Goal: Task Accomplishment & Management: Manage account settings

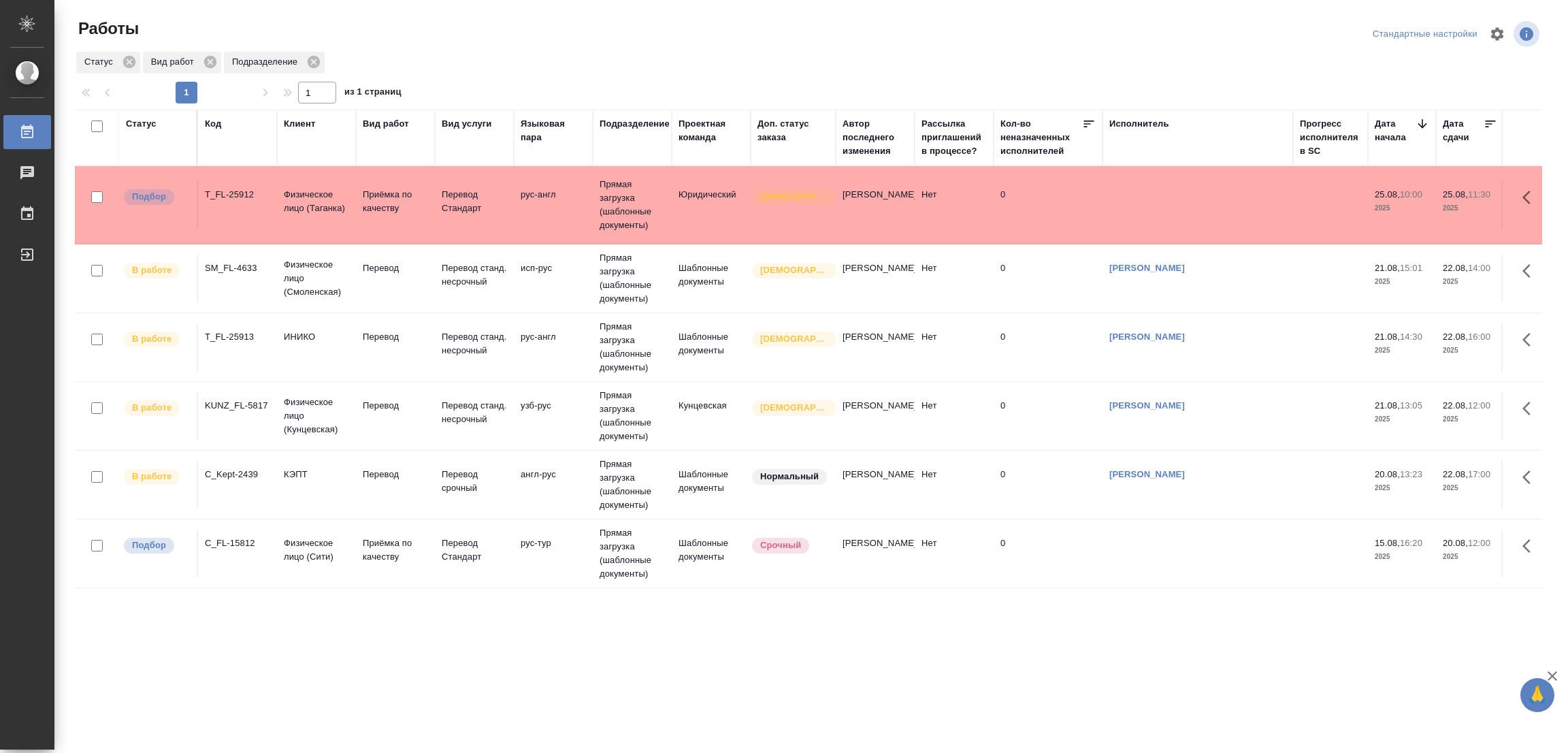
scroll to position [5, 0]
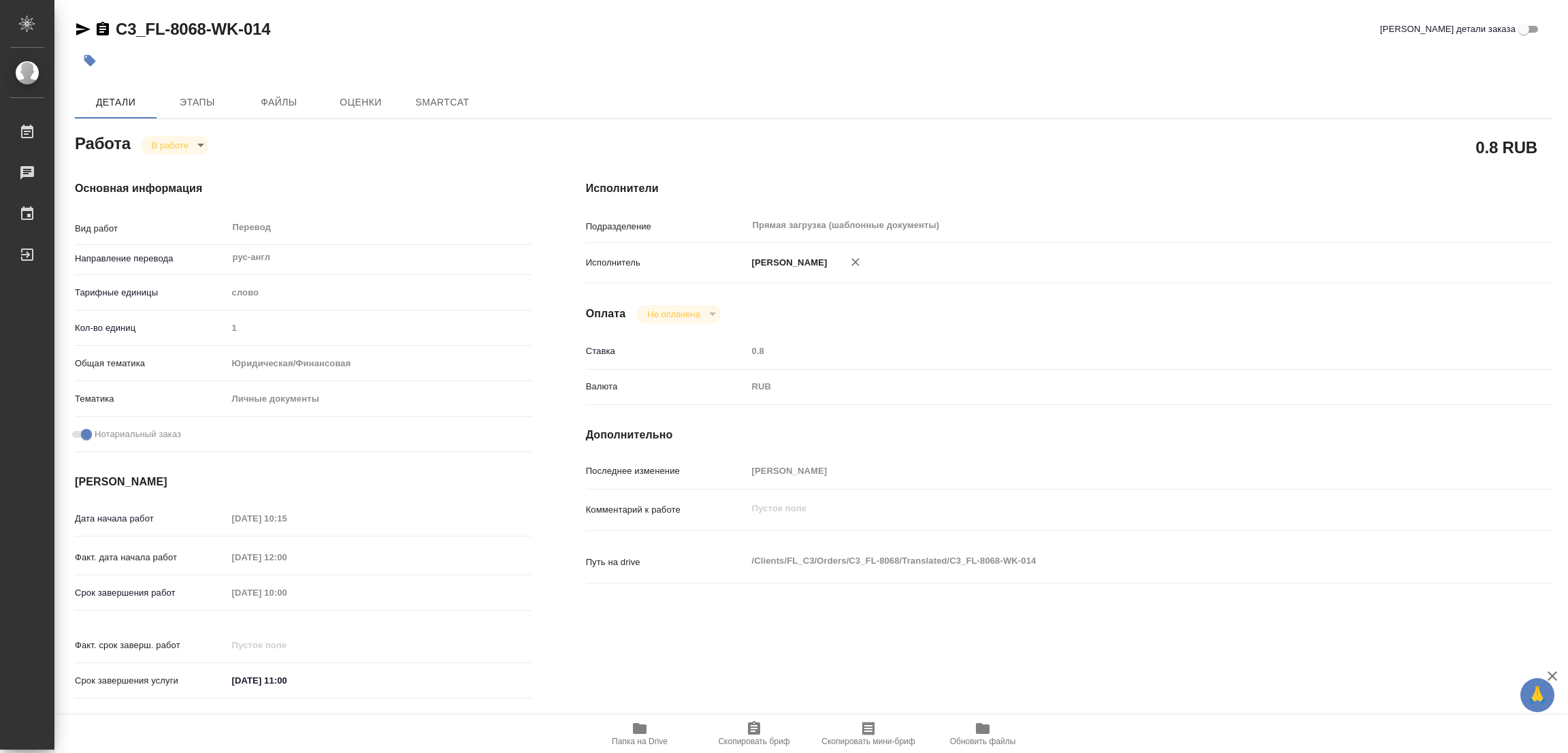
type textarea "x"
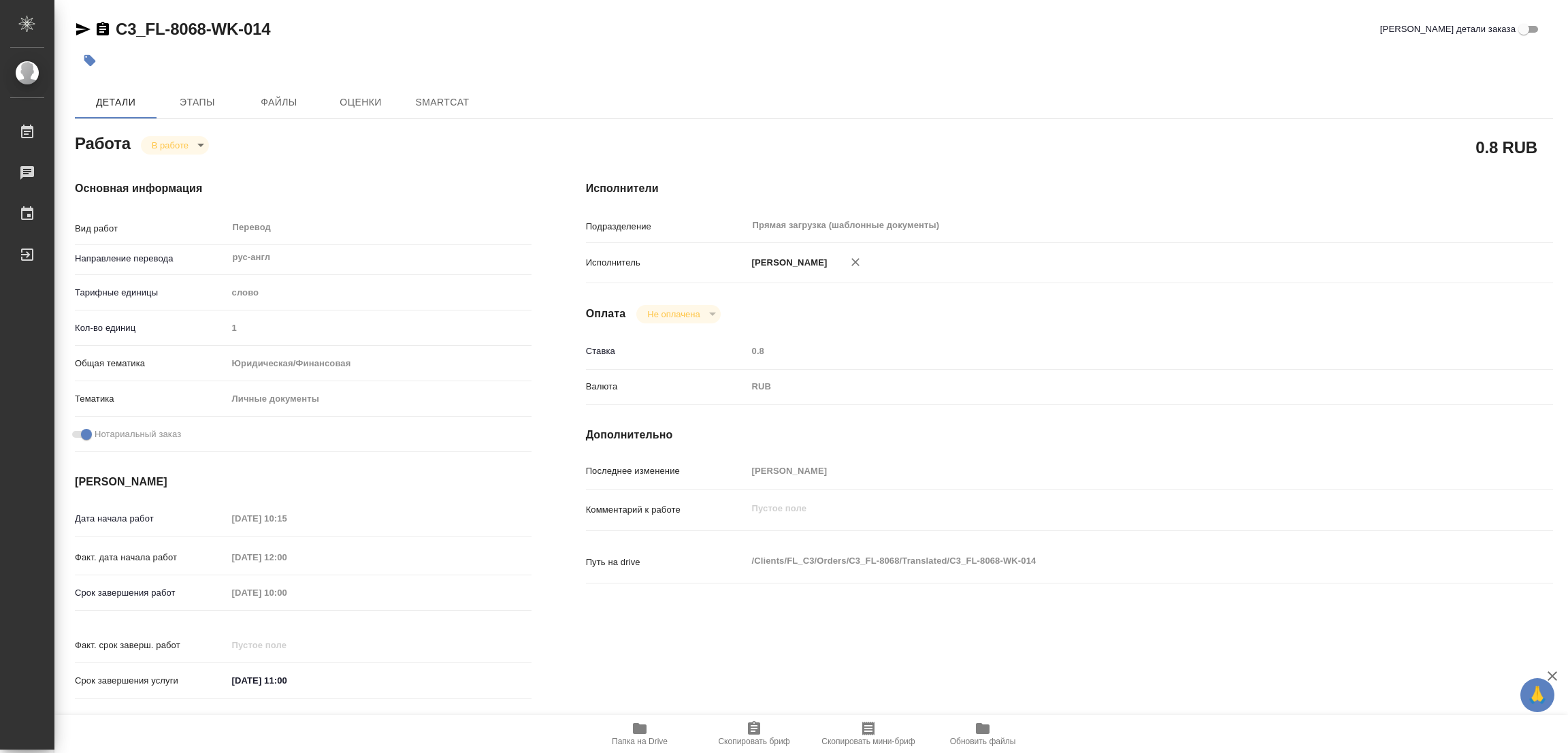
type textarea "x"
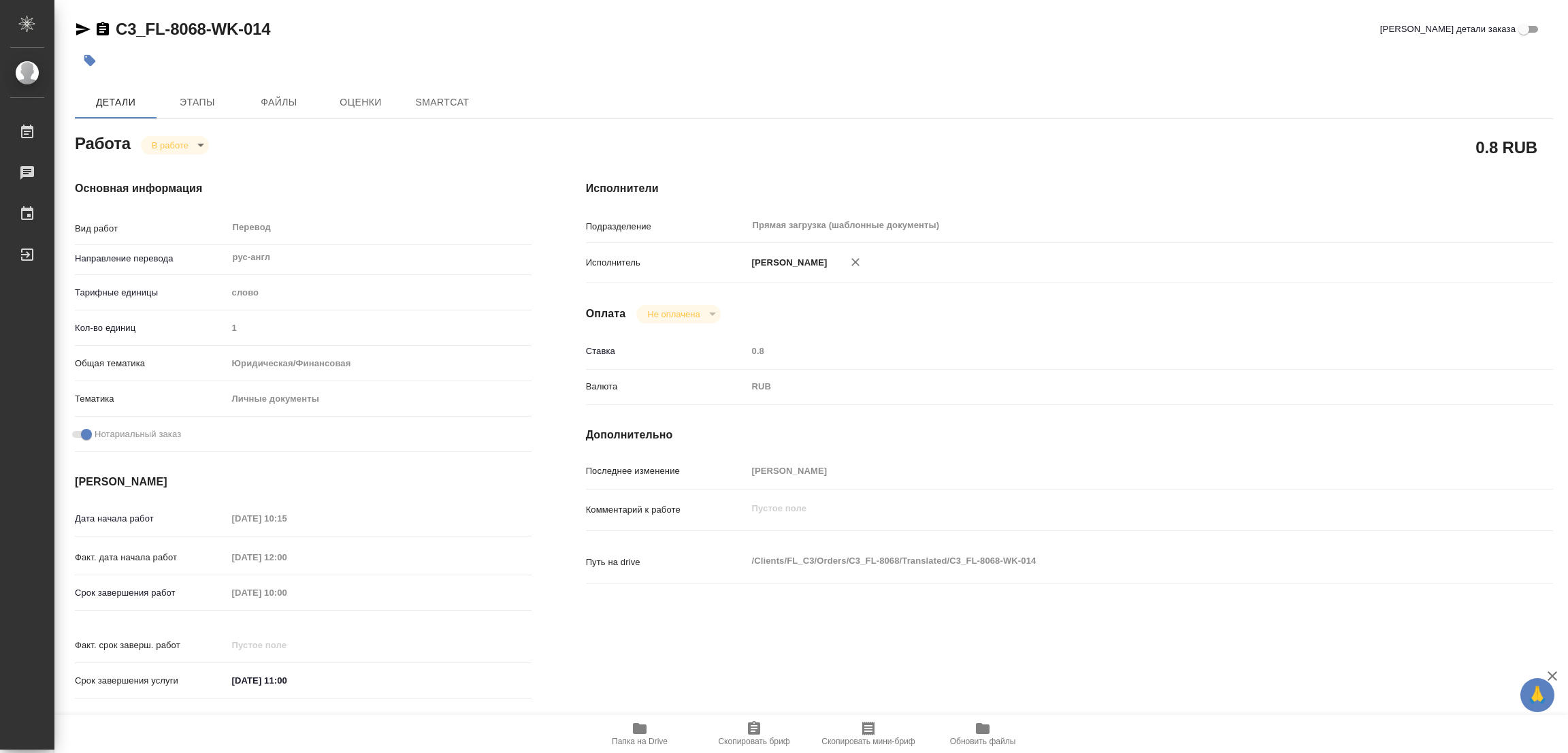
type textarea "x"
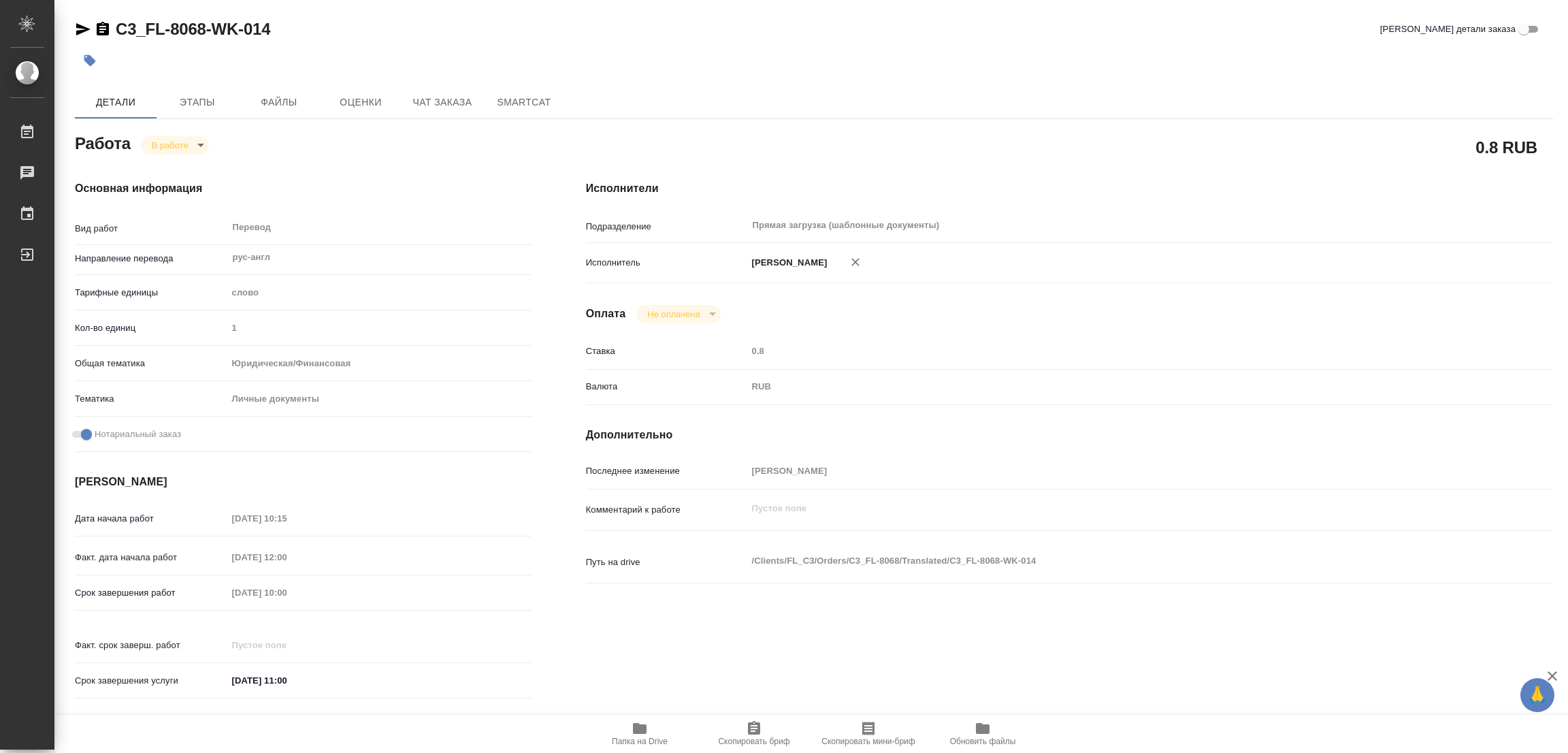
type textarea "x"
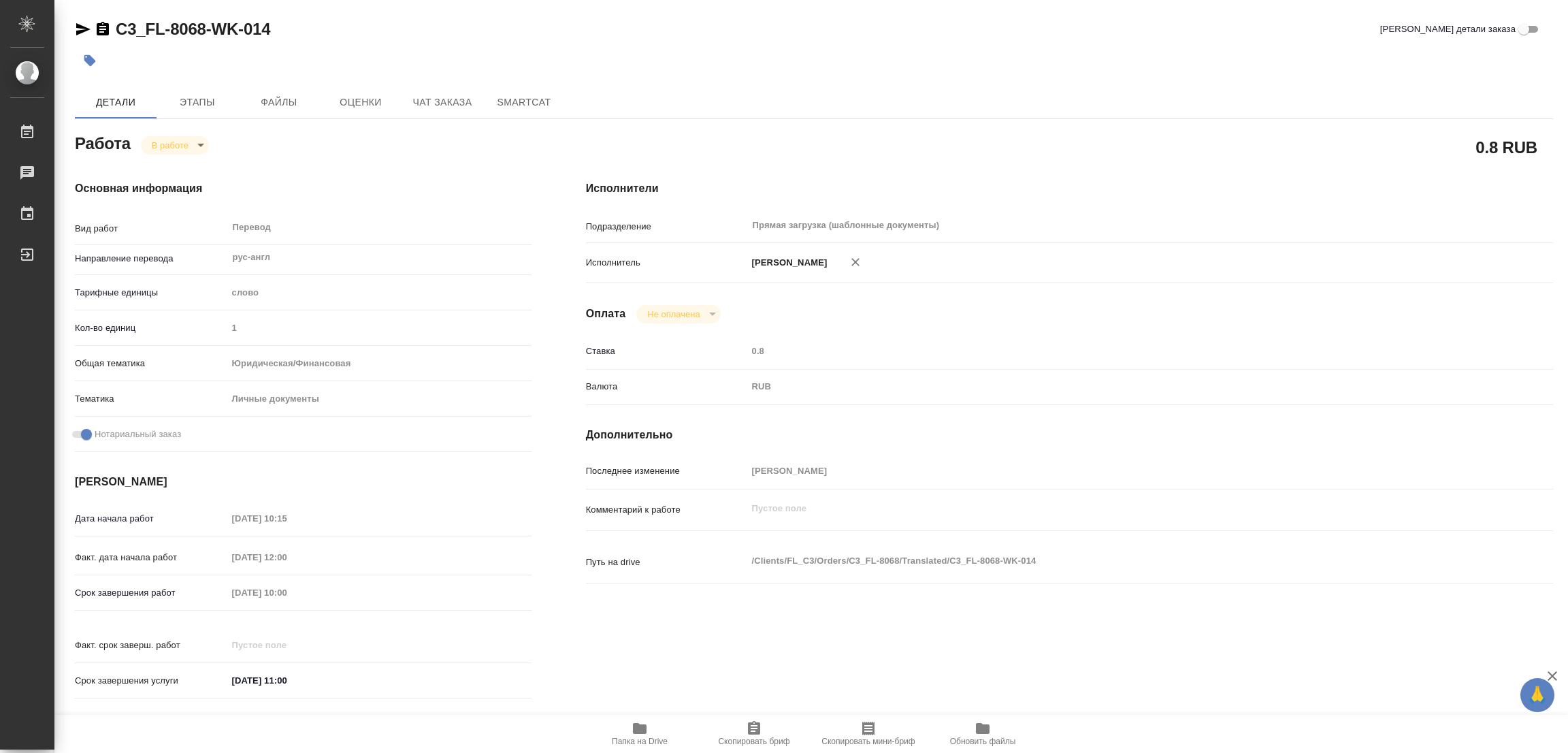
click at [1029, 43] on div "C3_FL-8068-WK-014 Кратко детали заказа" at bounding box center [814, 31] width 1478 height 27
type textarea "x"
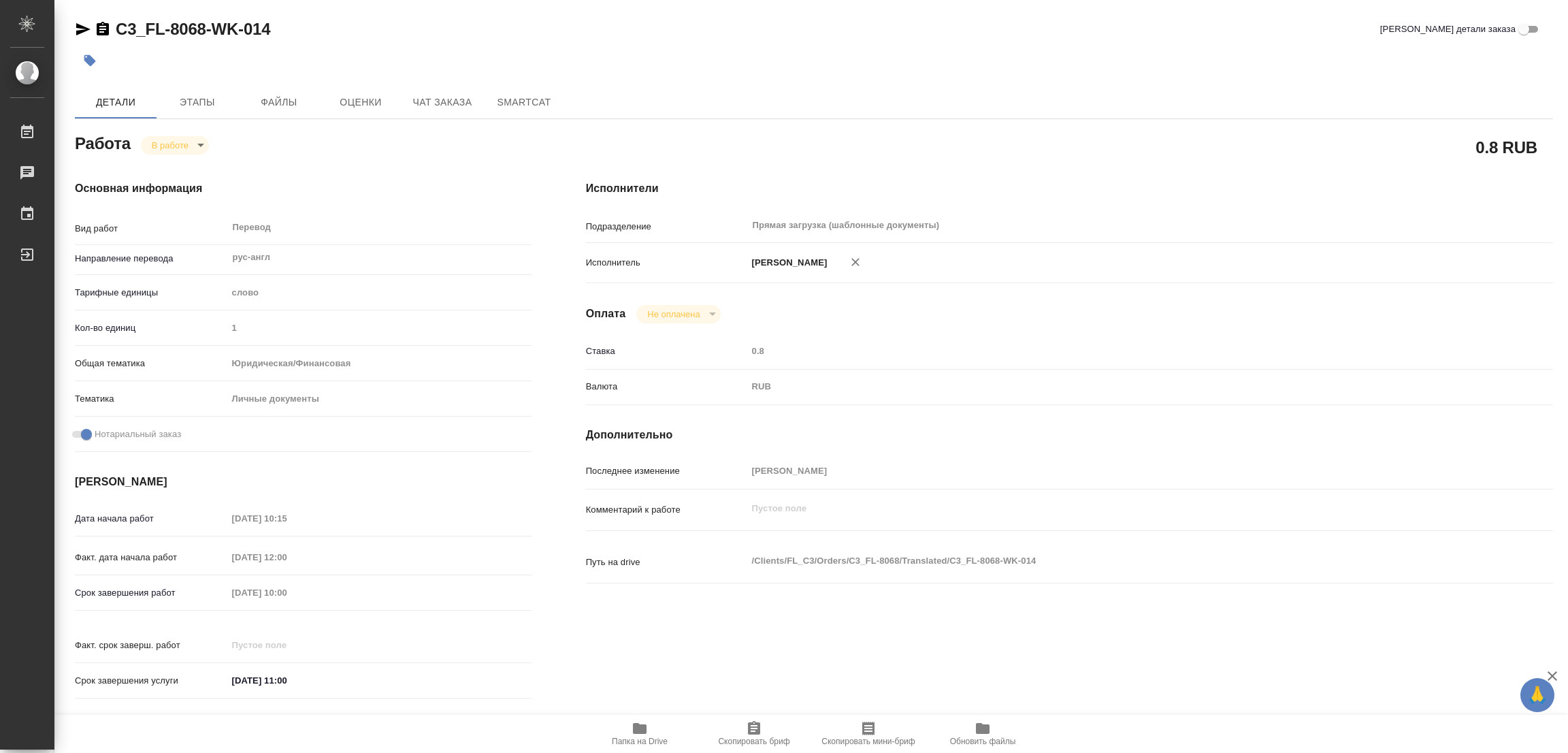
type textarea "x"
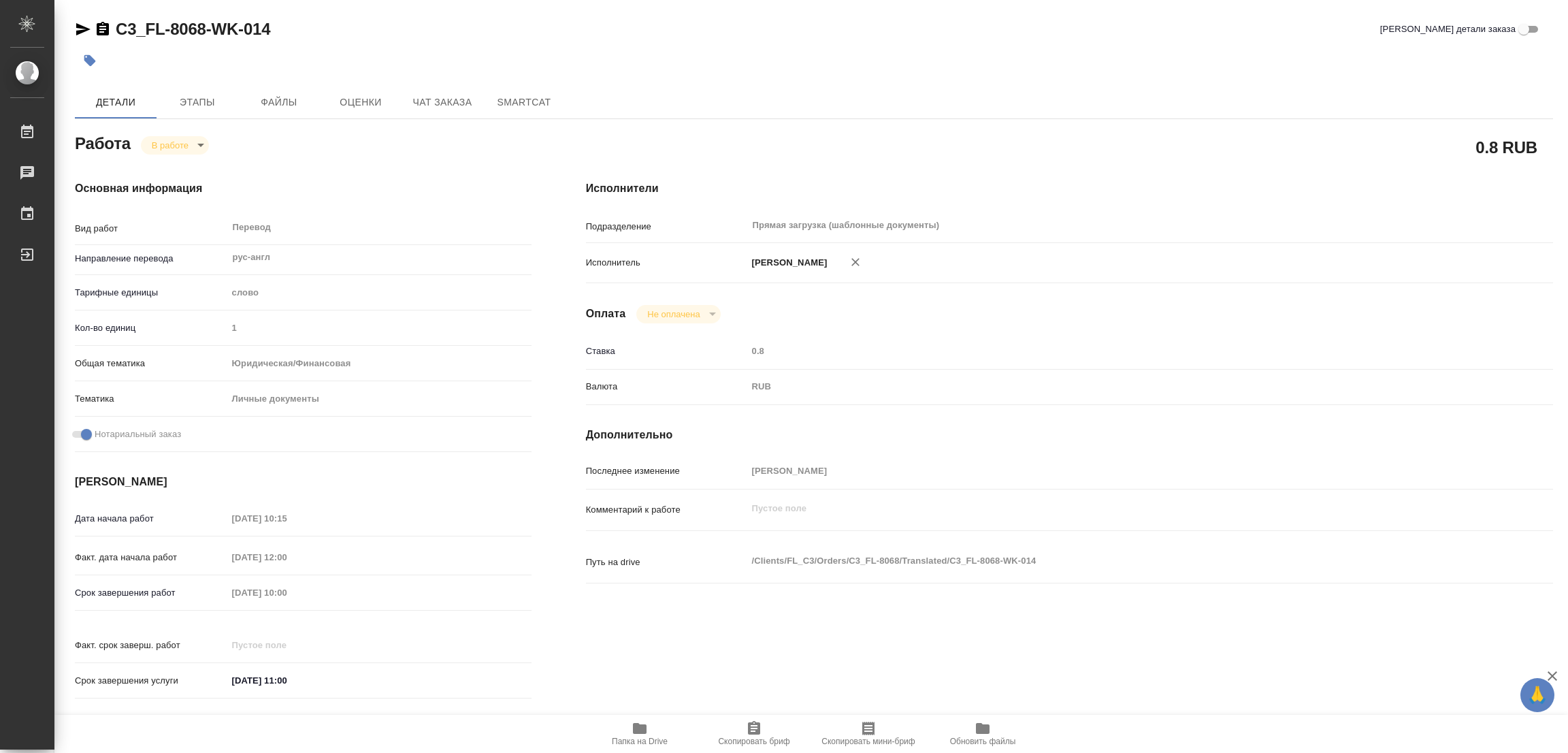
type textarea "x"
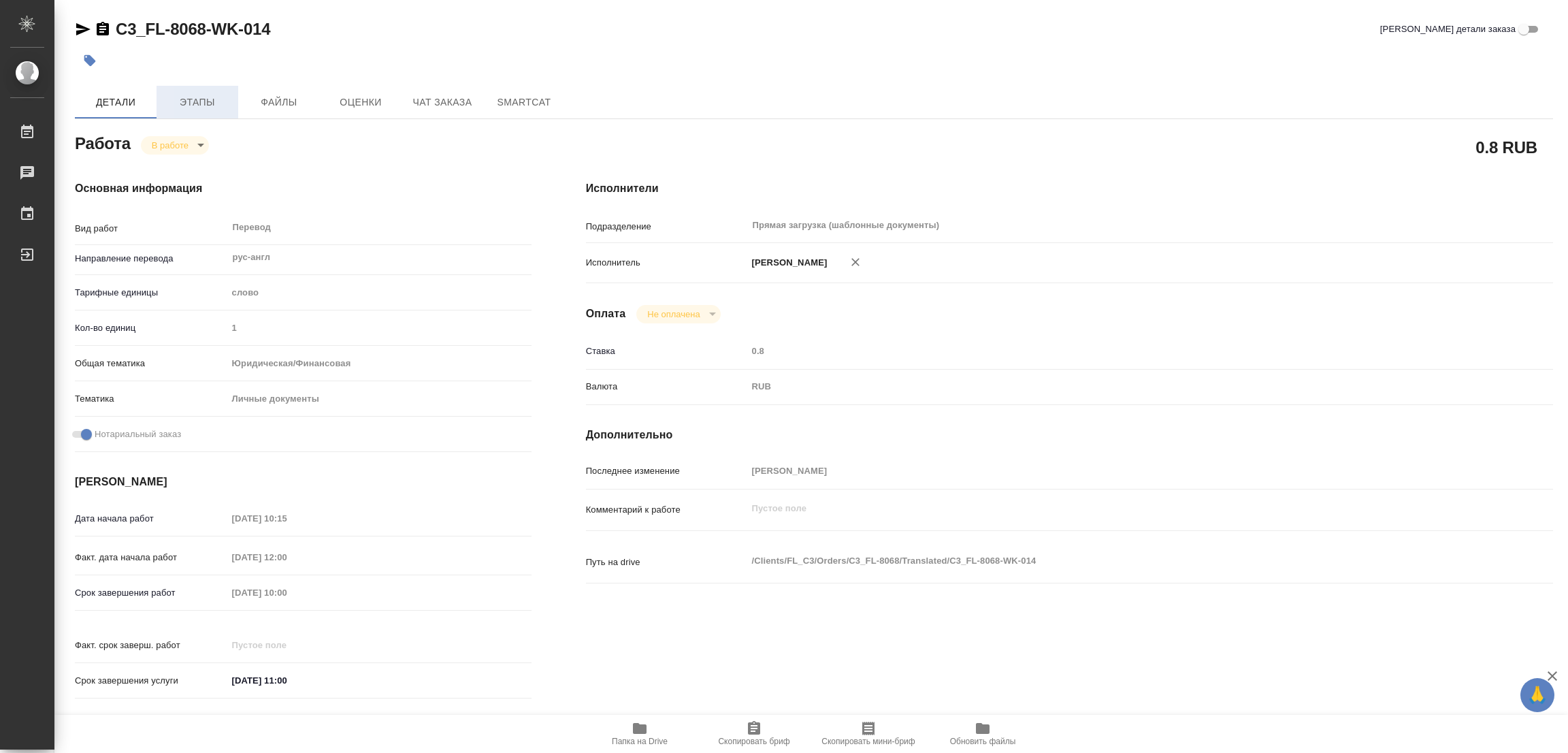
type textarea "x"
click at [635, 728] on icon "button" at bounding box center [640, 728] width 14 height 11
click at [195, 100] on span "Этапы" at bounding box center [197, 102] width 65 height 17
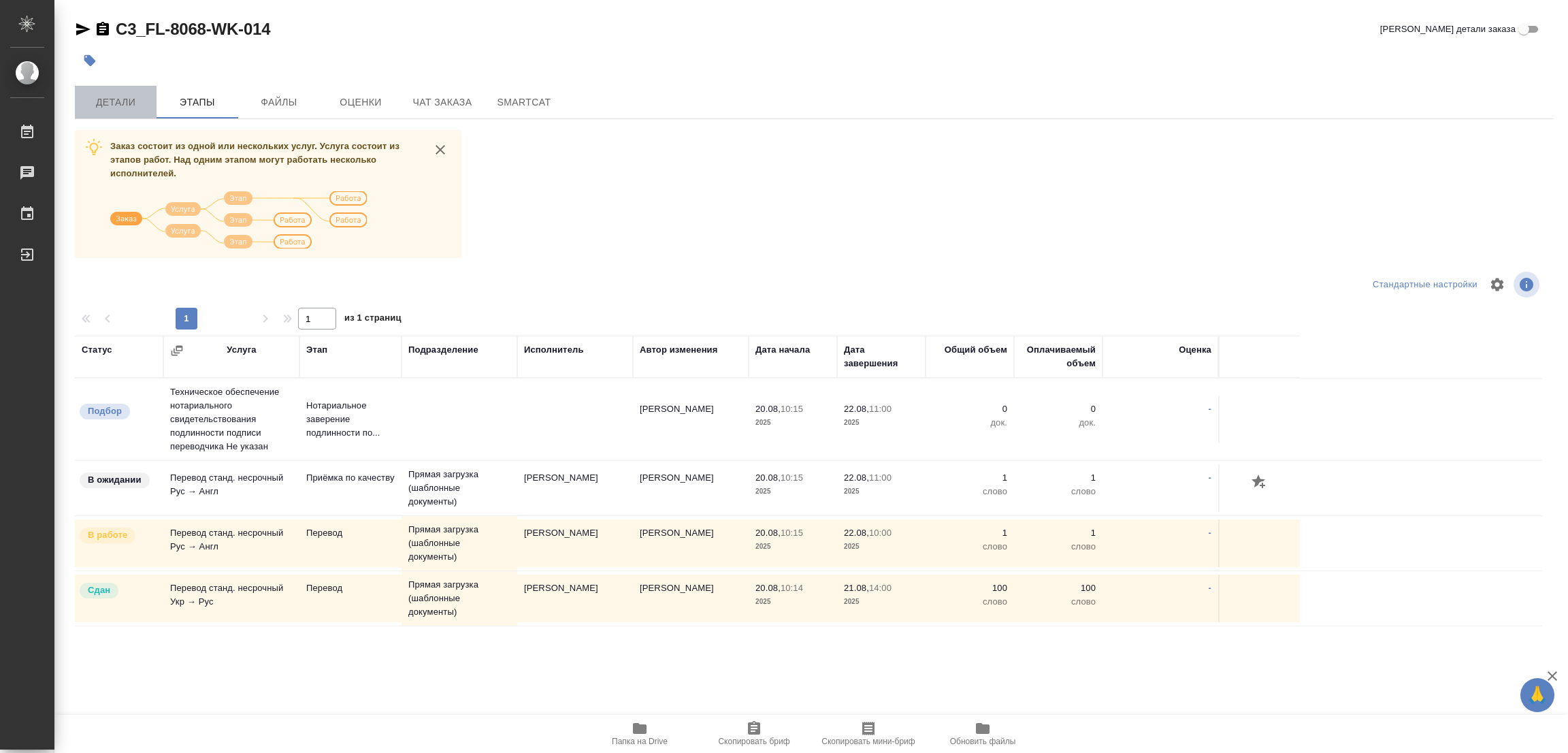
click at [110, 107] on span "Детали" at bounding box center [115, 102] width 65 height 17
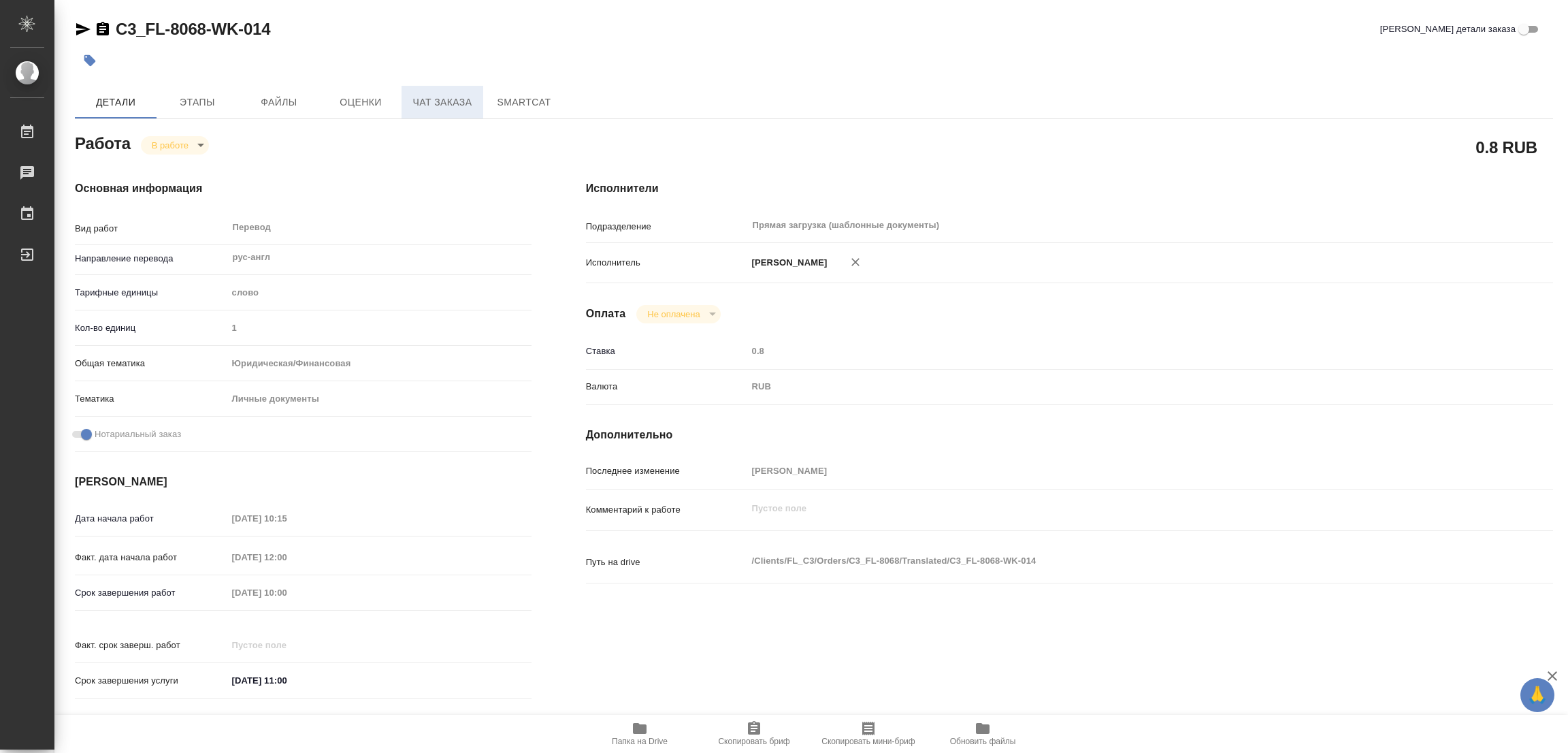
type textarea "x"
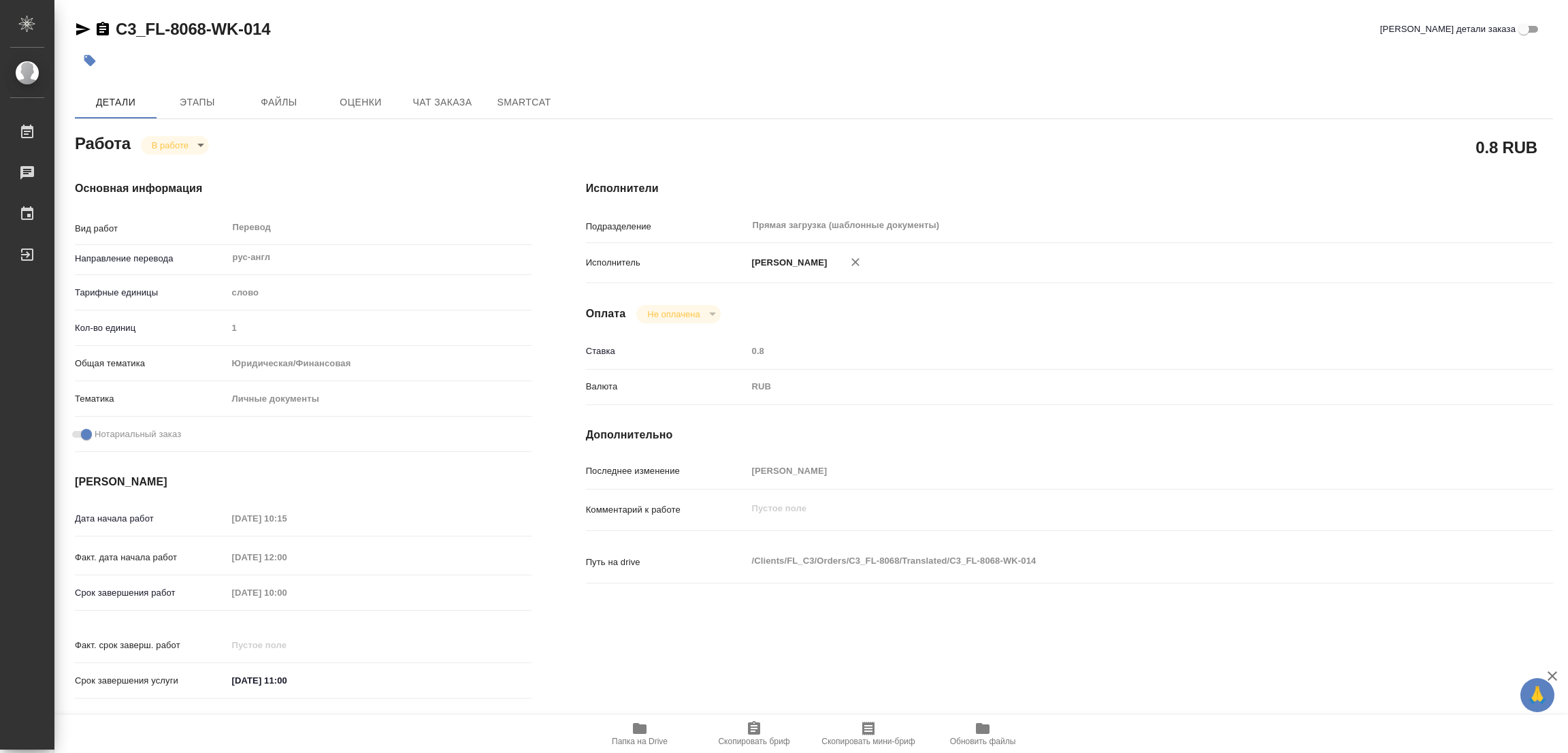
type textarea "x"
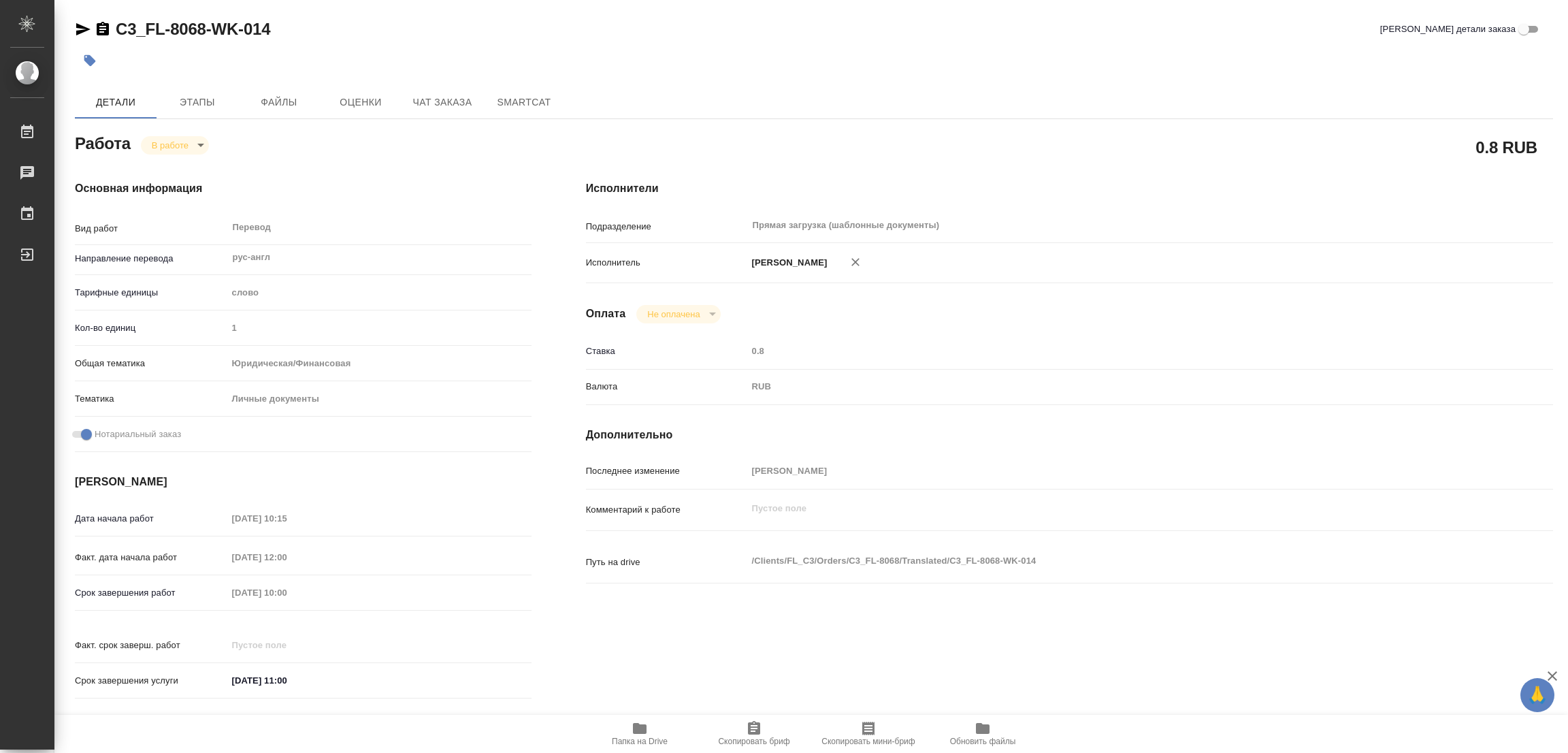
type textarea "x"
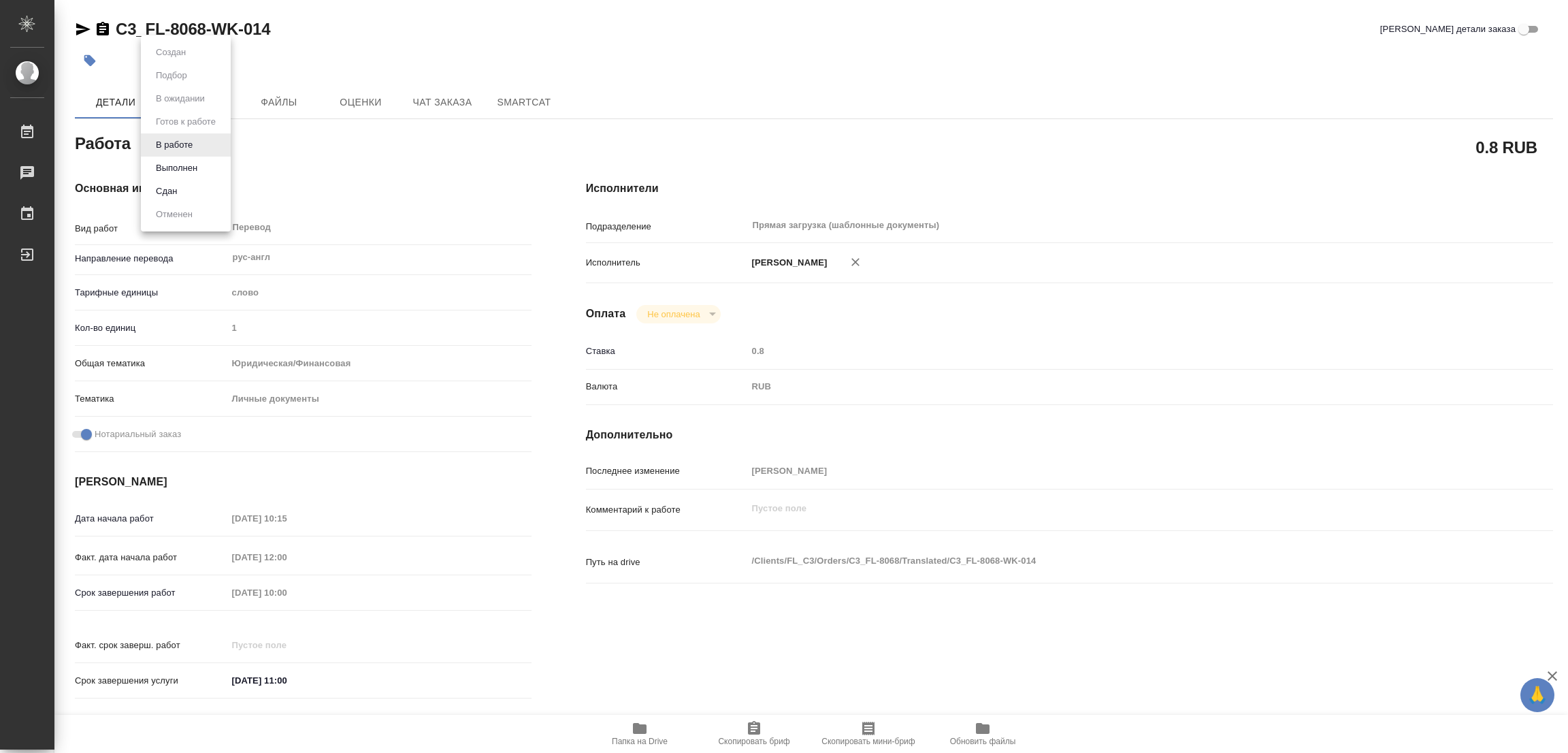
click at [164, 139] on body "🙏 .cls-1 fill:#fff; AWATERA Popova Galina Работы 0 Чаты График Выйти C3_FL-8068…" at bounding box center [784, 376] width 1568 height 753
click at [180, 168] on button "Выполнен" at bounding box center [176, 168] width 49 height 15
click at [91, 62] on icon "button" at bounding box center [90, 61] width 12 height 12
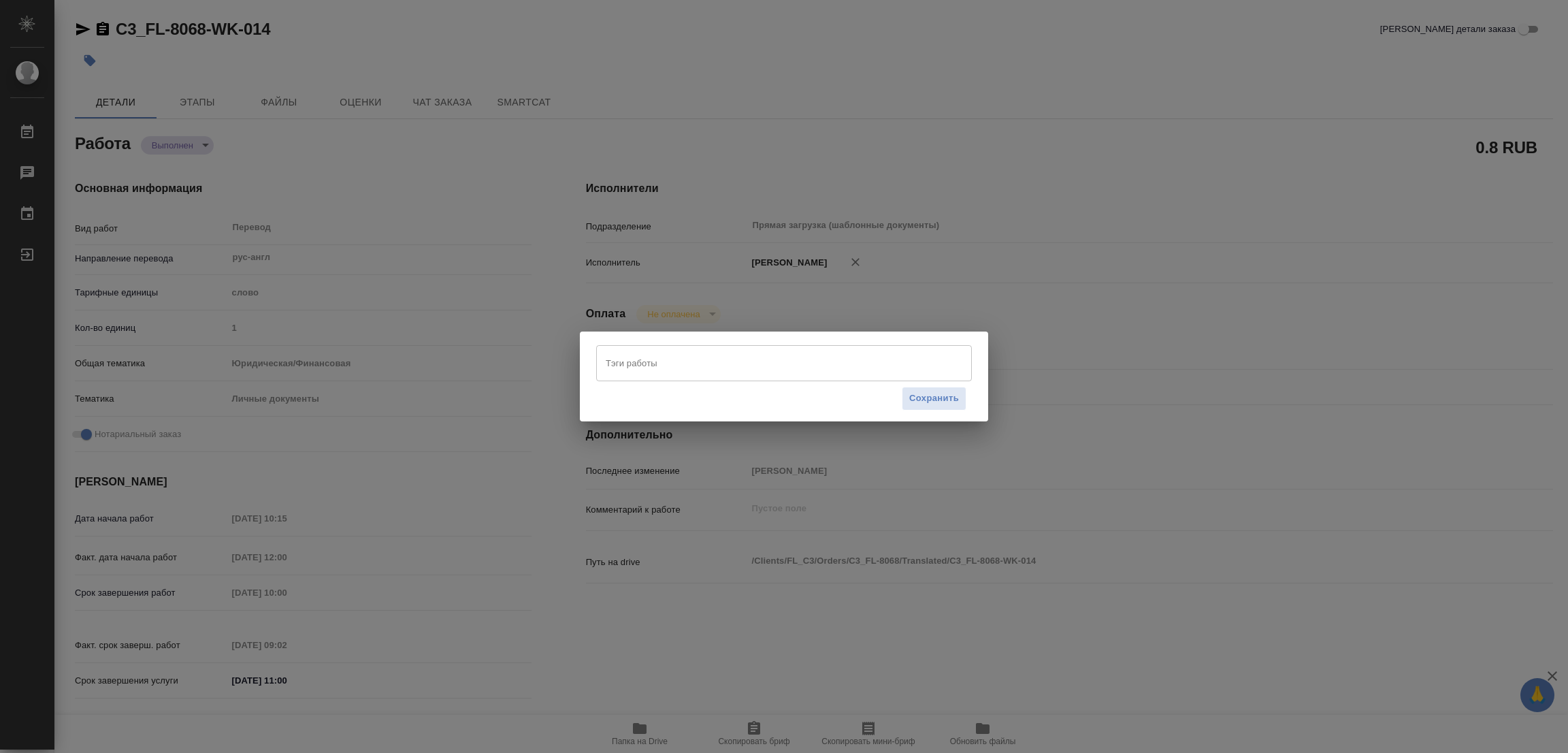
click at [624, 365] on input "Тэги работы" at bounding box center [771, 363] width 338 height 23
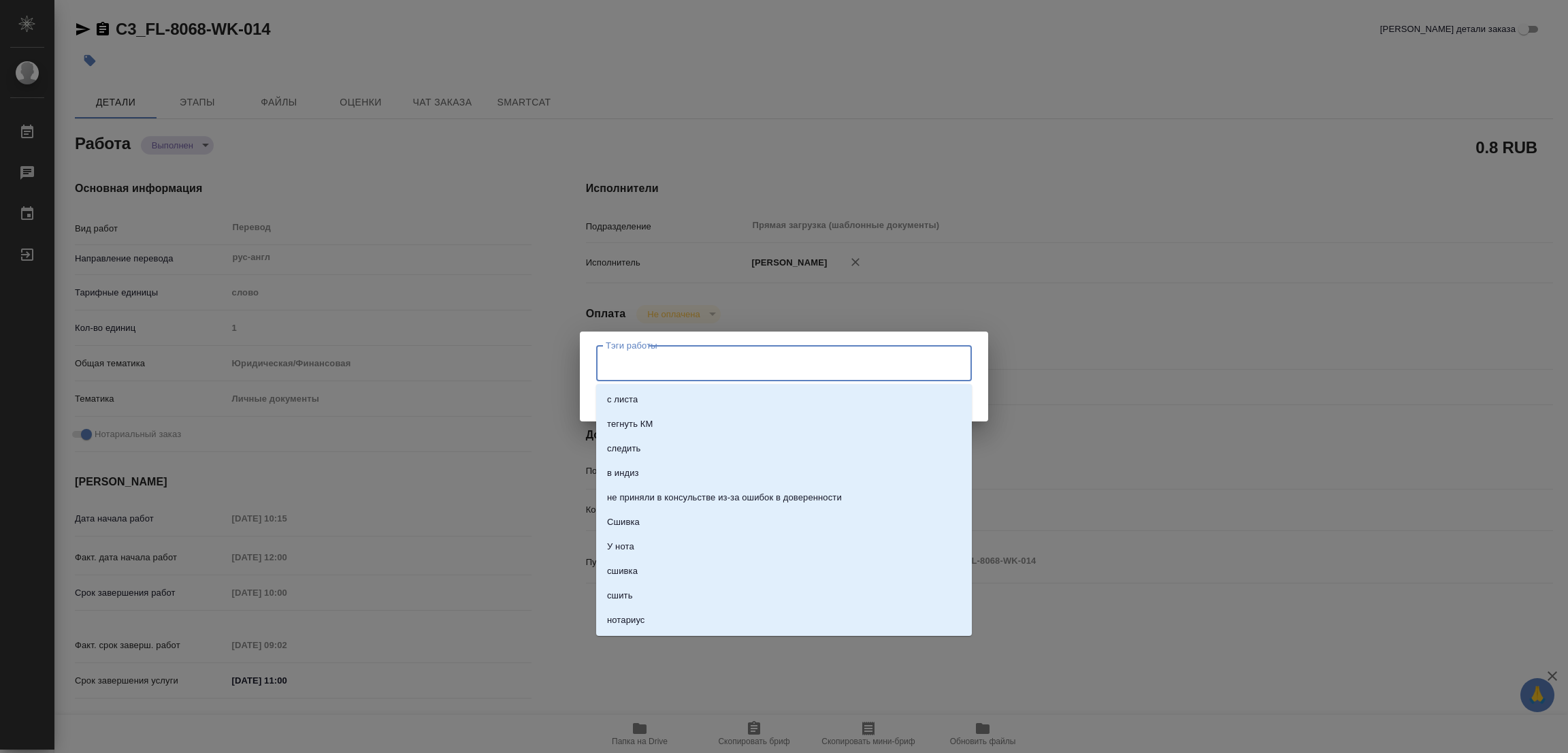
type textarea "x"
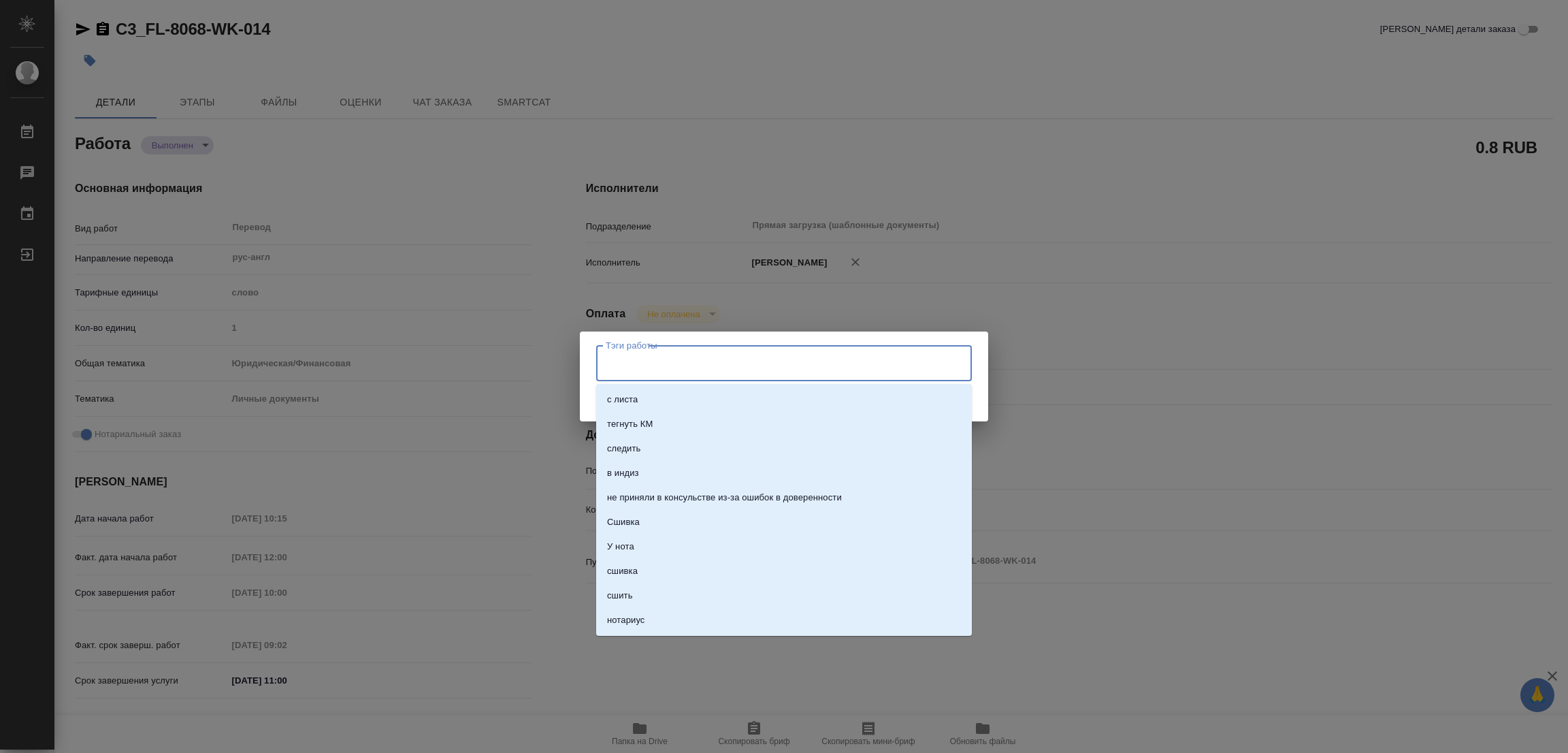
type textarea "x"
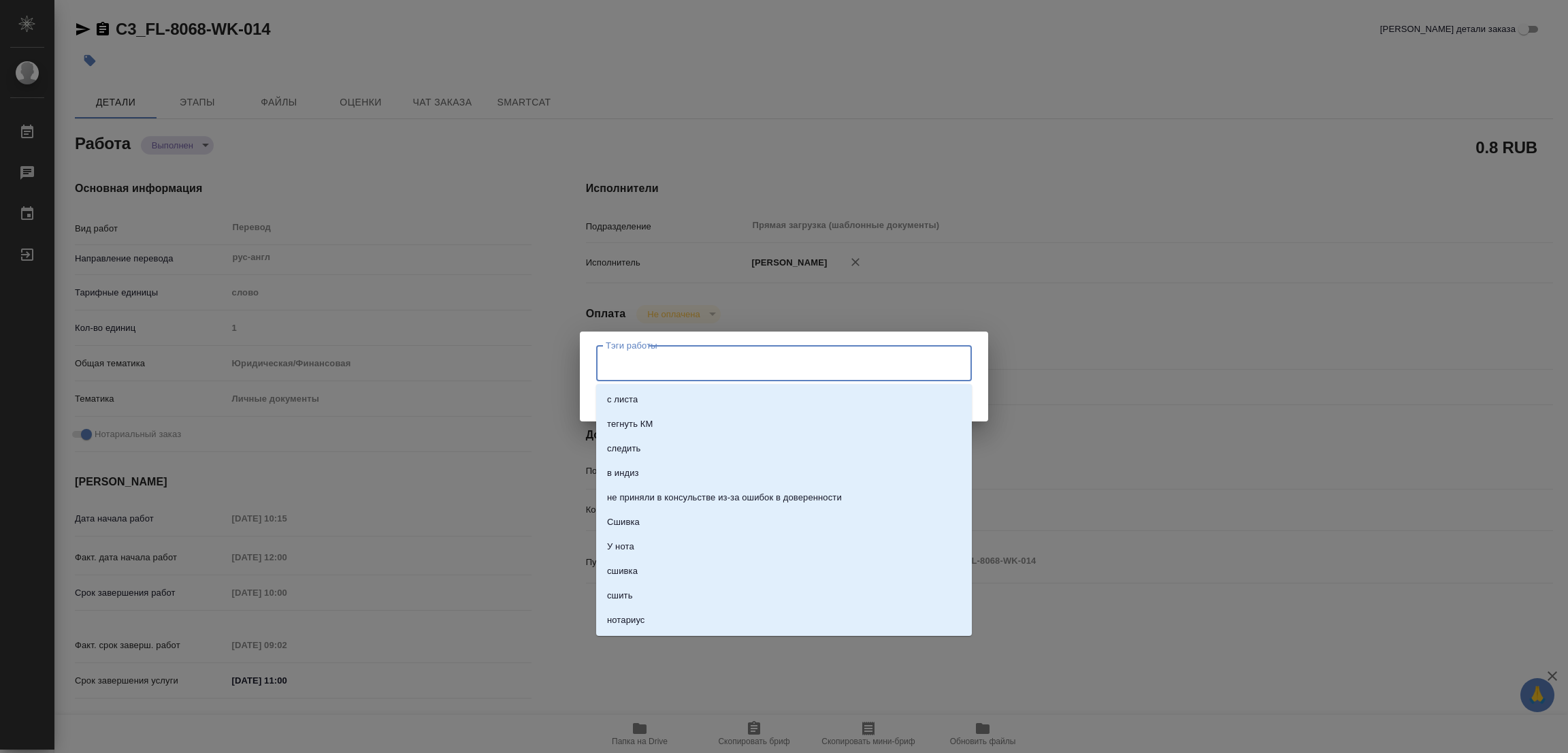
type textarea "x"
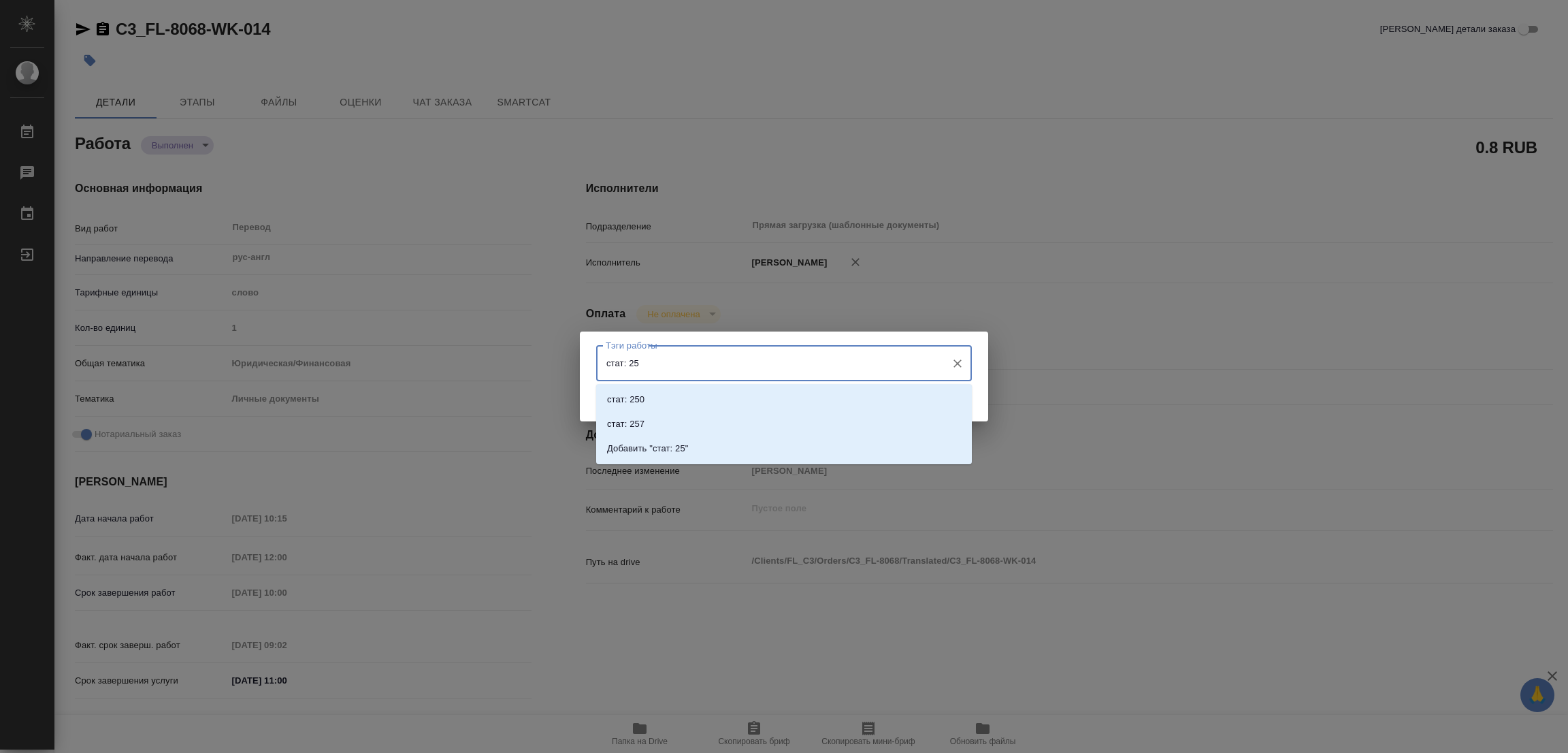
type input "стат: 250"
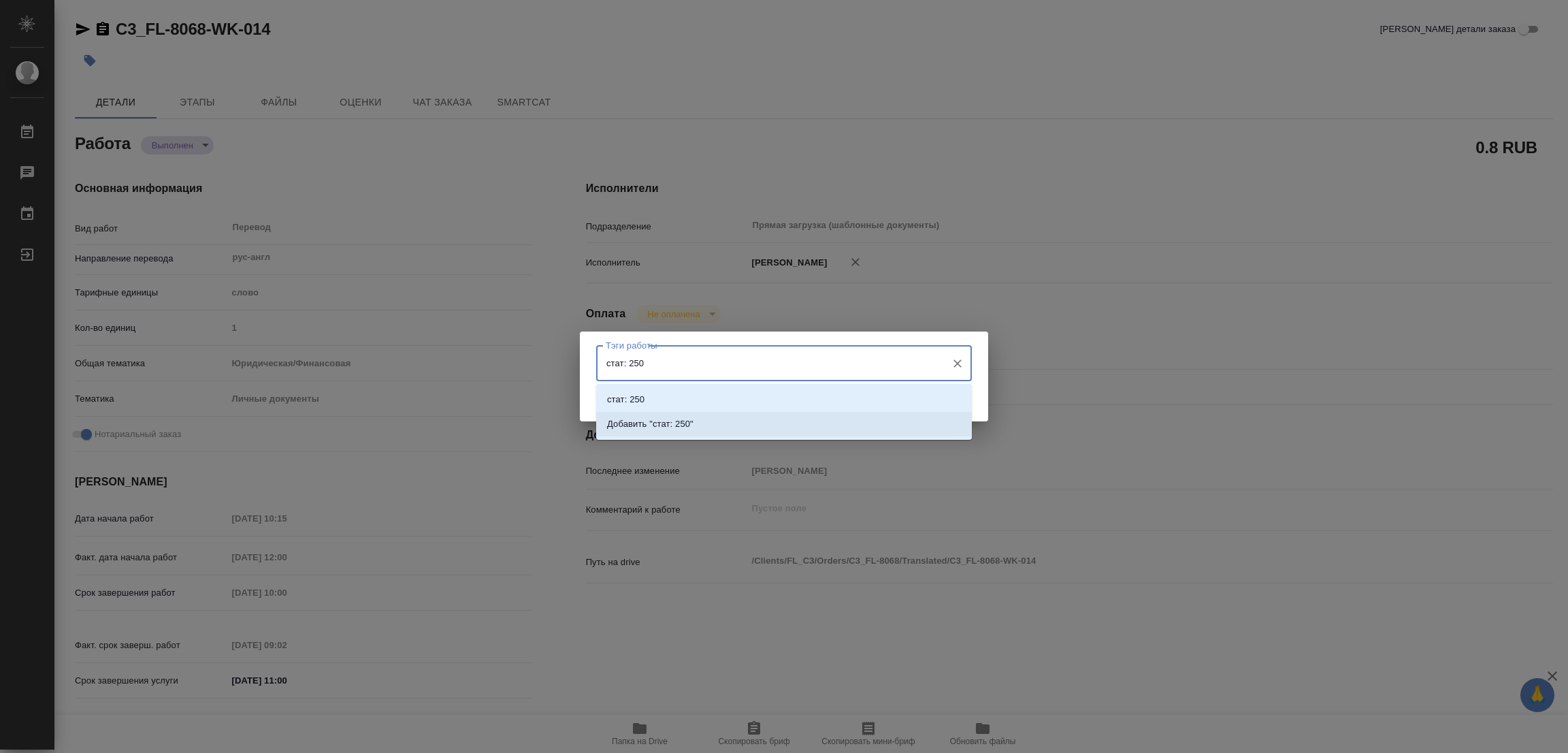
click at [650, 428] on p "Добавить "стат: 250"" at bounding box center [650, 424] width 86 height 14
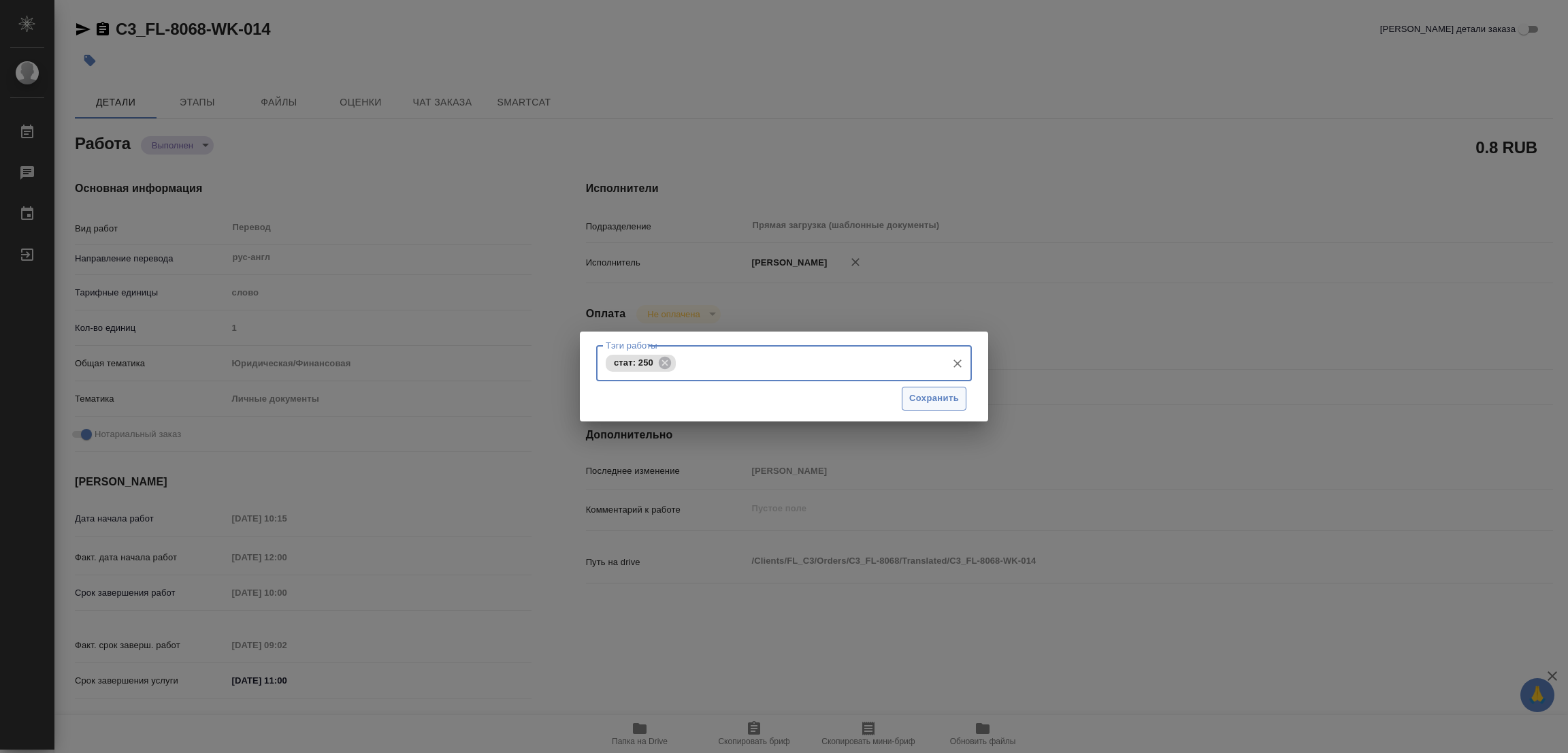
click at [928, 399] on span "Сохранить" at bounding box center [934, 399] width 49 height 16
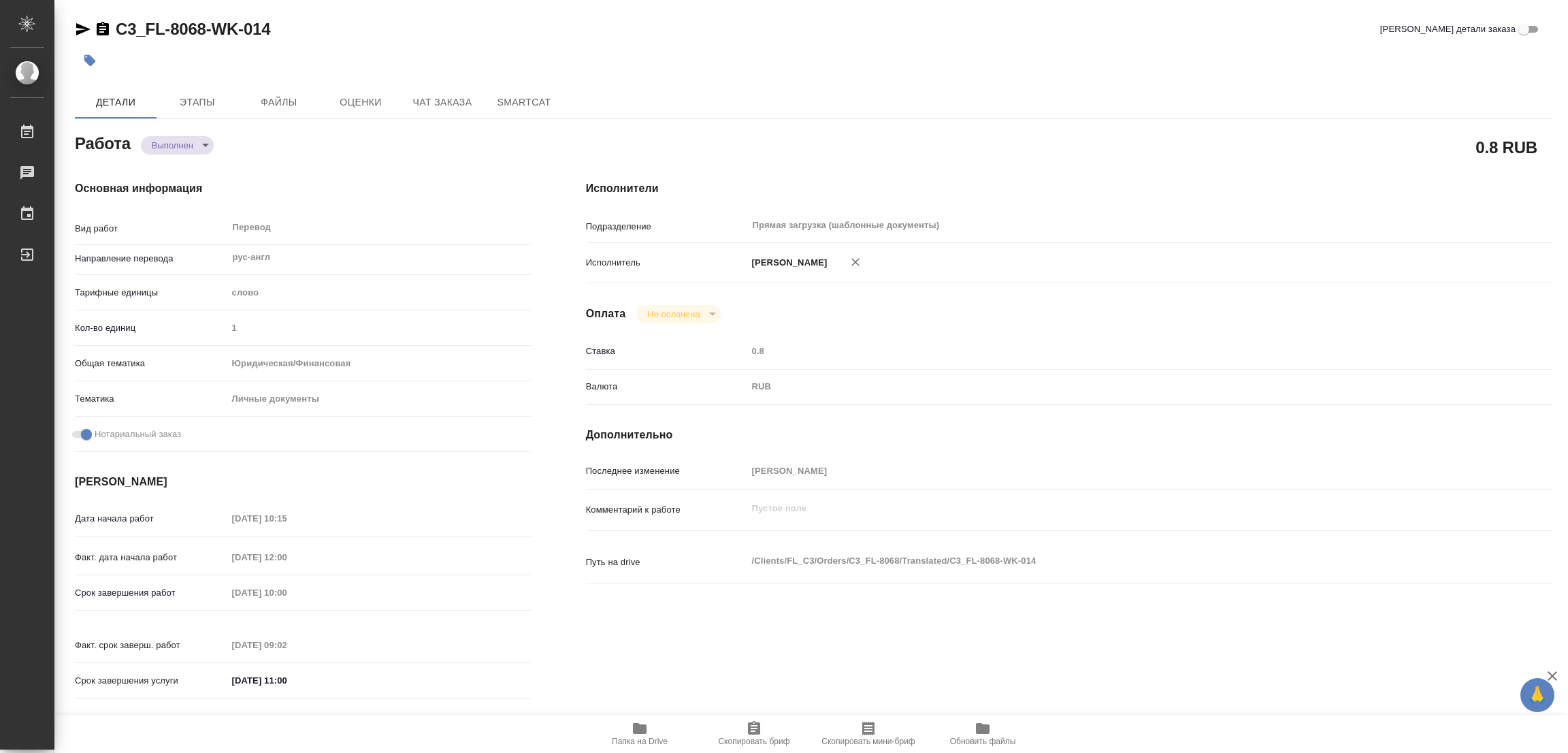
type input "completed"
type textarea "Перевод"
type textarea "x"
type input "рус-англ"
type input "5a8b1489cc6b4906c91bfd90"
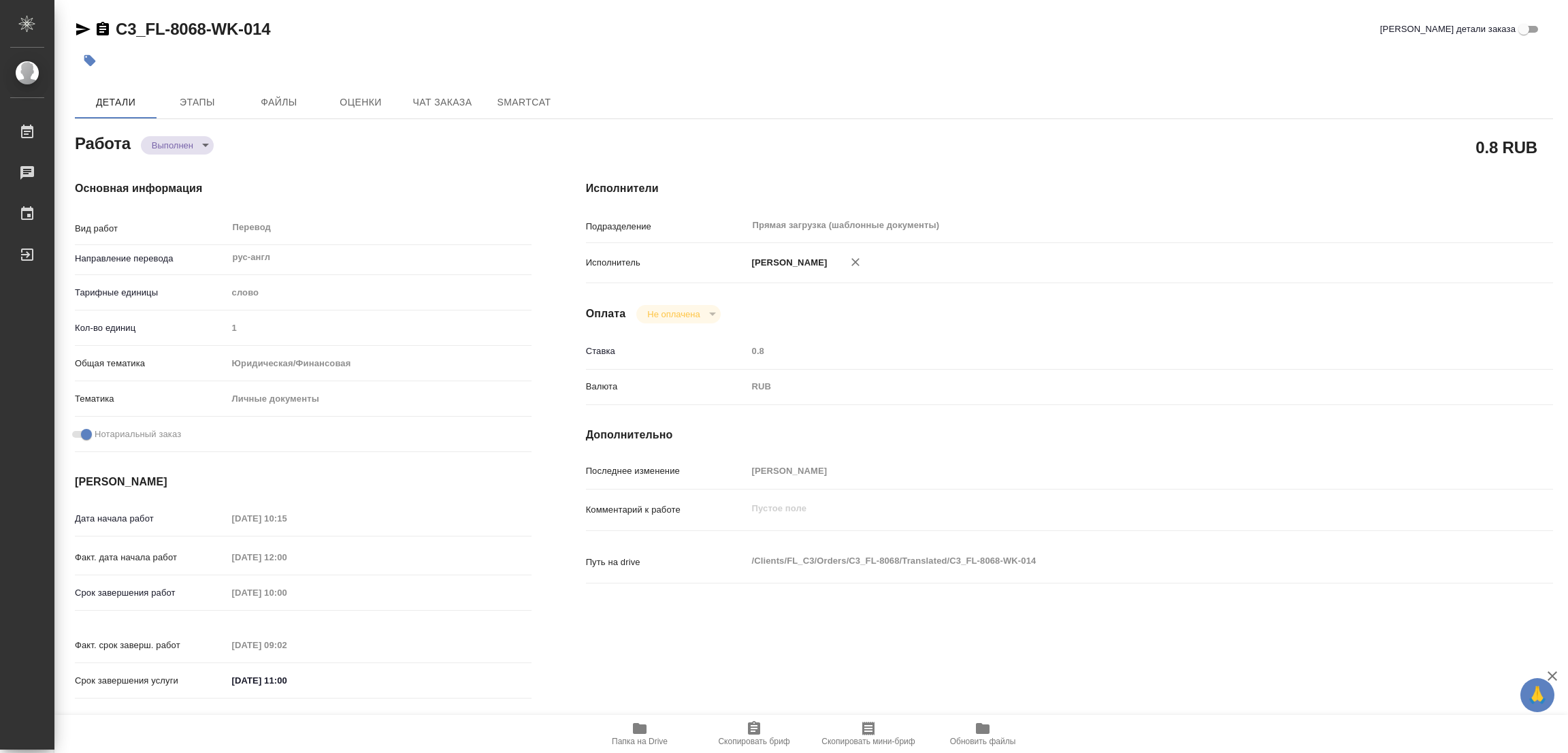
type input "1"
type input "yr-fn"
type input "5a8b8b956a9677013d343cfe"
checkbox input "true"
type input "20.08.2025 10:15"
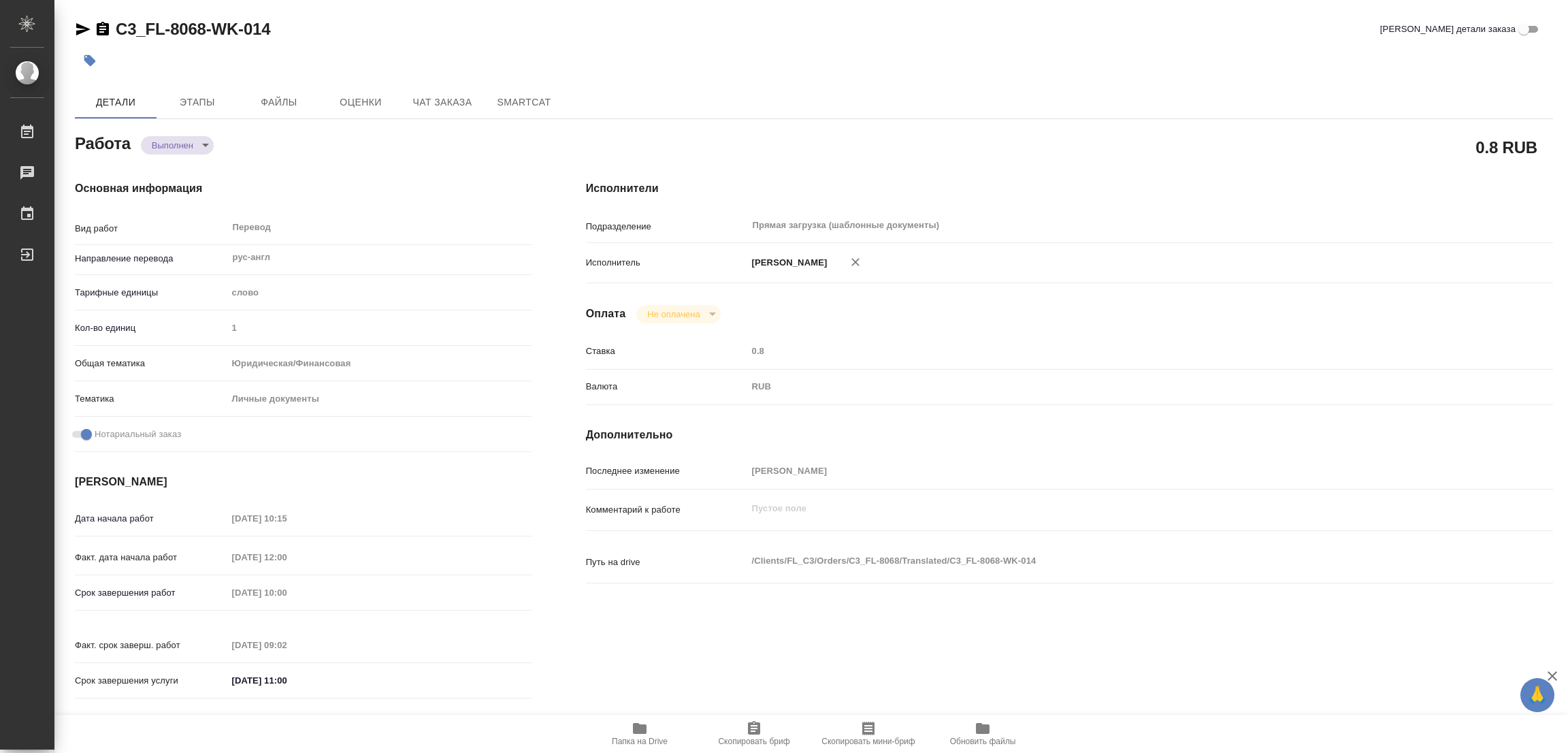
type input "21.08.2025 12:00"
type input "22.08.2025 10:00"
type input "22.08.2025 09:02"
type input "22.08.2025 11:00"
type input "Прямая загрузка (шаблонные документы)"
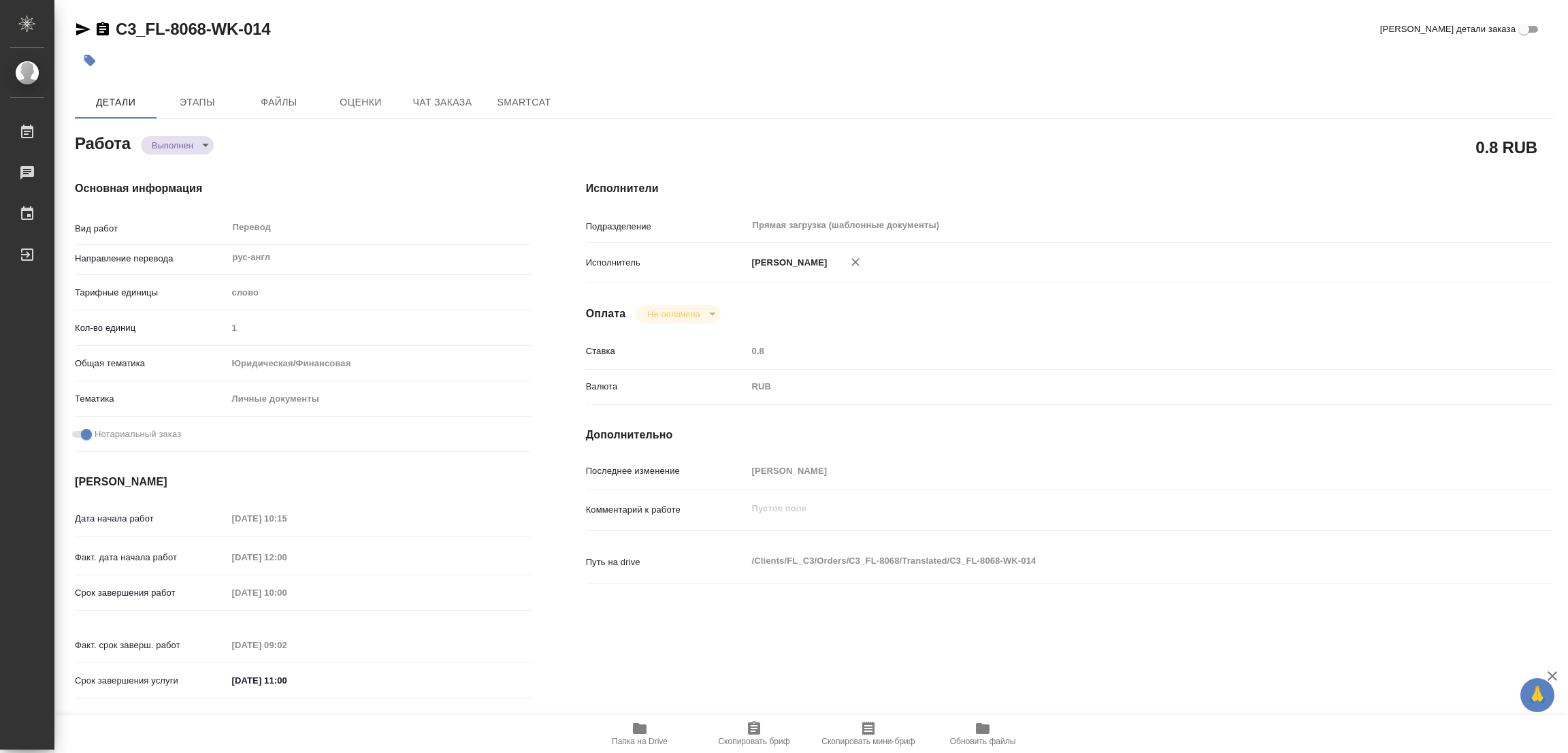
type input "notPayed"
type input "0.8"
type input "RUB"
type input "[PERSON_NAME]"
type textarea "x"
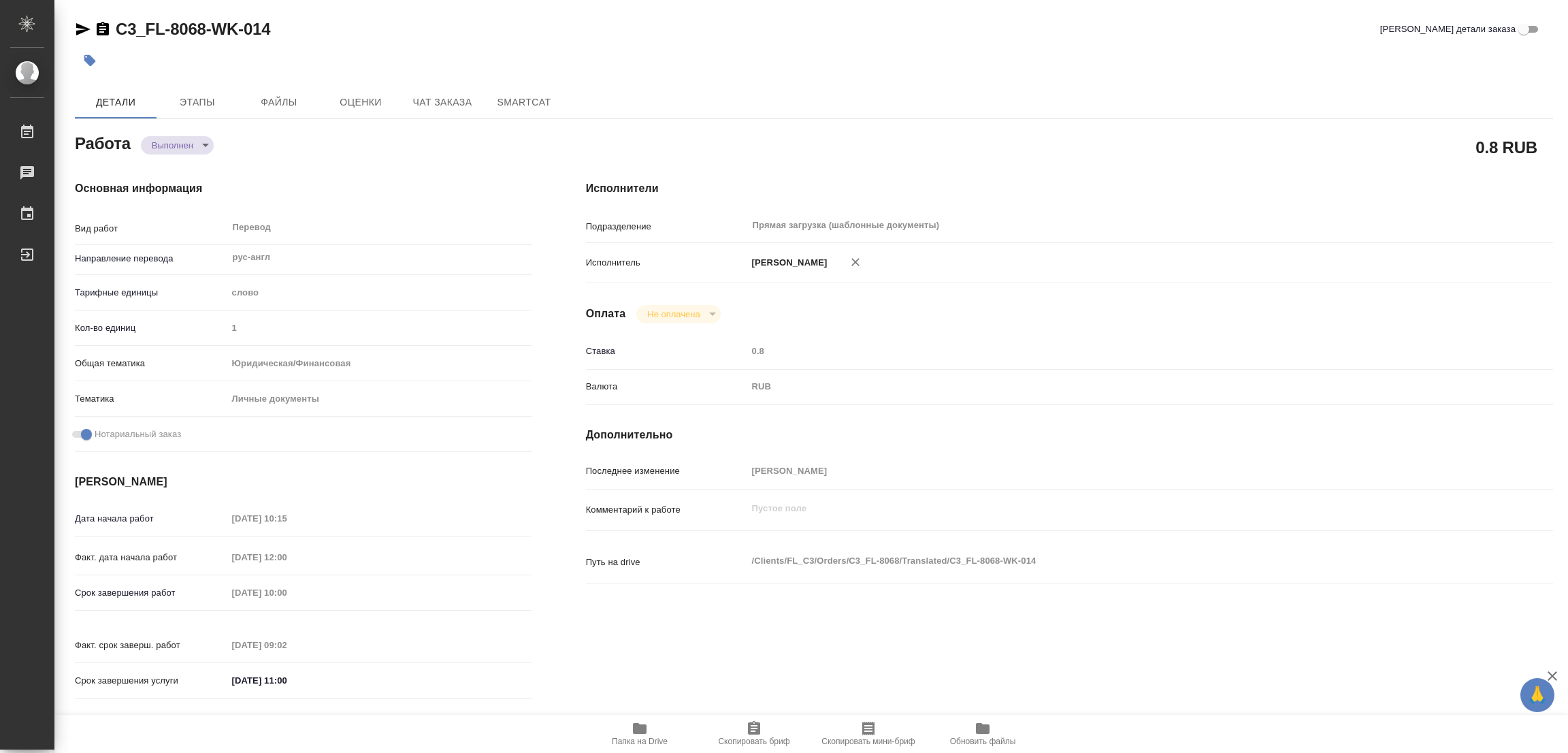
type textarea "/Clients/FL_C3/Orders/C3_FL-8068/Translated/C3_FL-8068-WK-014"
type textarea "x"
type input "C3_FL-8068"
type input "Перевод станд. несрочный"
type input "Приёмка по качеству, Постредактура машинного перевода, Корректура, Редактура, П…"
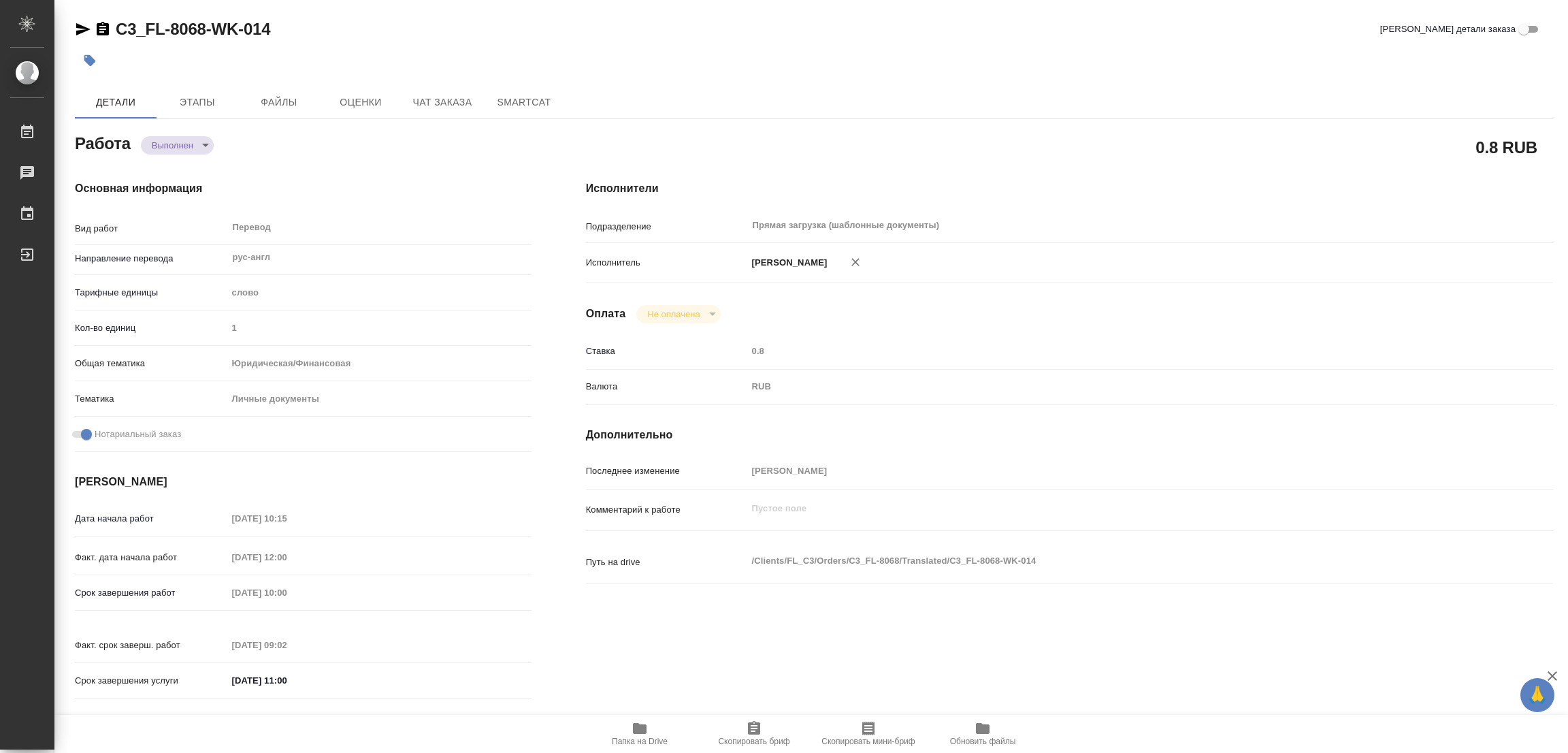
type input "Никитина Татьяна"
type input "/Clients/FL_C3/Orders/C3_FL-8068"
type textarea "x"
type textarea "док с дубляжом переводим сразу на англ док на укр переводим на рус (под нот), п…"
type textarea "x"
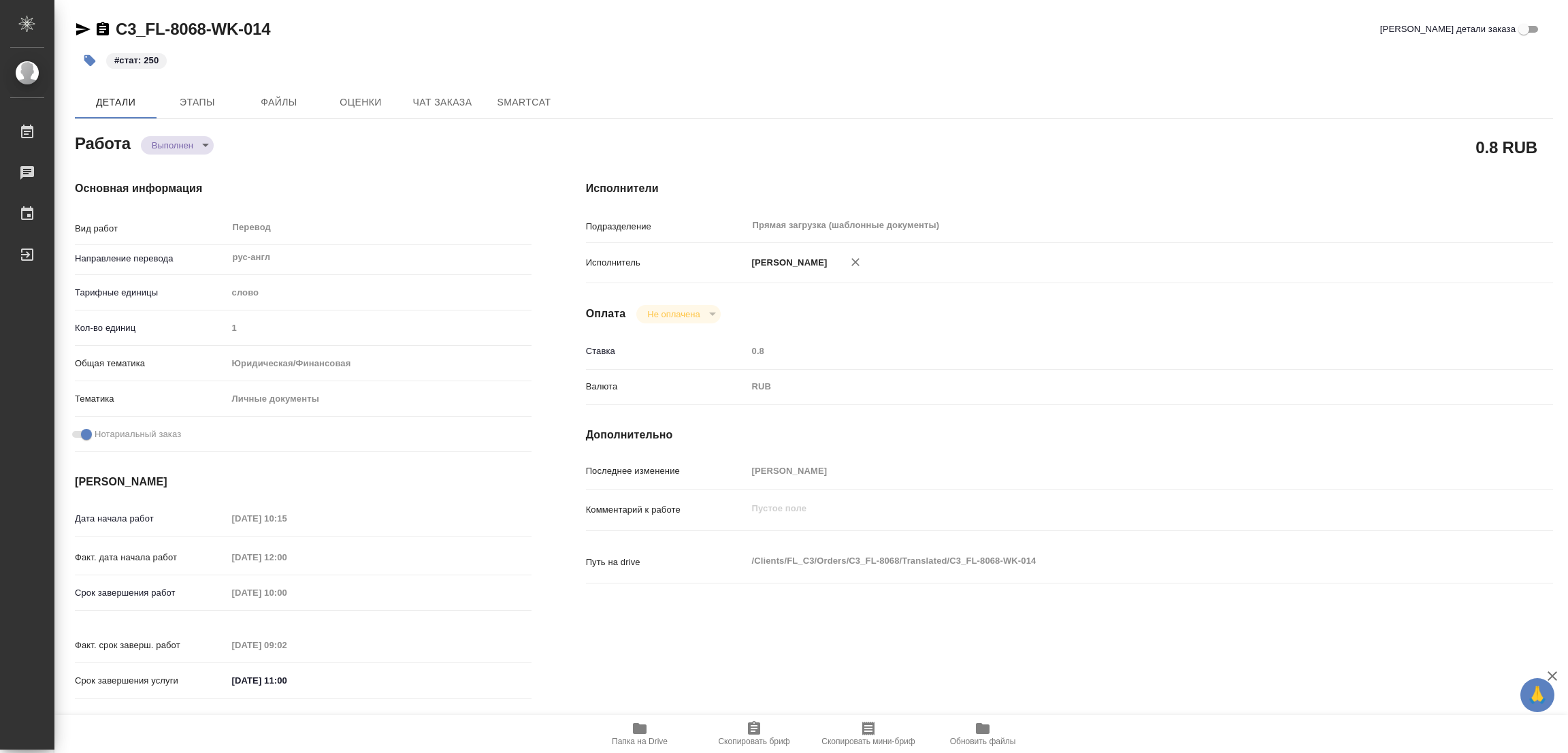
type textarea "x"
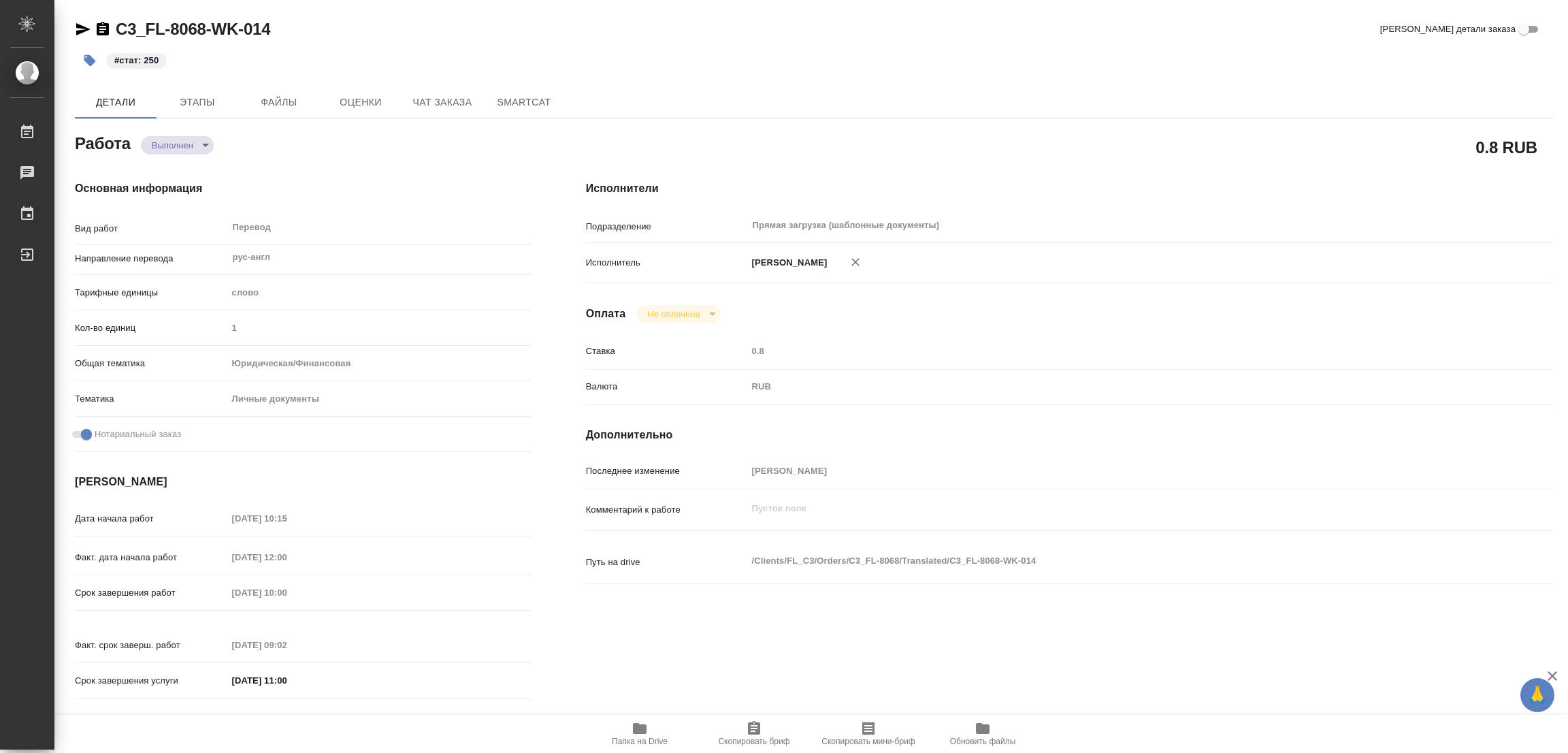
type textarea "x"
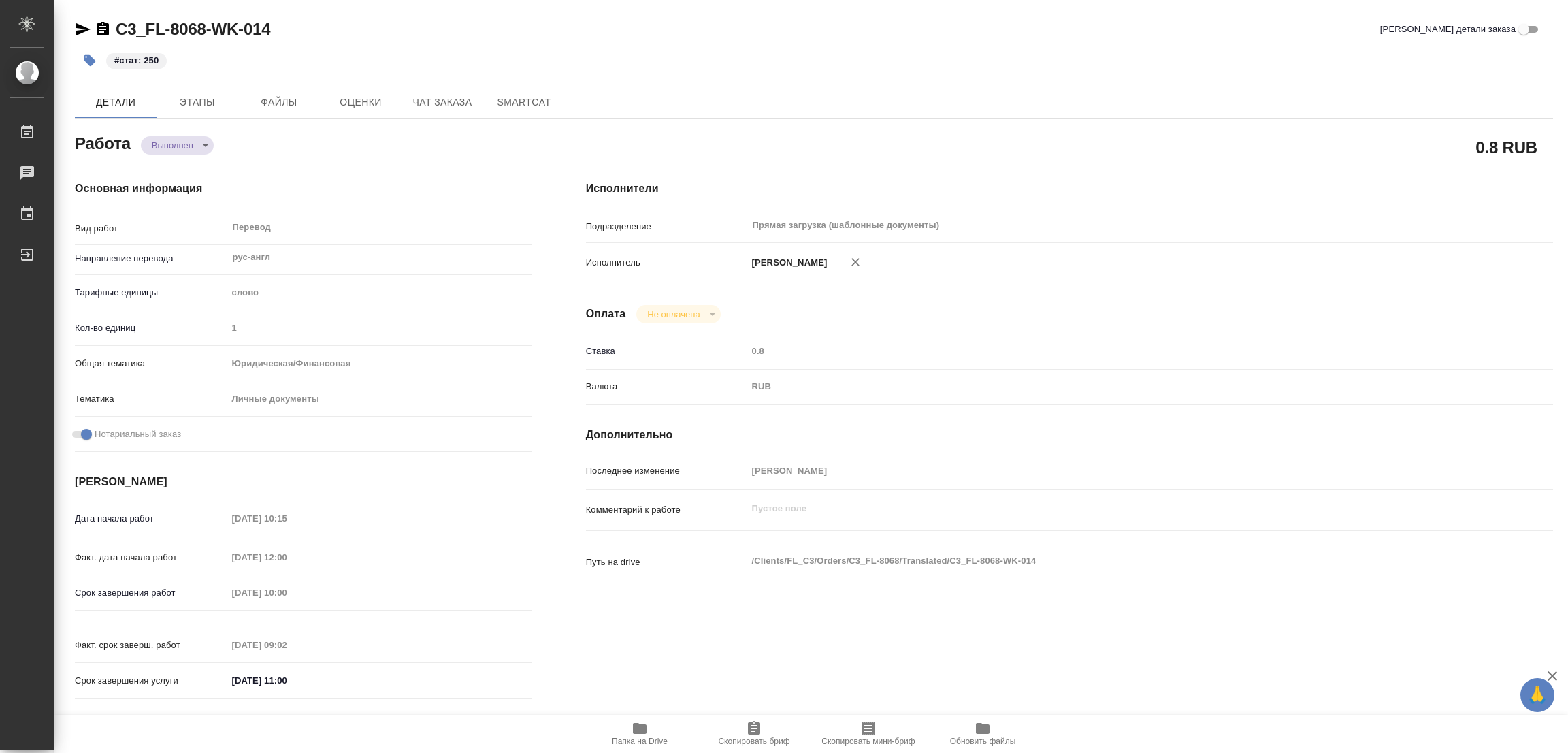
type textarea "x"
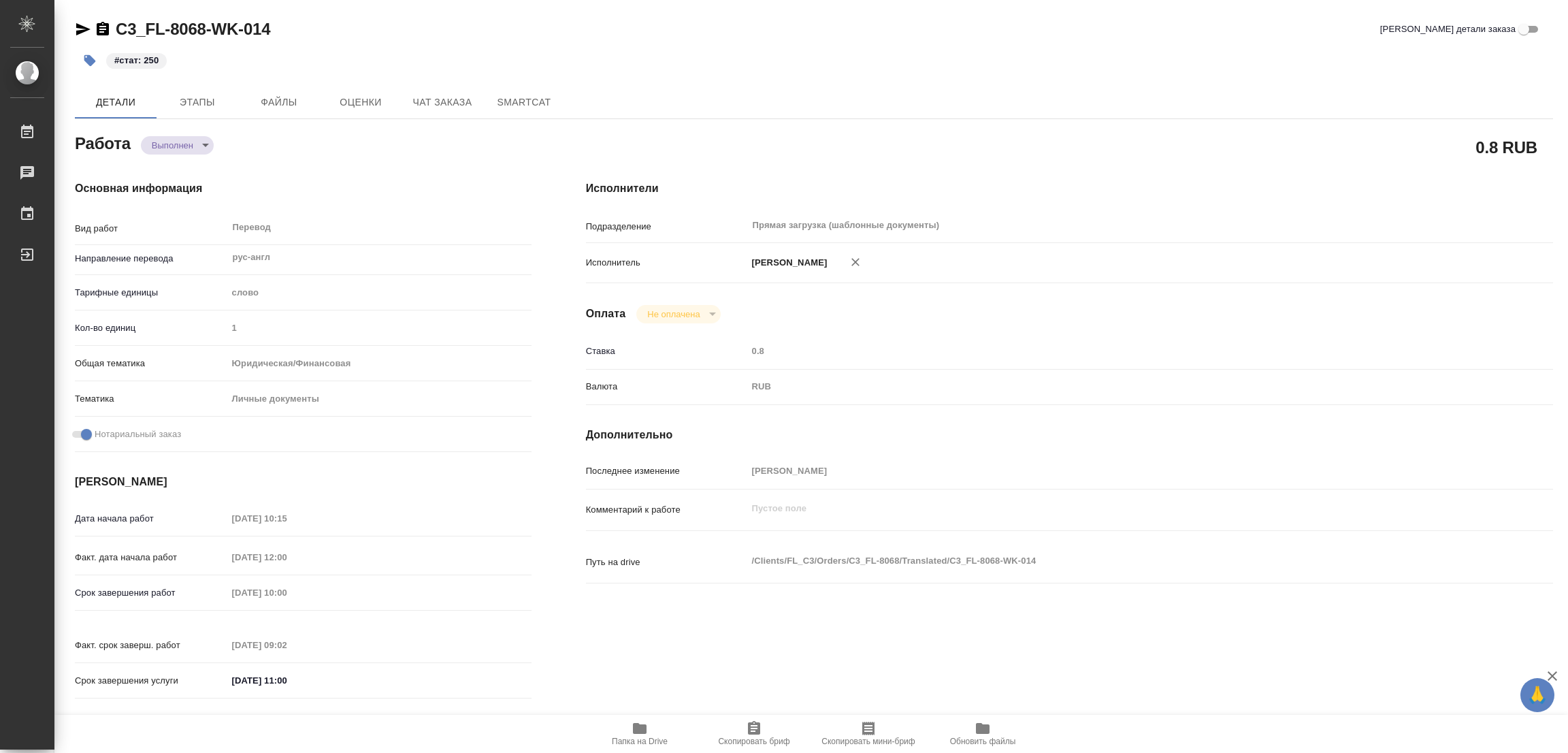
type textarea "x"
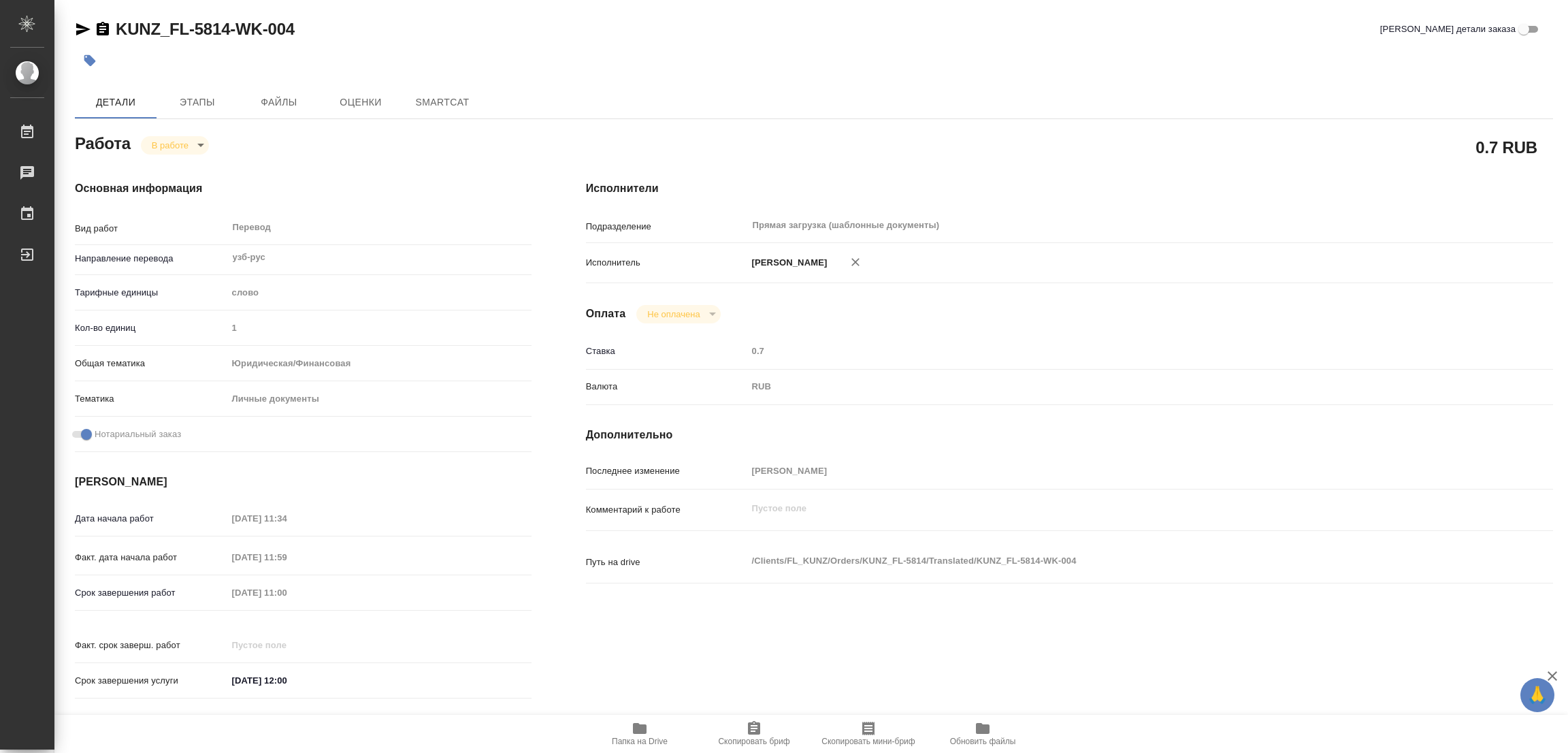
type textarea "x"
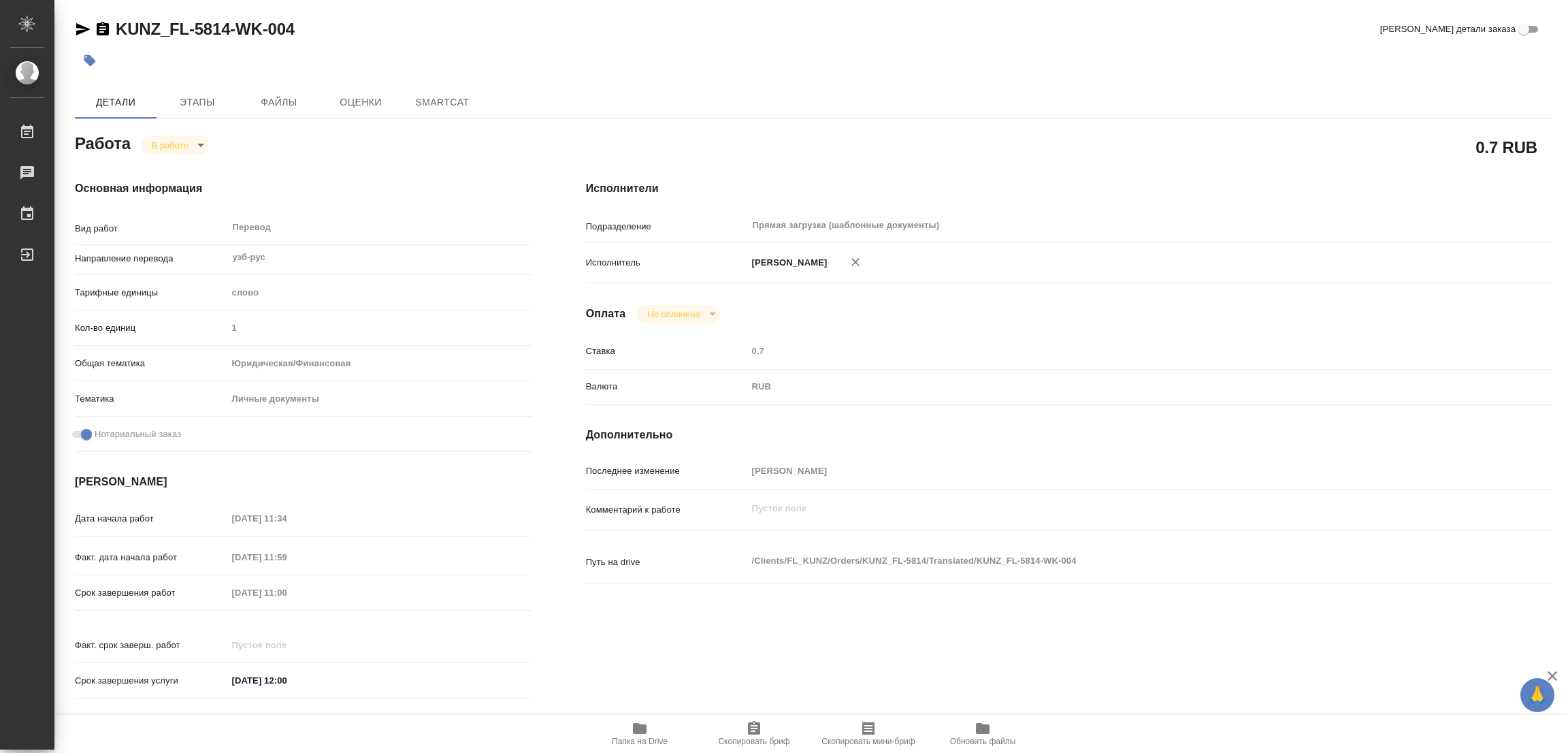
type textarea "x"
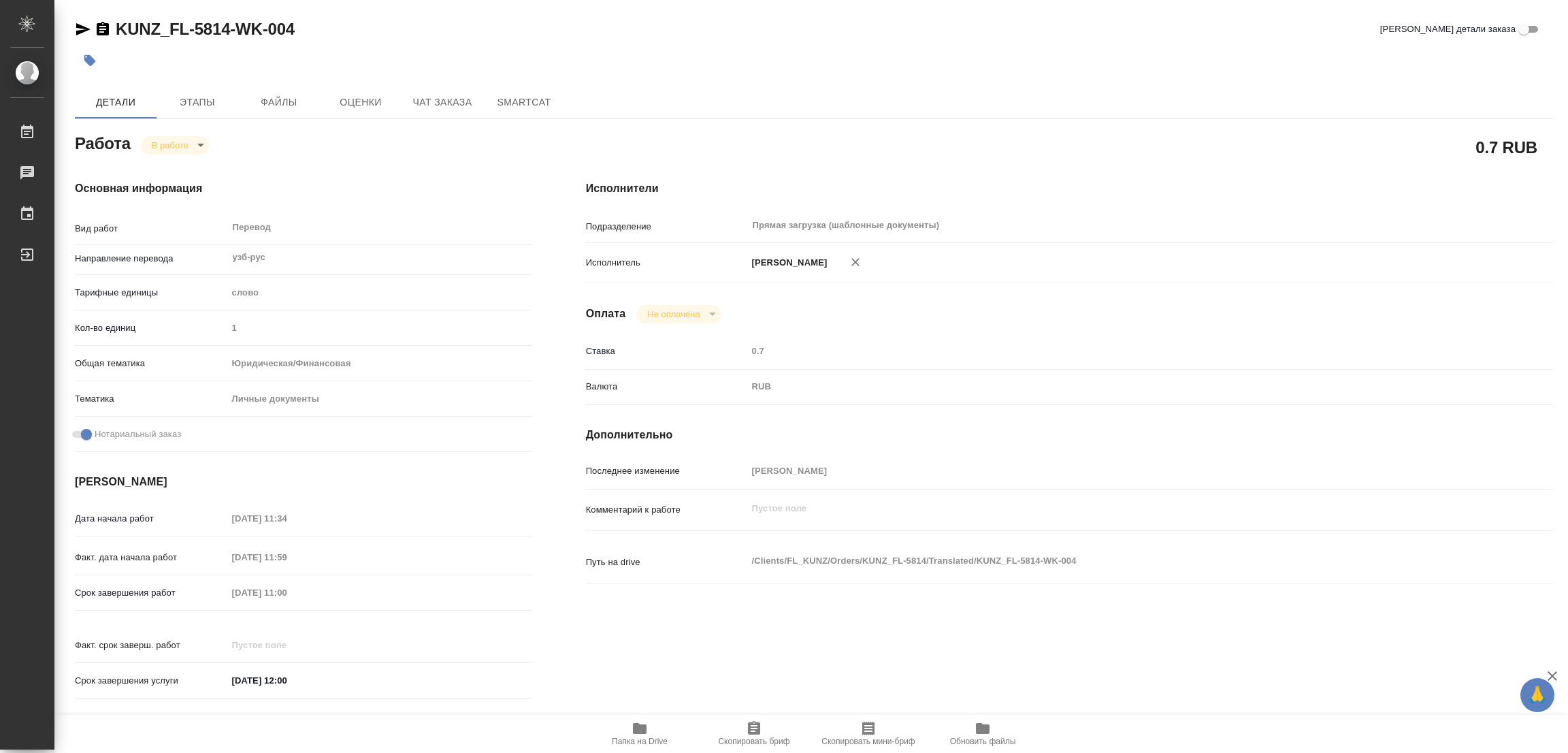
type textarea "x"
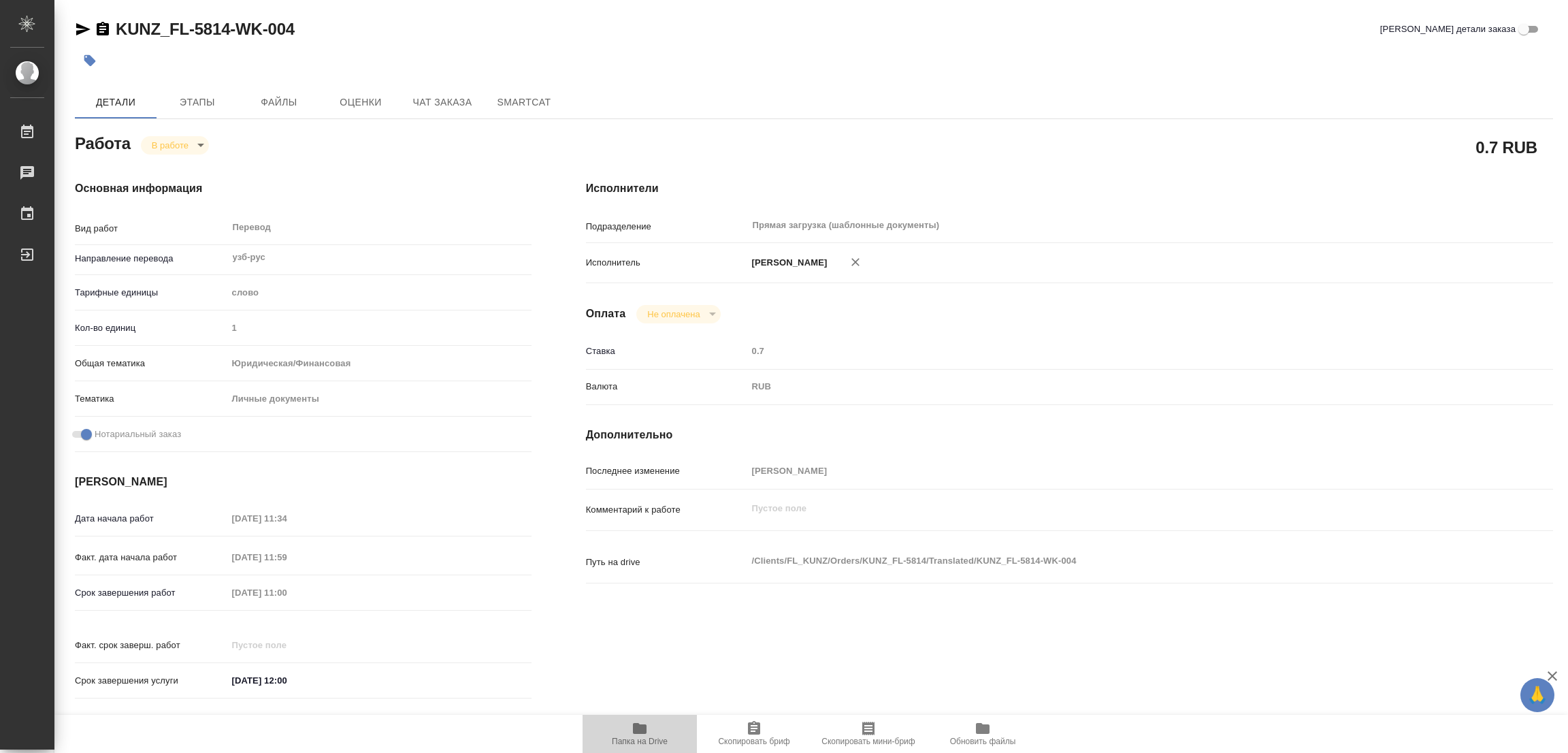
click at [633, 728] on icon "button" at bounding box center [640, 728] width 14 height 11
type textarea "x"
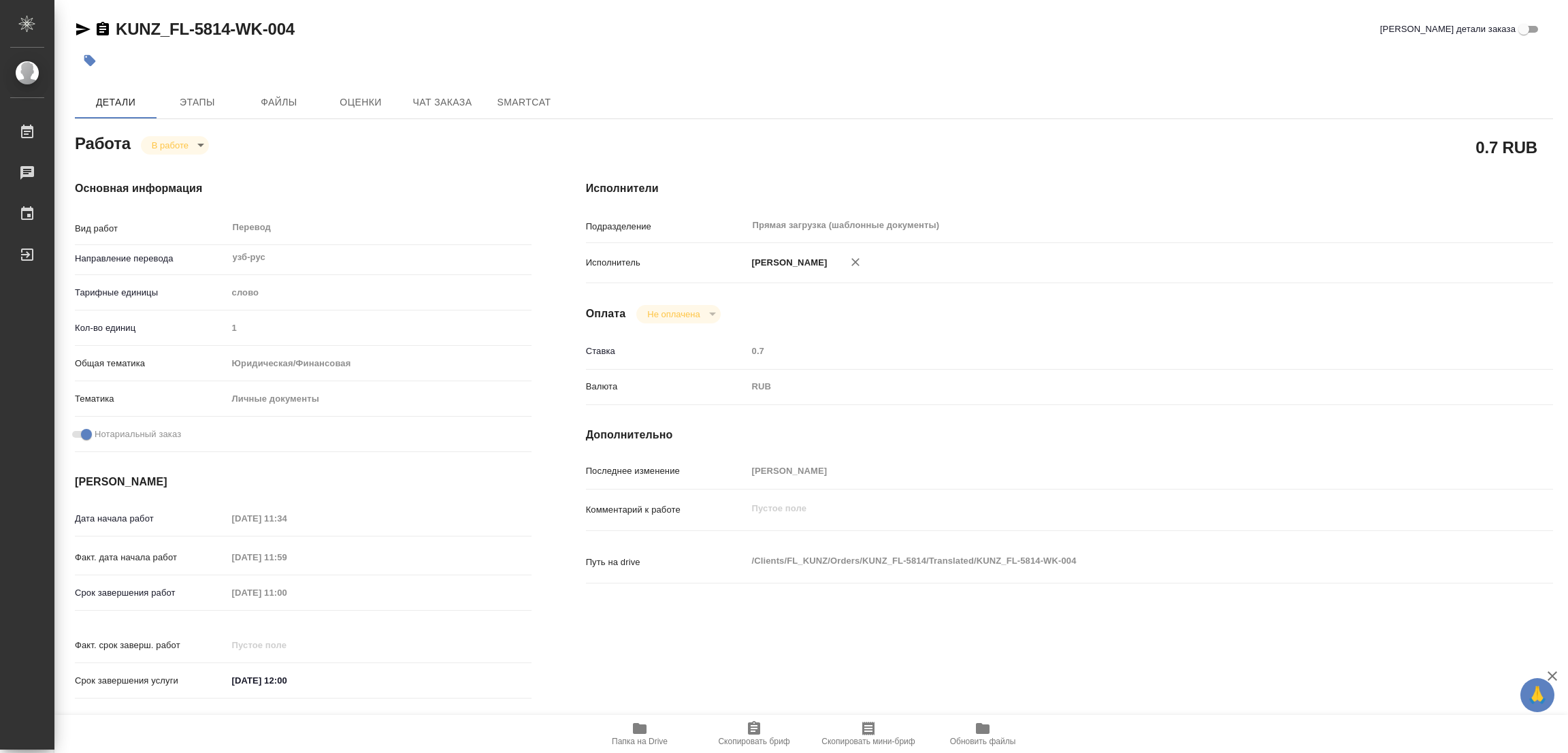
type textarea "x"
click at [190, 94] on span "Этапы" at bounding box center [197, 102] width 65 height 17
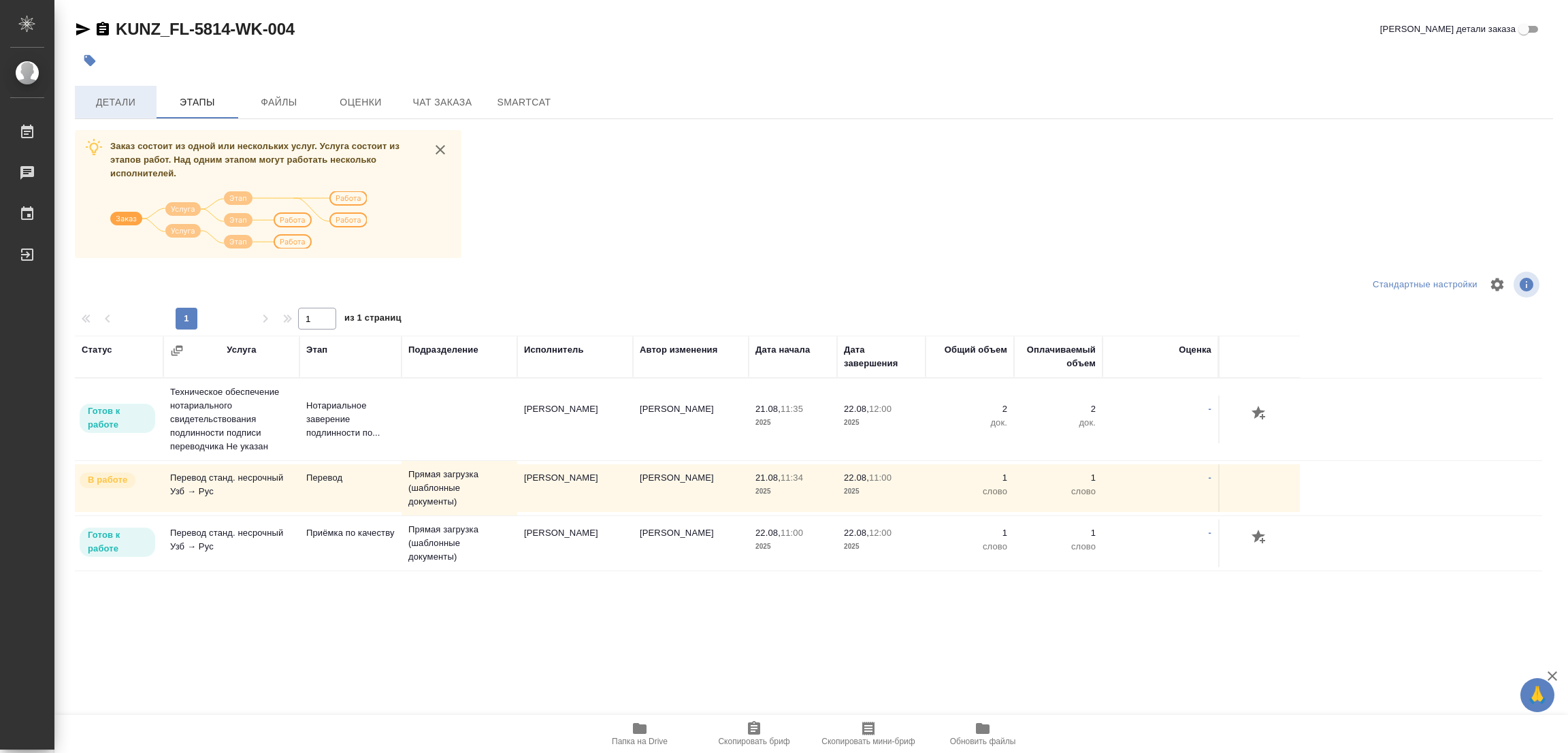
click at [108, 89] on button "Детали" at bounding box center [115, 102] width 81 height 33
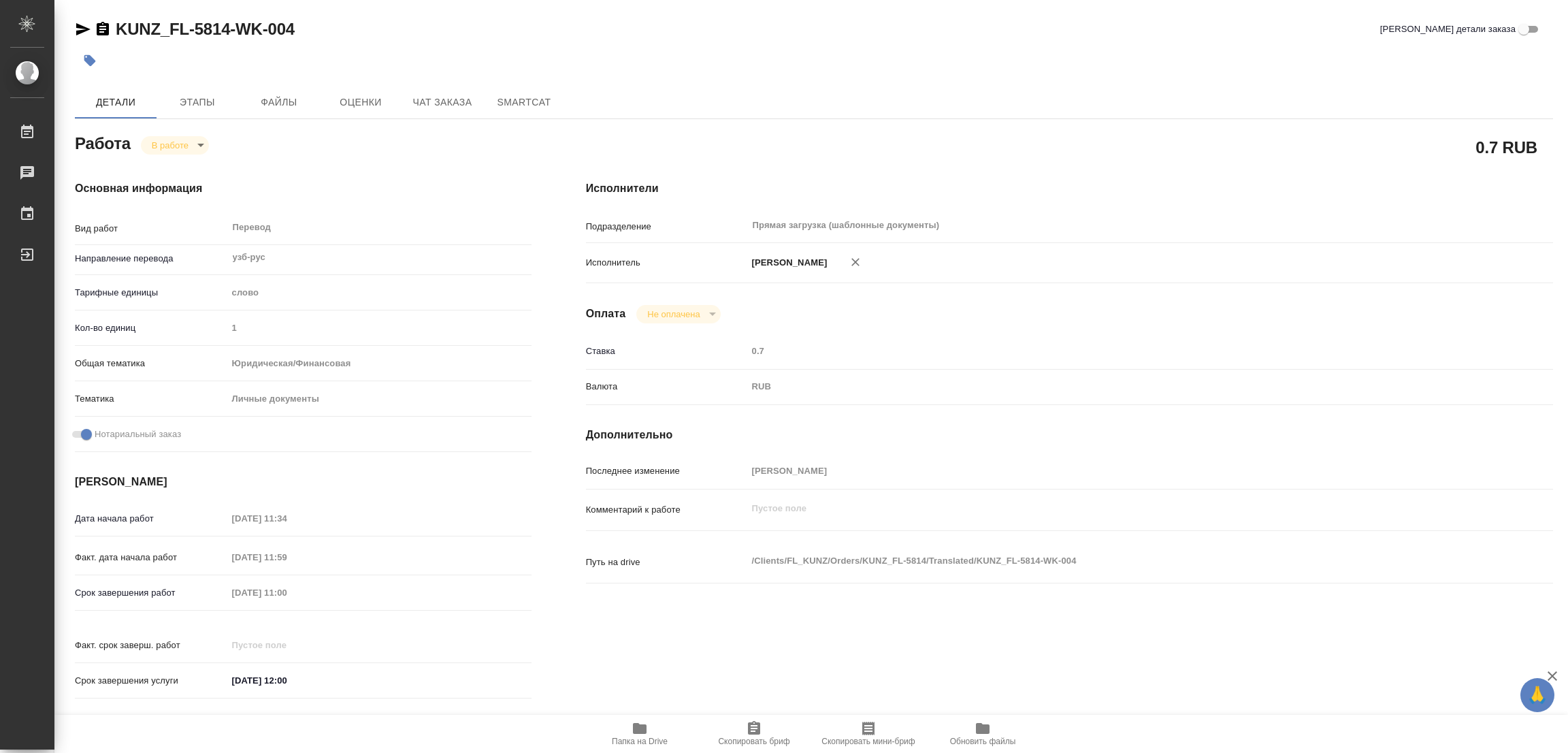
type textarea "x"
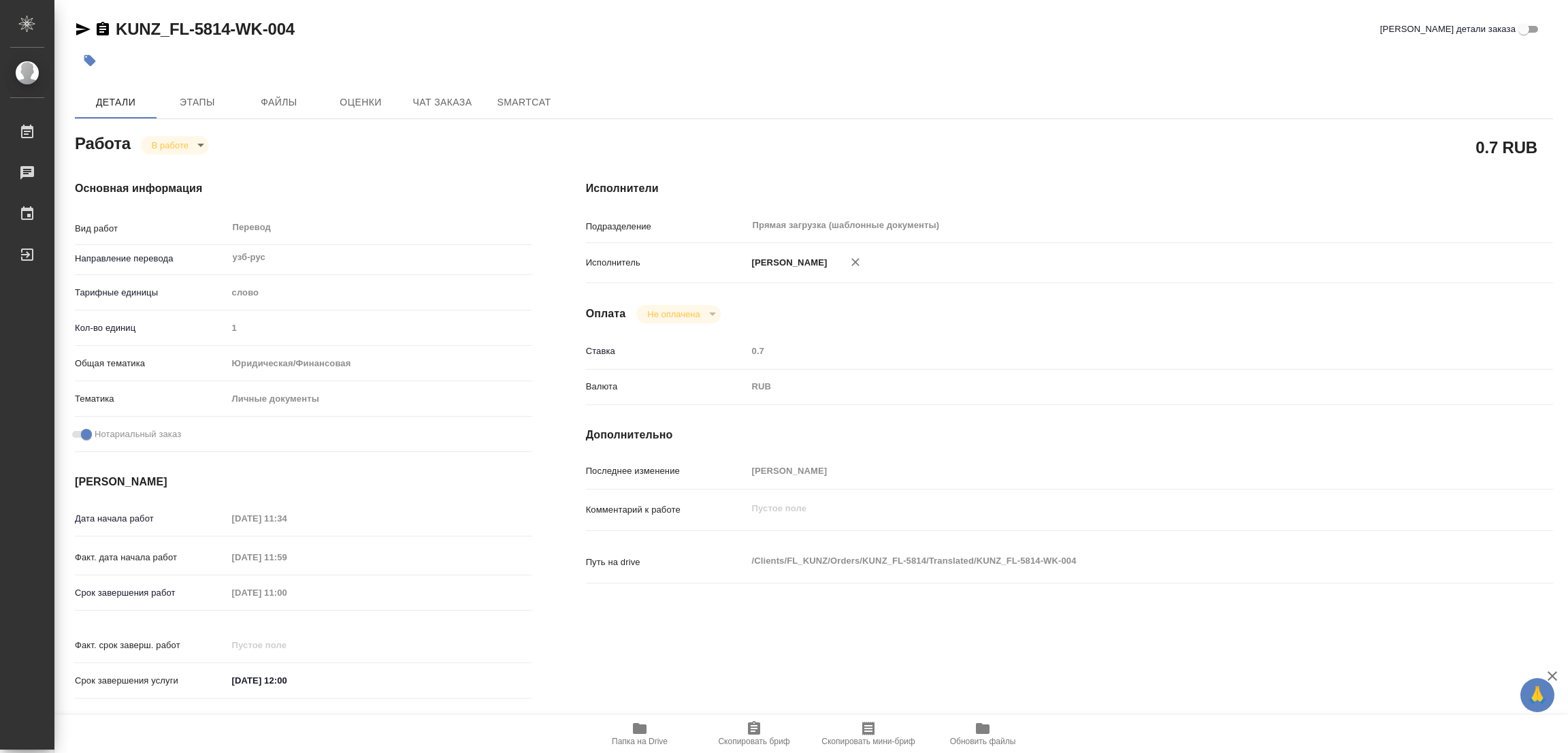
type textarea "x"
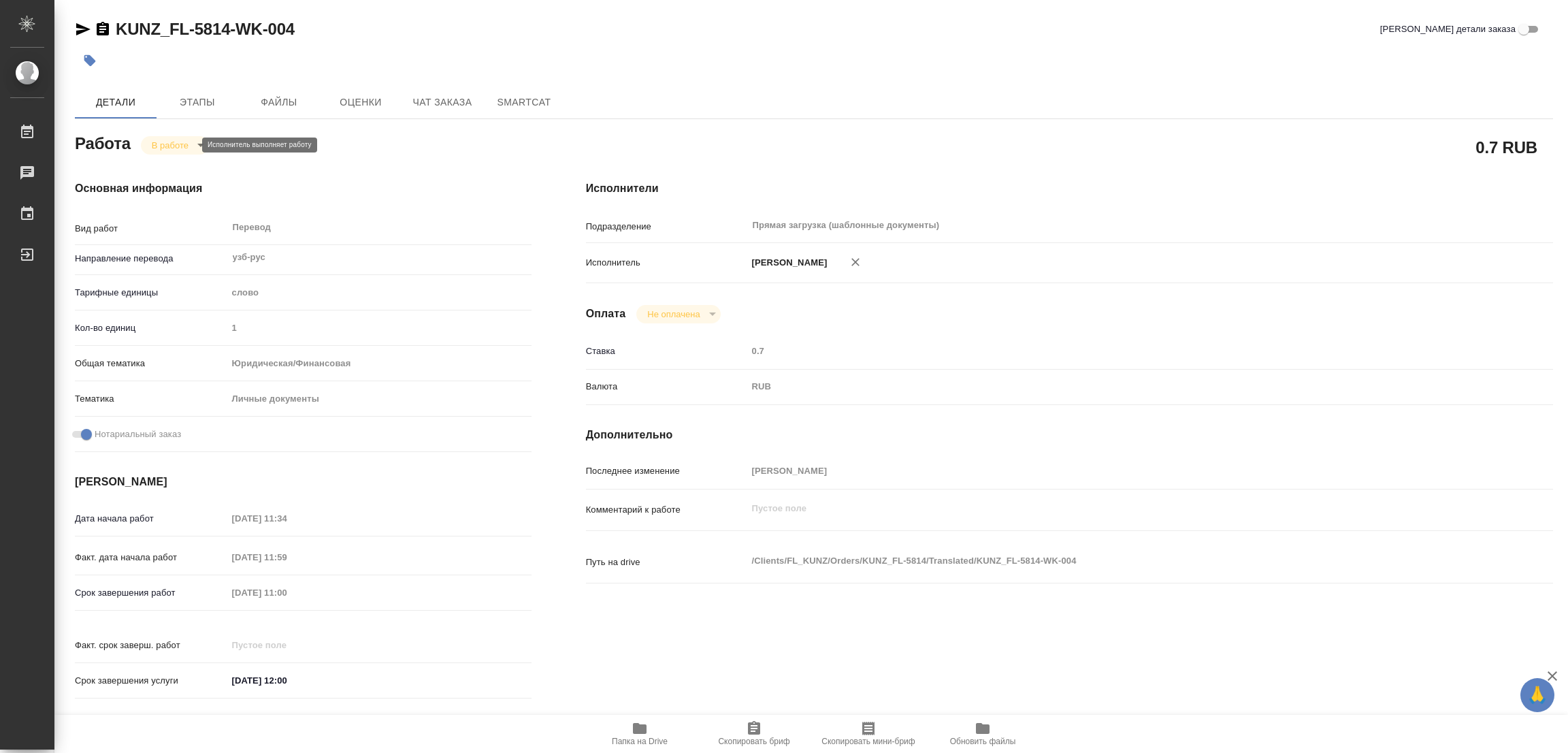
click at [170, 143] on body "🙏 .cls-1 fill:#fff; AWATERA Popova Galina Работы 0 Чаты График Выйти KUNZ_FL-58…" at bounding box center [784, 376] width 1568 height 753
type textarea "x"
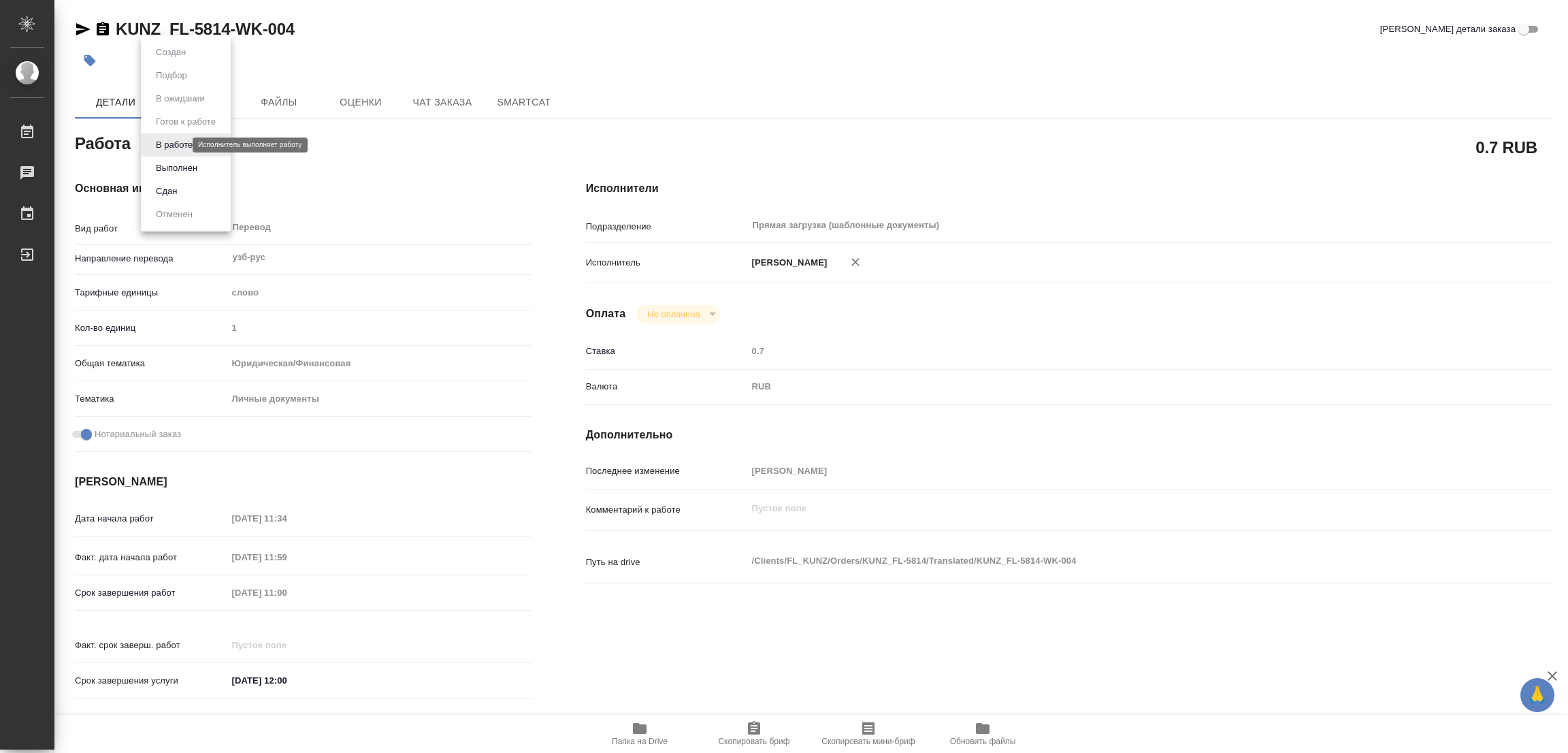
type textarea "x"
click at [166, 168] on button "Выполнен" at bounding box center [176, 168] width 49 height 15
type textarea "x"
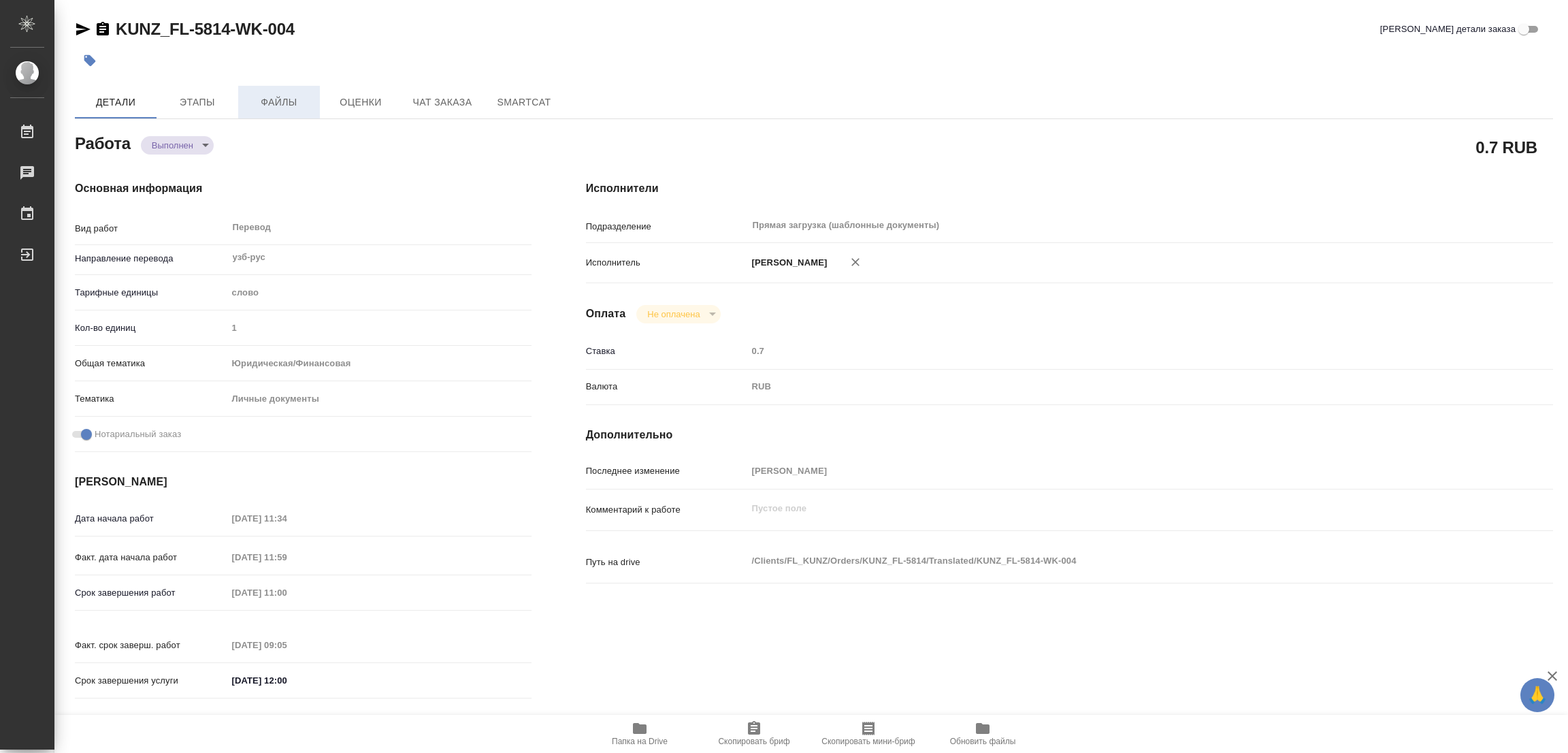
type textarea "x"
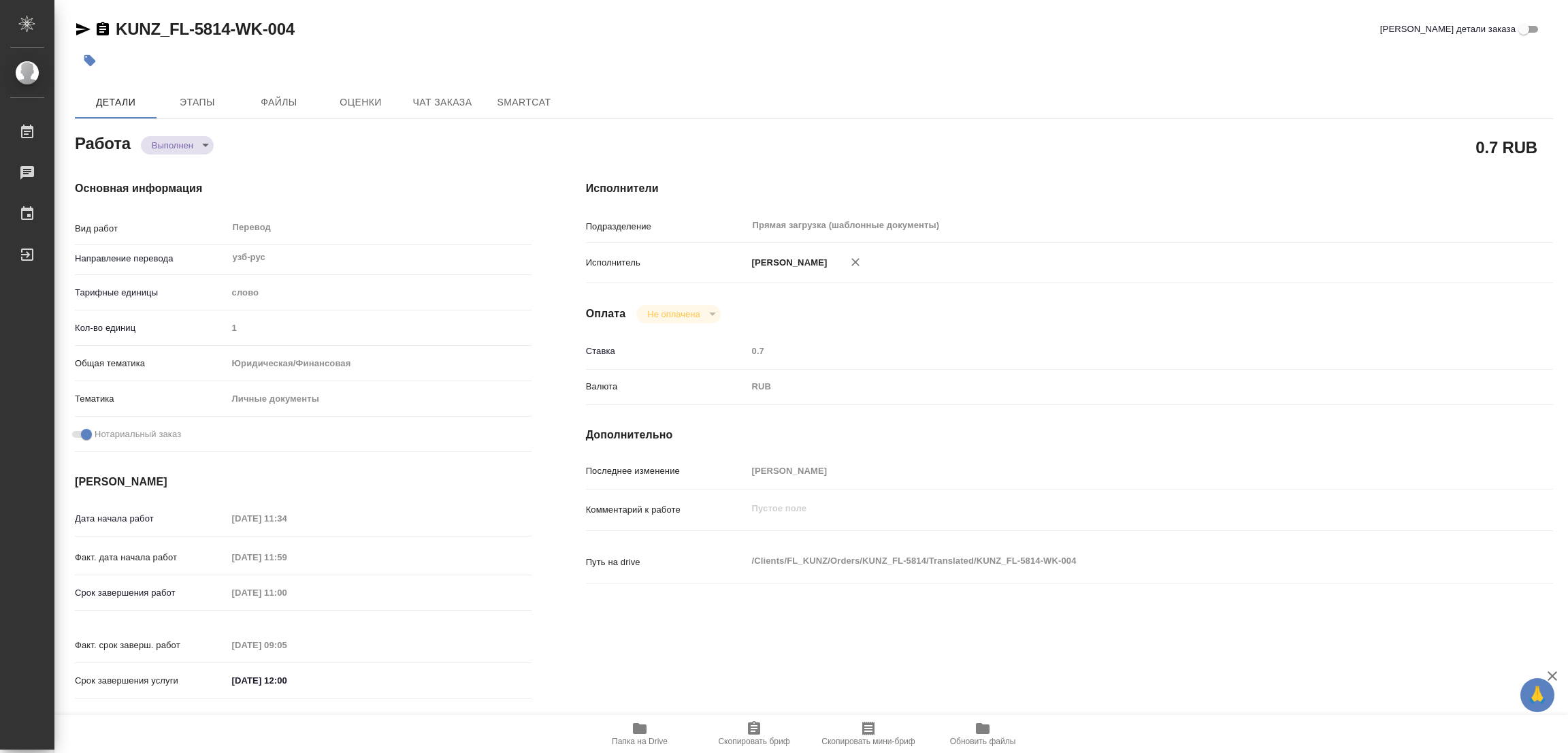
type textarea "x"
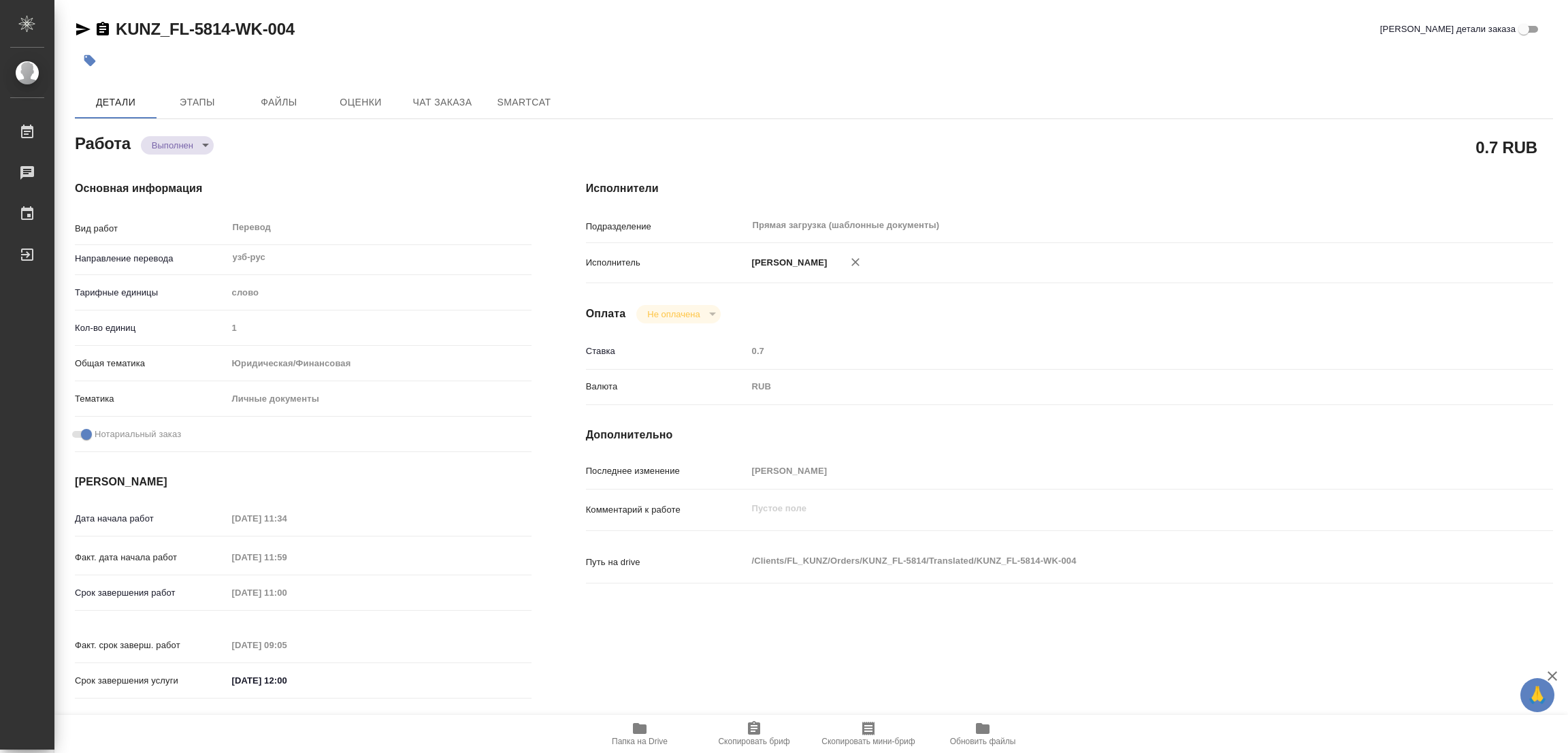
type textarea "x"
click at [91, 57] on icon "button" at bounding box center [90, 61] width 12 height 12
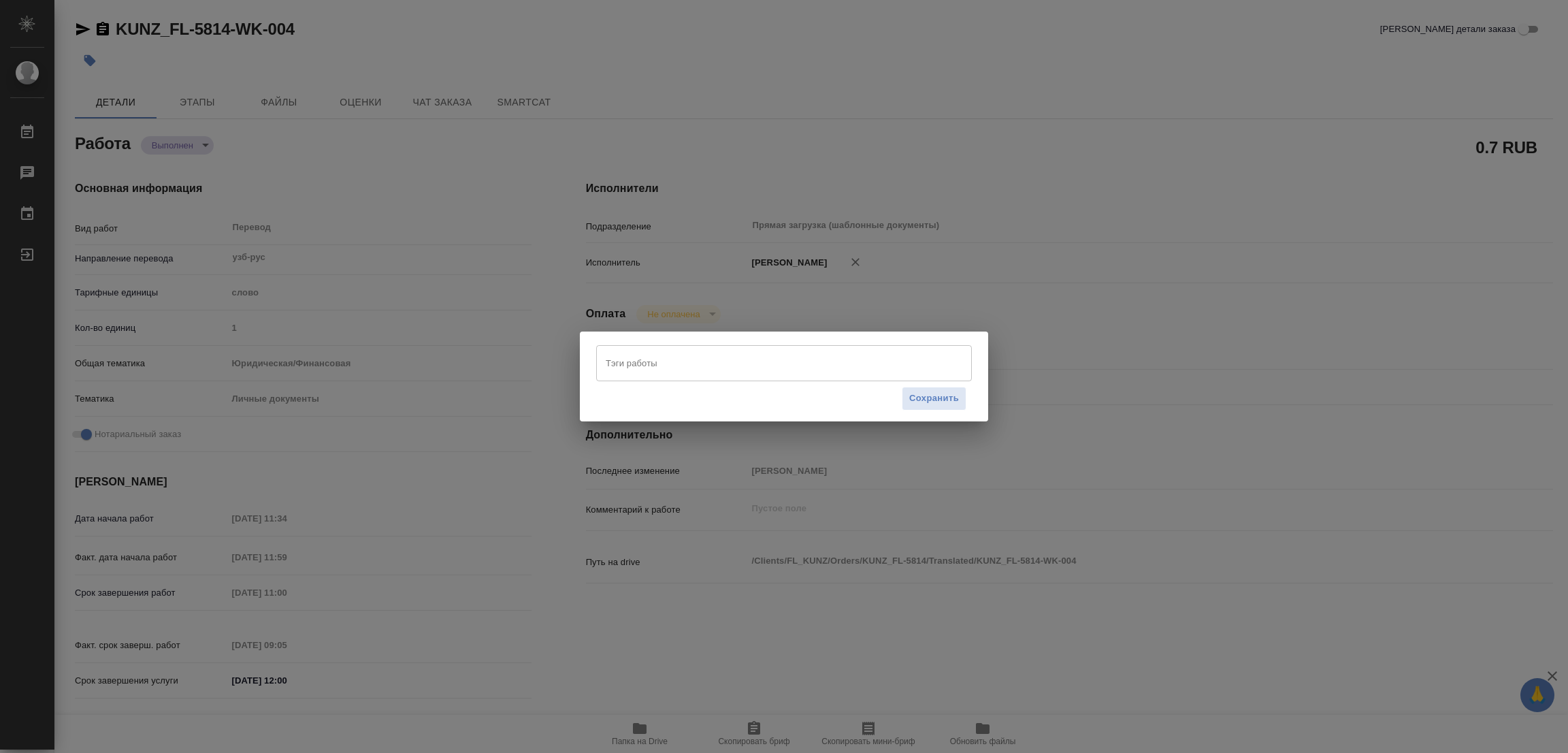
click at [639, 359] on input "Тэги работы" at bounding box center [771, 363] width 338 height 23
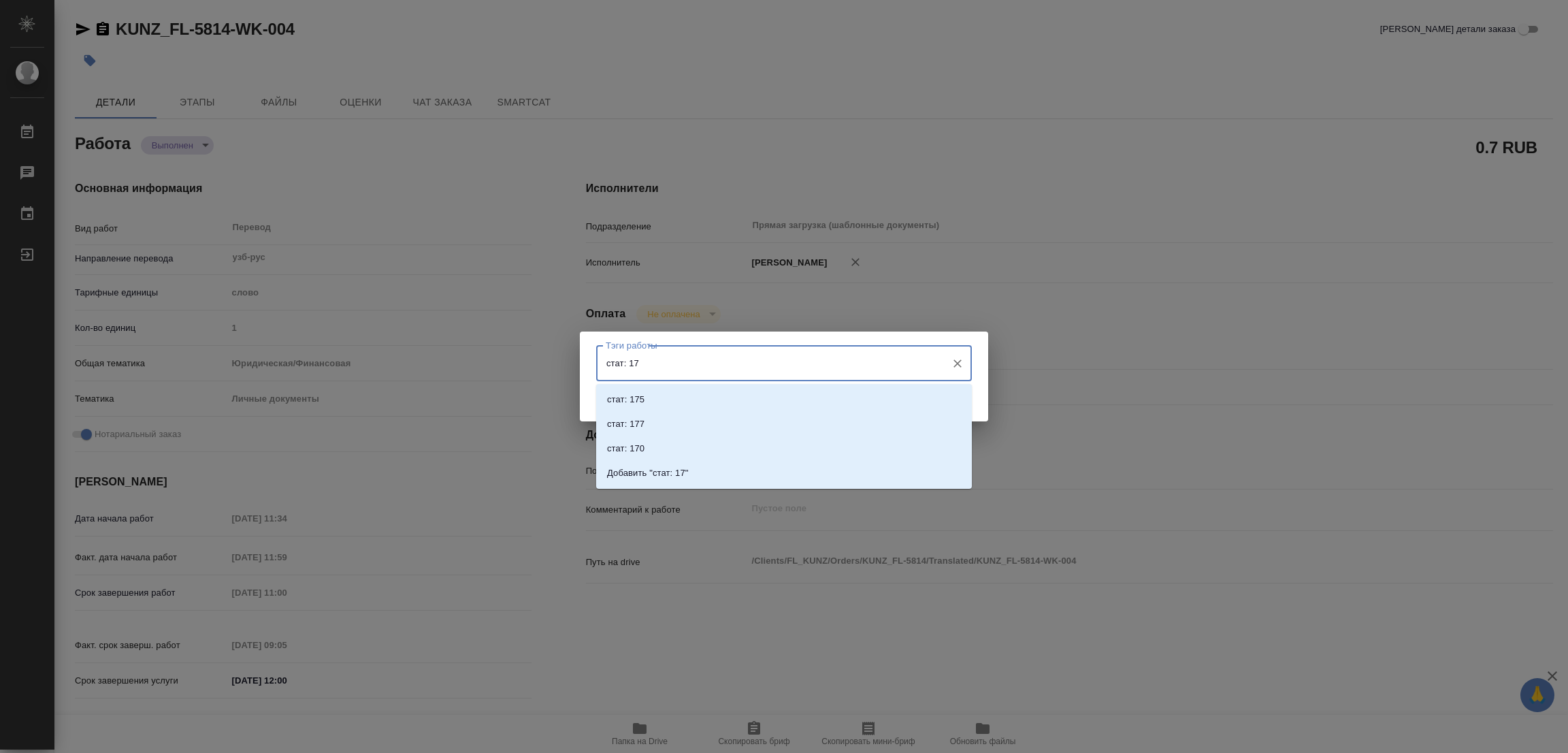
type input "стат: 175"
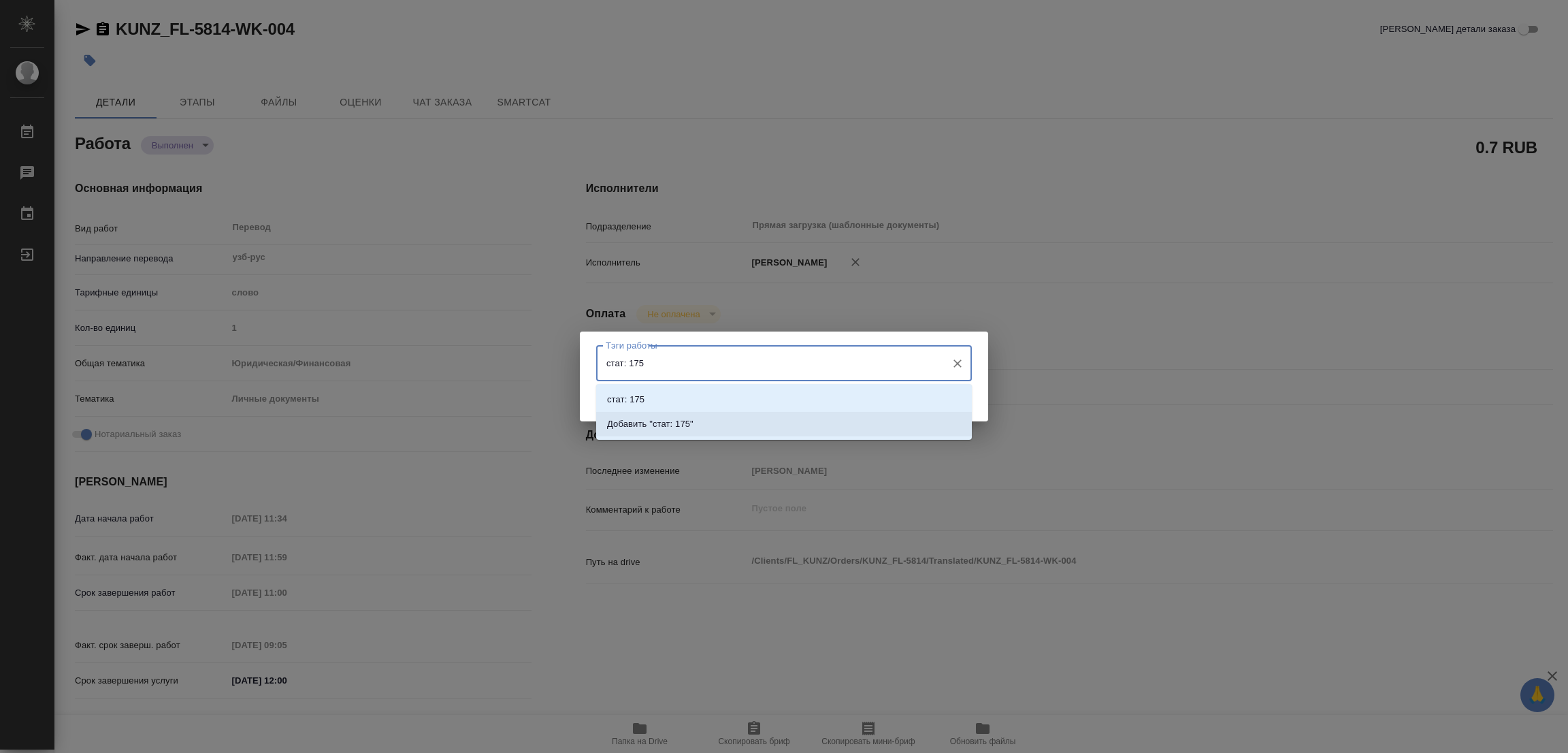
click at [665, 415] on li "Добавить "стат: 175"" at bounding box center [783, 424] width 375 height 25
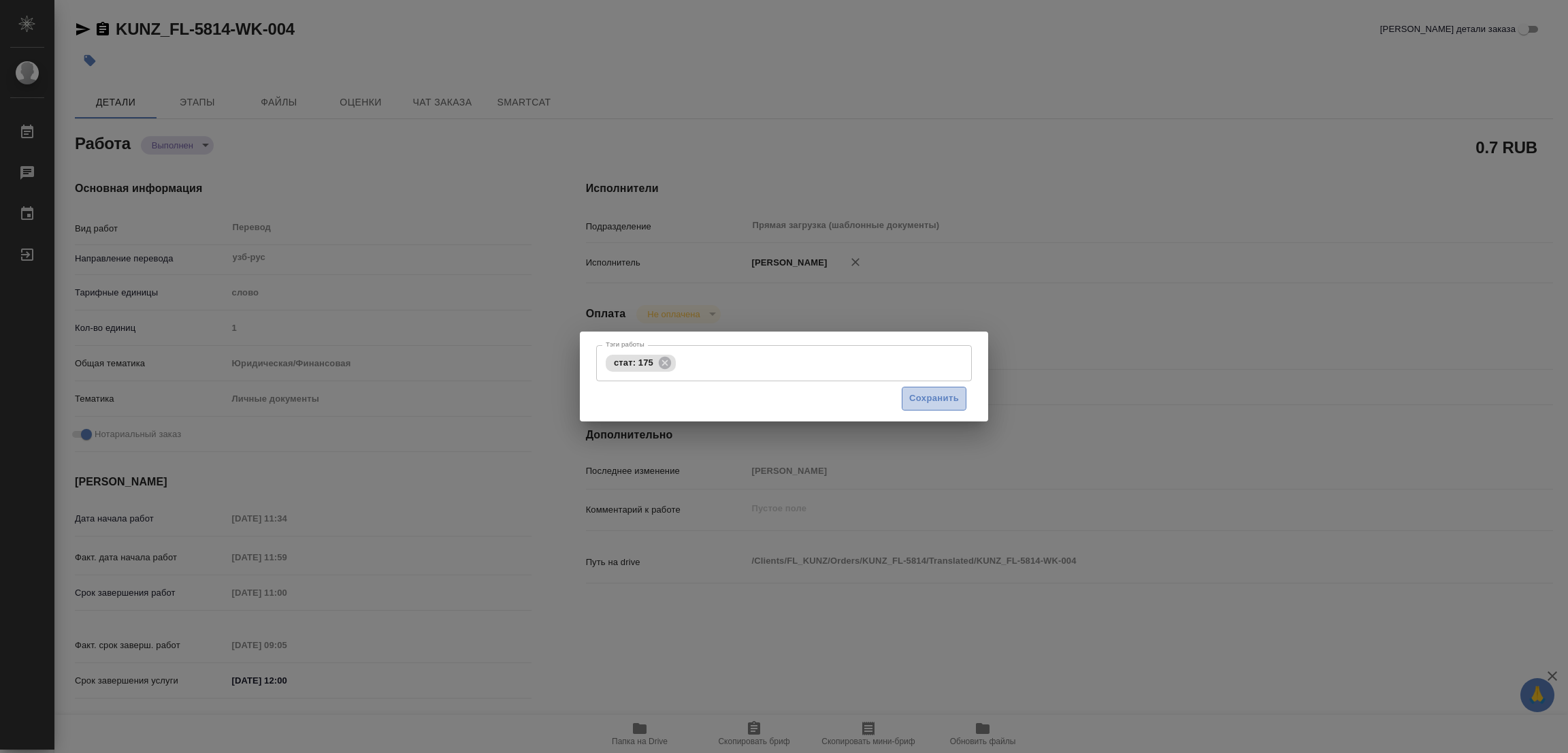
click at [941, 396] on span "Сохранить" at bounding box center [934, 399] width 49 height 16
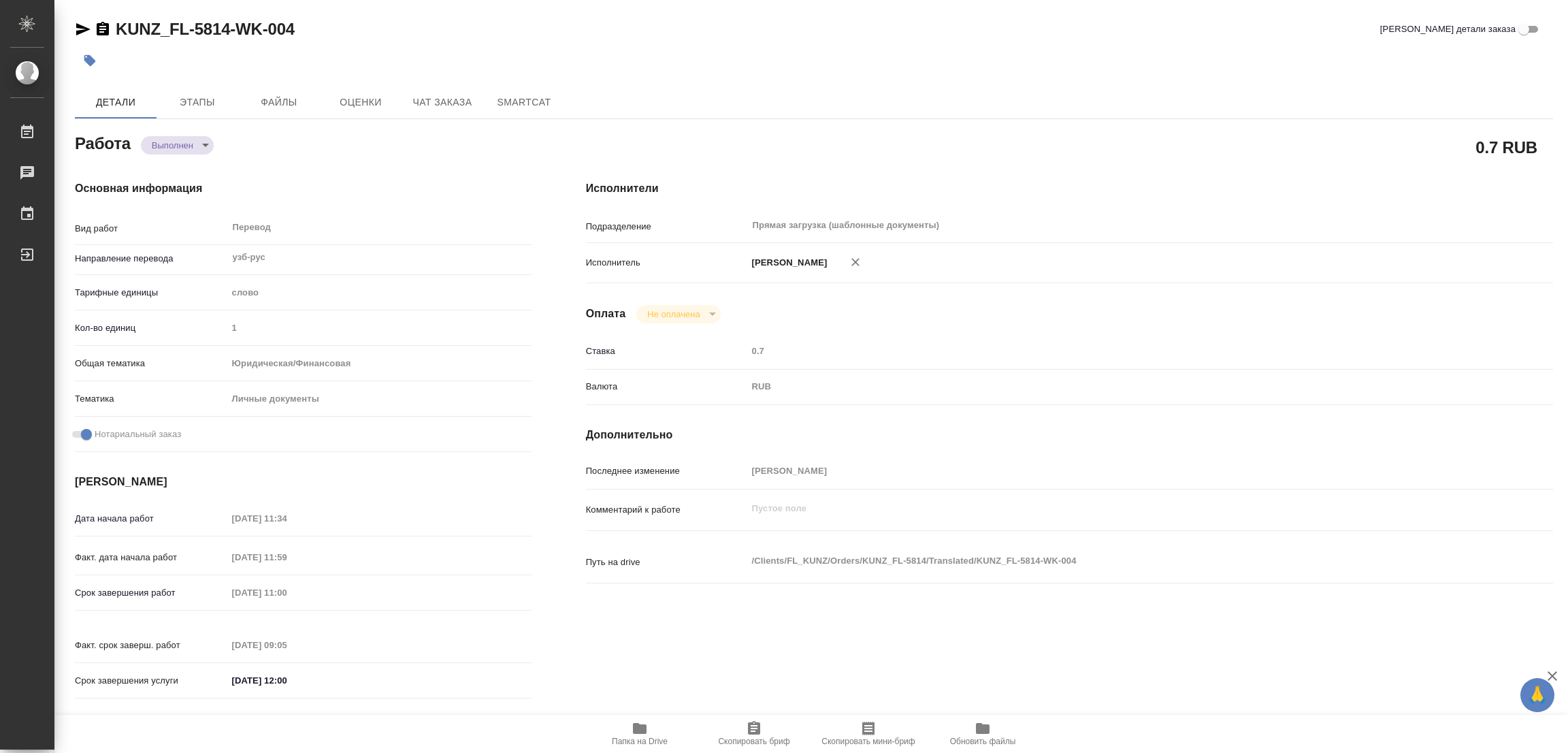
type input "completed"
type textarea "Перевод"
type textarea "x"
type input "узб-рус"
type input "5a8b1489cc6b4906c91bfd90"
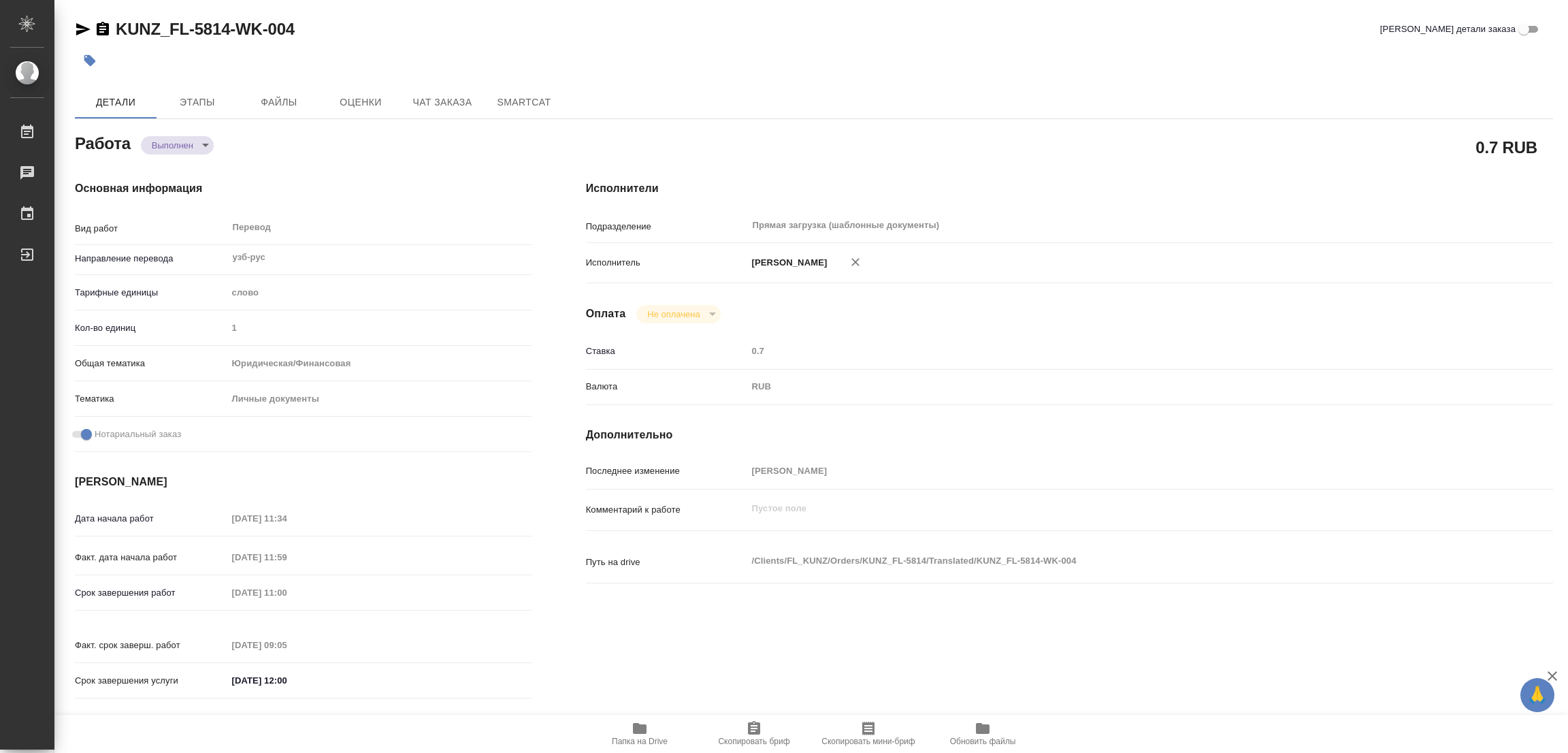
type input "1"
type input "yr-fn"
type input "5a8b8b956a9677013d343cfe"
checkbox input "true"
type input "21.08.2025 11:34"
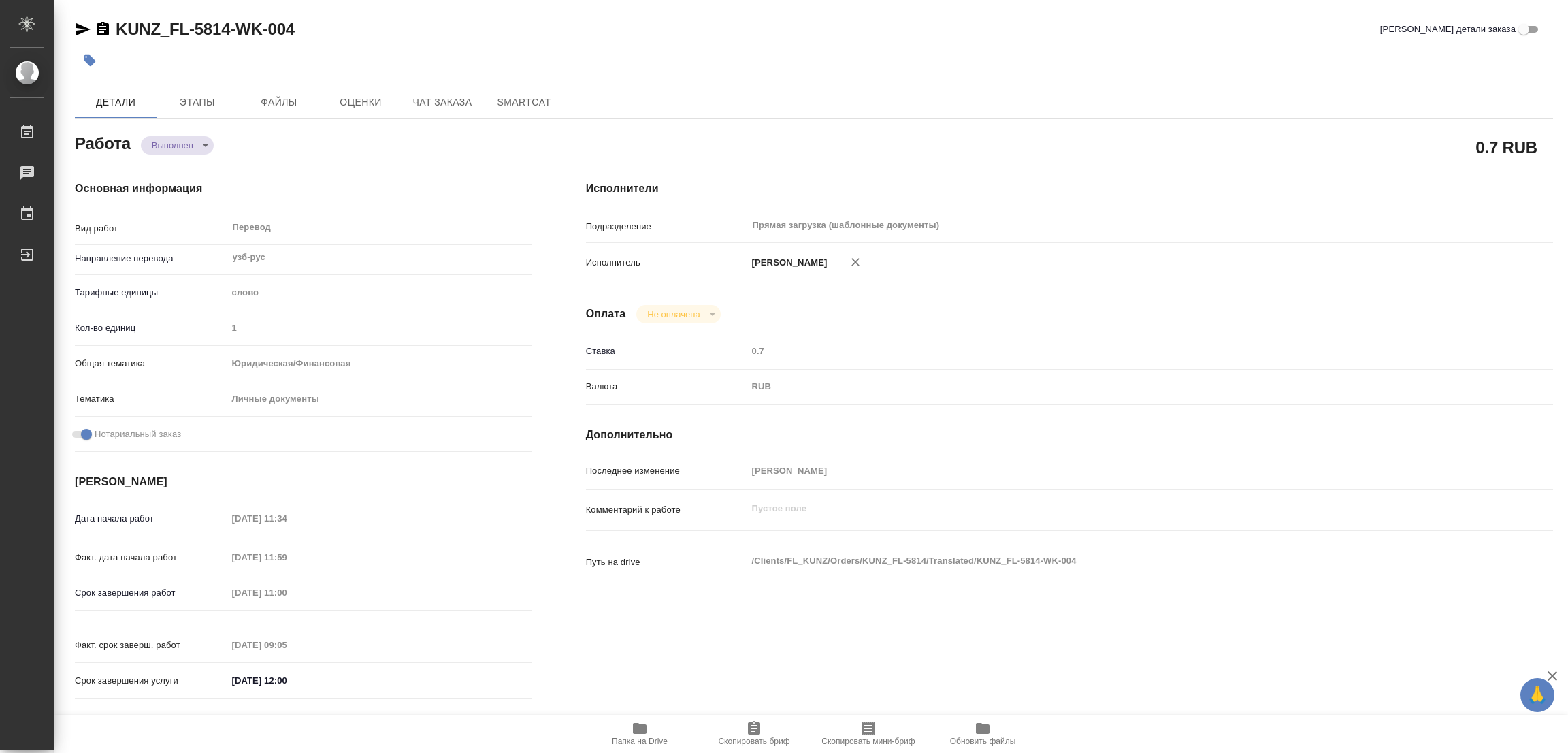
type input "21.08.2025 11:59"
type input "22.08.2025 11:00"
type input "22.08.2025 09:05"
type input "22.08.2025 12:00"
type input "Прямая загрузка (шаблонные документы)"
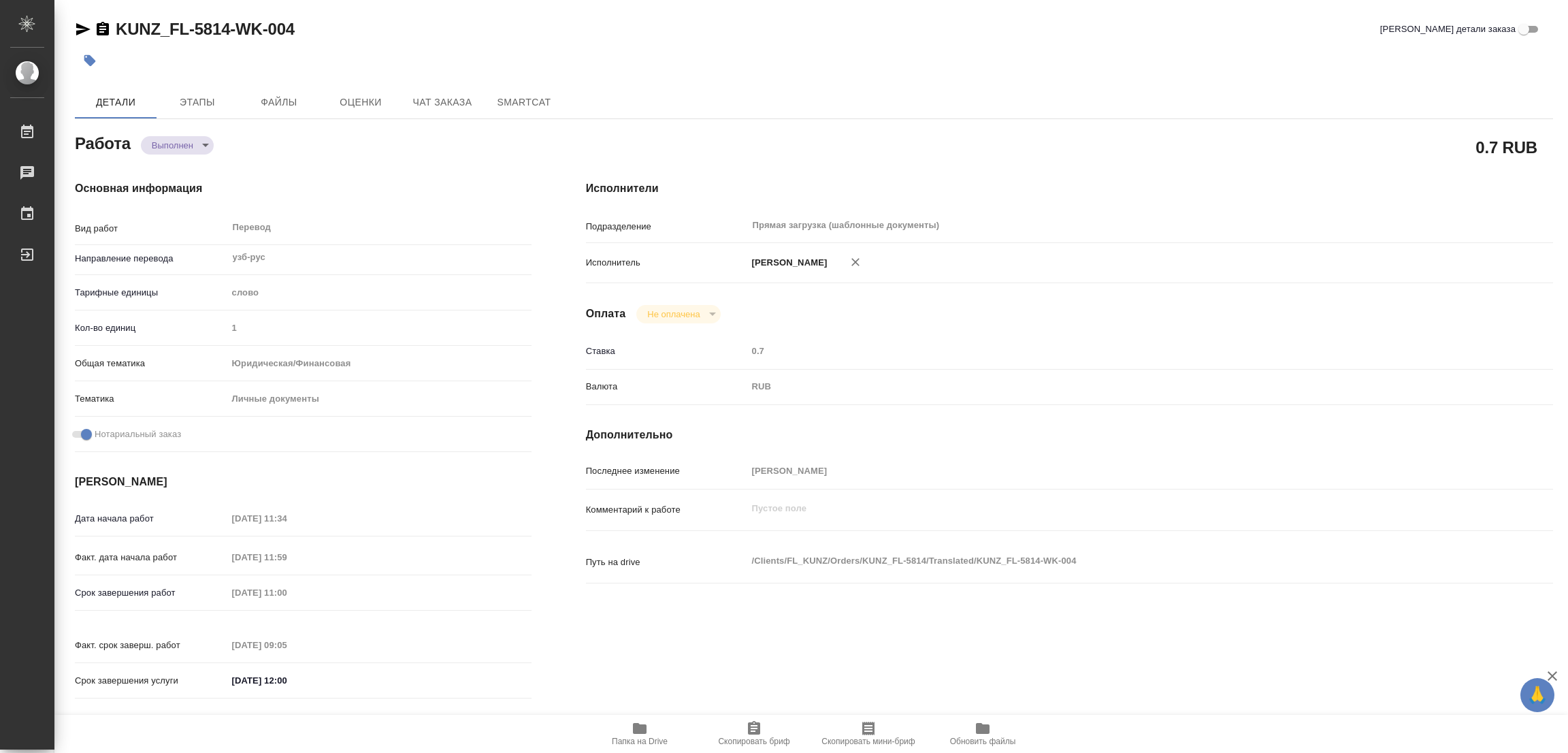
type input "notPayed"
type input "0.7"
type input "RUB"
type input "[PERSON_NAME]"
type textarea "x"
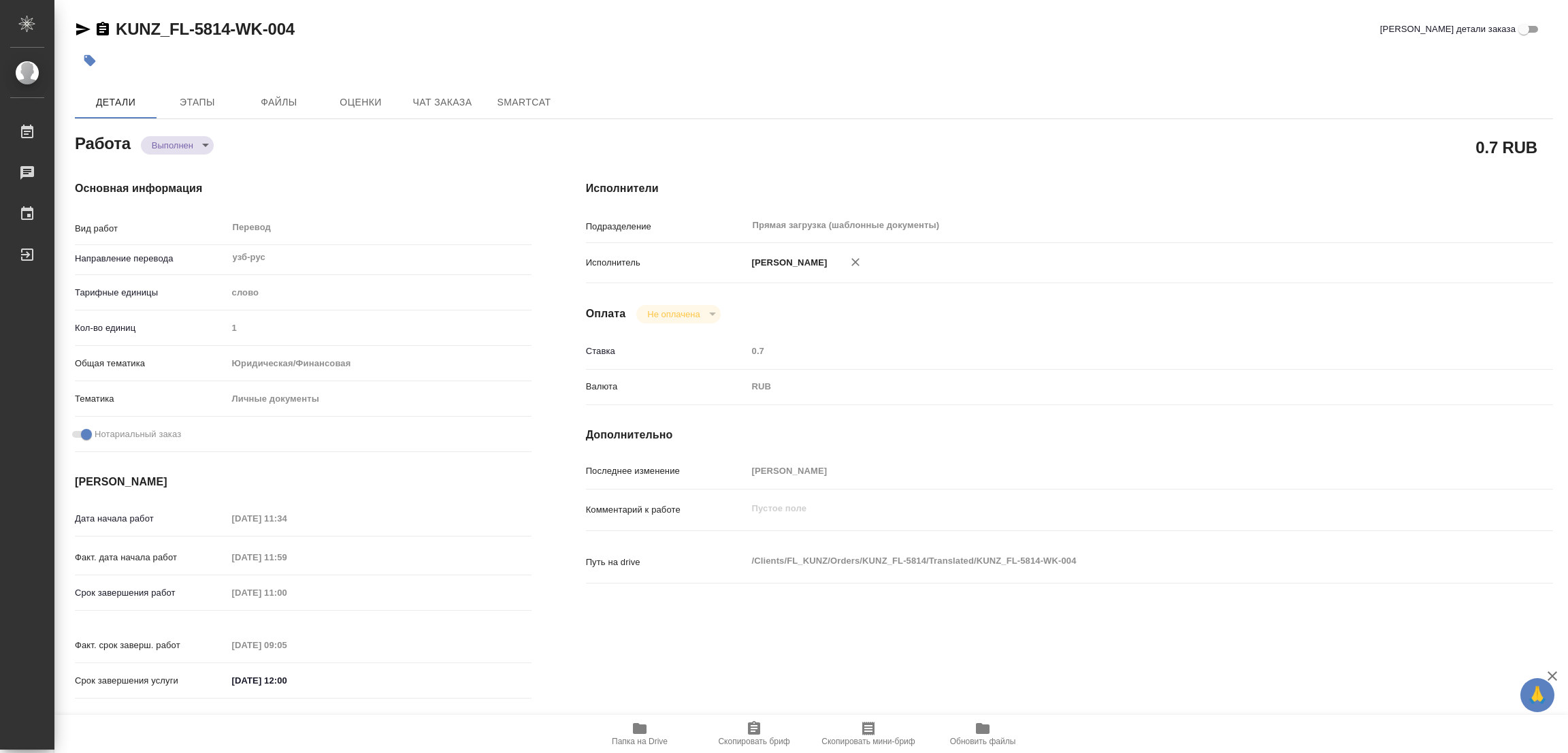
type textarea "/Clients/FL_KUNZ/Orders/KUNZ_FL-5814/Translated/KUNZ_FL-5814-WK-004"
type textarea "x"
type input "KUNZ_FL-5814"
type input "Перевод станд. несрочный"
type input "Корректура, Приёмка по качеству, Перевод, Редактура, Постредактура машинного пе…"
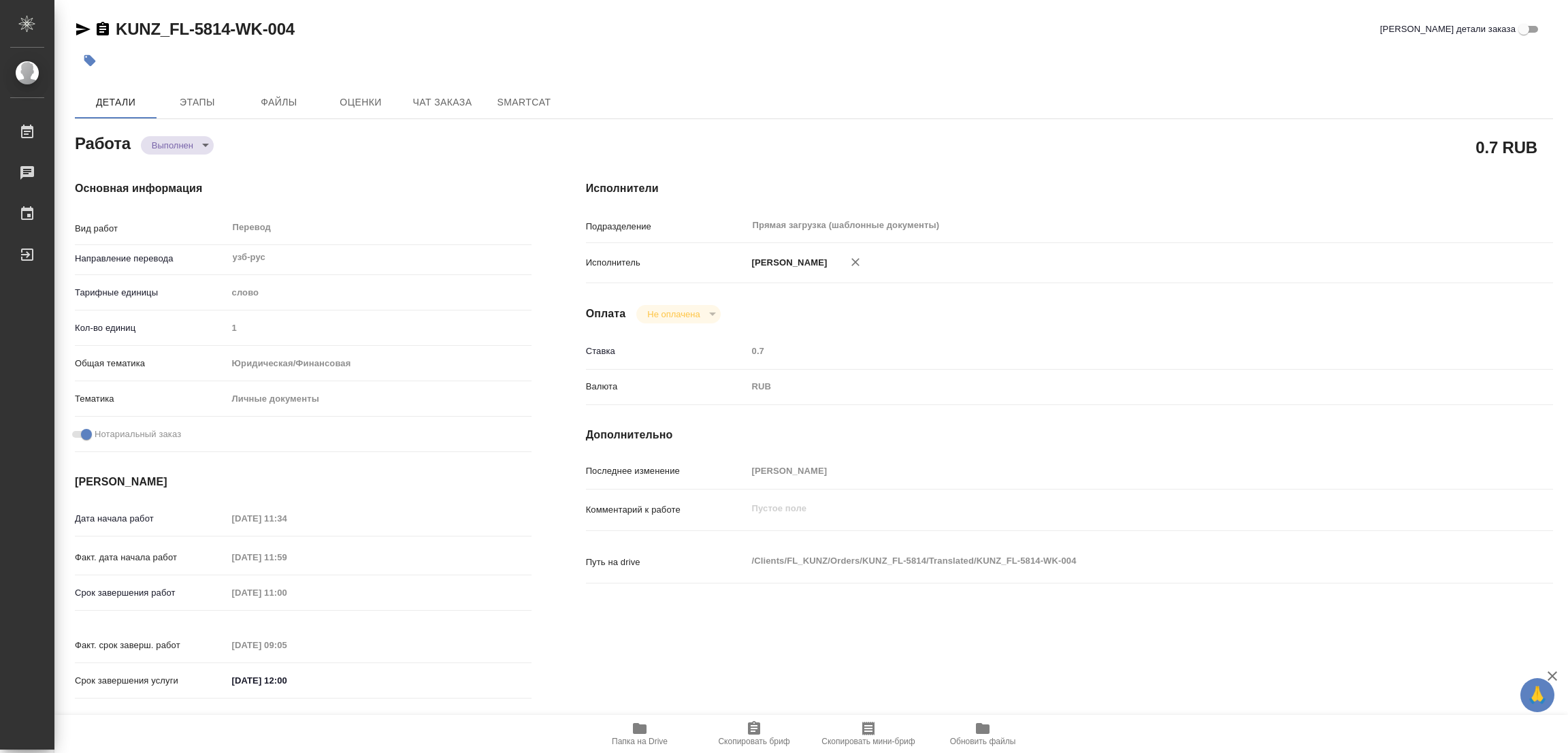
type input "Moskalets Alina"
type input "/Clients/FL_KUNZ/Orders/KUNZ_FL-5814"
type textarea "x"
type textarea "пасп, права, узб-рус, на госуслуги"
type textarea "x"
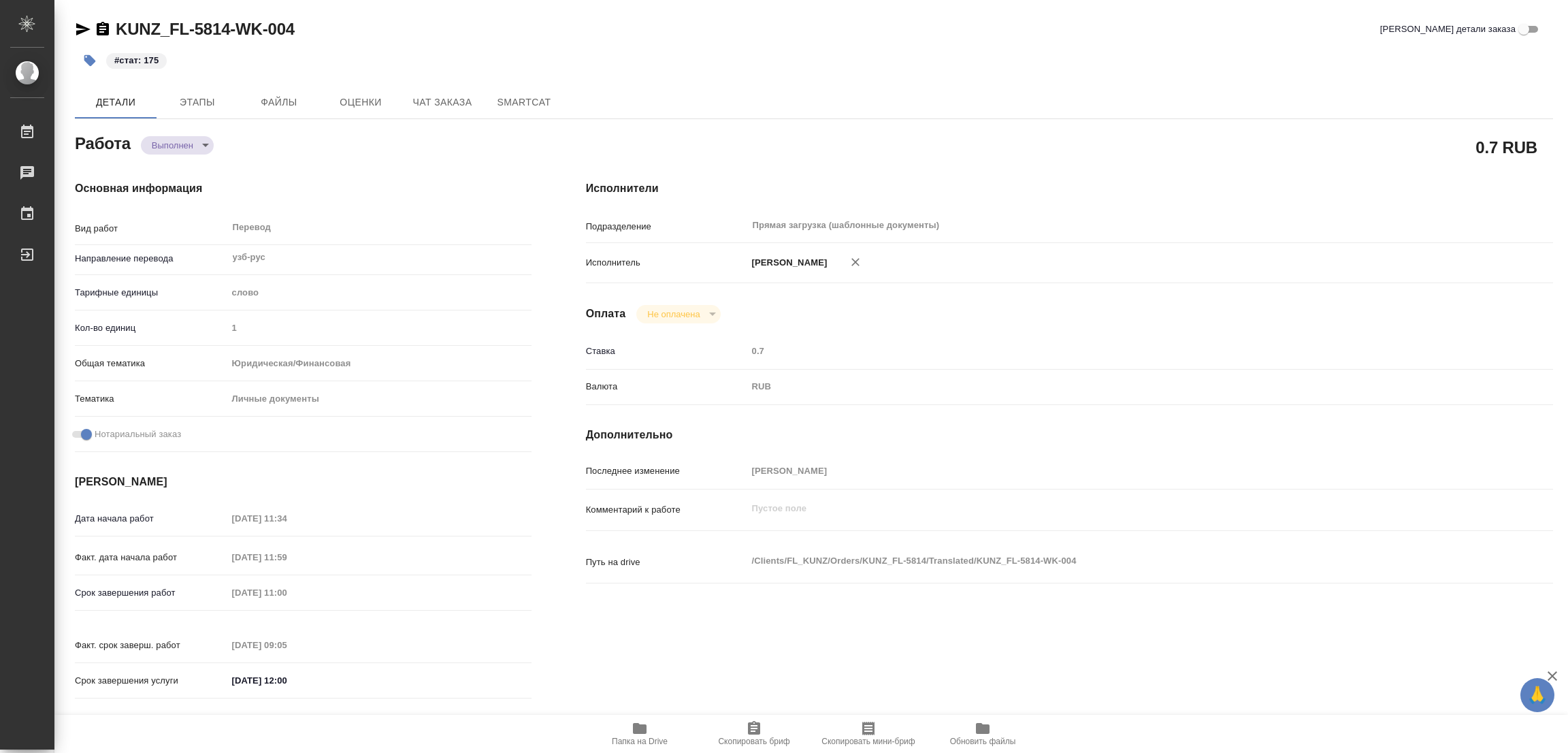
type textarea "x"
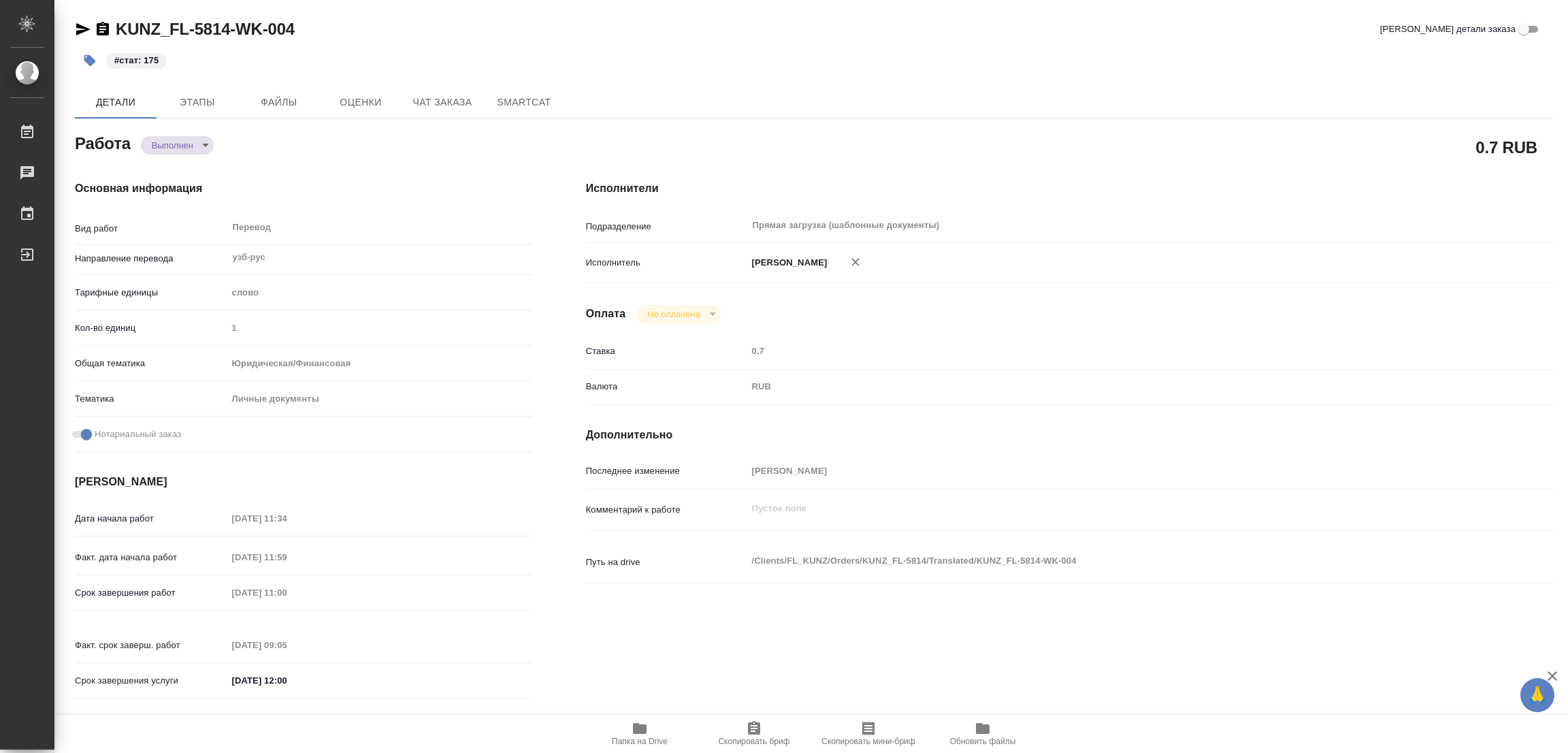
type textarea "x"
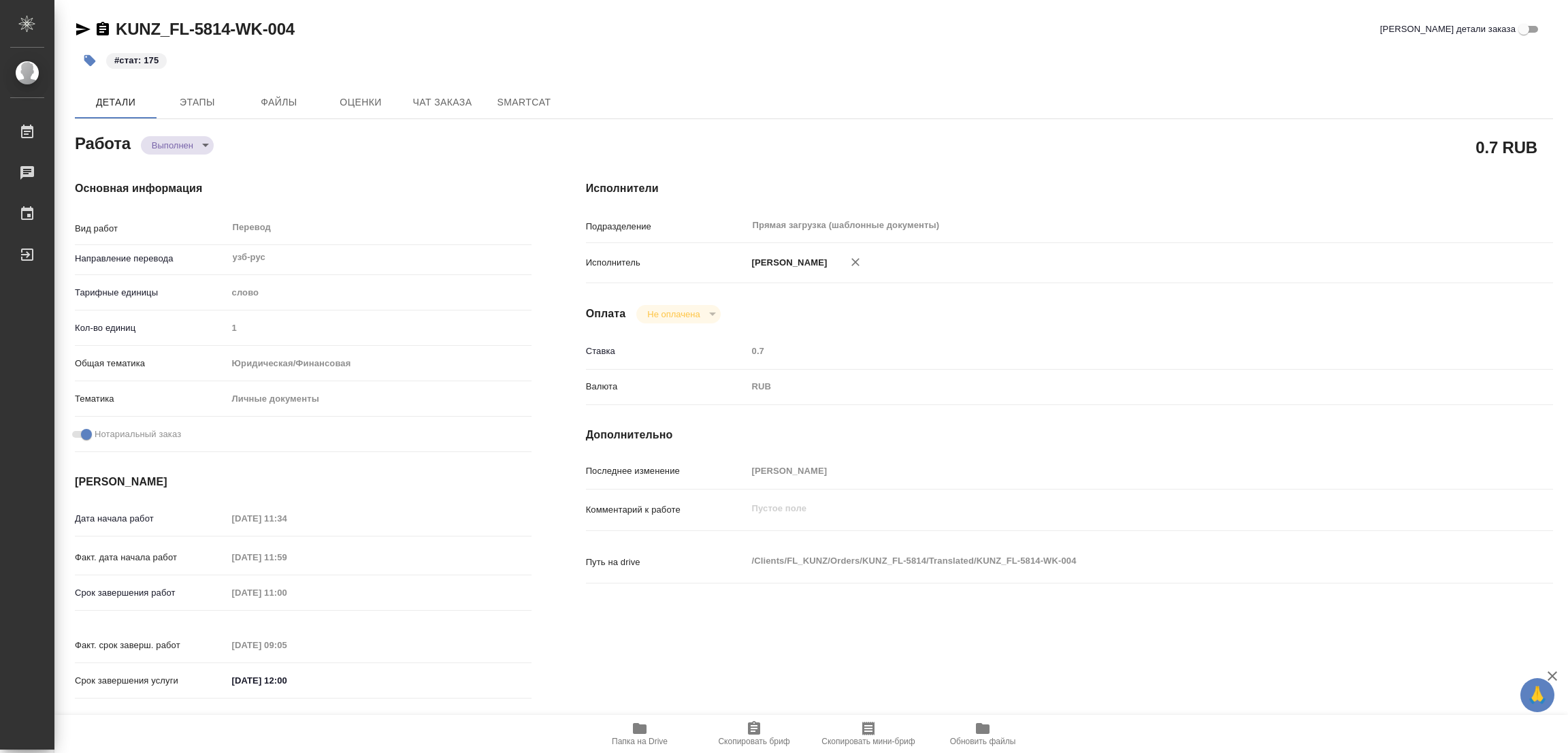
type textarea "x"
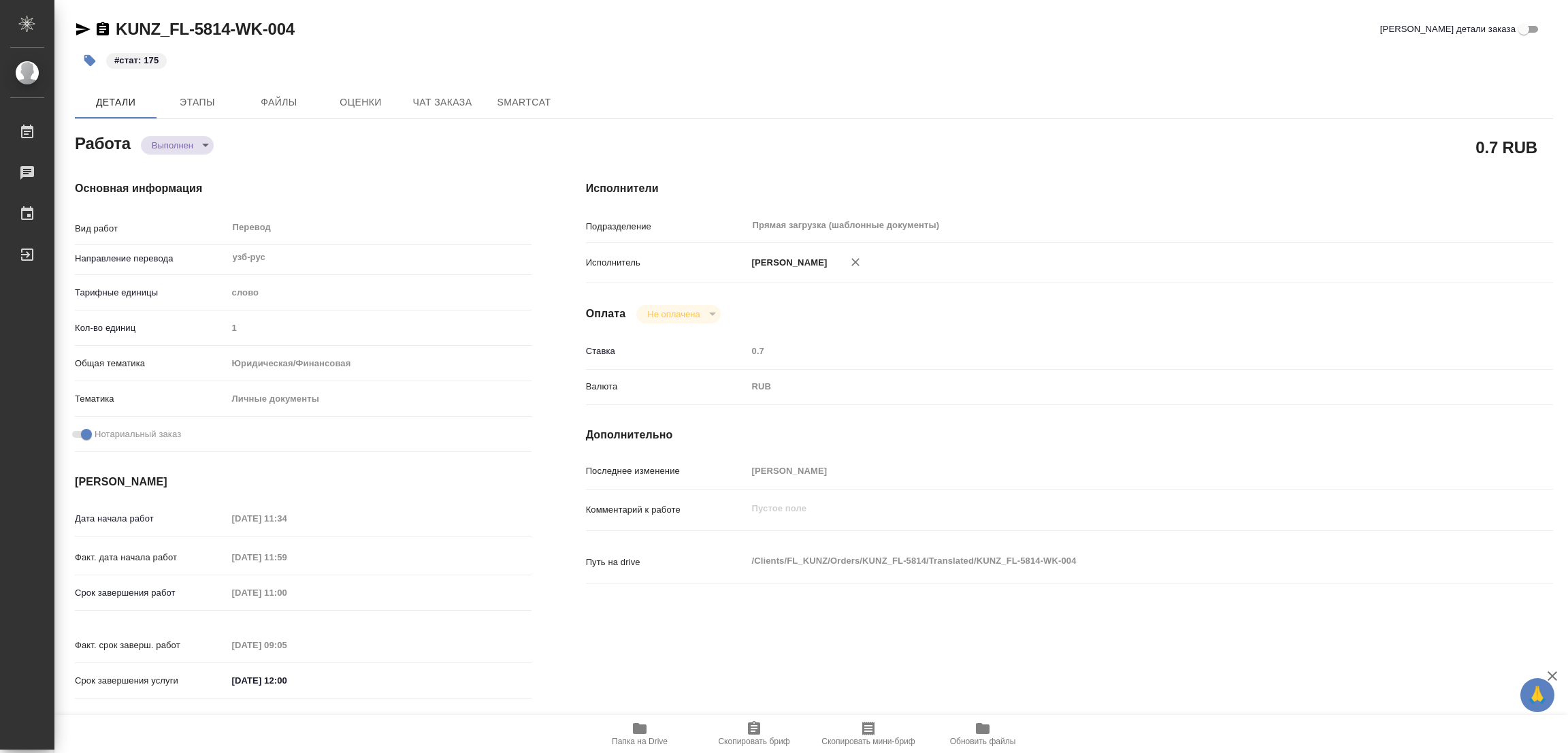
click at [806, 62] on div "#стат: 175" at bounding box center [567, 60] width 985 height 30
click at [808, 94] on div "Детали Этапы Файлы Оценки Чат заказа SmartCat" at bounding box center [814, 102] width 1478 height 33
click at [401, 23] on div "KUNZ_FL-5814-WK-004 Кратко детали заказа" at bounding box center [814, 29] width 1478 height 22
click at [851, 73] on div "#стат: 175" at bounding box center [567, 60] width 985 height 30
type textarea "x"
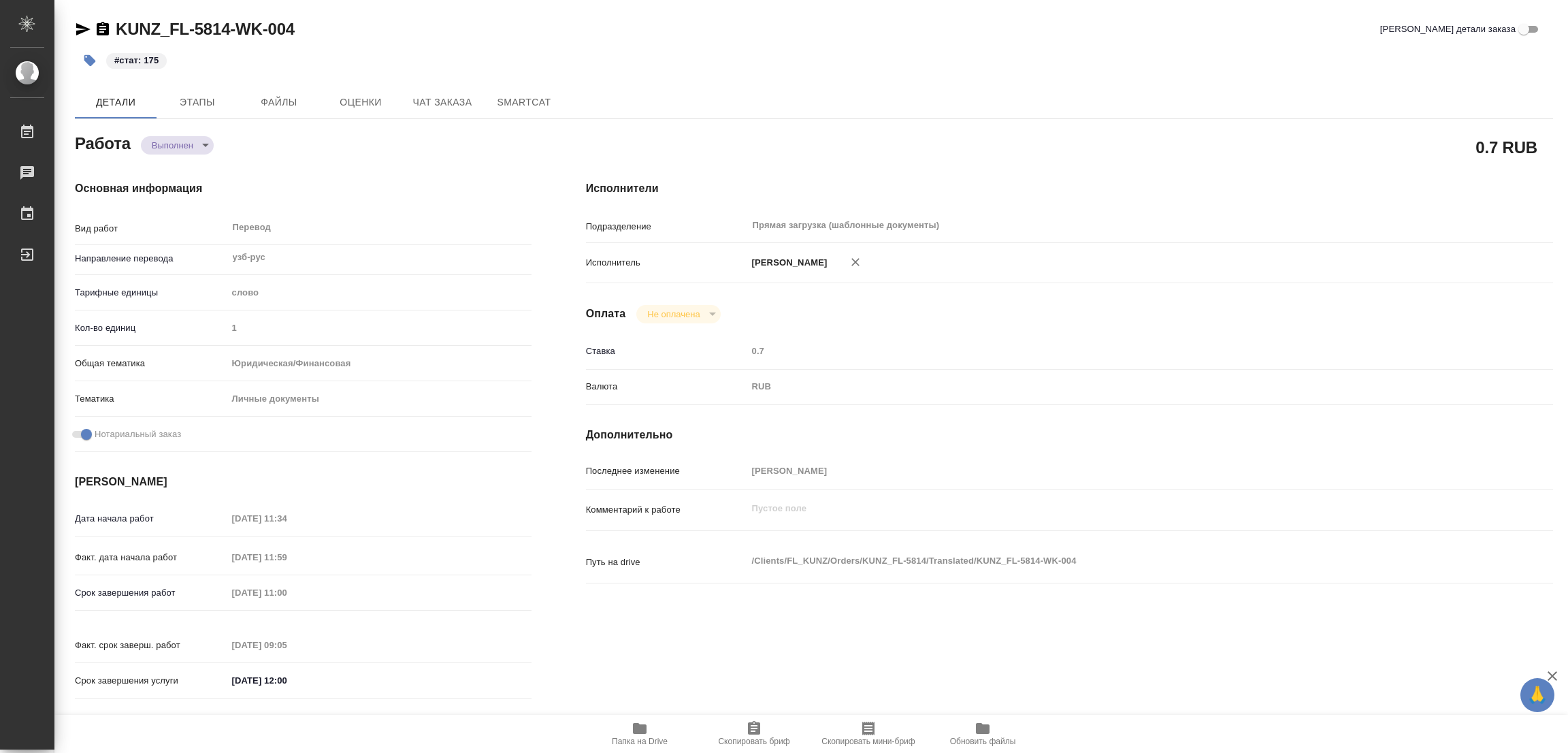
type textarea "x"
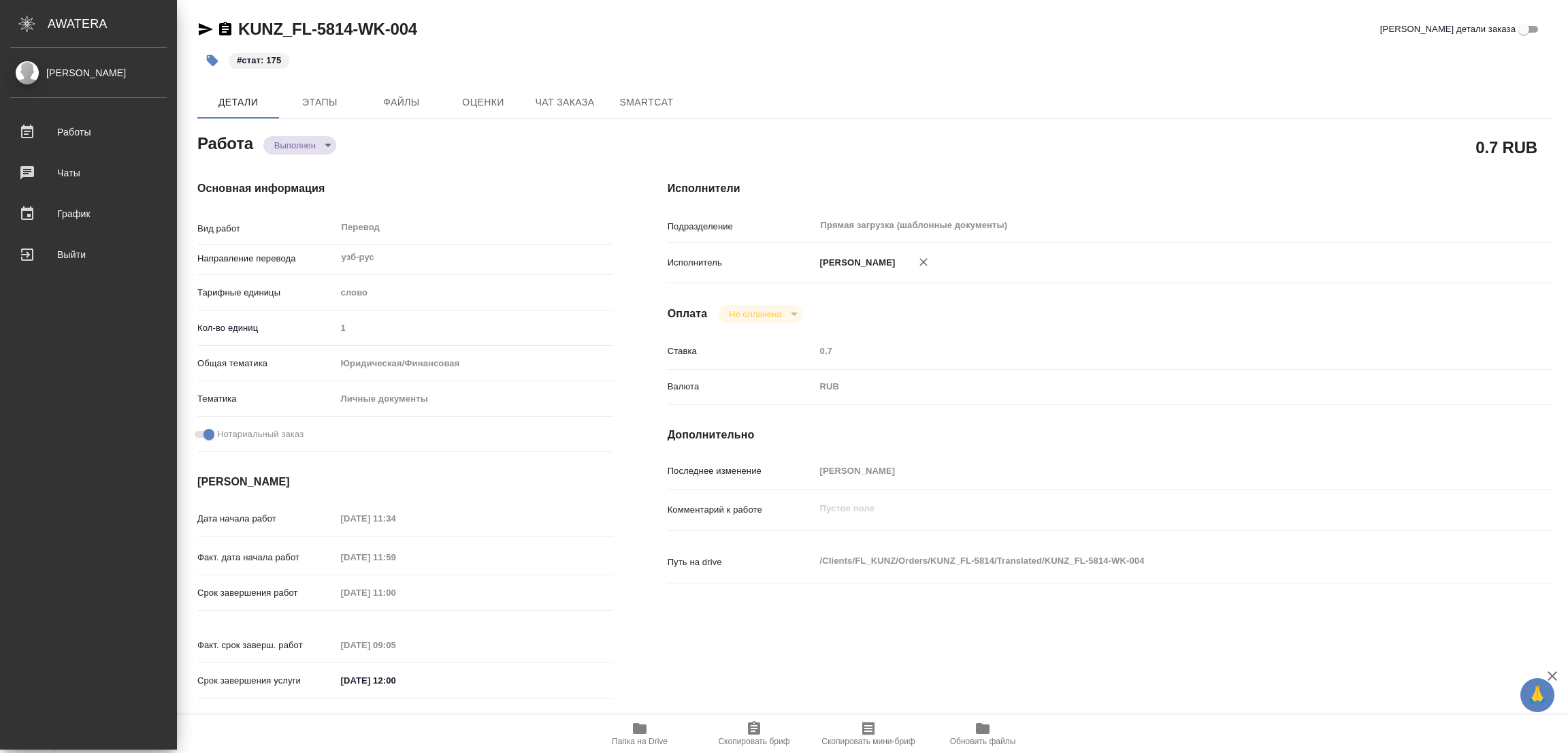
type textarea "x"
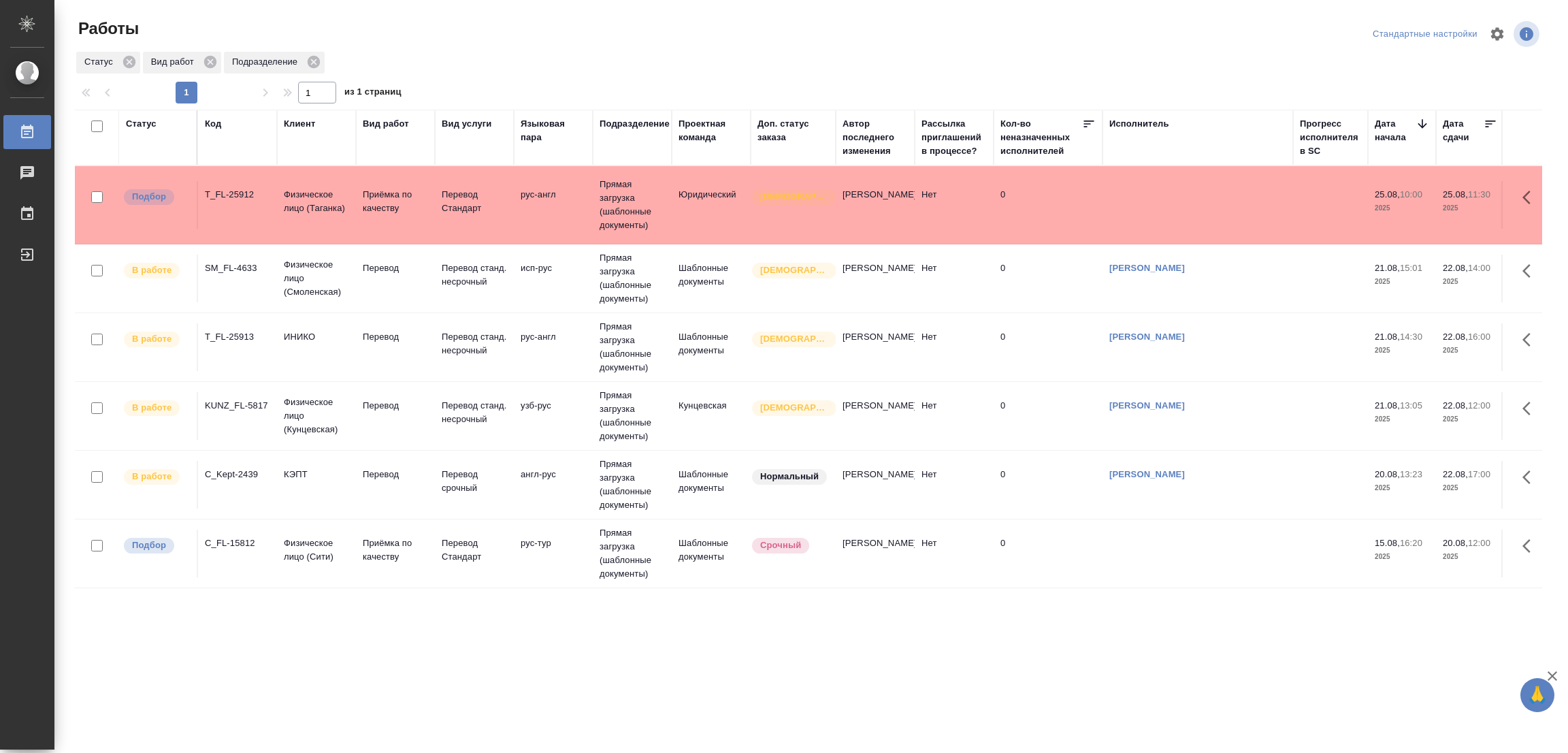
drag, startPoint x: 623, startPoint y: 732, endPoint x: 1313, endPoint y: 75, distance: 952.8
click at [626, 733] on div ".cls-1 fill:#fff; AWATERA Popova Galina Работы 0 Чаты График Выйти Работы Станд…" at bounding box center [784, 376] width 1568 height 753
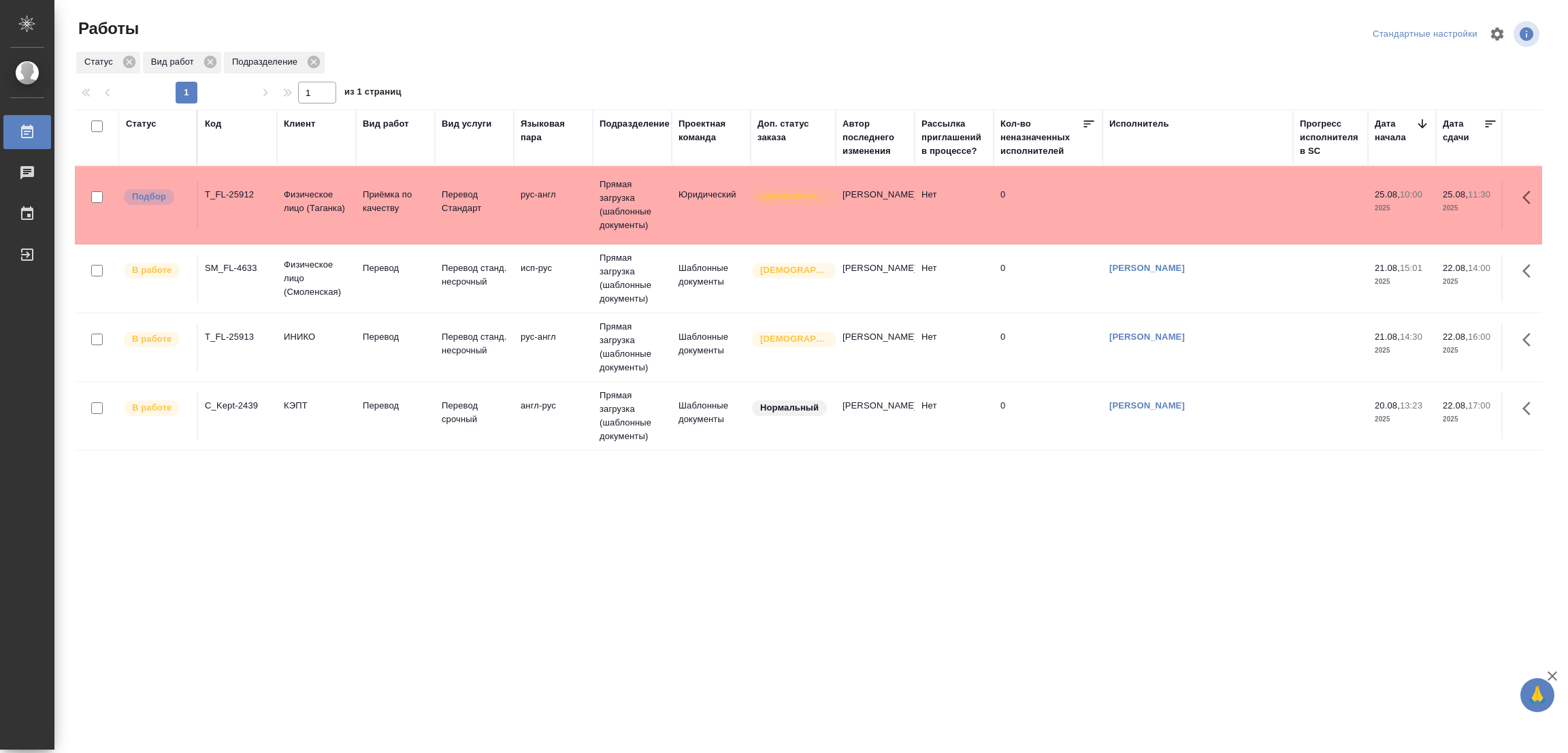
click at [576, 690] on div ".cls-1 fill:#fff; AWATERA Popova Galina Работы 0 Чаты График Выйти Работы Станд…" at bounding box center [784, 376] width 1568 height 753
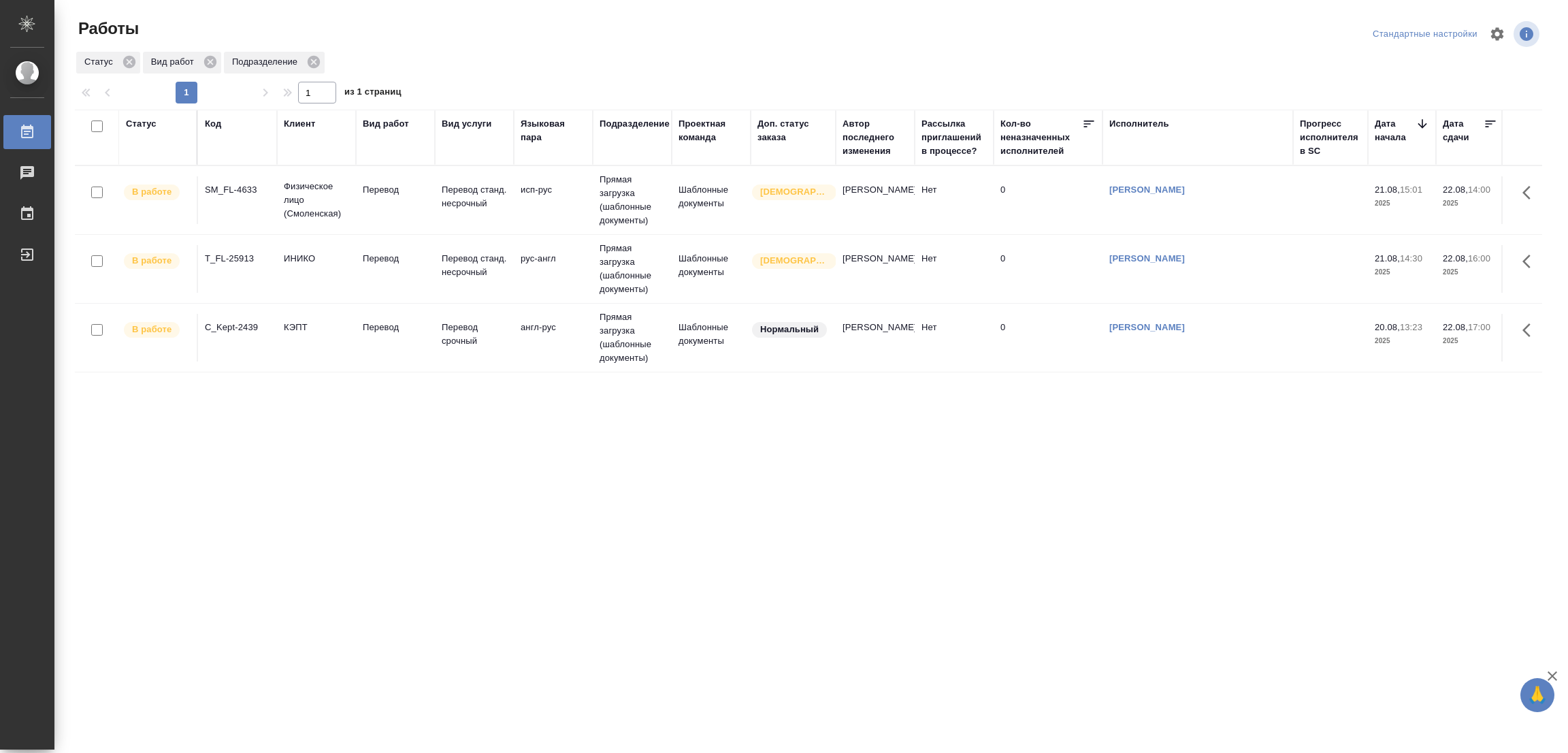
click at [401, 50] on div "Статус Вид работ Подразделение" at bounding box center [808, 62] width 1467 height 25
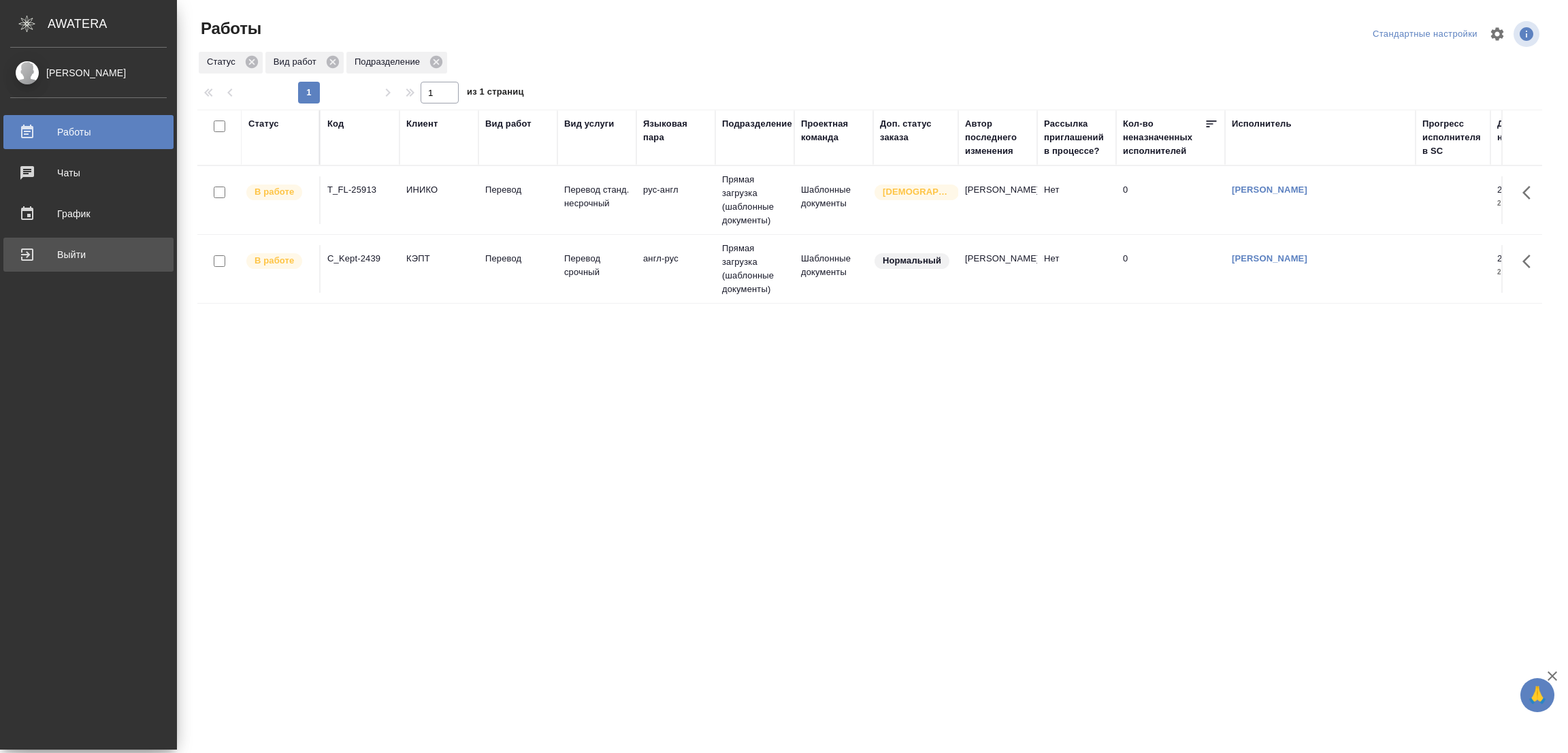
click at [62, 256] on div "Выйти" at bounding box center [89, 255] width 157 height 20
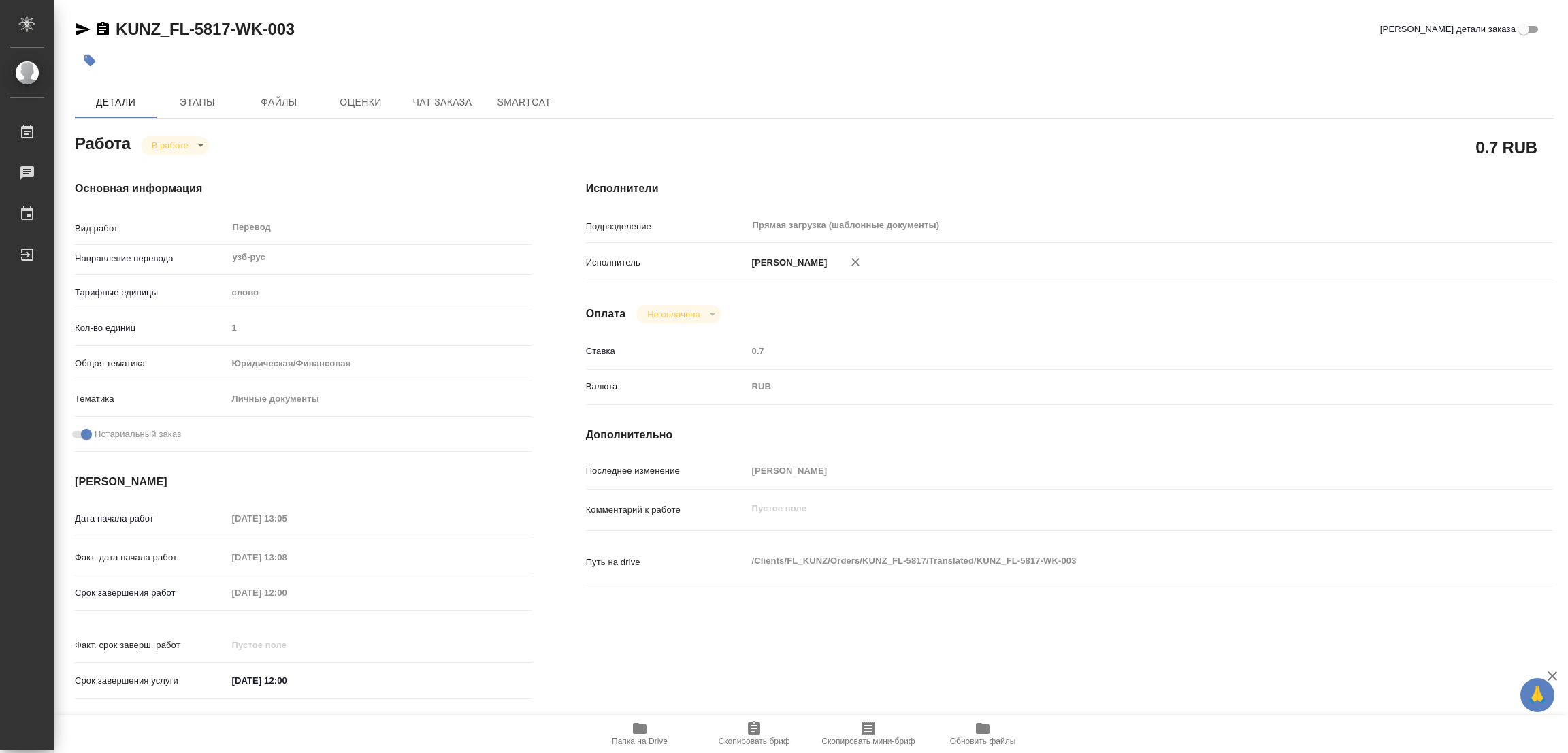
type textarea "x"
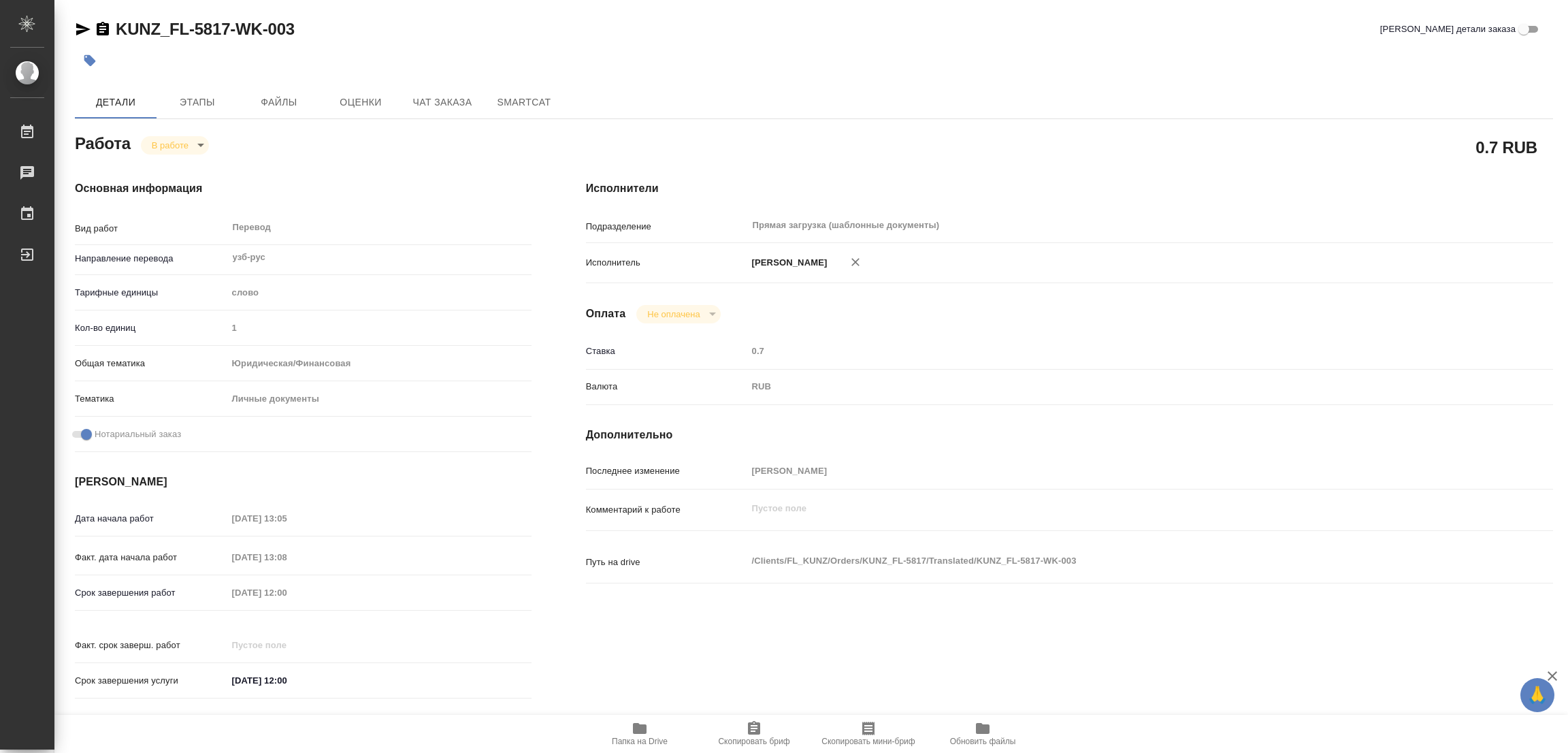
type textarea "x"
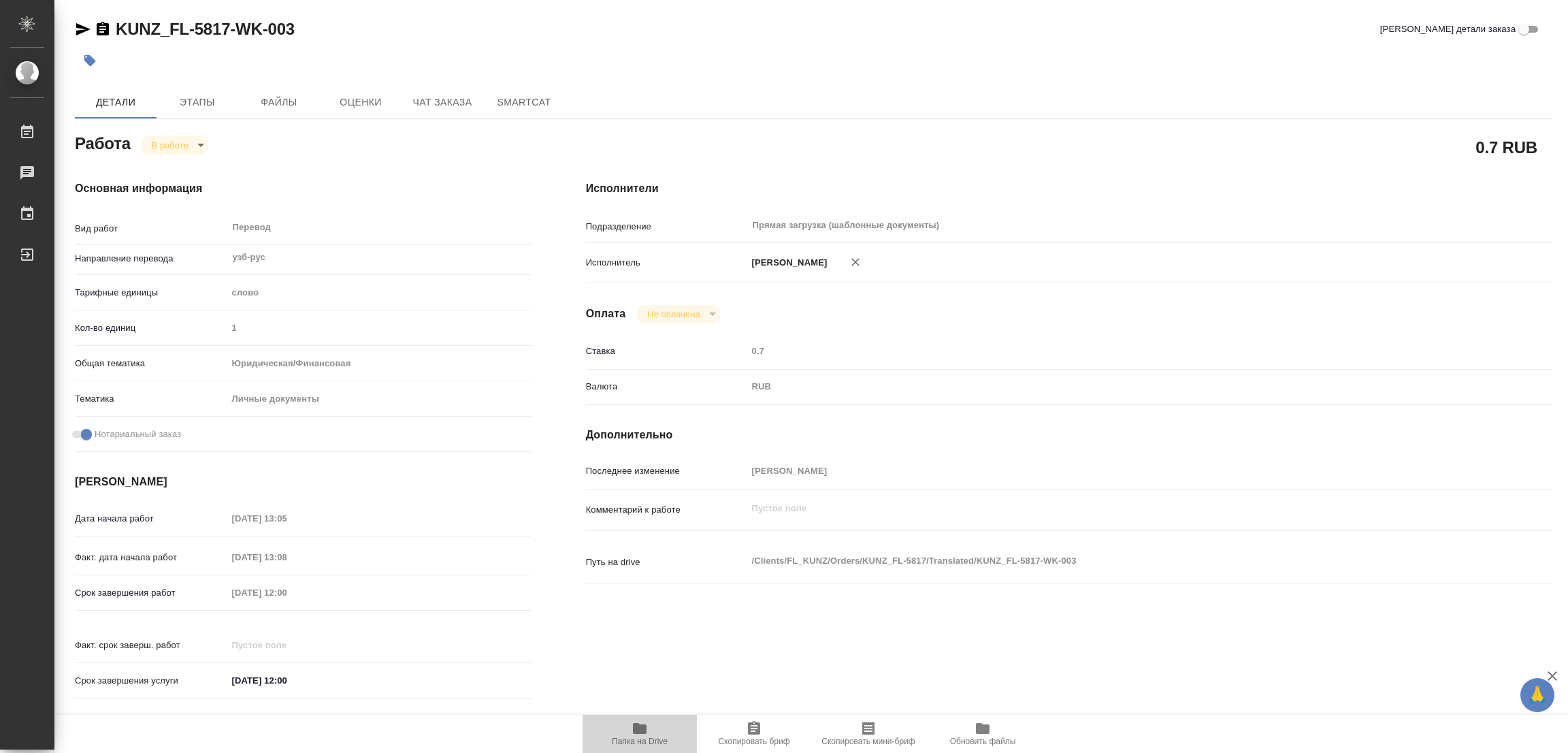
click at [637, 729] on icon "button" at bounding box center [640, 728] width 14 height 11
type textarea "x"
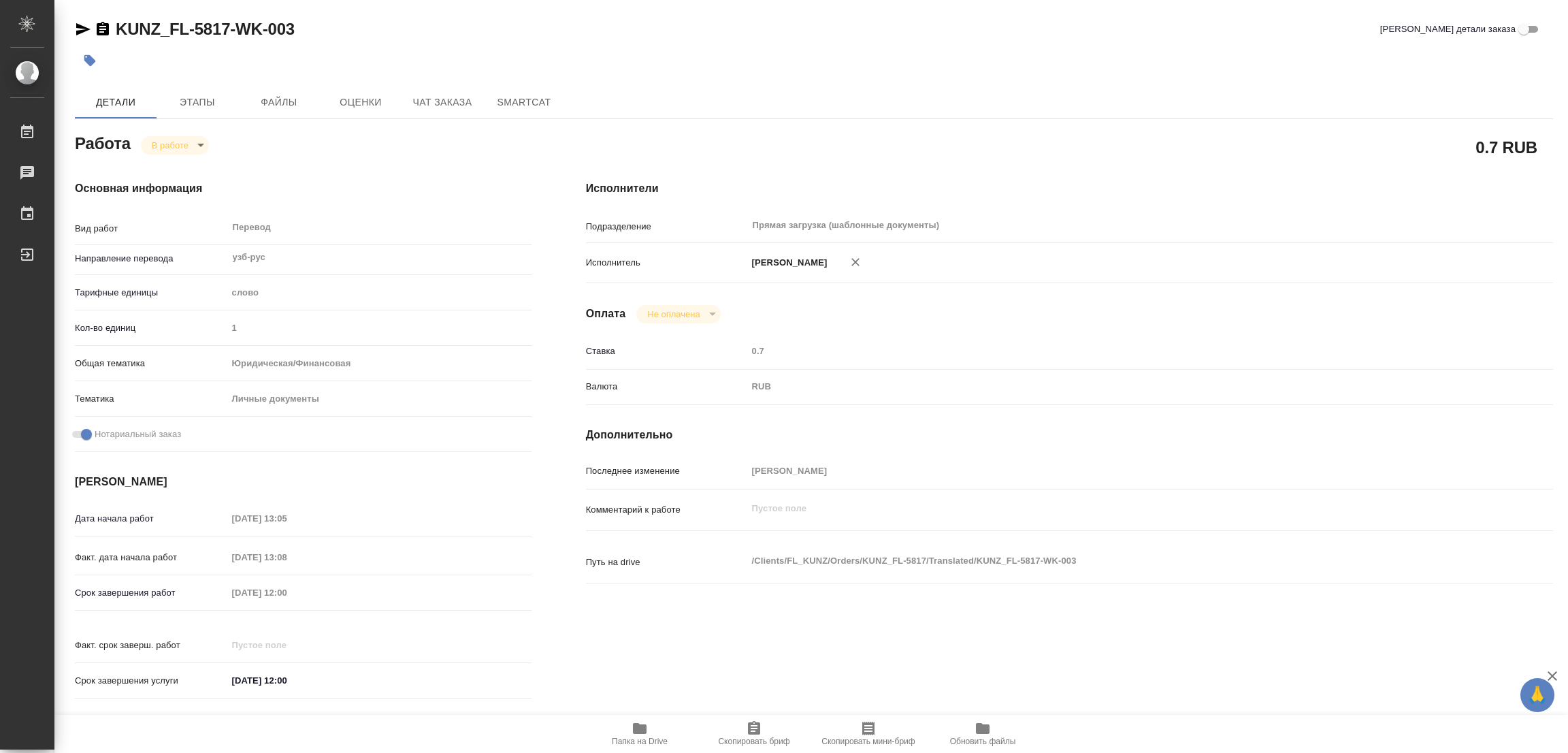
type textarea "x"
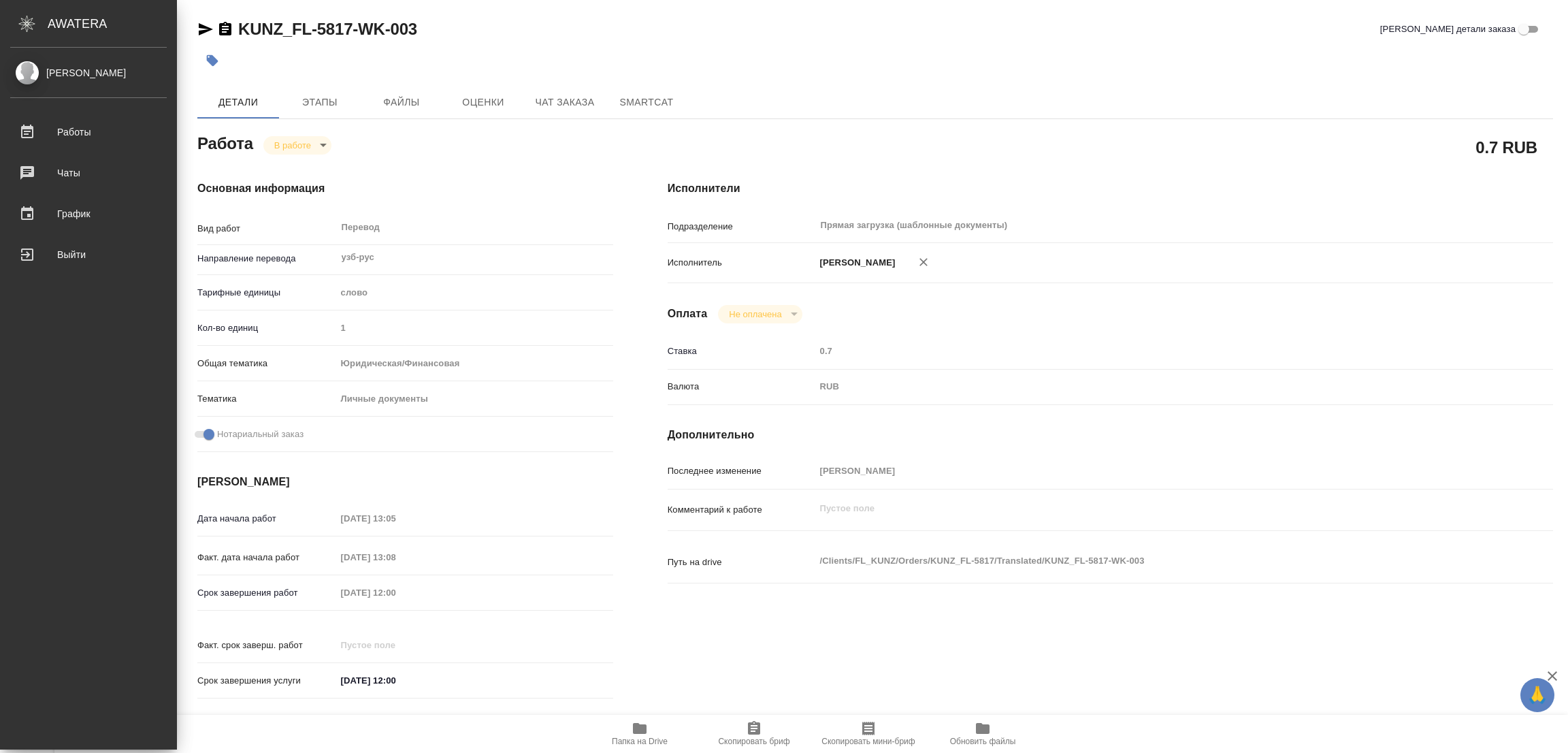
type textarea "x"
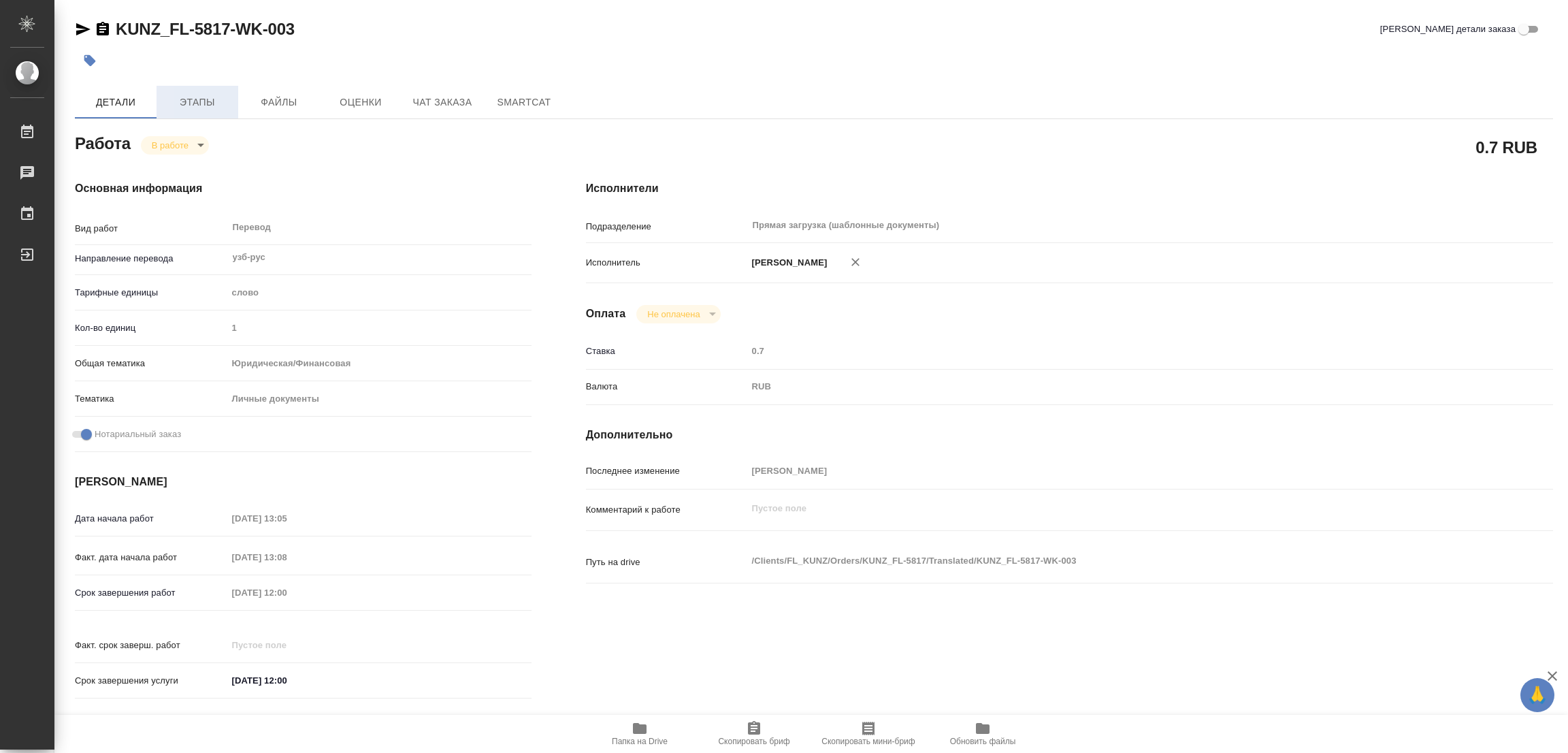
click at [190, 107] on span "Этапы" at bounding box center [197, 102] width 65 height 17
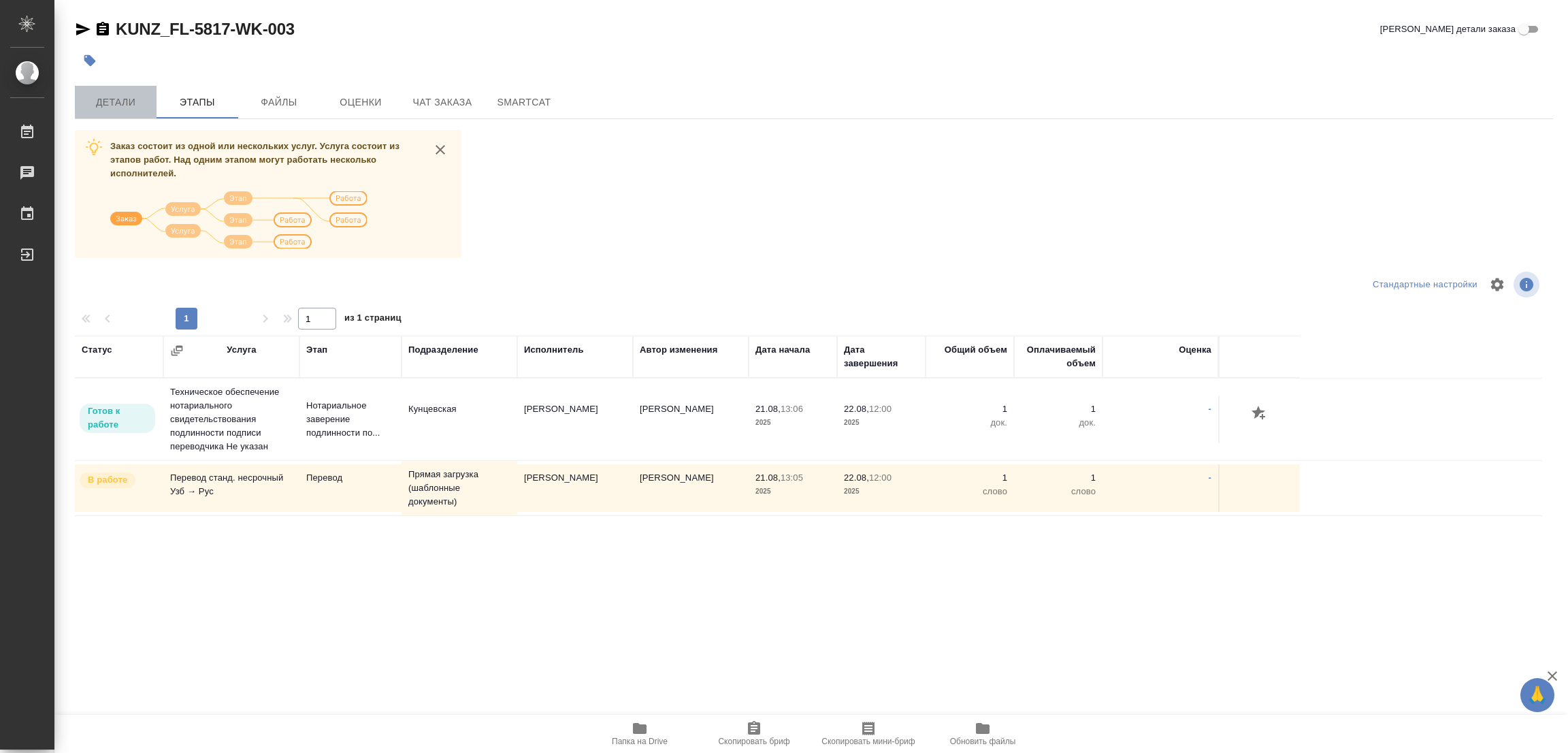
click at [115, 98] on span "Детали" at bounding box center [115, 102] width 65 height 17
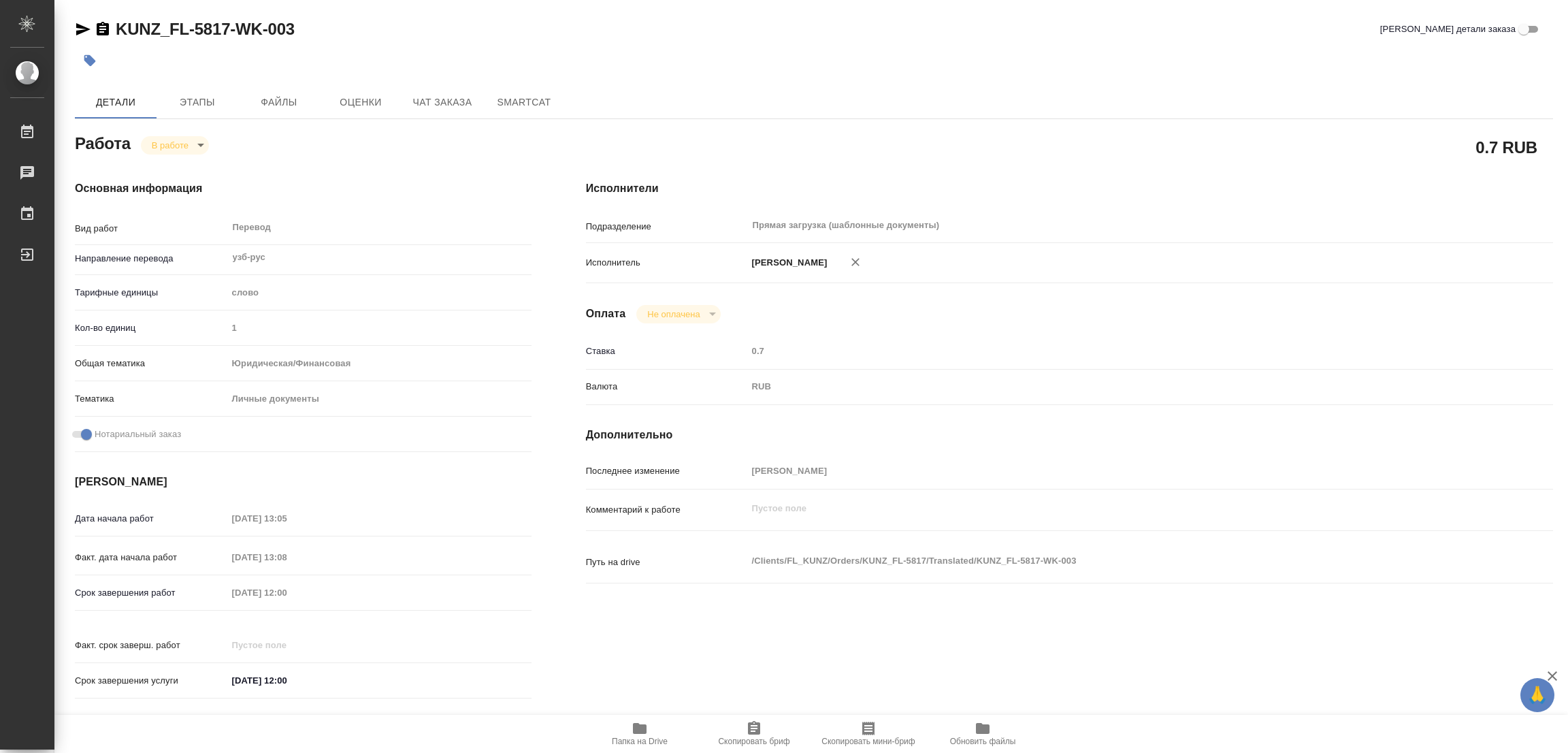
type textarea "x"
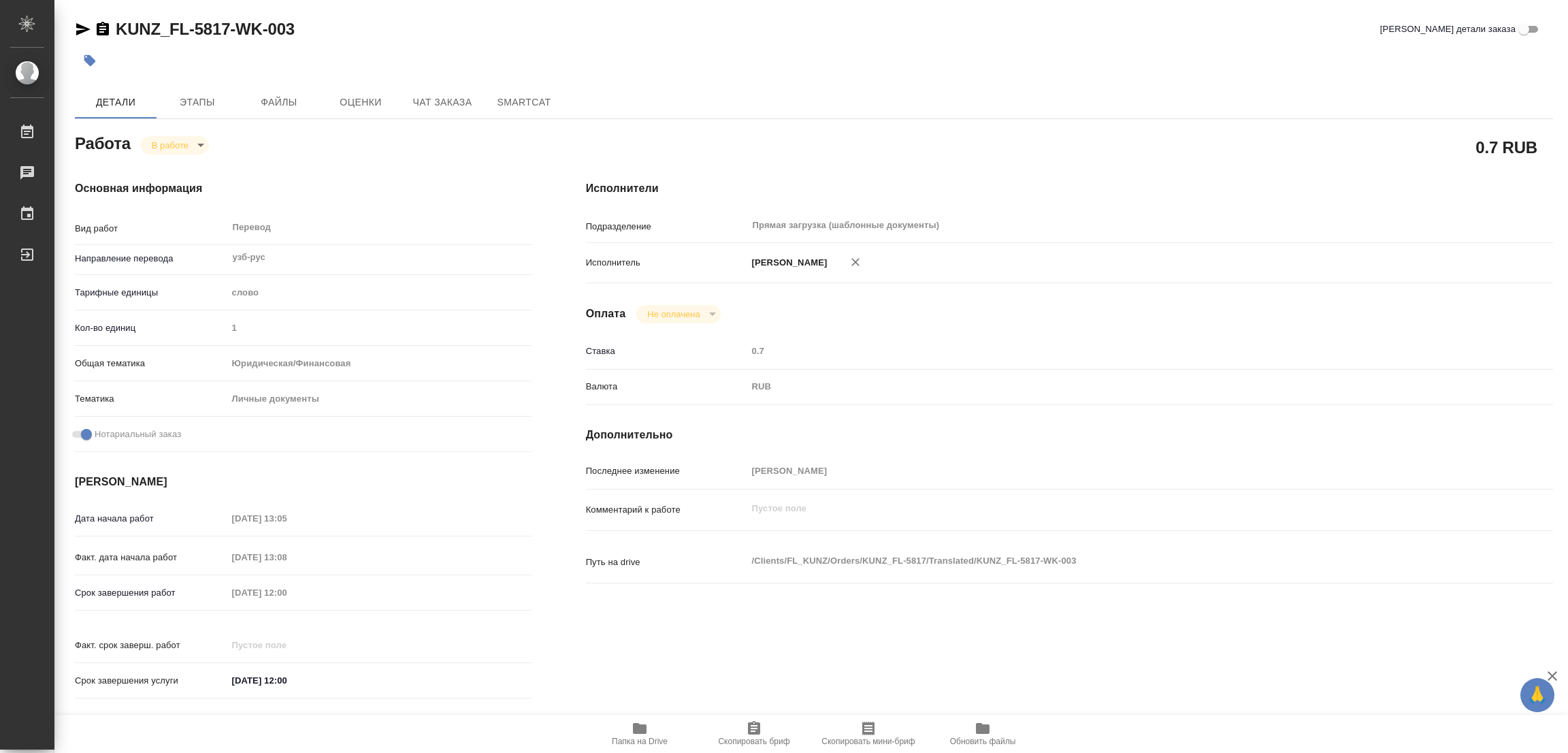
type textarea "x"
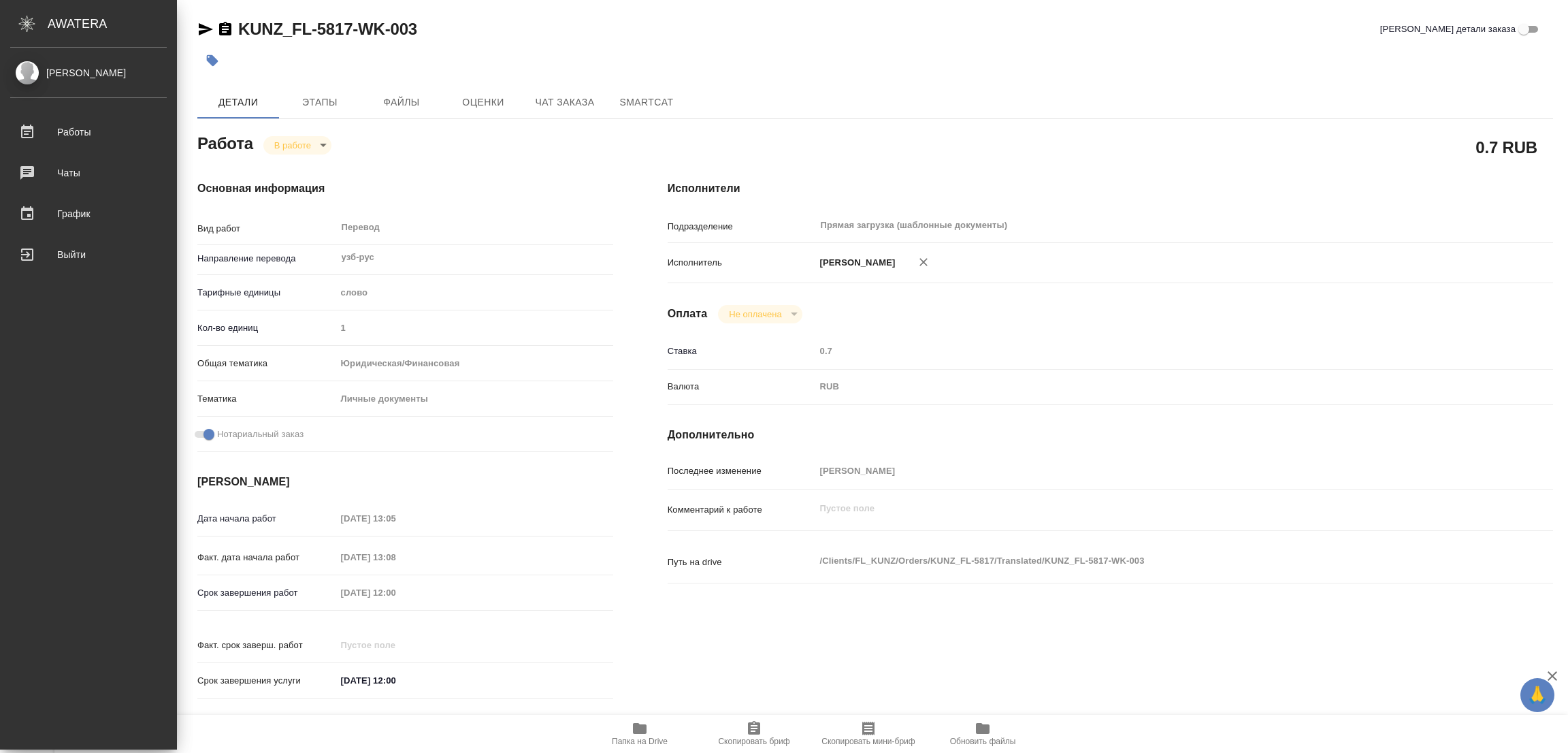
type textarea "x"
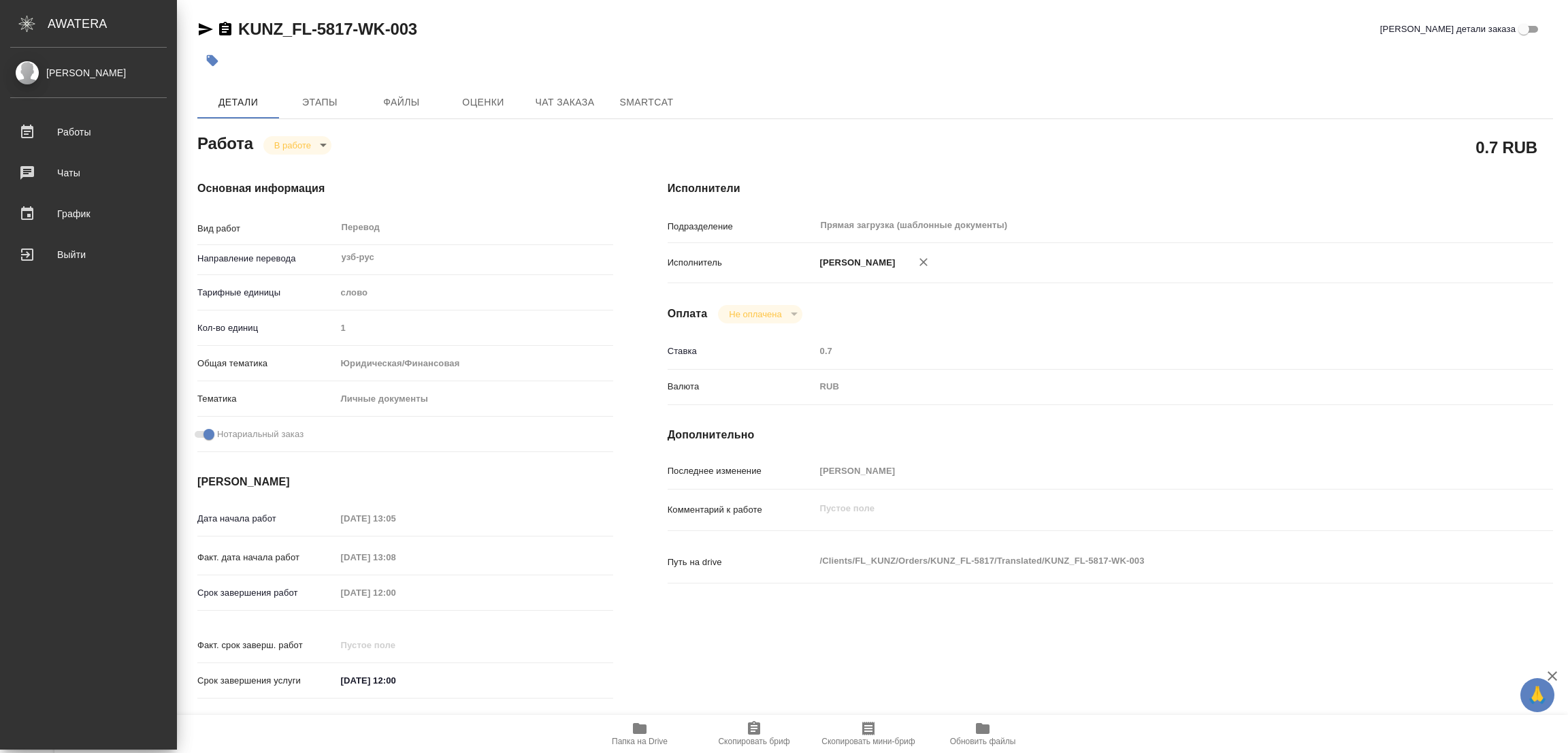
type textarea "x"
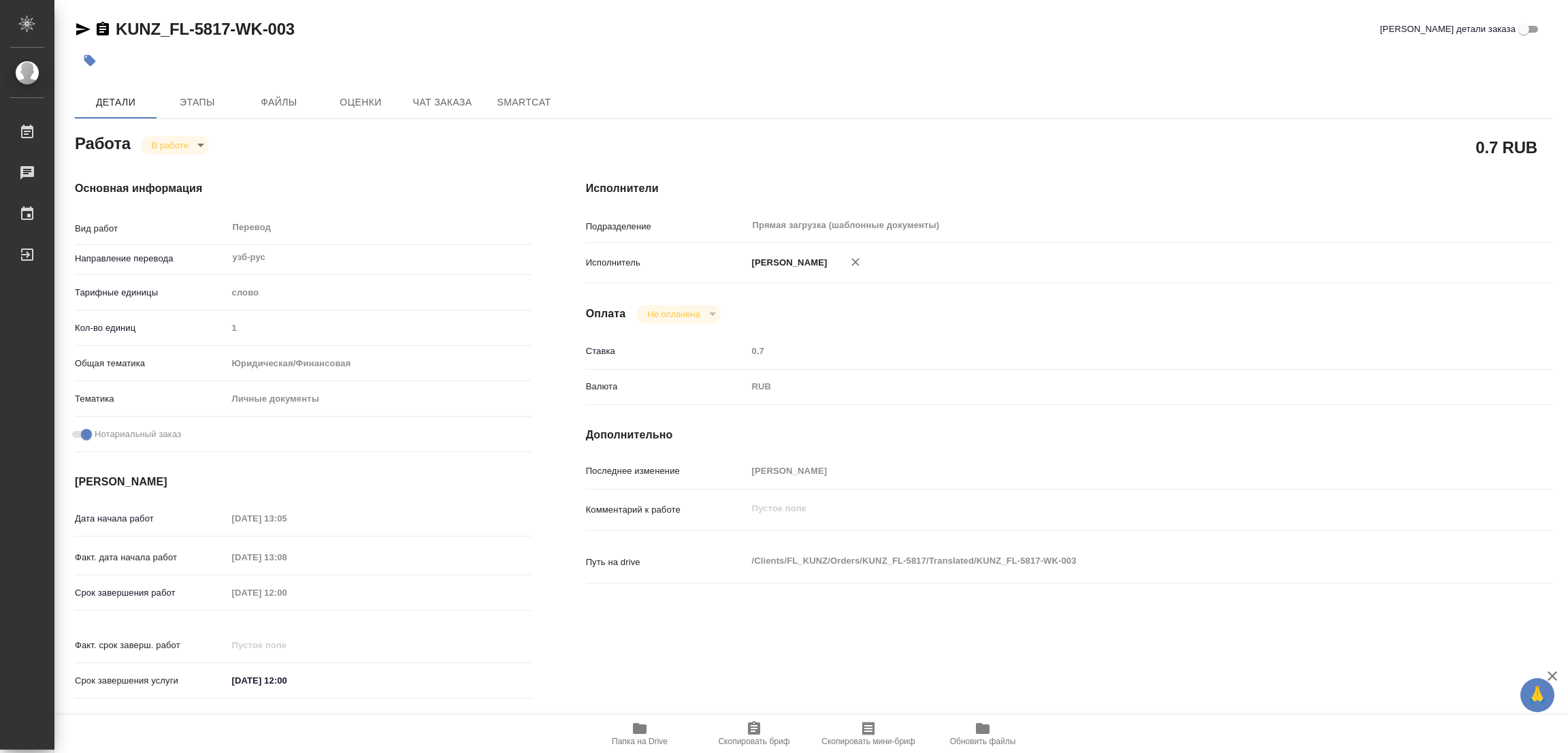
type textarea "x"
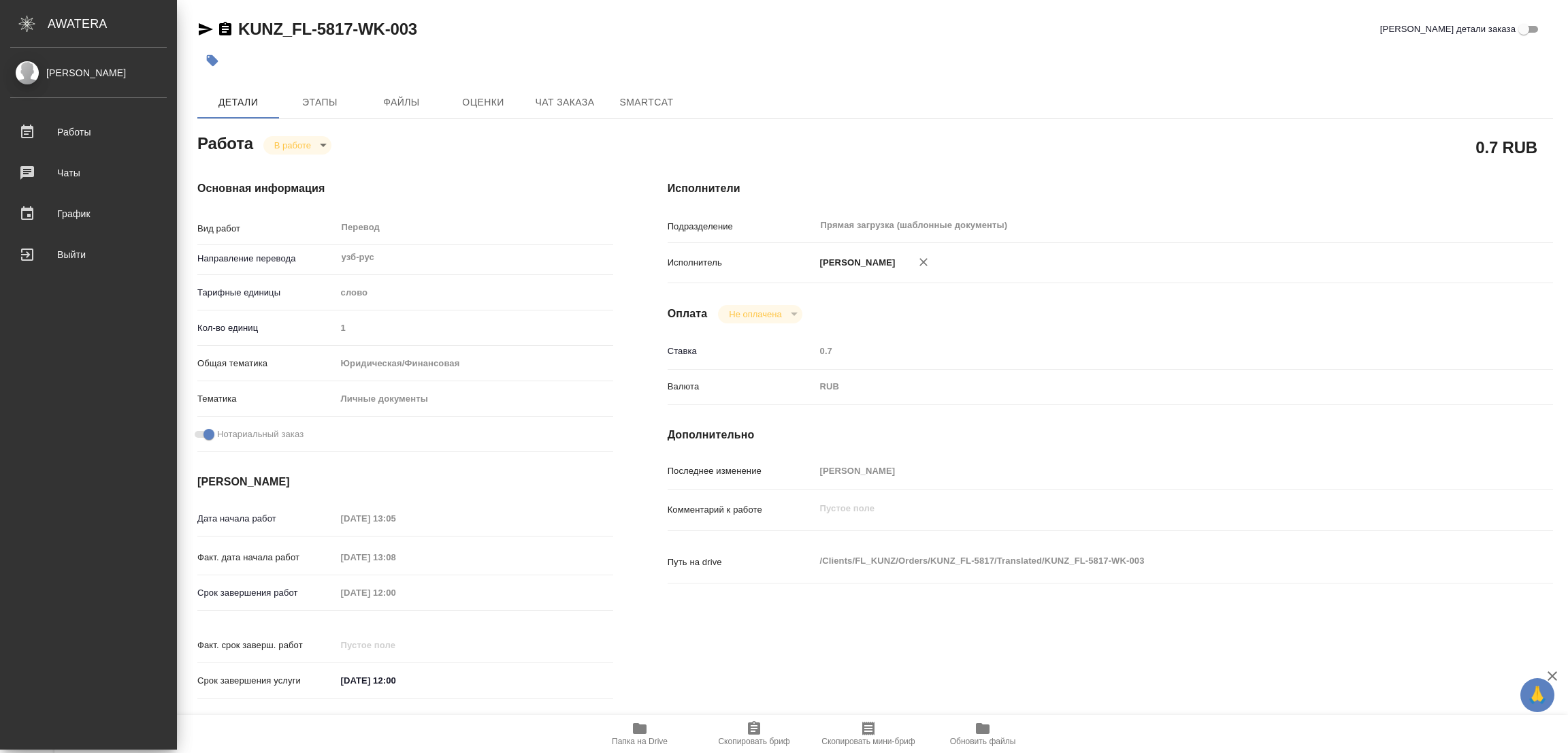
type textarea "x"
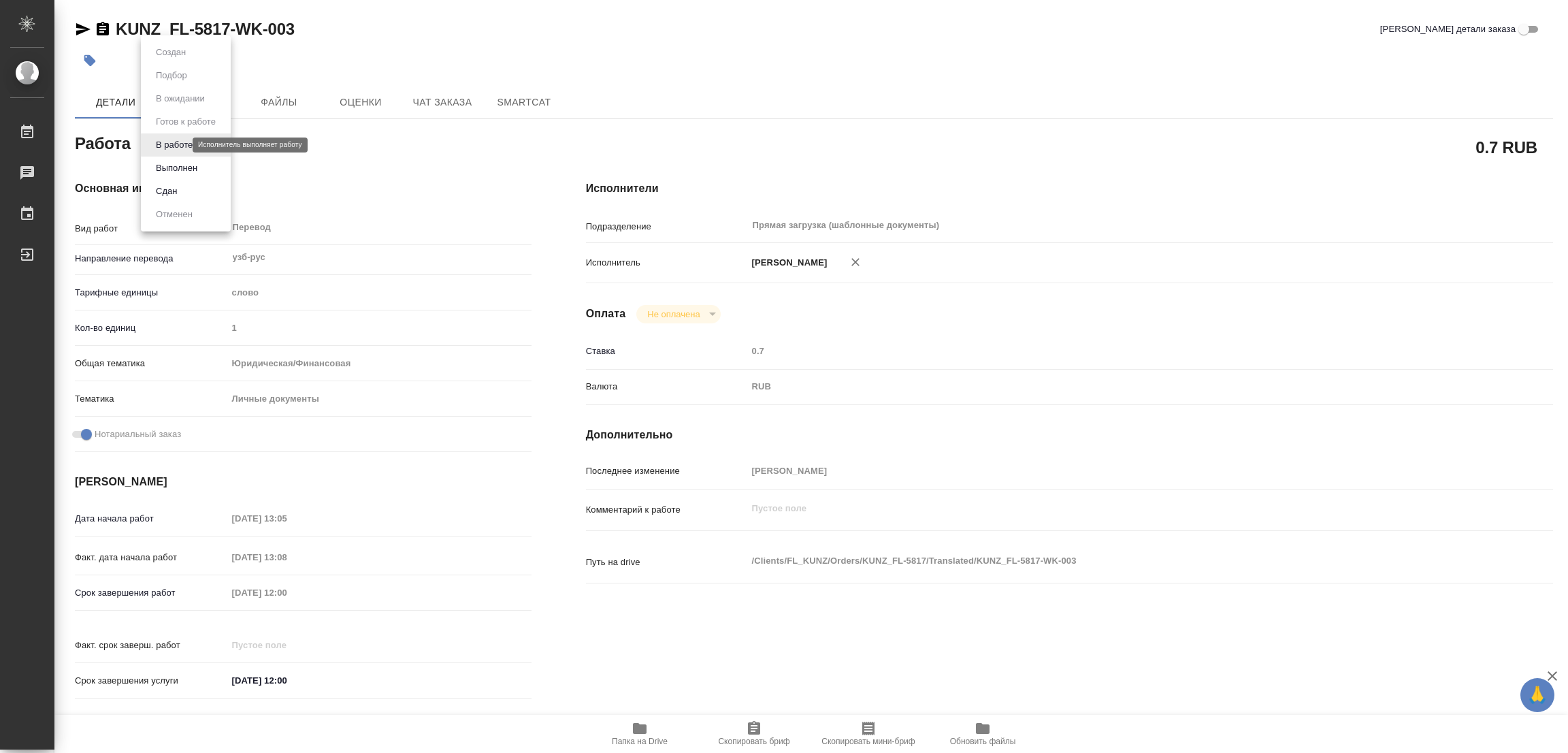
click at [168, 147] on body "🙏 .cls-1 fill:#fff; AWATERA Popova Galina Работы 0 Чаты График Выйти KUNZ_FL-58…" at bounding box center [784, 376] width 1568 height 753
click at [778, 335] on div at bounding box center [784, 376] width 1568 height 753
click at [156, 143] on body "🙏 .cls-1 fill:#fff; AWATERA Popova Galina Работы 0 Чаты График Выйти KUNZ_FL-58…" at bounding box center [784, 376] width 1568 height 753
click at [166, 168] on button "Выполнен" at bounding box center [176, 168] width 49 height 15
type textarea "x"
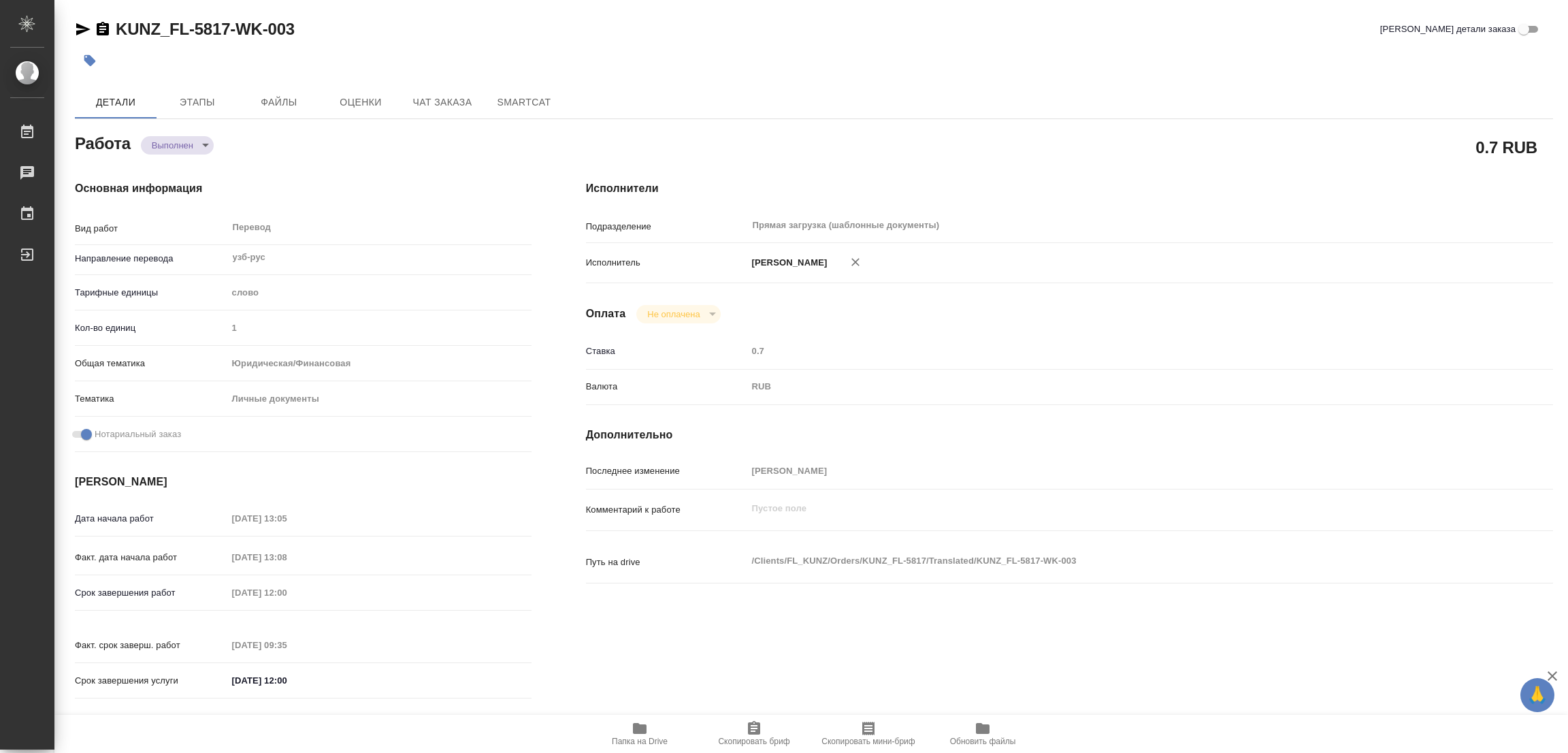
type textarea "x"
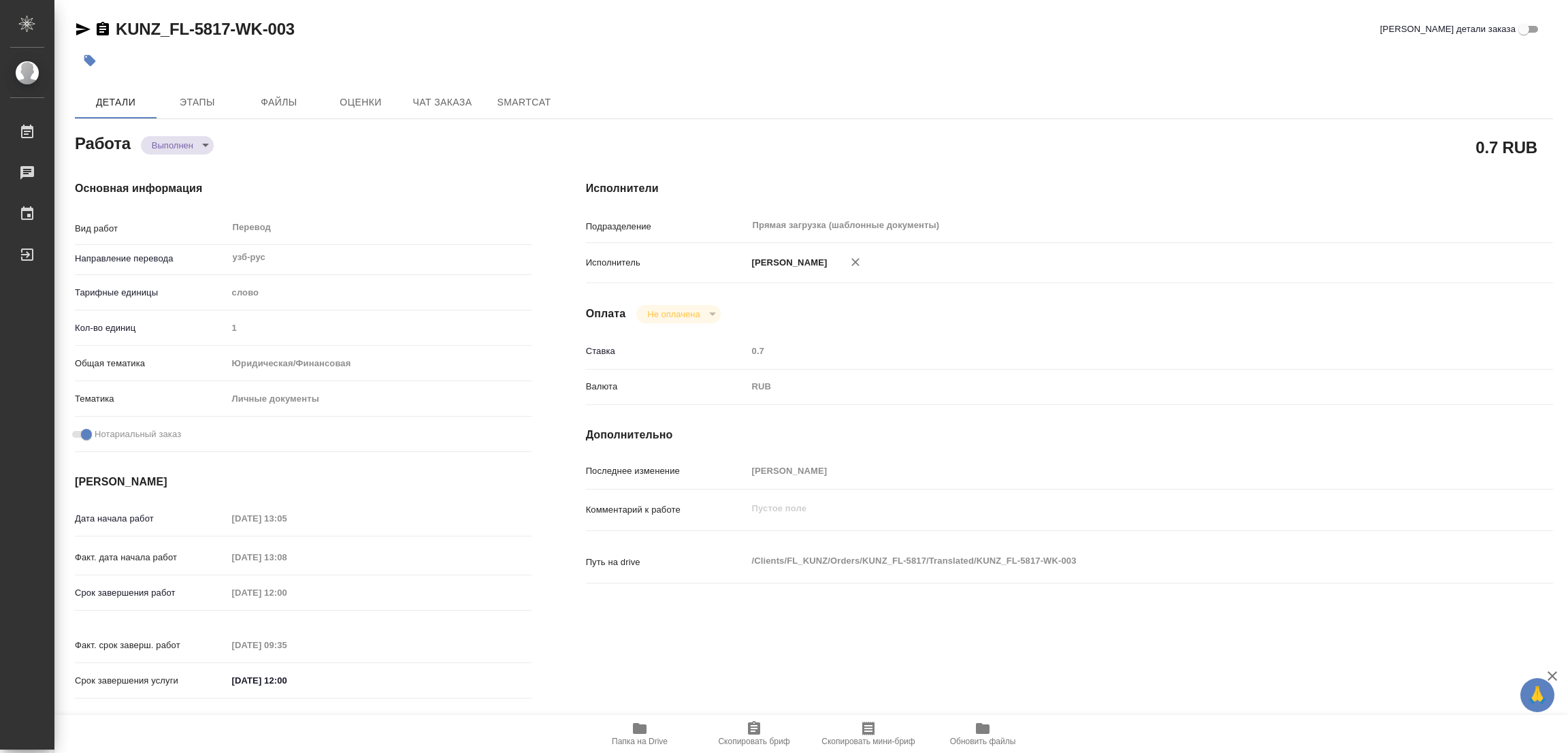
type textarea "x"
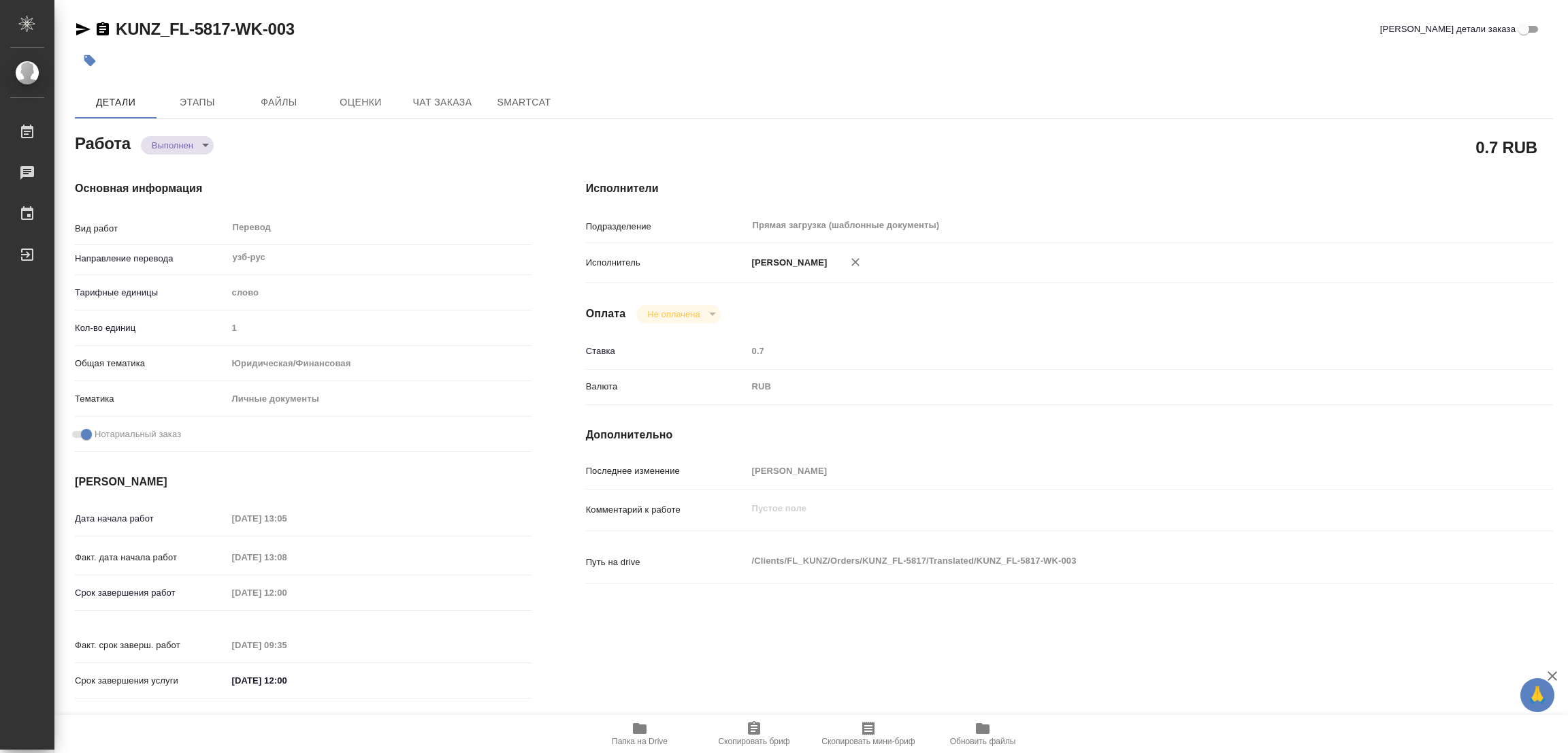
type textarea "x"
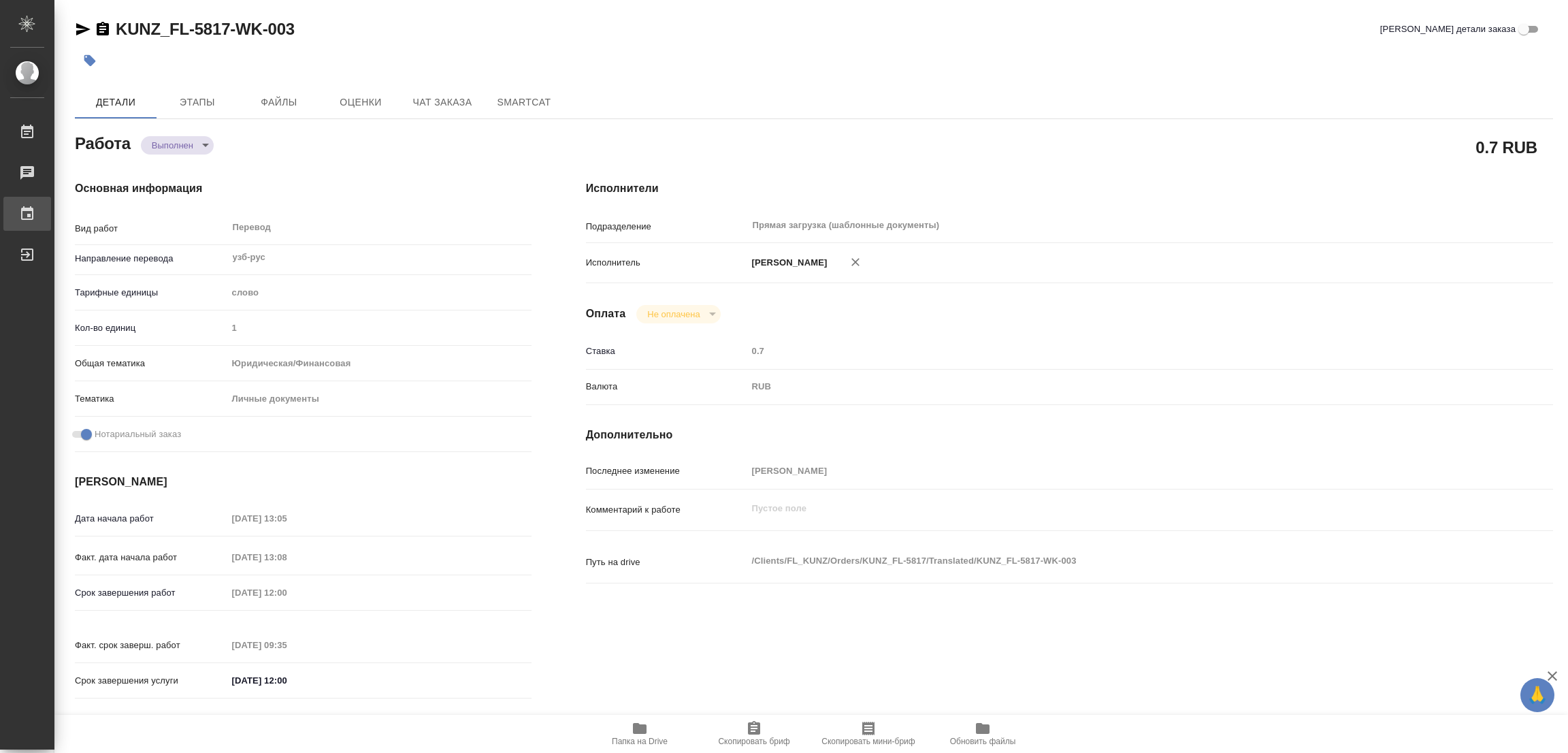
type textarea "x"
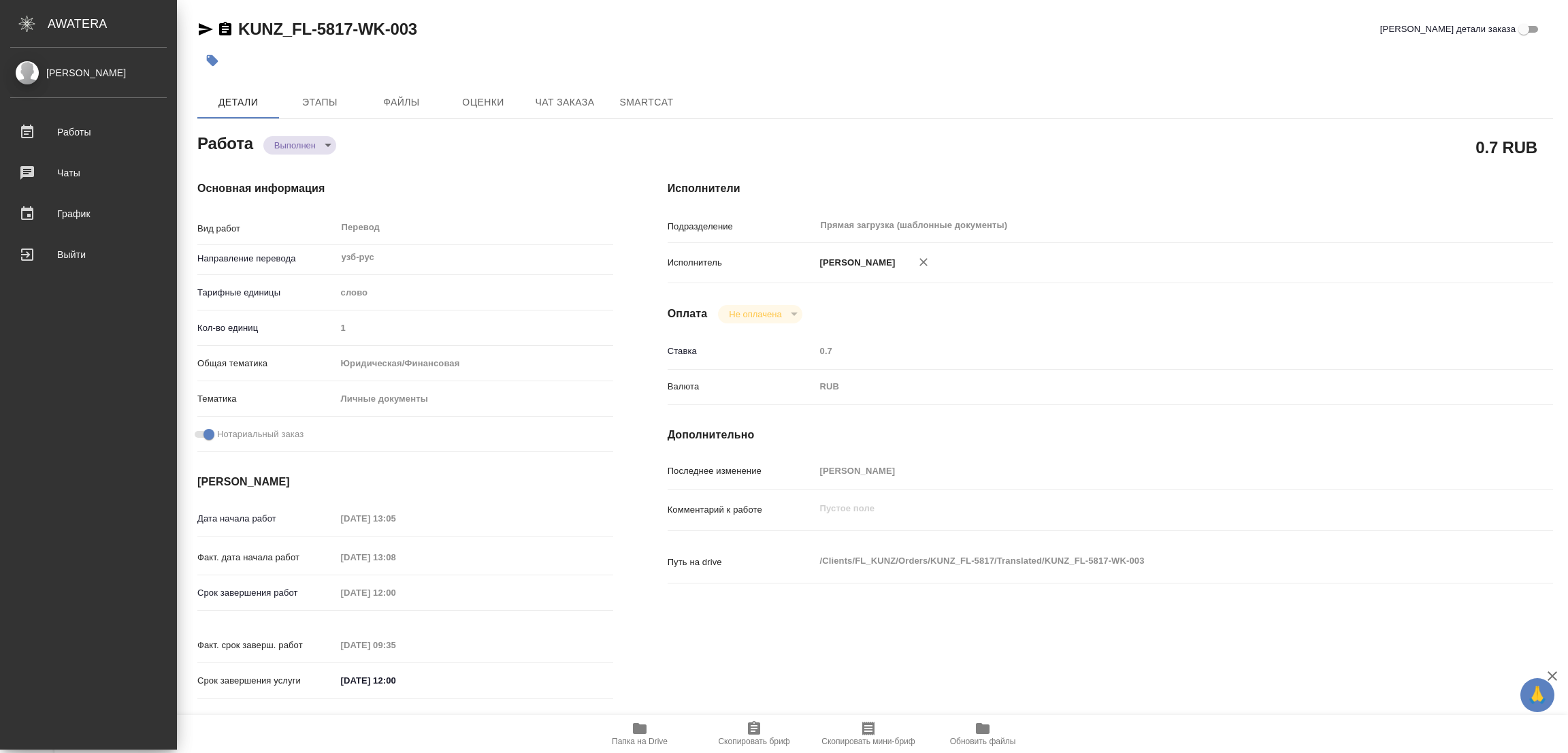
type textarea "x"
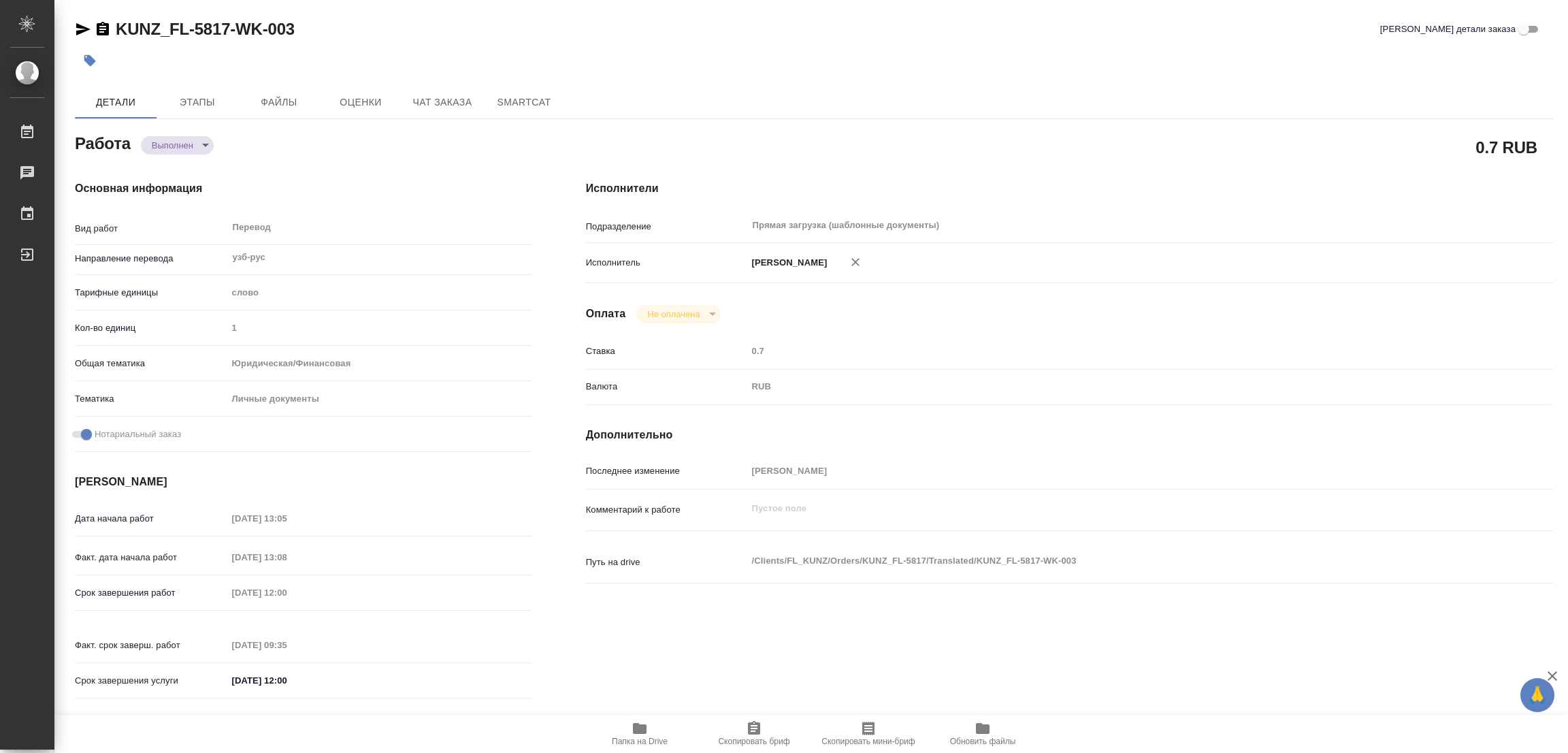
type textarea "x"
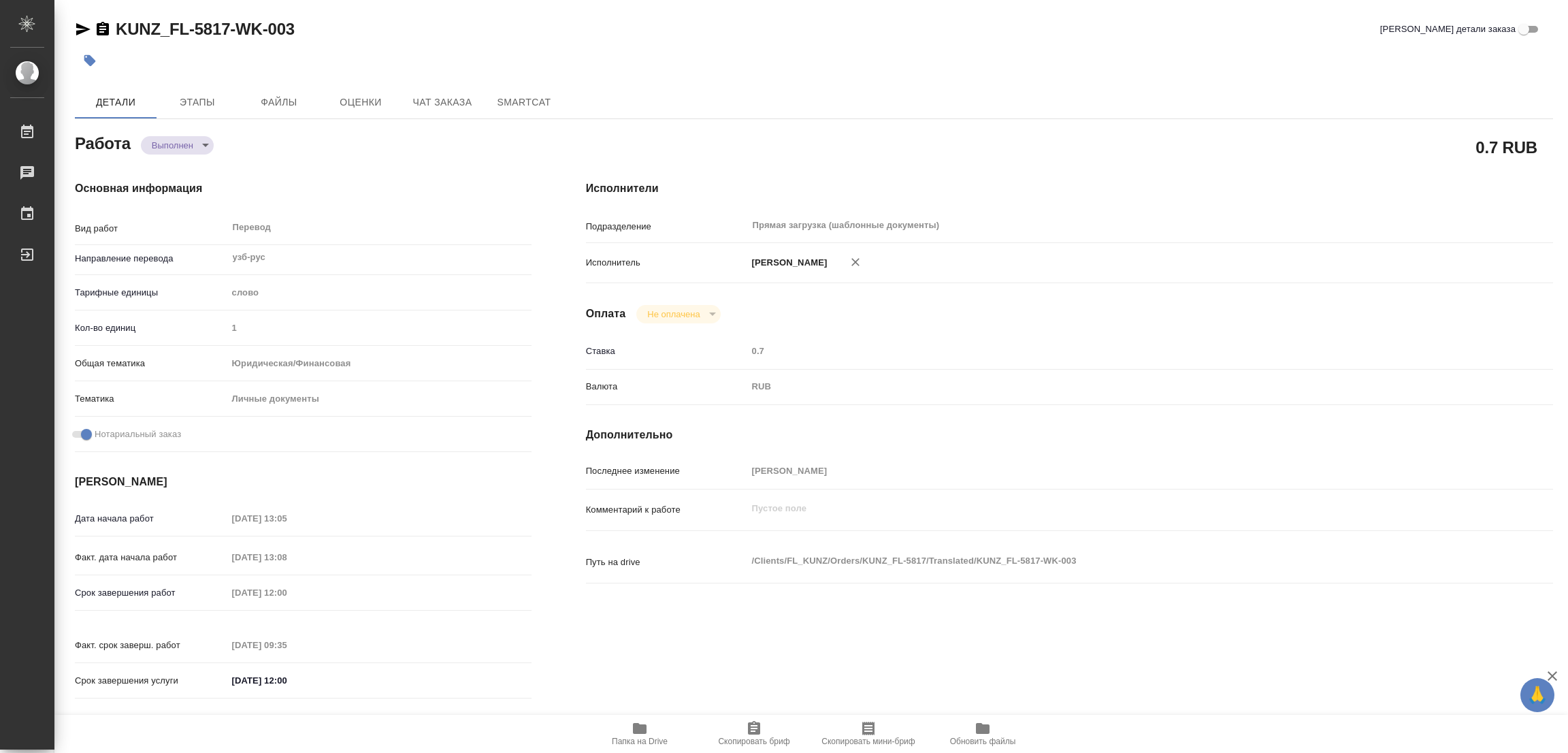
type textarea "x"
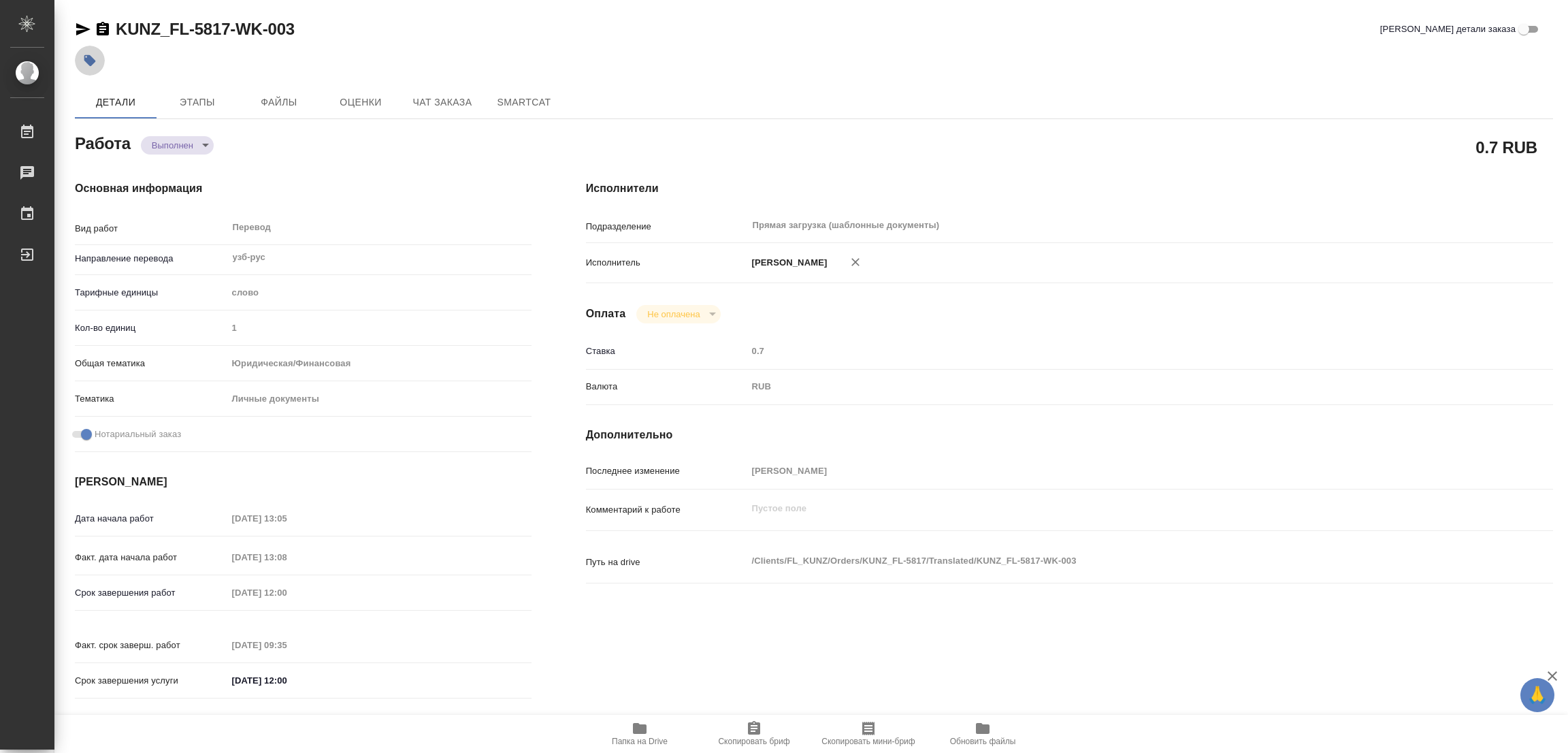
click at [91, 58] on icon "button" at bounding box center [90, 61] width 12 height 12
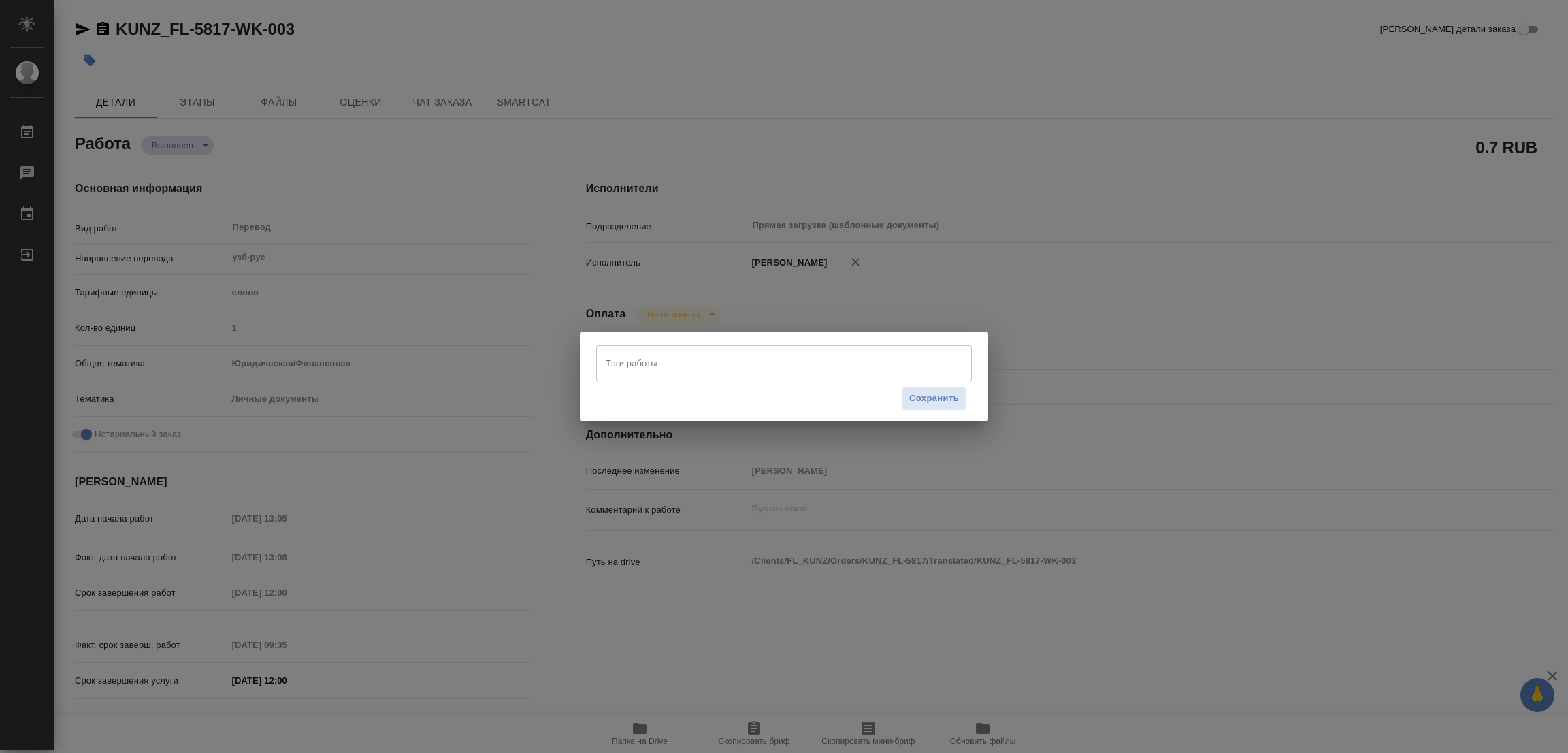
click at [619, 363] on input "Тэги работы" at bounding box center [771, 363] width 338 height 23
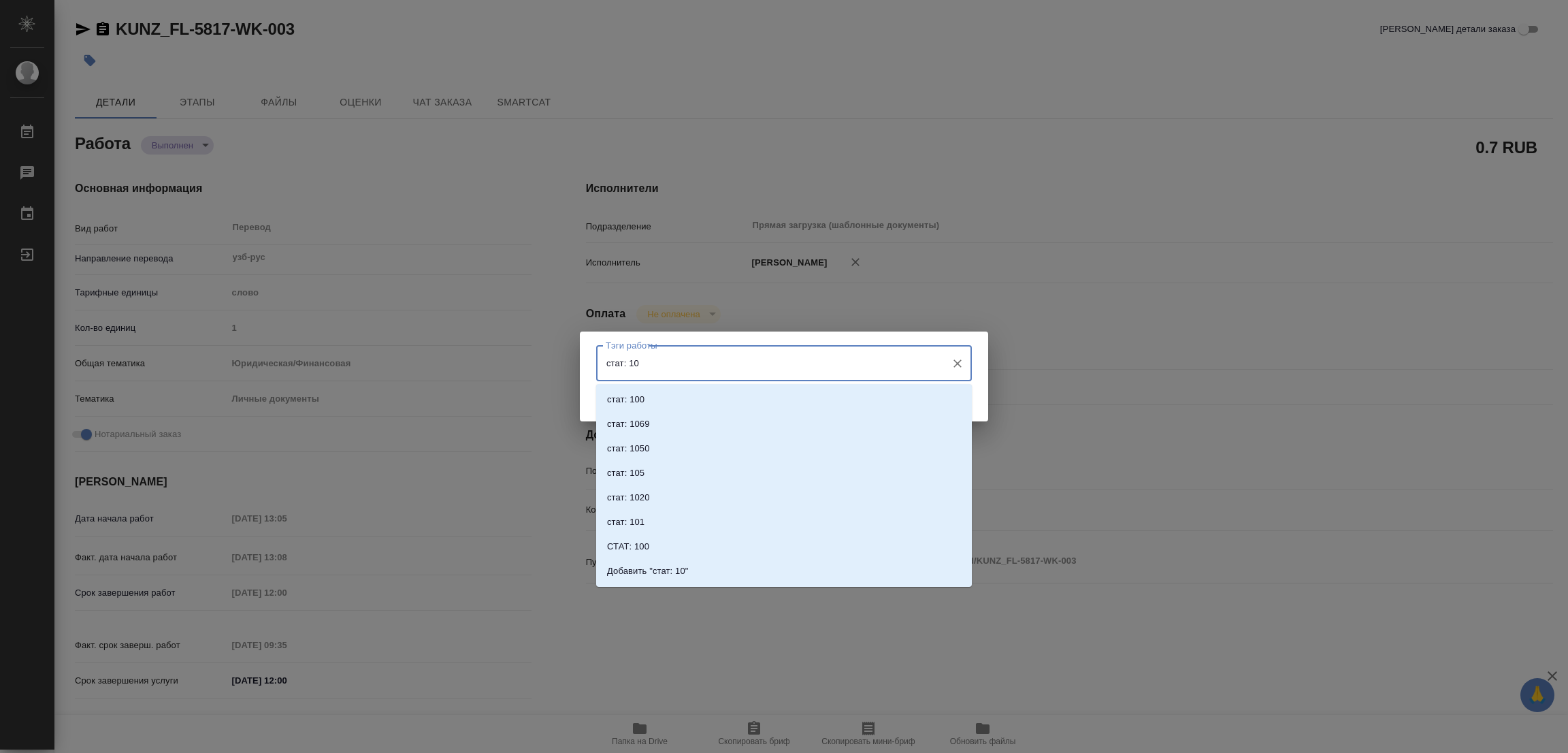
type input "стат: 100"
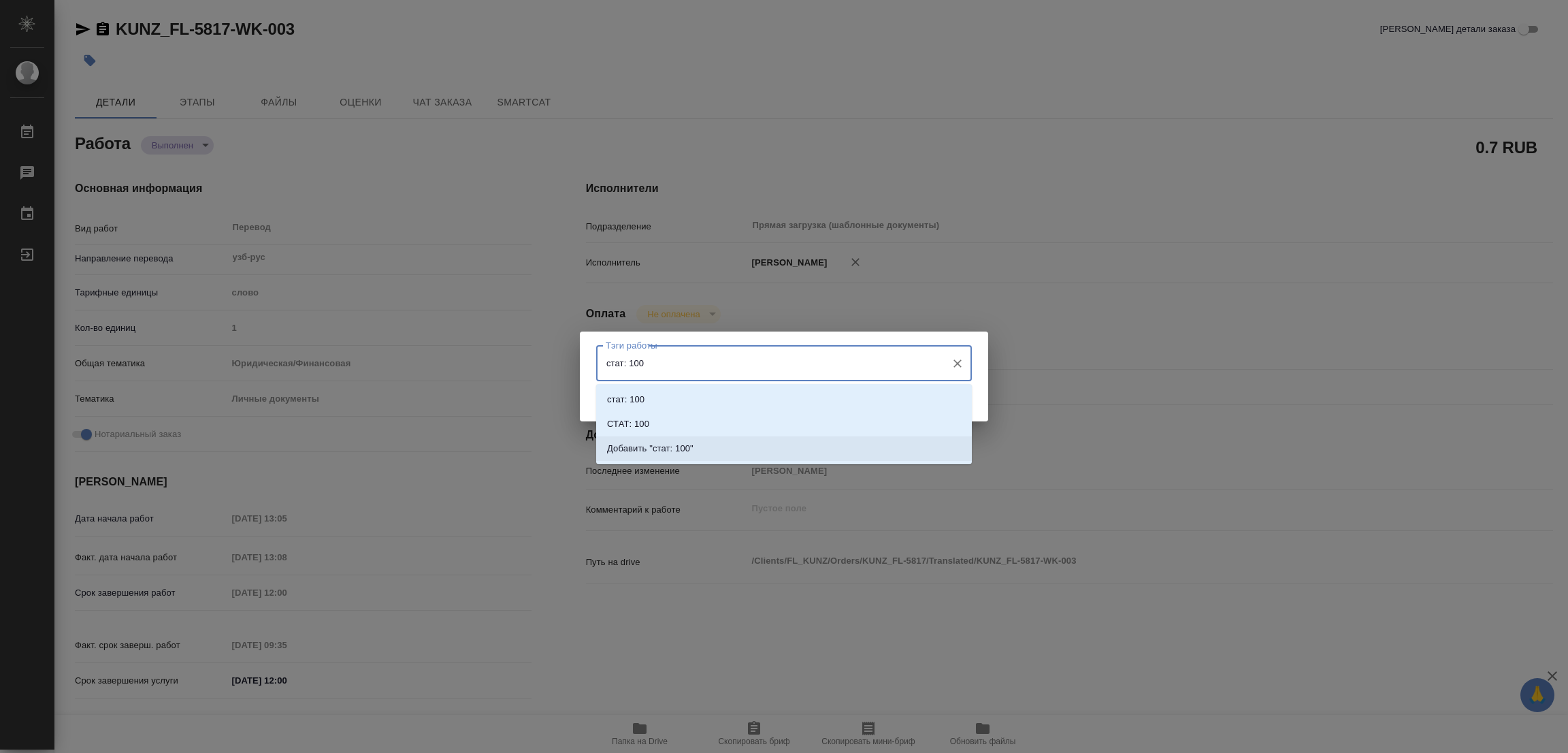
click at [682, 447] on p "Добавить "стат: 100"" at bounding box center [650, 448] width 86 height 14
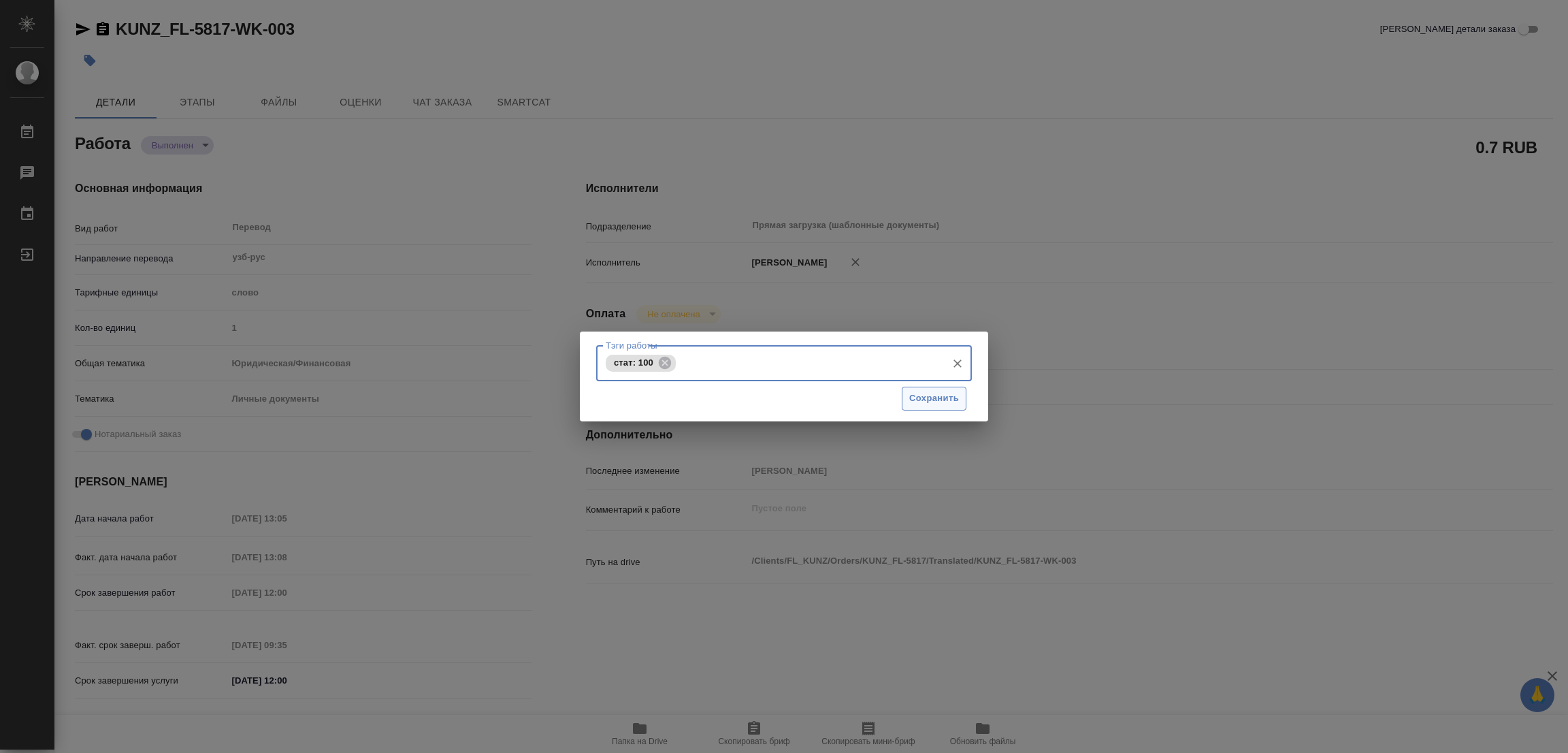
click at [921, 393] on span "Сохранить" at bounding box center [934, 399] width 49 height 16
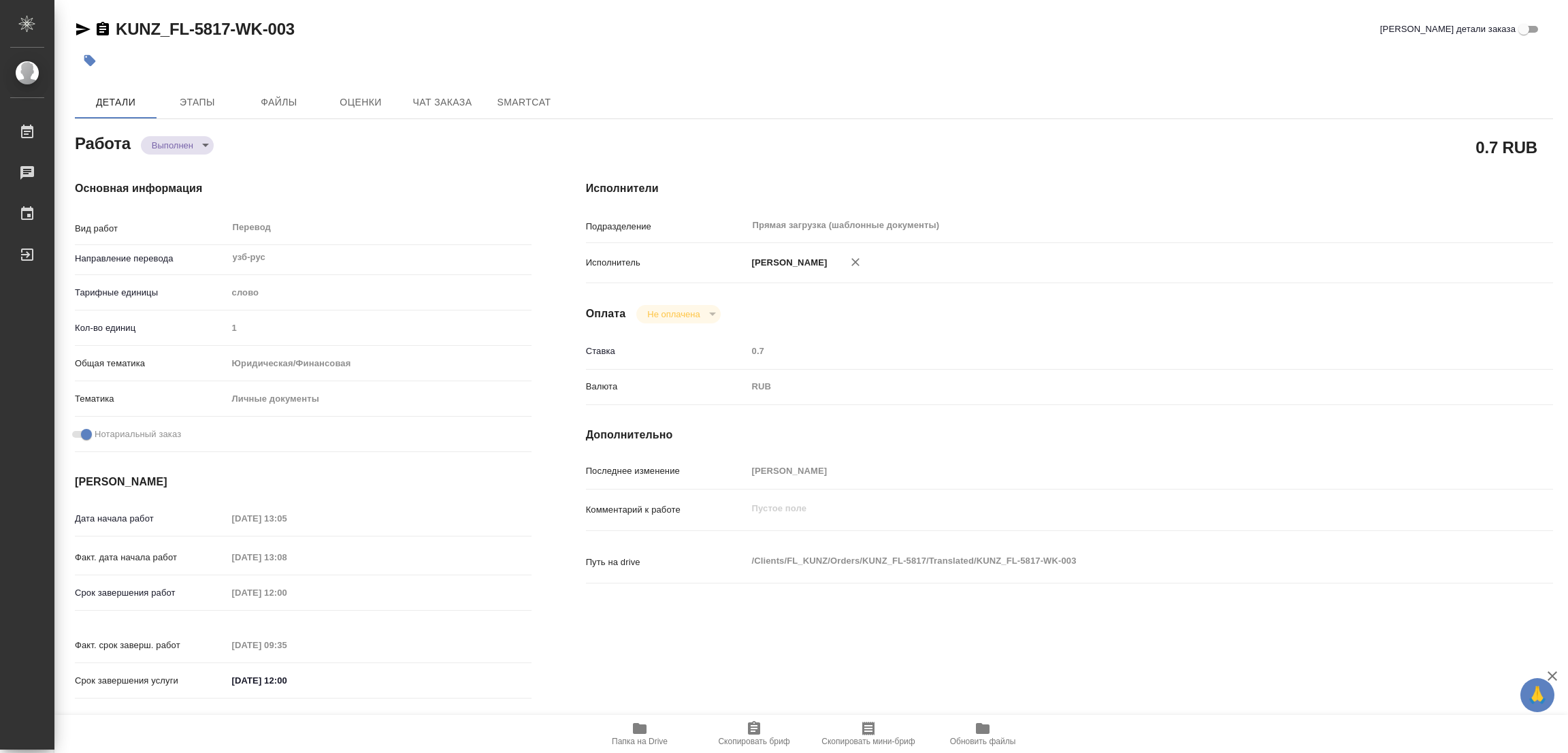
type input "completed"
type textarea "Перевод"
type textarea "x"
type input "узб-рус"
type input "5a8b1489cc6b4906c91bfd90"
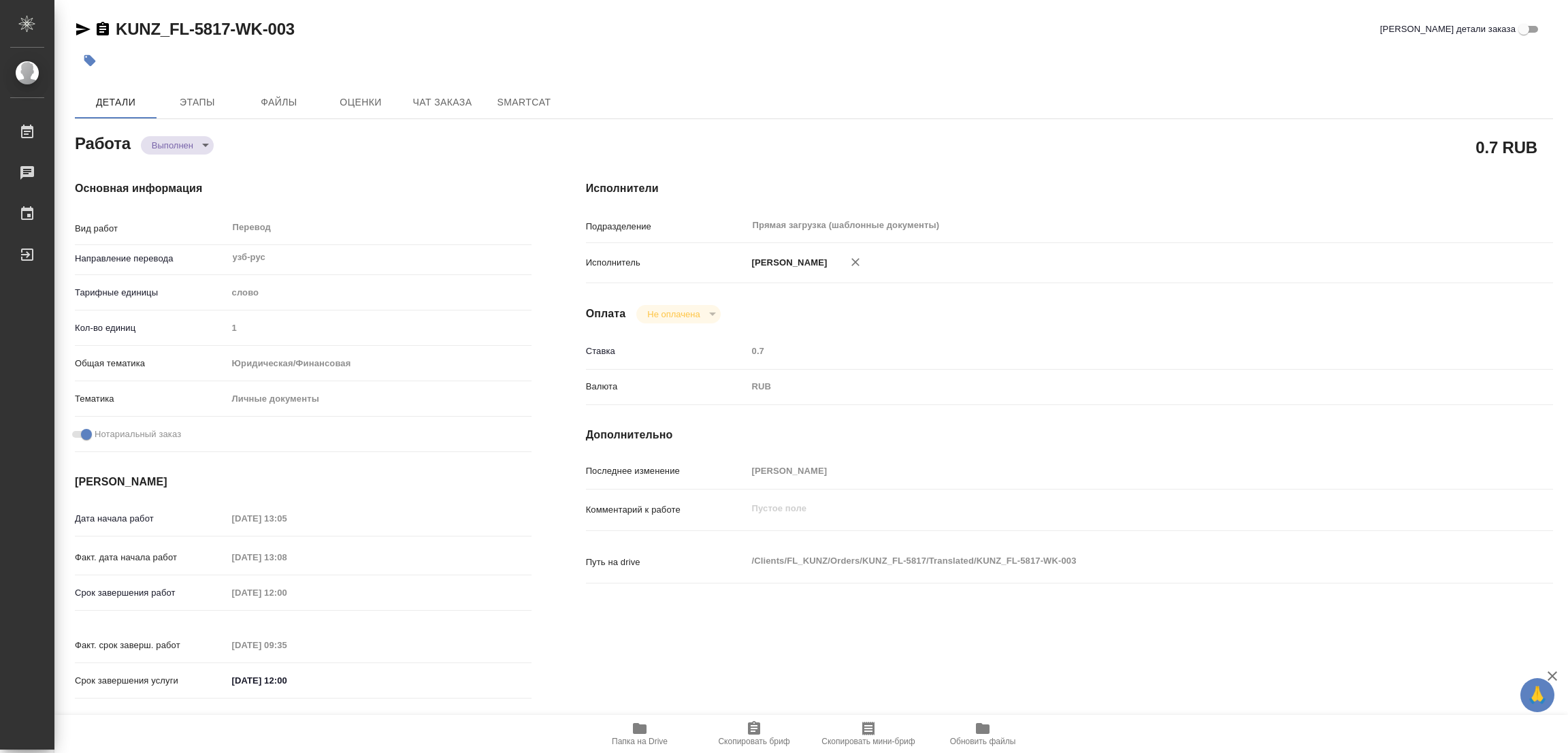
type input "1"
type input "yr-fn"
type input "5a8b8b956a9677013d343cfe"
checkbox input "true"
type input "21.08.2025 13:05"
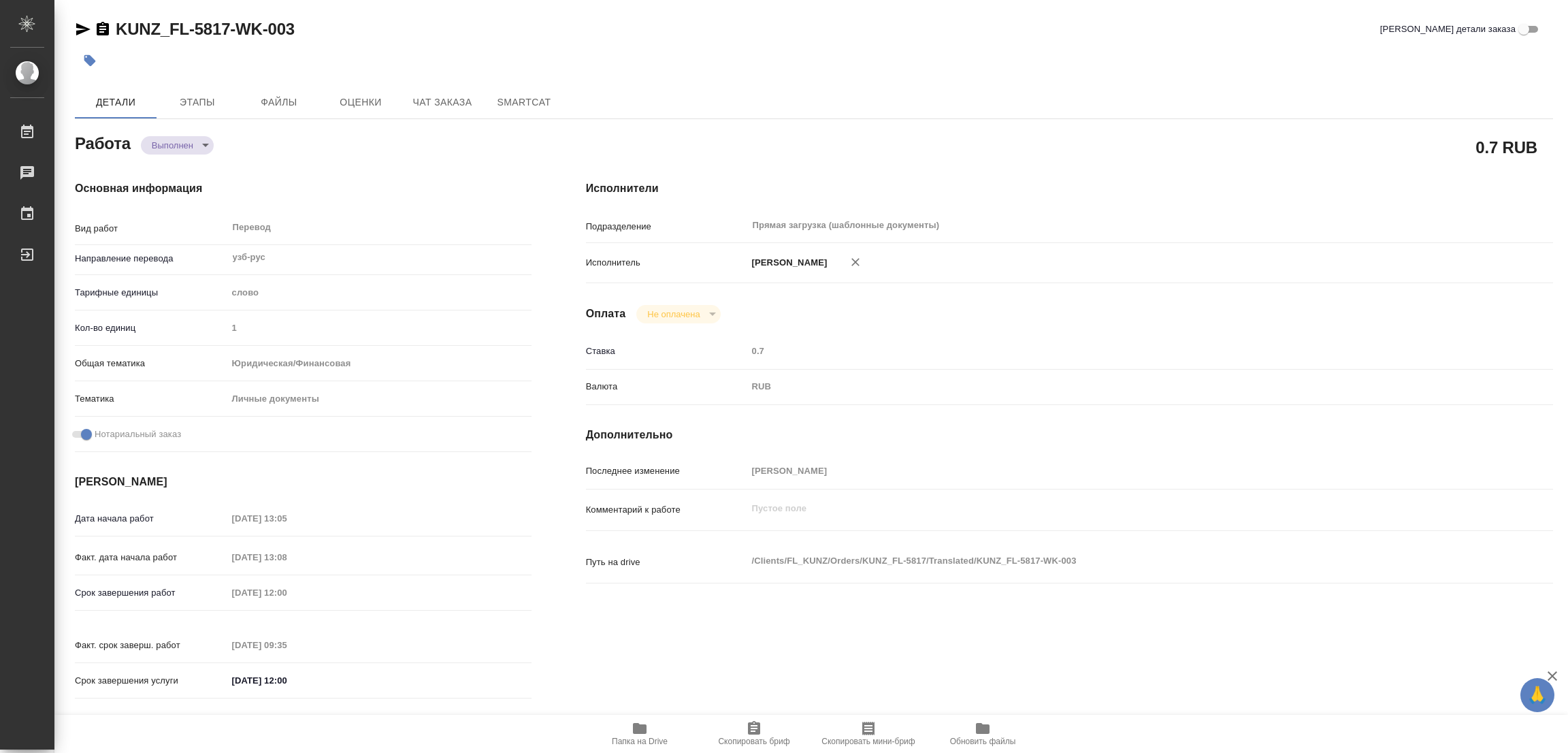
type input "21.08.2025 13:08"
type input "22.08.2025 12:00"
type input "22.08.2025 09:35"
type input "22.08.2025 12:00"
type input "Прямая загрузка (шаблонные документы)"
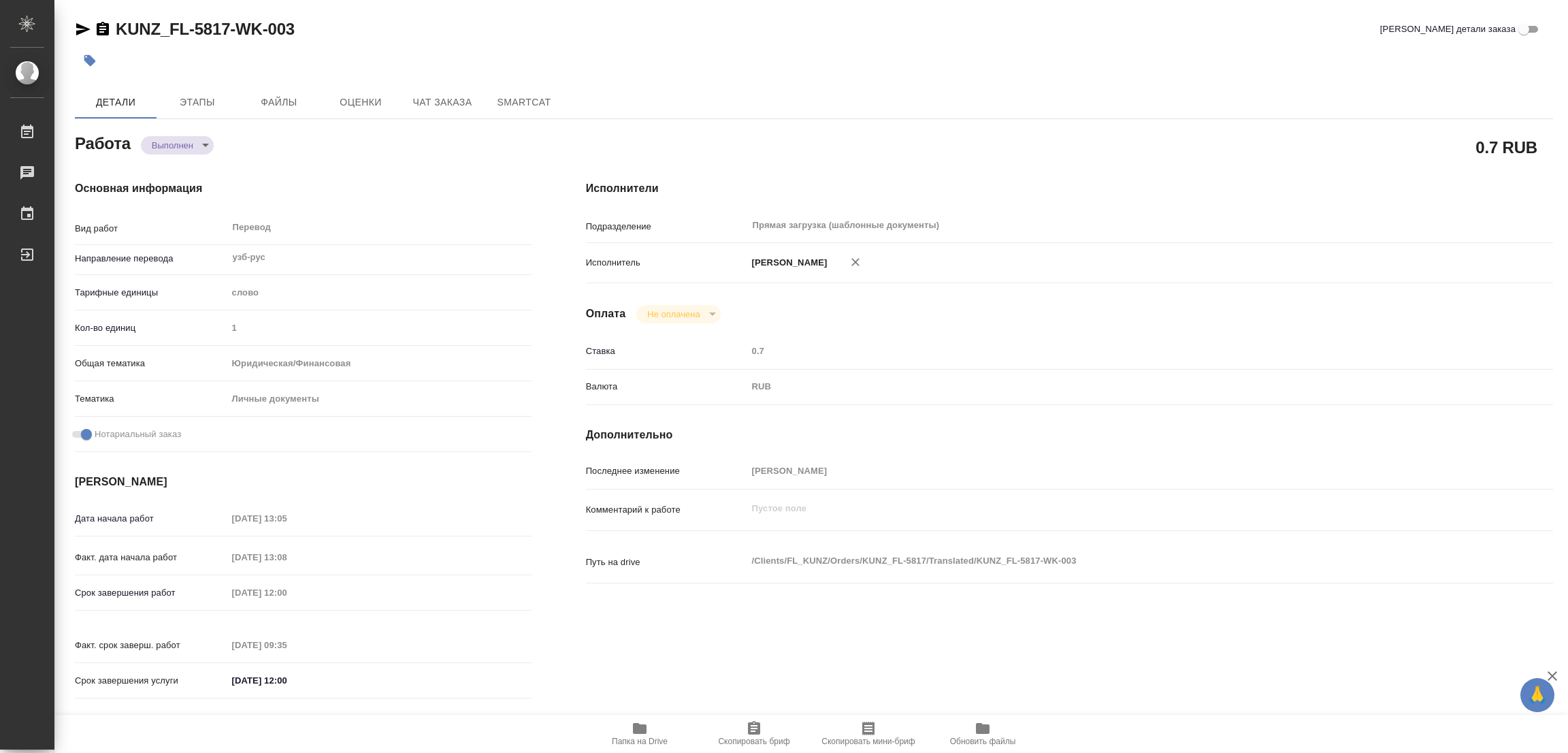
type input "notPayed"
type input "0.7"
type input "RUB"
type input "[PERSON_NAME]"
type textarea "x"
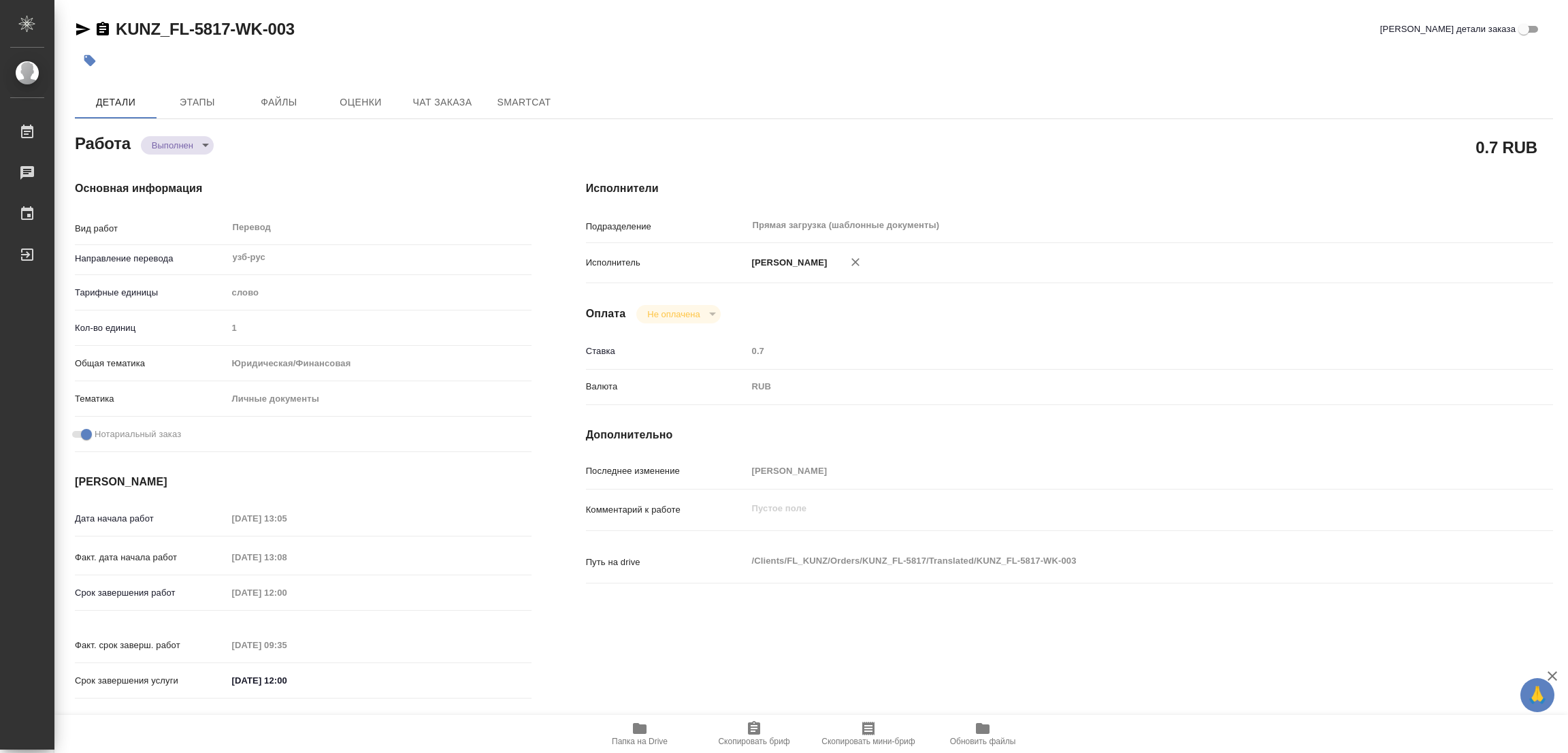
type textarea "/Clients/FL_KUNZ/Orders/KUNZ_FL-5817/Translated/KUNZ_FL-5817-WK-003"
type textarea "x"
type input "KUNZ_FL-5817"
type input "Перевод станд. несрочный"
type input "Редактура, Корректура, Приёмка по качеству, Перевод, Постредактура машинного пе…"
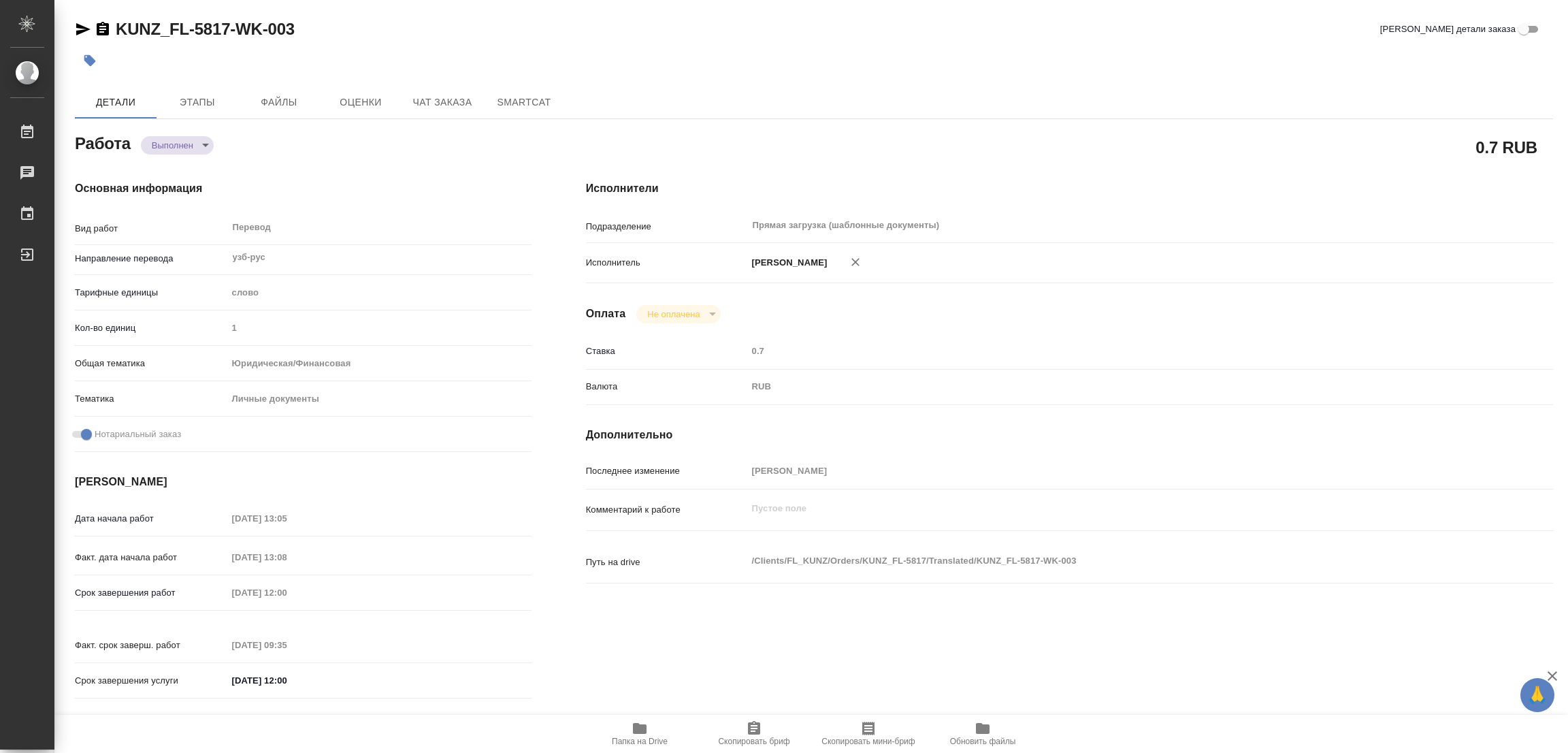
type input "Веселова Юлия"
type input "/Clients/FL_KUNZ/Orders/KUNZ_FL-5817"
type textarea "x"
type textarea "пасп кирг-рус, под нот, для сахарово через Ы"
type textarea "x"
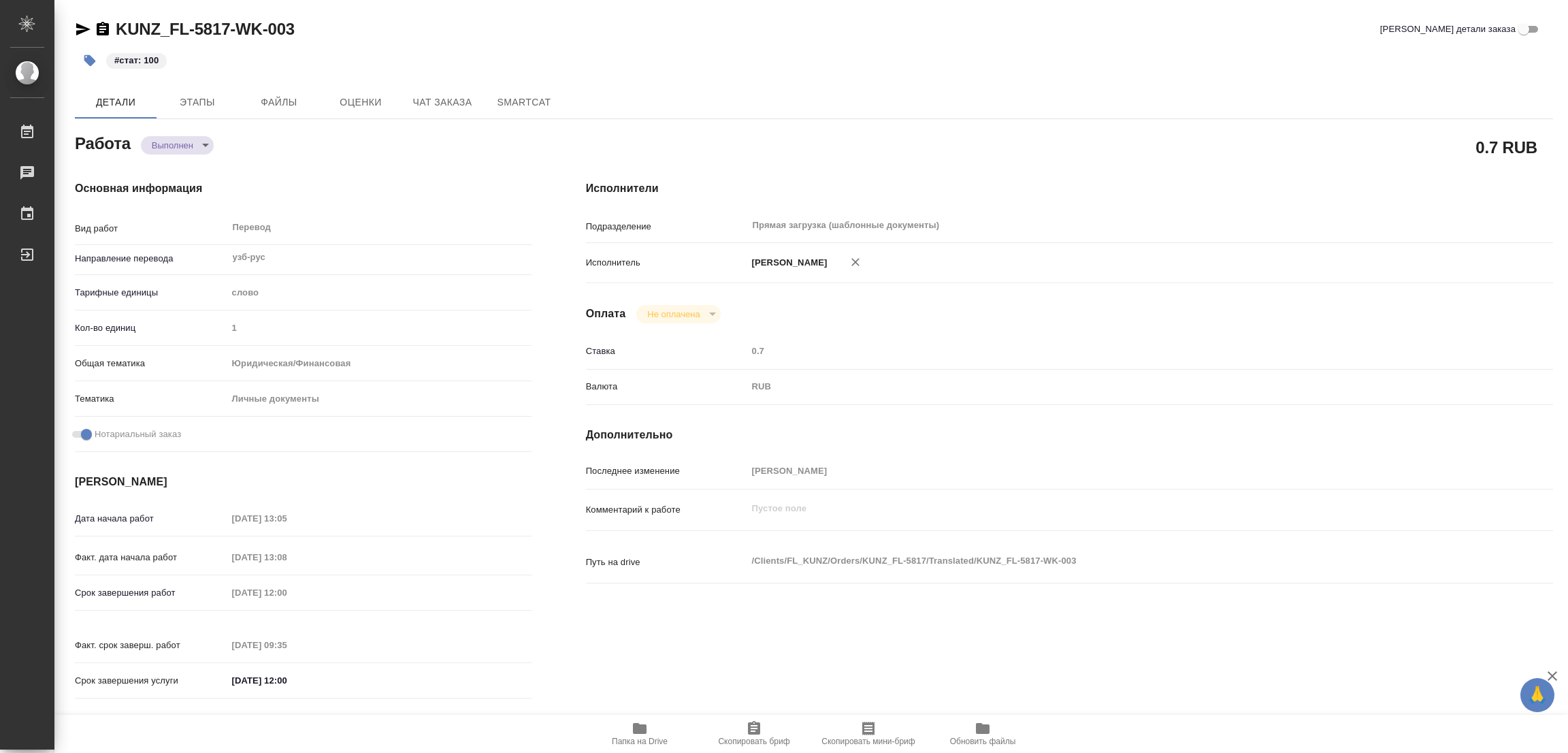
type textarea "x"
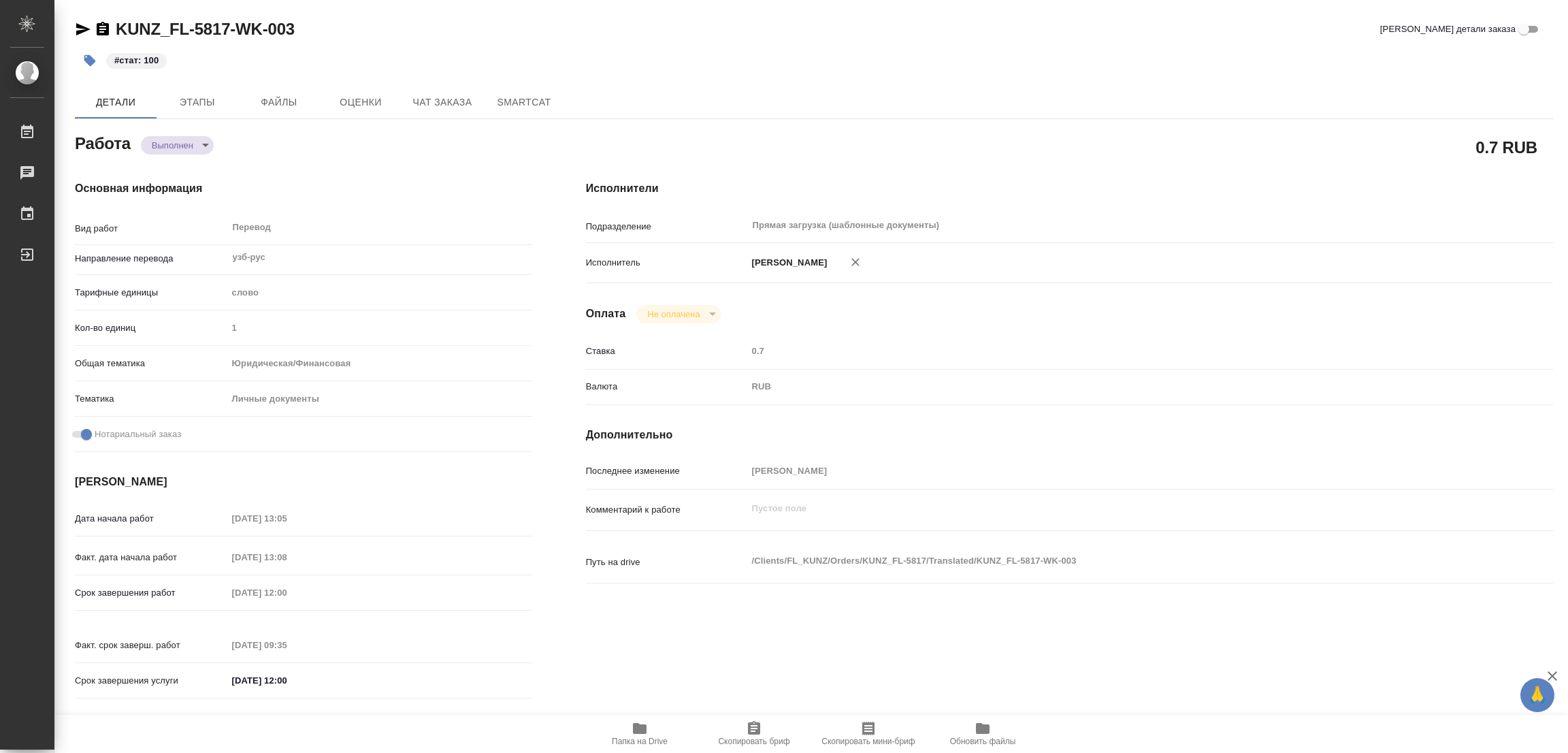
type textarea "x"
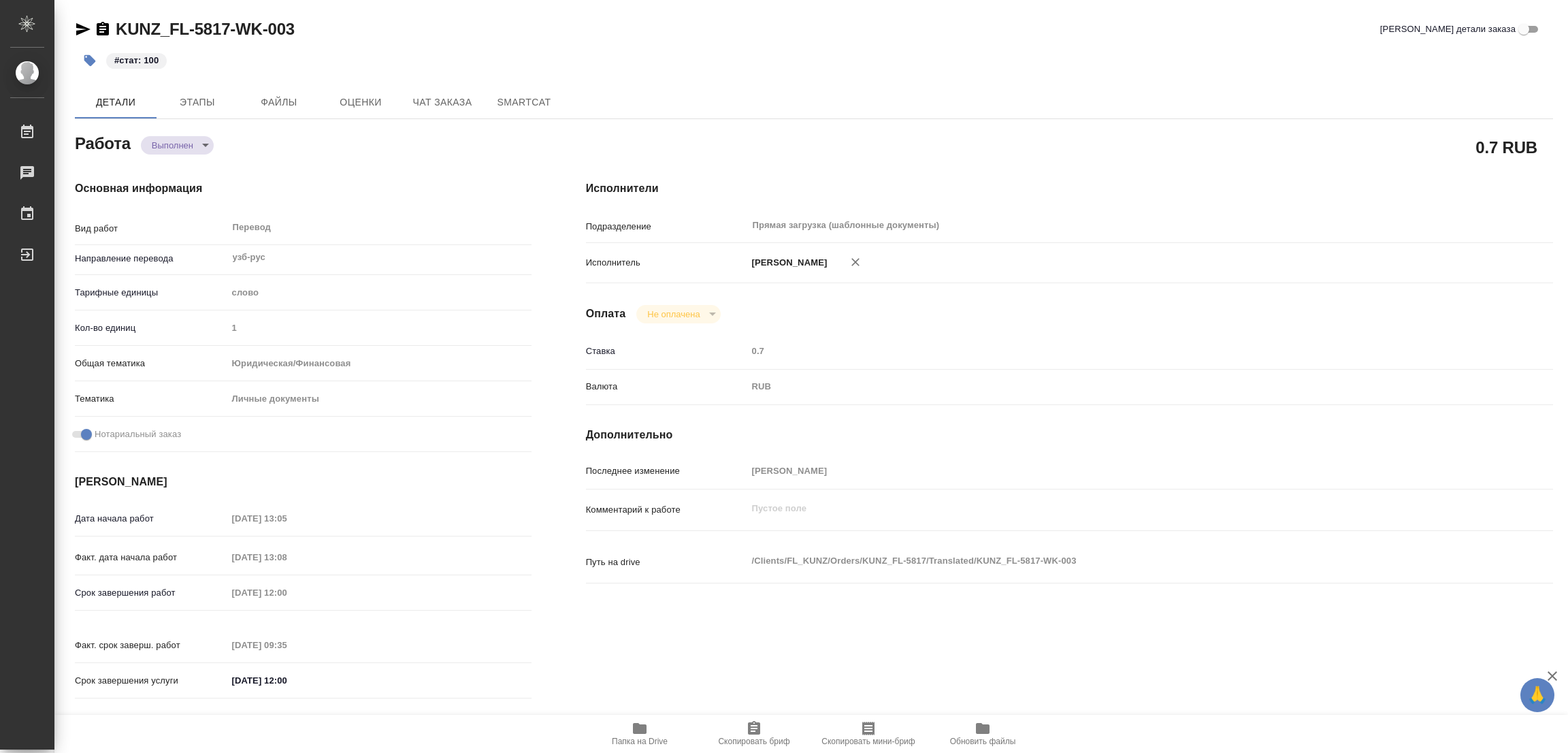
type textarea "x"
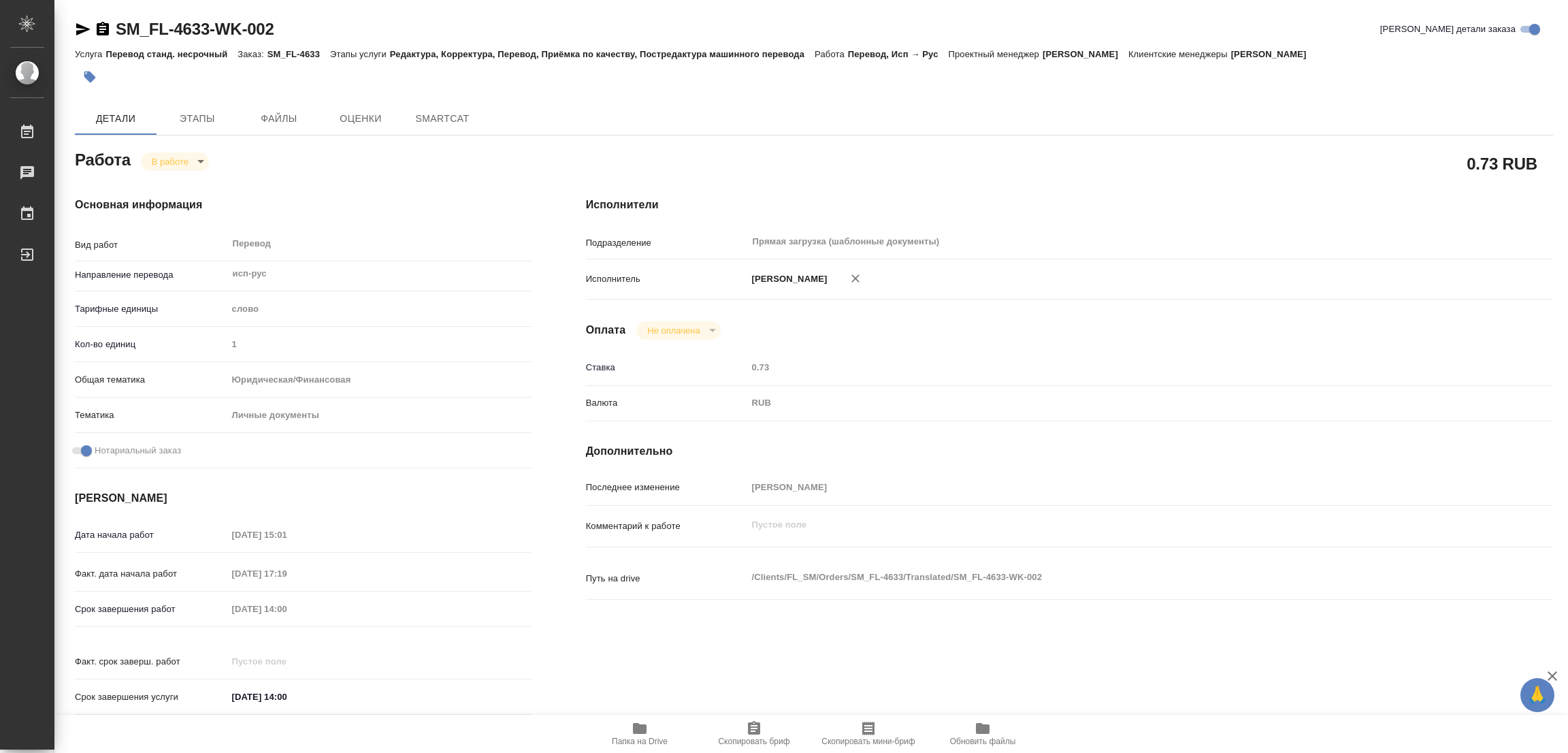
type textarea "x"
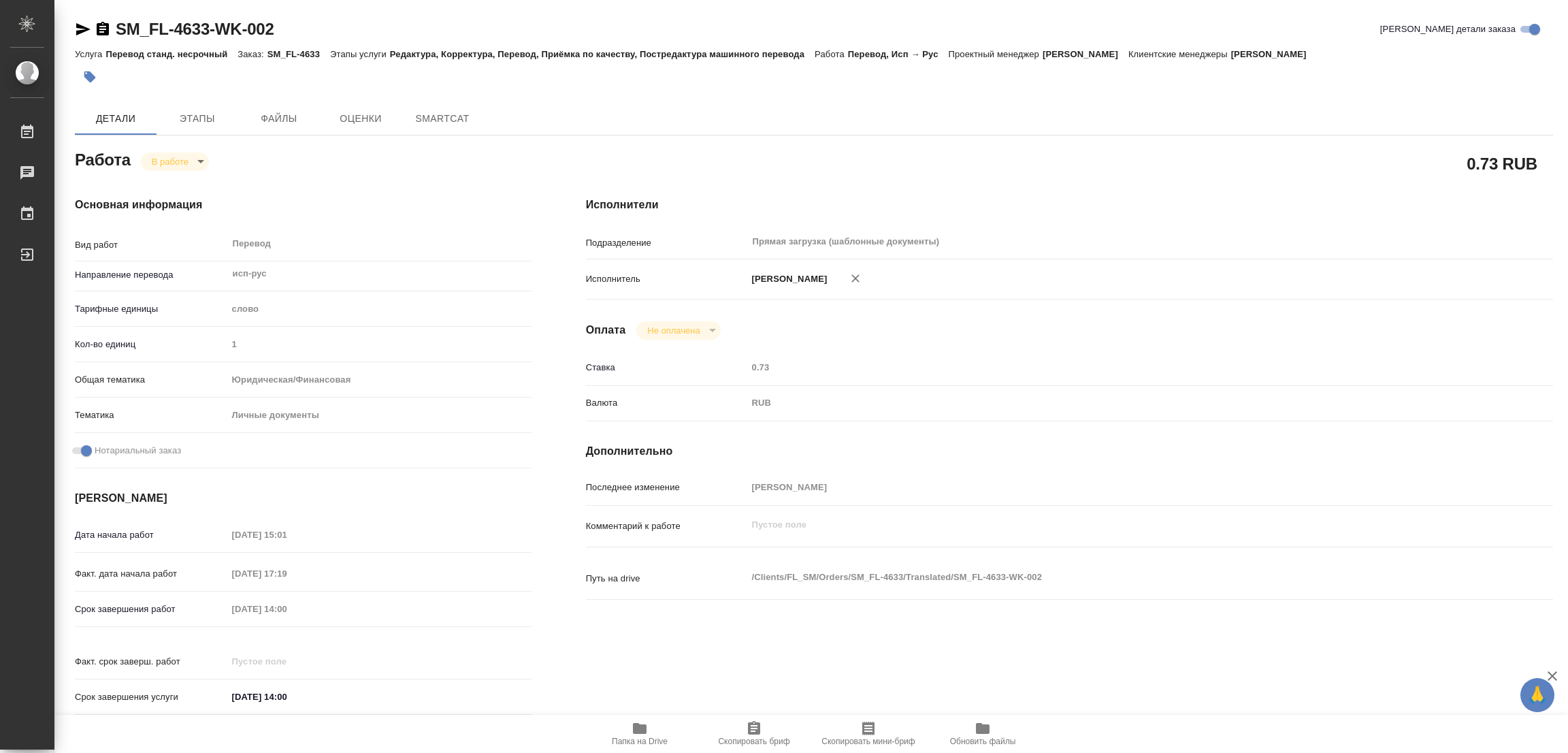
type textarea "x"
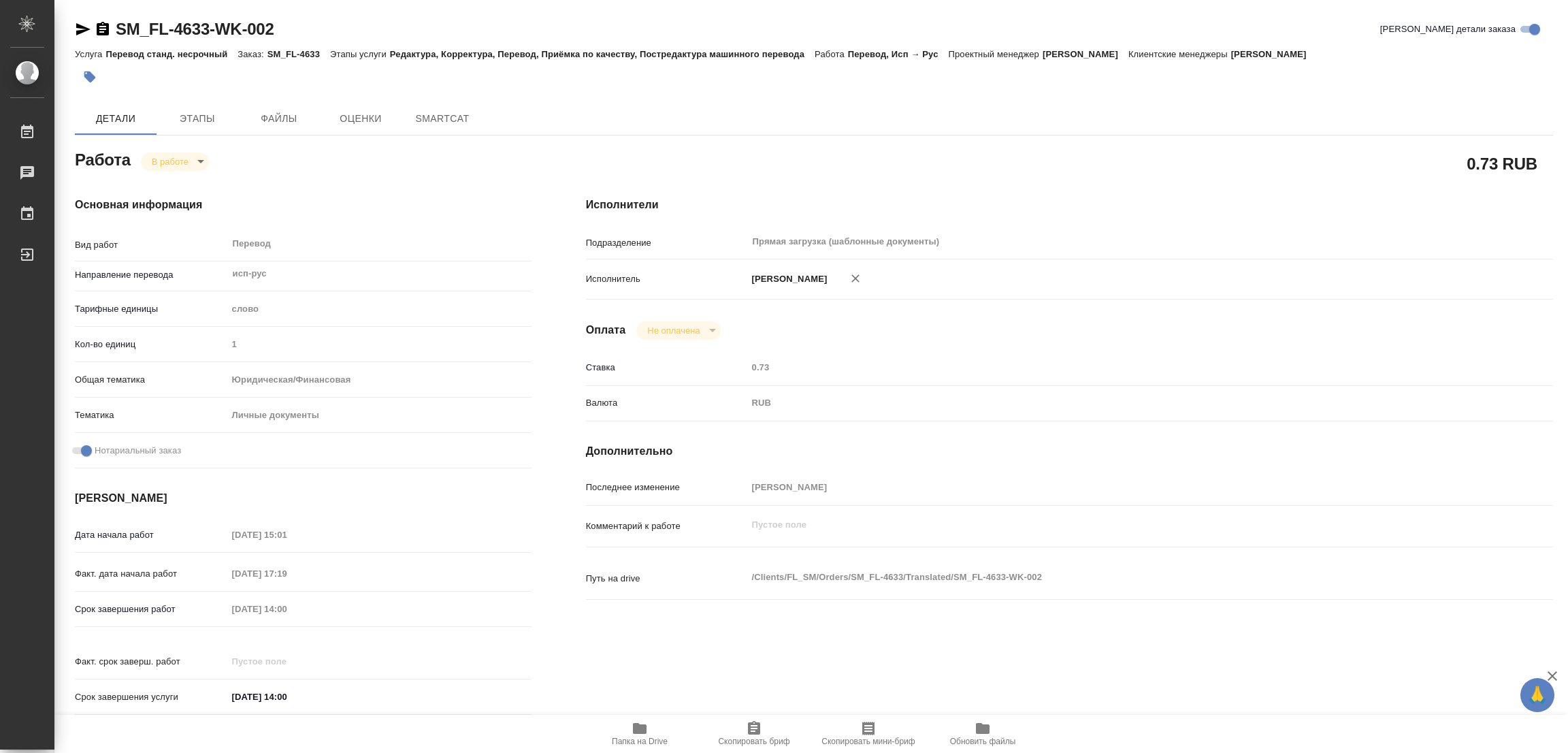
type textarea "x"
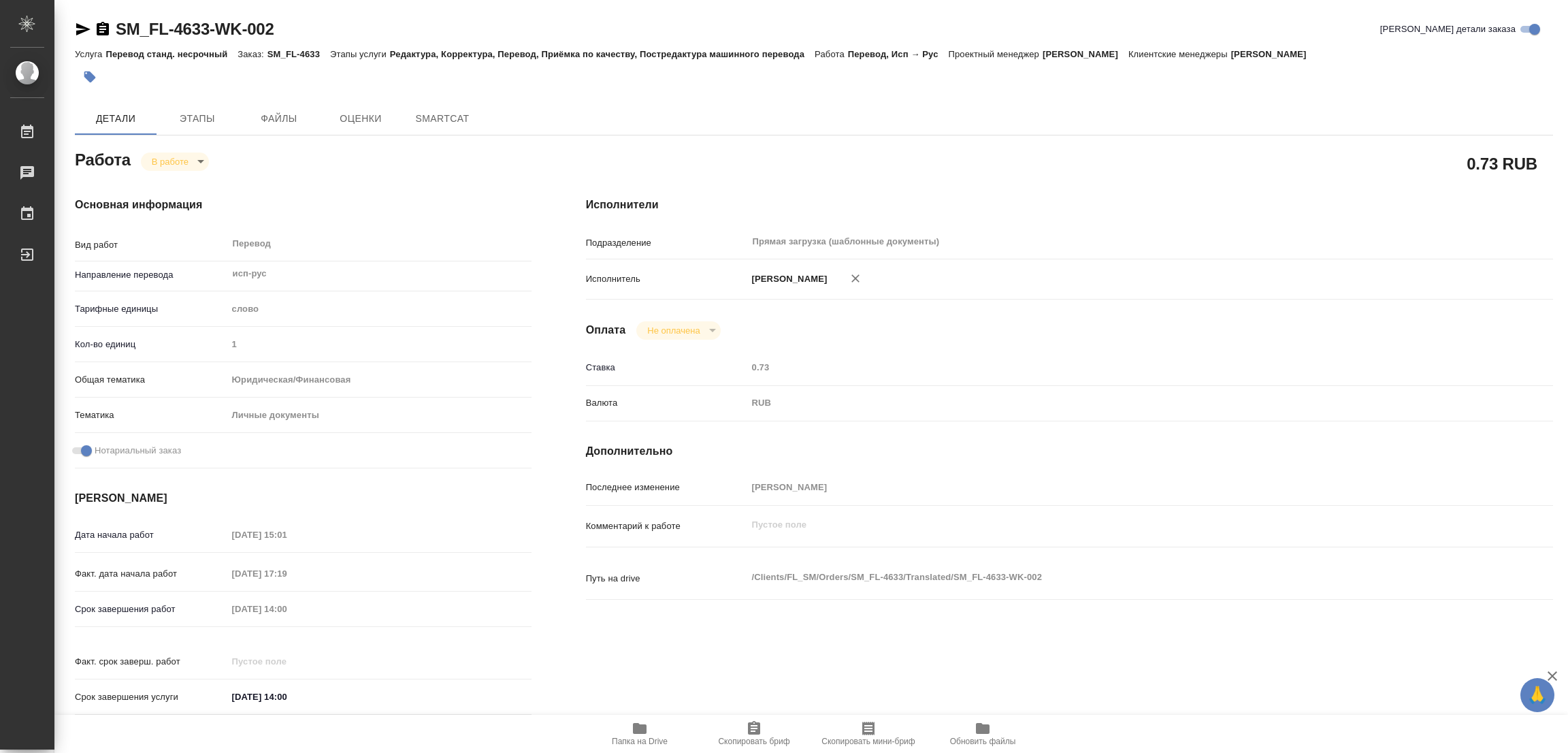
type textarea "x"
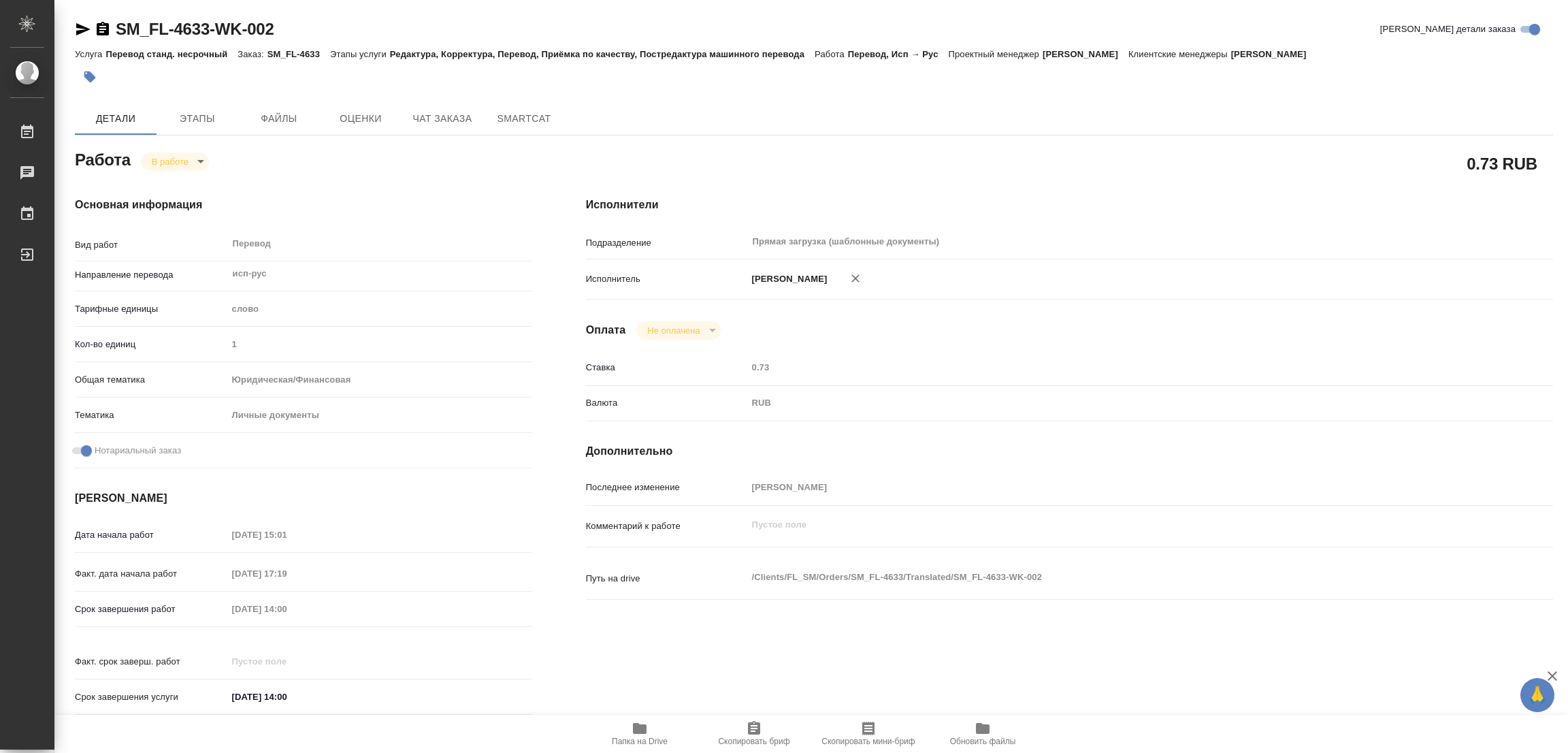
type textarea "x"
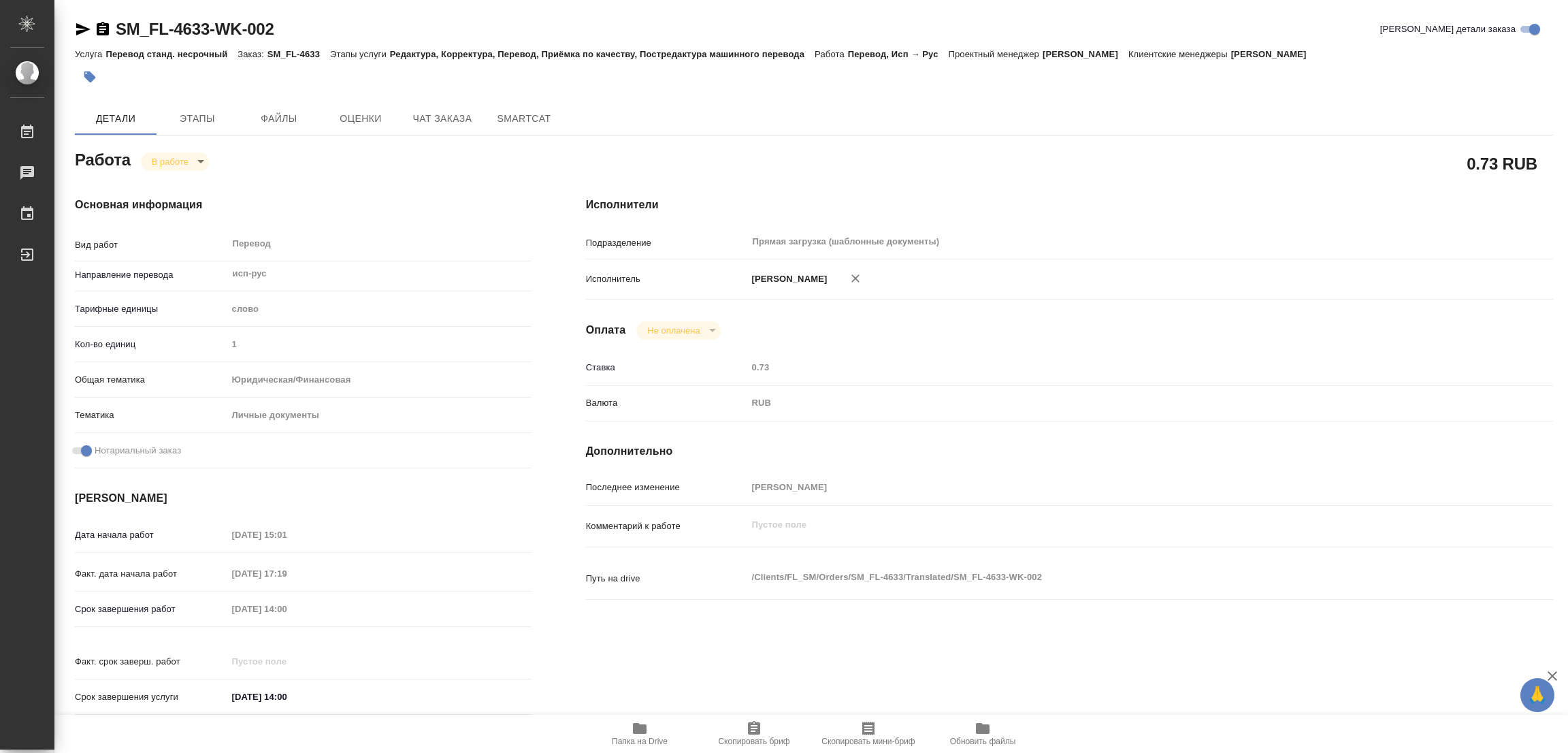
type textarea "x"
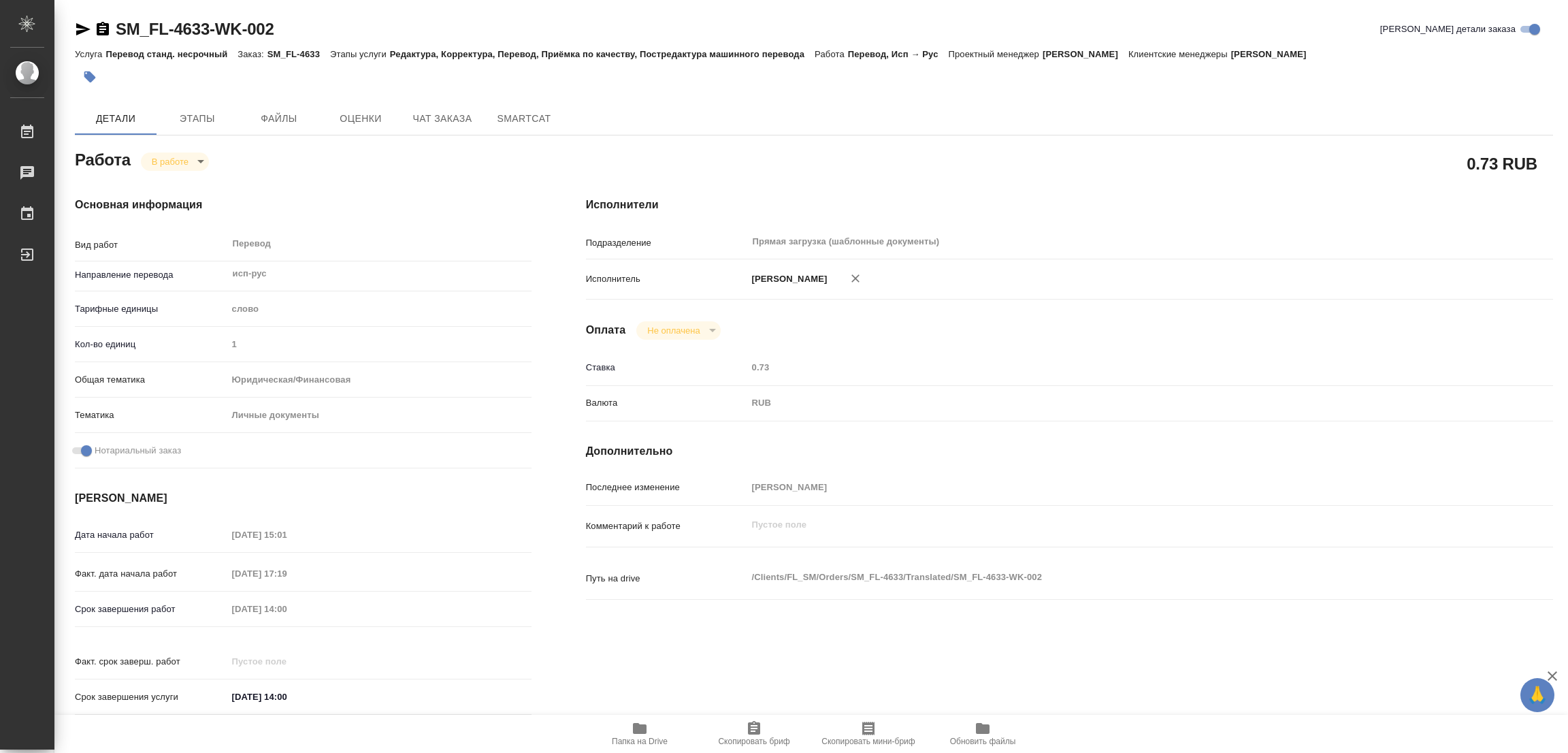
click at [624, 734] on span "Папка на Drive" at bounding box center [640, 733] width 98 height 26
click at [201, 118] on span "Этапы" at bounding box center [197, 118] width 65 height 17
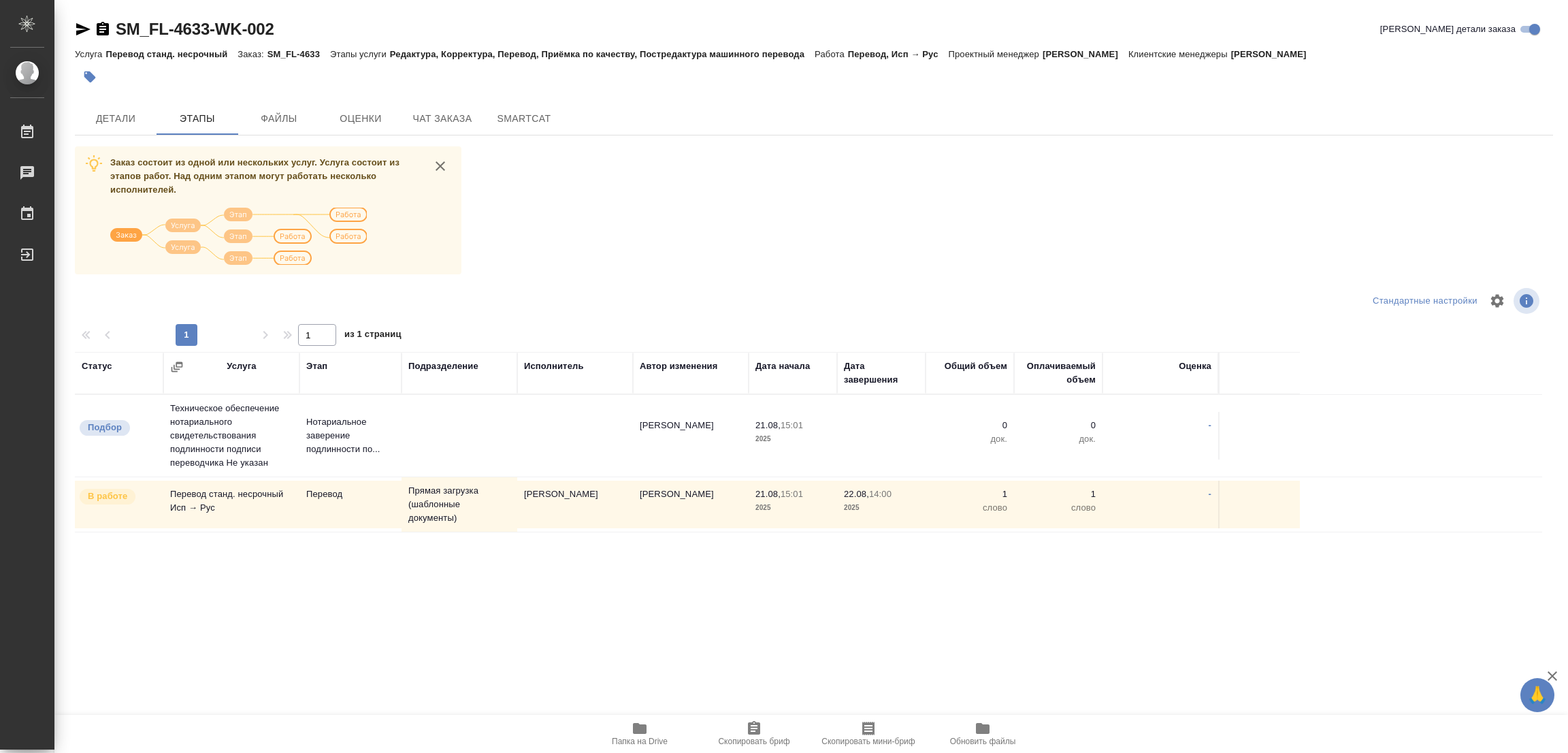
click at [805, 191] on div "Заказ состоит из одной или нескольких услуг. Услуга состоит из этапов работ. На…" at bounding box center [814, 402] width 1478 height 512
click at [107, 112] on span "Детали" at bounding box center [115, 118] width 65 height 17
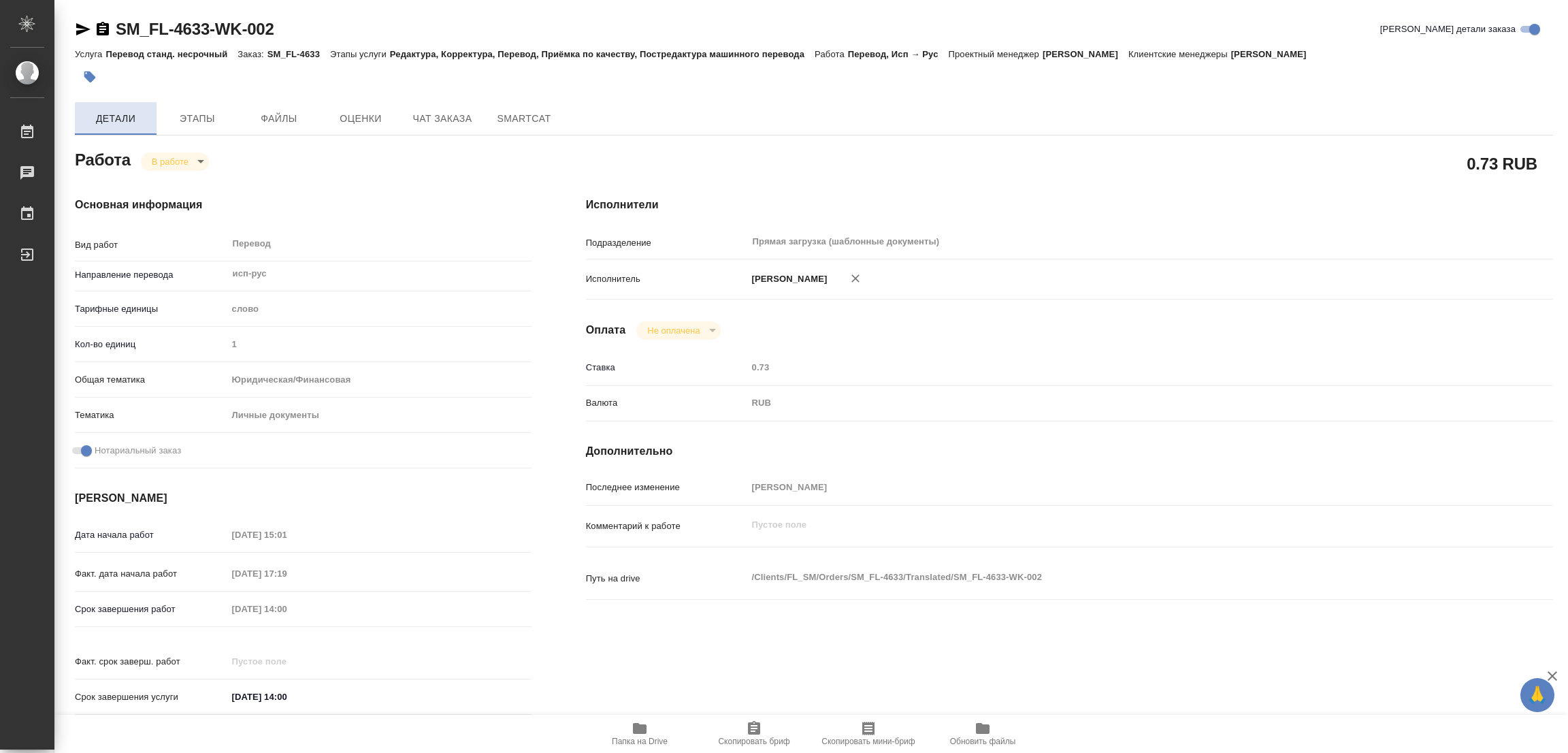
type textarea "x"
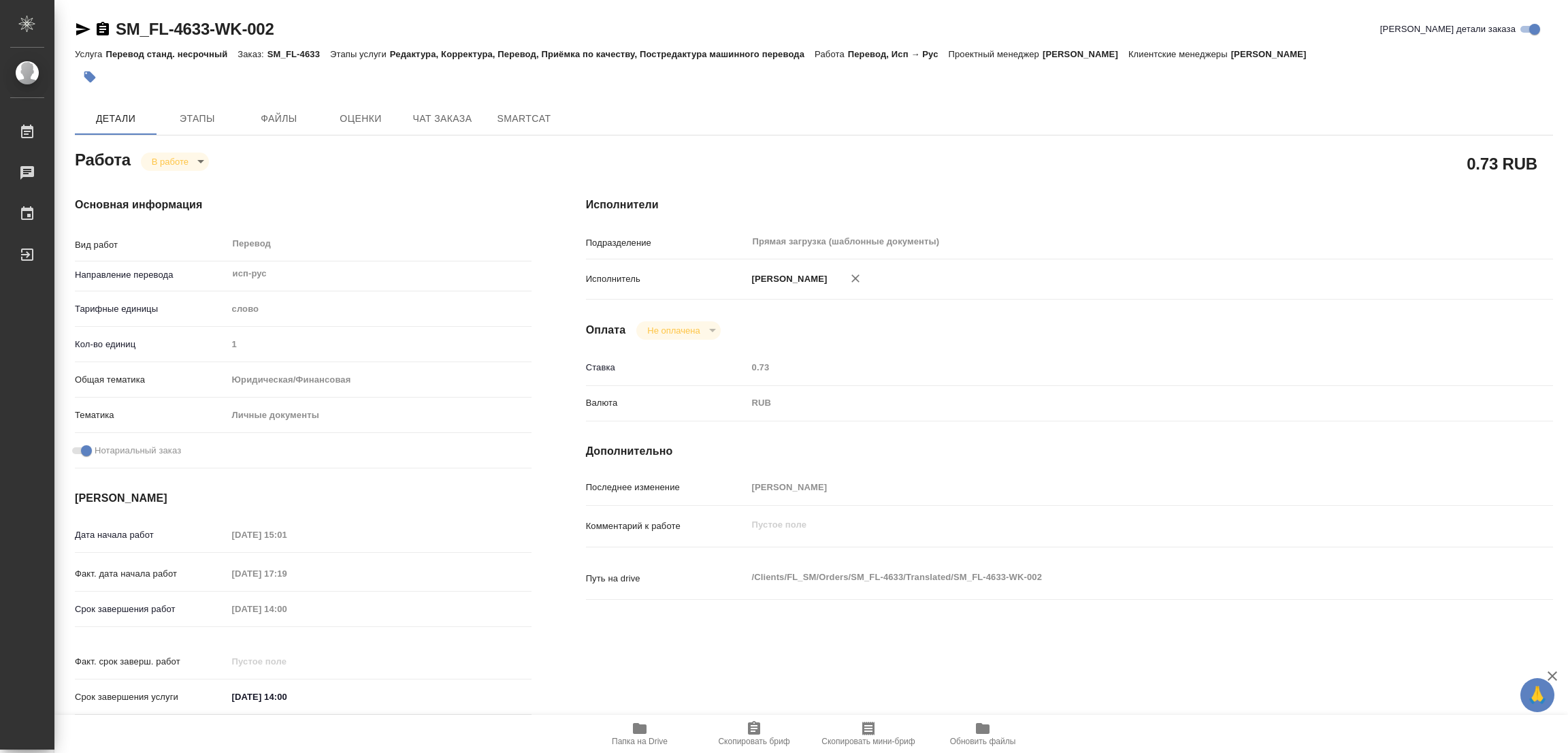
type textarea "x"
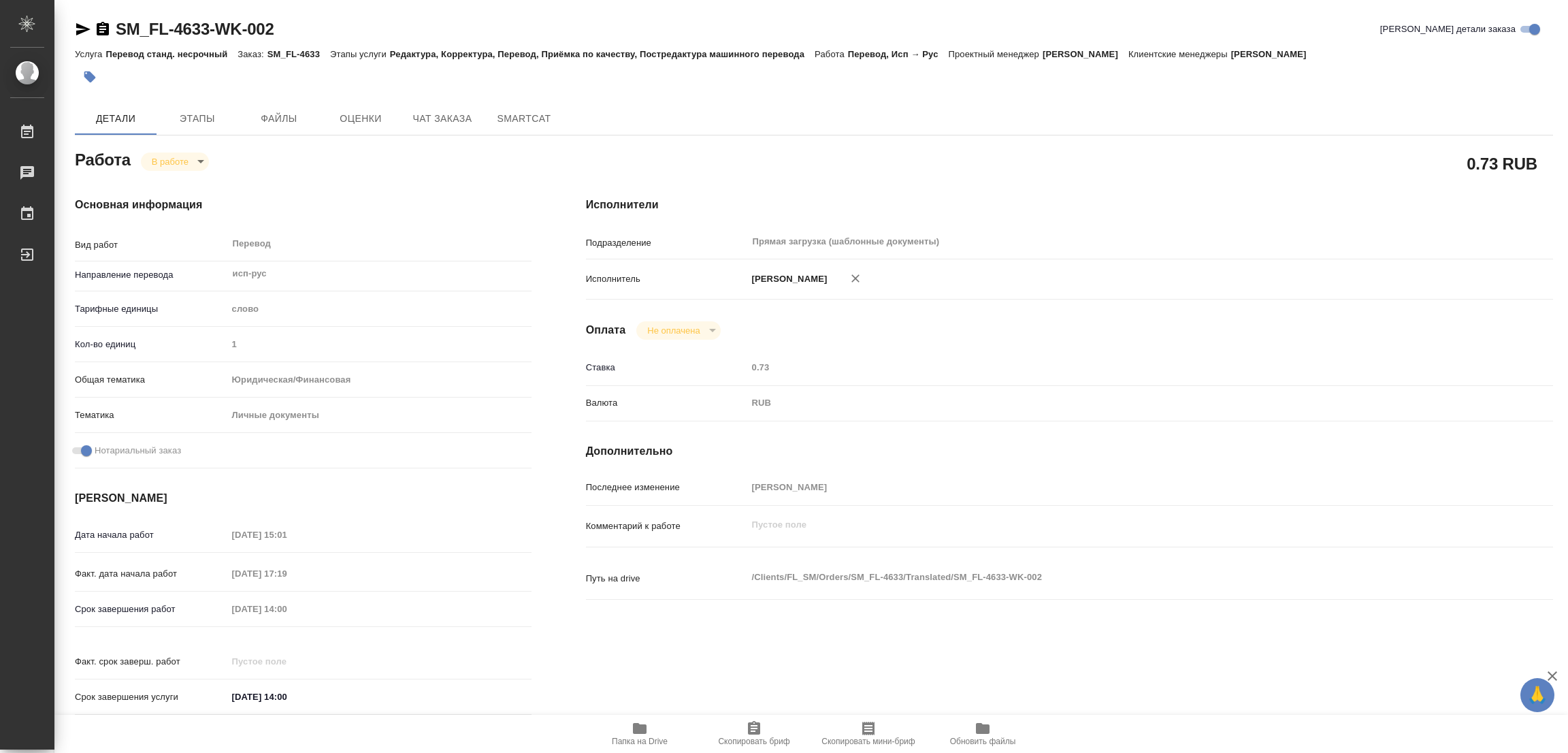
click at [173, 168] on body "🙏 .cls-1 fill:#fff; AWATERA [PERSON_NAME] Работы 0 Чаты График Выйти SM_FL-4633…" at bounding box center [784, 376] width 1568 height 753
type textarea "x"
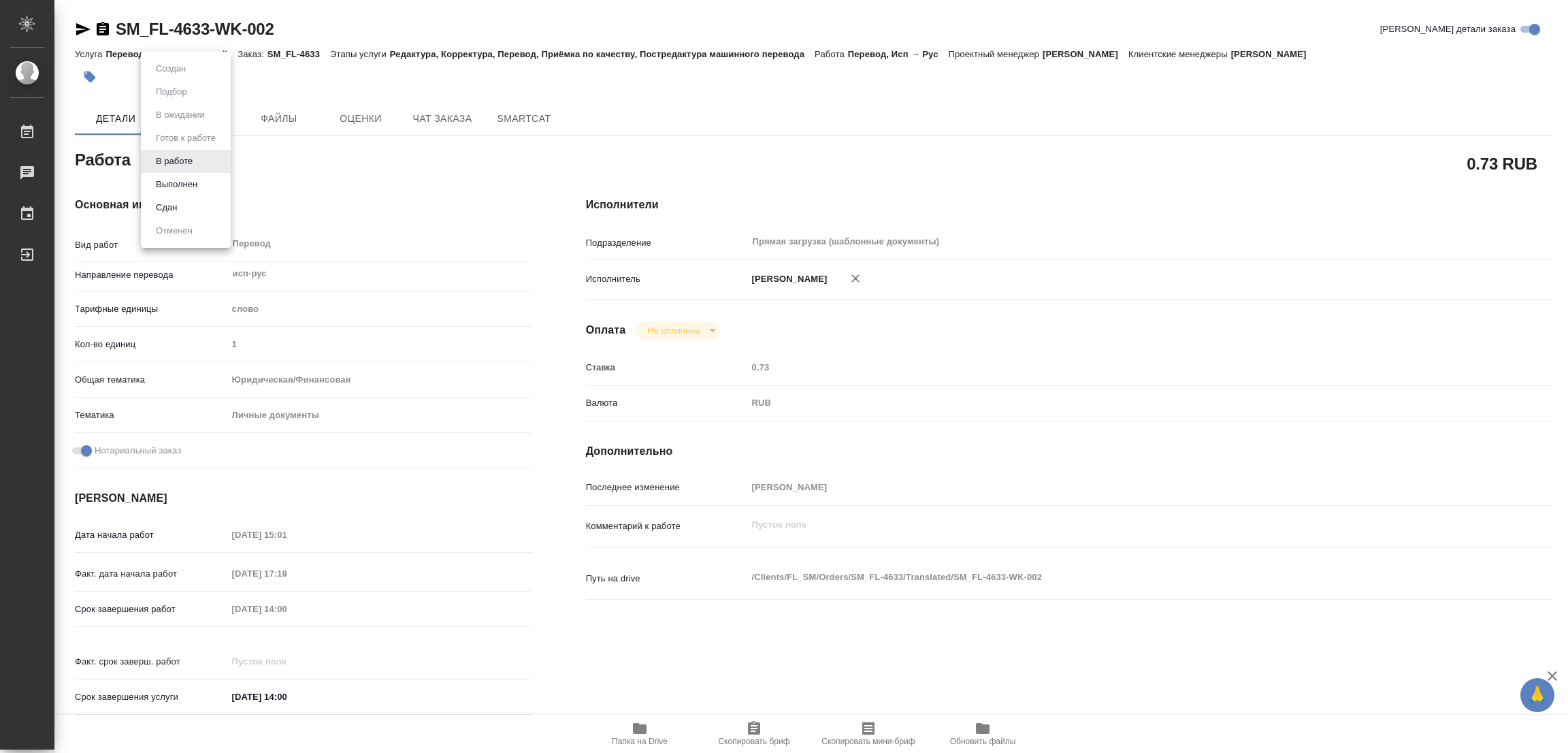
type textarea "x"
click at [174, 183] on button "Выполнен" at bounding box center [176, 184] width 49 height 15
click at [91, 74] on icon "button" at bounding box center [90, 77] width 12 height 12
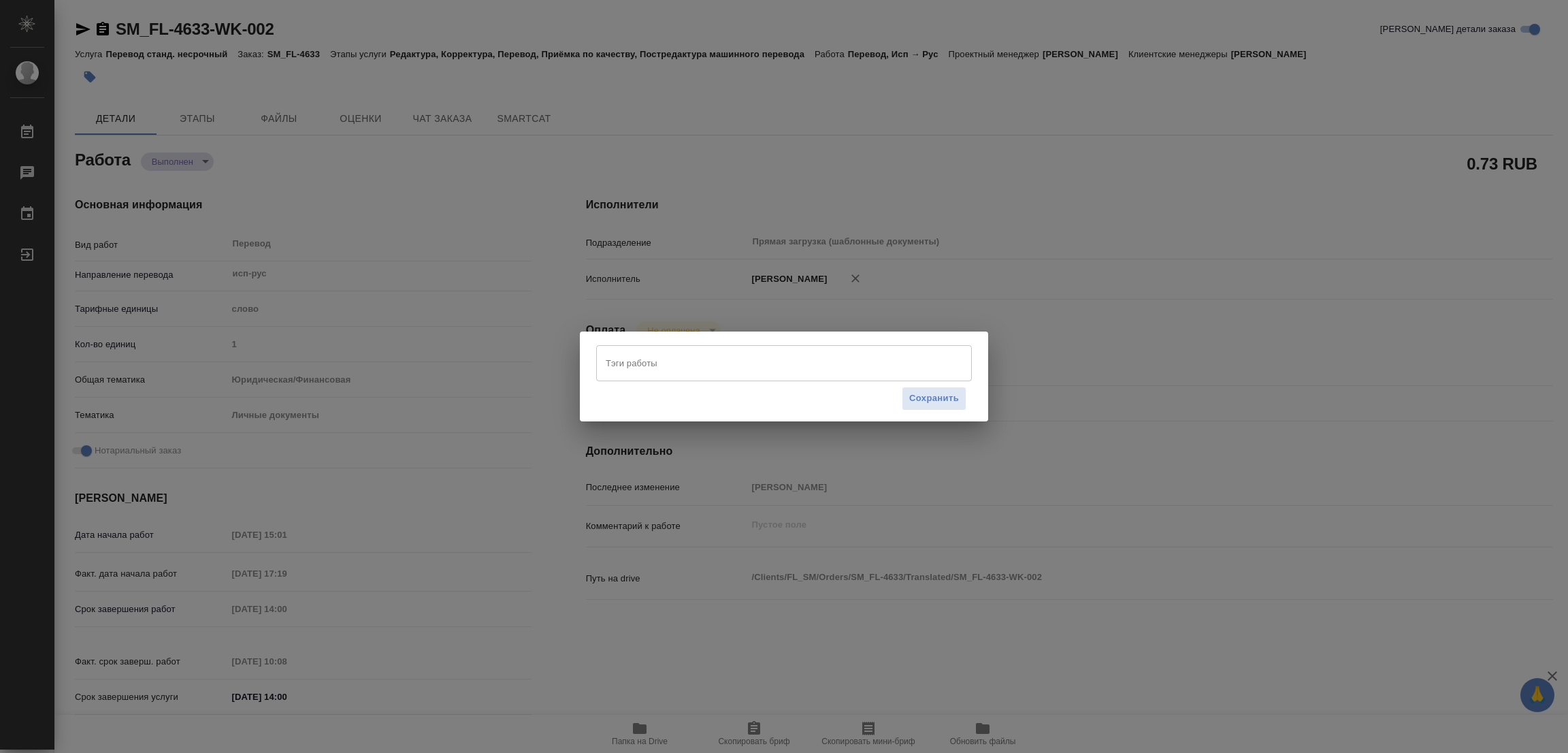
type textarea "x"
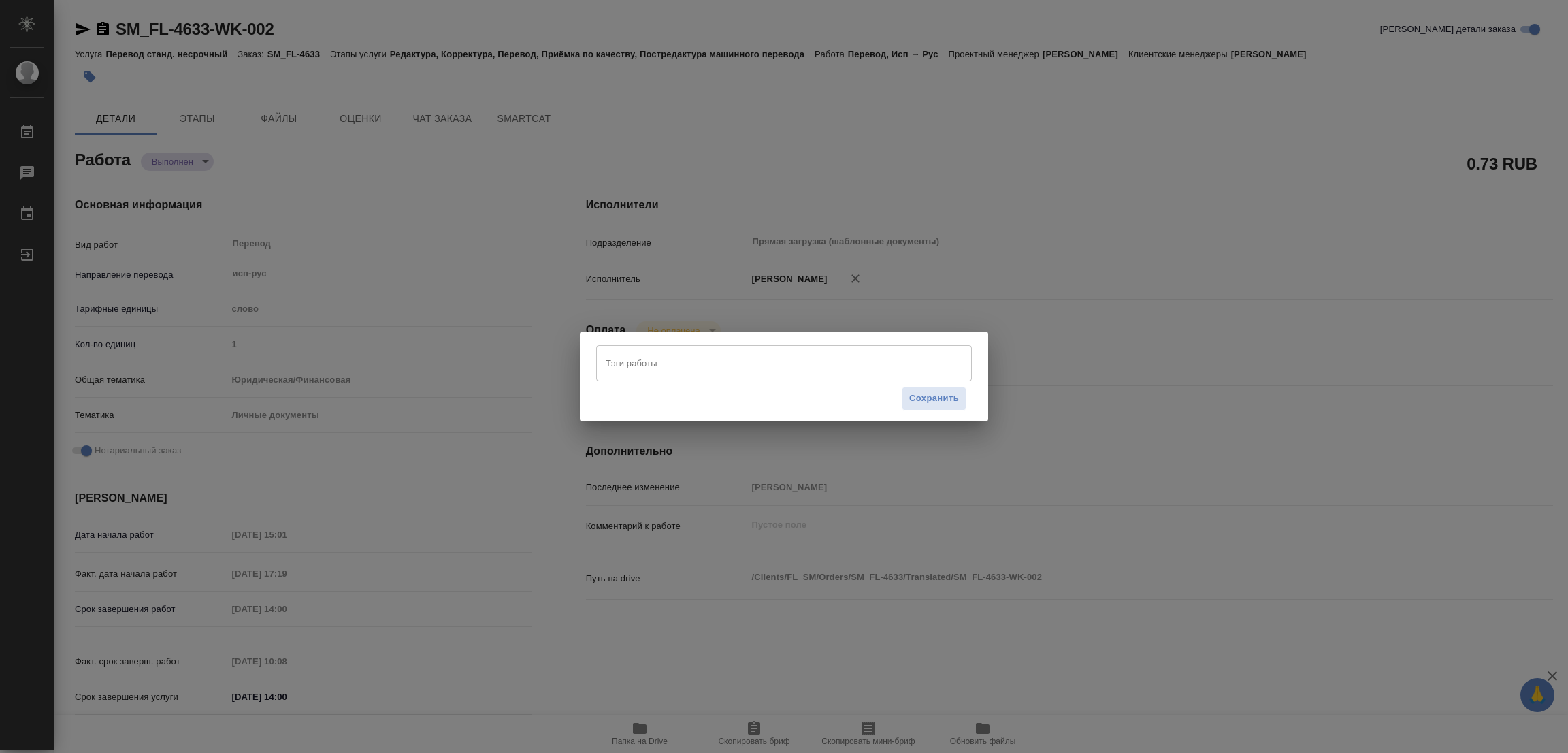
type textarea "x"
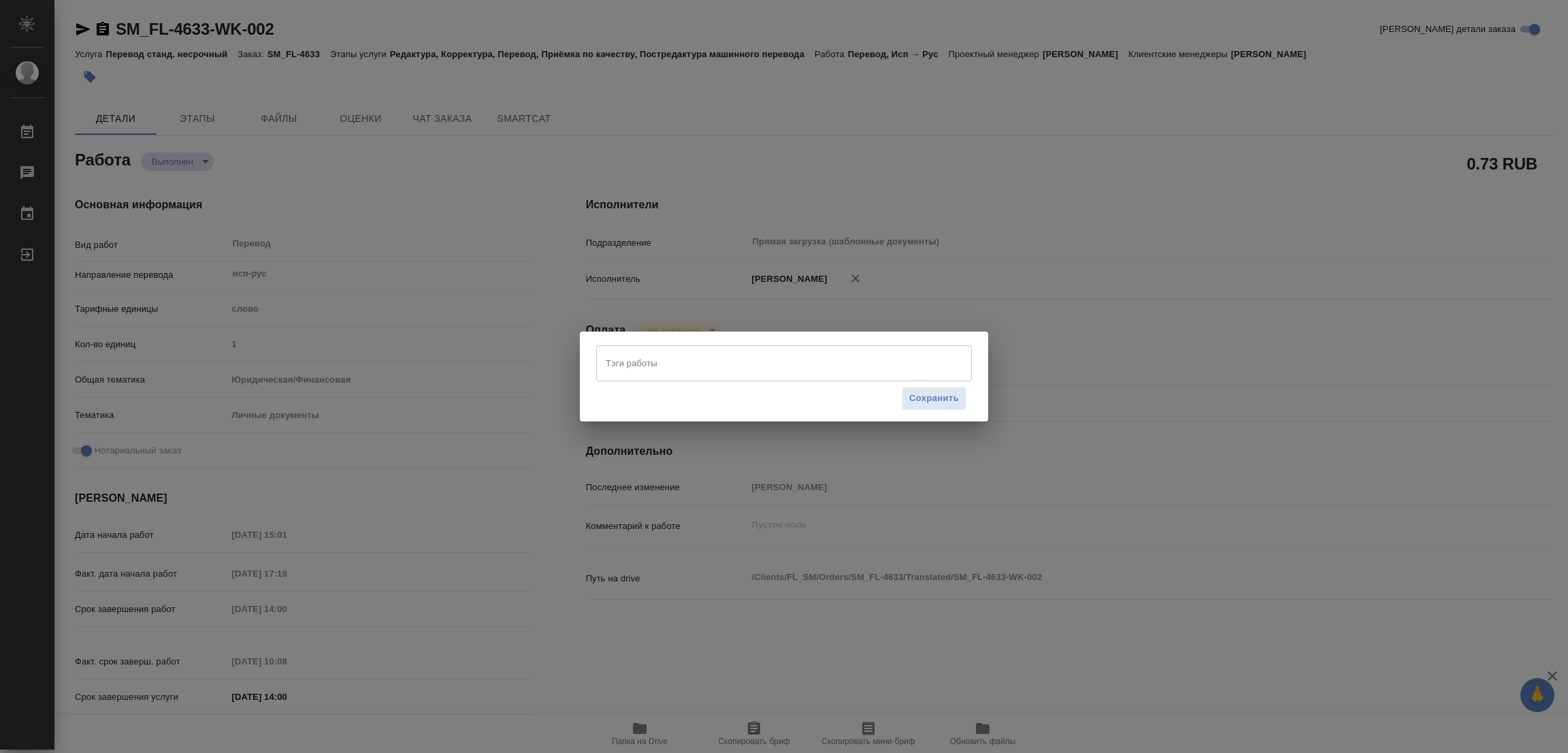
type textarea "x"
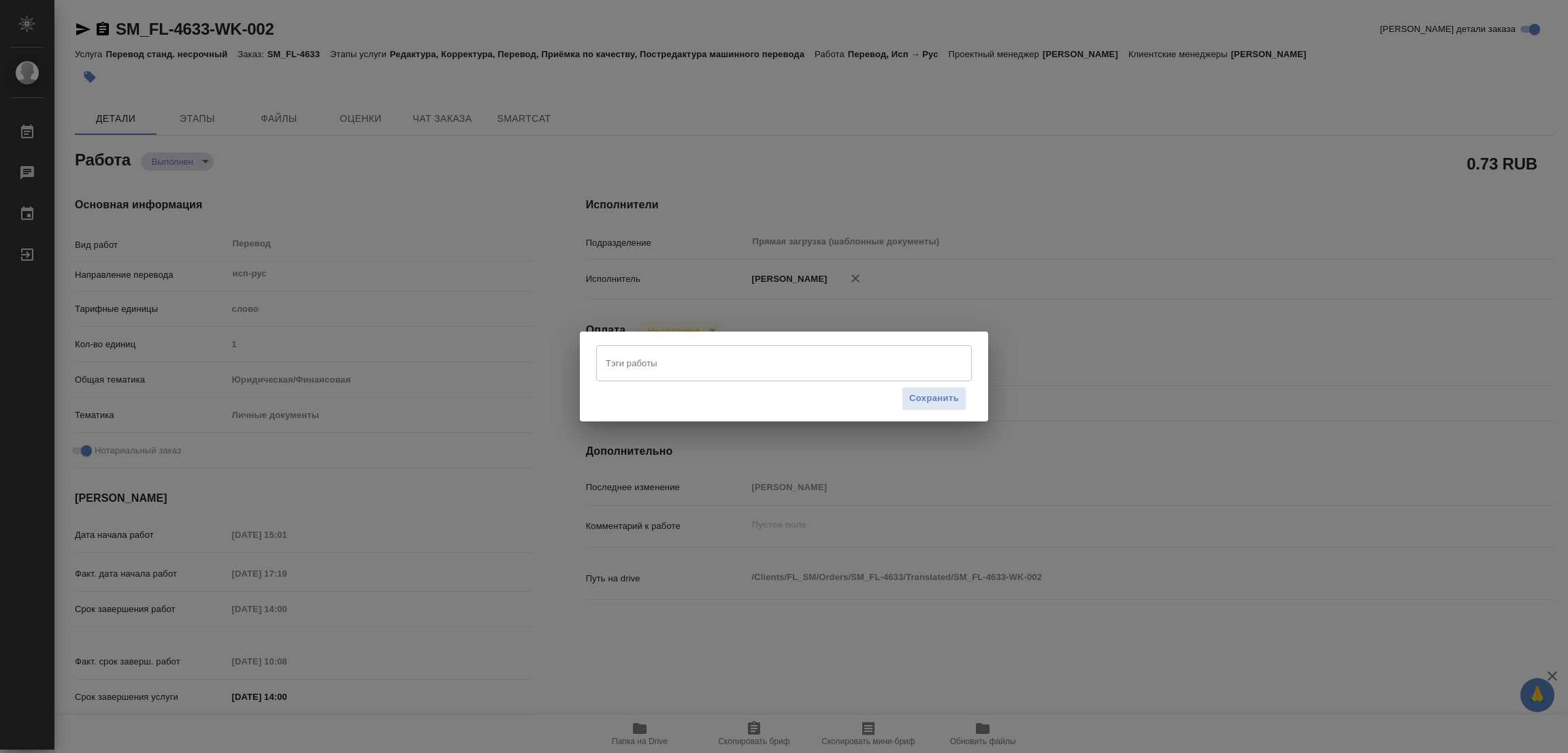
click at [695, 363] on input "Тэги работы" at bounding box center [771, 363] width 338 height 23
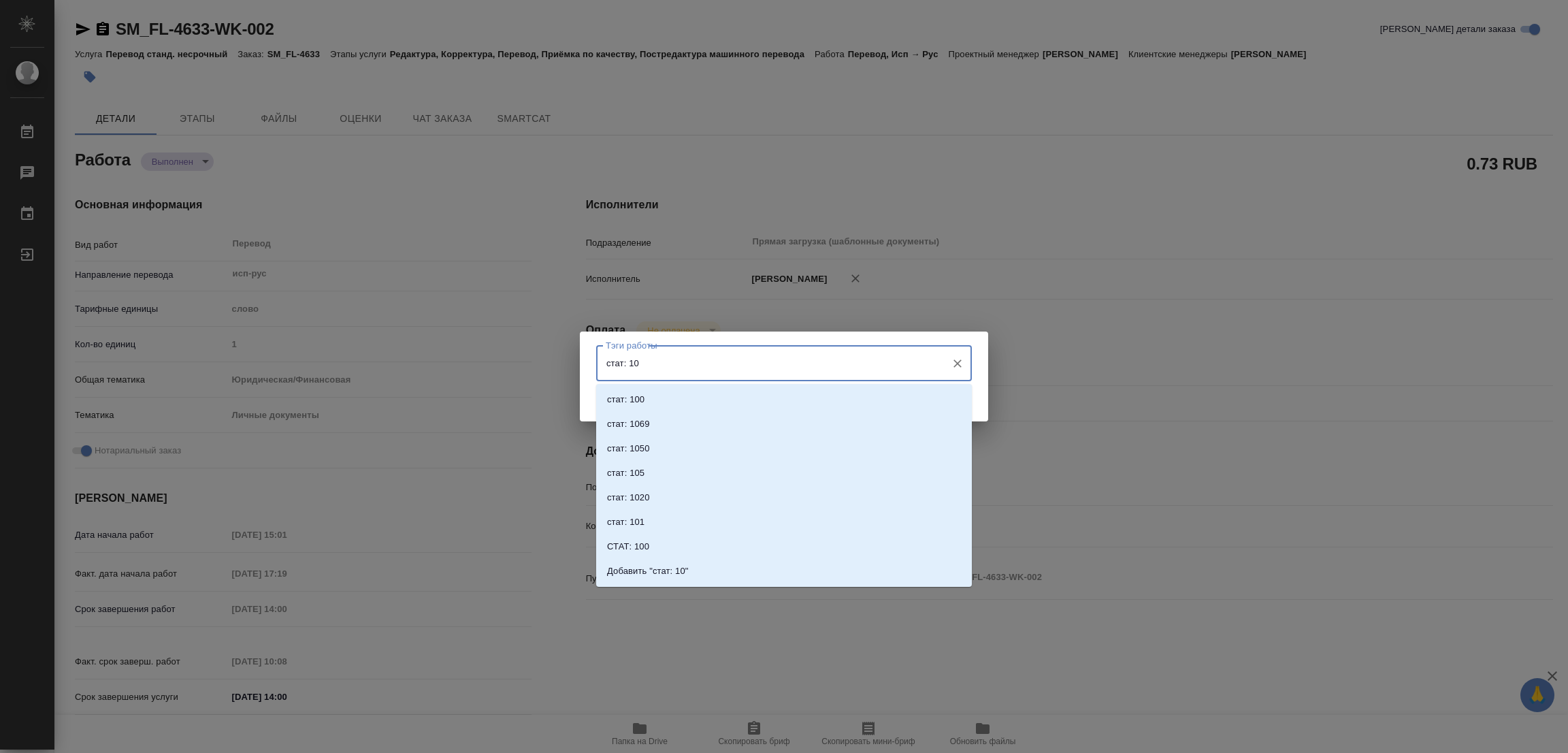
type input "стат: 100"
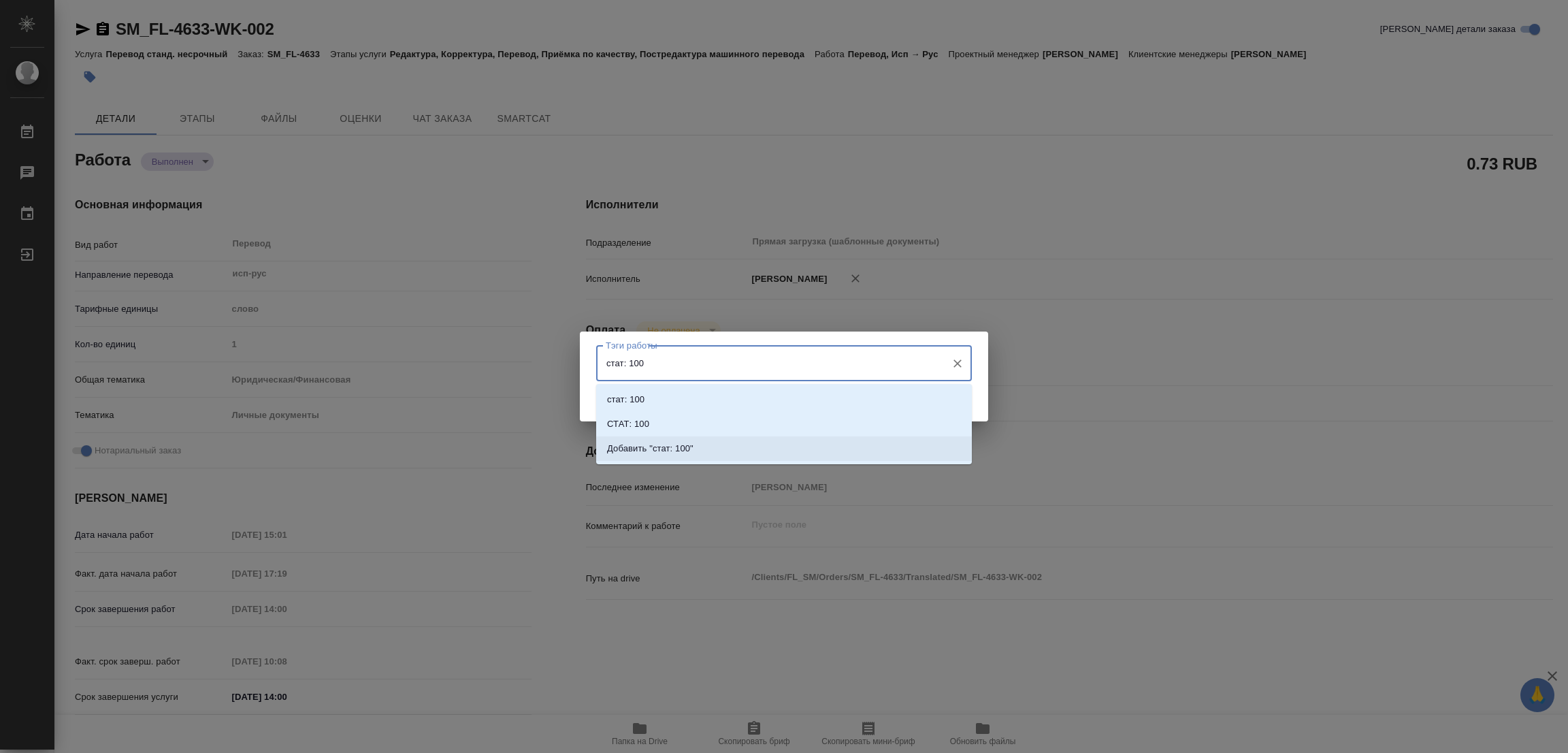
click at [676, 443] on p "Добавить "стат: 100"" at bounding box center [650, 448] width 86 height 14
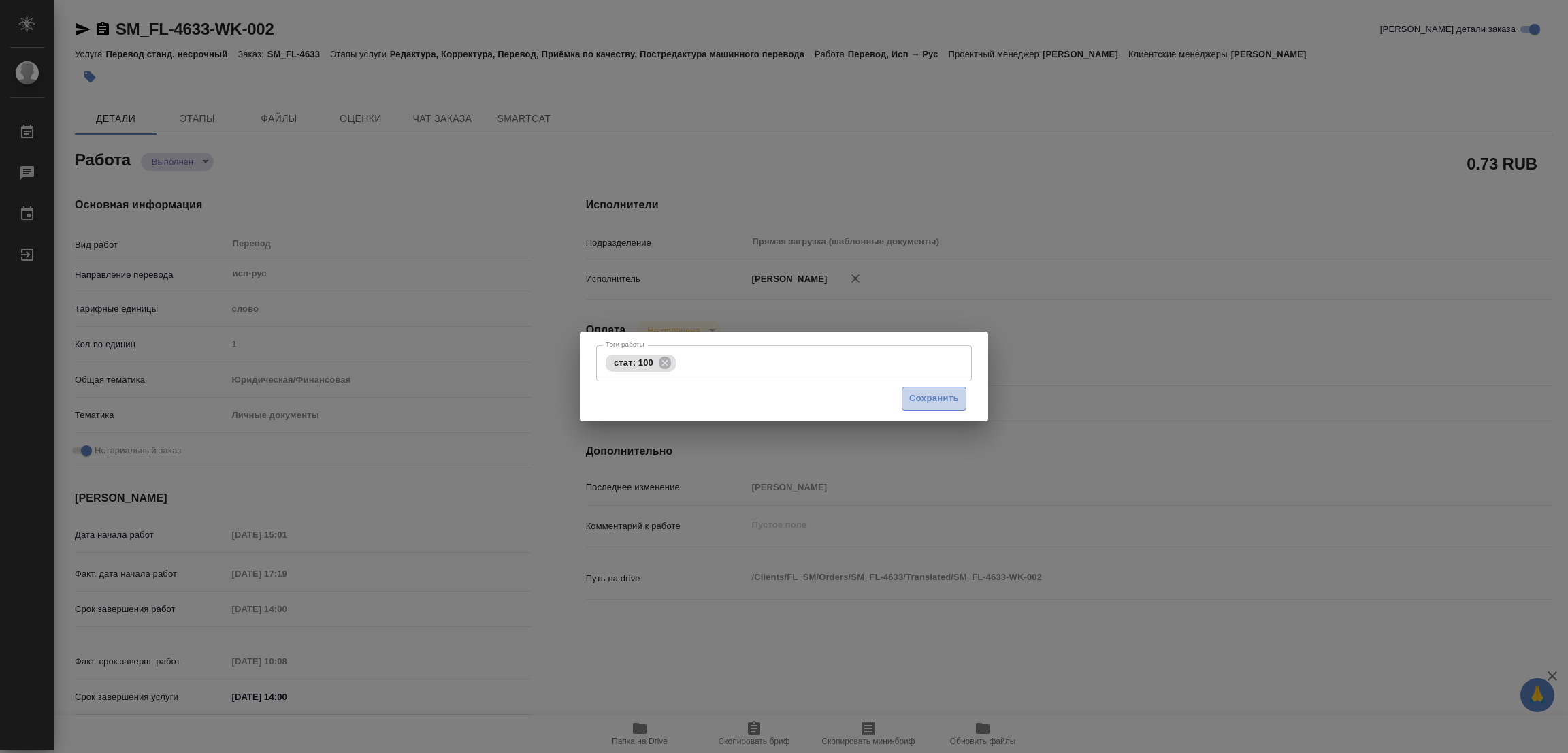
click at [929, 400] on span "Сохранить" at bounding box center [934, 399] width 49 height 16
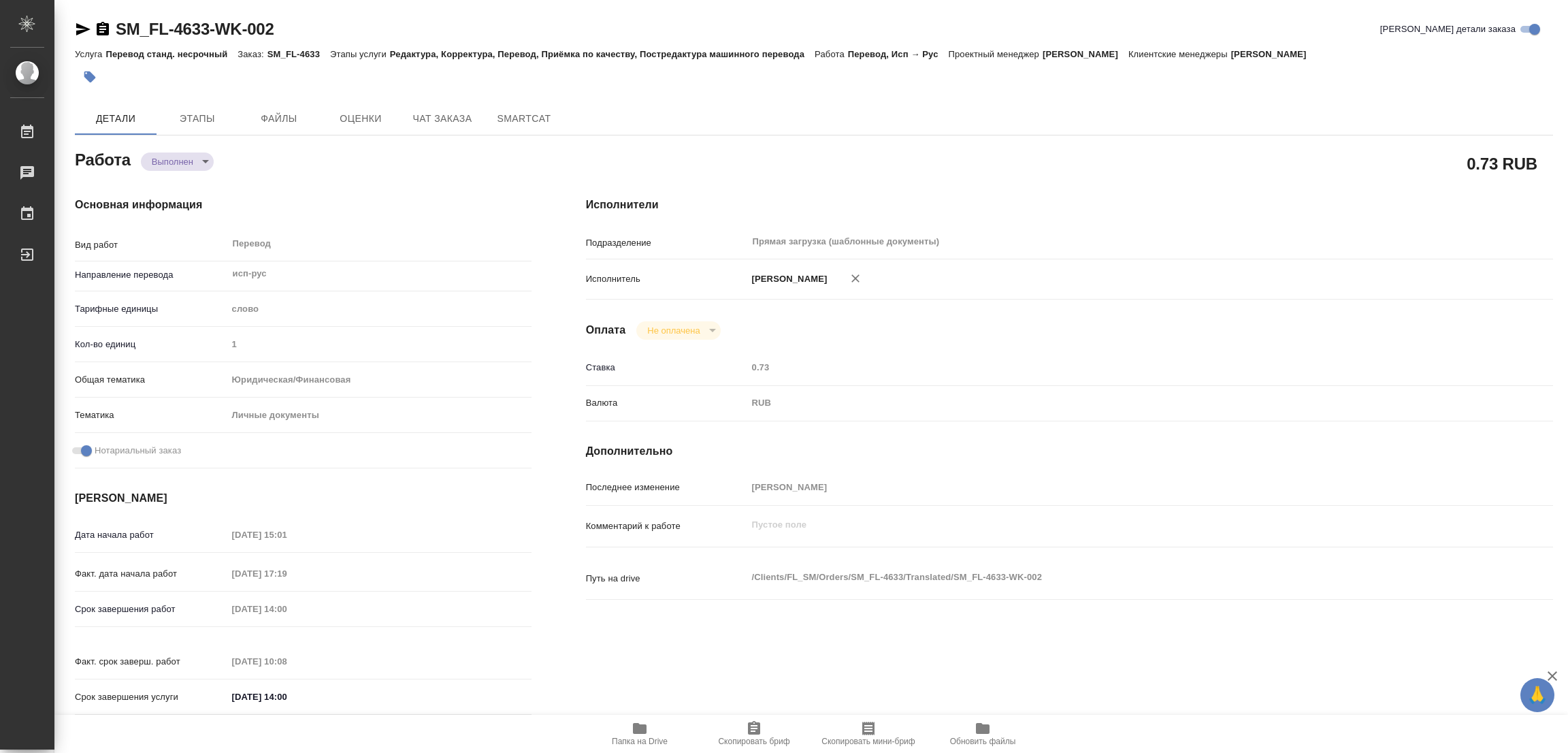
type input "completed"
type textarea "Перевод"
type textarea "x"
type input "исп-рус"
type input "5a8b1489cc6b4906c91bfd90"
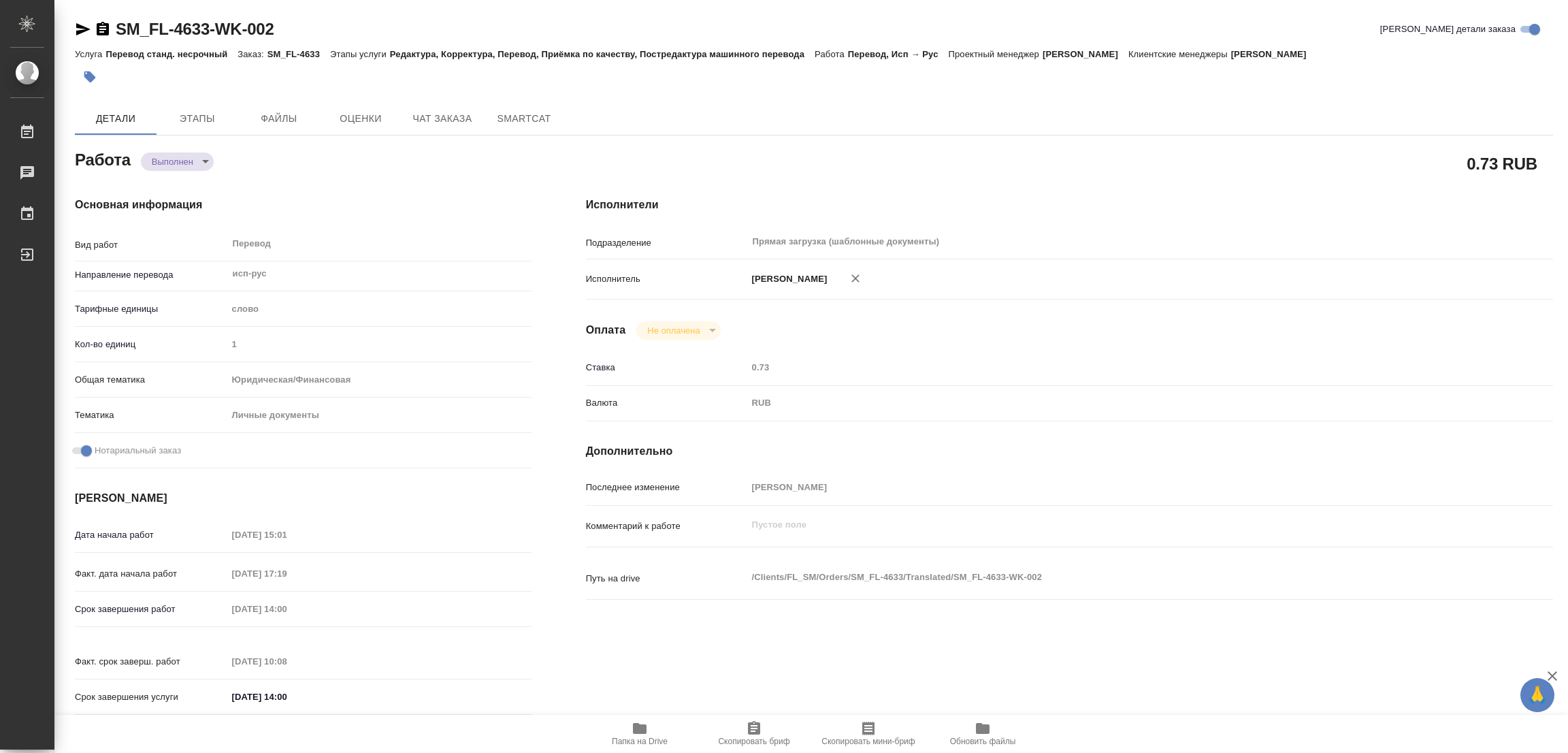
type input "1"
type input "yr-fn"
type input "5a8b8b956a9677013d343cfe"
checkbox input "true"
type input "21.08.2025 15:01"
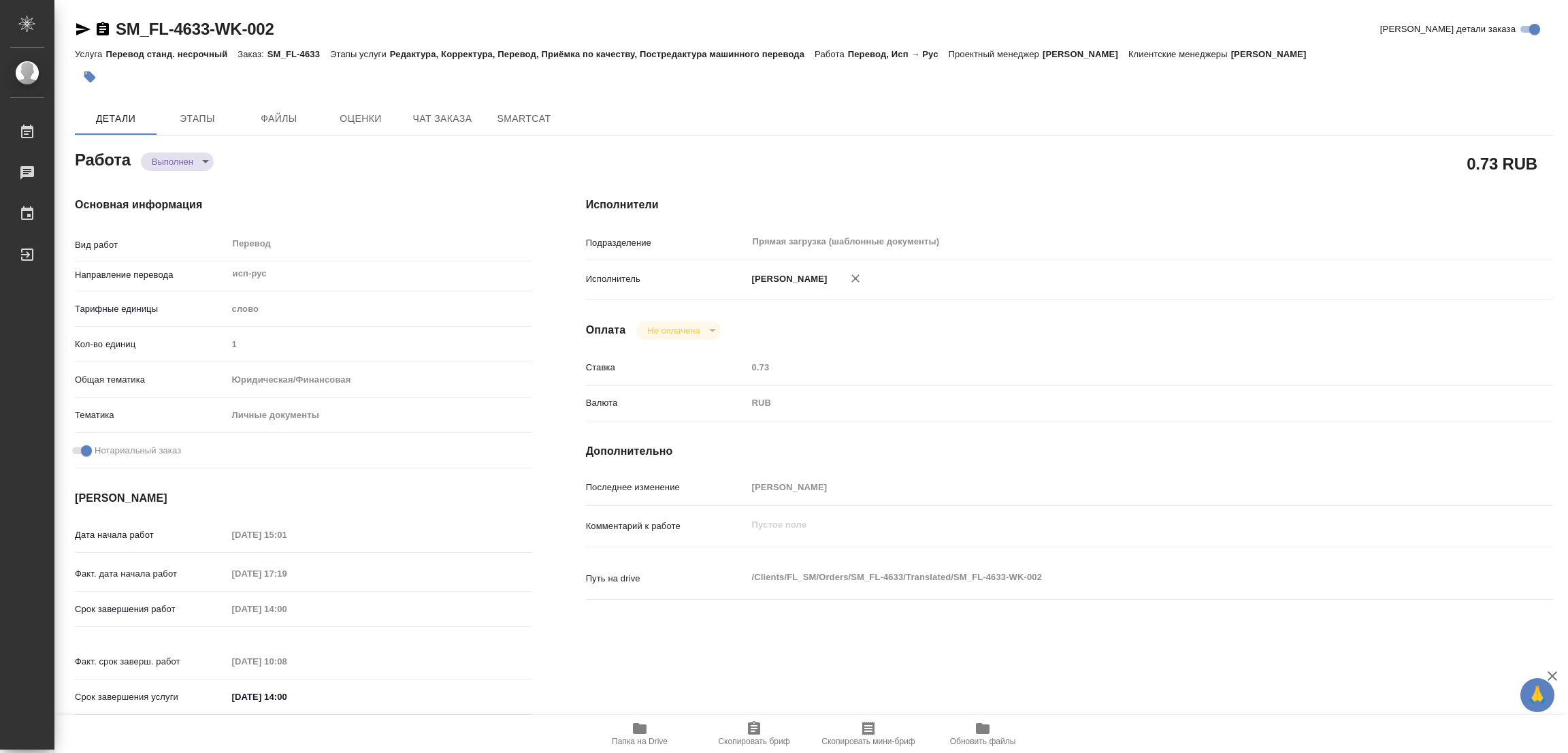
type input "21.08.2025 17:19"
type input "22.08.2025 14:00"
type input "22.08.2025 10:08"
type input "22.08.2025 14:00"
type input "Прямая загрузка (шаблонные документы)"
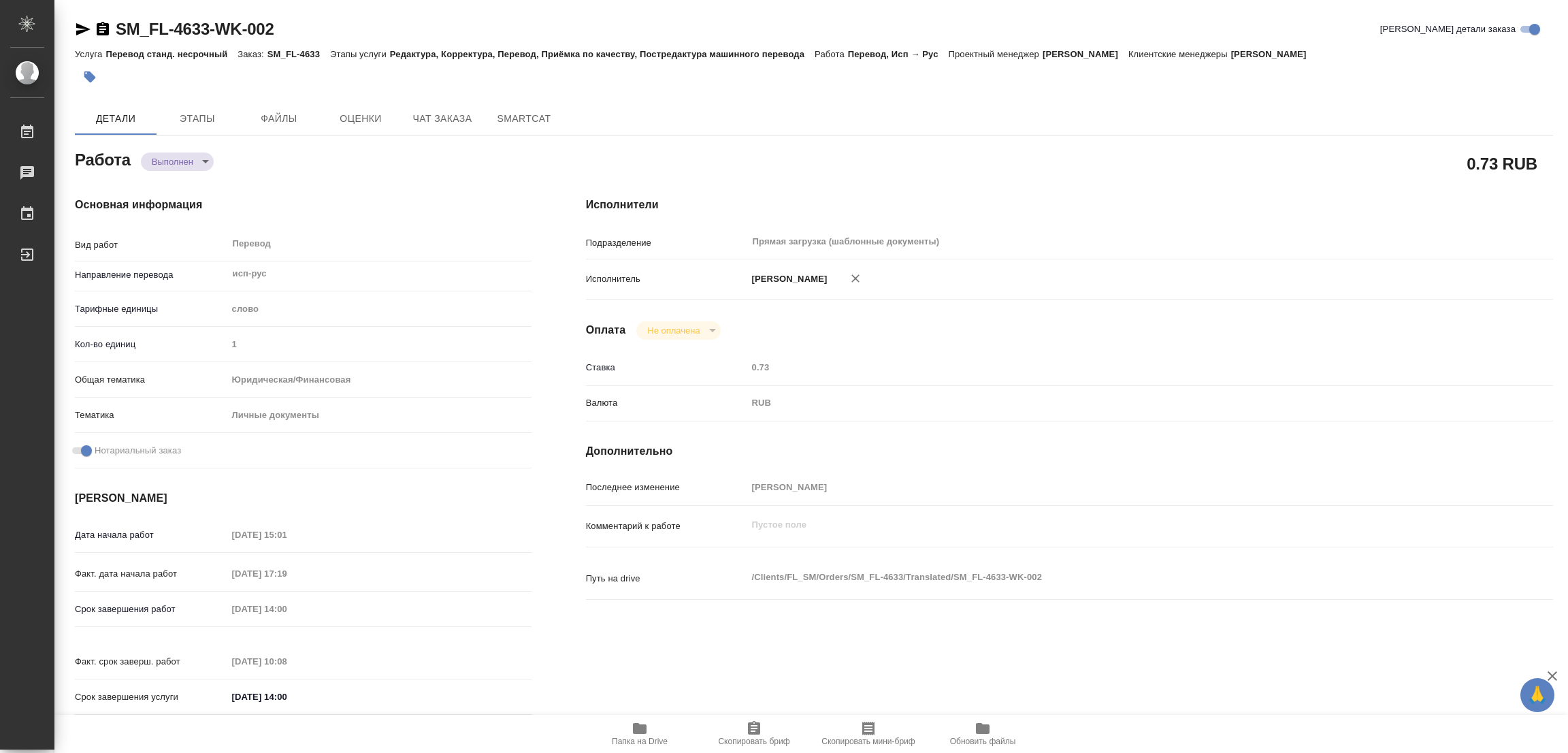
type input "notPayed"
type input "0.73"
type input "RUB"
type input "[PERSON_NAME]"
type textarea "x"
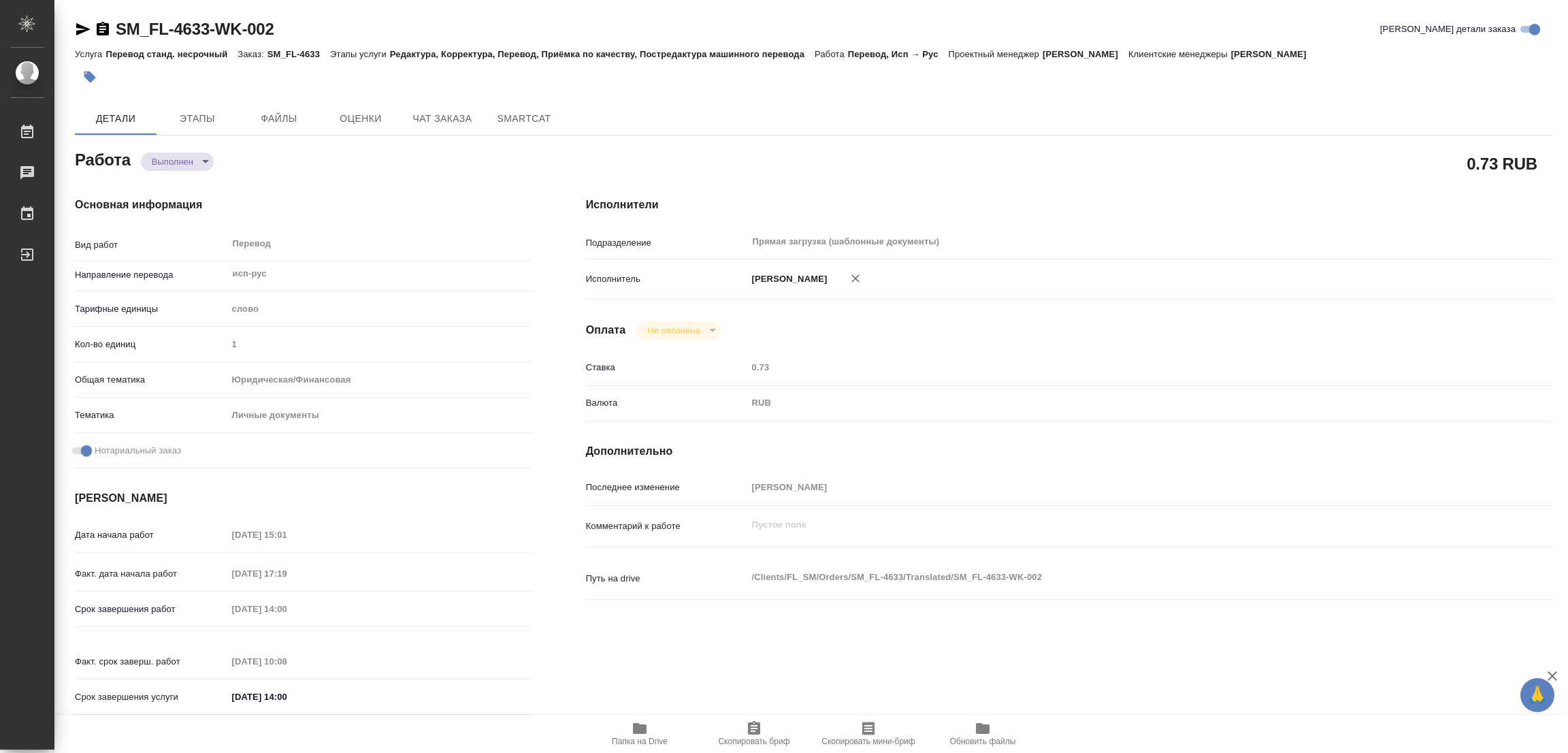
type textarea "/Clients/FL_SM/Orders/SM_FL-4633/Translated/SM_FL-4633-WK-002"
type textarea "x"
type input "SM_FL-4633"
type input "Перевод станд. несрочный"
type input "Редактура, Корректура, Перевод, Приёмка по качеству, Постредактура машинного пе…"
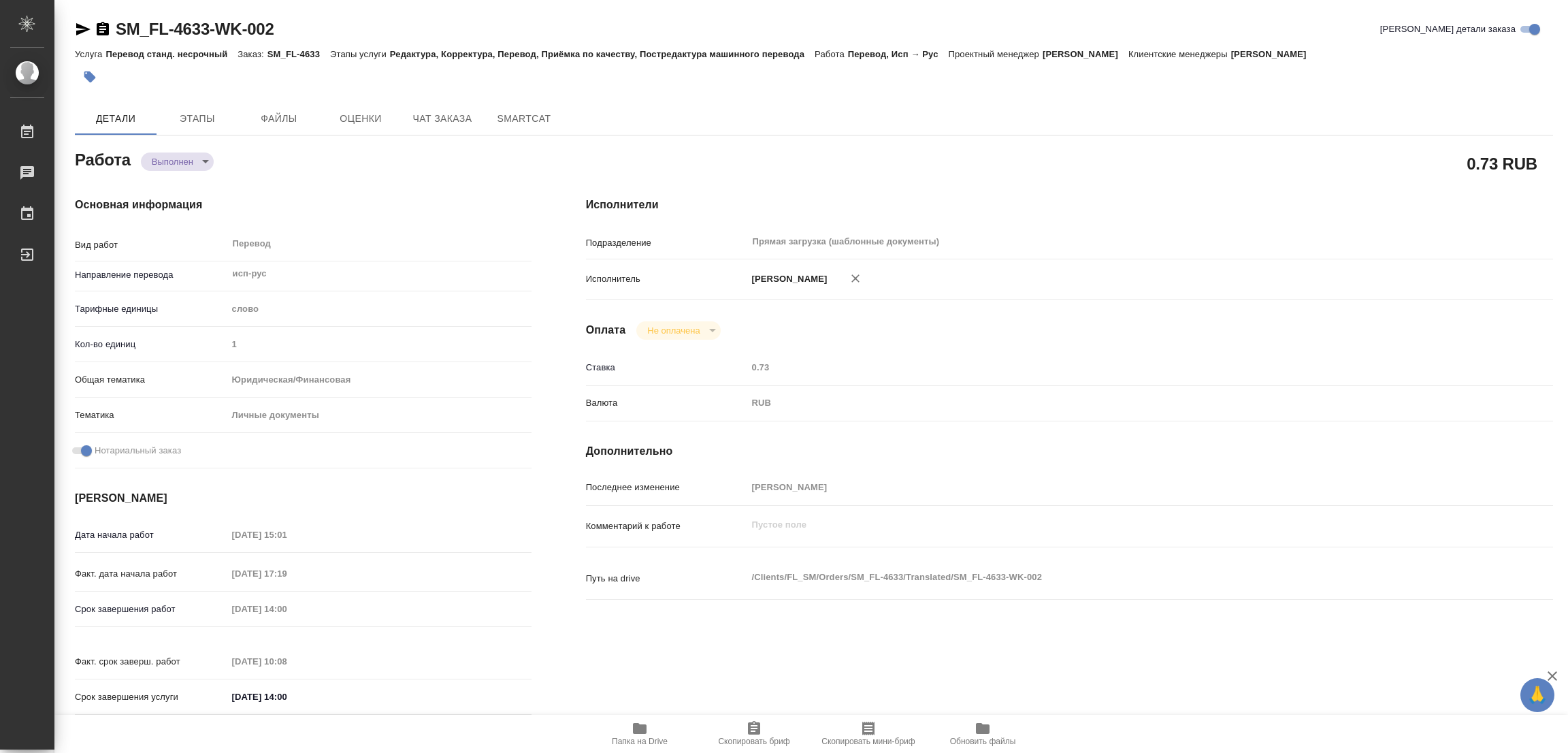
type input "Шульгина Анна"
type input "/Clients/FL_SM/Orders/SM_FL-4633"
type textarea "x"
type textarea "паспорт исп-ру (есть дубляж англ)"
type textarea "x"
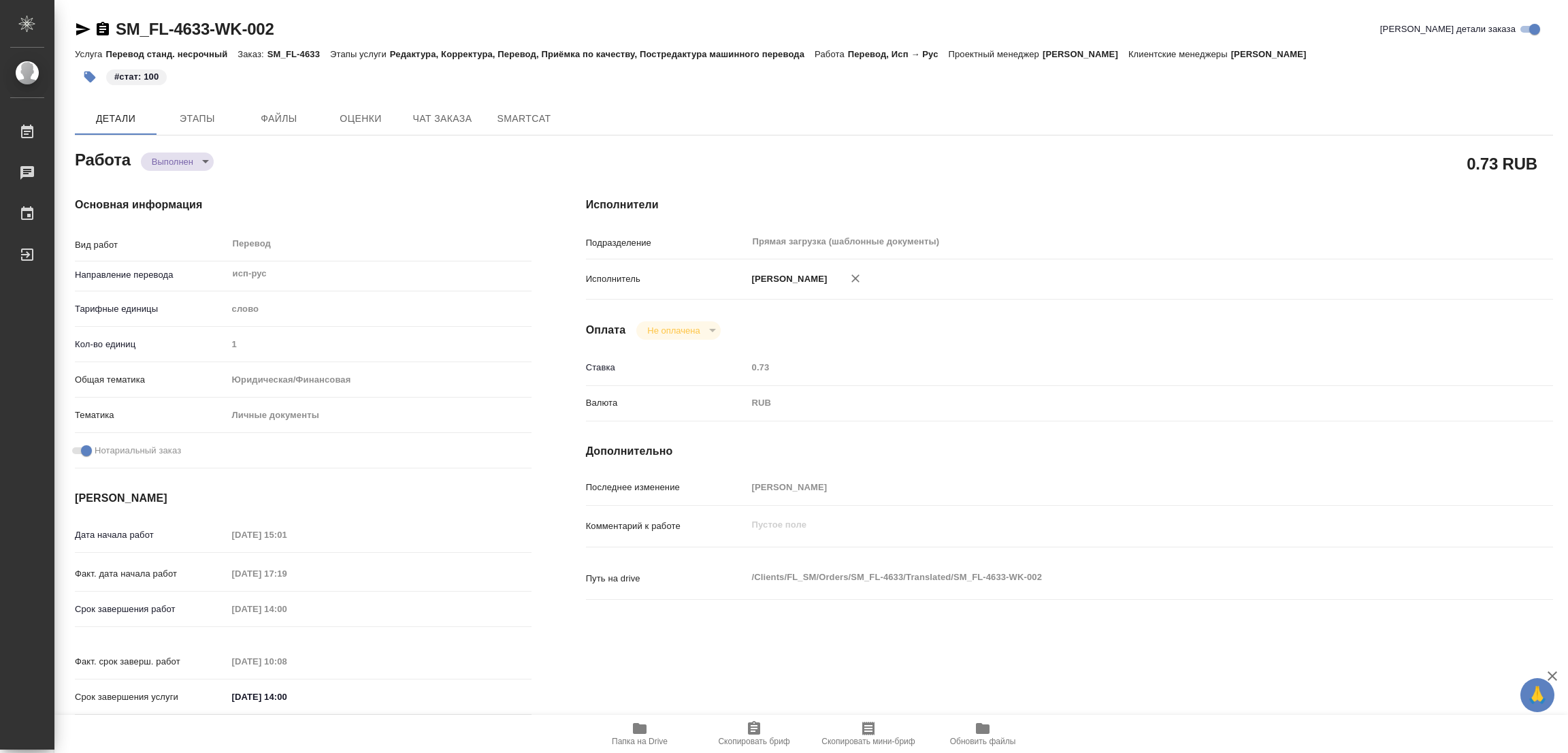
type textarea "x"
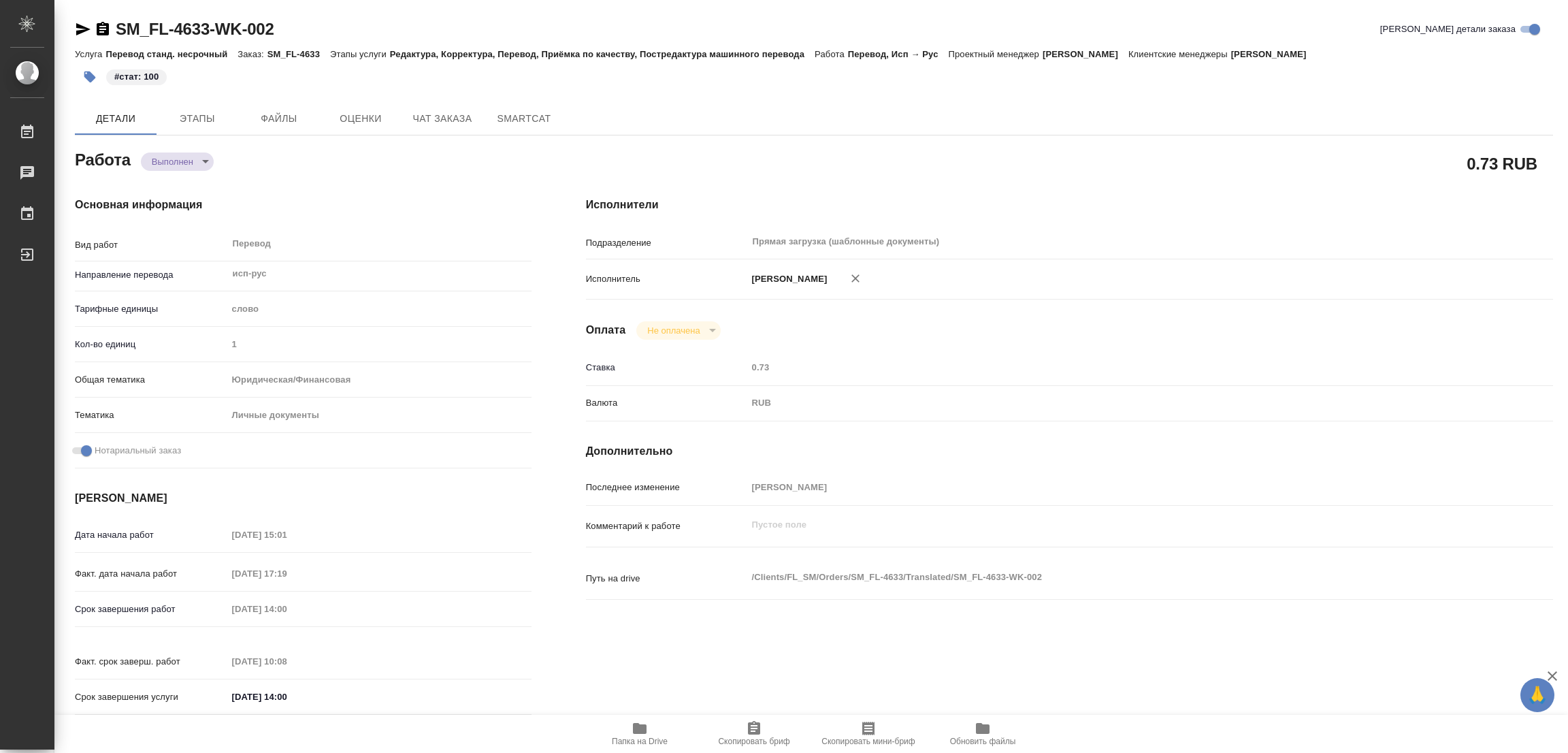
type textarea "x"
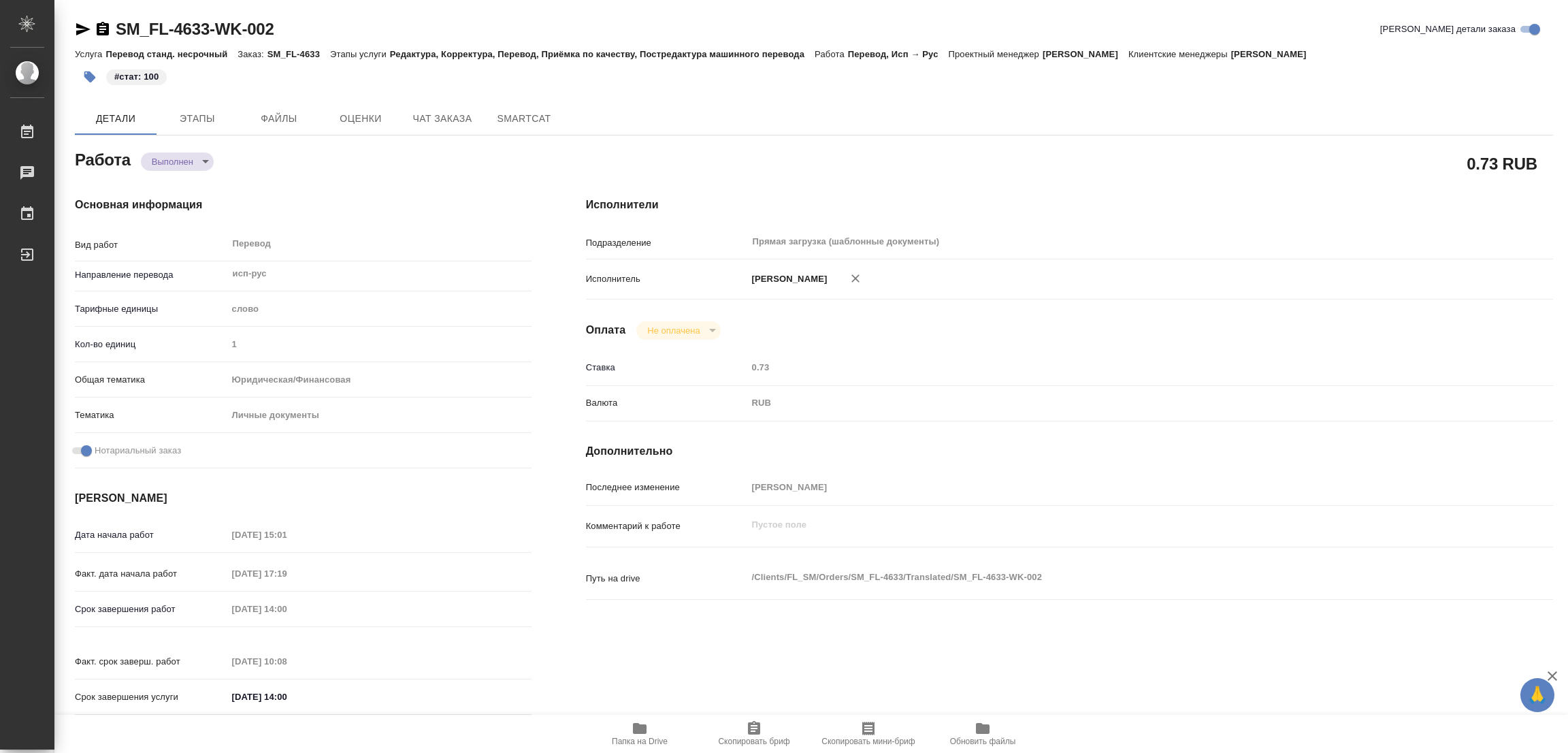
type textarea "x"
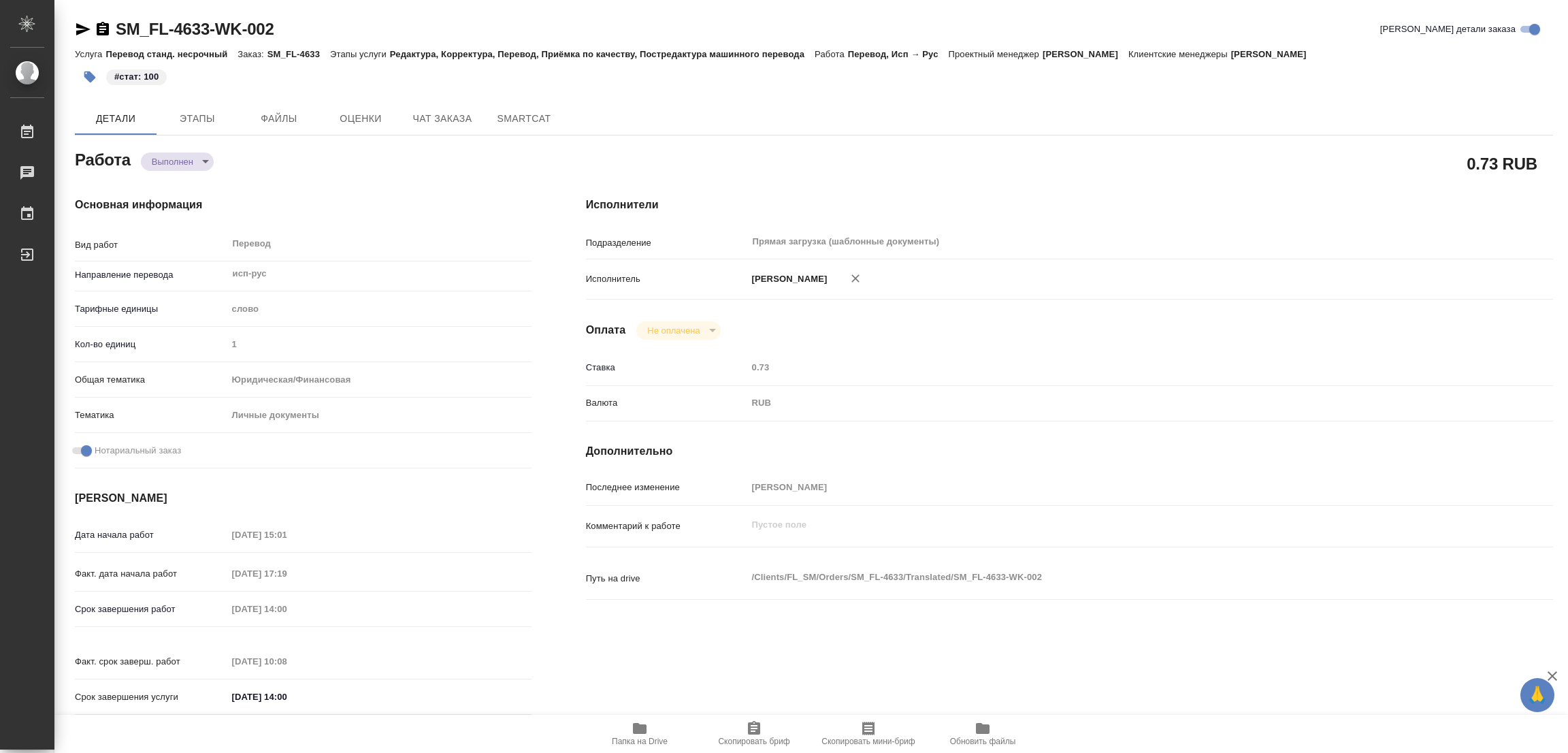
click at [916, 179] on div "Исполнители Подразделение Прямая загрузка (шаблонные документы) ​ Исполнитель П…" at bounding box center [1069, 460] width 1021 height 582
click at [379, 180] on div "Основная информация Вид работ Перевод x ​ Направление перевода исп-рус ​ Тарифн…" at bounding box center [303, 460] width 511 height 582
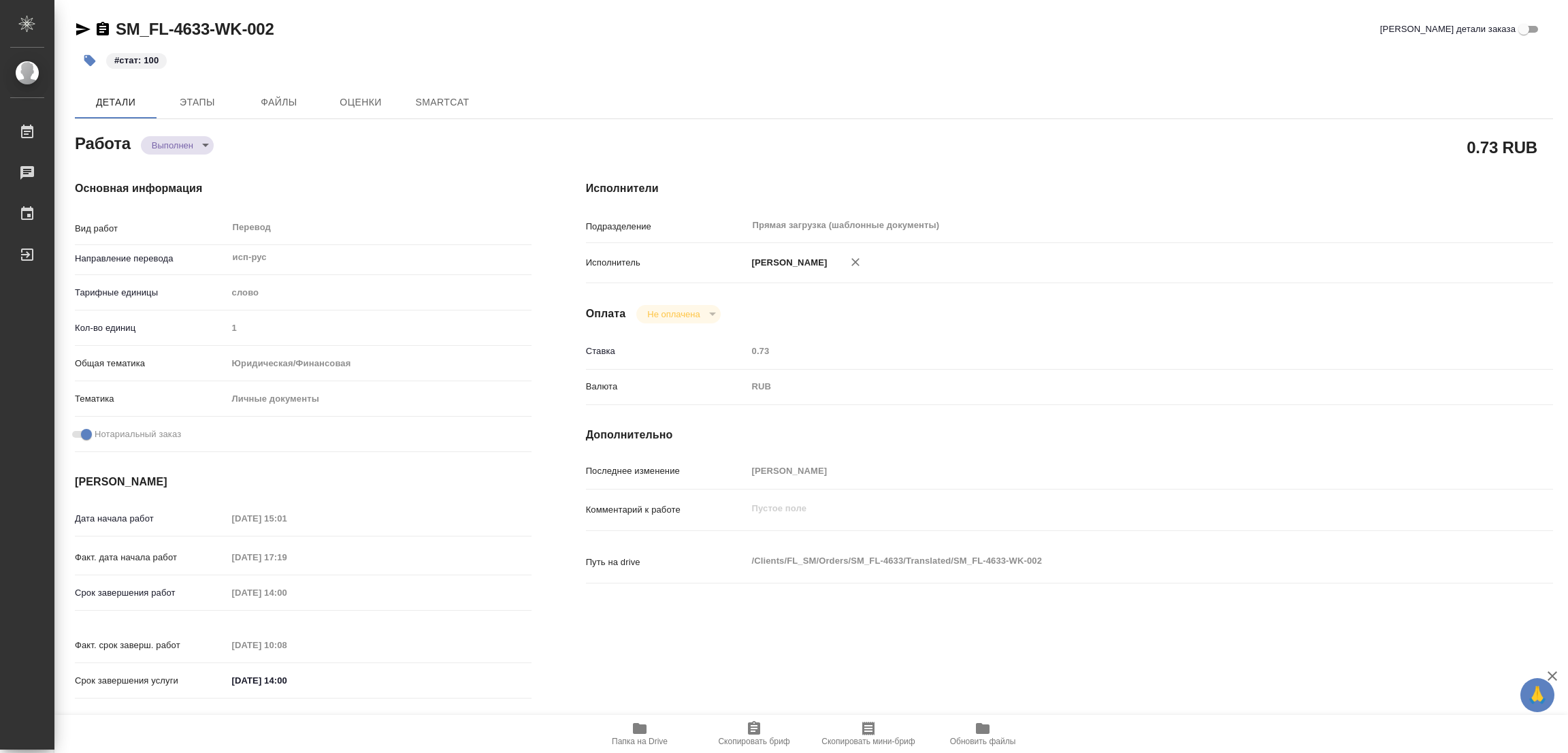
type textarea "x"
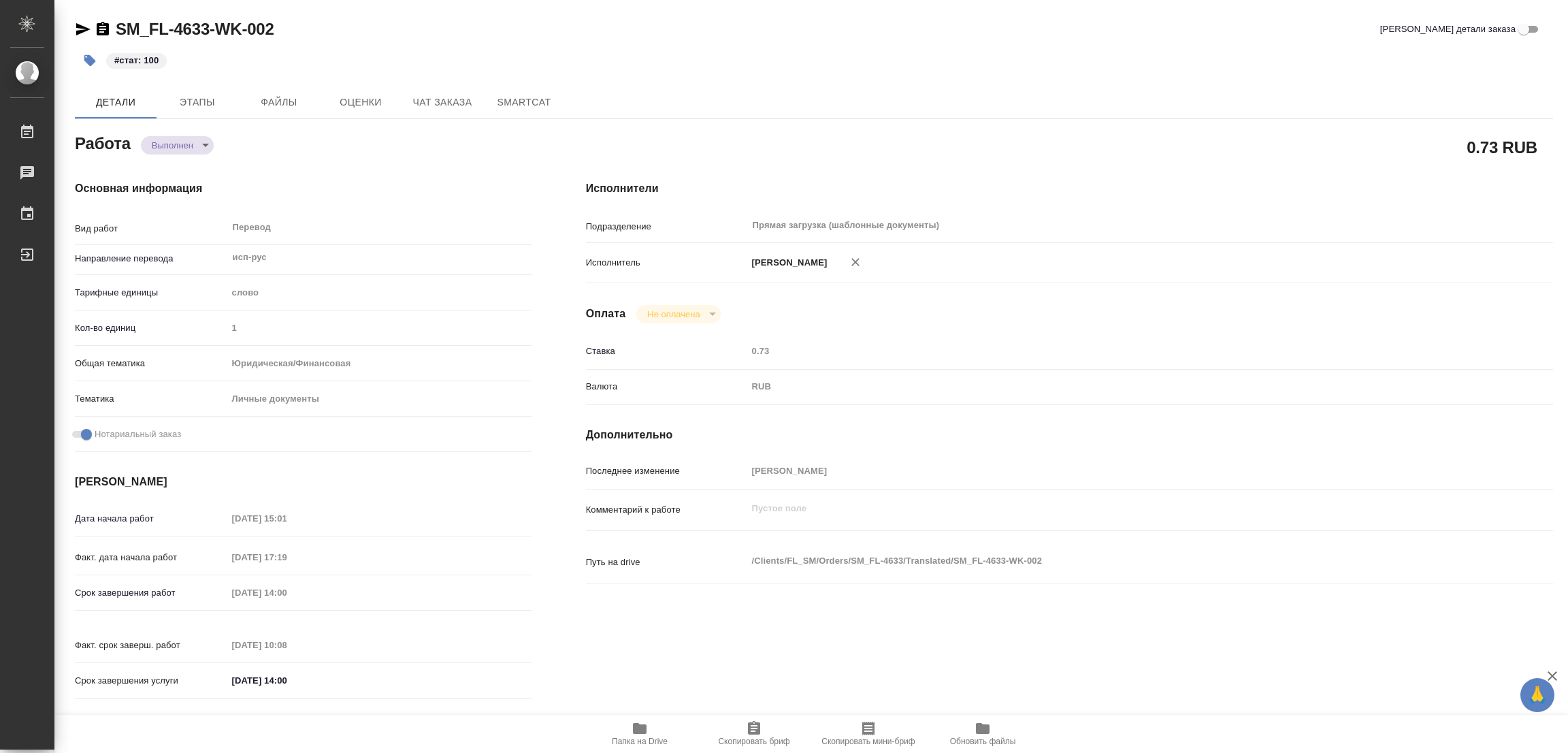
type textarea "x"
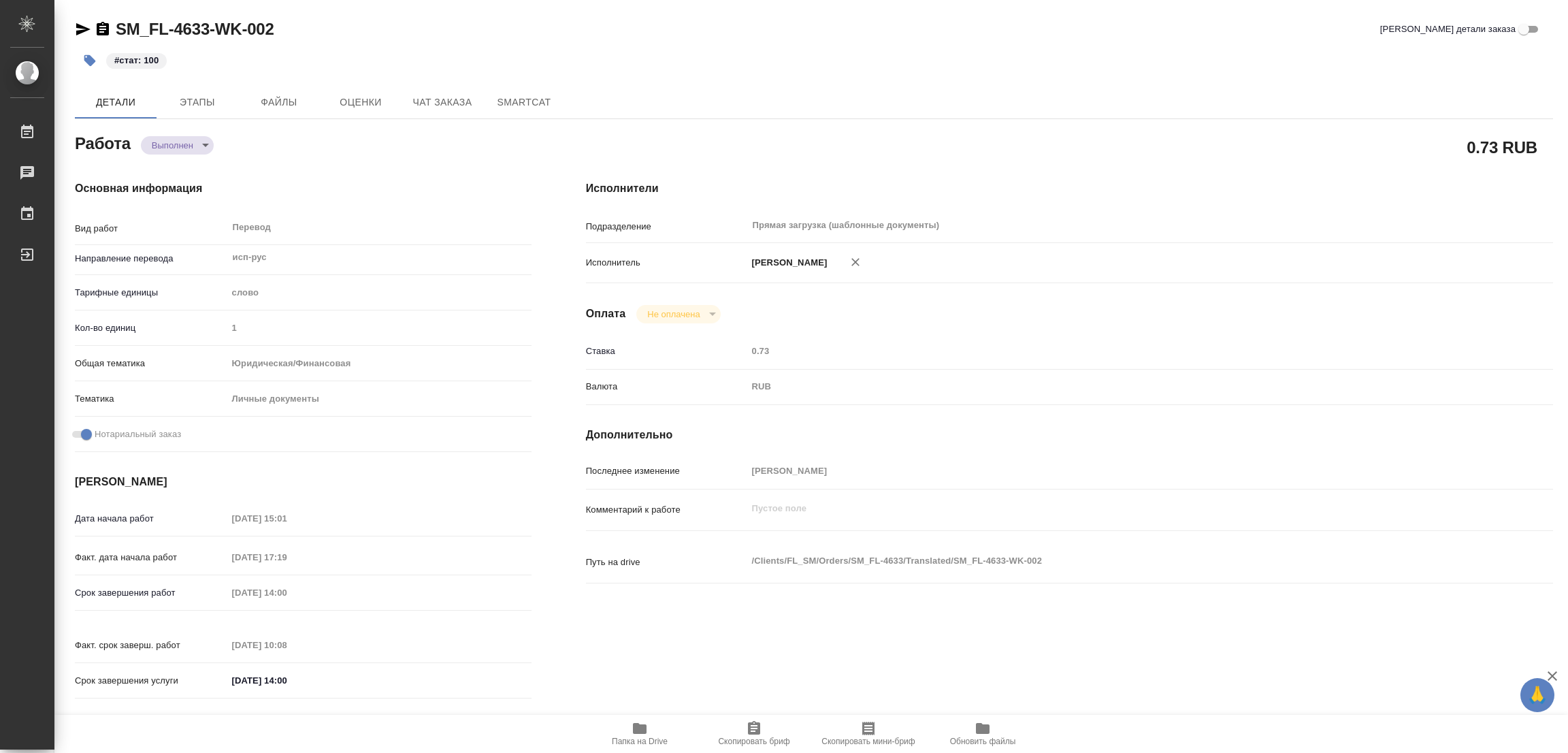
type textarea "x"
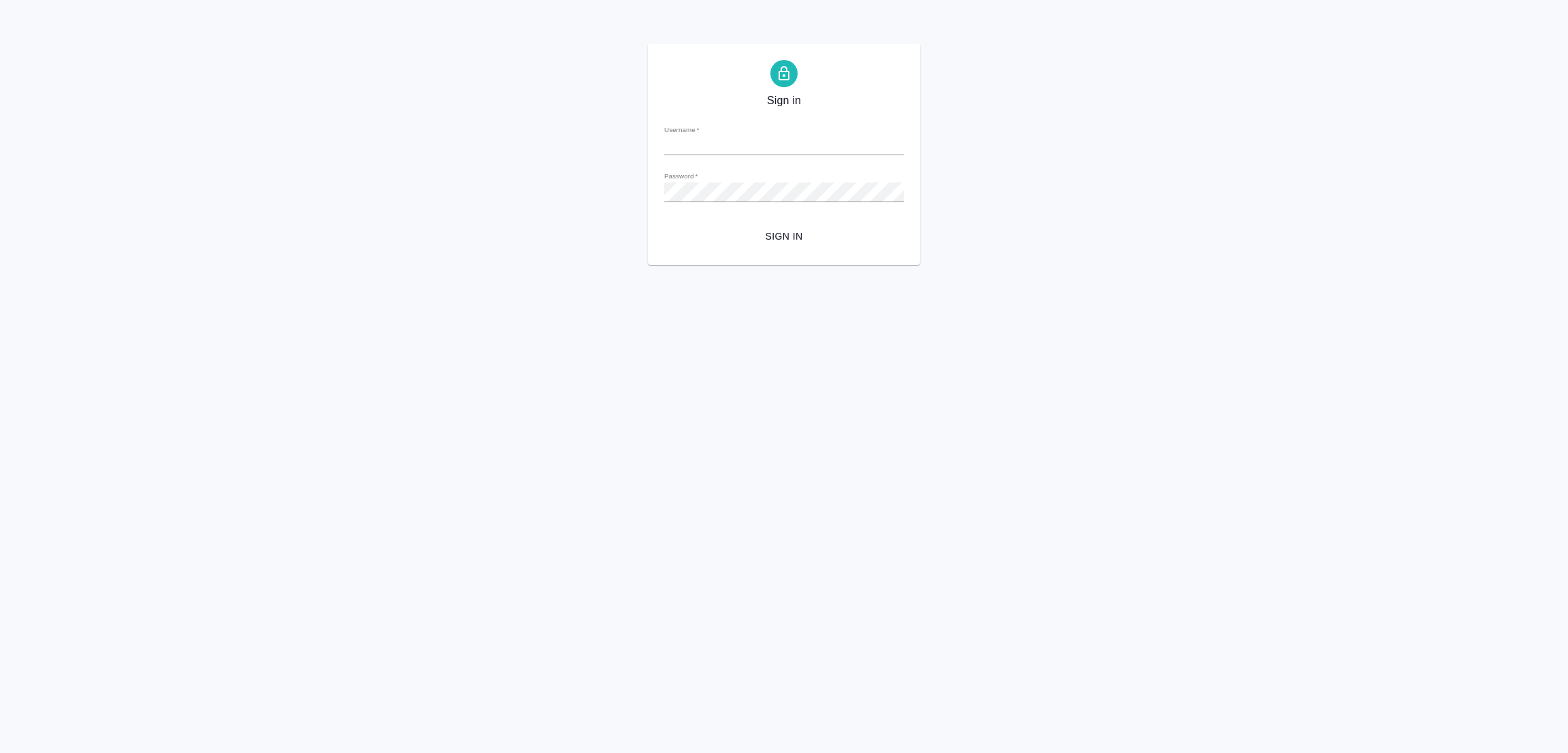
type input "[PERSON_NAME][EMAIL_ADDRESS][PERSON_NAME][DOMAIN_NAME]"
click at [783, 234] on span "Sign in" at bounding box center [784, 236] width 218 height 17
type input "[PERSON_NAME][EMAIL_ADDRESS][PERSON_NAME][DOMAIN_NAME]"
click at [783, 234] on span "Sign in" at bounding box center [784, 236] width 218 height 17
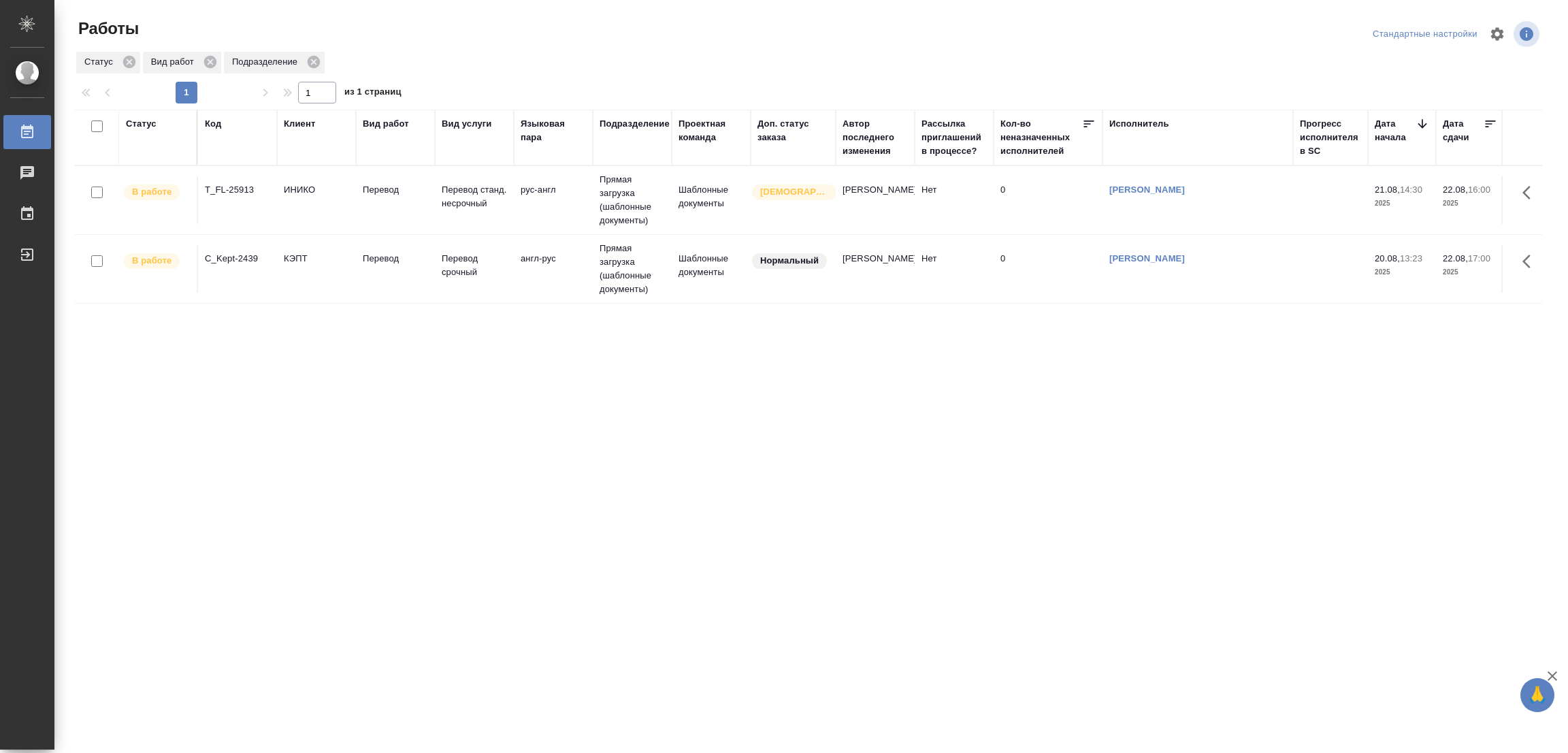
click at [652, 439] on div "Статус Код Клиент Вид работ Вид услуги Языковая пара Подразделение Проектная ко…" at bounding box center [808, 354] width 1467 height 490
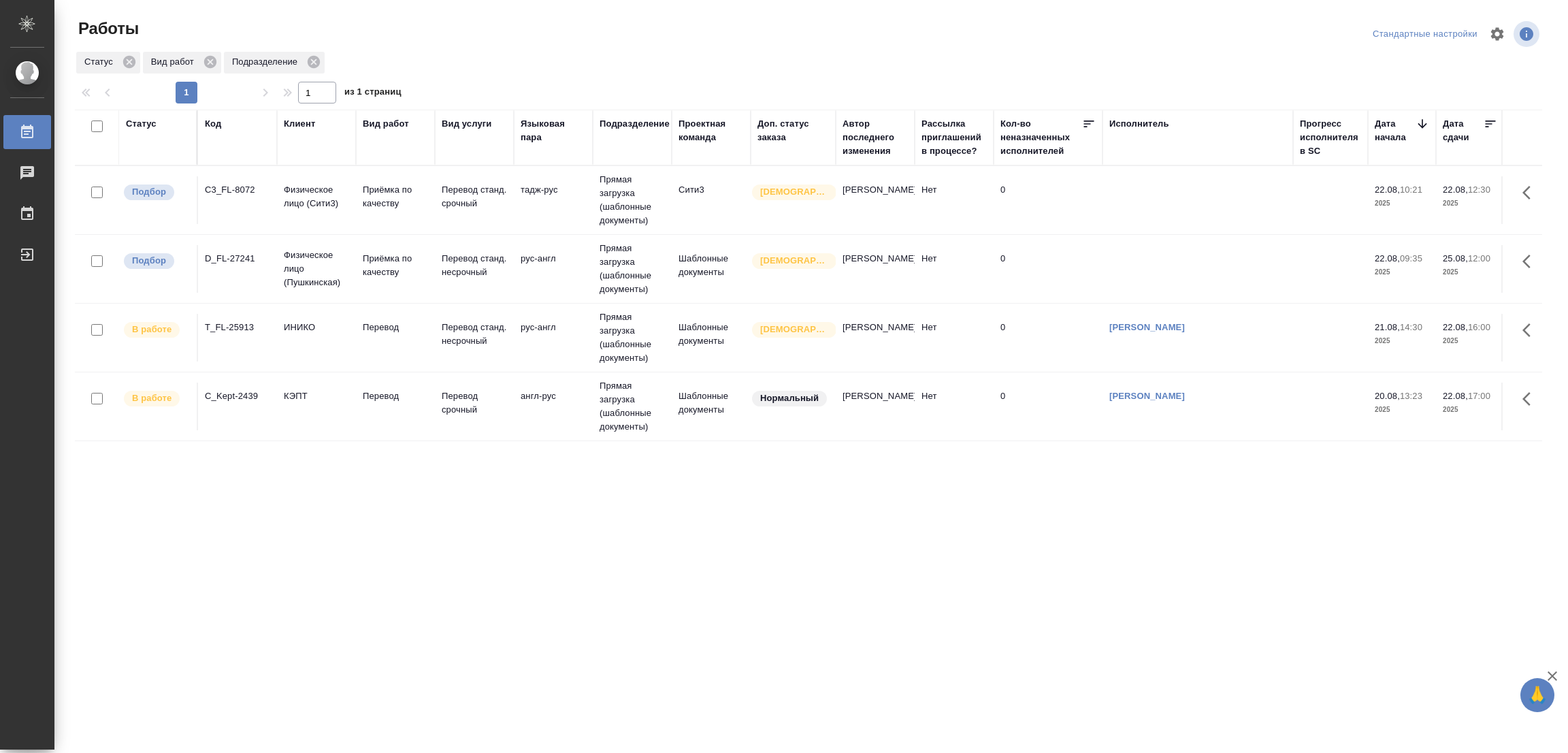
click at [479, 492] on div "Статус Код Клиент Вид работ Вид услуги Языковая пара Подразделение Проектная ко…" at bounding box center [808, 354] width 1467 height 490
click at [977, 526] on div "Статус Код Клиент Вид работ Вид услуги Языковая пара Подразделение Проектная ко…" at bounding box center [808, 354] width 1467 height 490
click at [703, 737] on div ".cls-1 fill:#fff; AWATERA [PERSON_NAME] Работы 0 Чаты График Выйти Работы Станд…" at bounding box center [784, 376] width 1568 height 753
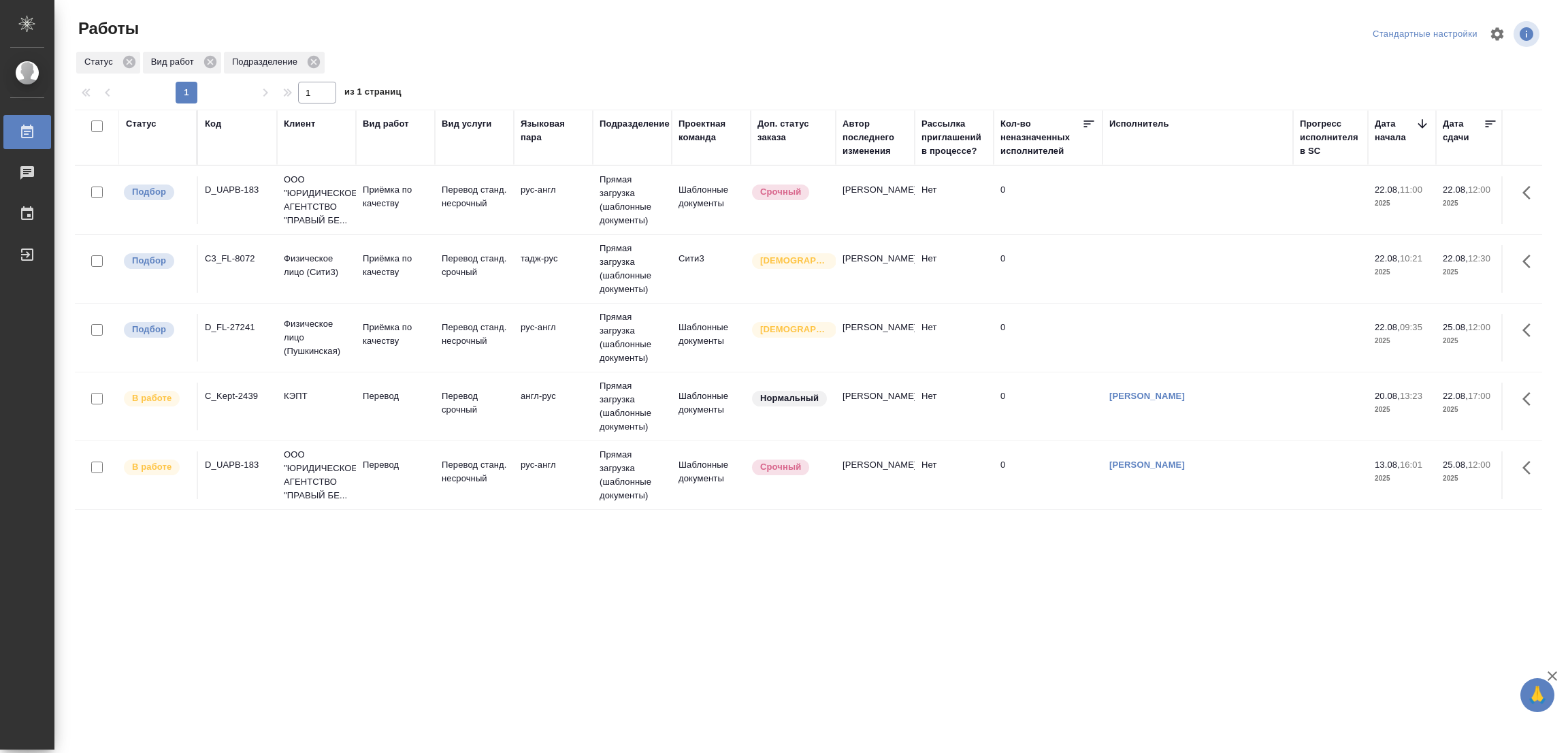
click at [661, 688] on div ".cls-1 fill:#fff; AWATERA [PERSON_NAME] Работы 0 Чаты График Выйти Работы Станд…" at bounding box center [784, 376] width 1568 height 753
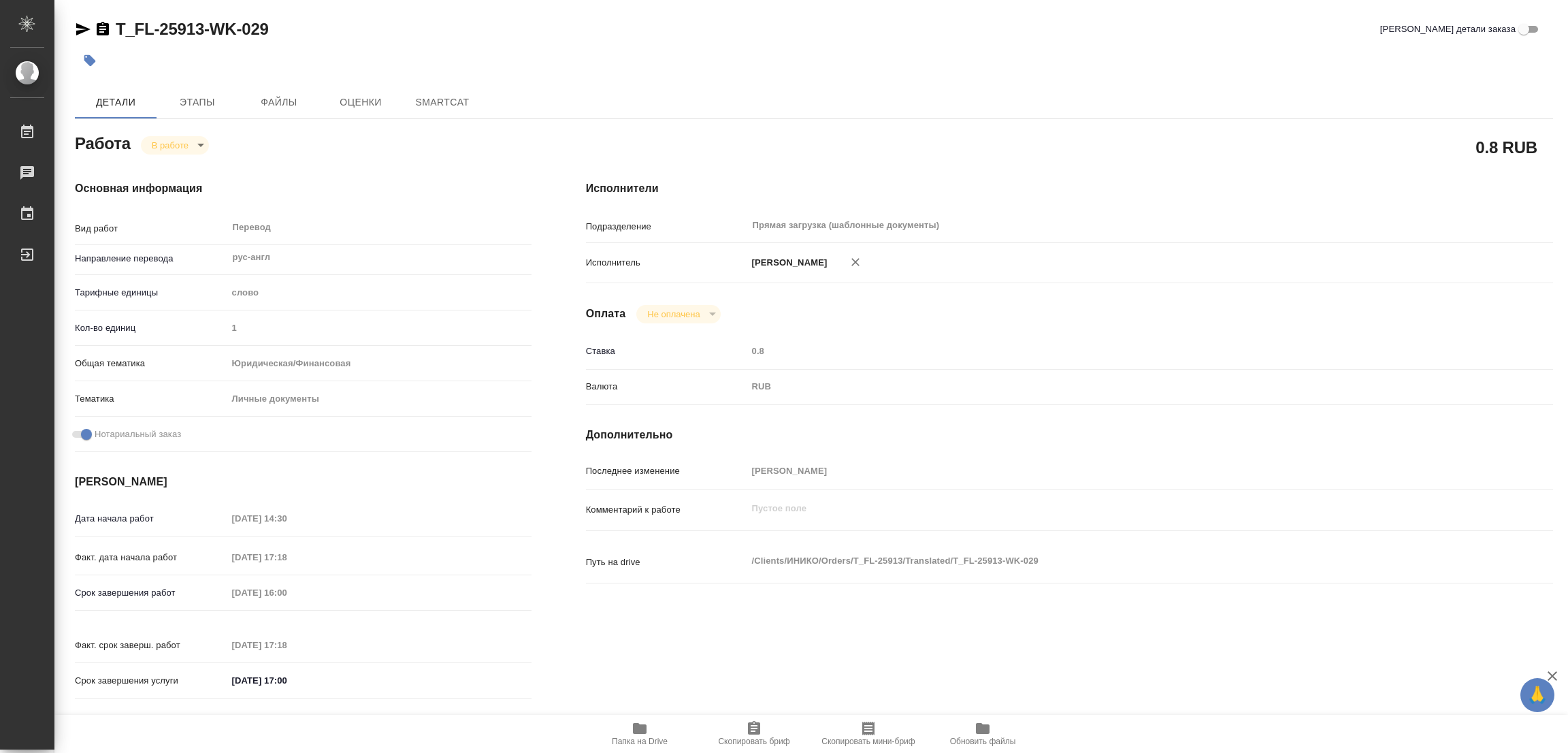
type textarea "x"
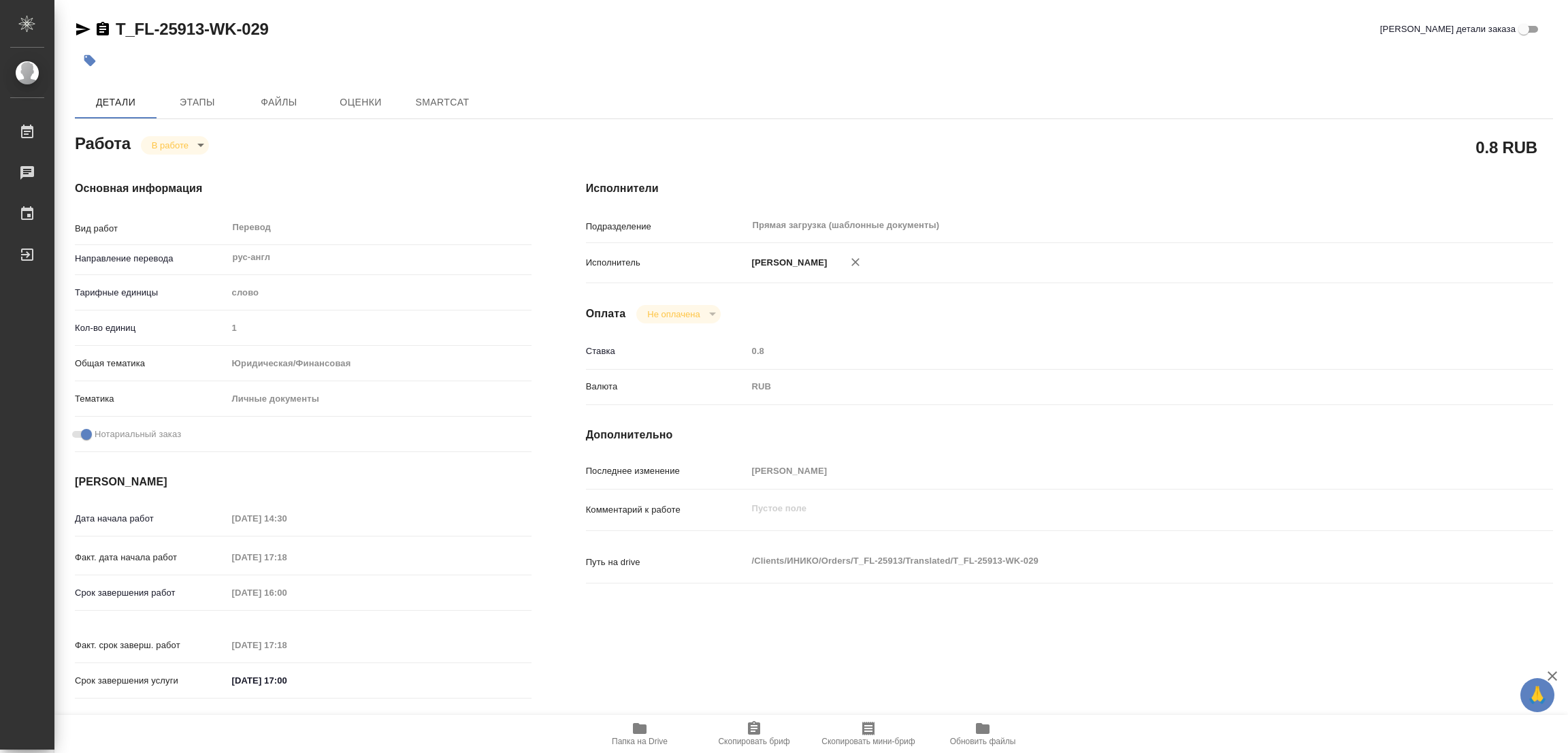
type textarea "x"
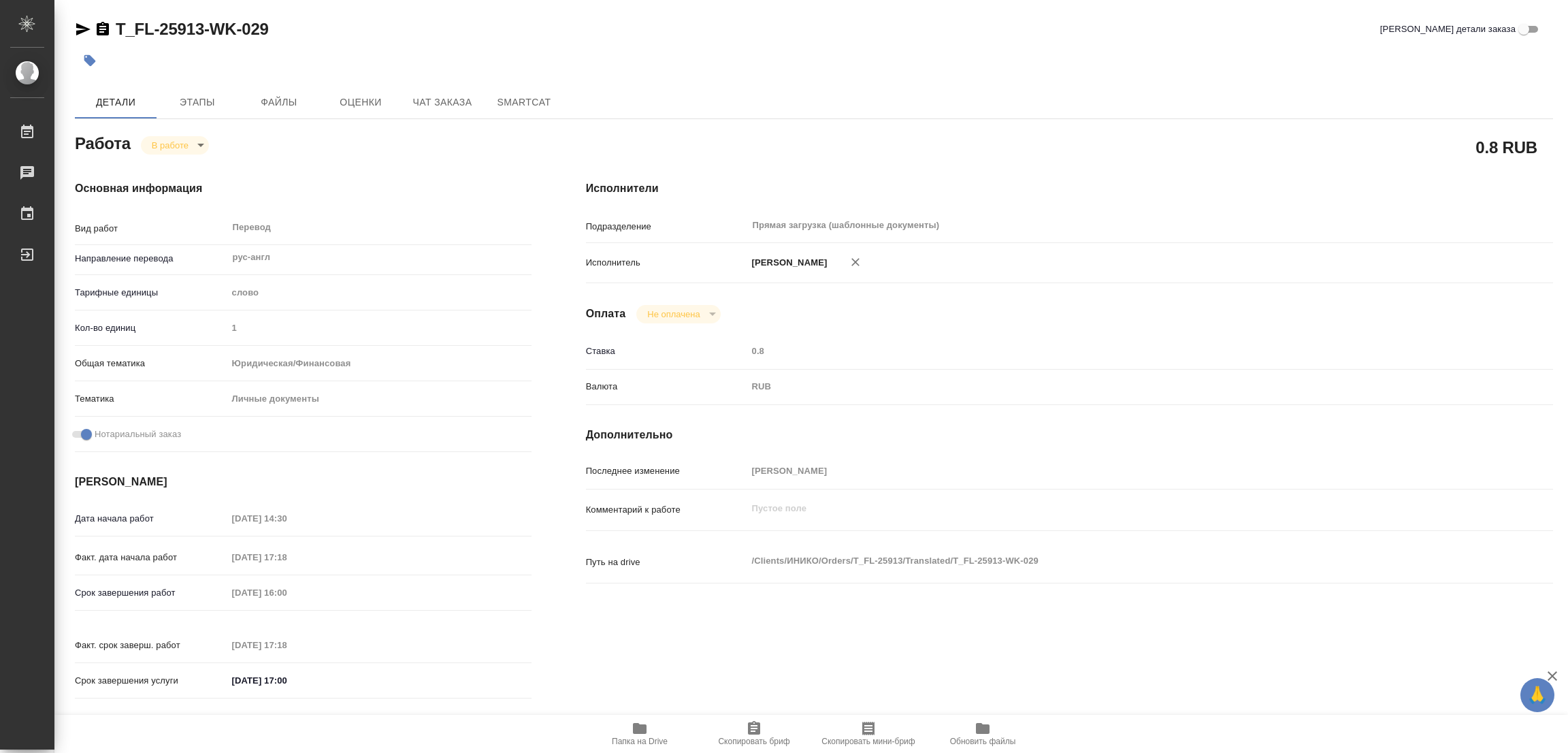
type textarea "x"
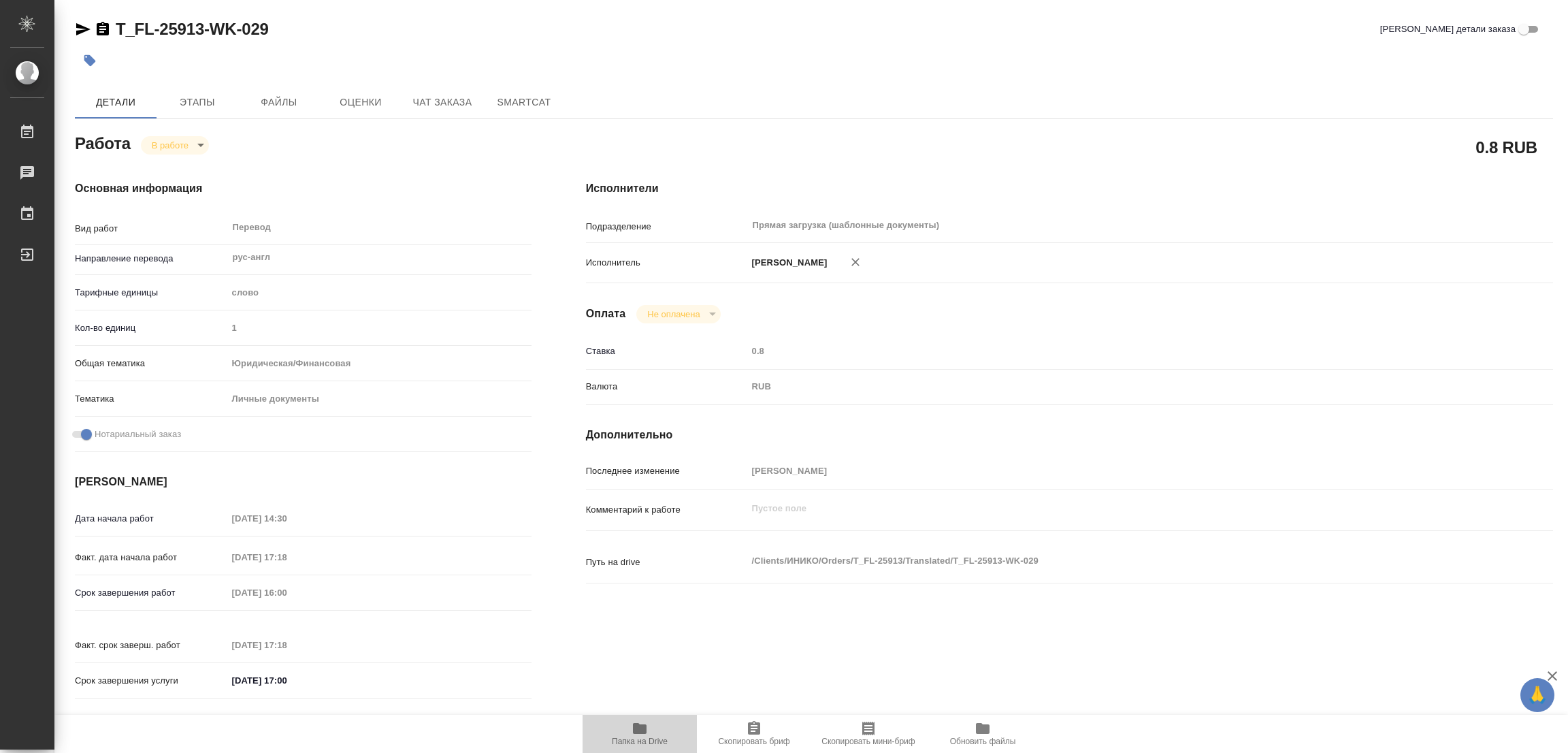
click at [643, 730] on icon "button" at bounding box center [640, 728] width 14 height 11
type textarea "x"
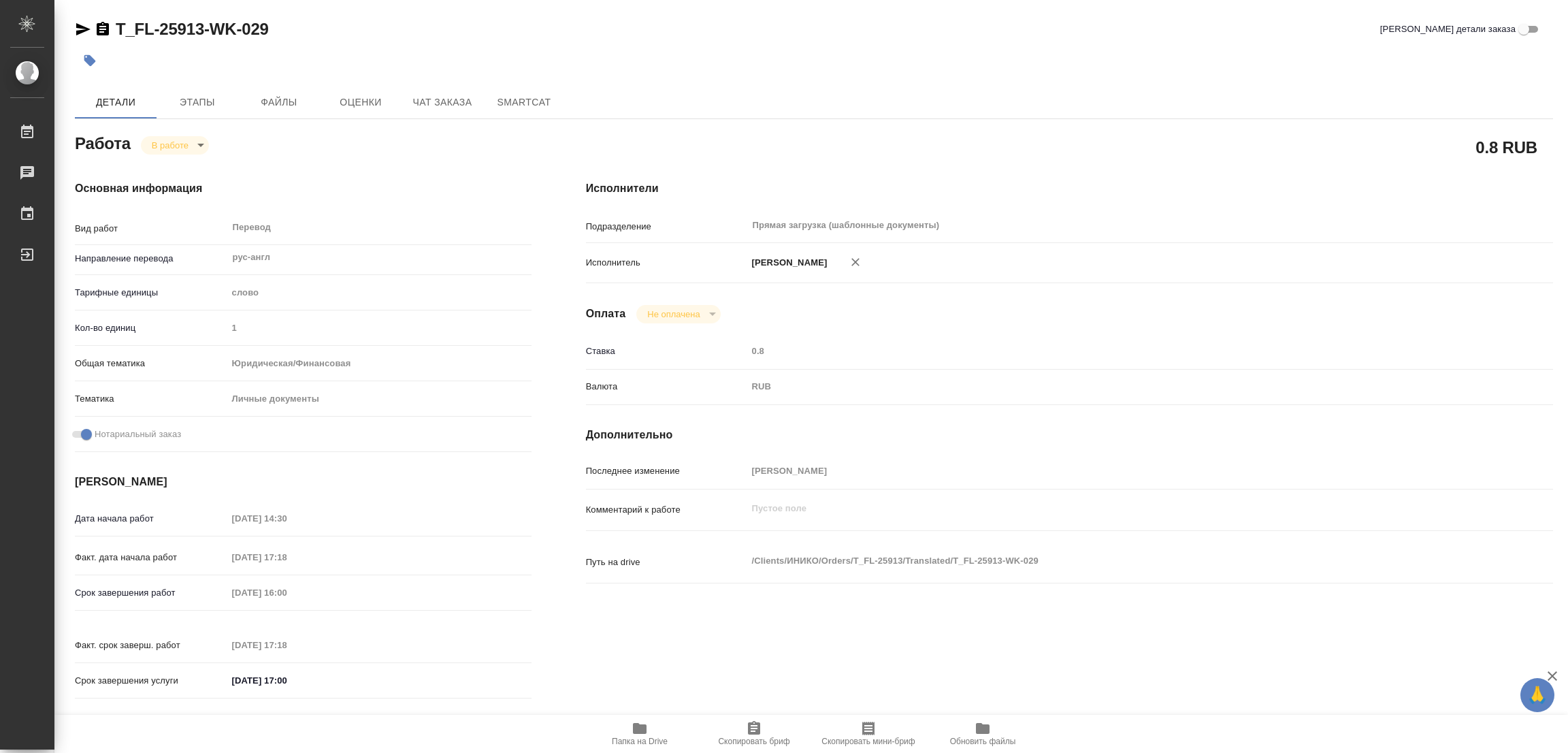
type textarea "x"
click at [192, 96] on span "Этапы" at bounding box center [197, 102] width 65 height 17
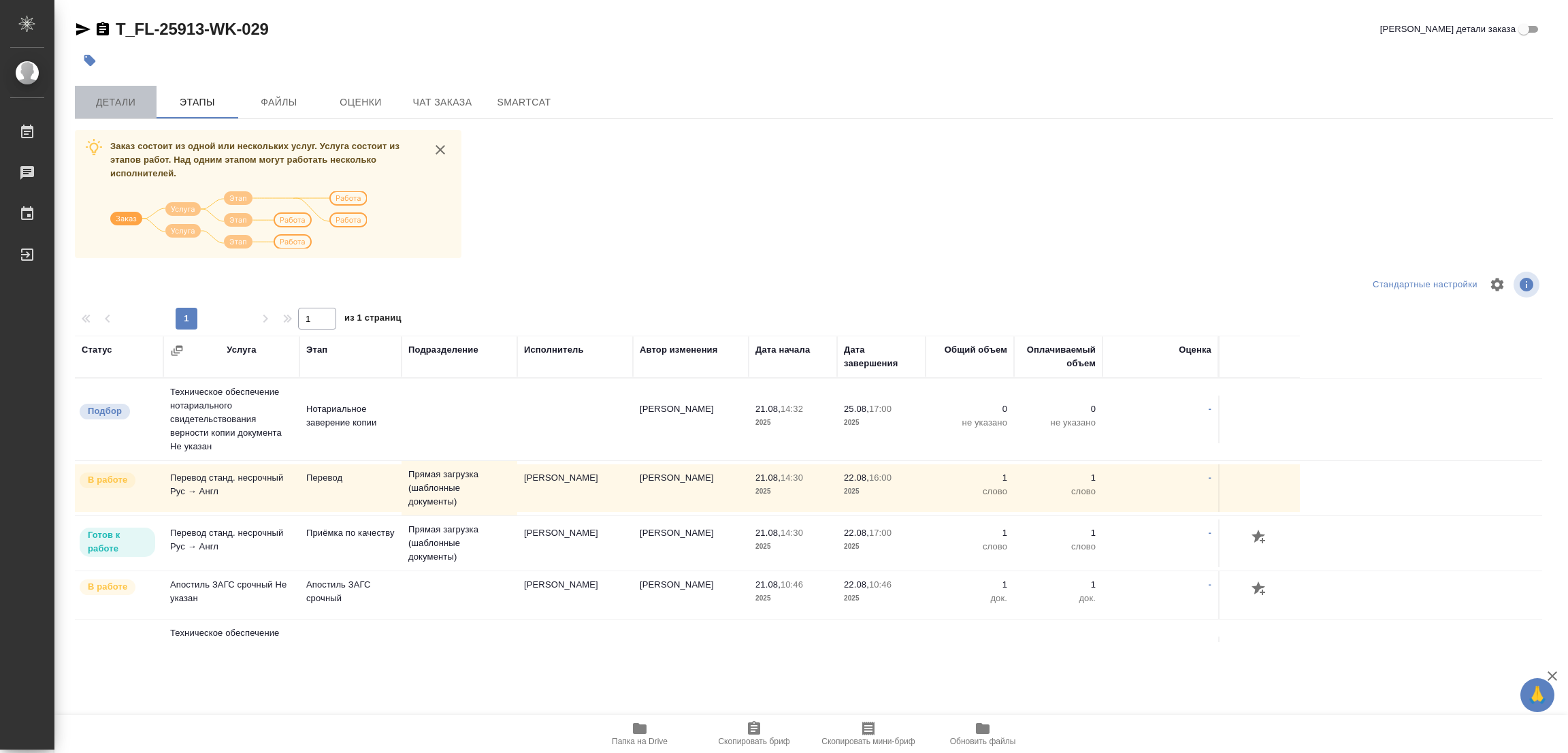
click at [125, 99] on span "Детали" at bounding box center [115, 102] width 65 height 17
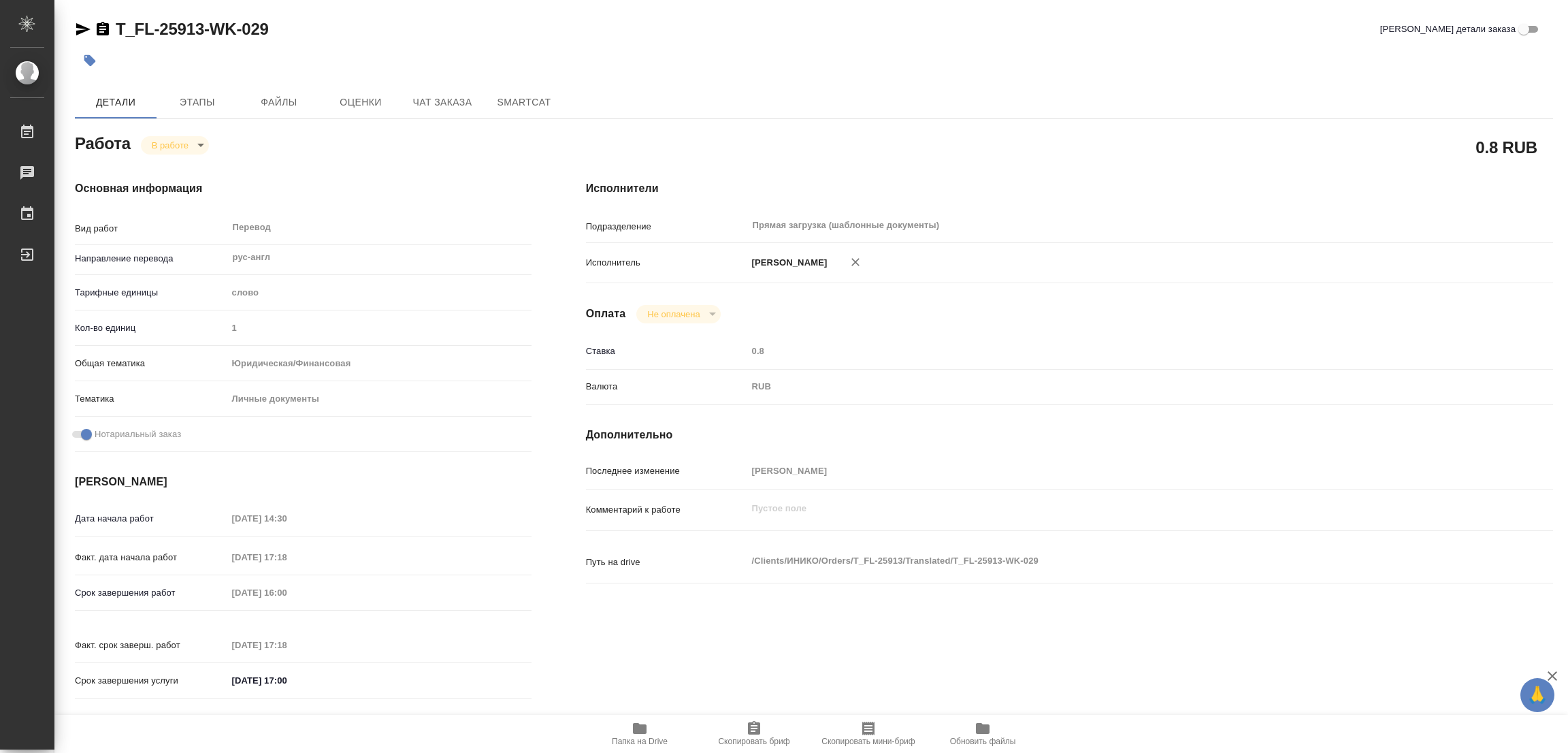
type textarea "x"
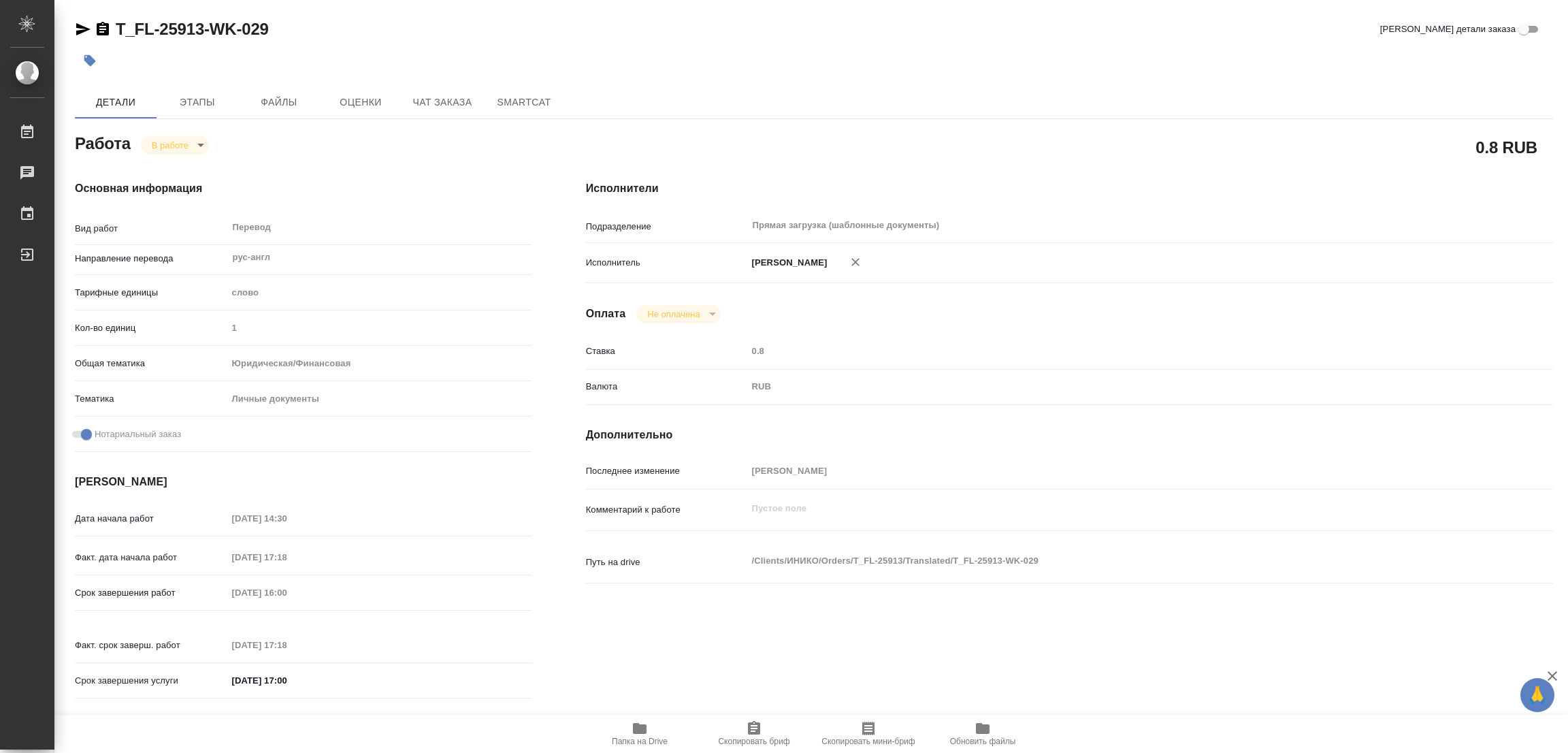
type textarea "x"
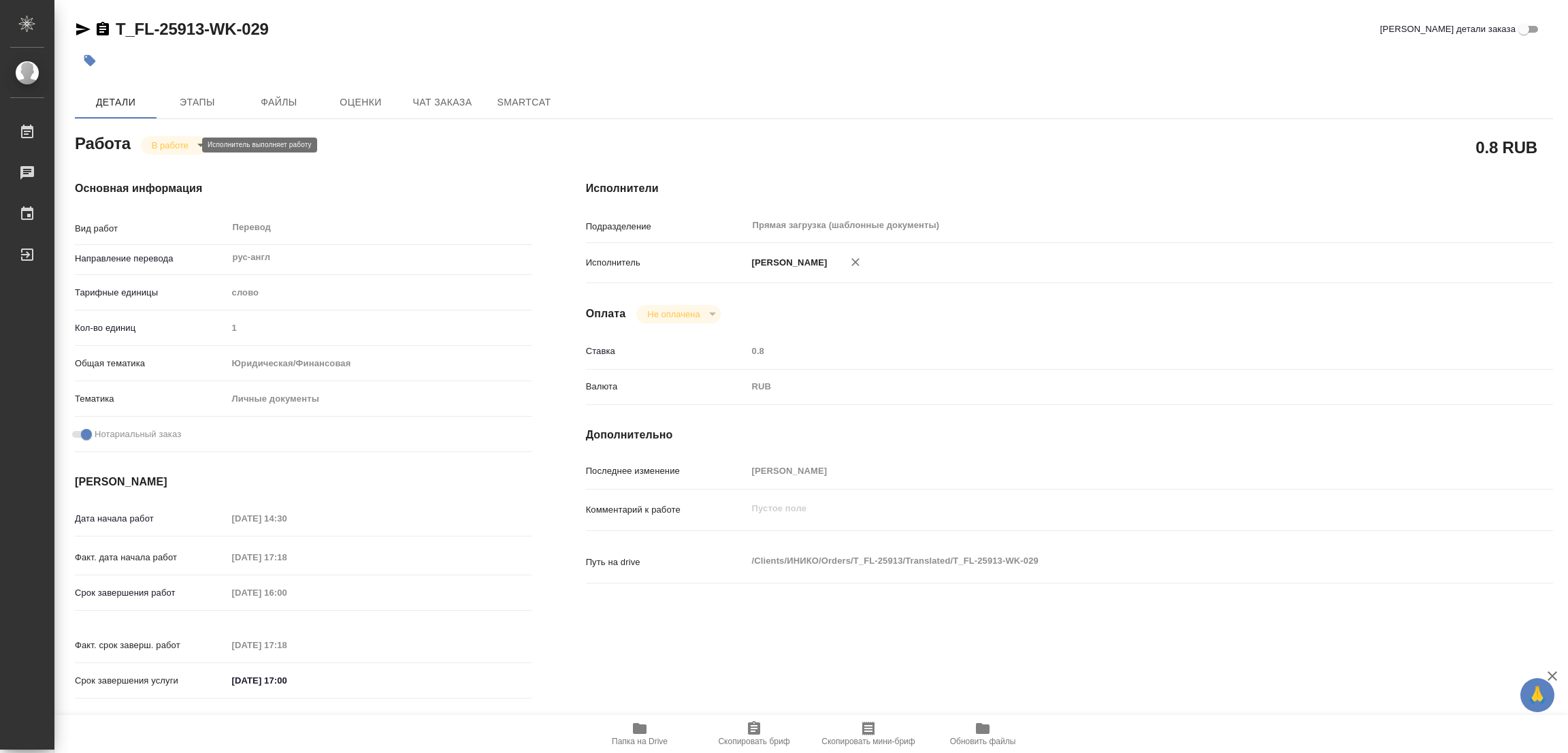
click at [163, 149] on body "🙏 .cls-1 fill:#fff; AWATERA Popova Galina Работы 0 Чаты График Выйти T_FL-25913…" at bounding box center [784, 376] width 1568 height 753
type textarea "x"
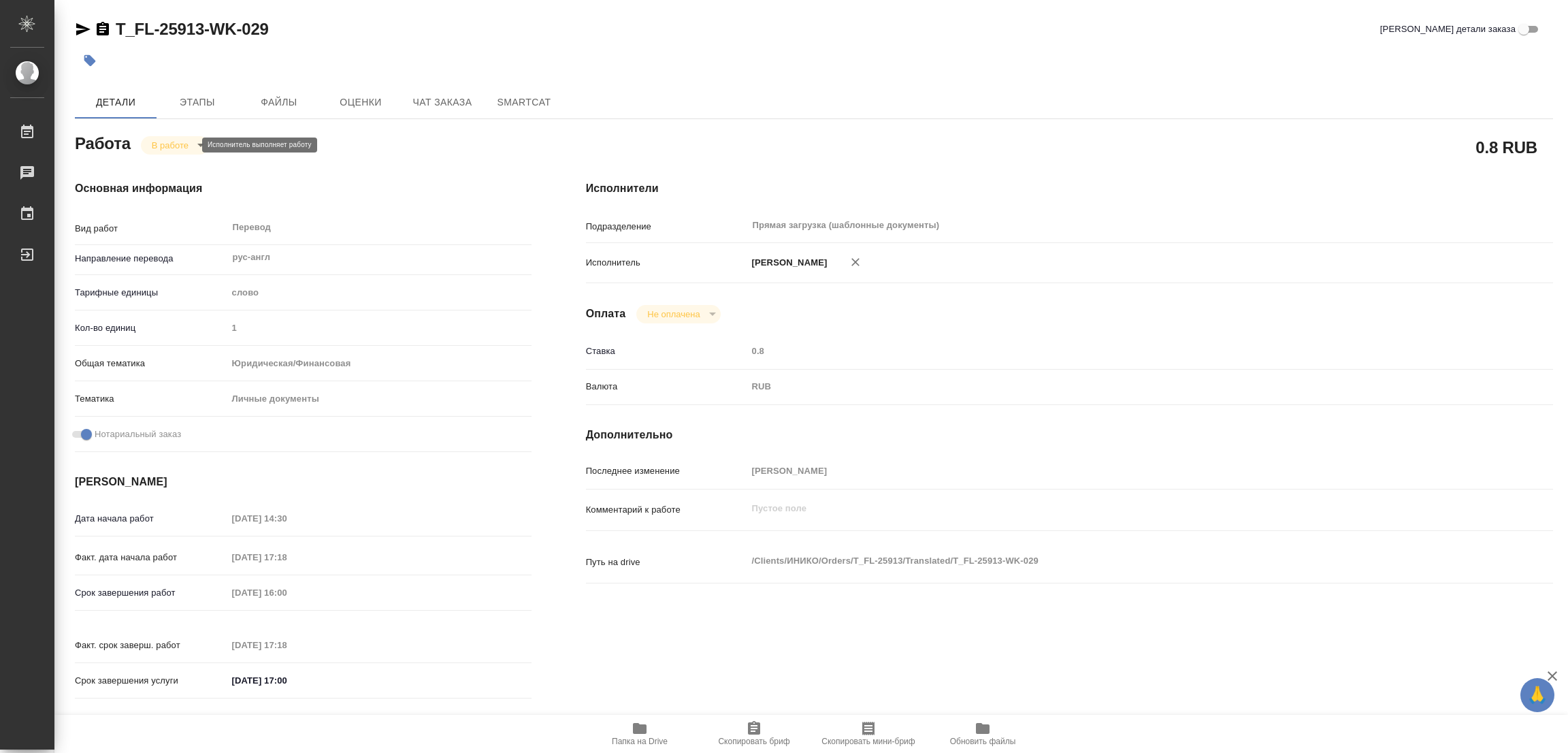
type textarea "x"
click at [175, 168] on button "Выполнен" at bounding box center [176, 168] width 49 height 15
type textarea "x"
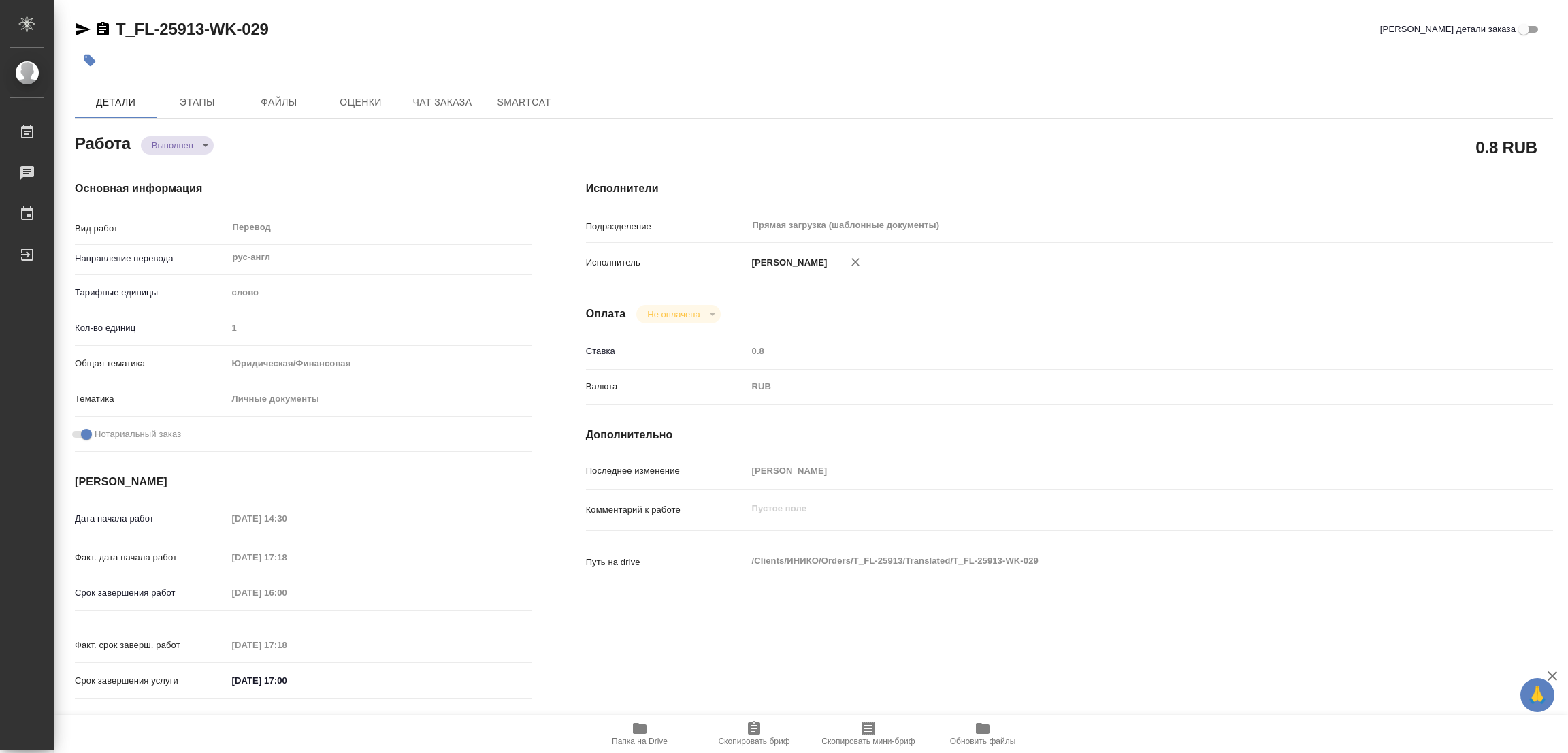
type textarea "x"
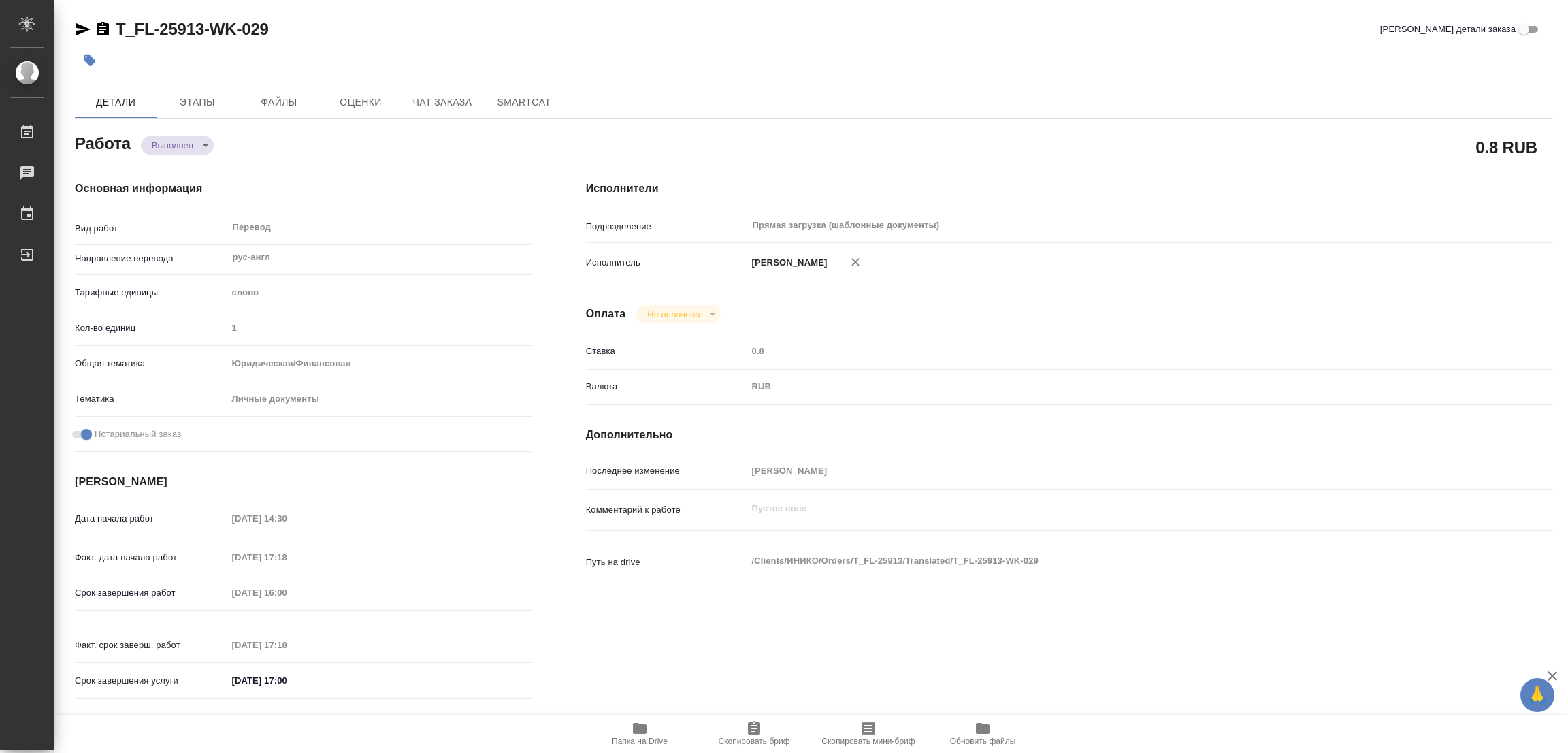
type textarea "x"
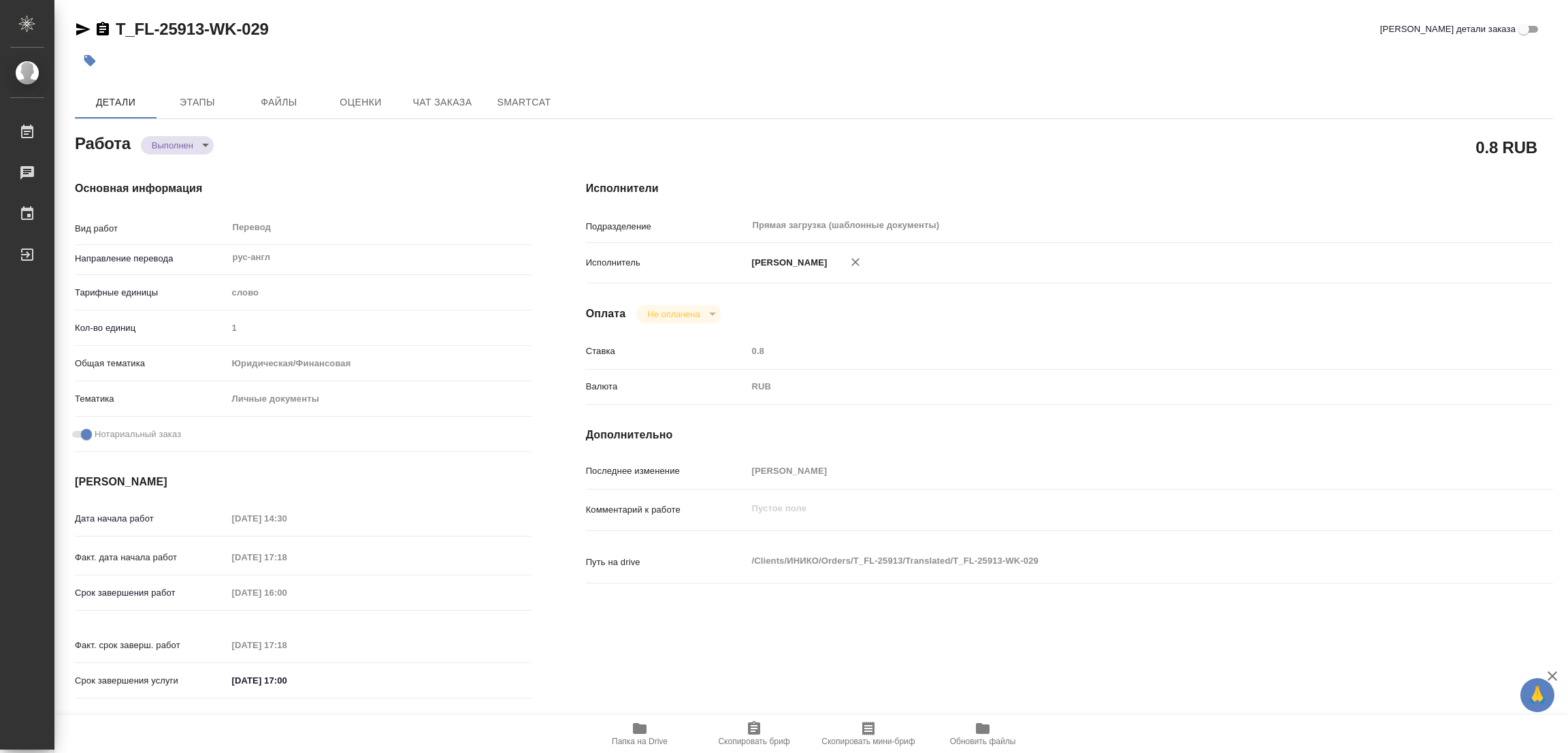
type textarea "x"
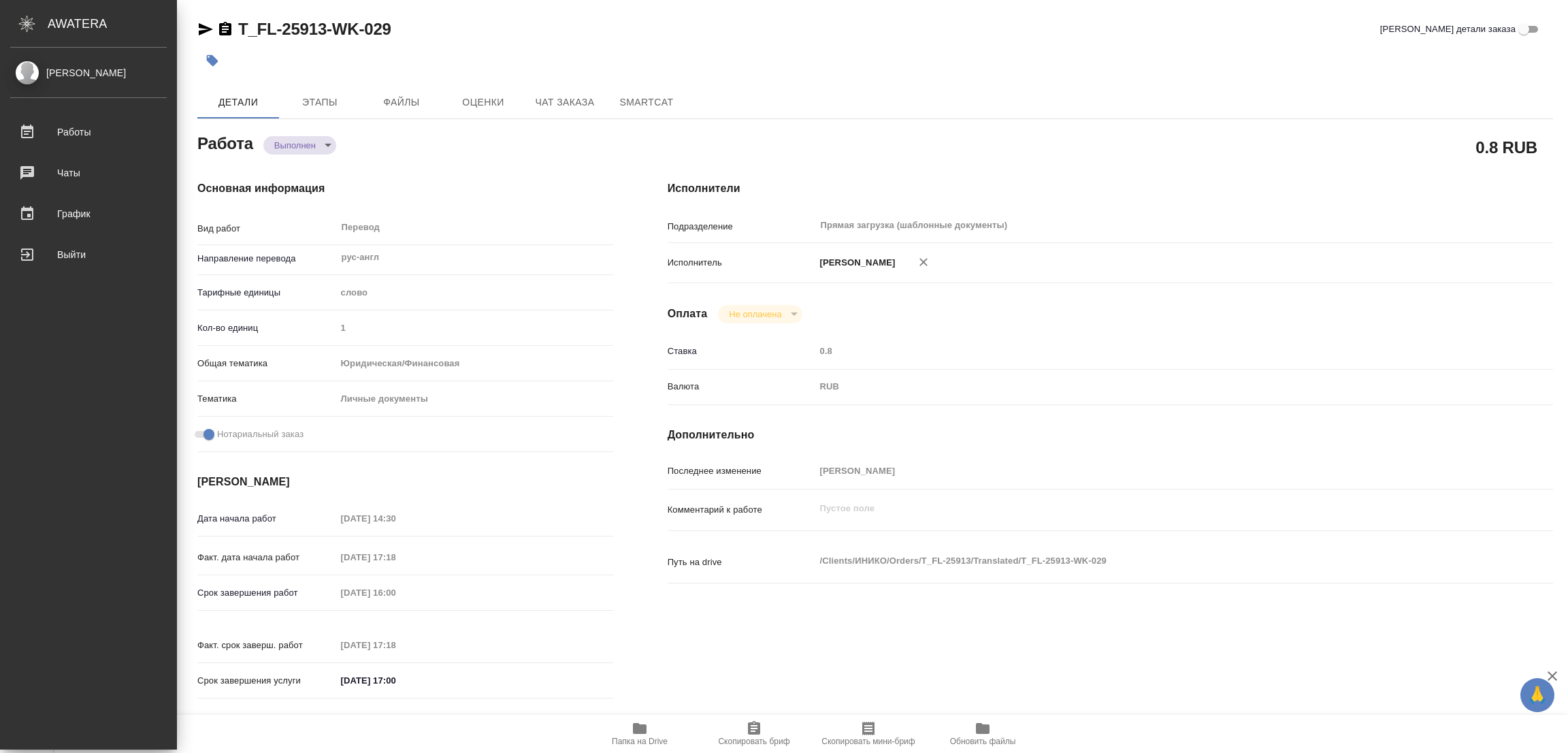
type textarea "x"
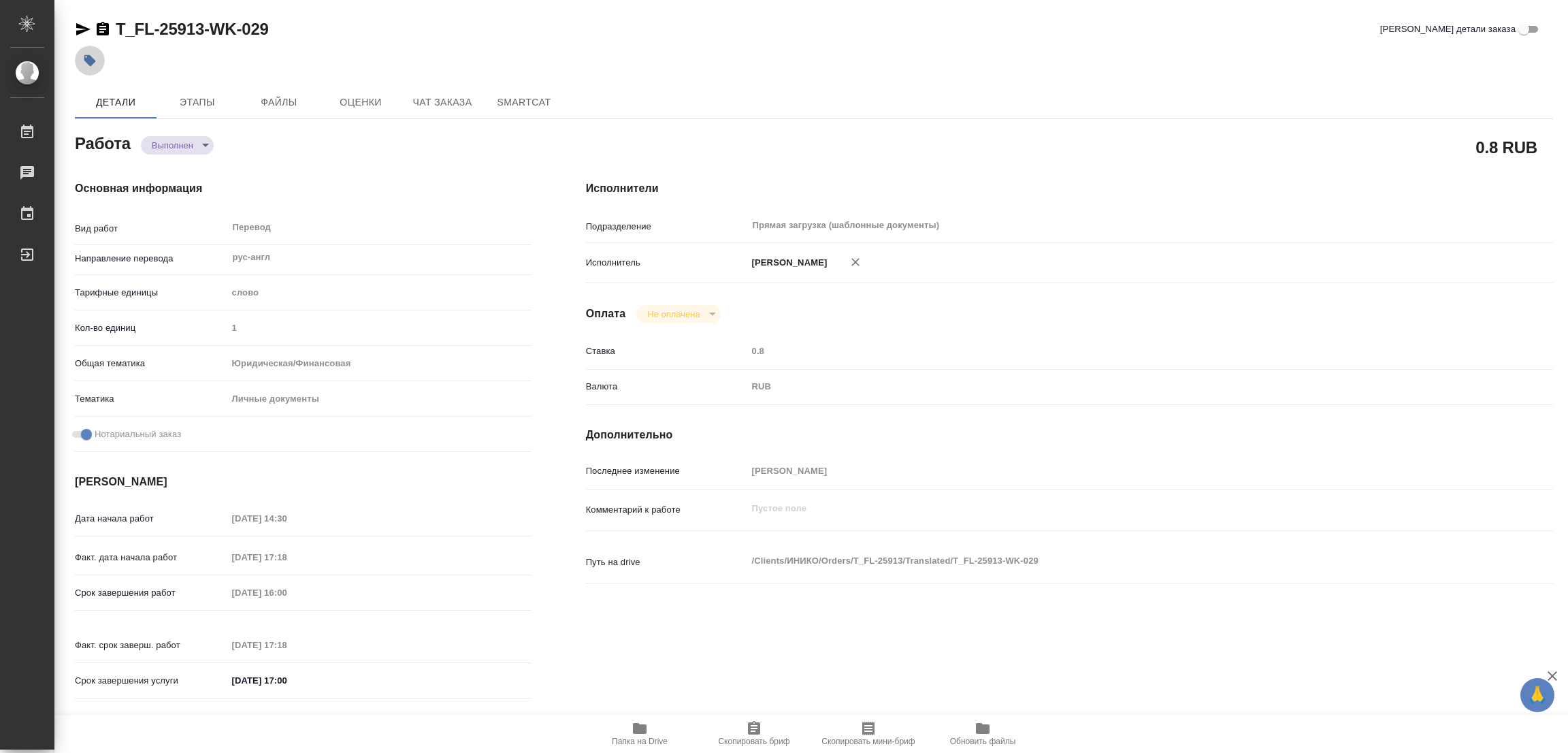
click at [91, 61] on icon "button" at bounding box center [90, 61] width 12 height 12
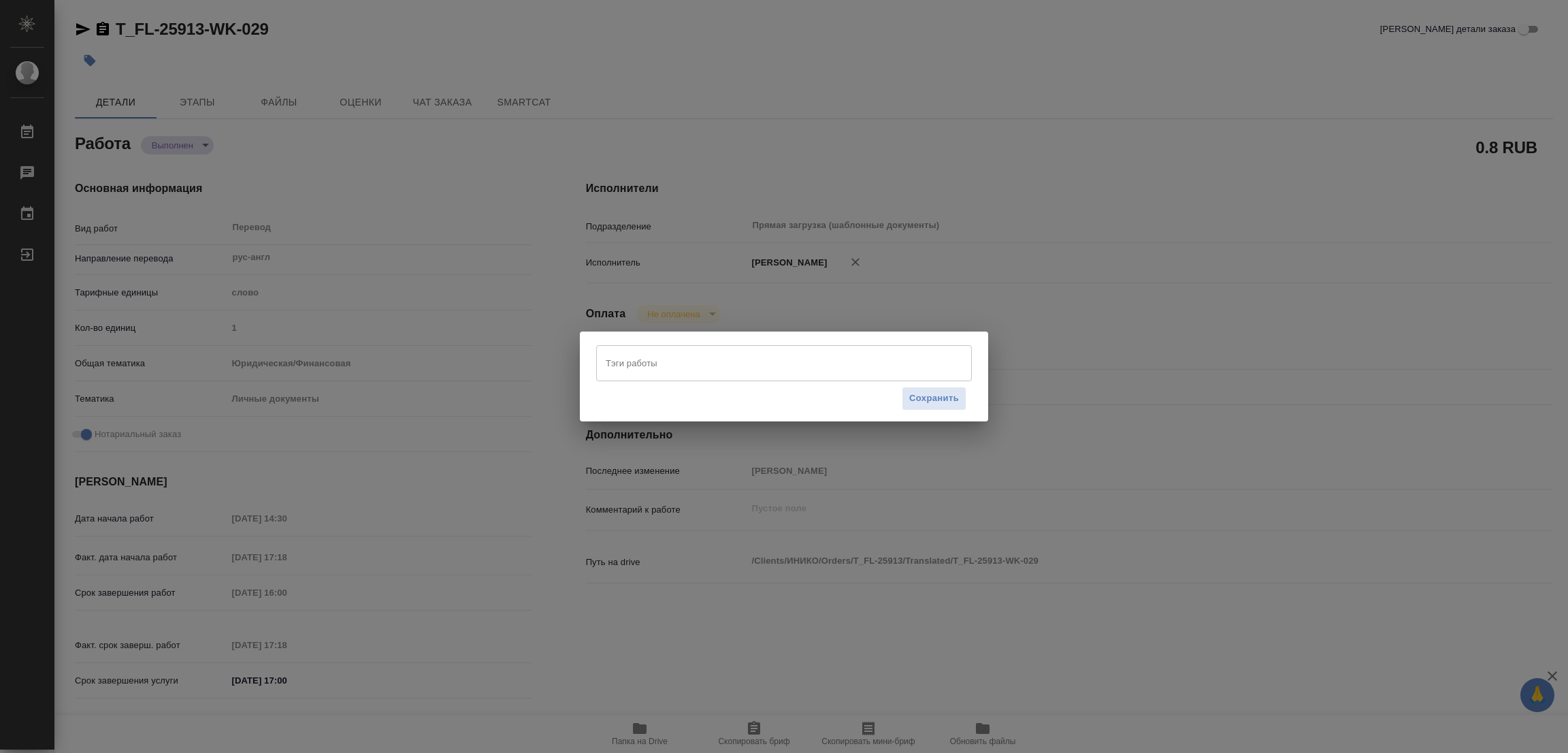
click at [620, 357] on input "Тэги работы" at bounding box center [771, 363] width 338 height 23
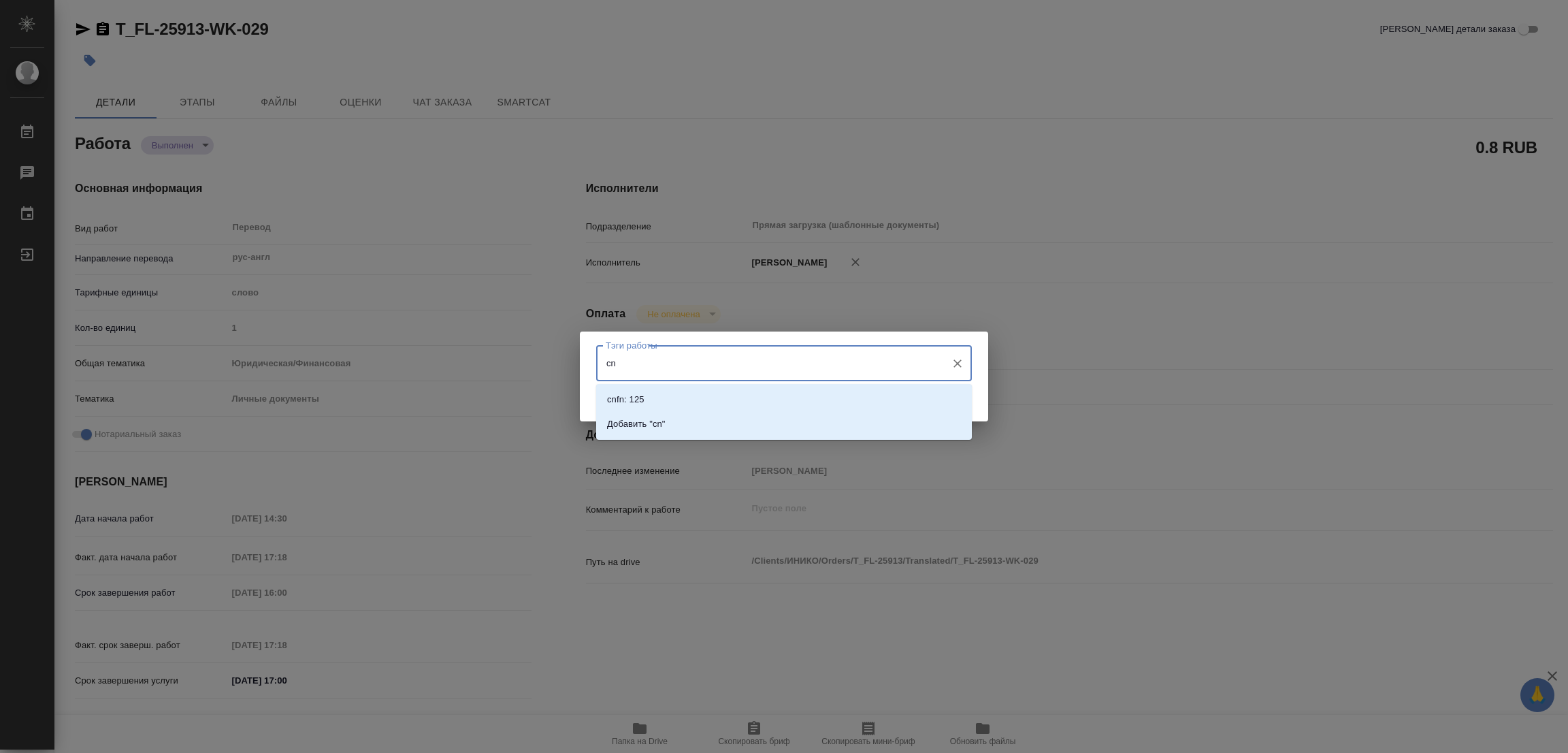
type input "c"
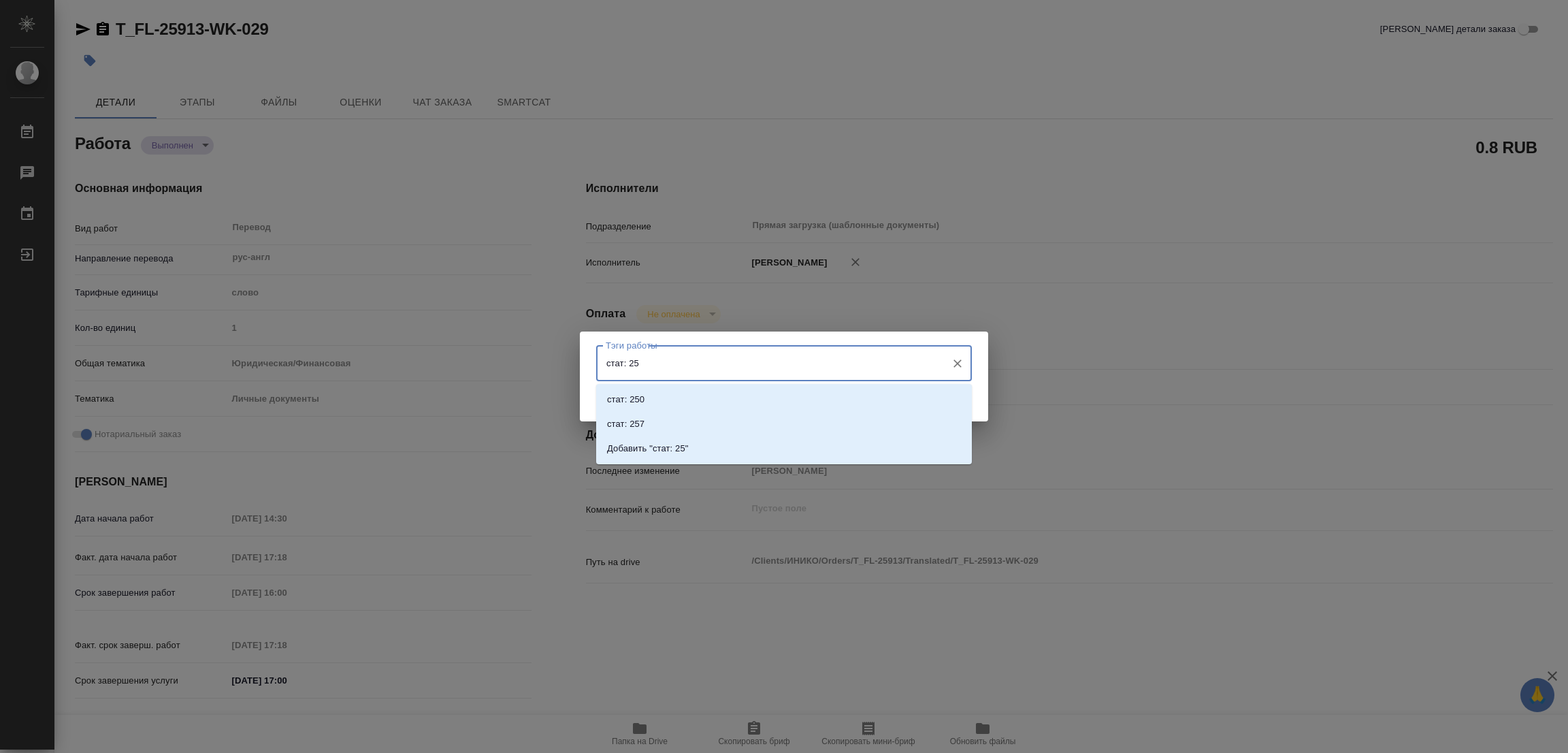
type input "стат: 250"
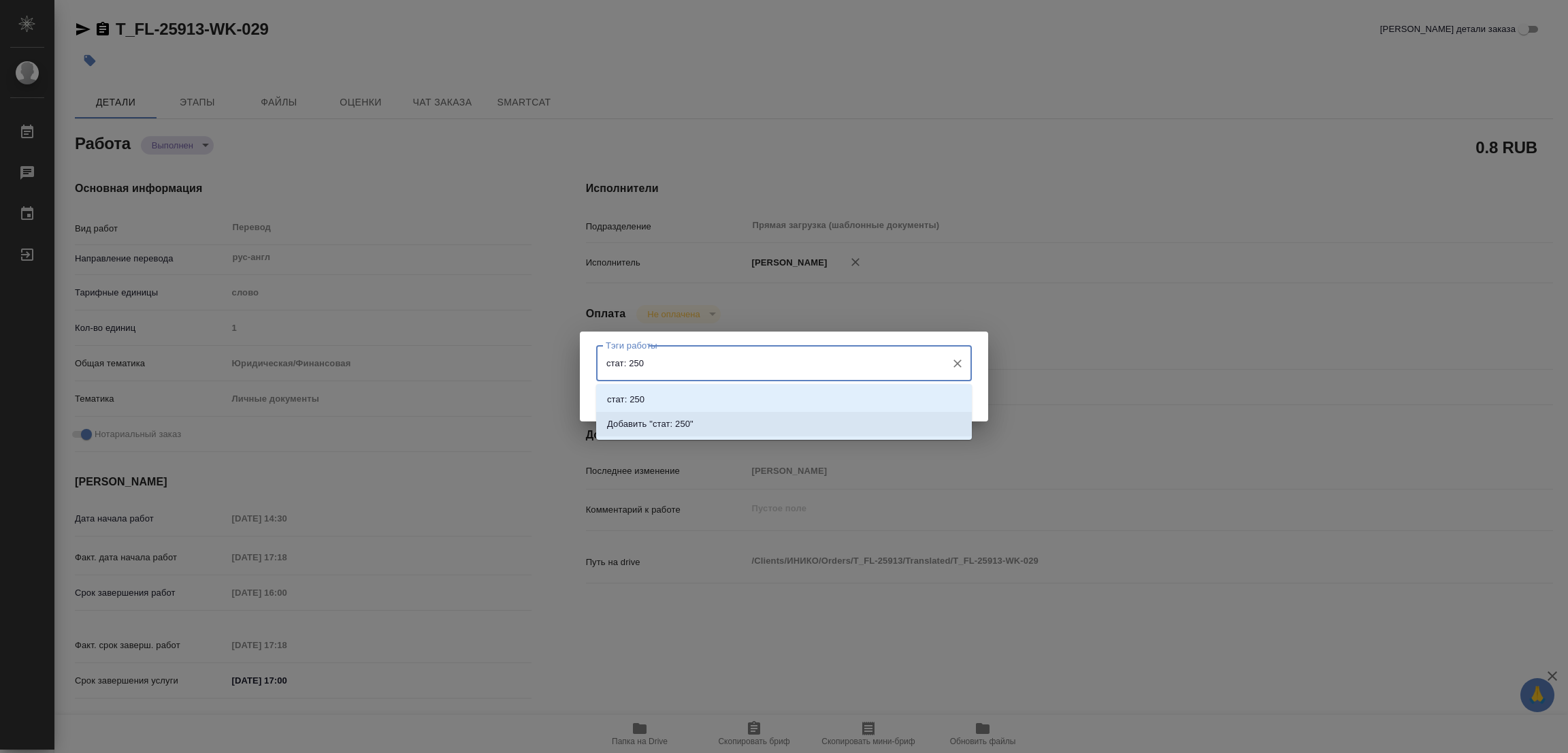
click at [651, 423] on p "Добавить "стат: 250"" at bounding box center [650, 424] width 86 height 14
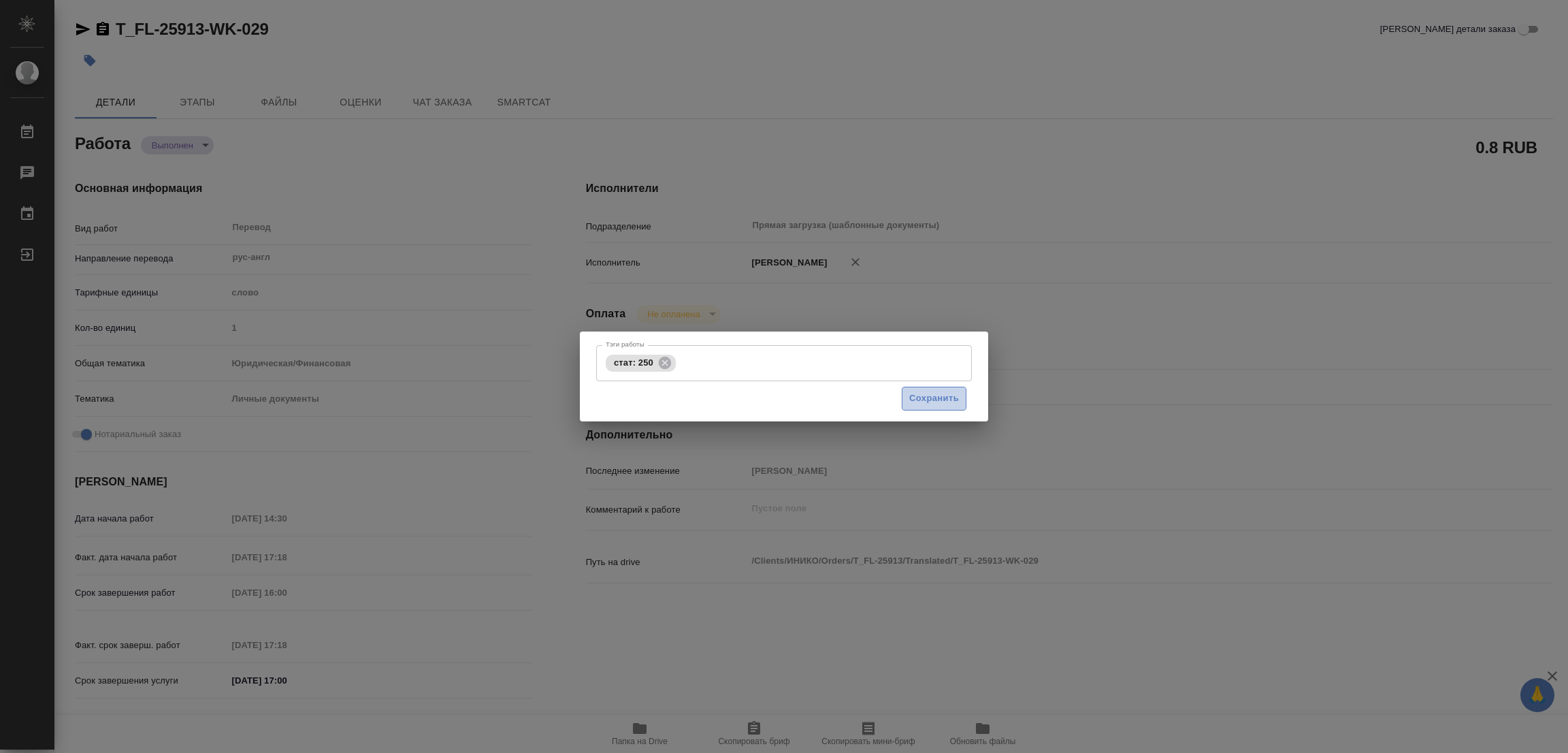
click at [923, 392] on span "Сохранить" at bounding box center [934, 399] width 49 height 16
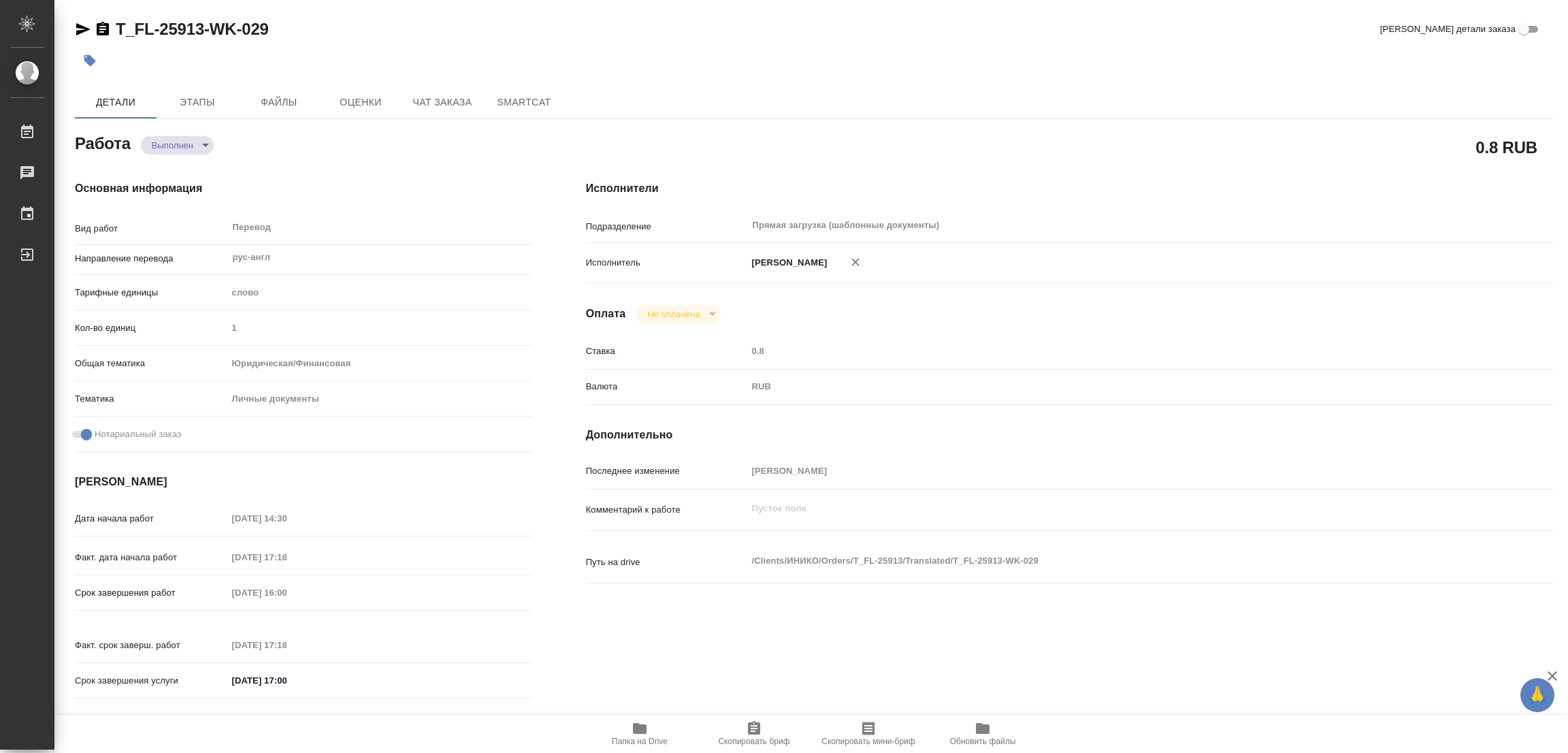
type input "completed"
type textarea "Перевод"
type textarea "x"
type input "рус-англ"
type input "5a8b1489cc6b4906c91bfd90"
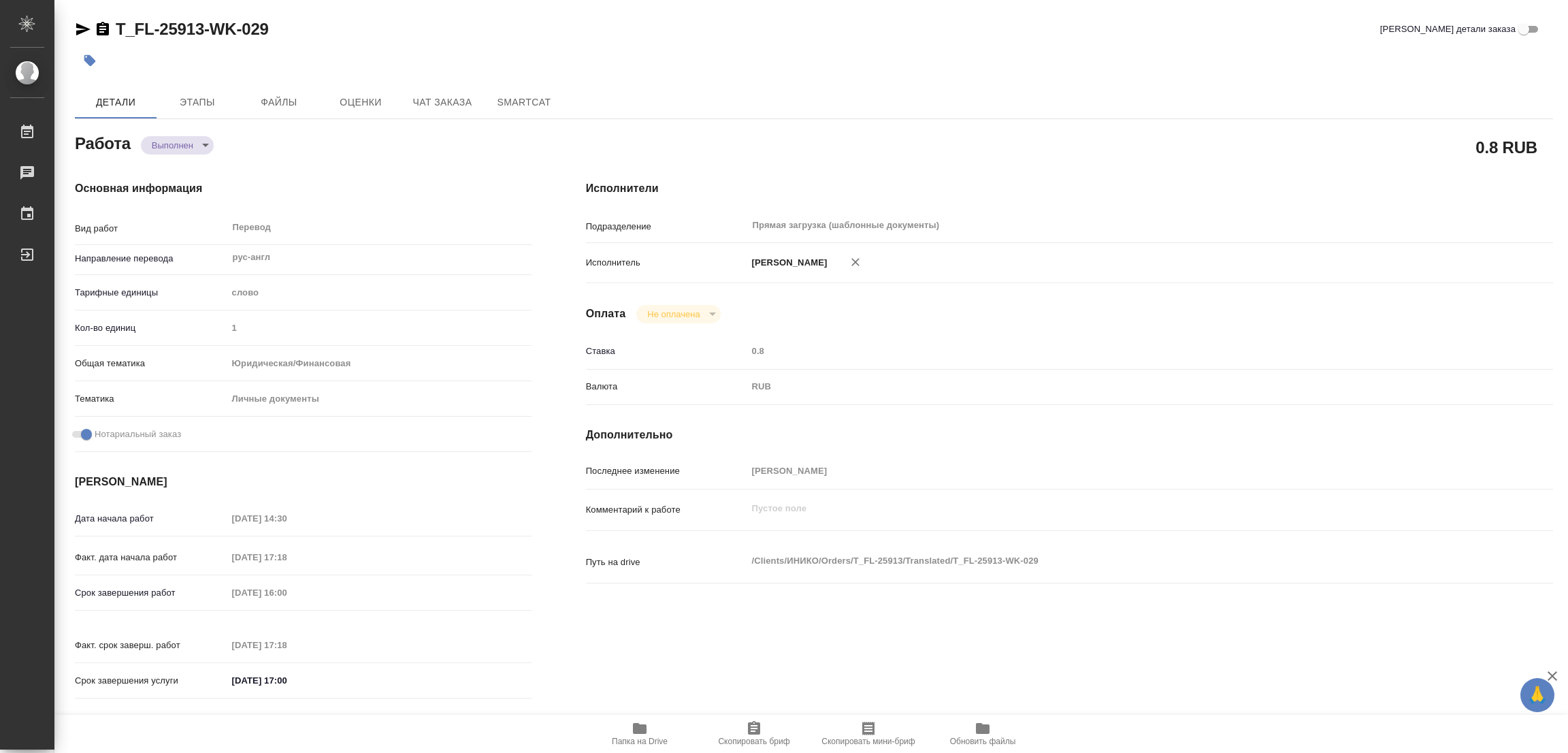
type input "1"
type input "yr-fn"
type input "5a8b8b956a9677013d343cfe"
checkbox input "true"
type input "[DATE] 14:30"
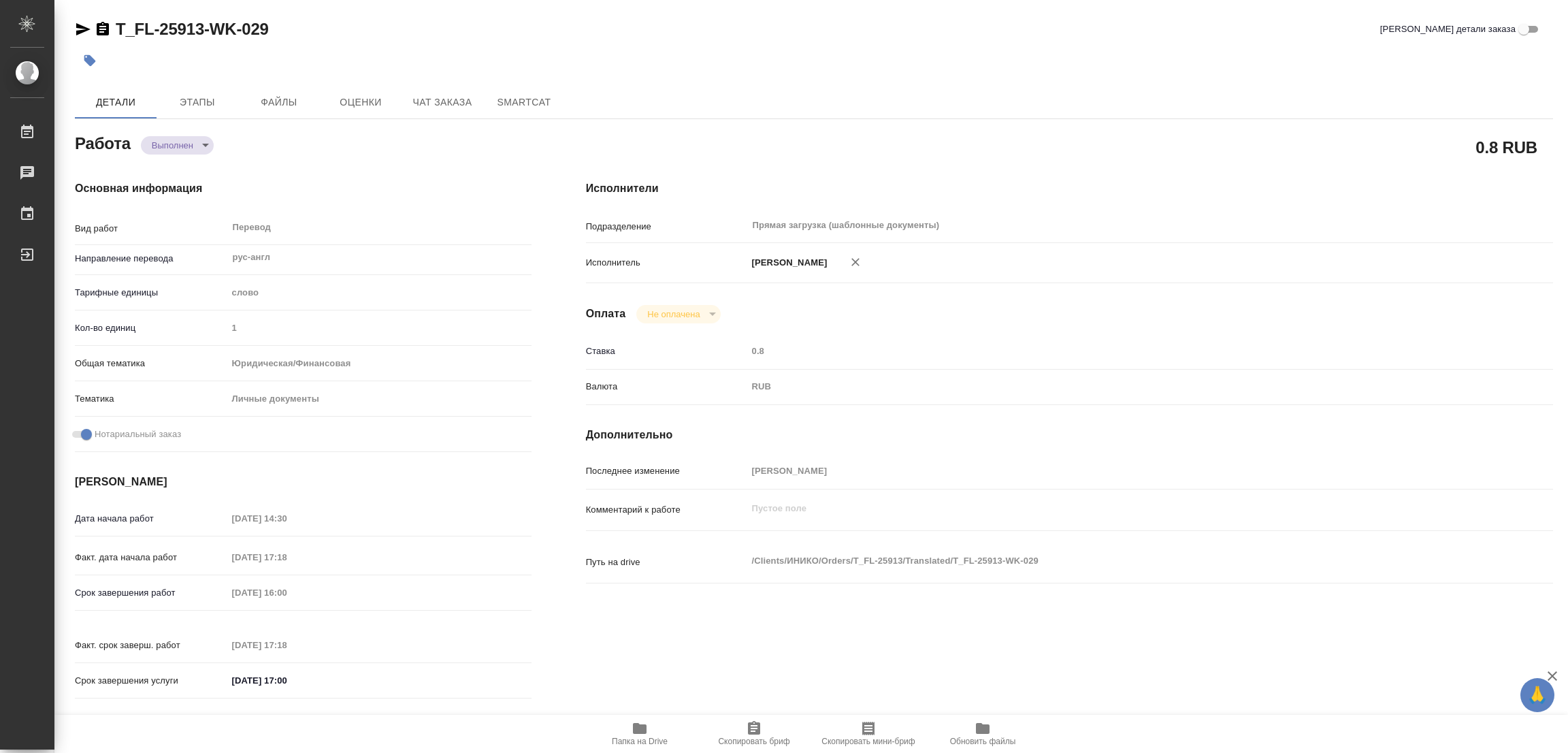
type input "[DATE] 17:18"
type input "[DATE] 16:00"
type input "[DATE] 17:18"
type input "[DATE] 17:00"
type input "Прямая загрузка (шаблонные документы)"
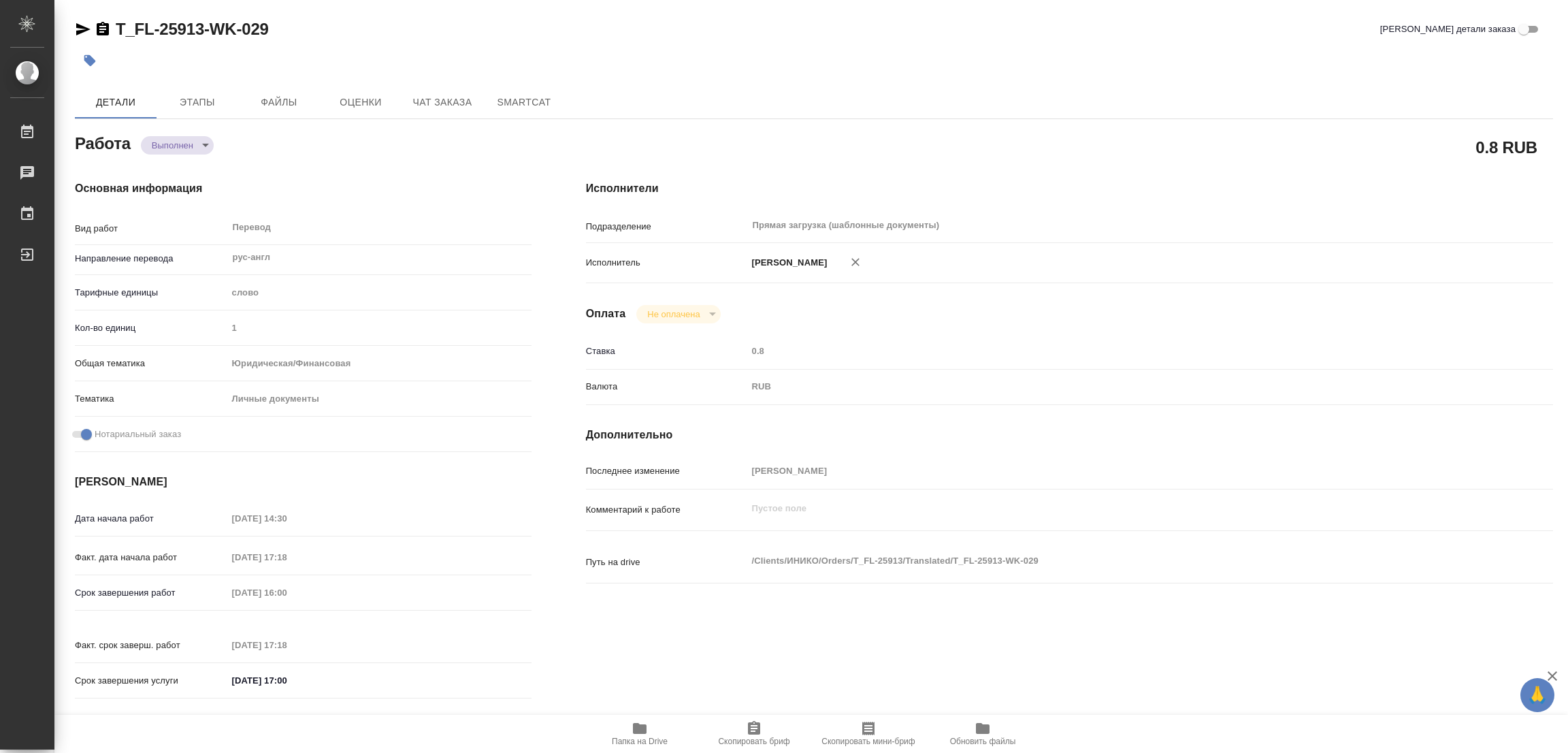
type input "notPayed"
type input "0.8"
type input "RUB"
type input "[PERSON_NAME]"
type textarea "x"
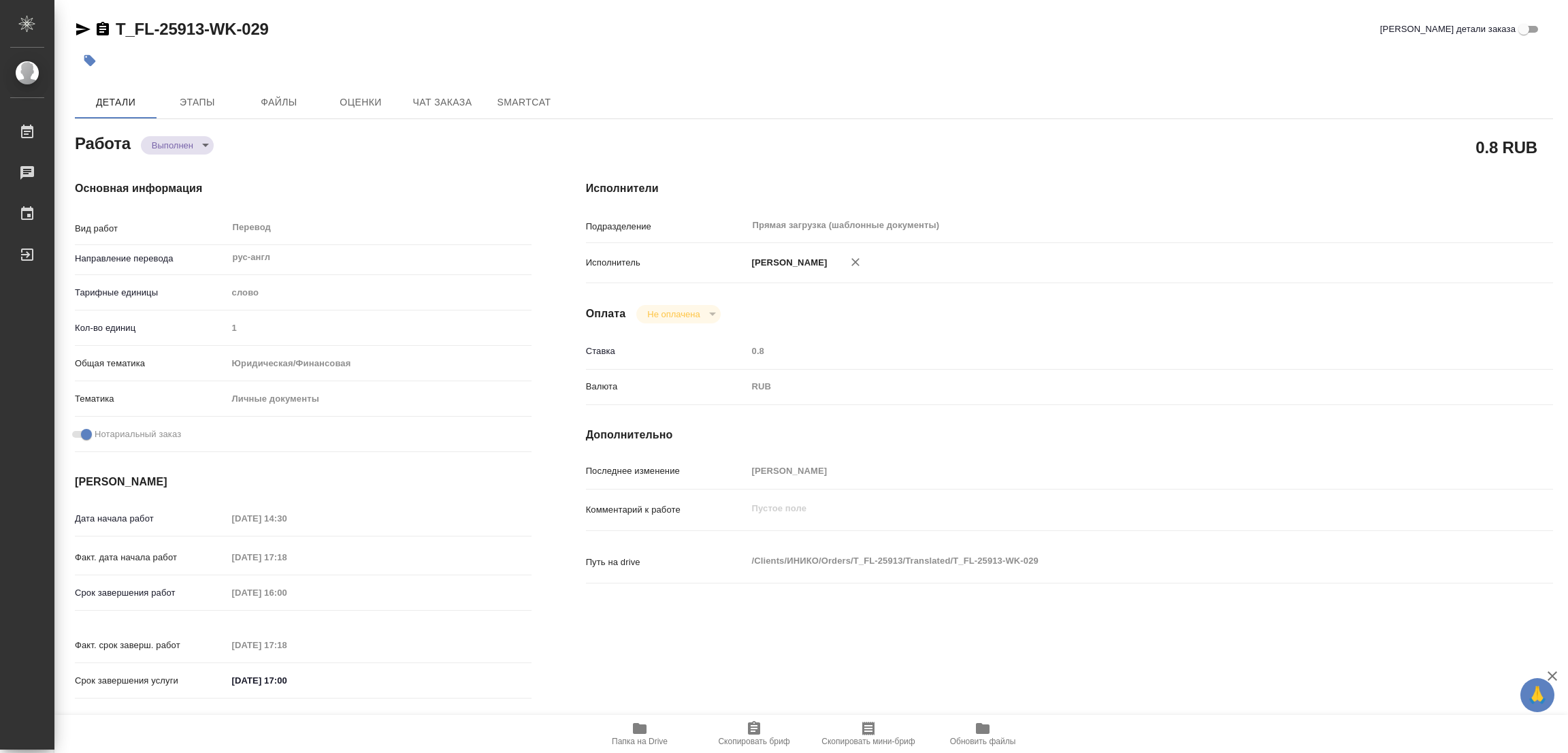
type textarea "/Clients/ИНИКО/Orders/T_FL-25913/Translated/T_FL-25913-WK-029"
type textarea "x"
type input "T_FL-25913"
type input "Перевод станд. несрочный"
type input "Корректура, Редактура, Постредактура машинного перевода, Приёмка по качеству, П…"
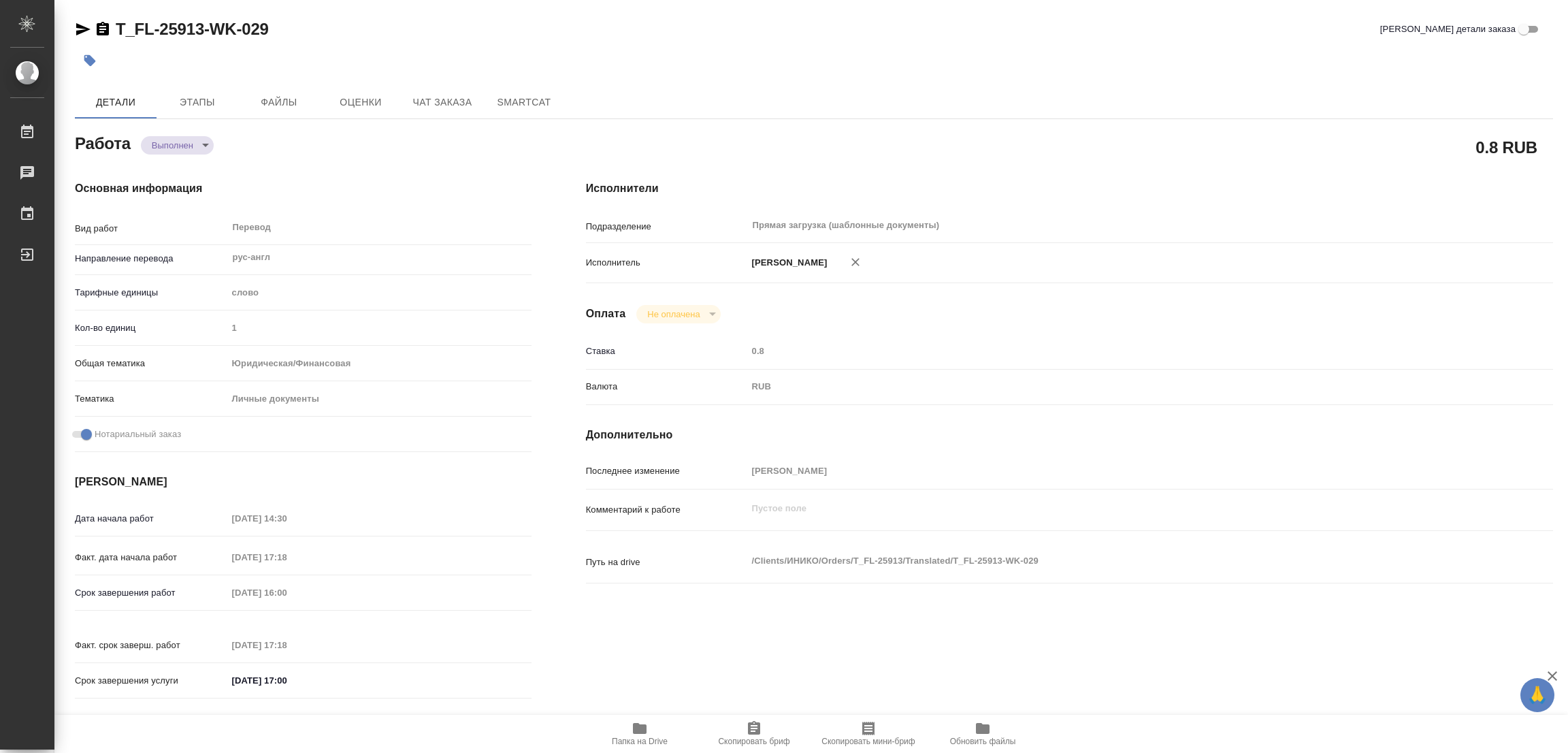
type input "Прохорова Анастасия"
type input "Отдел верстки и дизайна"
type input "/Clients/ИНИКО/Orders/T_FL-25913"
type textarea "GAMIDOV NADZHAF"
type textarea "x"
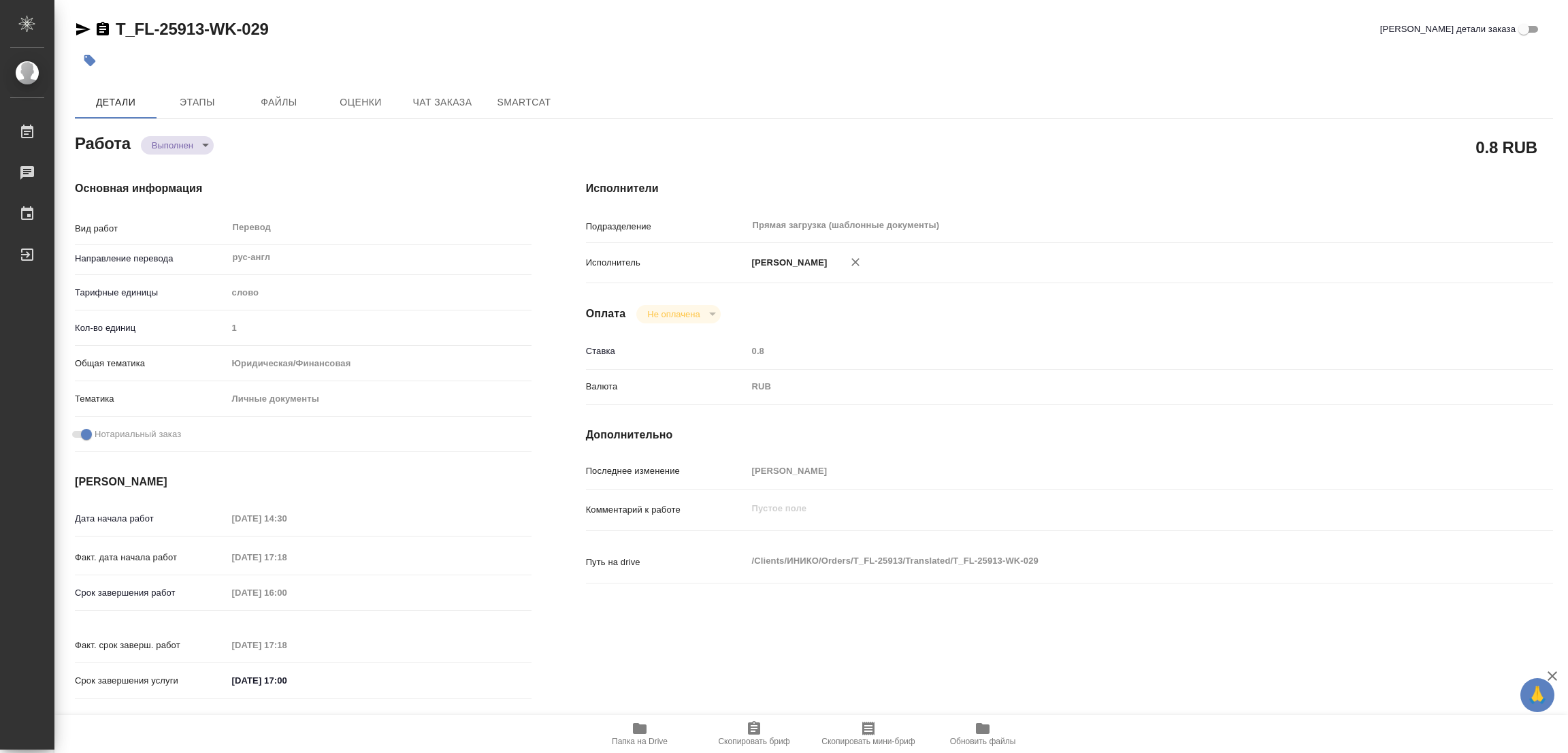
type textarea "переводим 4 документа под нот рус-анг 1) справка о доходах 2) СОР (сейчас на не…"
type textarea "x"
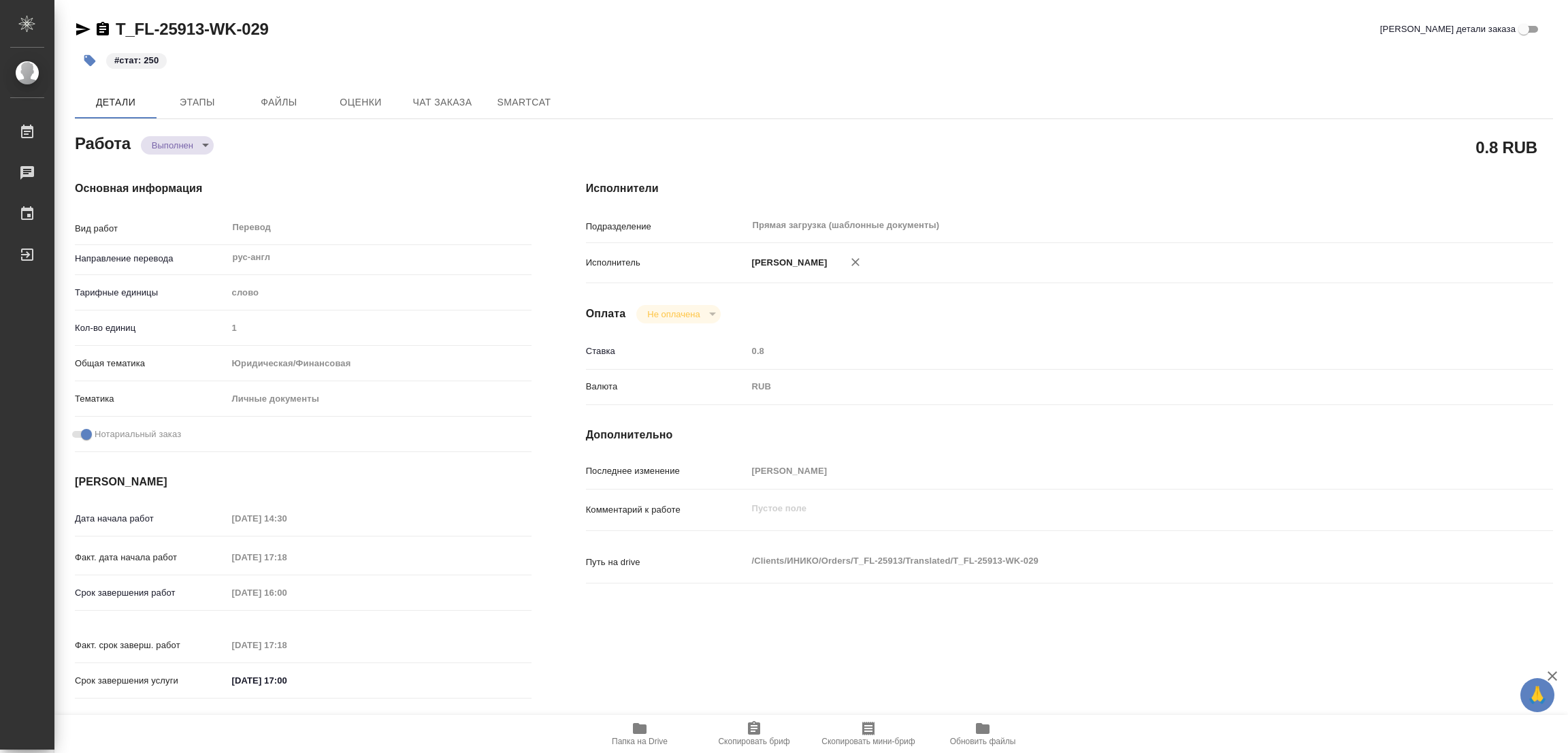
type textarea "x"
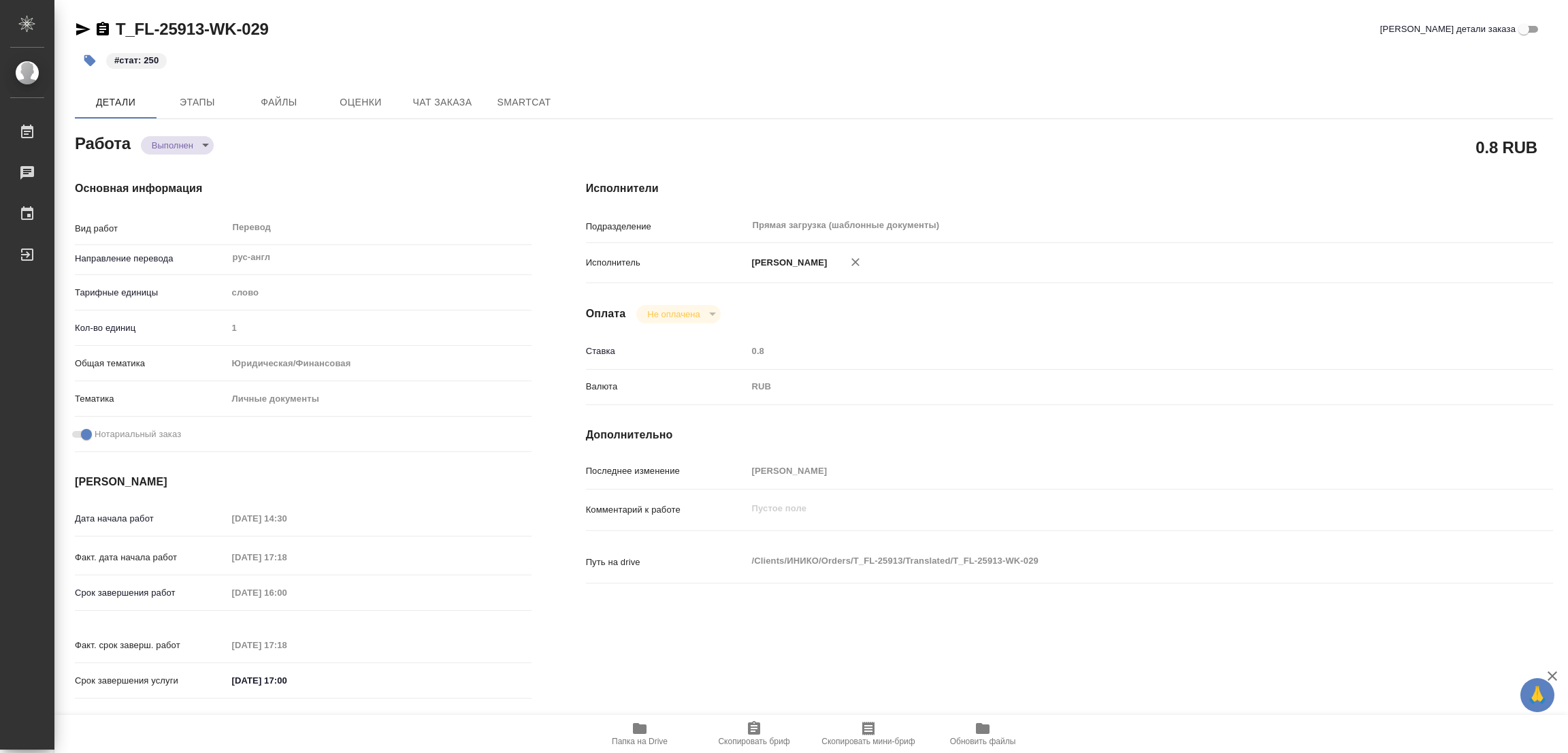
type textarea "x"
click at [288, 157] on div "Основная информация Вид работ Перевод x ​ Направление перевода рус-англ ​ Тариф…" at bounding box center [303, 444] width 511 height 582
type textarea "x"
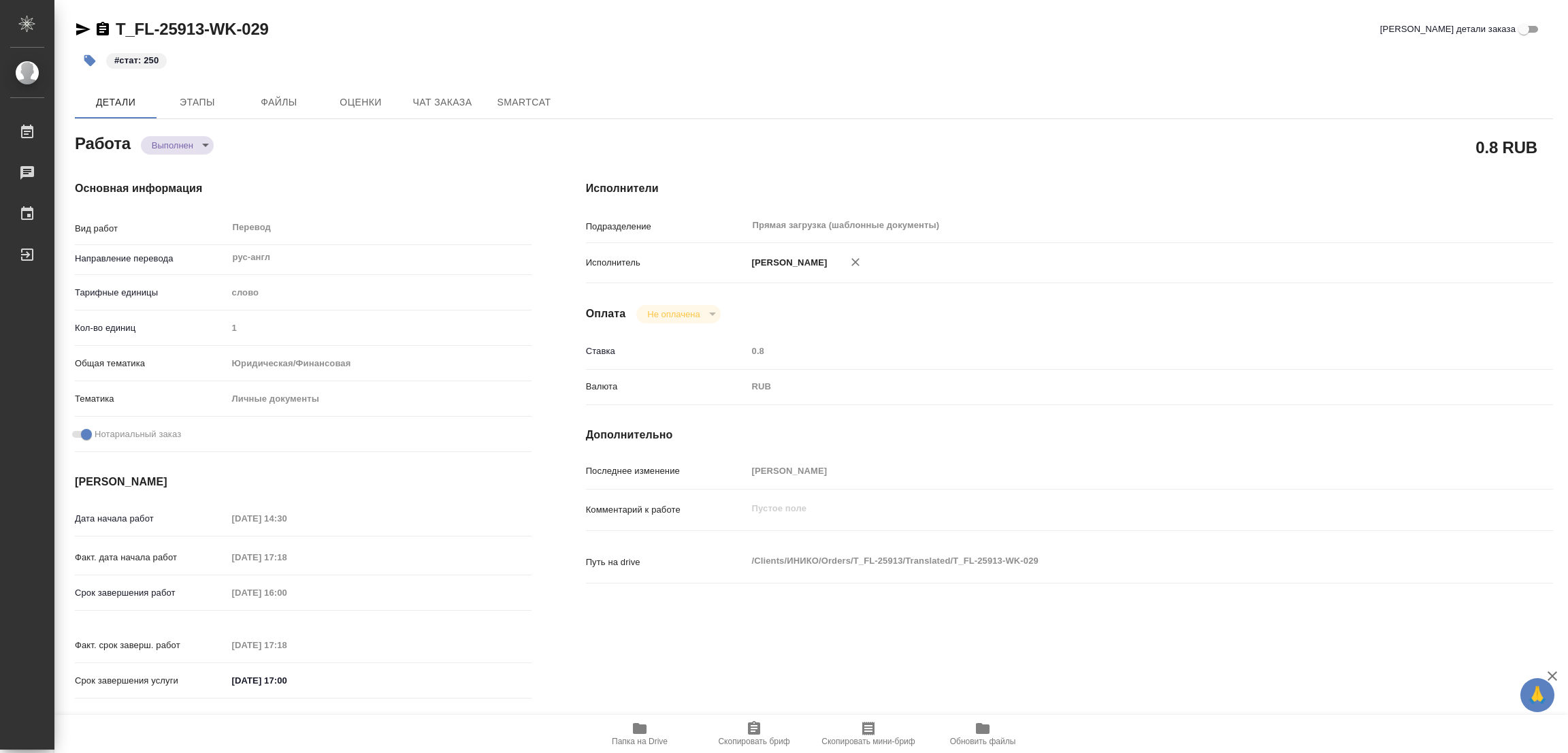
type textarea "x"
click at [378, 168] on div "Основная информация Вид работ Перевод x ​ Направление перевода рус-англ ​ Тариф…" at bounding box center [303, 444] width 511 height 582
type textarea "x"
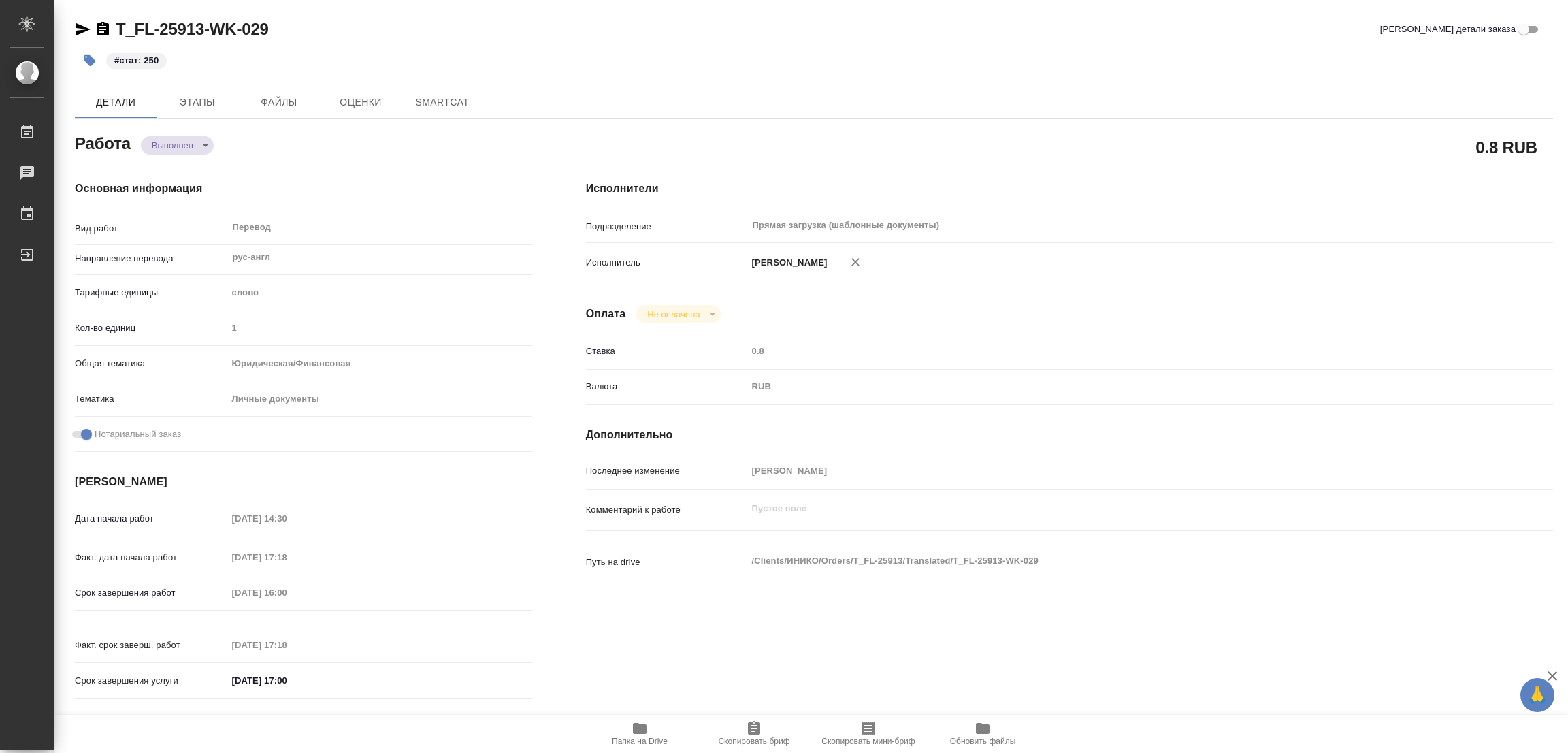
type textarea "x"
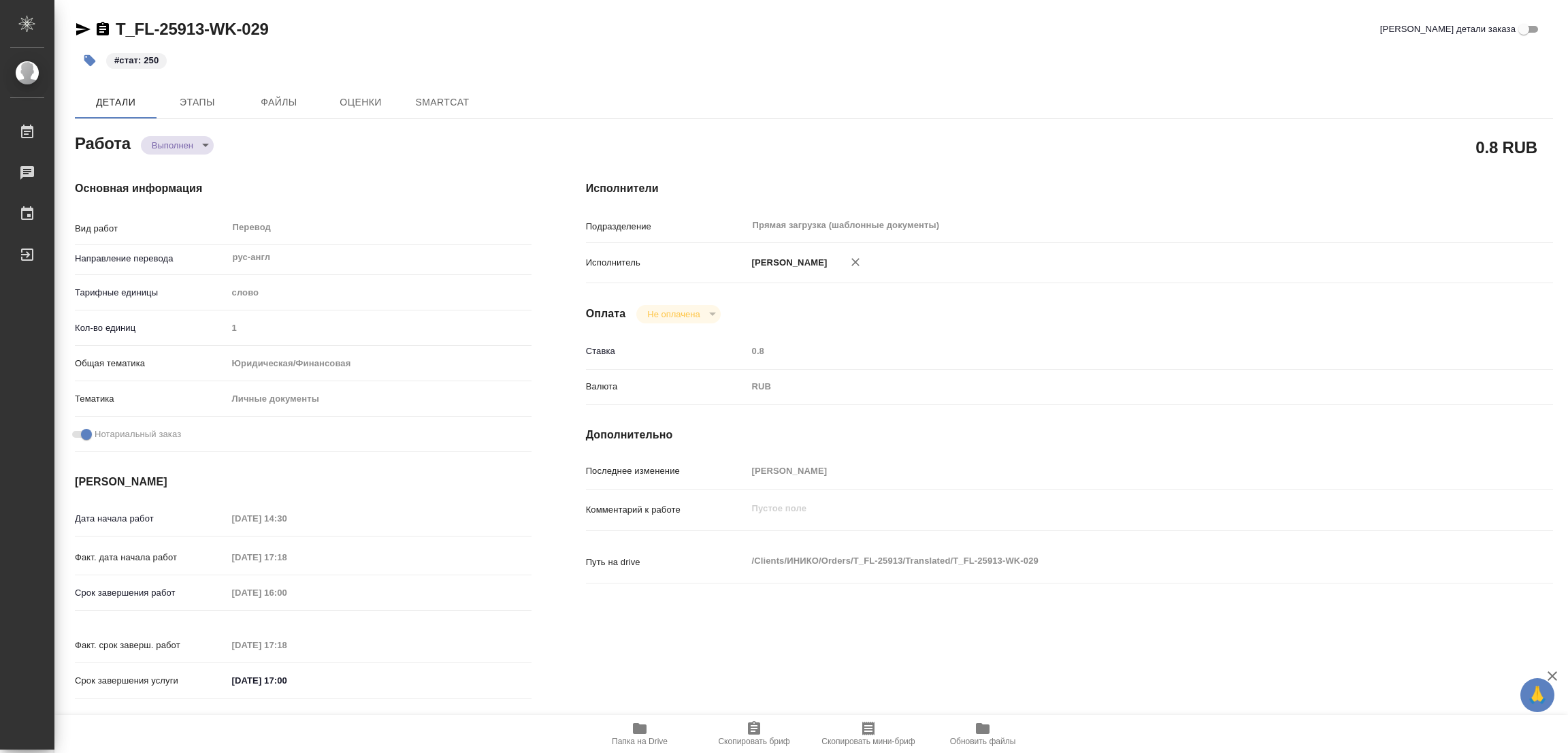
type textarea "x"
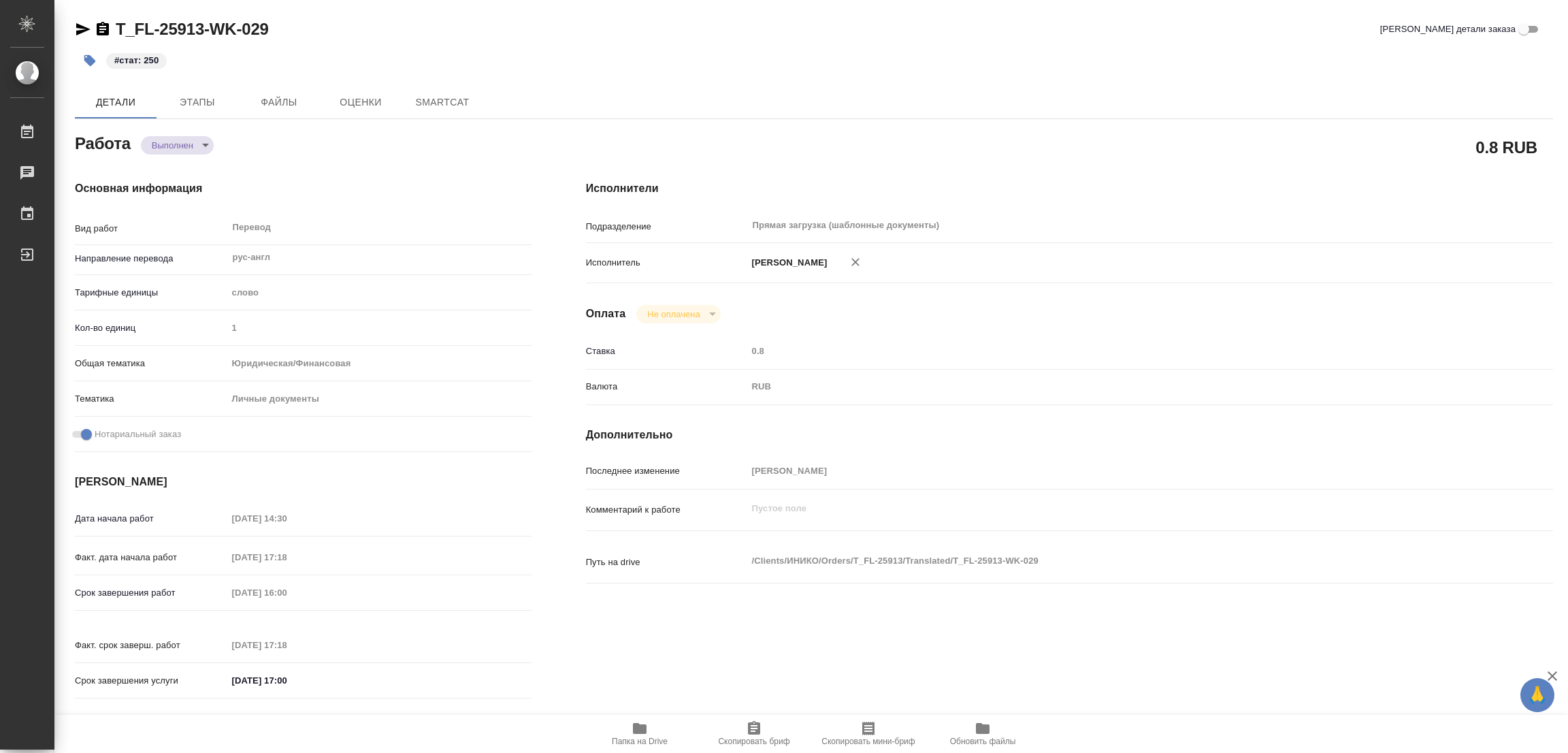
type textarea "x"
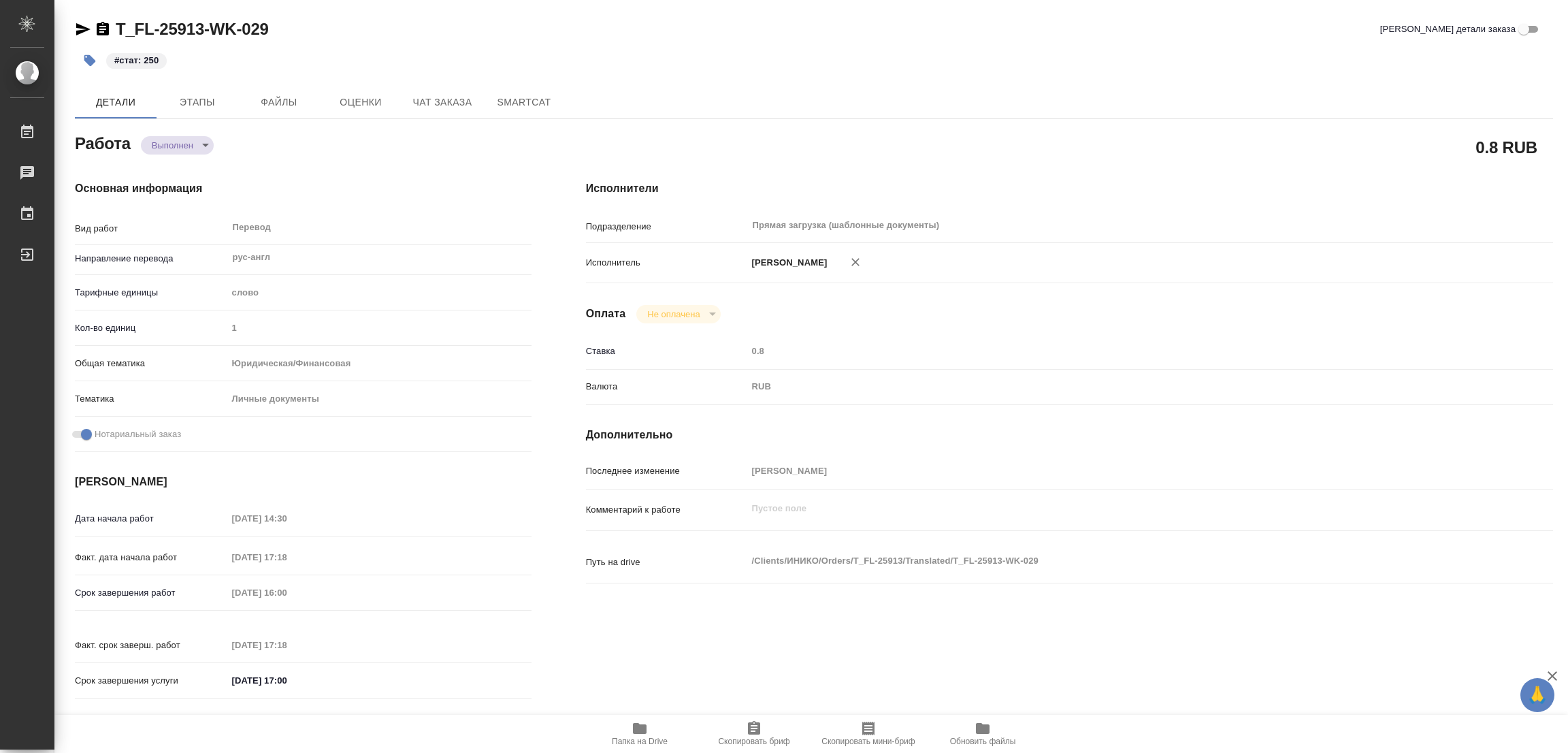
type textarea "x"
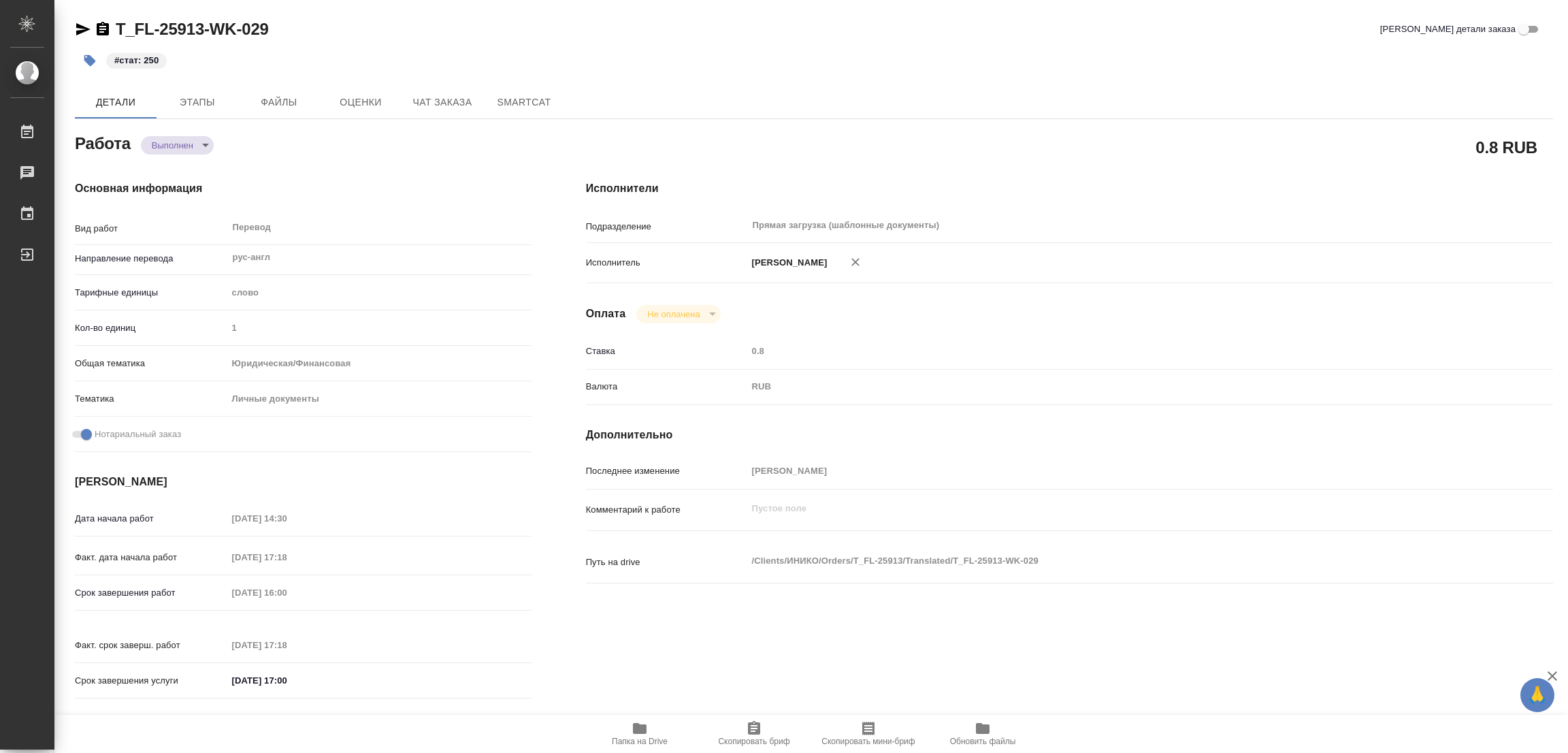
type textarea "x"
click at [628, 729] on span "Папка на Drive" at bounding box center [640, 733] width 98 height 26
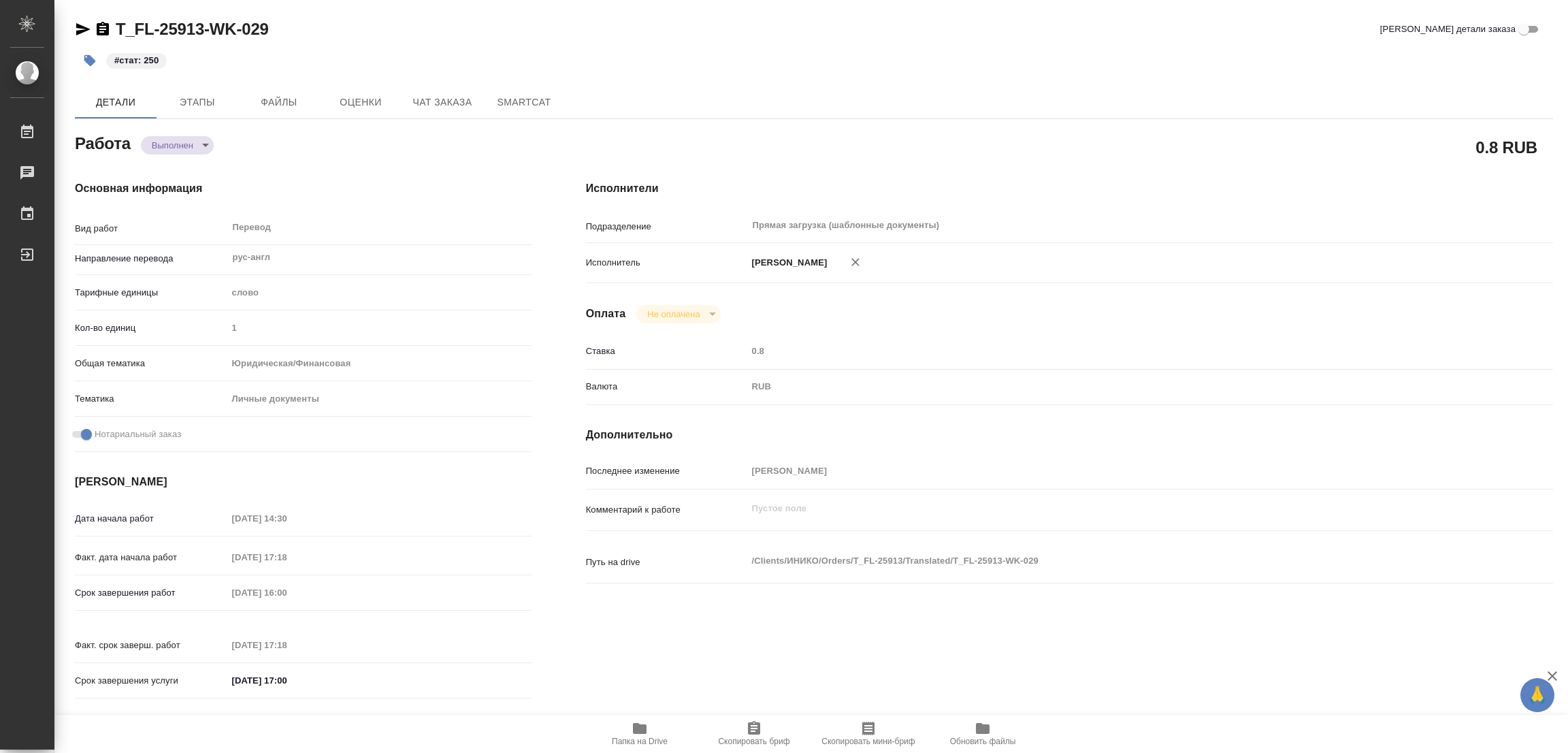
click at [362, 173] on div "Основная информация Вид работ Перевод x ​ Направление перевода рус-англ ​ Тариф…" at bounding box center [303, 444] width 511 height 582
click at [340, 126] on div "Работа Выполнен completed" at bounding box center [303, 147] width 511 height 89
click at [859, 24] on div "T_FL-25913-WK-029 Кратко детали заказа" at bounding box center [814, 29] width 1478 height 22
click at [908, 35] on div "T_FL-25913-WK-029 Кратко детали заказа" at bounding box center [814, 29] width 1478 height 22
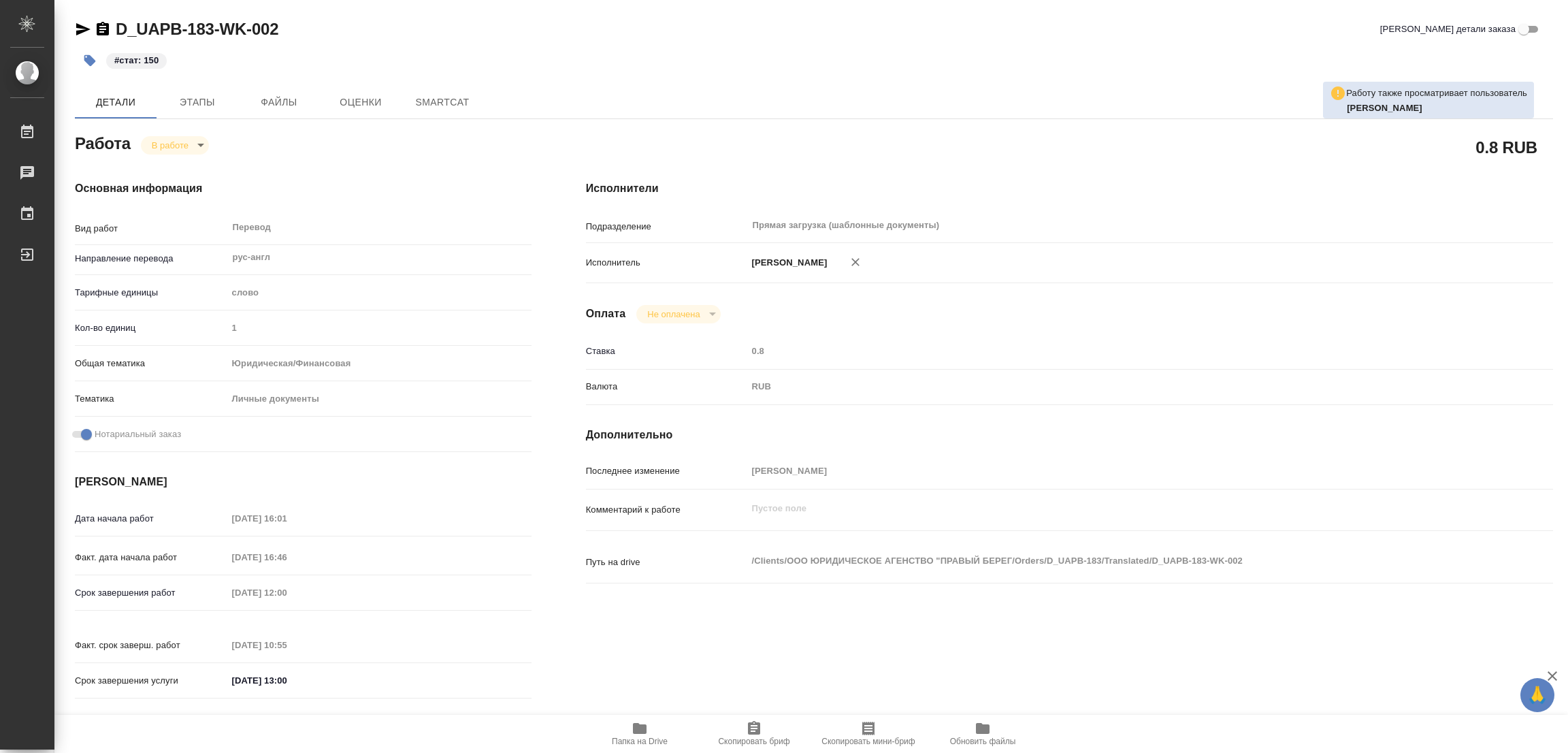
type textarea "x"
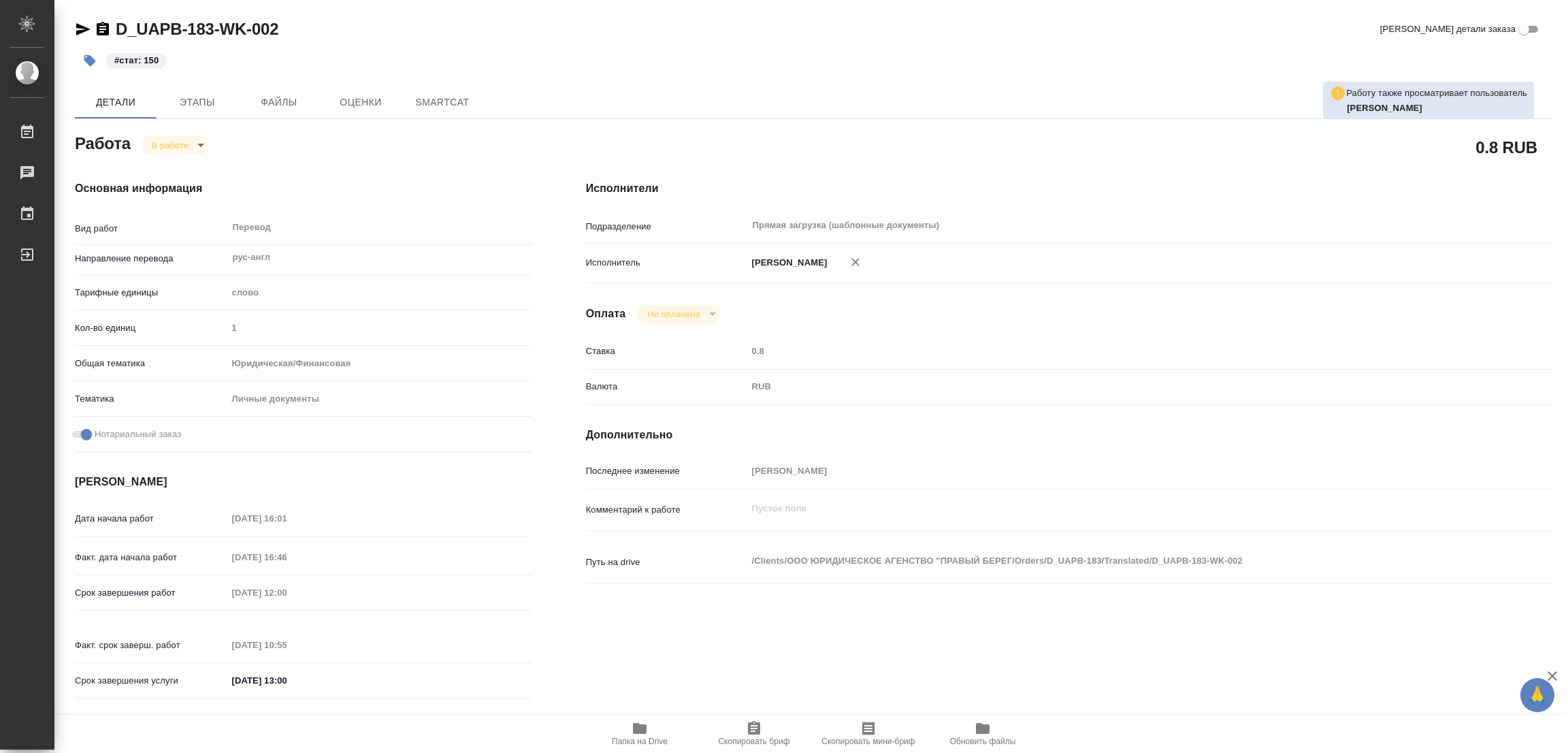
type textarea "x"
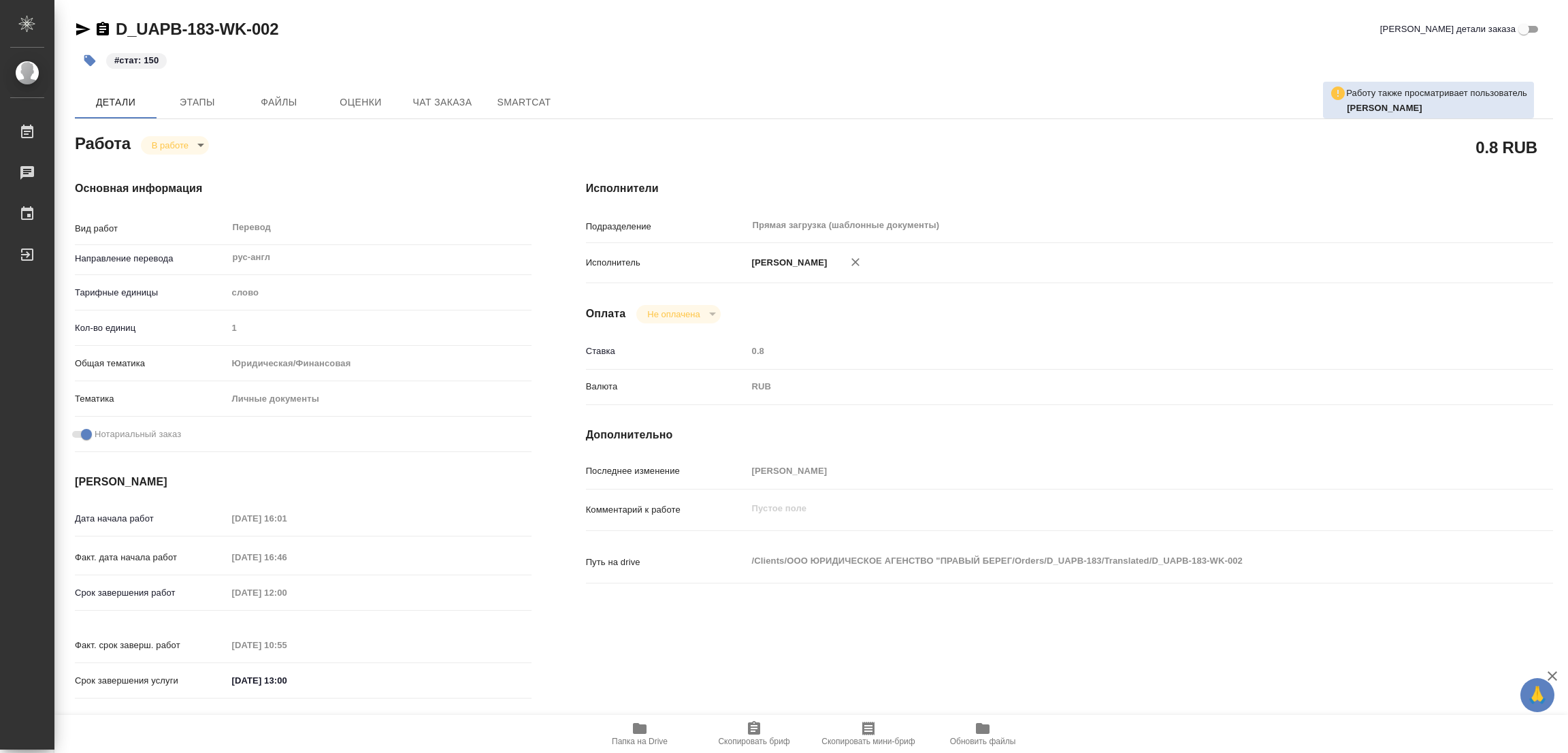
type textarea "x"
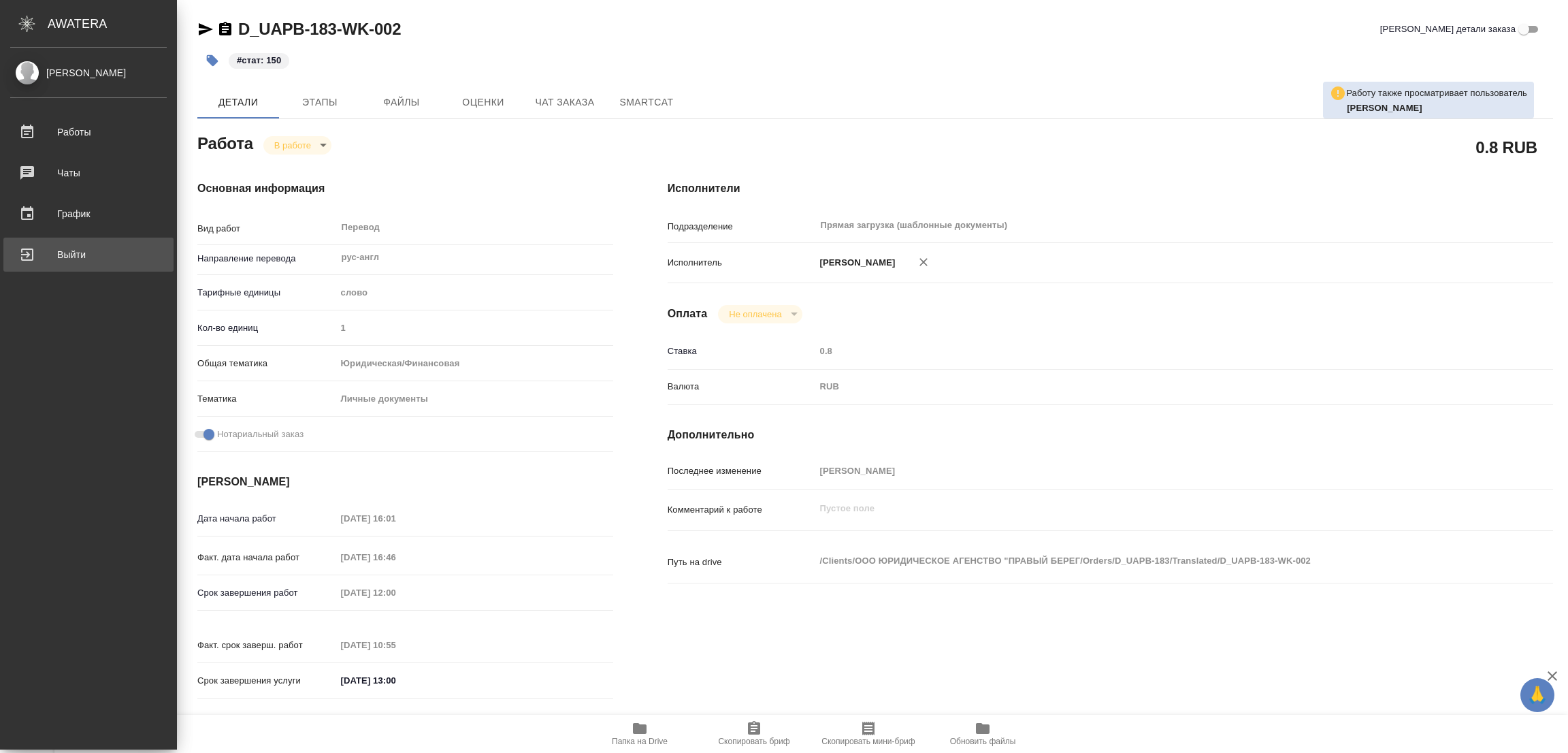
type textarea "x"
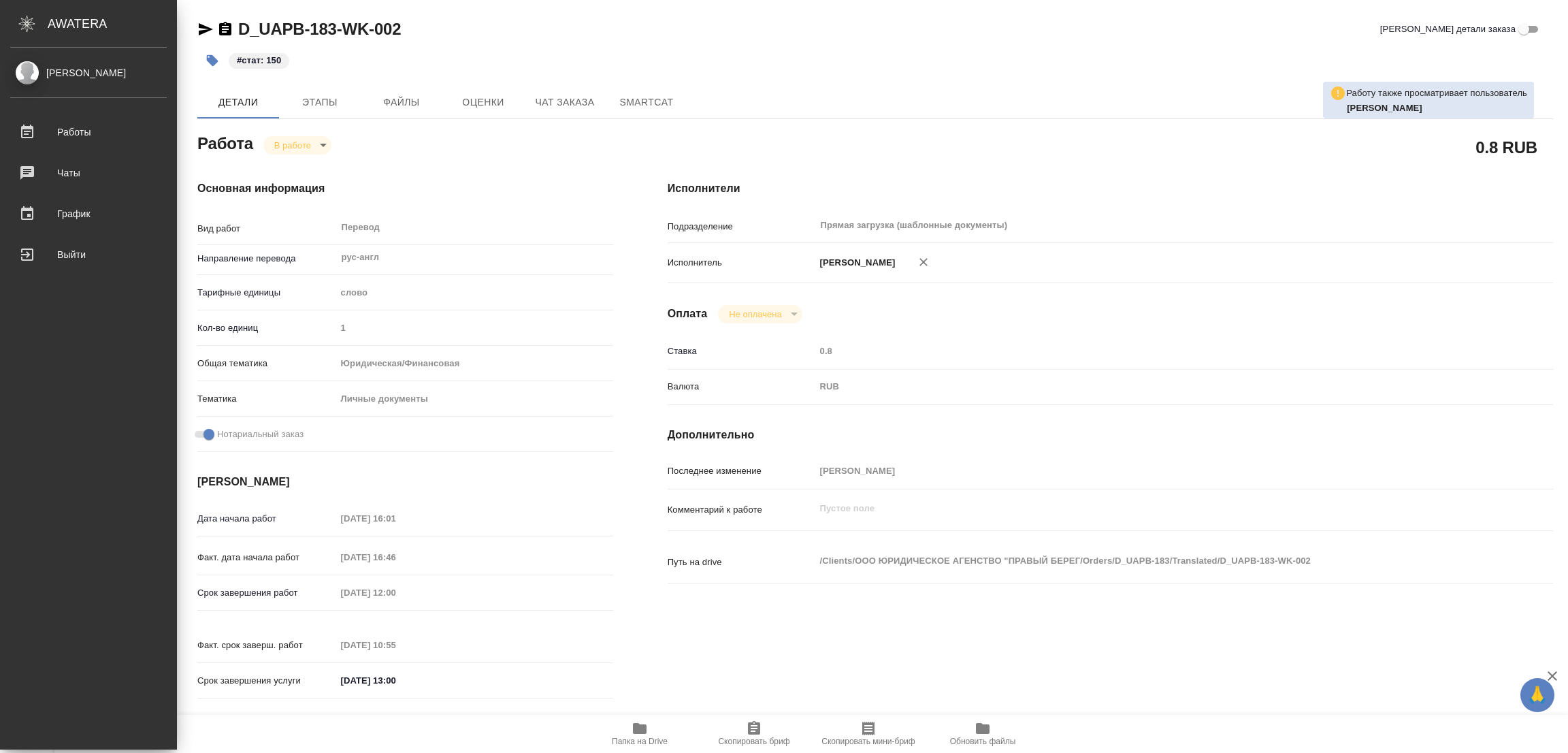
type textarea "x"
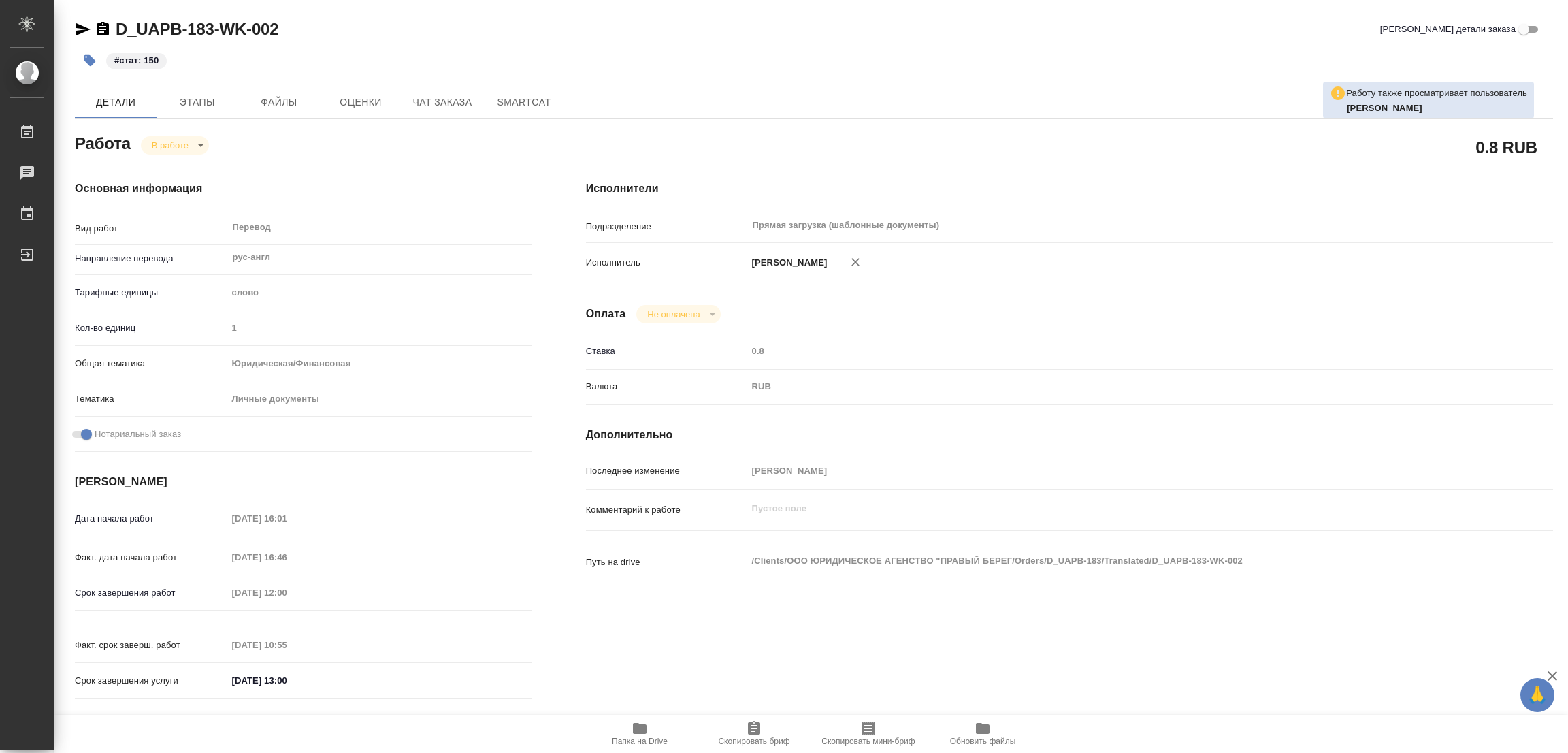
type textarea "x"
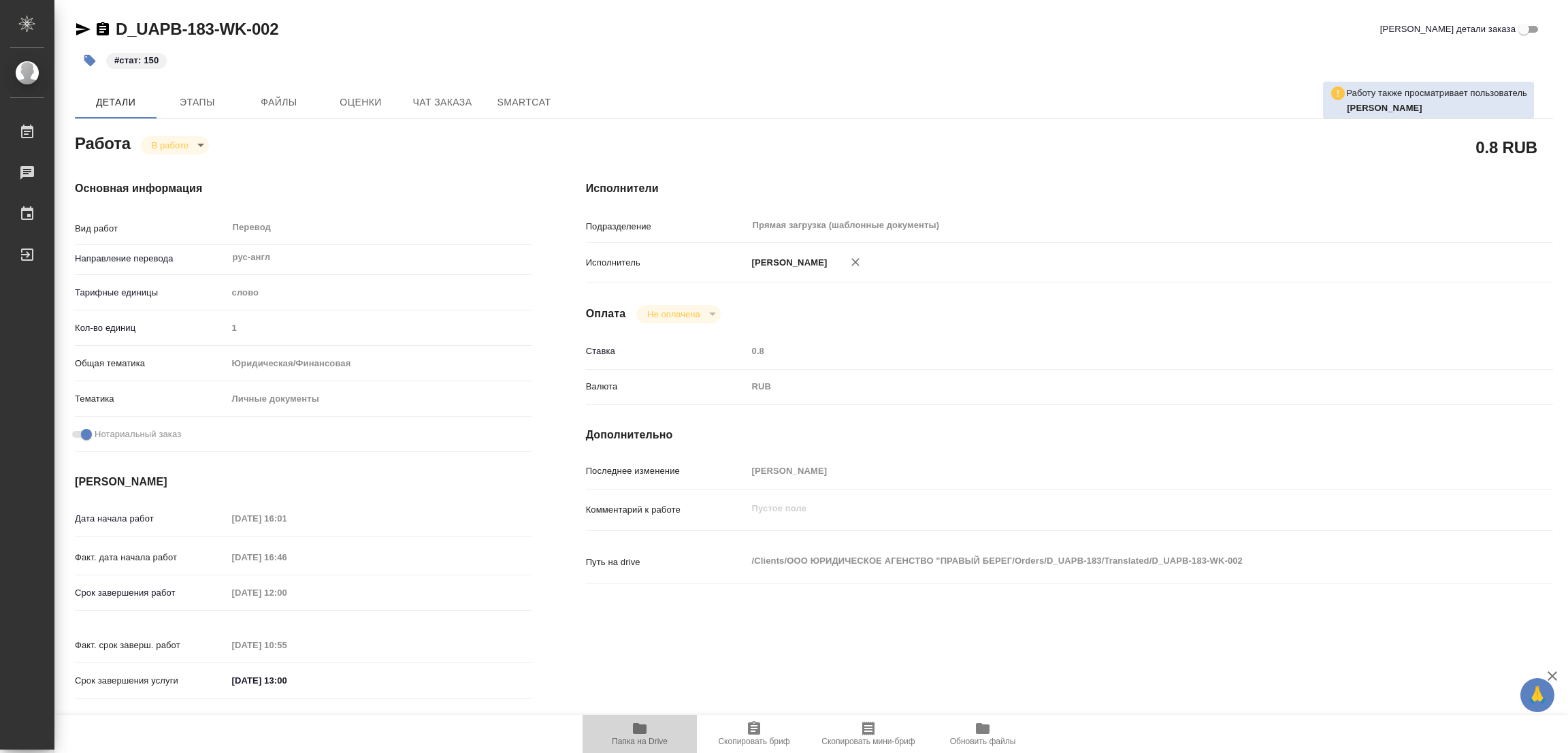
click at [642, 727] on icon "button" at bounding box center [640, 728] width 14 height 11
click at [219, 590] on div "Срок завершения работ 25.08.2025 12:00" at bounding box center [303, 593] width 457 height 24
click at [467, 150] on div "Работа В работе inProgress" at bounding box center [303, 142] width 457 height 25
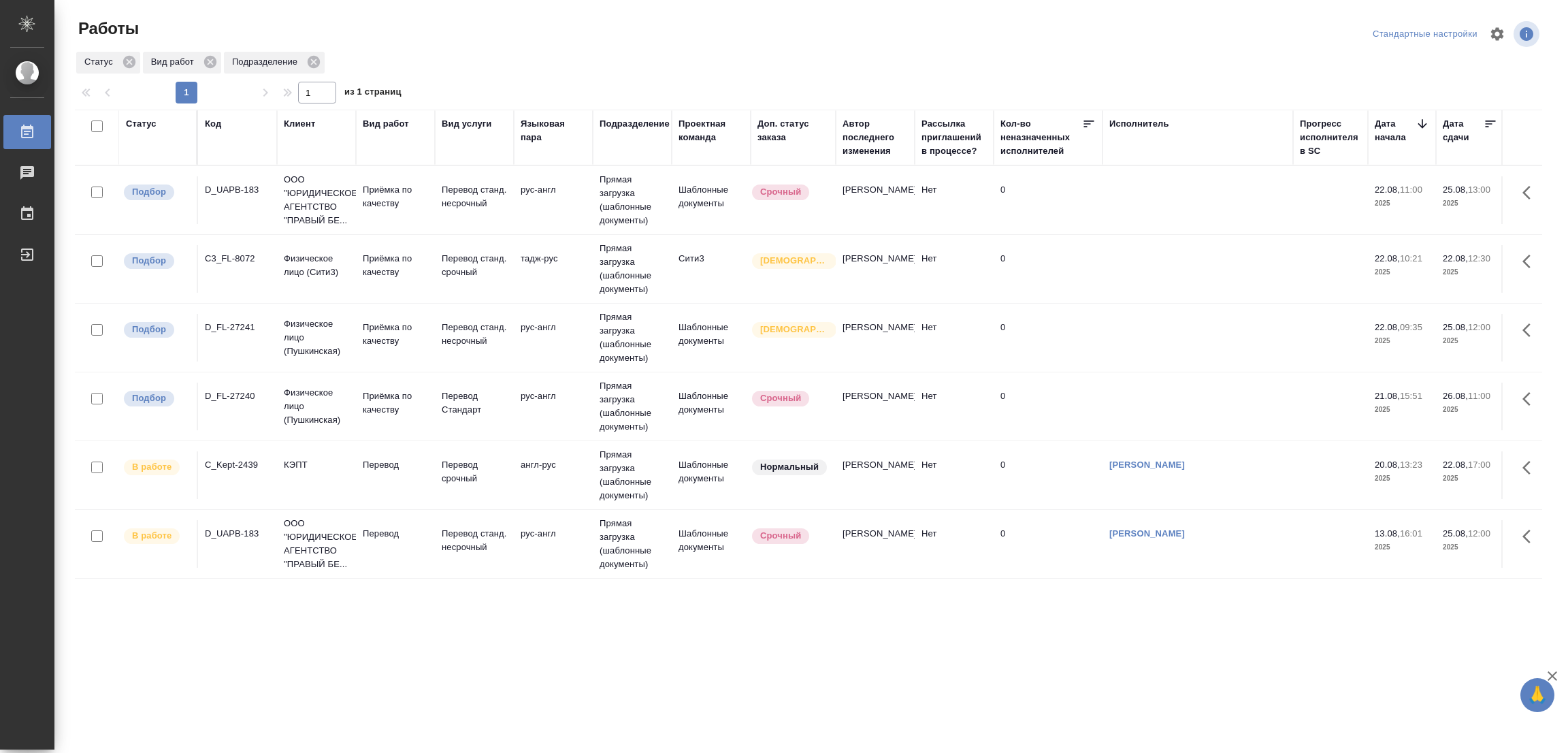
click at [742, 663] on div ".cls-1 fill:#fff; AWATERA [PERSON_NAME] Работы 0 Чаты График Выйти Работы Станд…" at bounding box center [784, 376] width 1568 height 753
click at [780, 667] on div ".cls-1 fill:#fff; AWATERA [PERSON_NAME] Работы 0 Чаты График Выйти Работы Станд…" at bounding box center [784, 376] width 1568 height 753
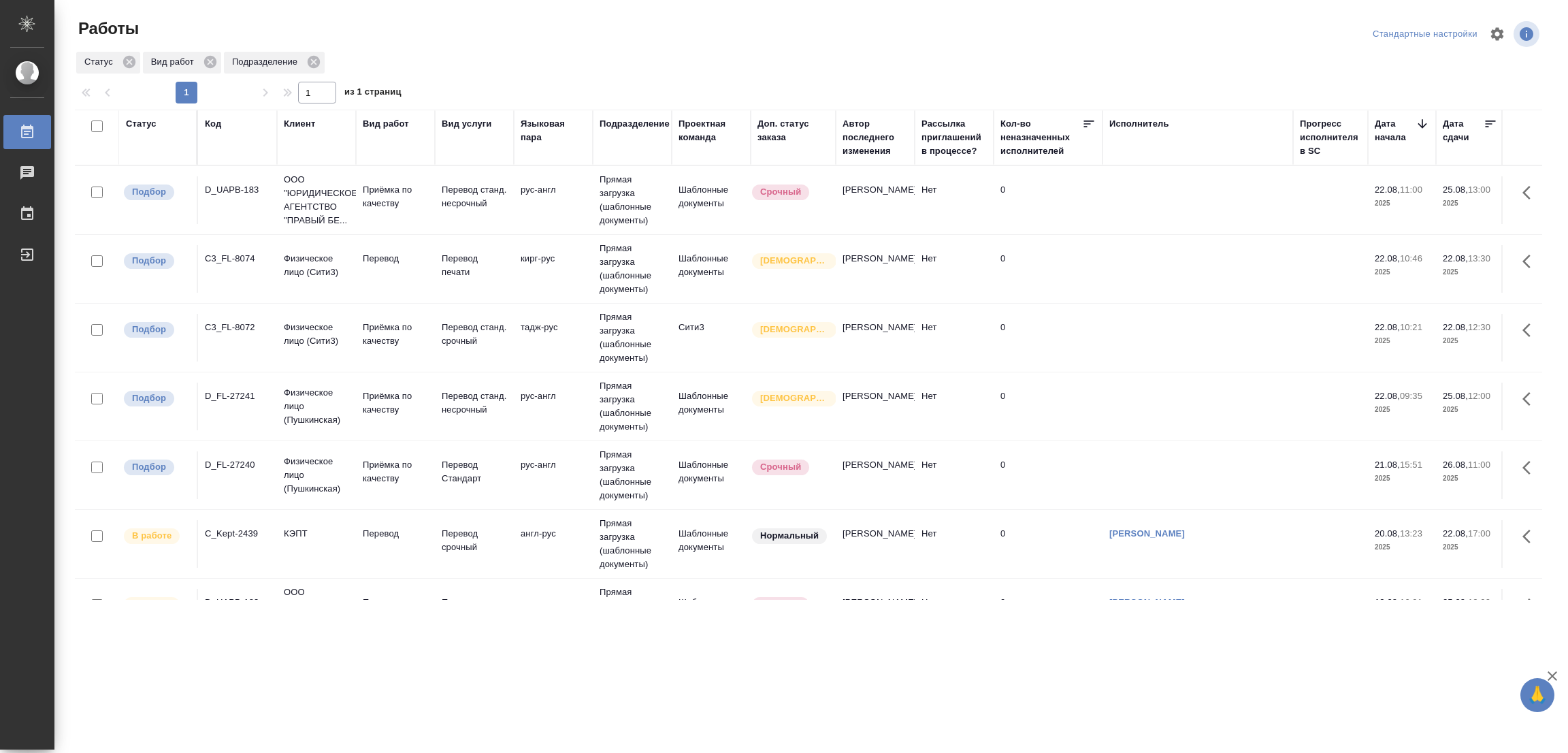
click at [229, 609] on div ".cls-1 fill:#fff; AWATERA [PERSON_NAME] Работы 0 Чаты График Выйти Работы Станд…" at bounding box center [784, 376] width 1568 height 753
click at [377, 252] on p "Перевод" at bounding box center [396, 259] width 65 height 14
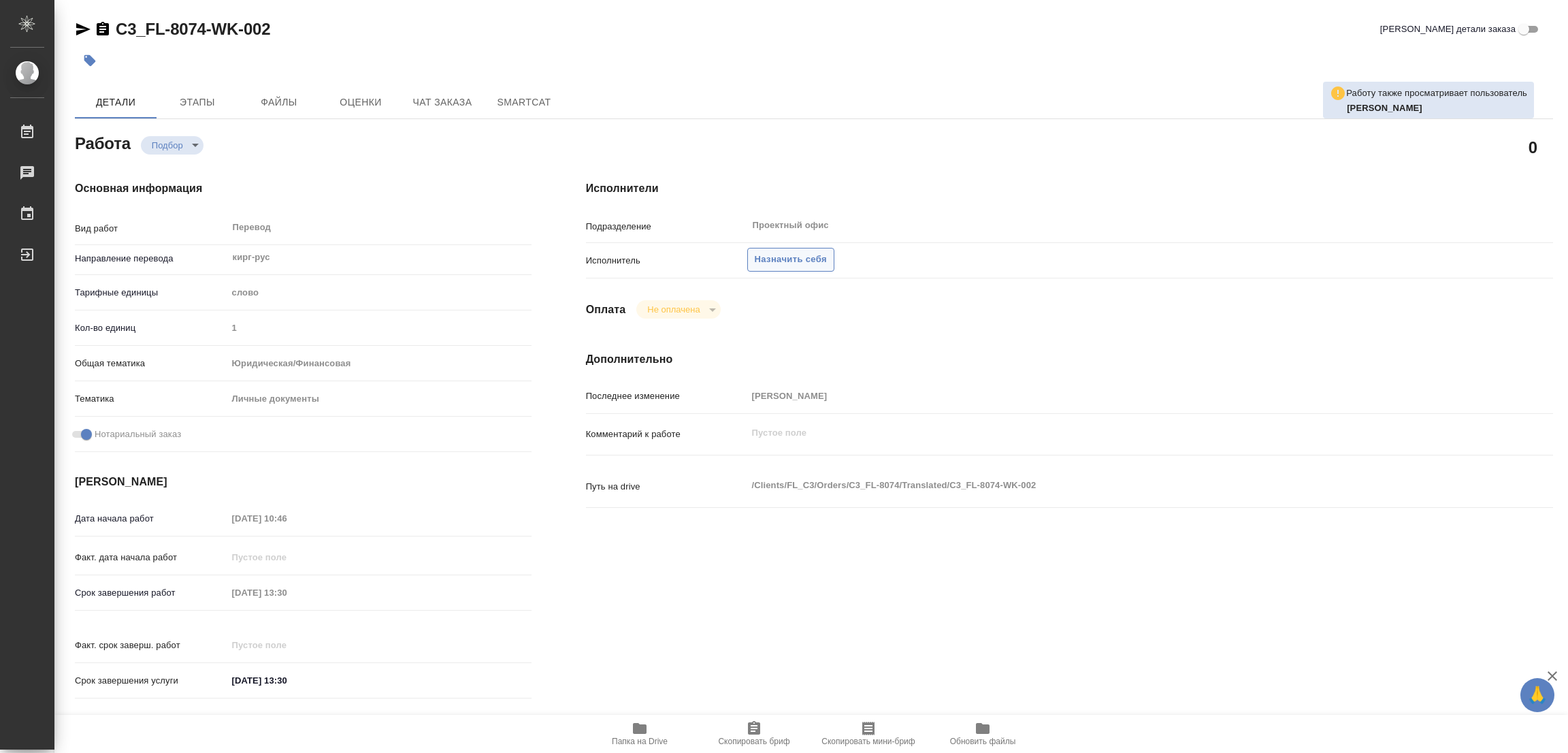
type textarea "x"
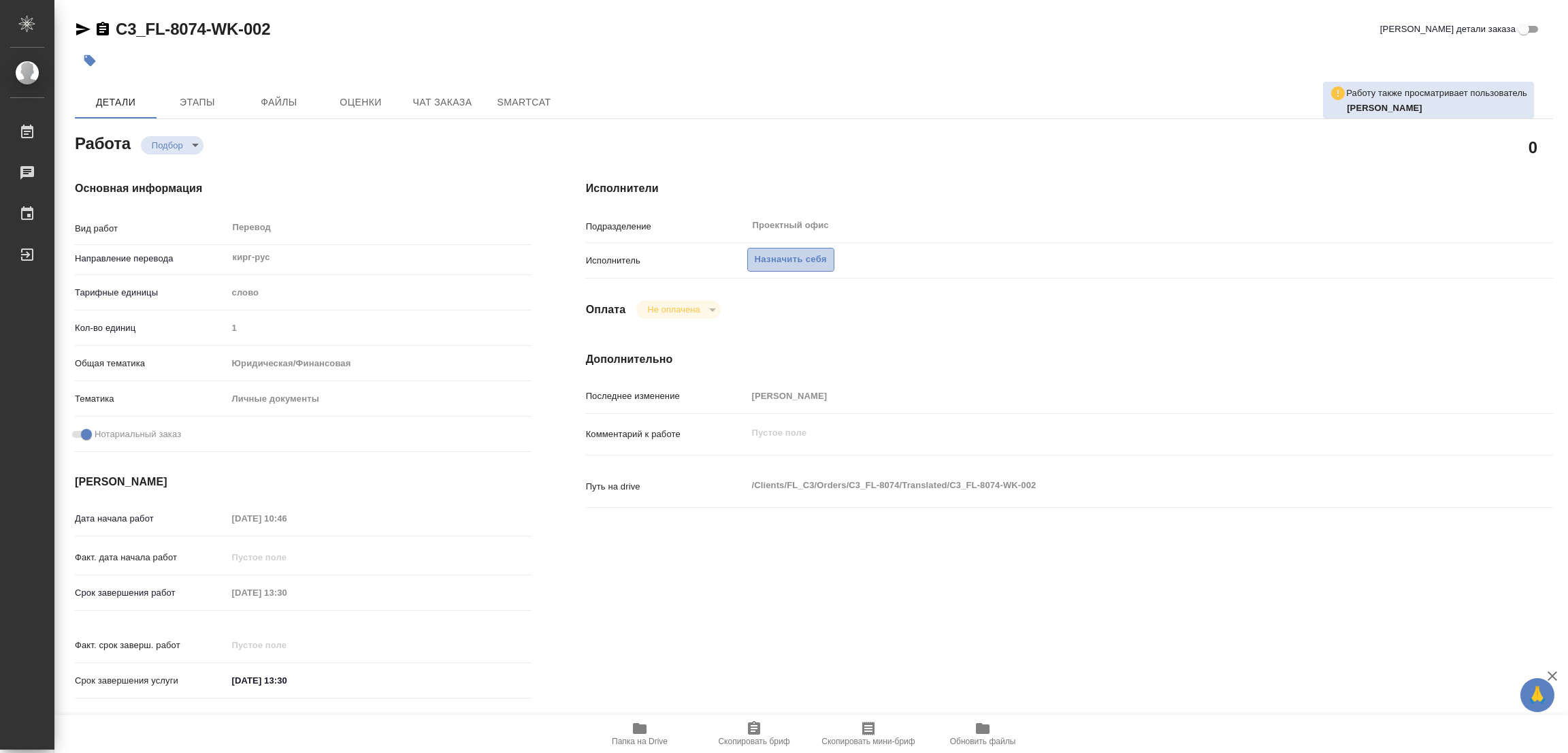
click at [785, 252] on span "Назначить себя" at bounding box center [791, 260] width 72 height 16
type textarea "x"
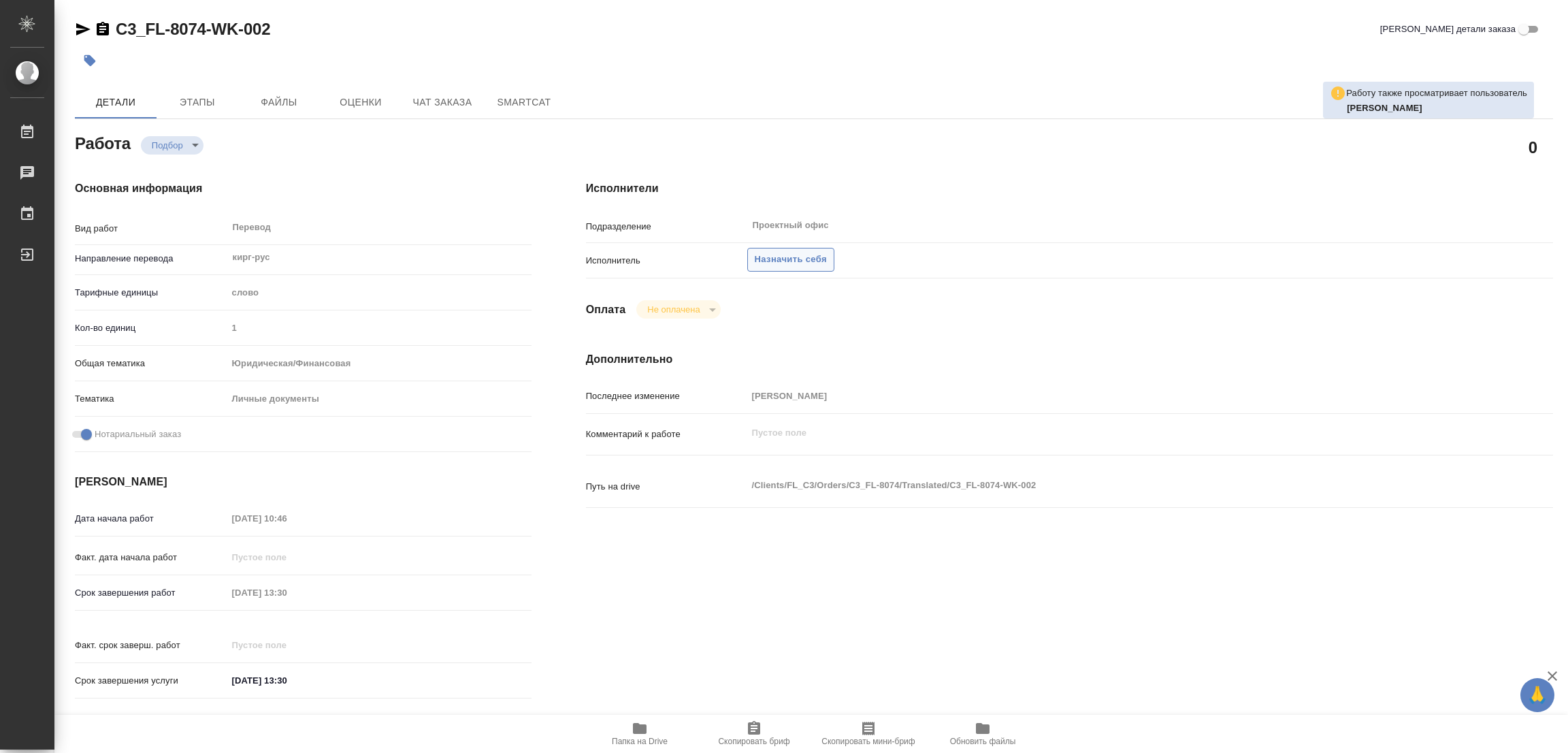
type textarea "x"
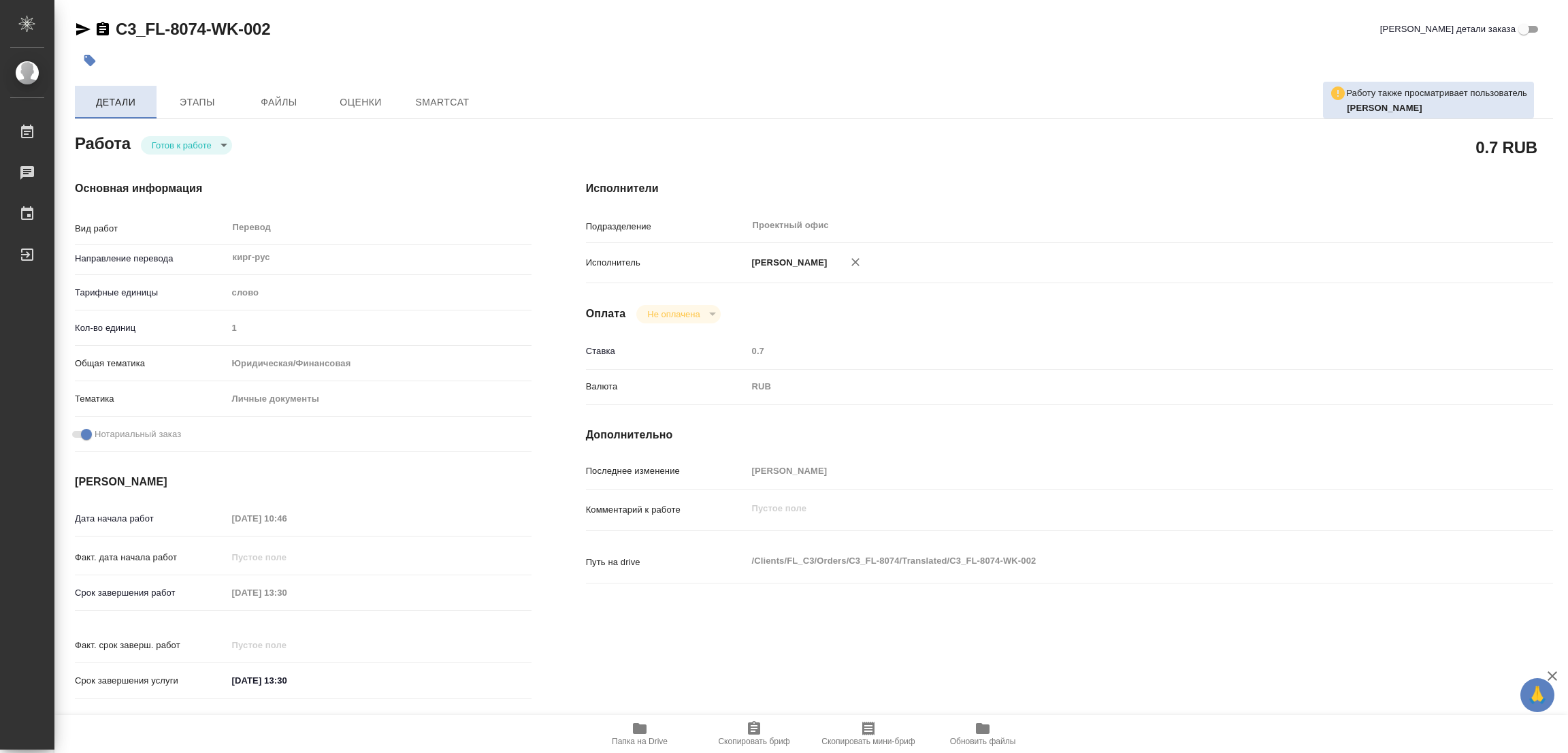
type textarea "x"
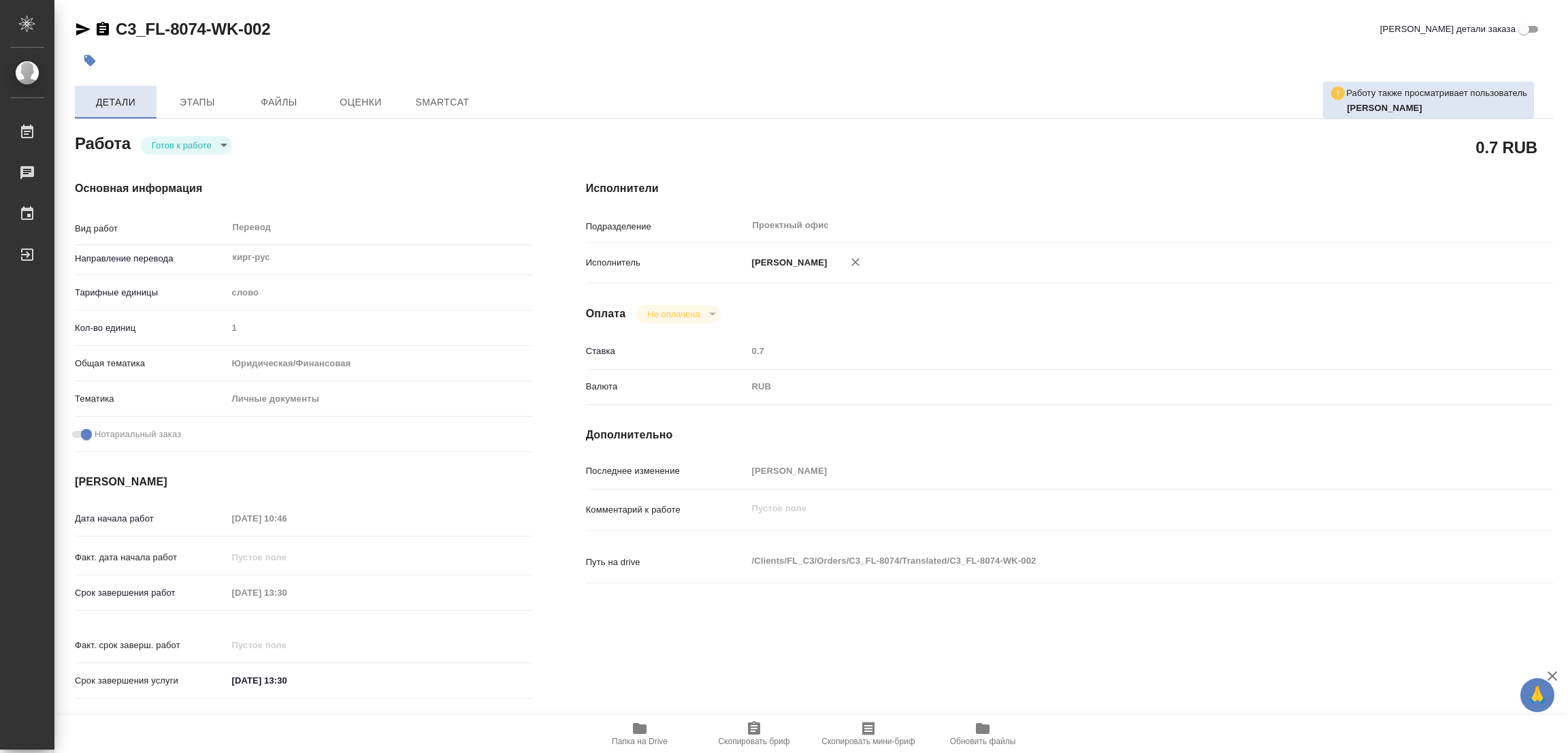
type textarea "x"
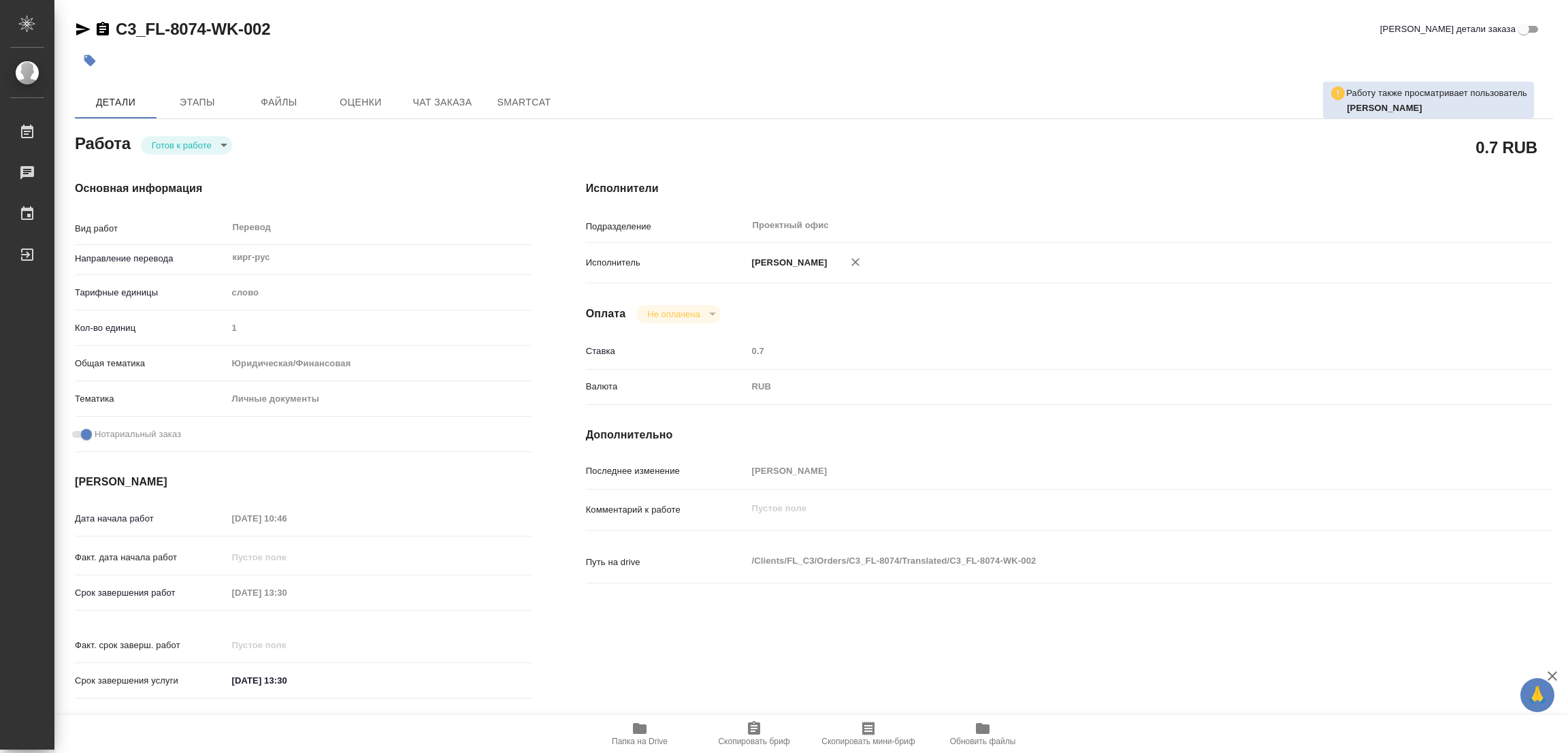
drag, startPoint x: 168, startPoint y: 133, endPoint x: 167, endPoint y: 142, distance: 9.1
click at [168, 136] on div "[PERSON_NAME] к работе readyForWork" at bounding box center [303, 142] width 457 height 25
type textarea "x"
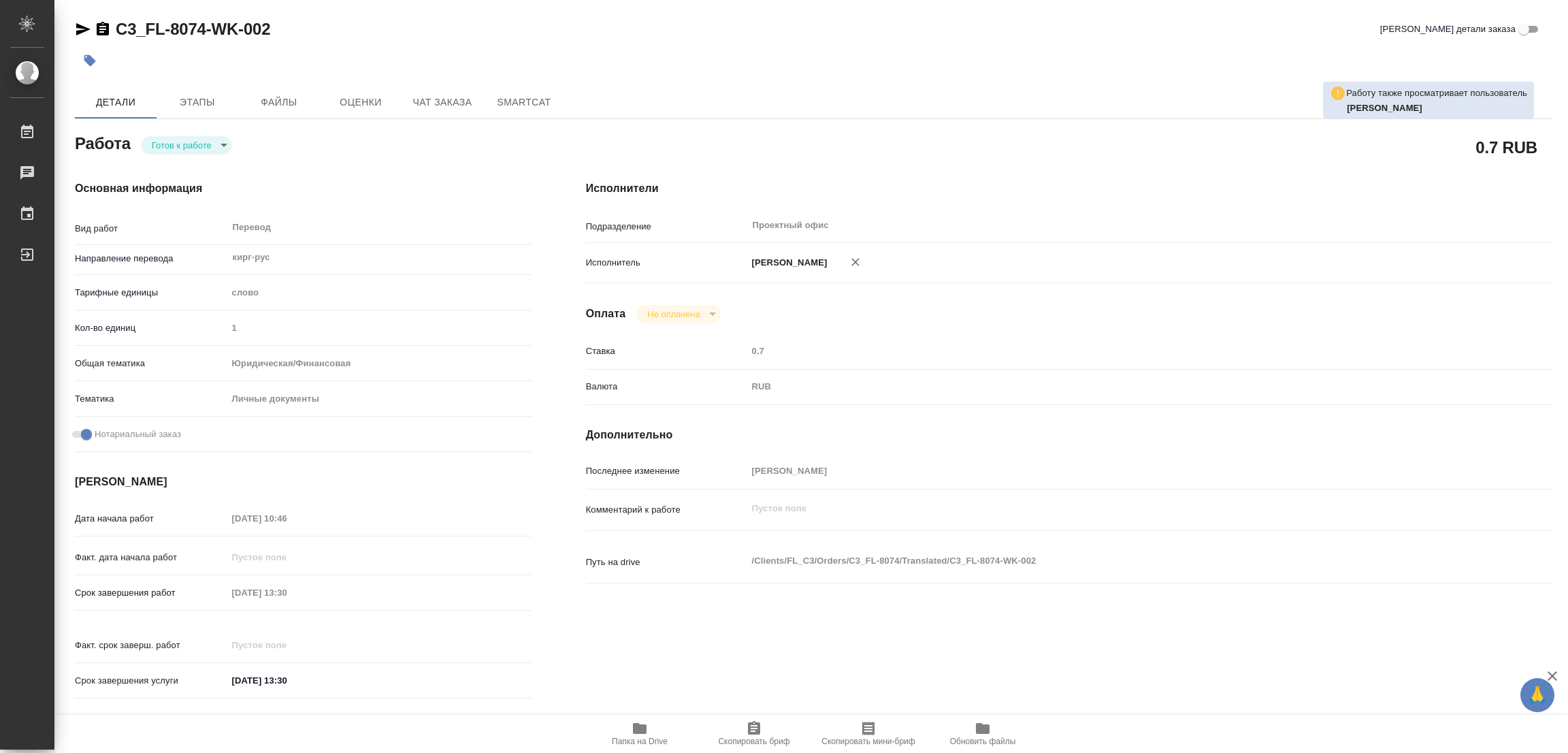
type textarea "x"
click at [167, 143] on body "🙏 .cls-1 fill:#fff; AWATERA Popova Galina Работы Чаты График Выйти C3_FL-8074-W…" at bounding box center [784, 376] width 1568 height 753
type textarea "x"
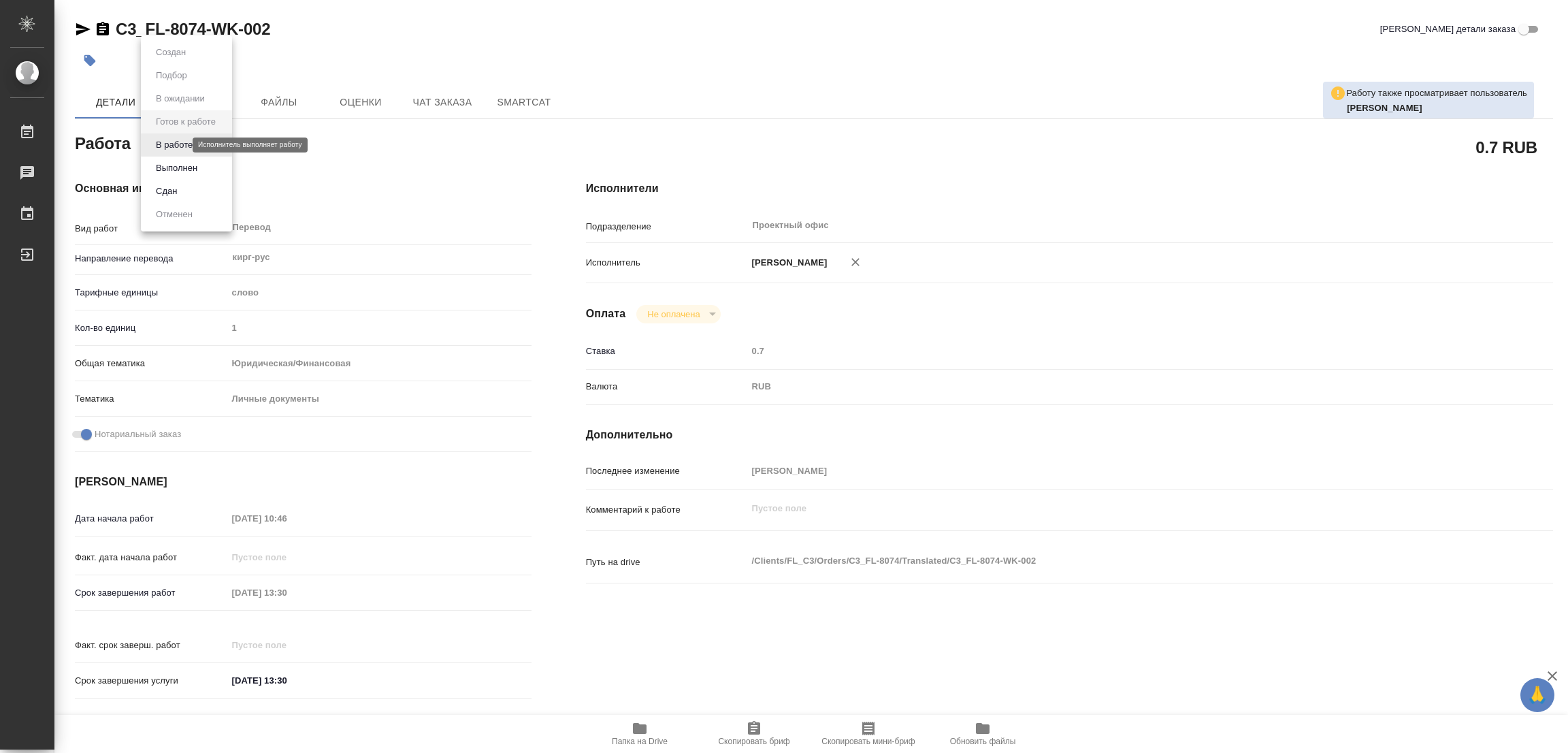
type textarea "x"
click at [167, 143] on button "В работе" at bounding box center [174, 145] width 45 height 15
type textarea "x"
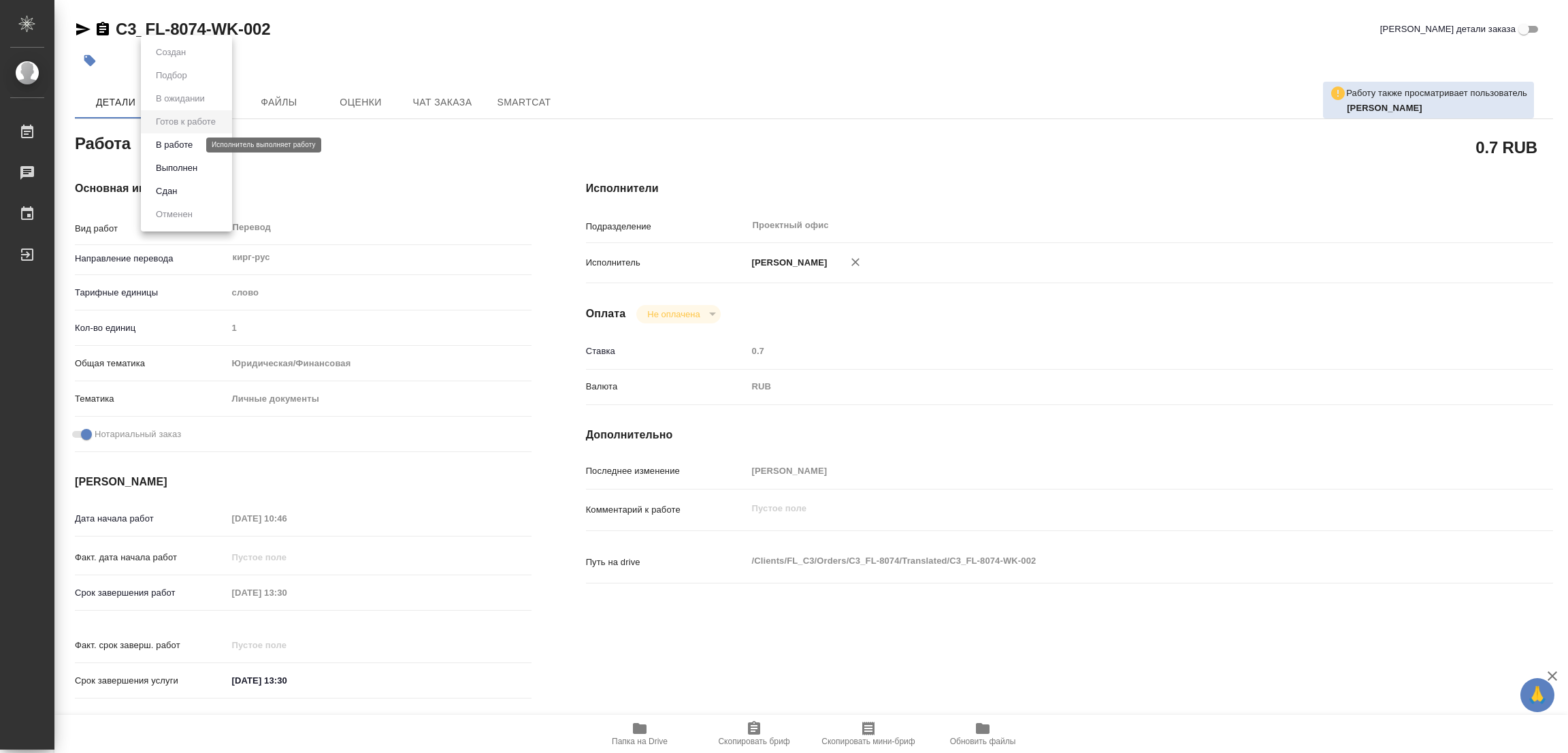
type textarea "x"
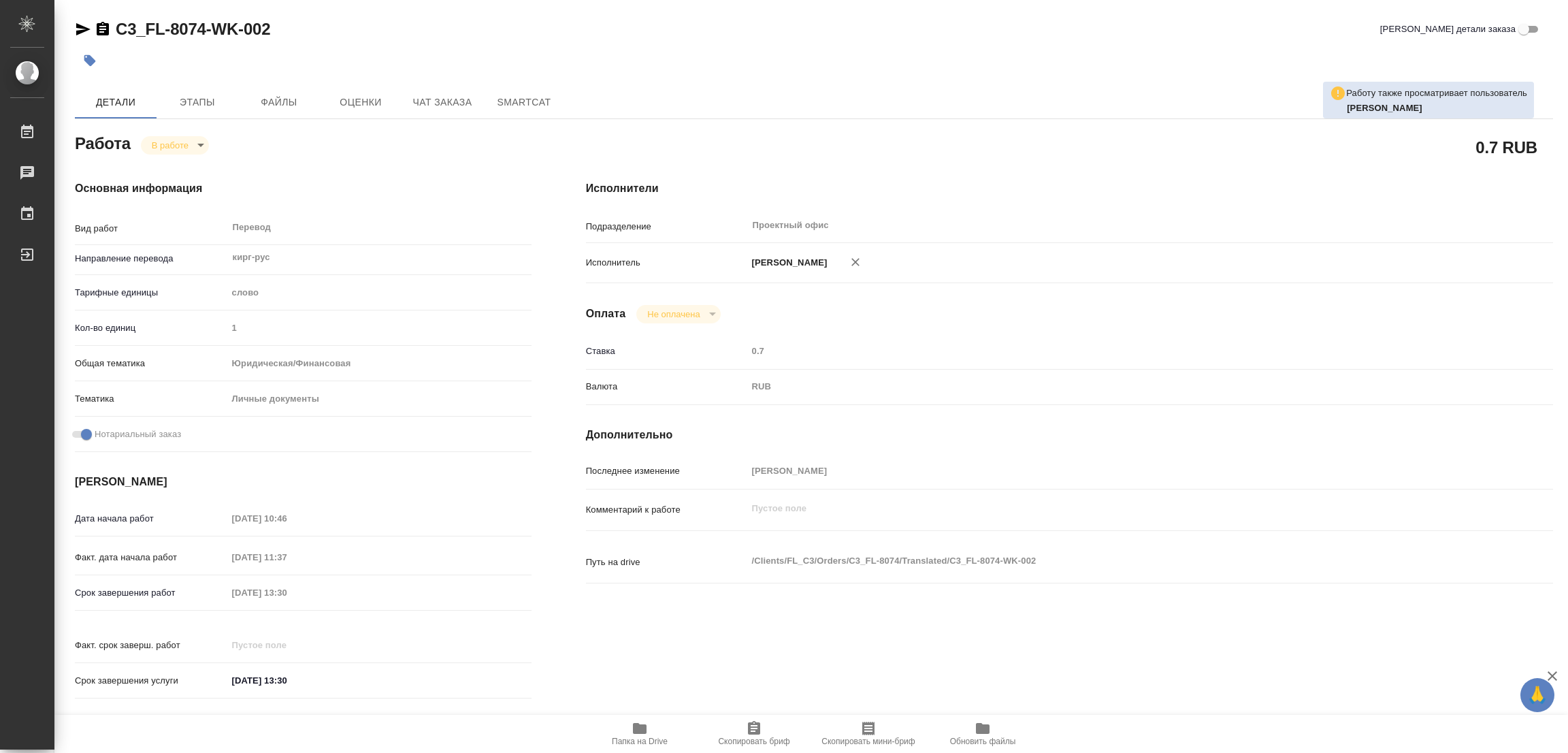
type textarea "x"
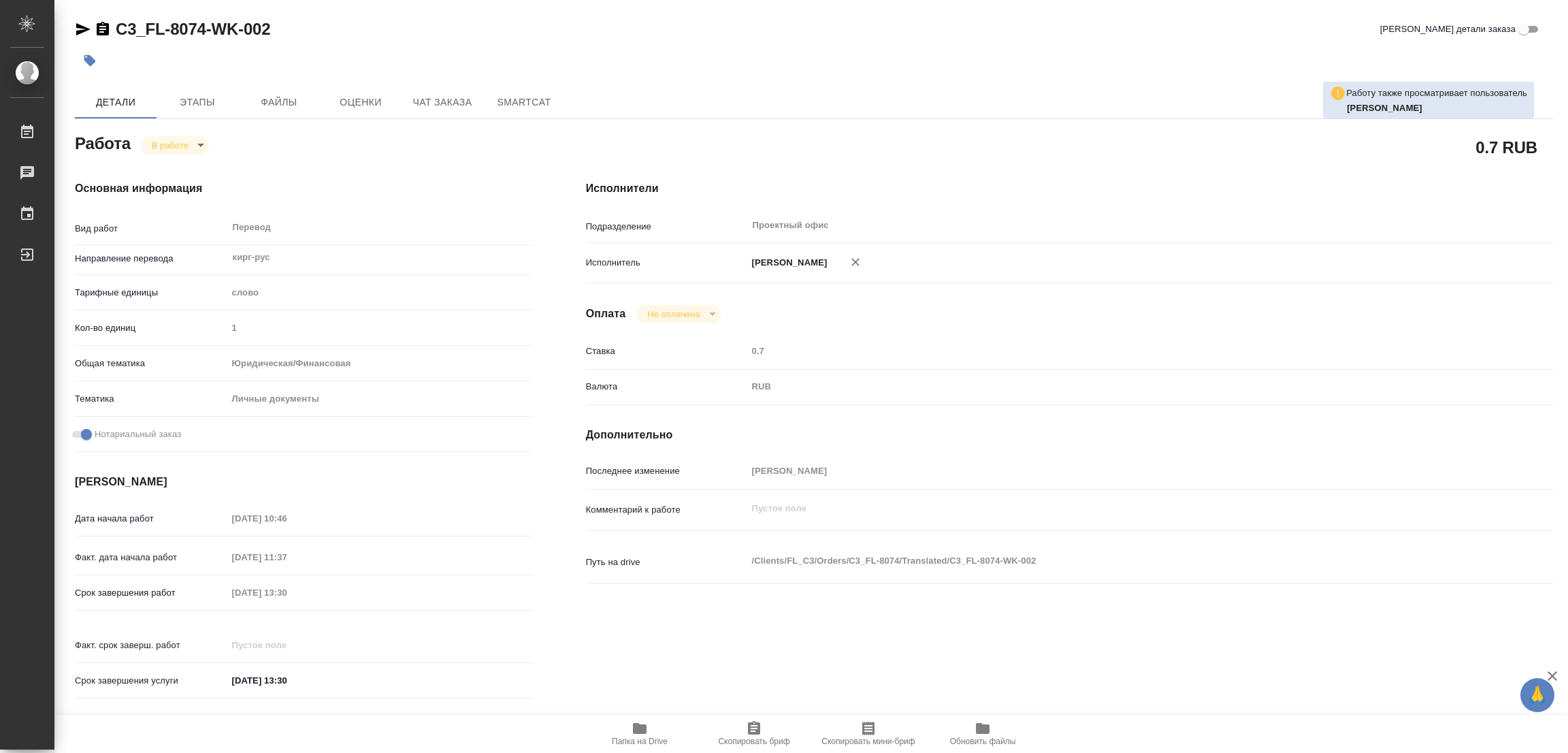
type textarea "x"
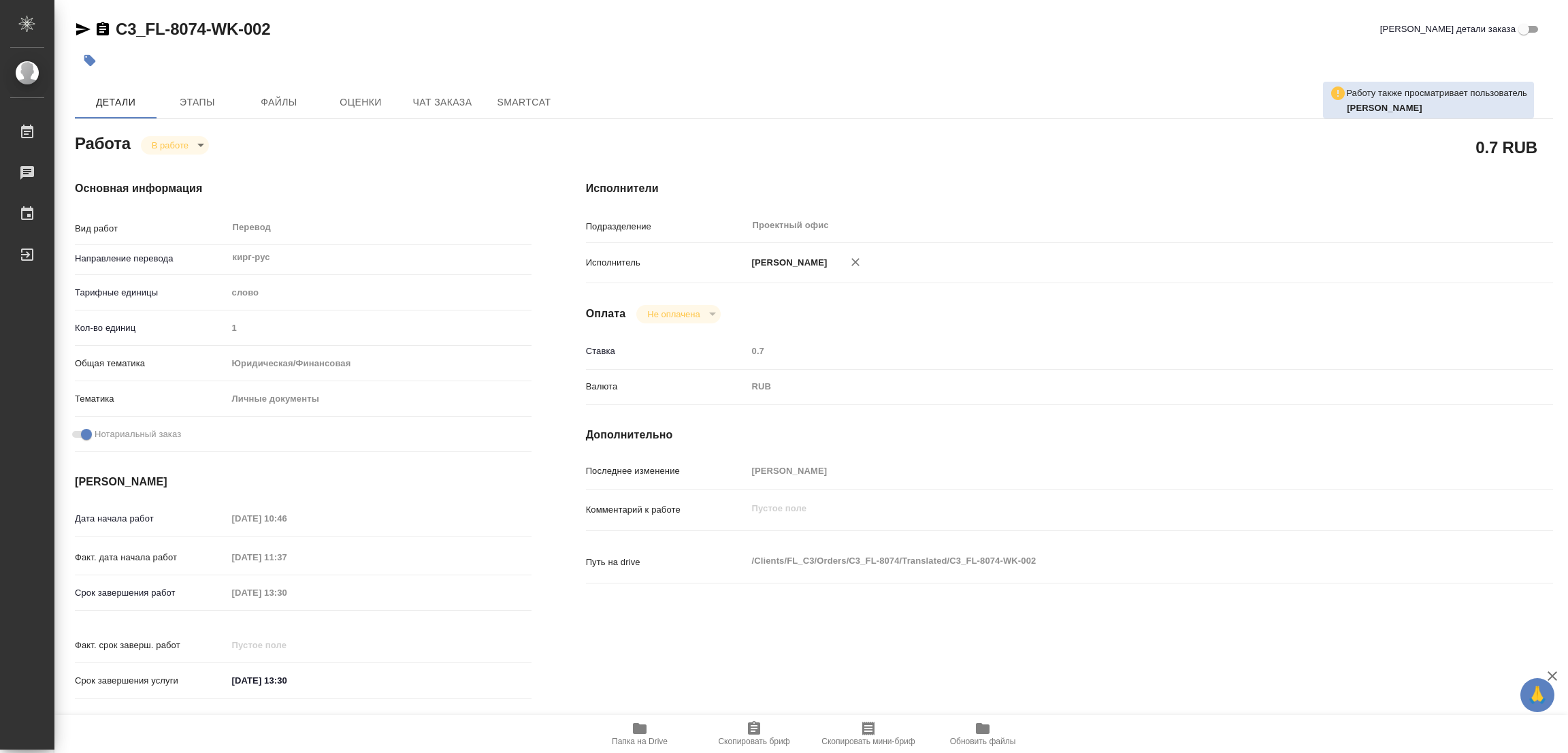
type textarea "x"
click at [279, 157] on div "Основная информация Вид работ Перевод x ​ Направление перевода кирг-рус ​ Тариф…" at bounding box center [303, 444] width 511 height 582
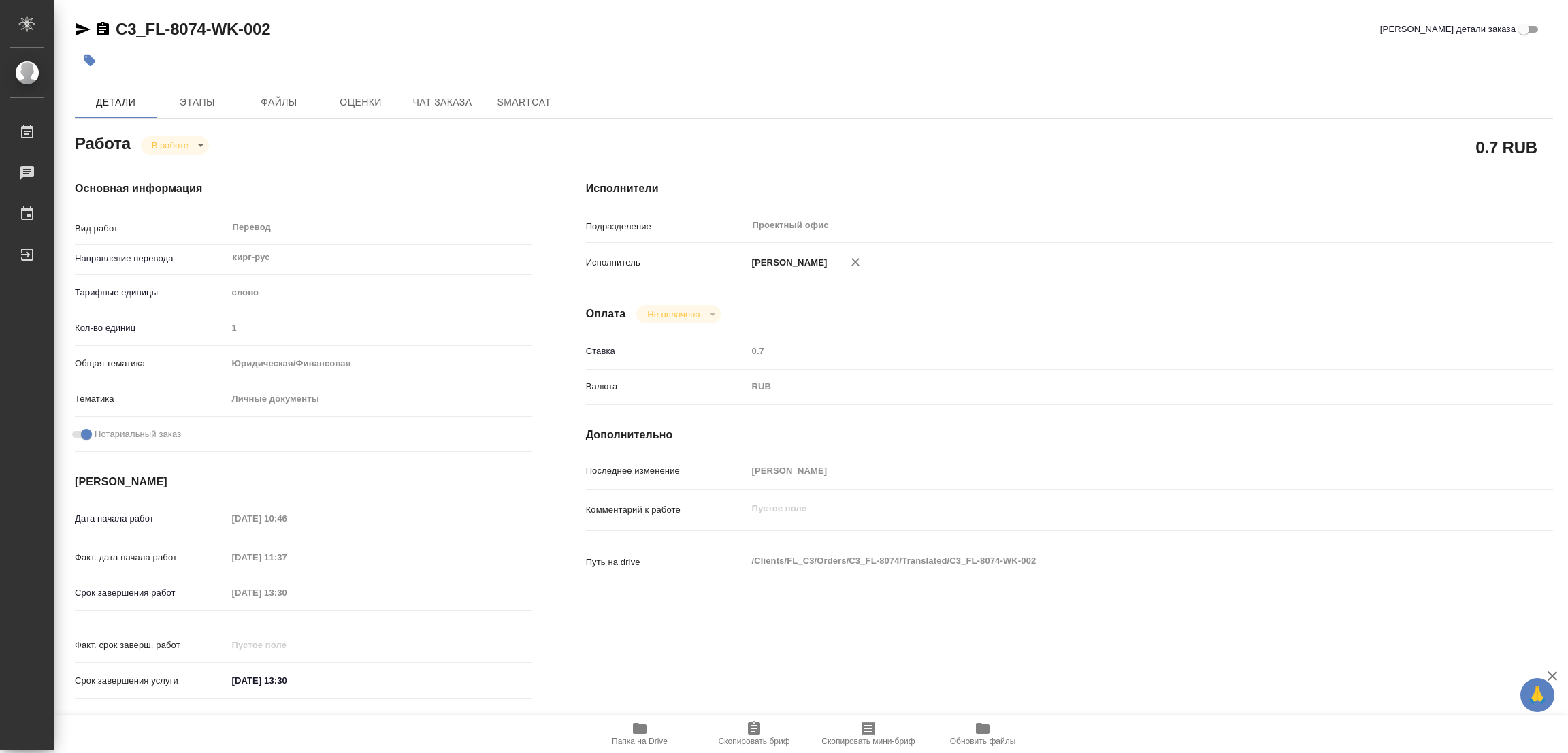
click at [1106, 190] on h4 "Исполнители" at bounding box center [1069, 188] width 967 height 16
type textarea "x"
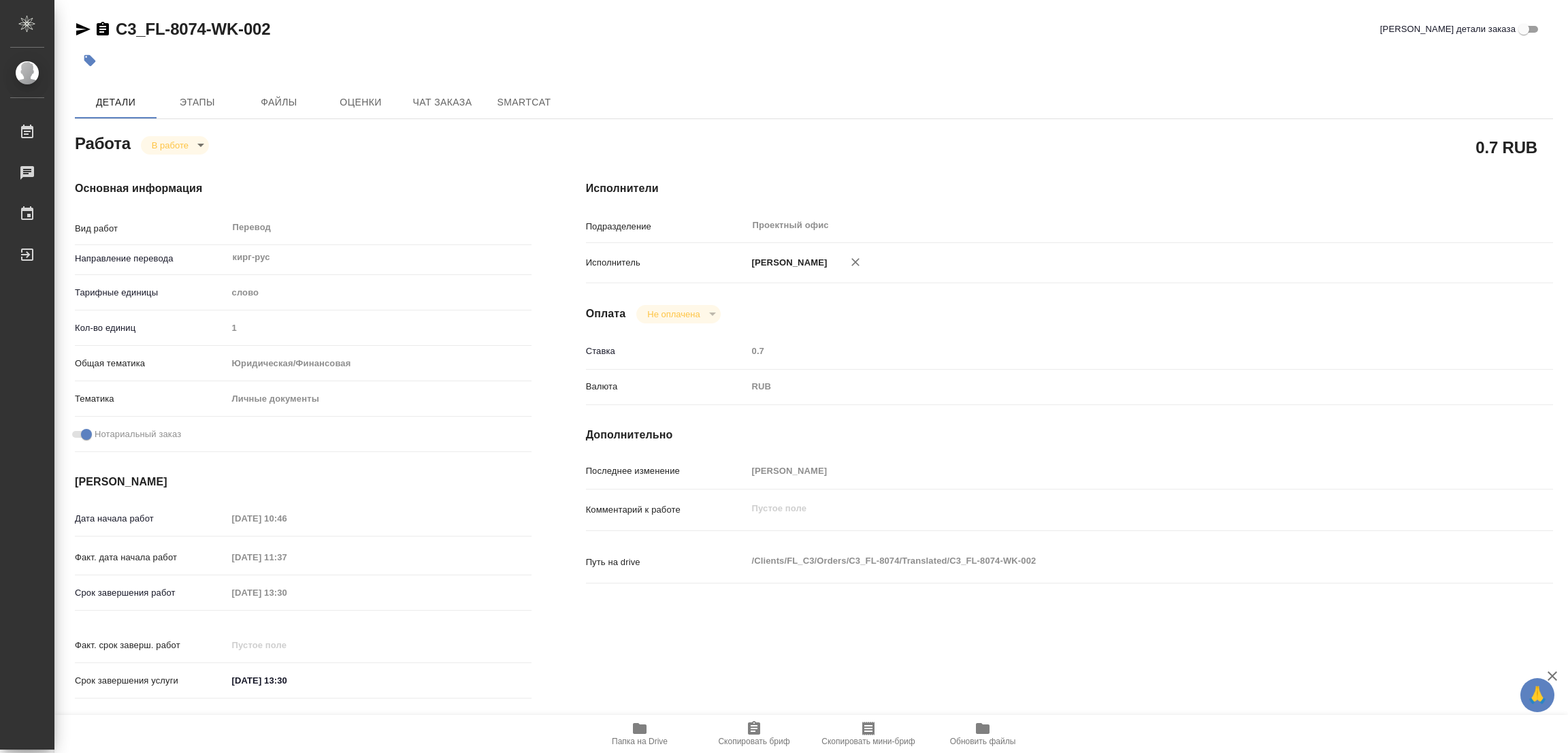
type textarea "x"
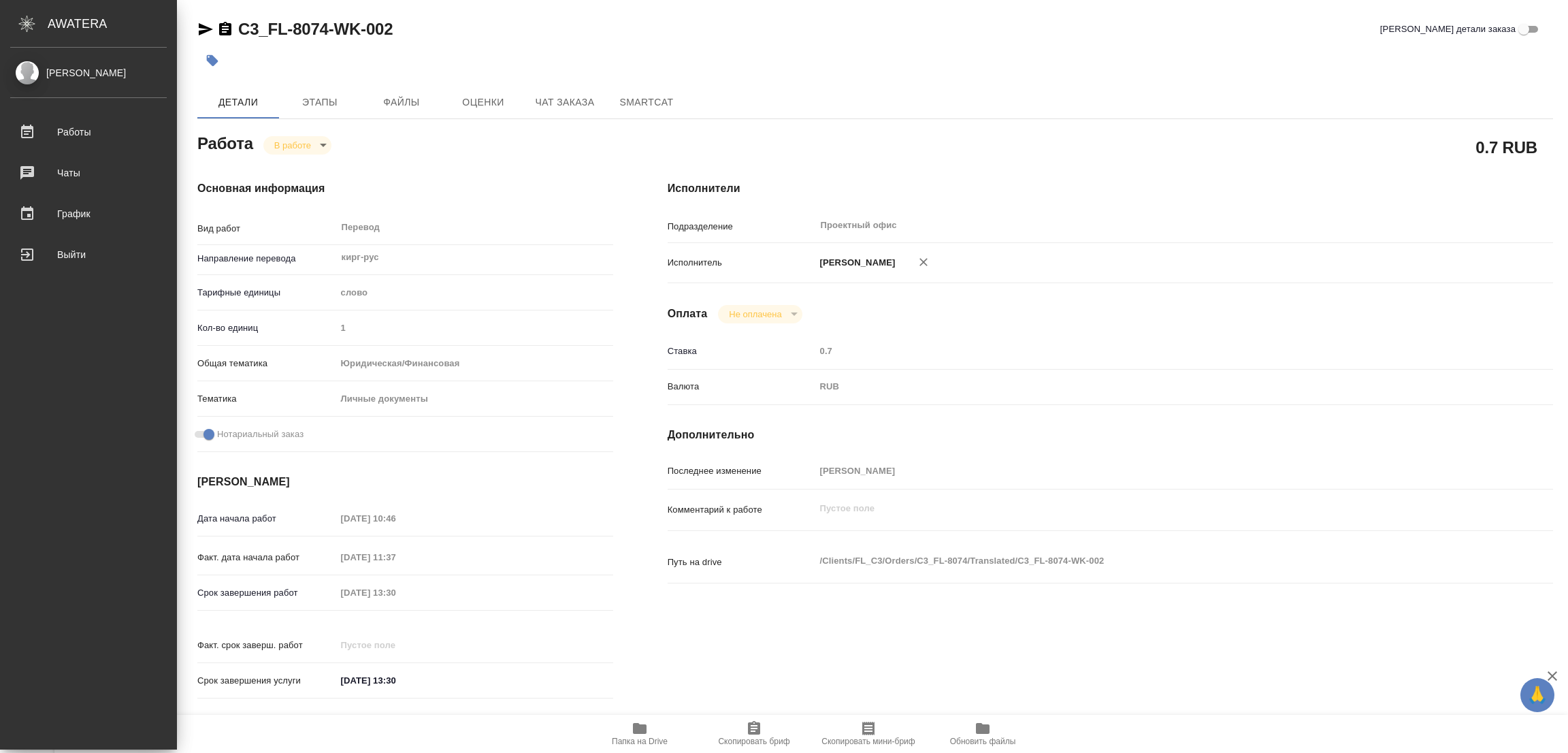
type textarea "x"
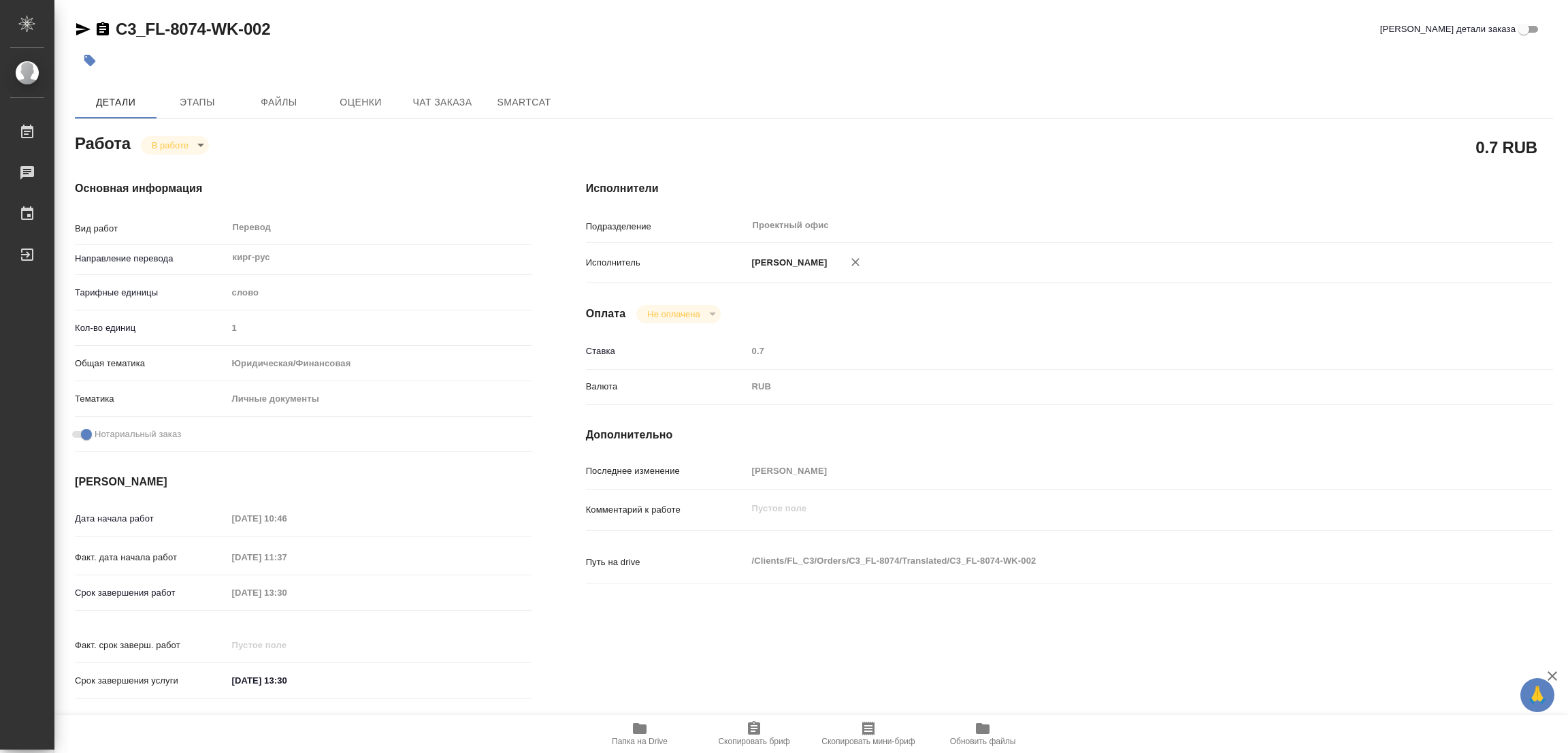
scroll to position [405, 0]
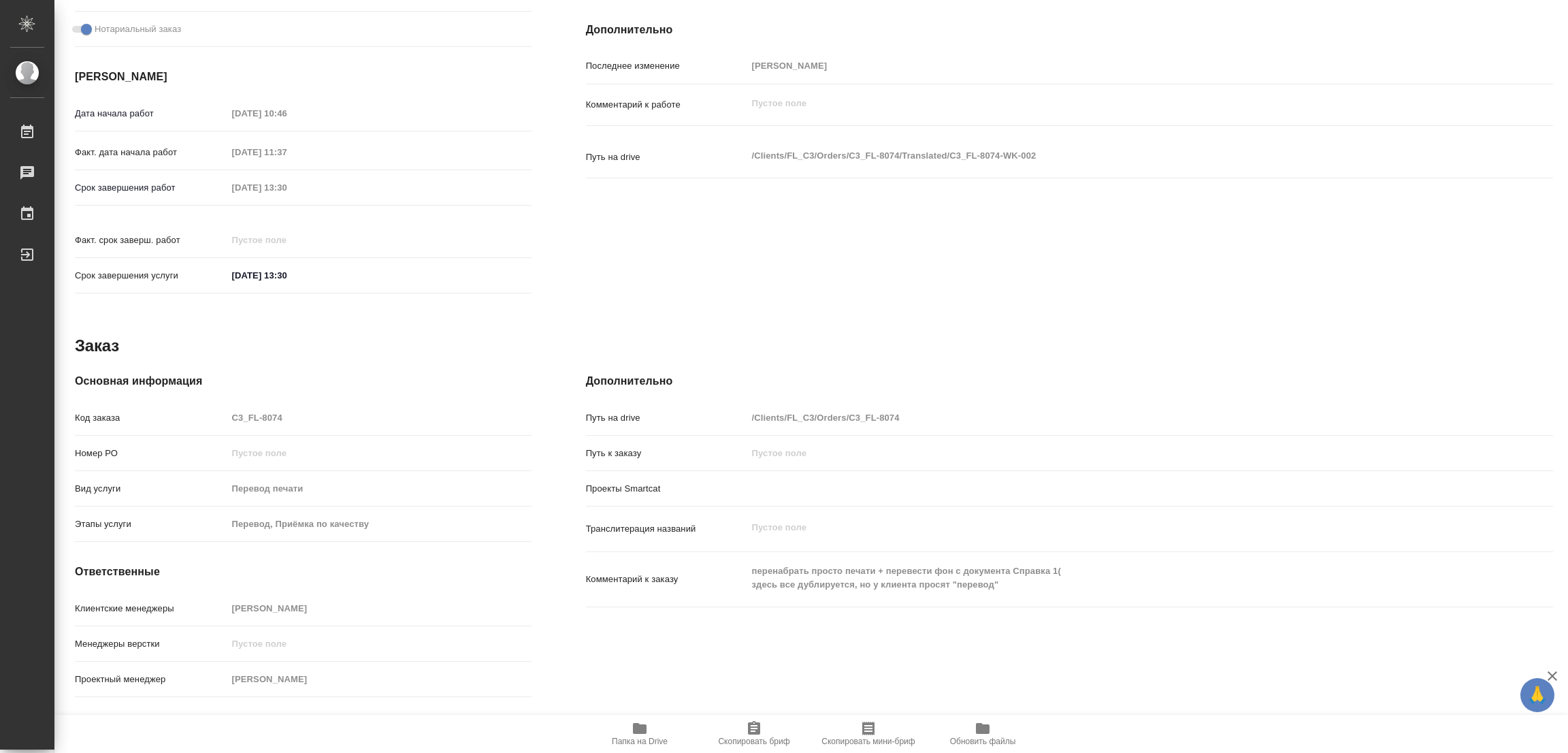
click at [624, 730] on span "Папка на Drive" at bounding box center [640, 733] width 98 height 26
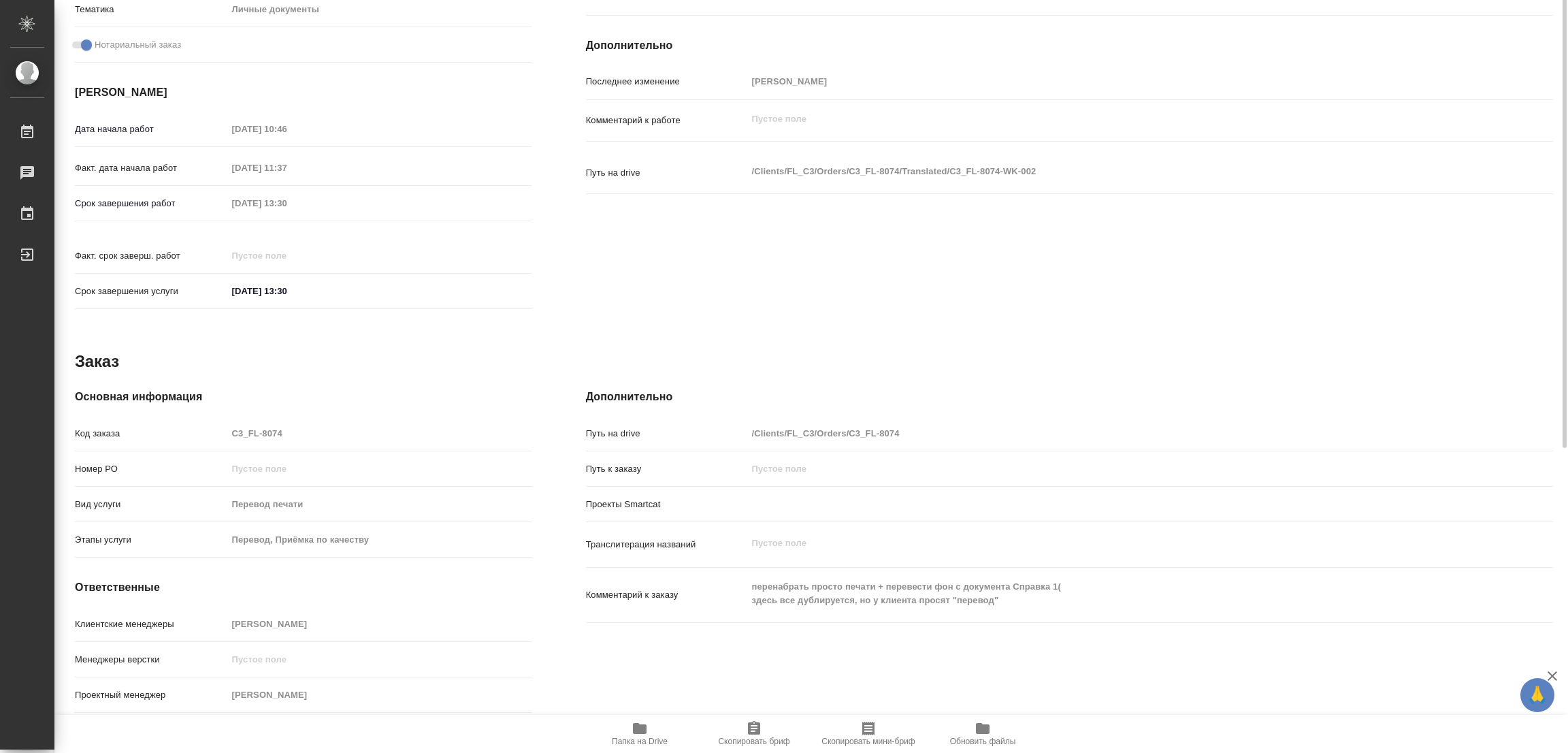
scroll to position [0, 0]
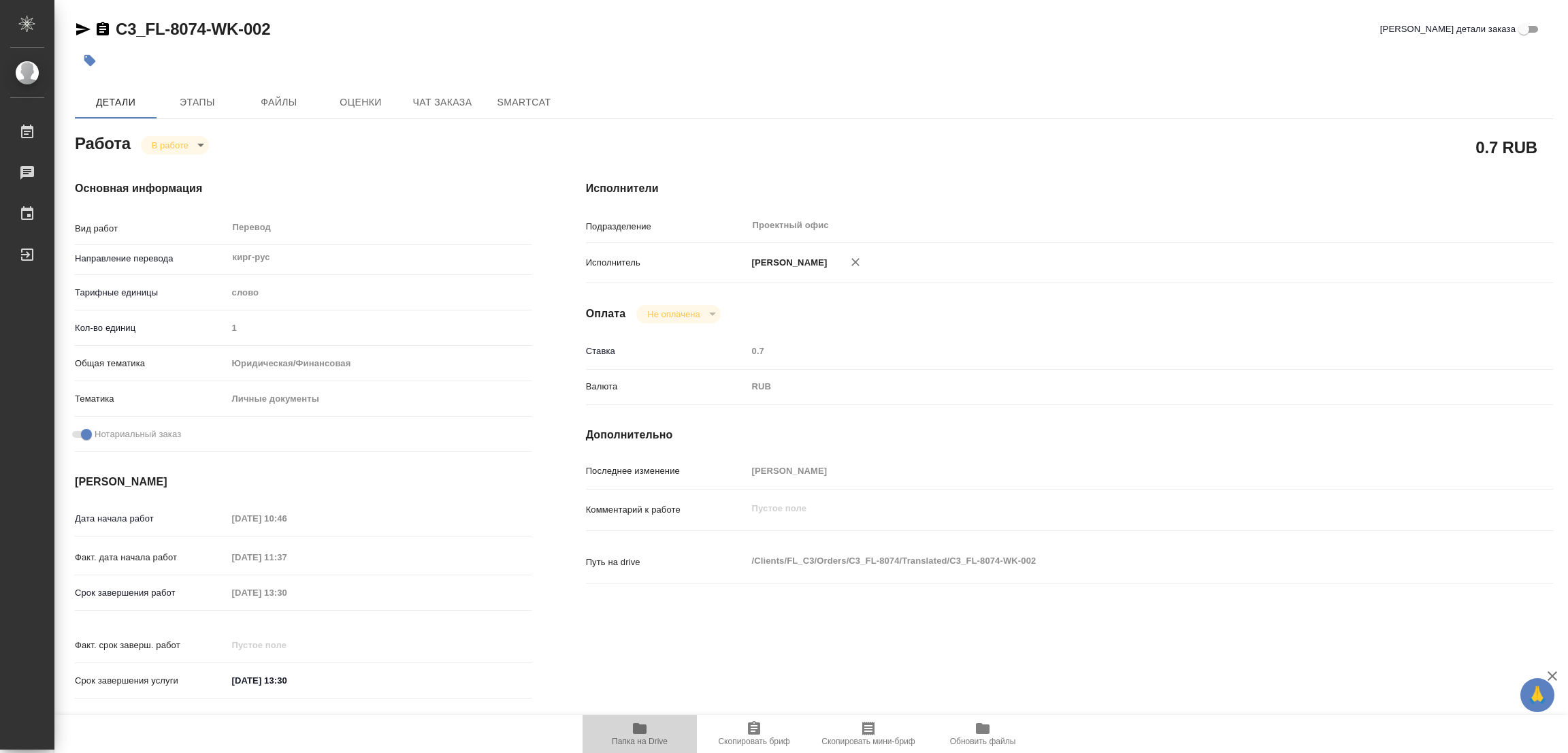
click at [637, 728] on icon "button" at bounding box center [640, 728] width 14 height 11
drag, startPoint x: 852, startPoint y: 258, endPoint x: 875, endPoint y: 1, distance: 258.0
click at [1114, 432] on div "Исполнители Подразделение Проектный офис ​ Исполнитель Попова Галина Оплата Не …" at bounding box center [1069, 444] width 1021 height 582
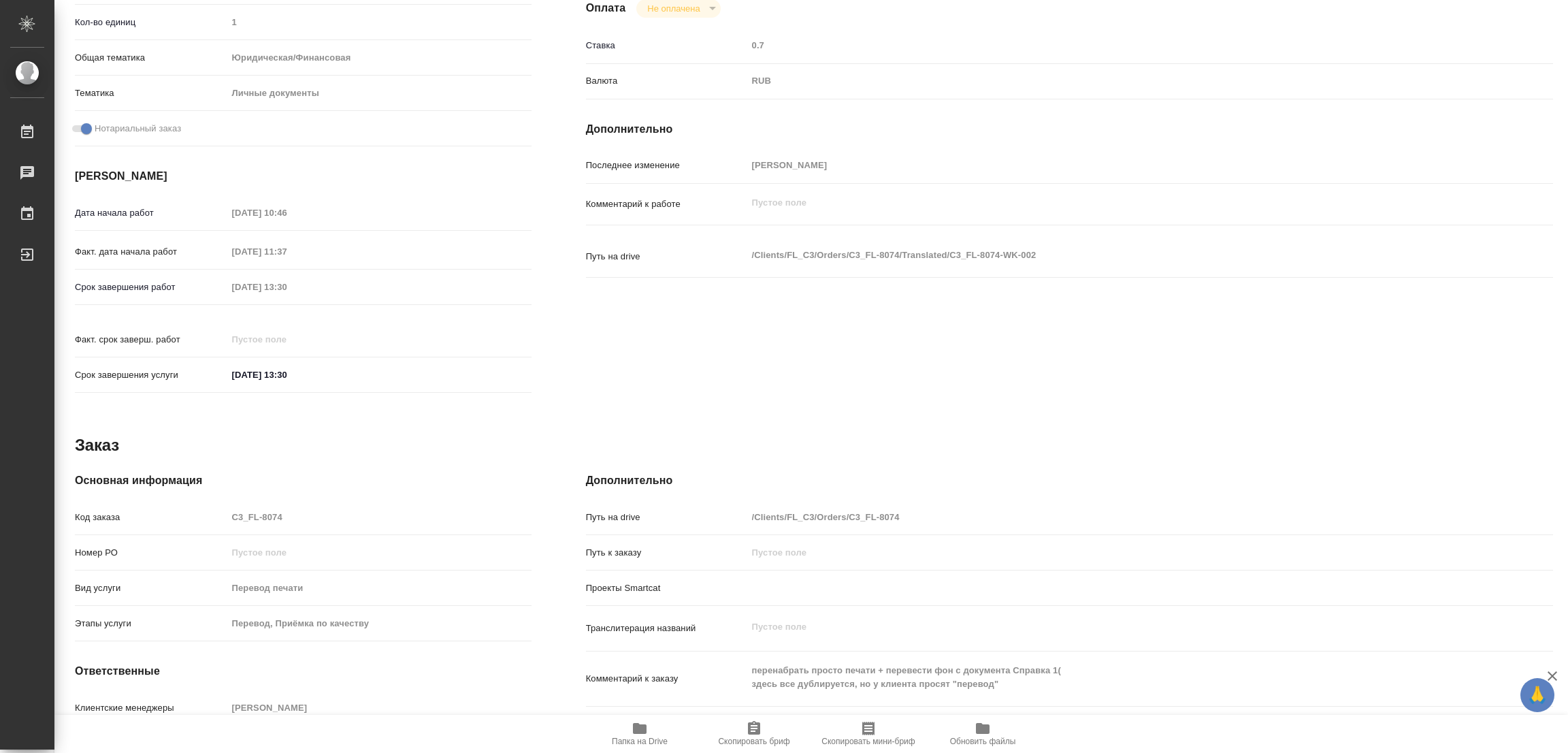
type textarea "x"
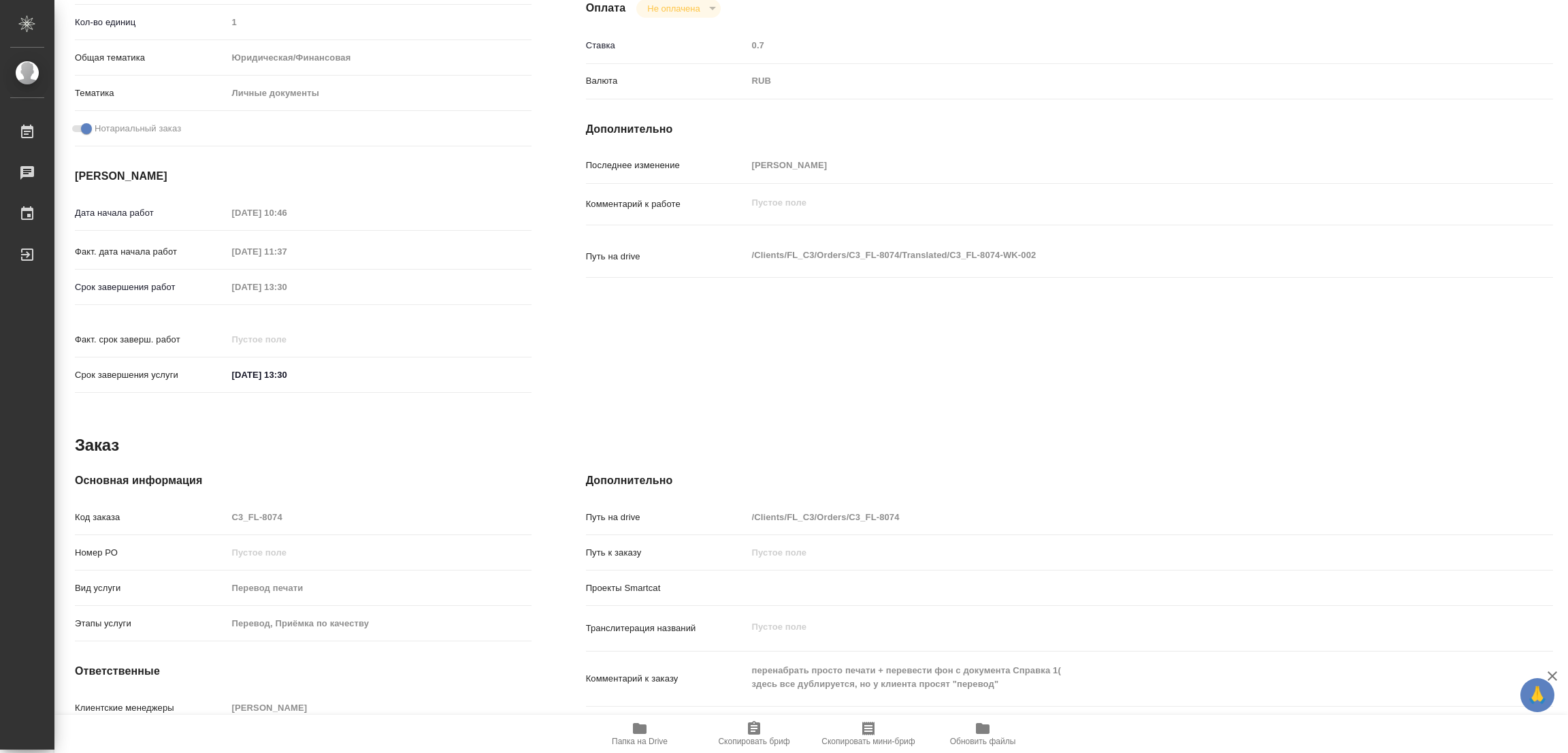
type textarea "x"
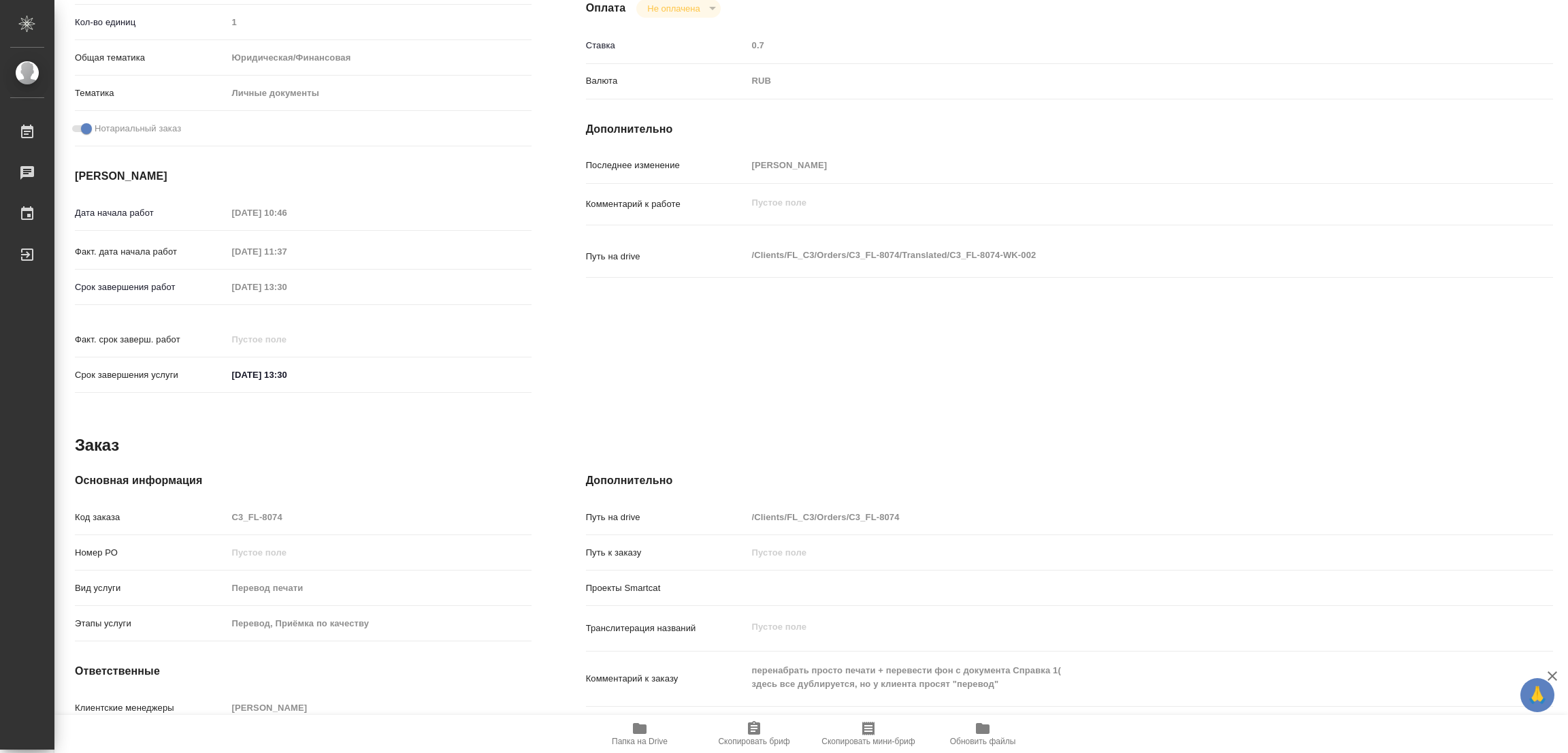
scroll to position [0, 0]
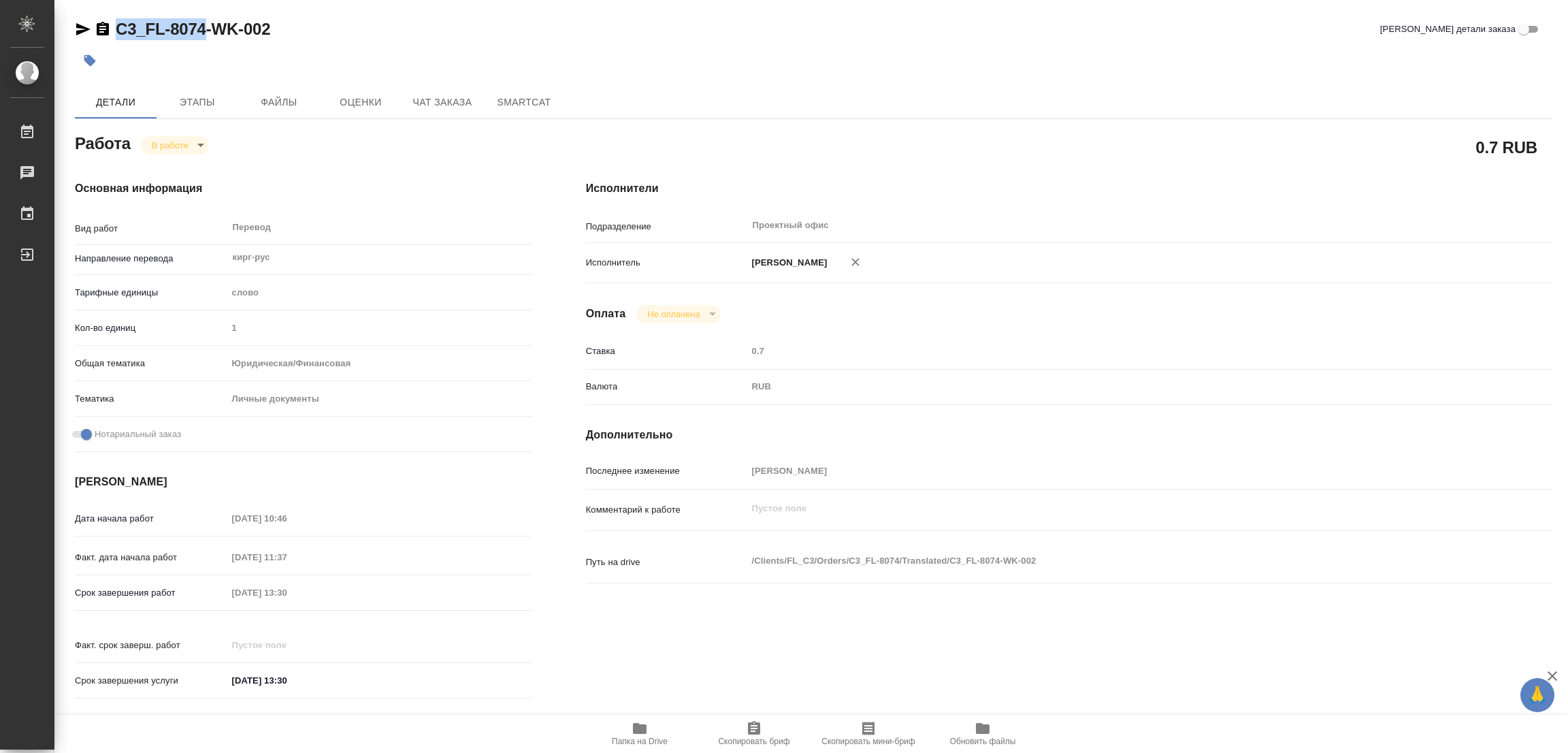
drag, startPoint x: 111, startPoint y: 12, endPoint x: 203, endPoint y: 25, distance: 92.9
click at [203, 25] on div "C3_FL-8074-WK-002 Кратко детали заказа Детали Этапы Файлы Оценки Чат заказа Sma…" at bounding box center [814, 571] width 1493 height 1142
copy link "C3_FL-8074"
click at [742, 740] on span "Скопировать бриф" at bounding box center [754, 741] width 71 height 9
copy link "C3_FL-8074"
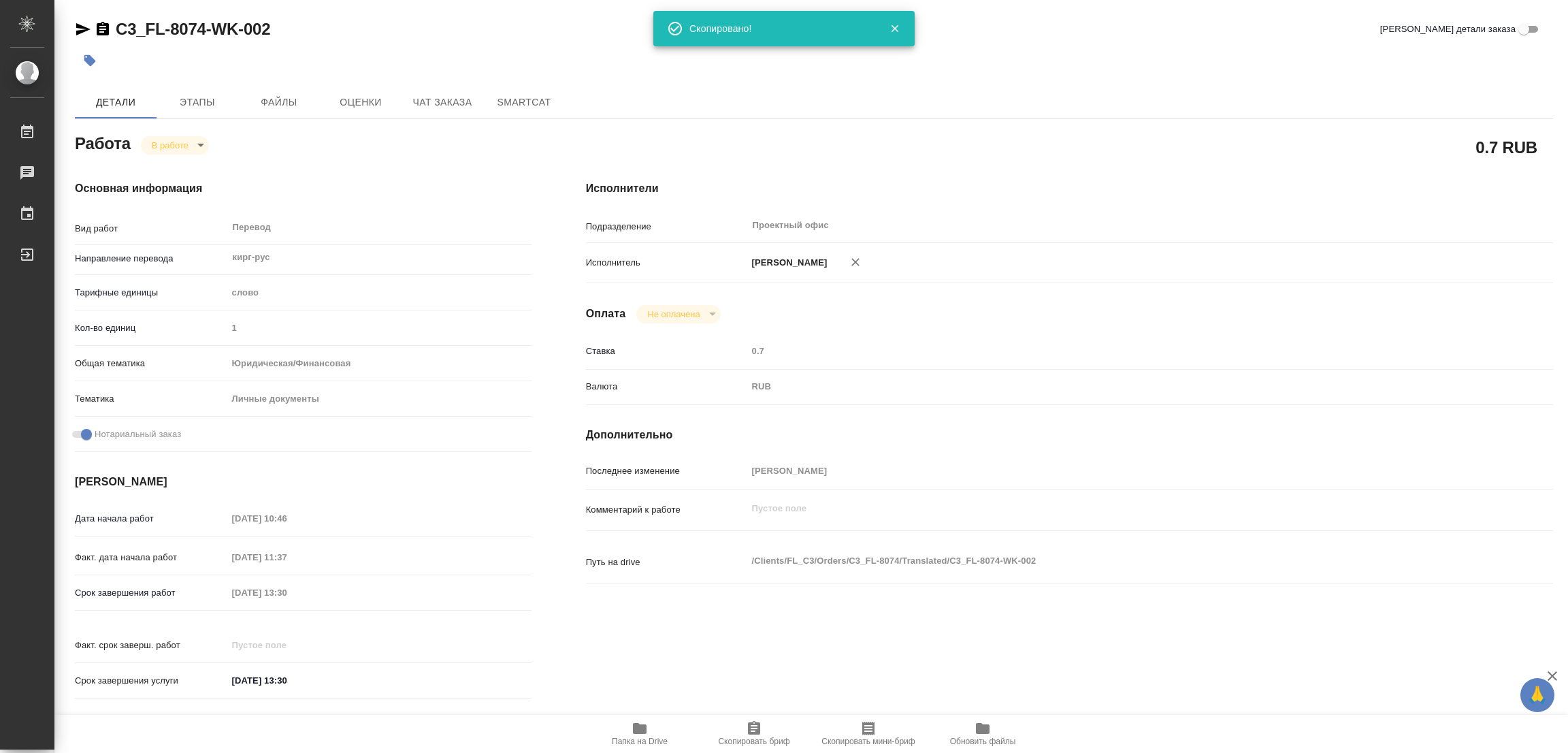
click at [354, 578] on div "Факт. дата начала работ 22.08.2025 11:37" at bounding box center [303, 563] width 457 height 36
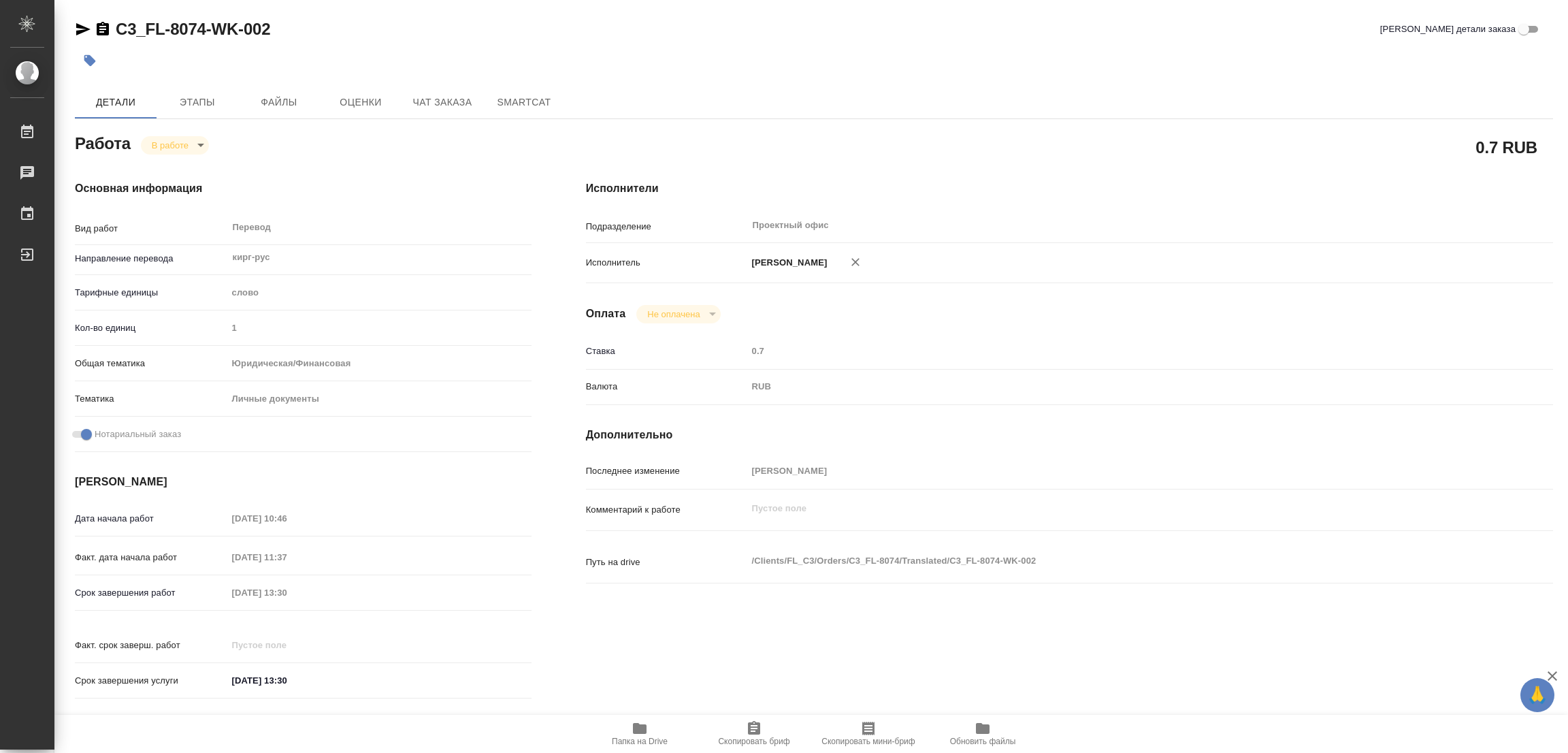
click at [216, 589] on div "Срок завершения работ 22.08.2025 13:30" at bounding box center [303, 593] width 457 height 24
click at [984, 136] on div "0.7 RUB" at bounding box center [1069, 147] width 967 height 34
click at [1114, 203] on div "Исполнители Подразделение Проектный офис ​ Исполнитель Попова Галина Оплата Не …" at bounding box center [1069, 444] width 1021 height 582
type textarea "x"
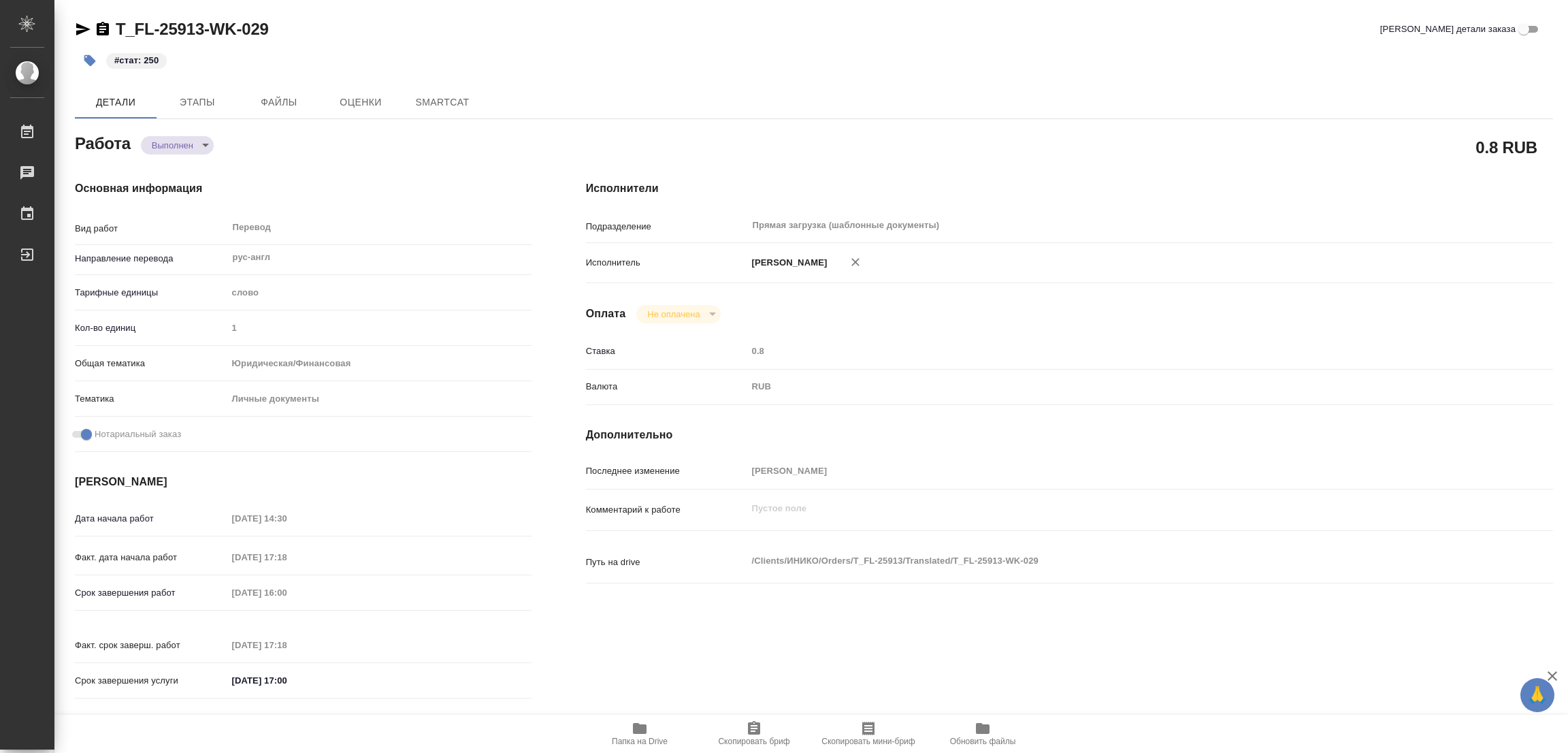
type textarea "x"
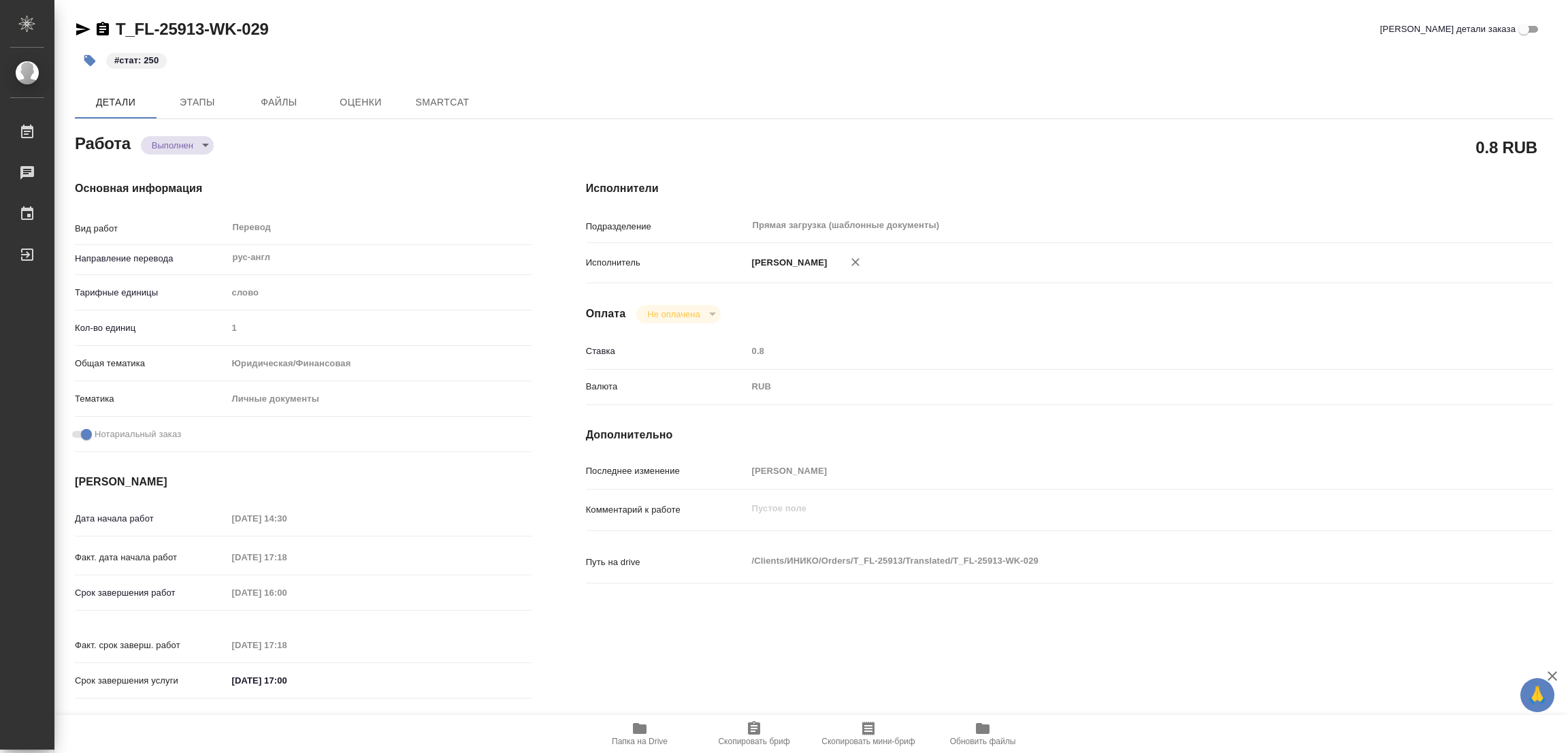
type textarea "x"
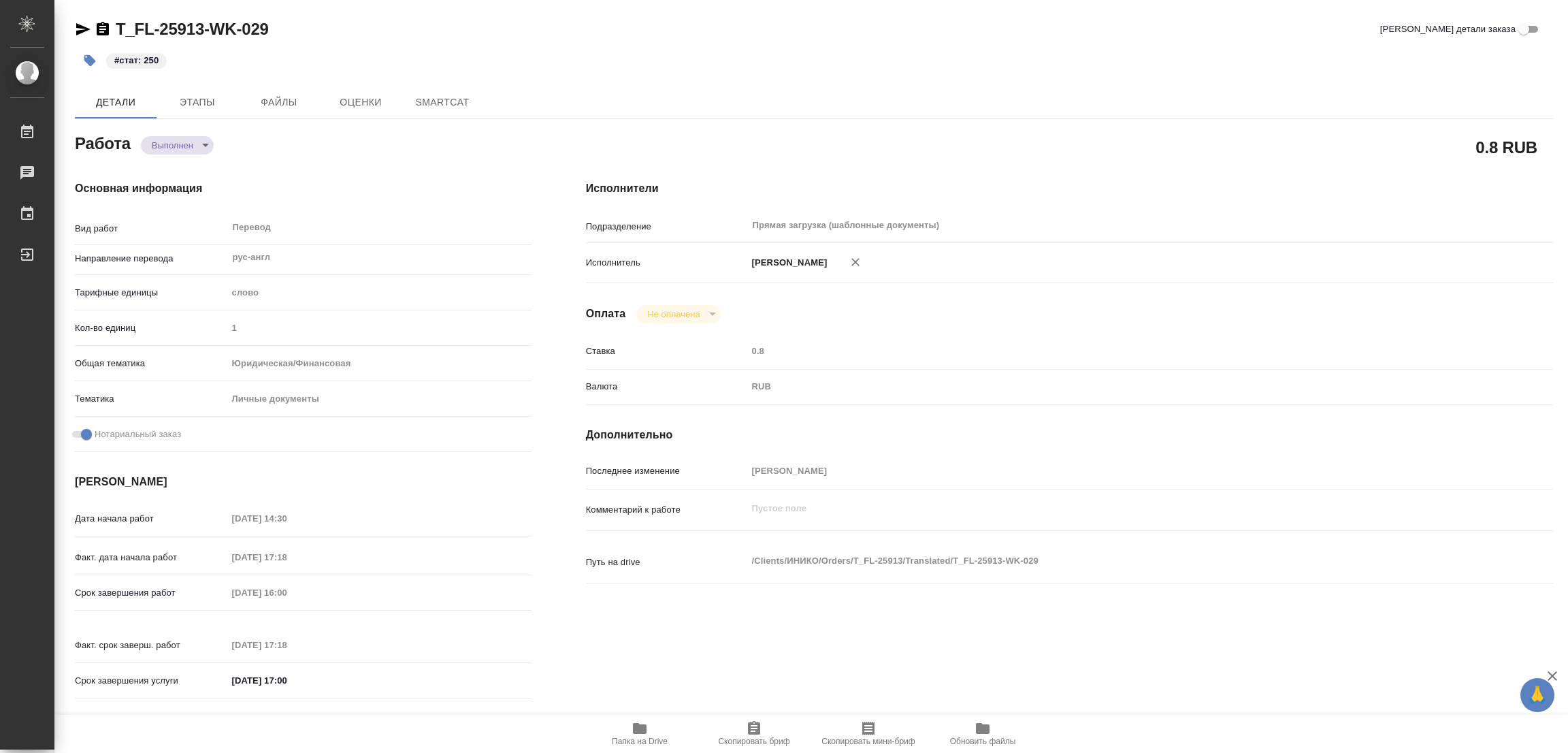
type textarea "x"
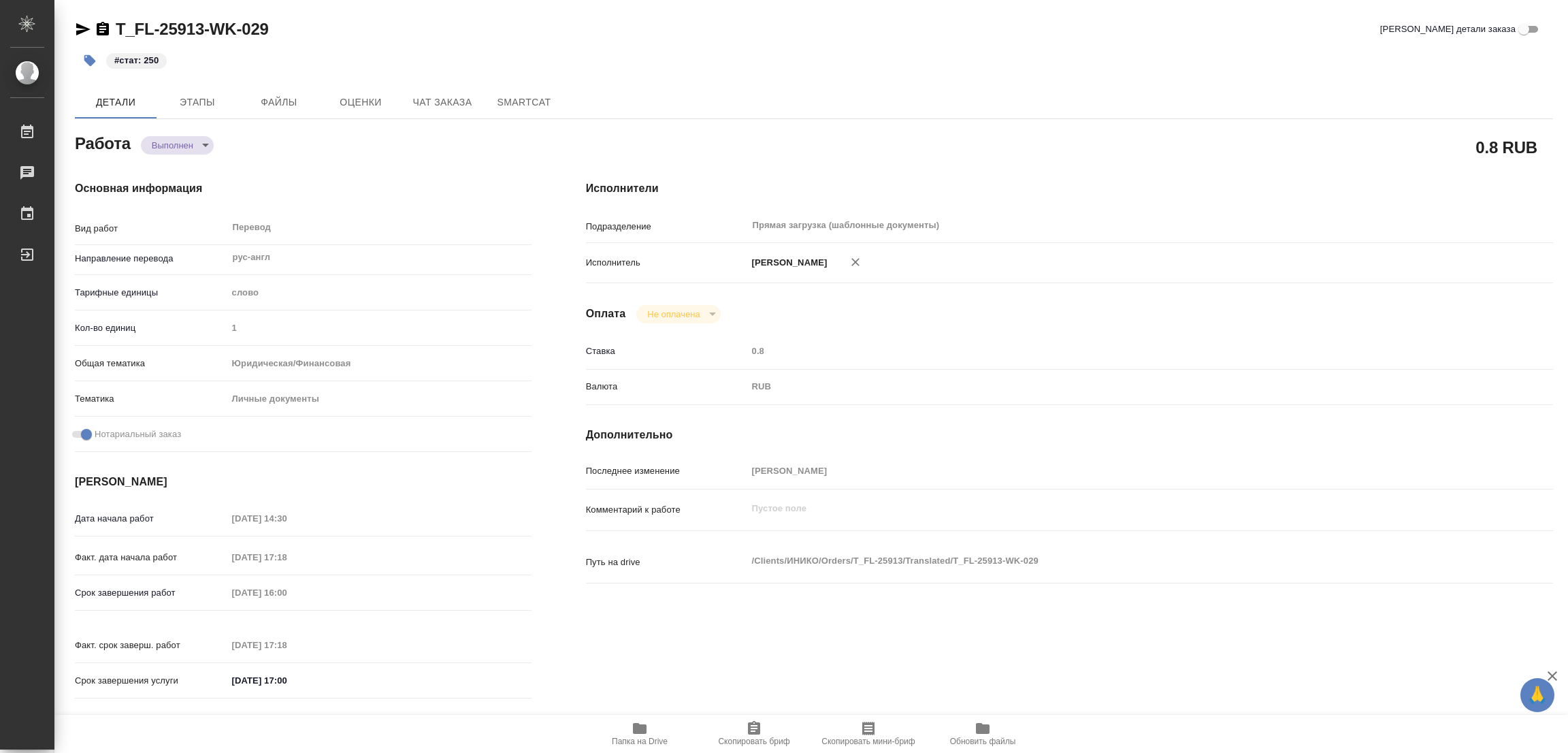
type textarea "x"
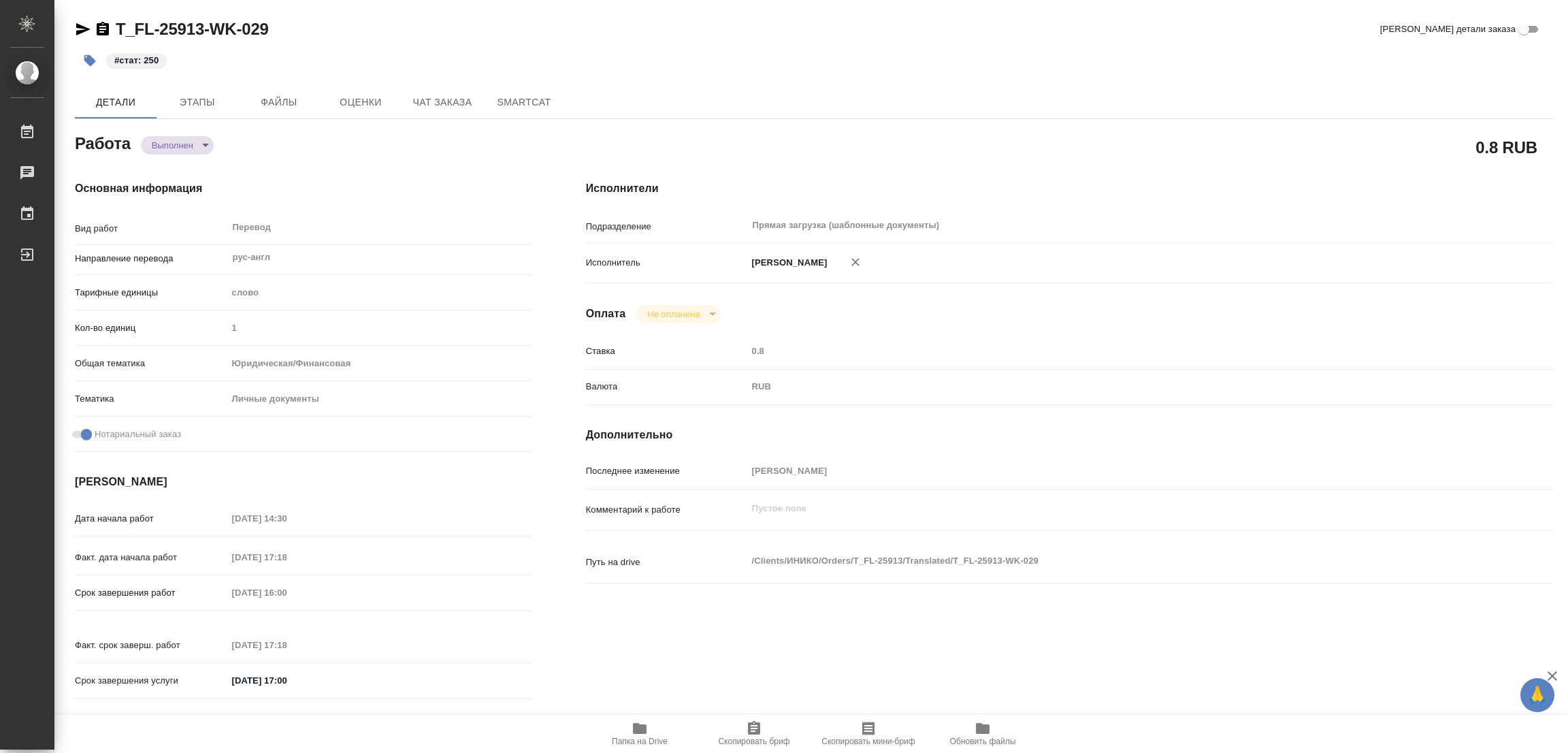
type textarea "x"
click at [634, 729] on icon "button" at bounding box center [640, 728] width 14 height 11
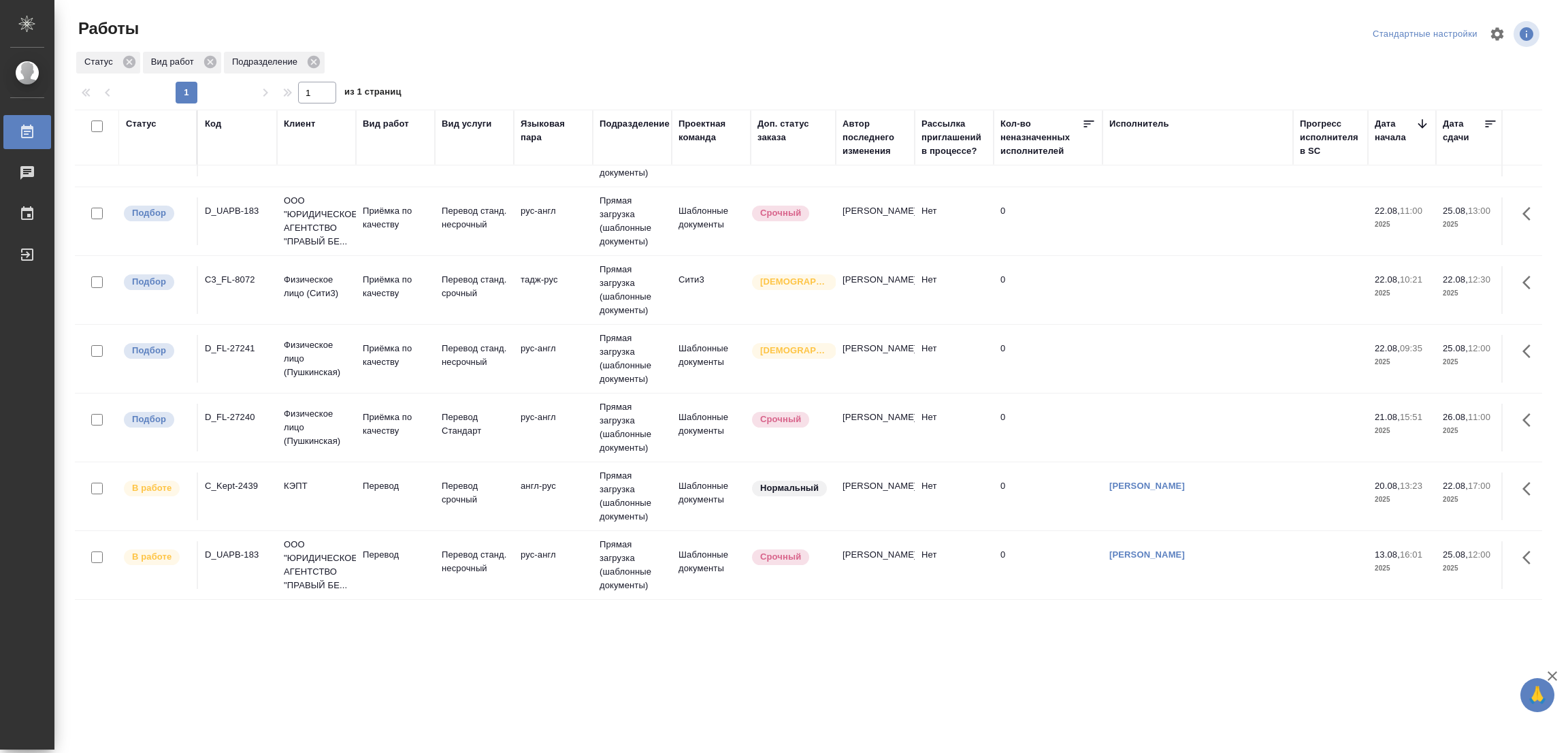
scroll to position [64, 0]
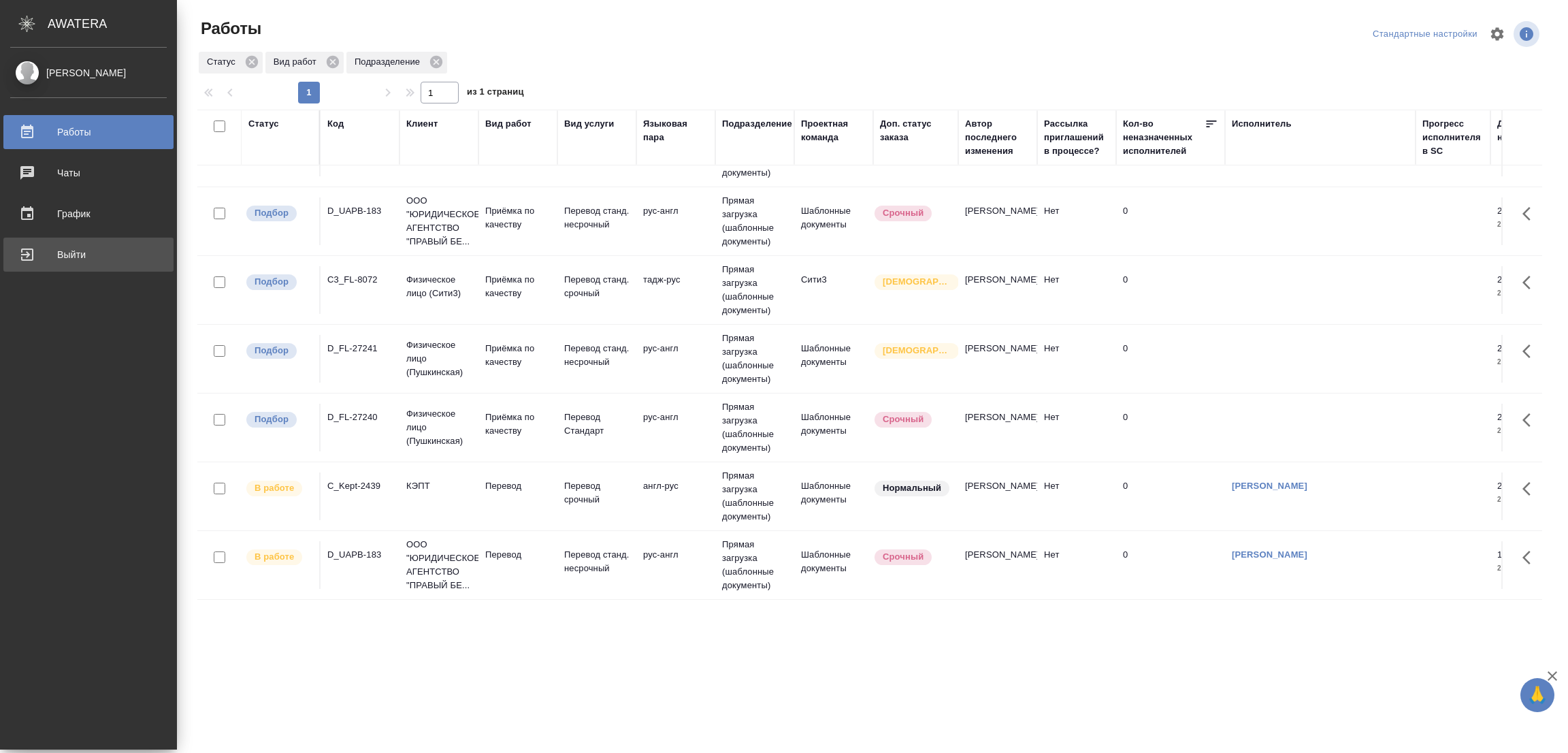
click at [75, 251] on div "Выйти" at bounding box center [89, 255] width 157 height 20
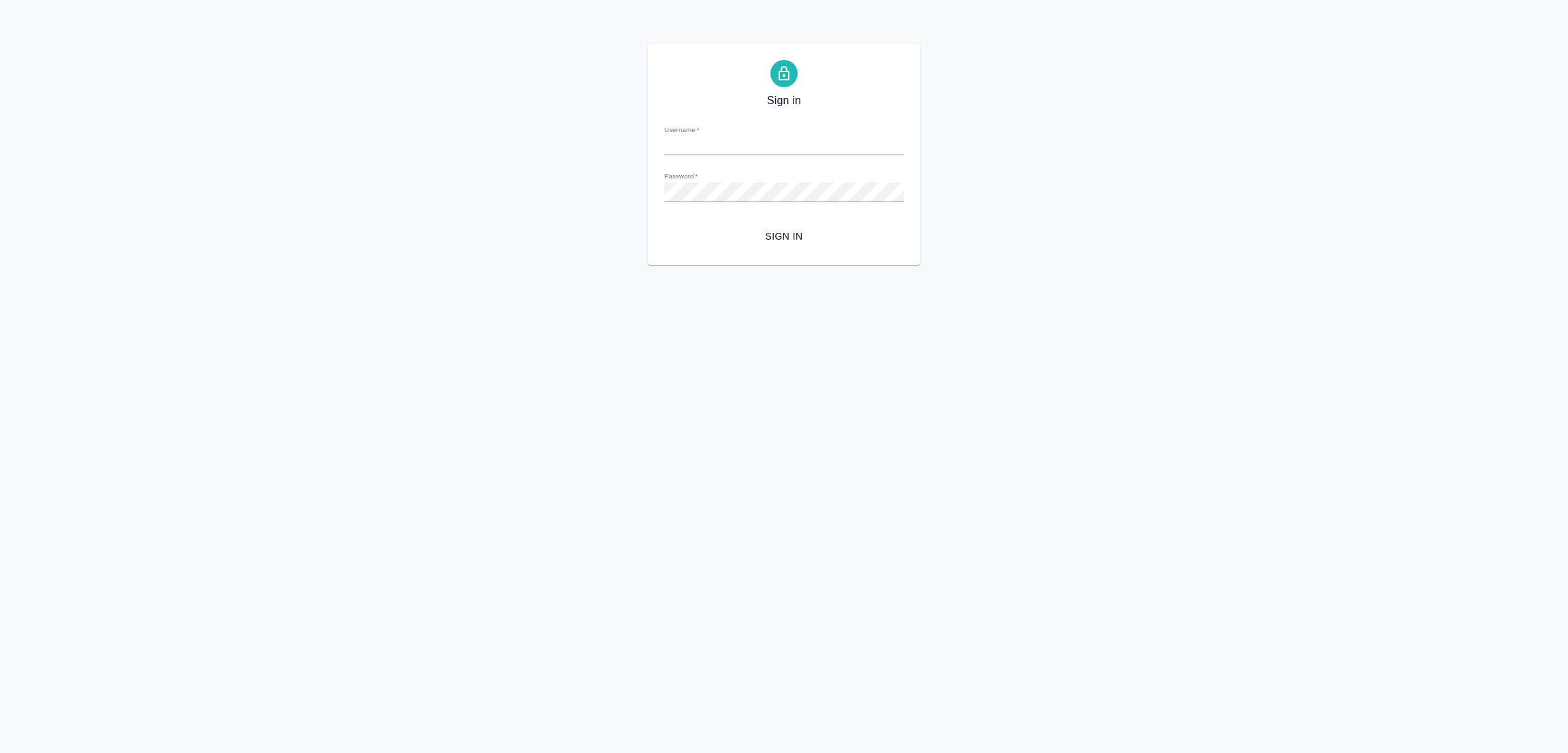
type input "[PERSON_NAME][EMAIL_ADDRESS][PERSON_NAME][DOMAIN_NAME]"
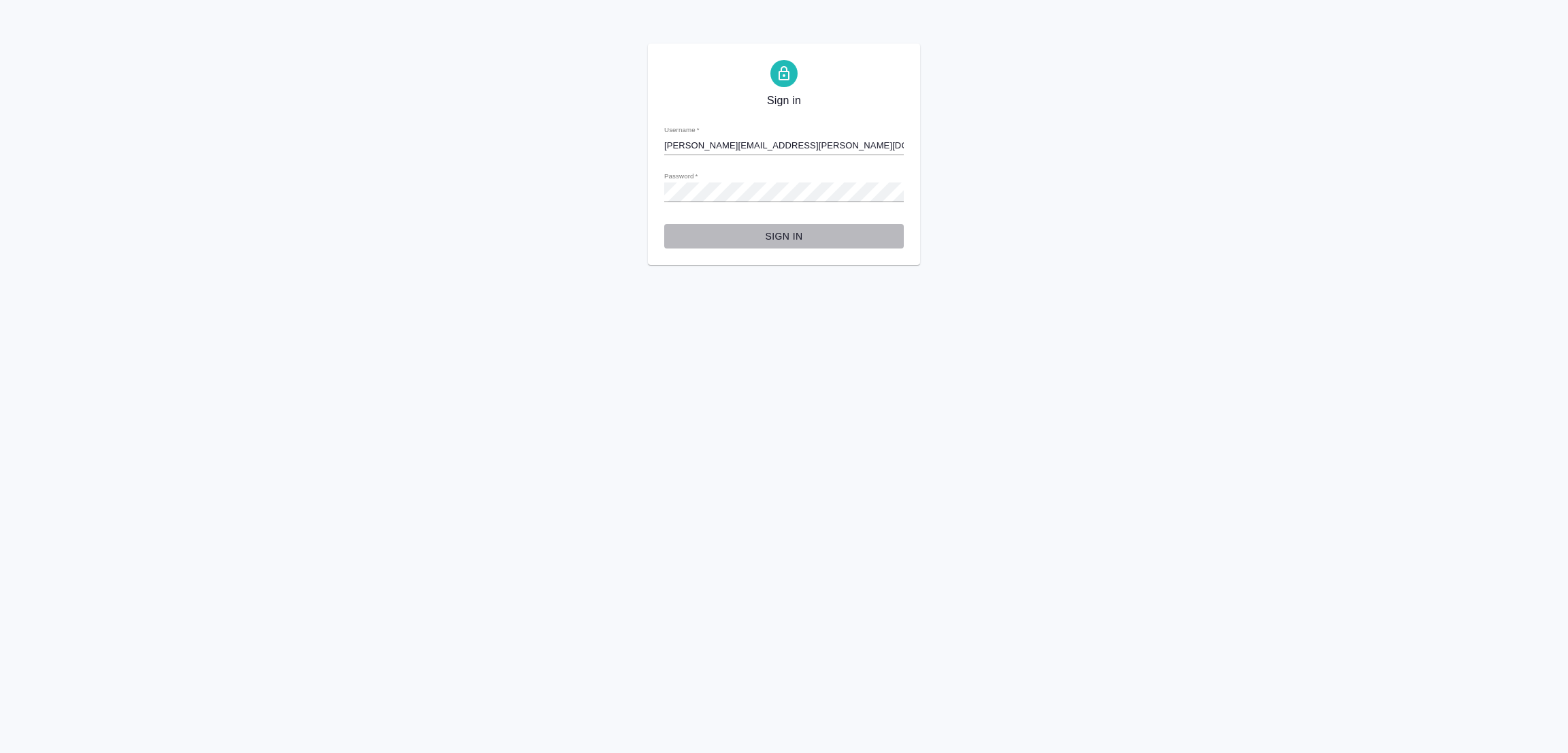
click at [774, 235] on span "Sign in" at bounding box center [784, 236] width 218 height 17
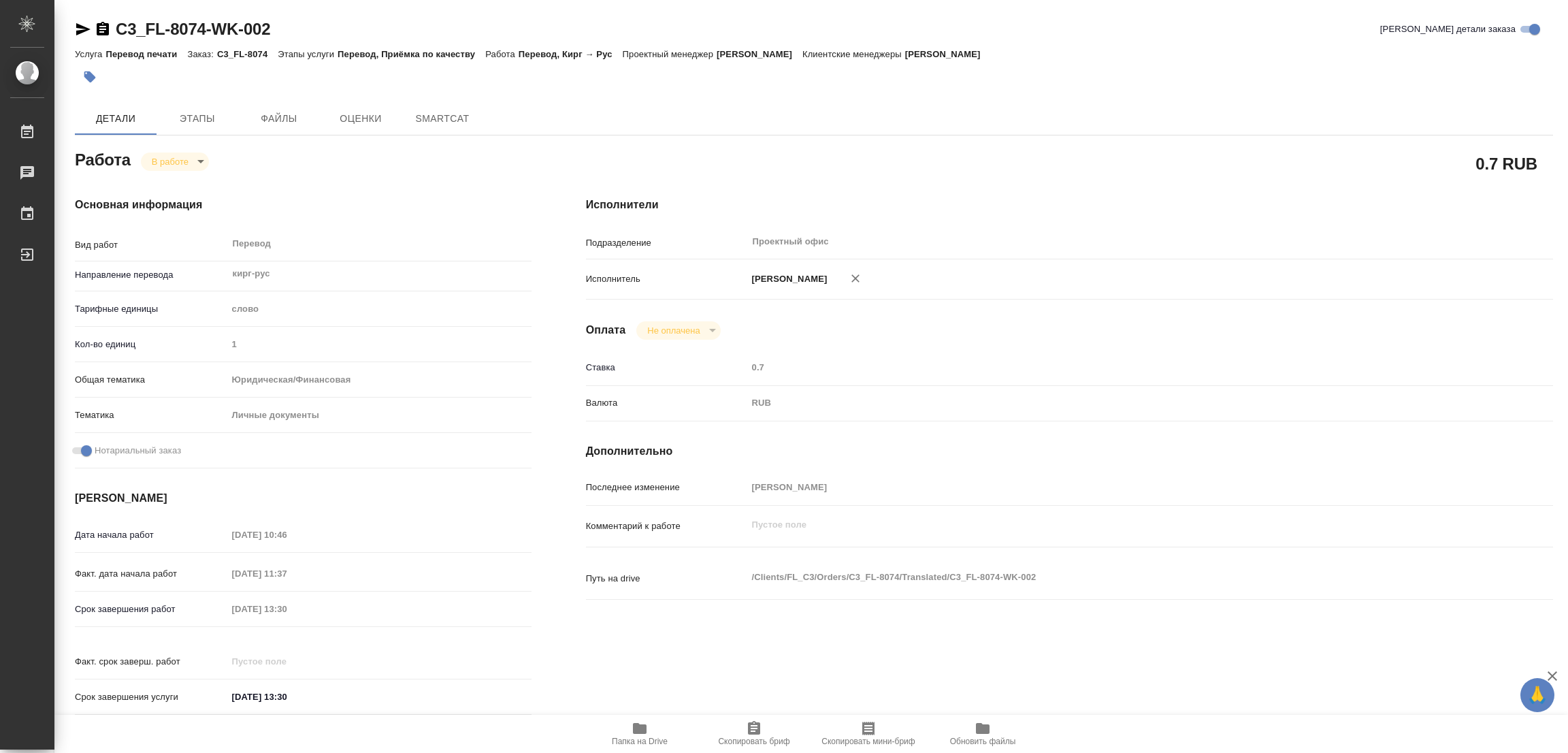
type textarea "x"
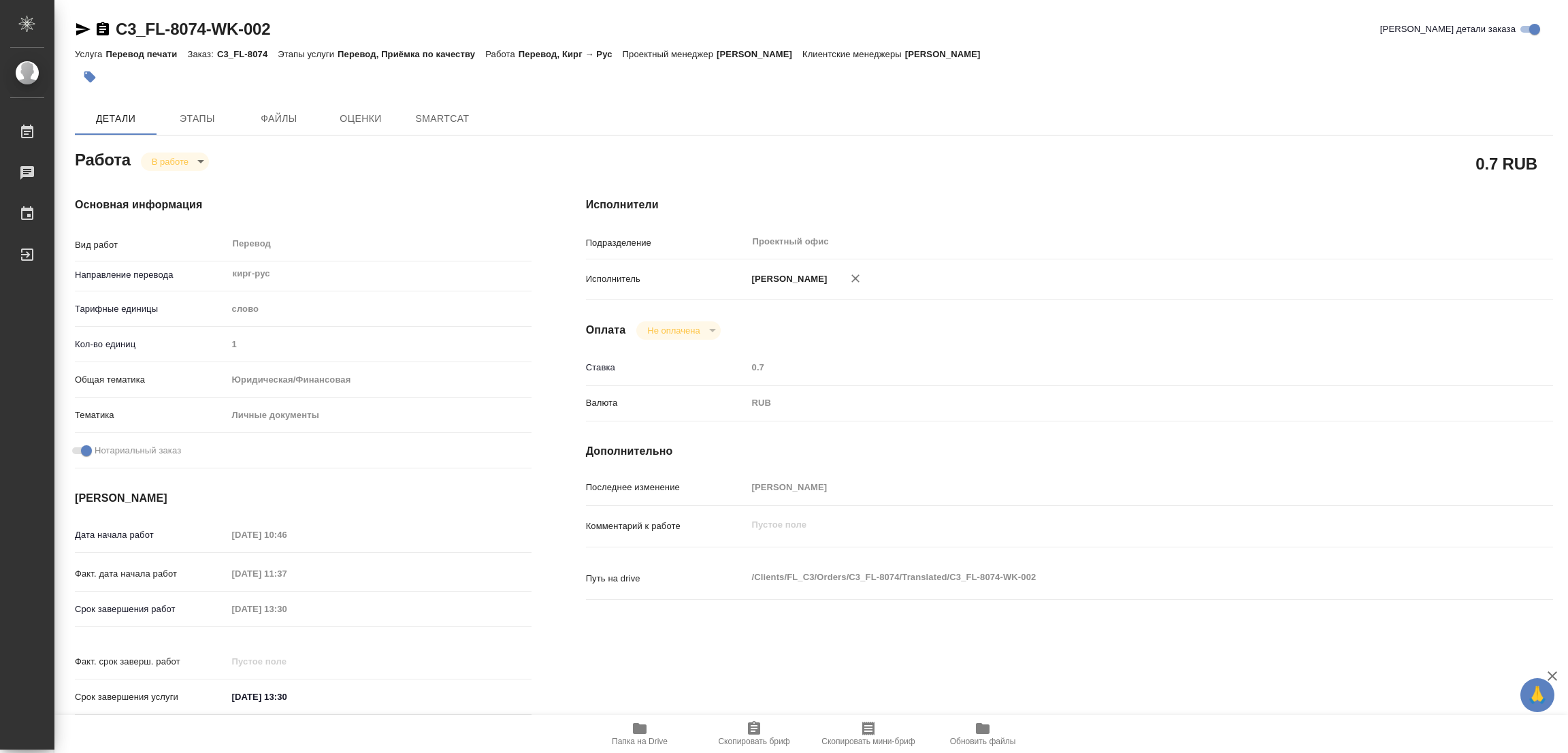
type textarea "x"
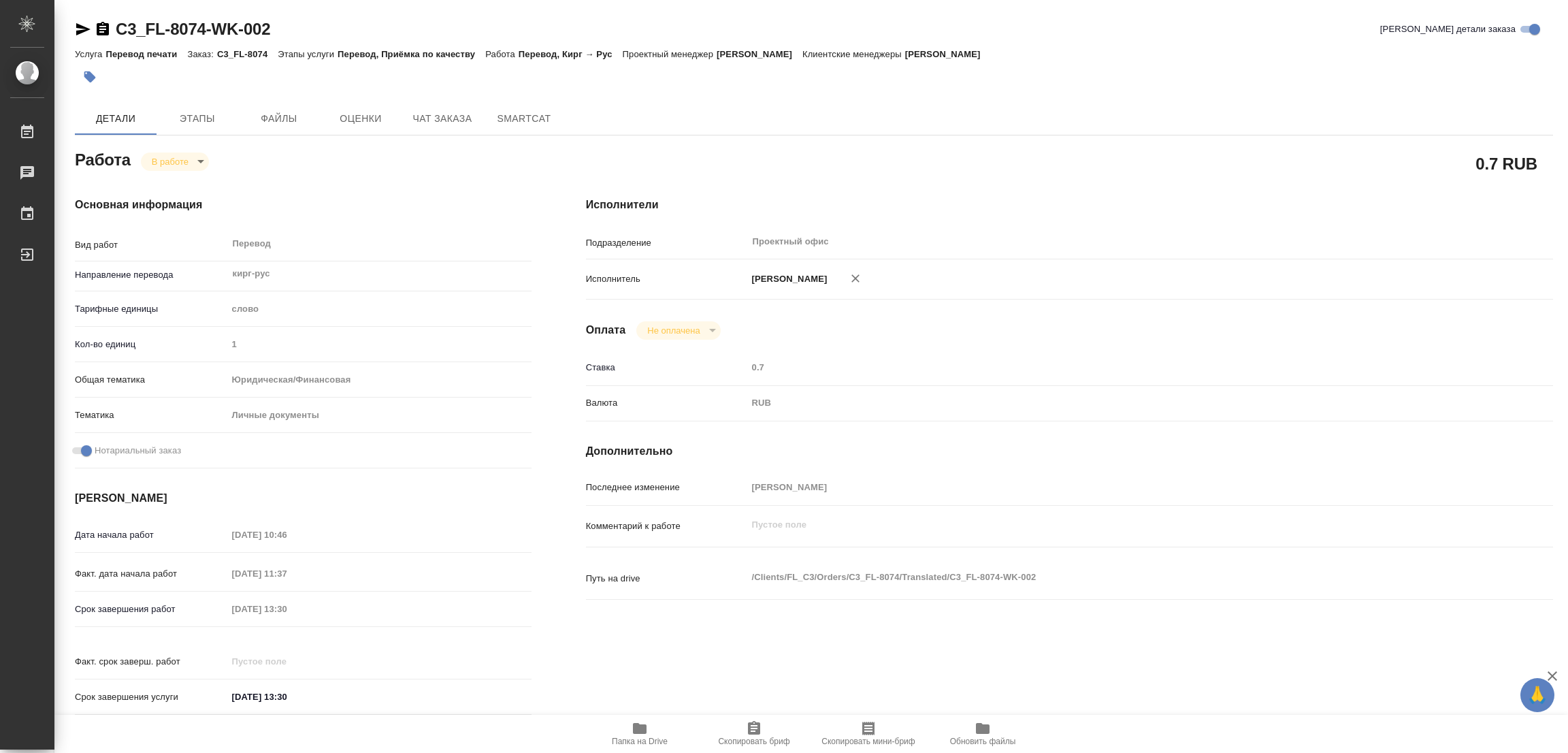
type textarea "x"
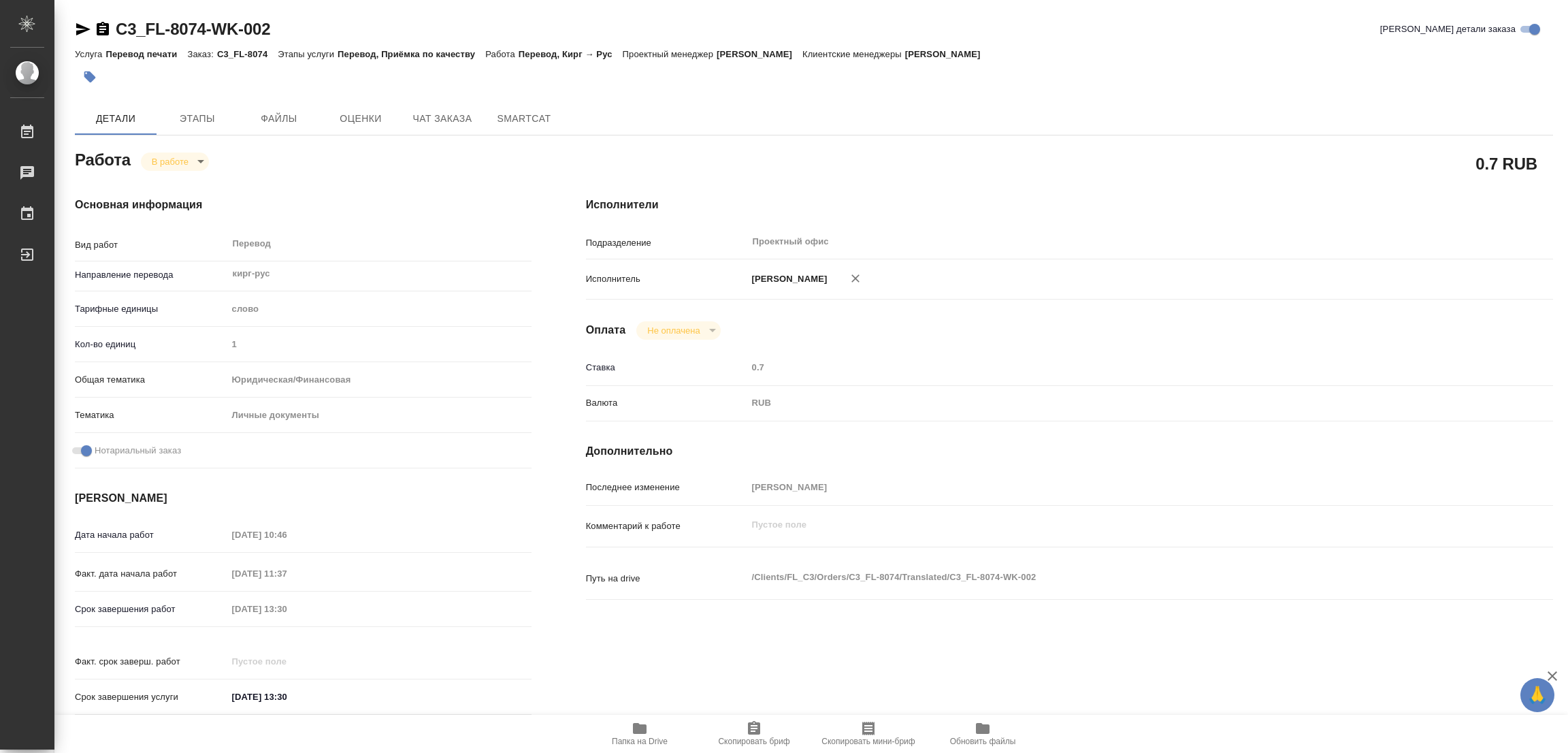
type textarea "x"
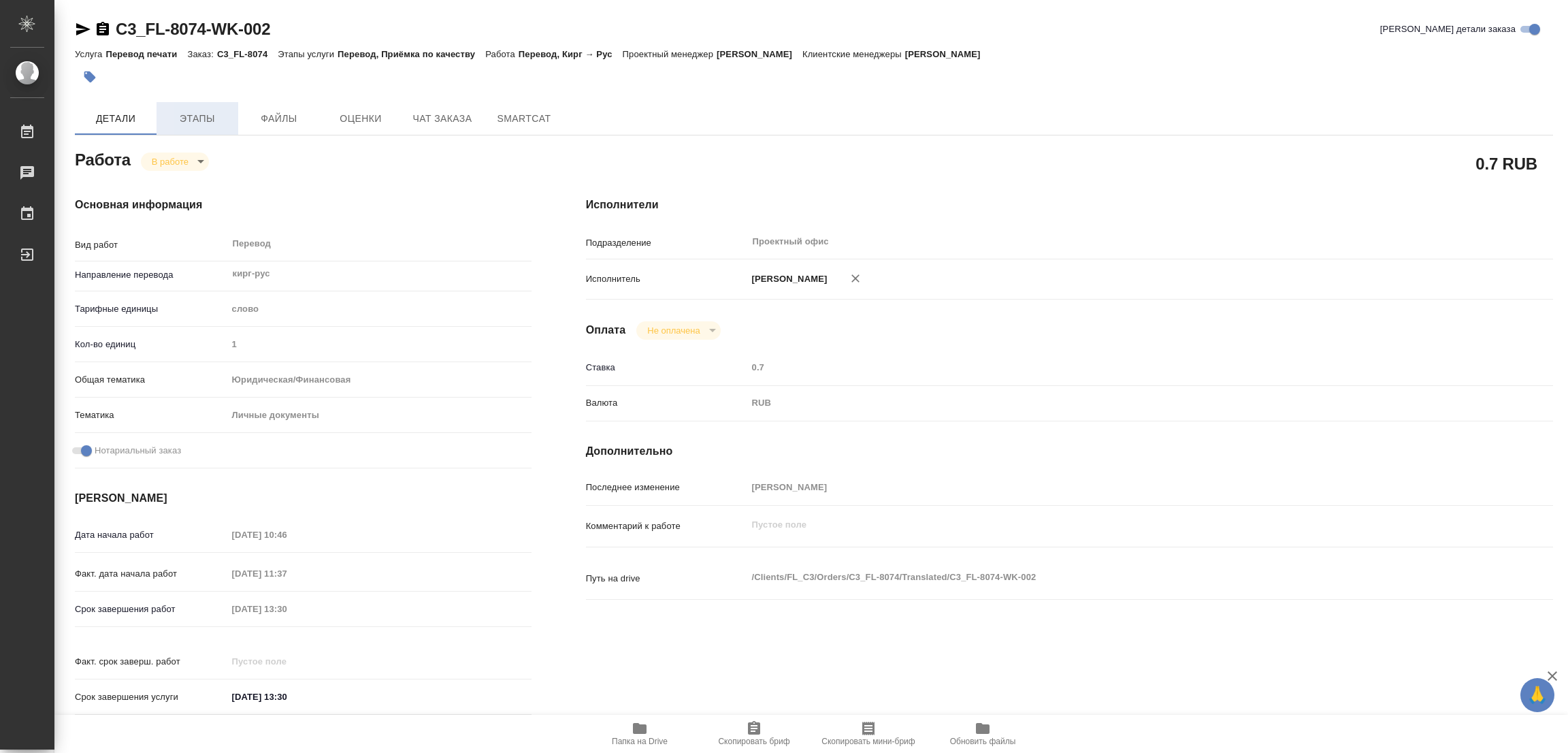
type textarea "x"
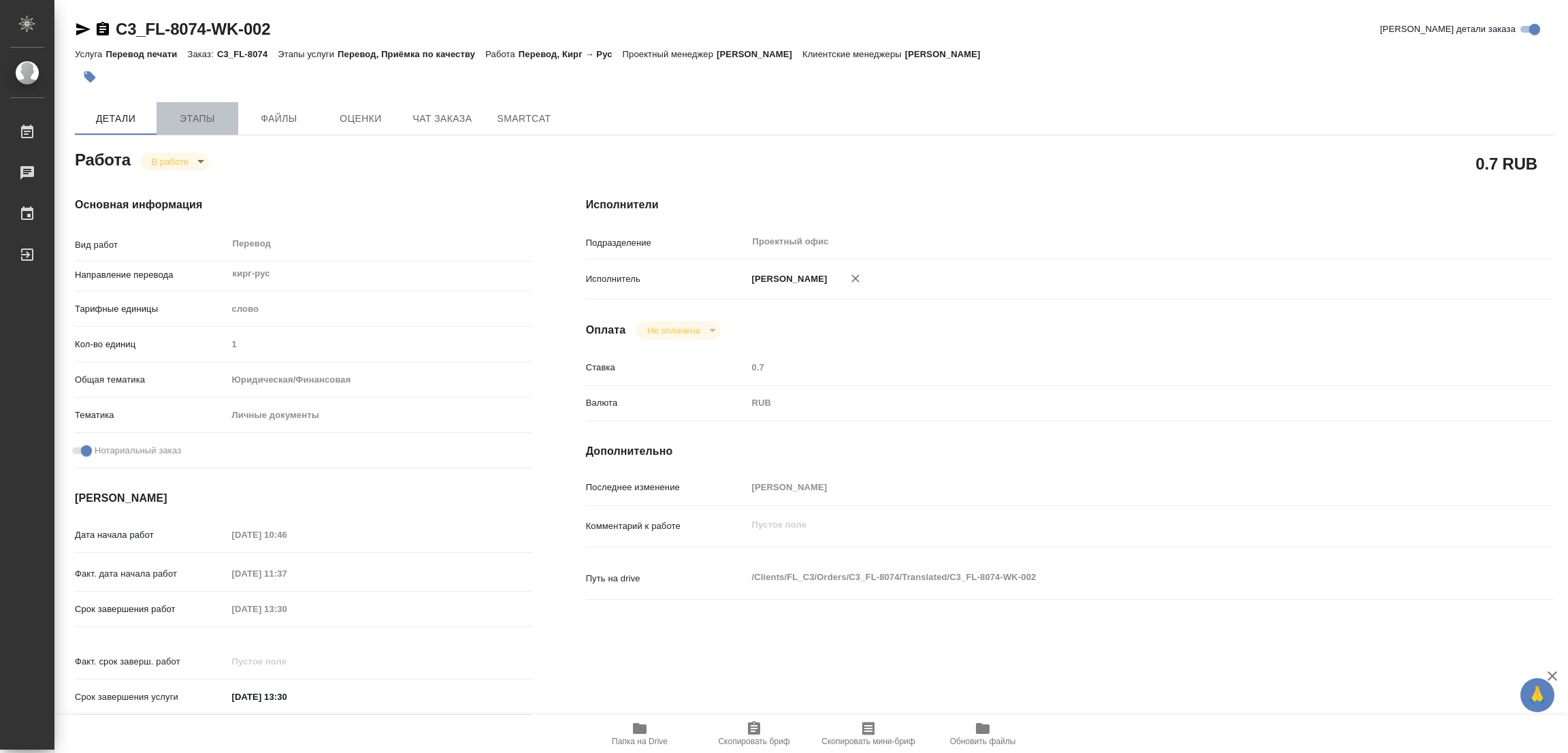
click at [193, 116] on span "Этапы" at bounding box center [197, 118] width 65 height 17
type textarea "x"
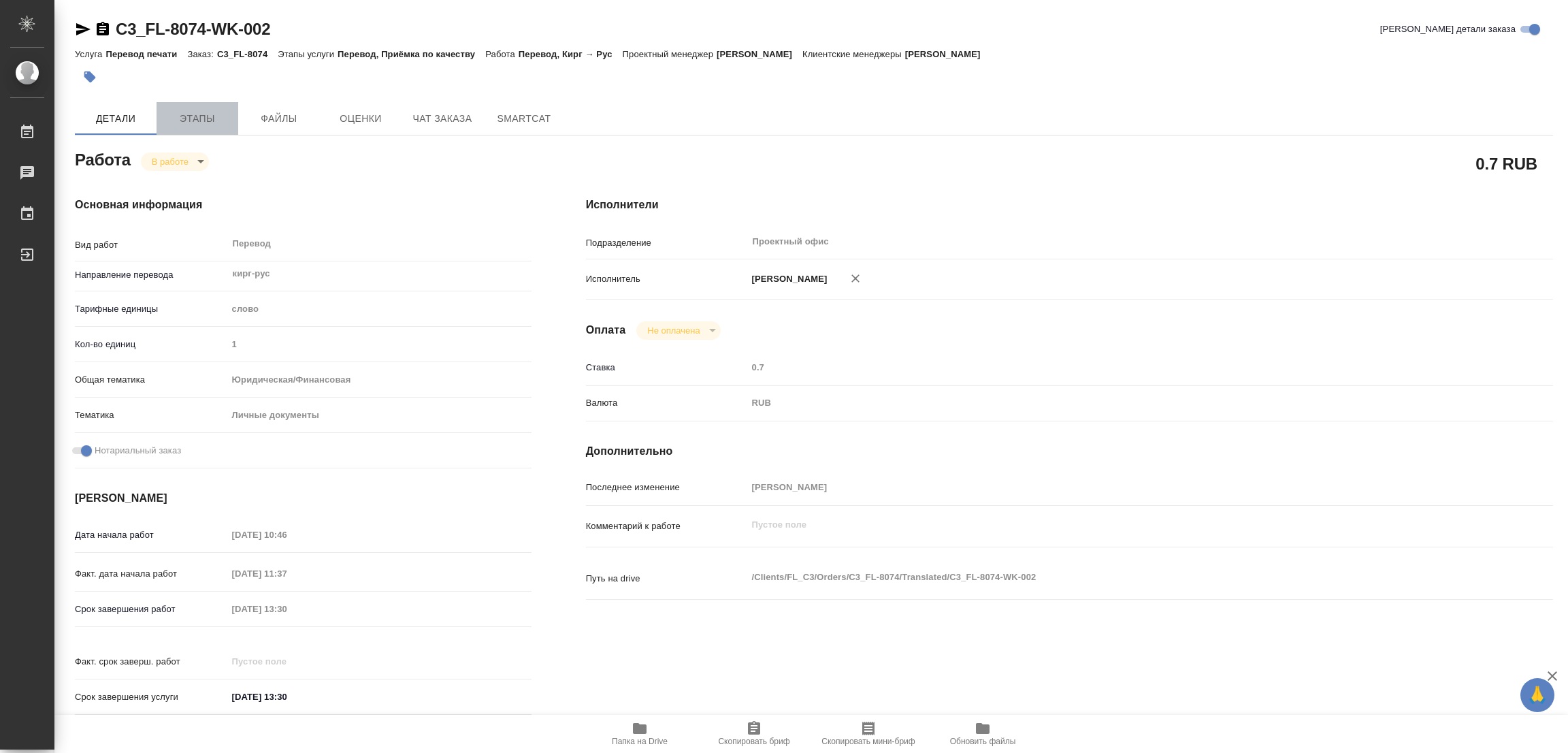
type textarea "x"
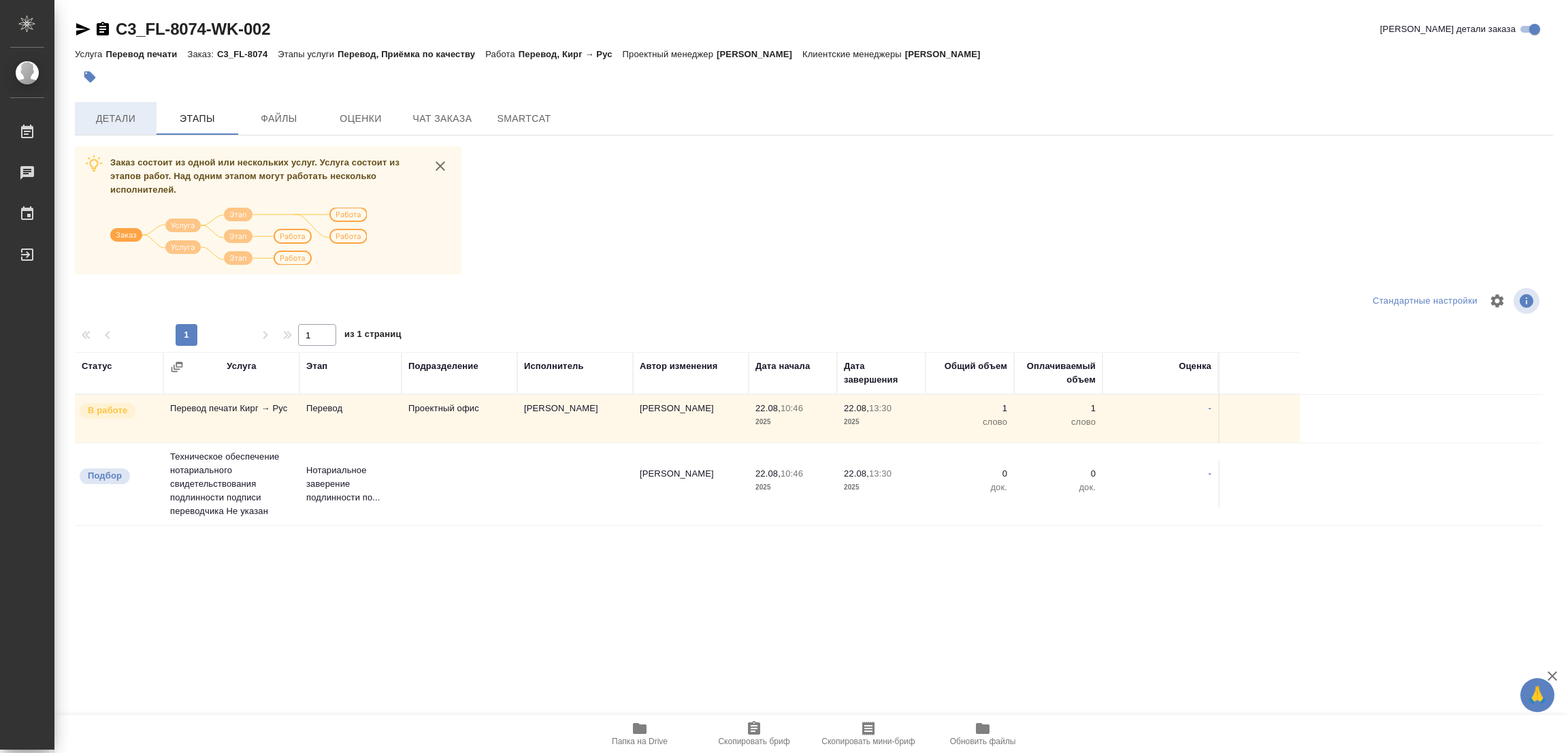
click at [127, 112] on span "Детали" at bounding box center [115, 118] width 65 height 17
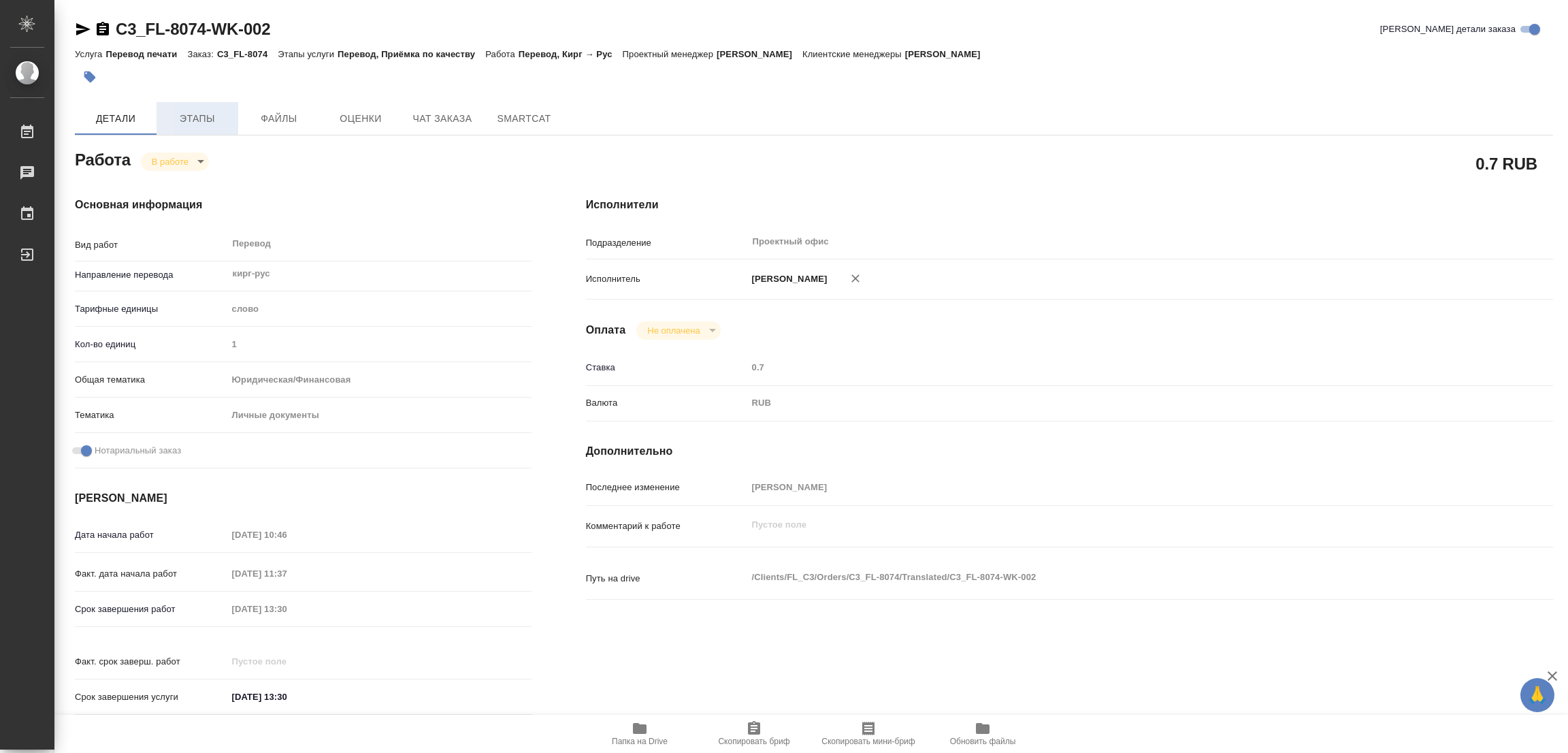
type textarea "x"
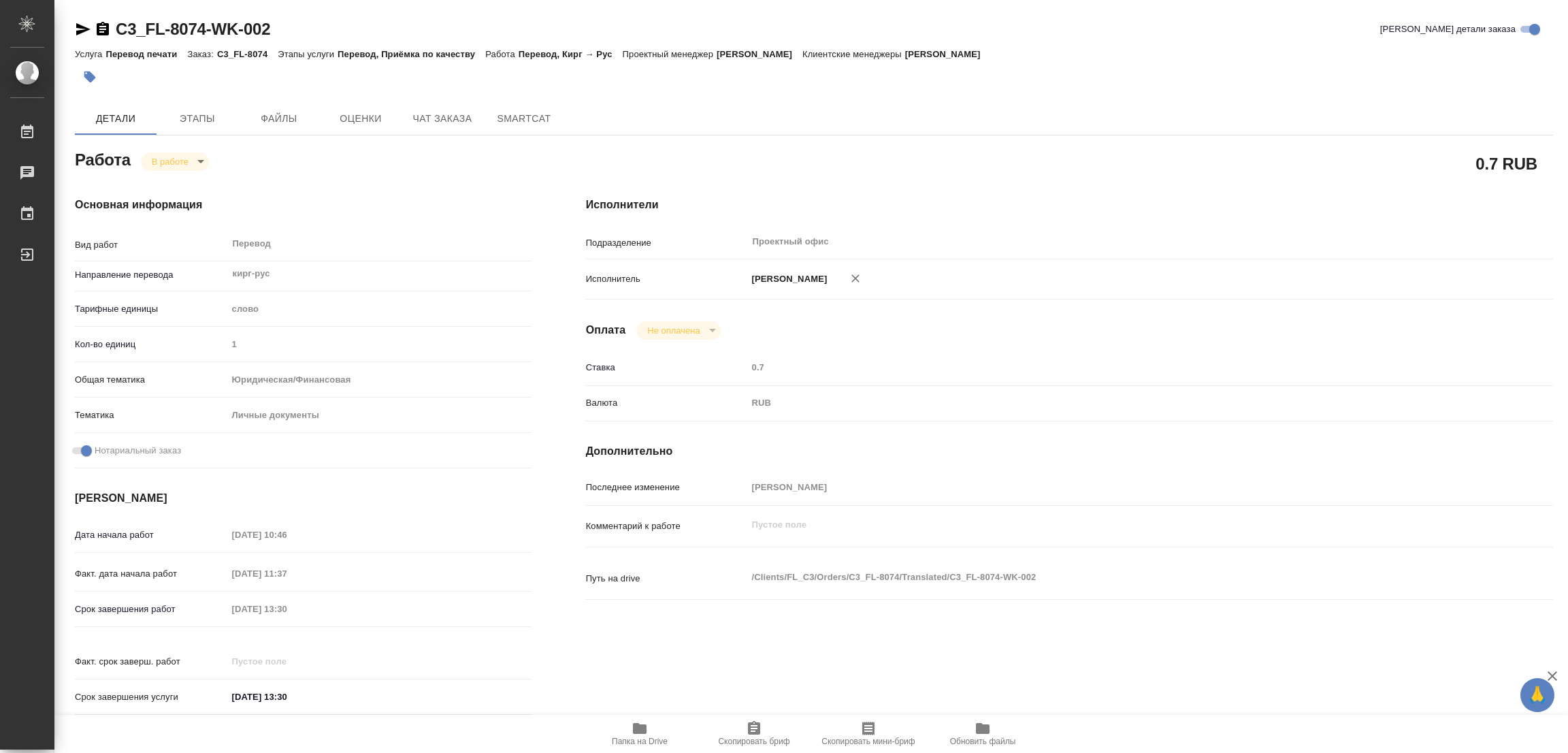
type textarea "x"
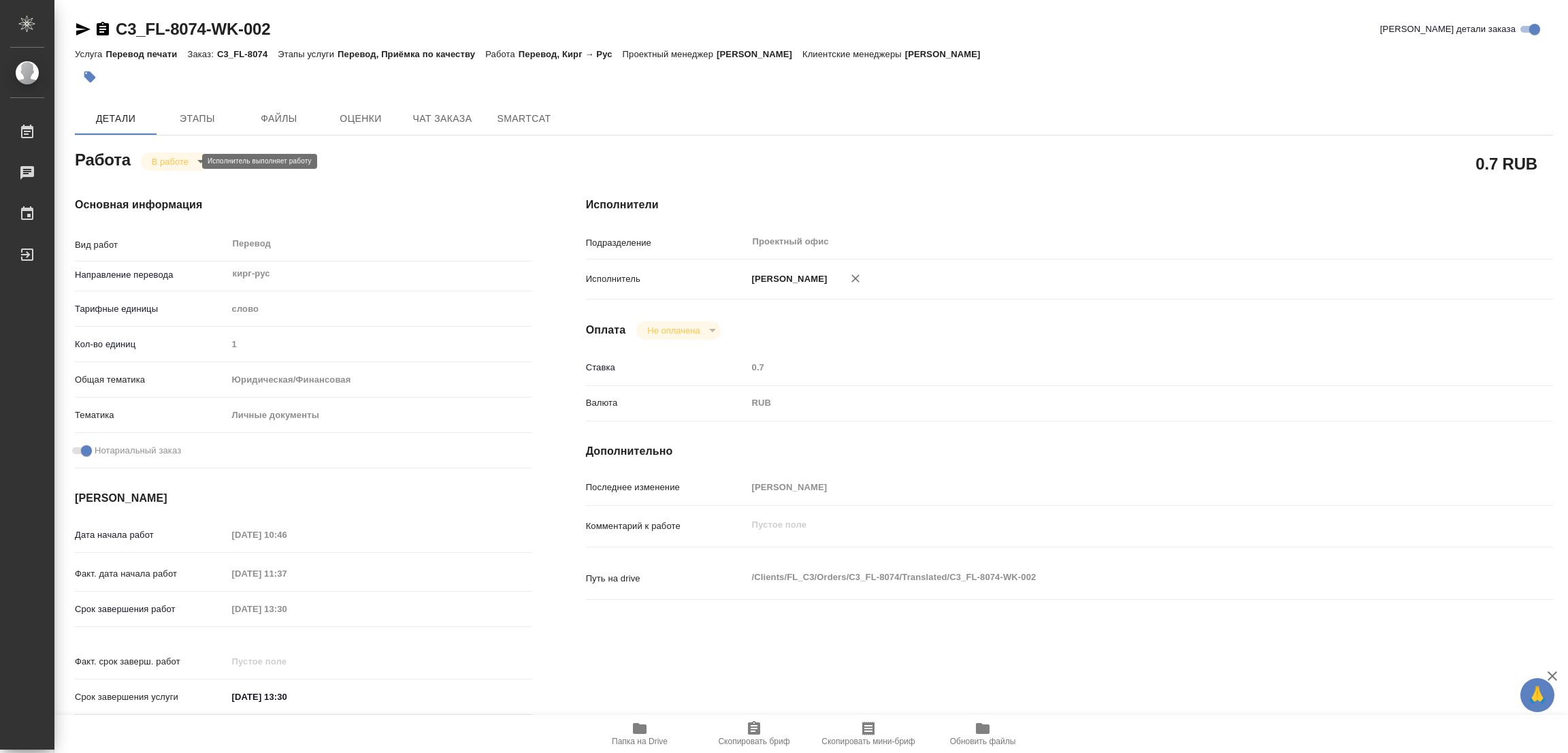
click at [166, 160] on body "🙏 .cls-1 fill:#fff; AWATERA Popova Galina Работы 0 Чаты График Выйти C3_FL-8074…" at bounding box center [784, 376] width 1568 height 753
type textarea "x"
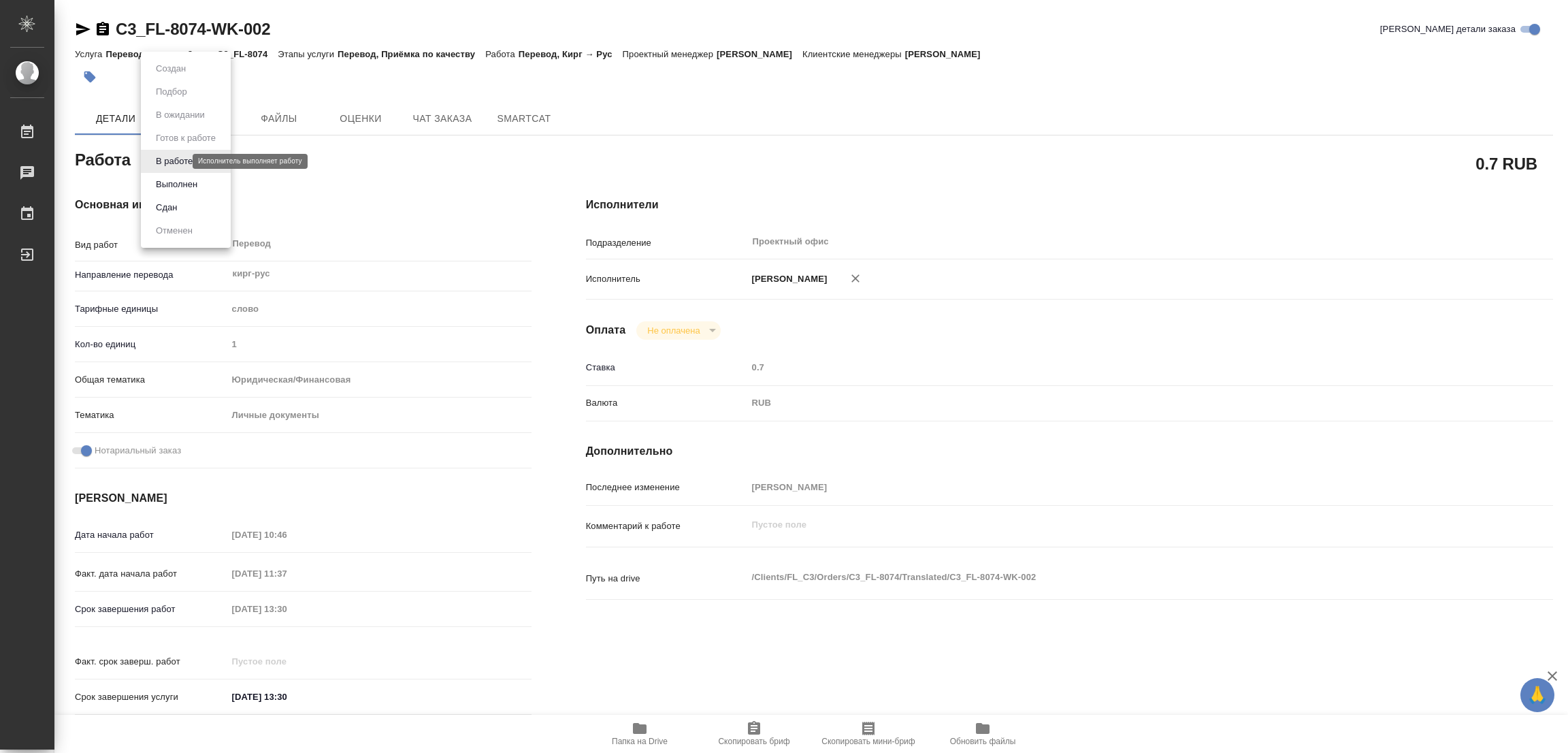
type textarea "x"
click at [166, 179] on button "Выполнен" at bounding box center [176, 184] width 49 height 15
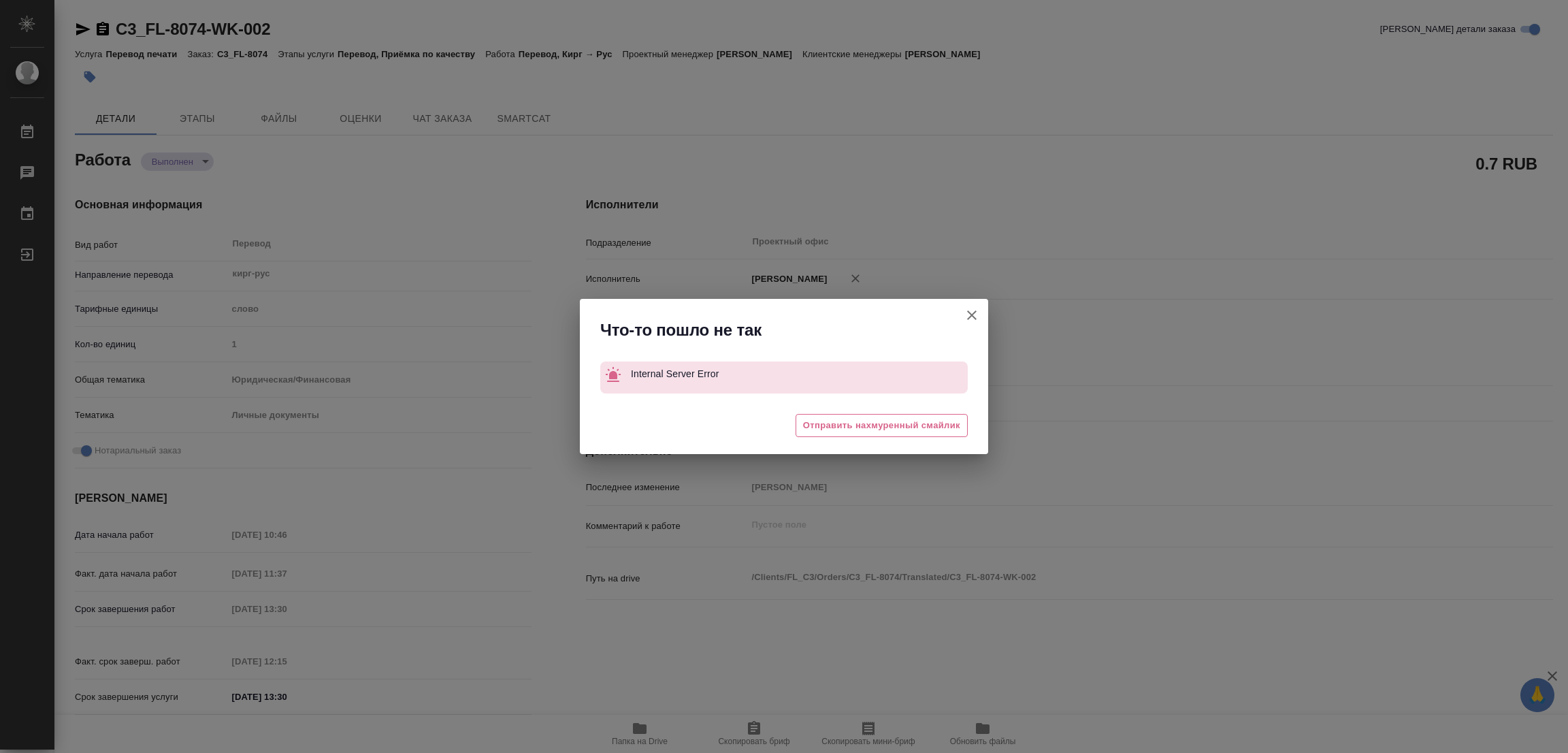
type textarea "x"
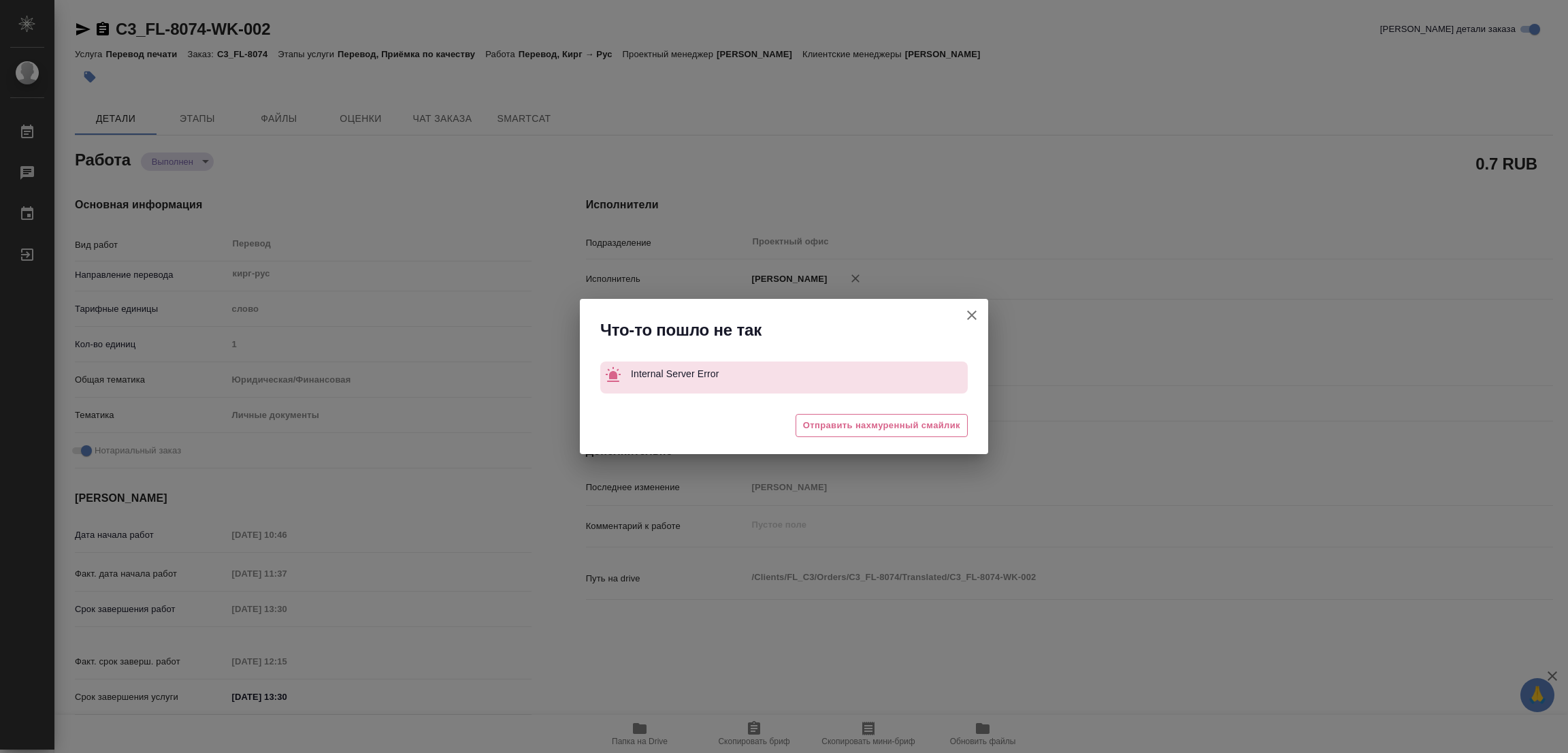
type textarea "x"
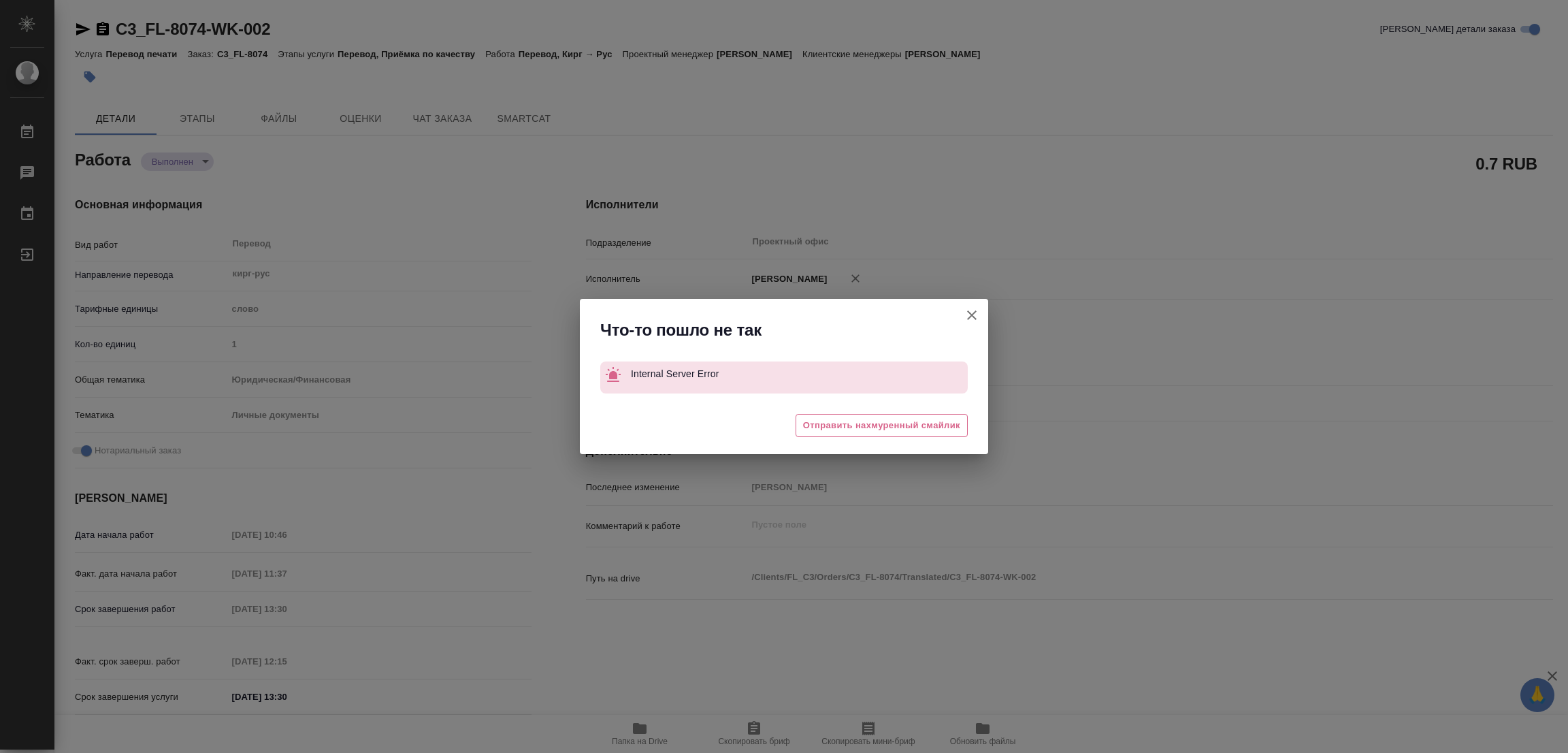
click at [964, 312] on icon "button" at bounding box center [971, 315] width 16 height 16
type textarea "x"
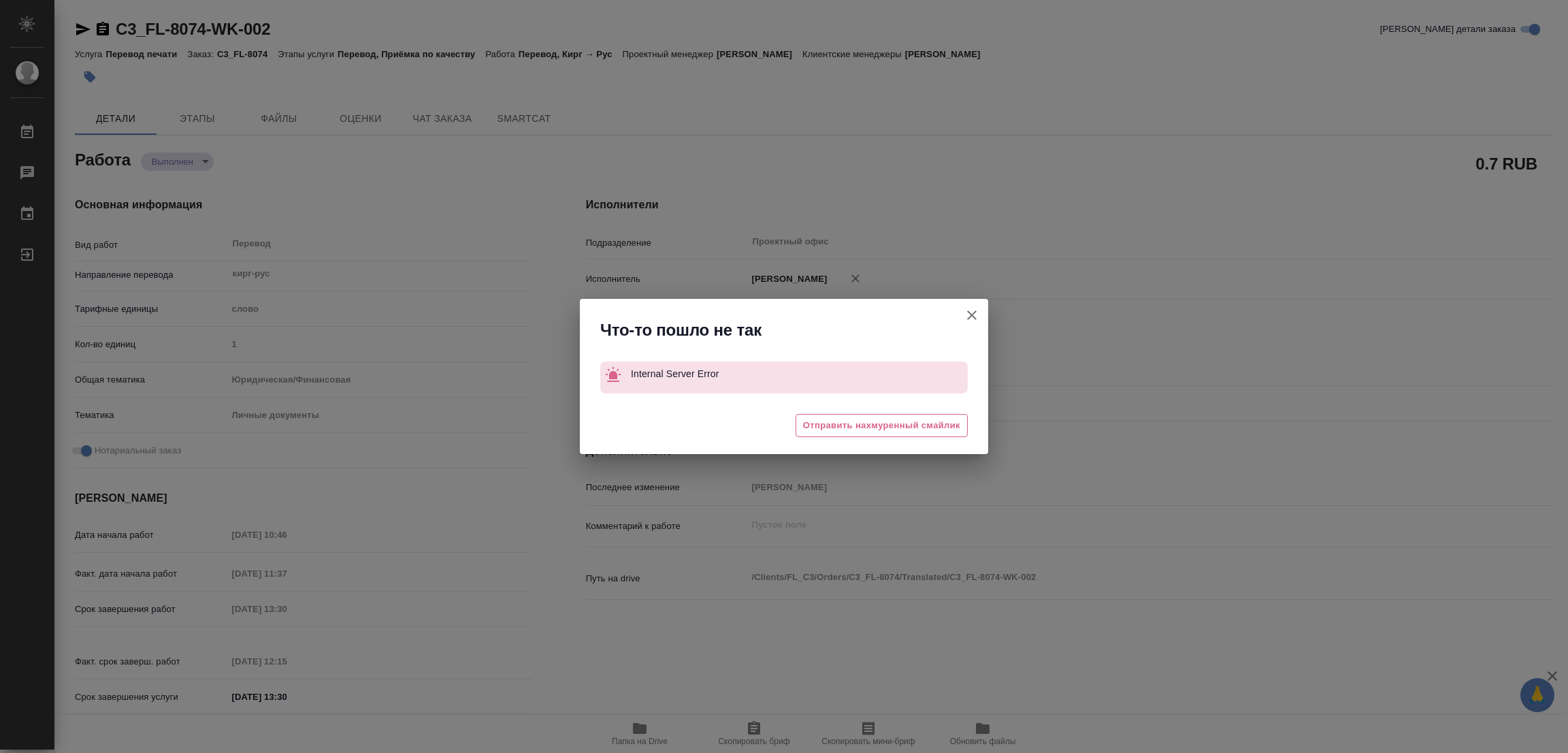
type textarea "x"
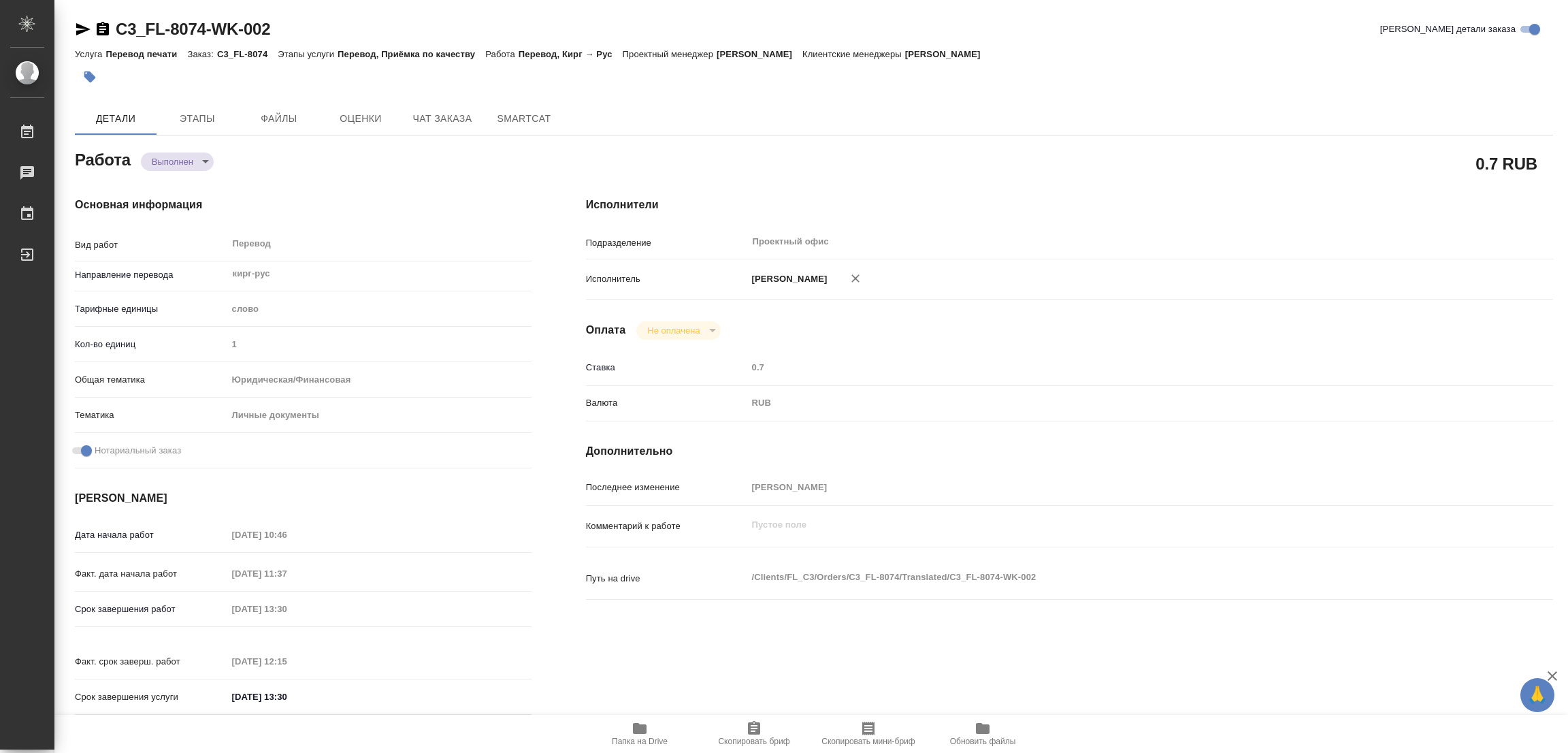
type textarea "x"
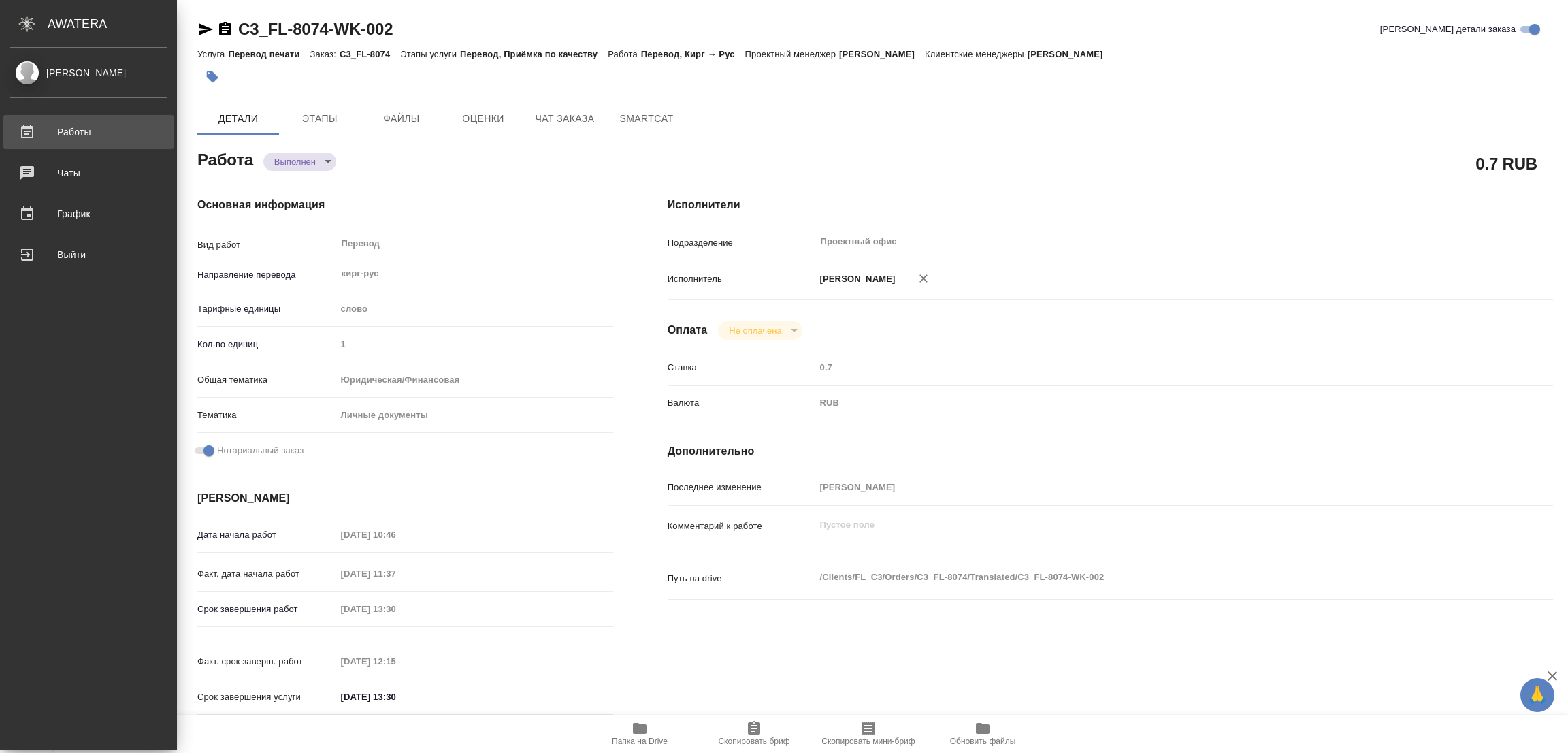
type textarea "x"
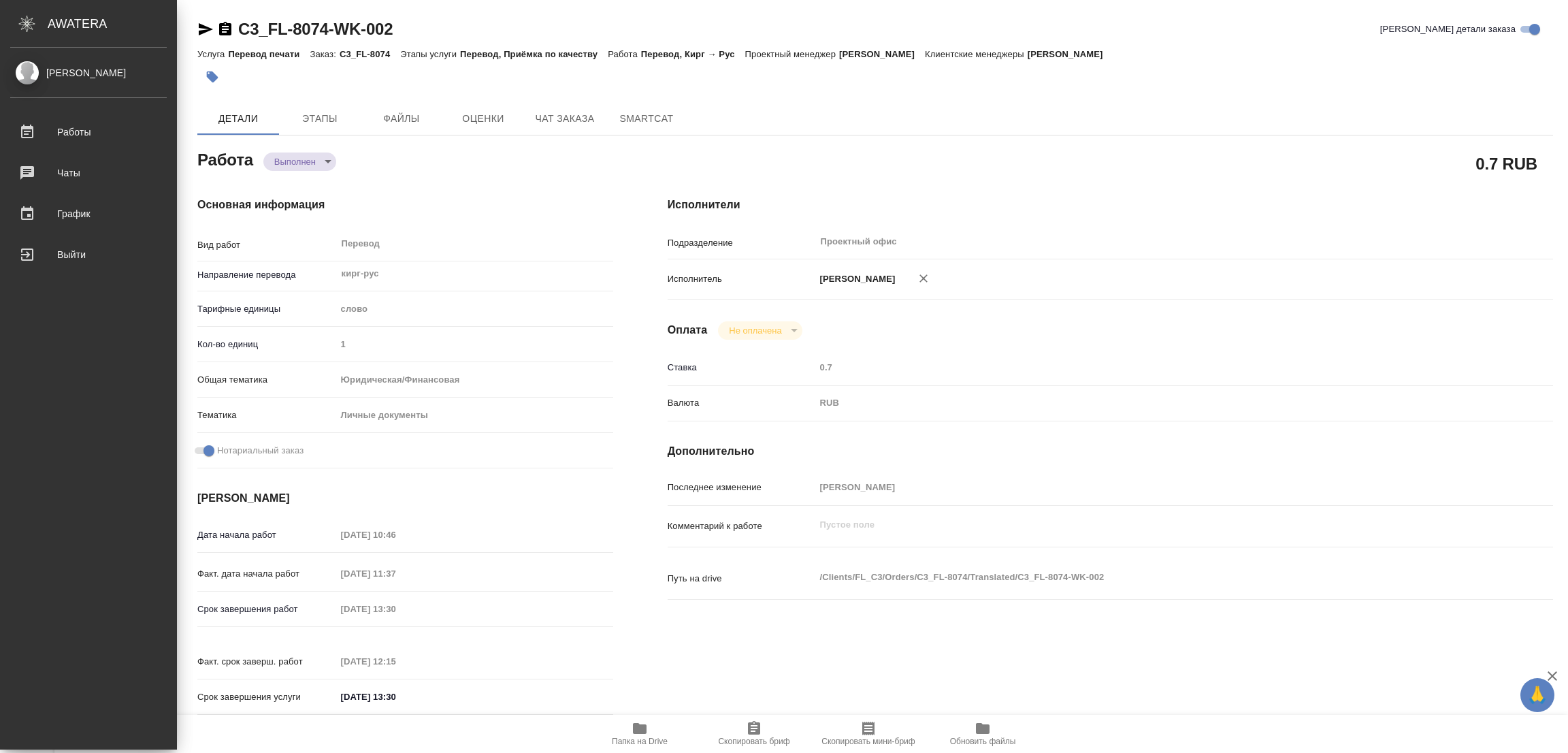
type textarea "x"
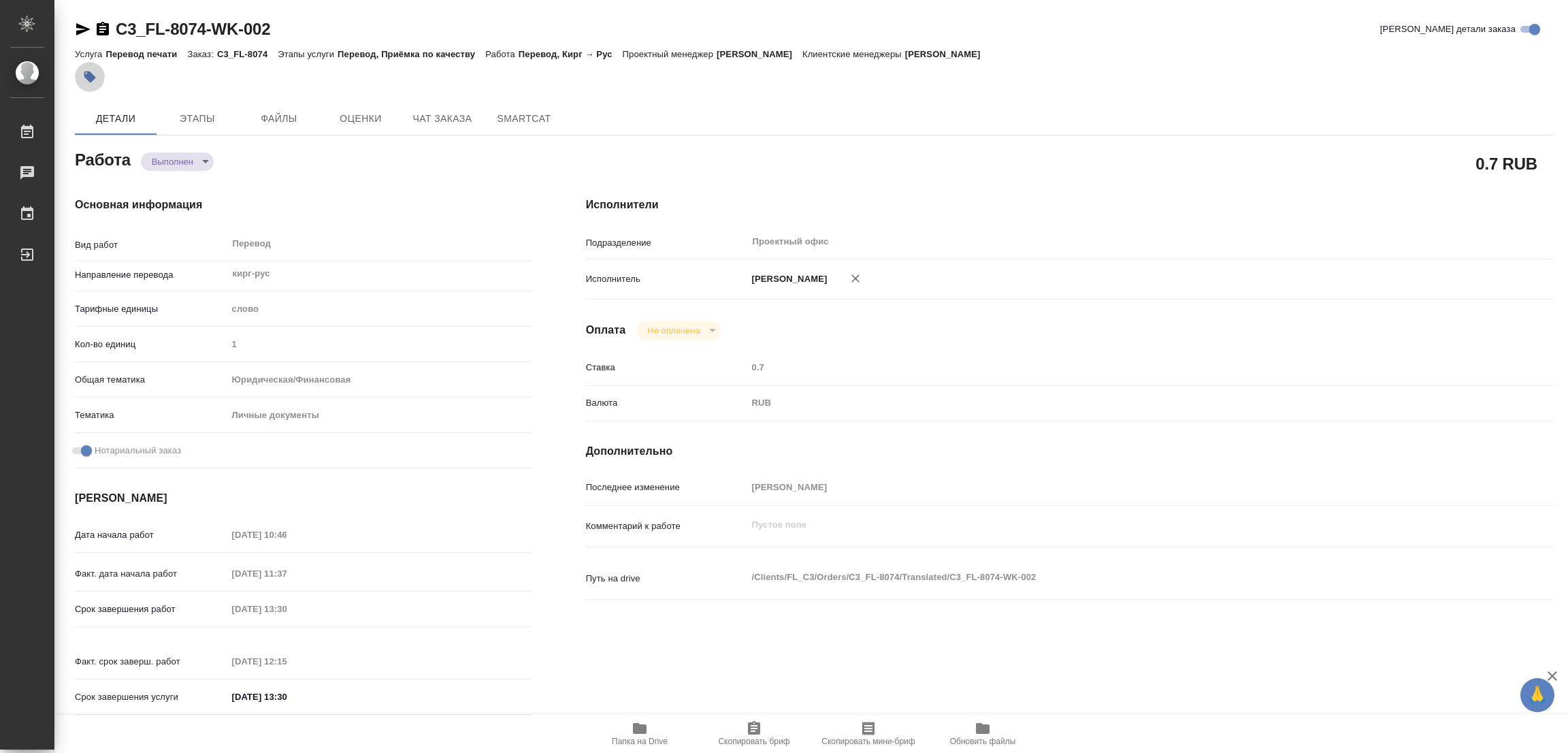
click at [92, 80] on icon "button" at bounding box center [90, 77] width 12 height 12
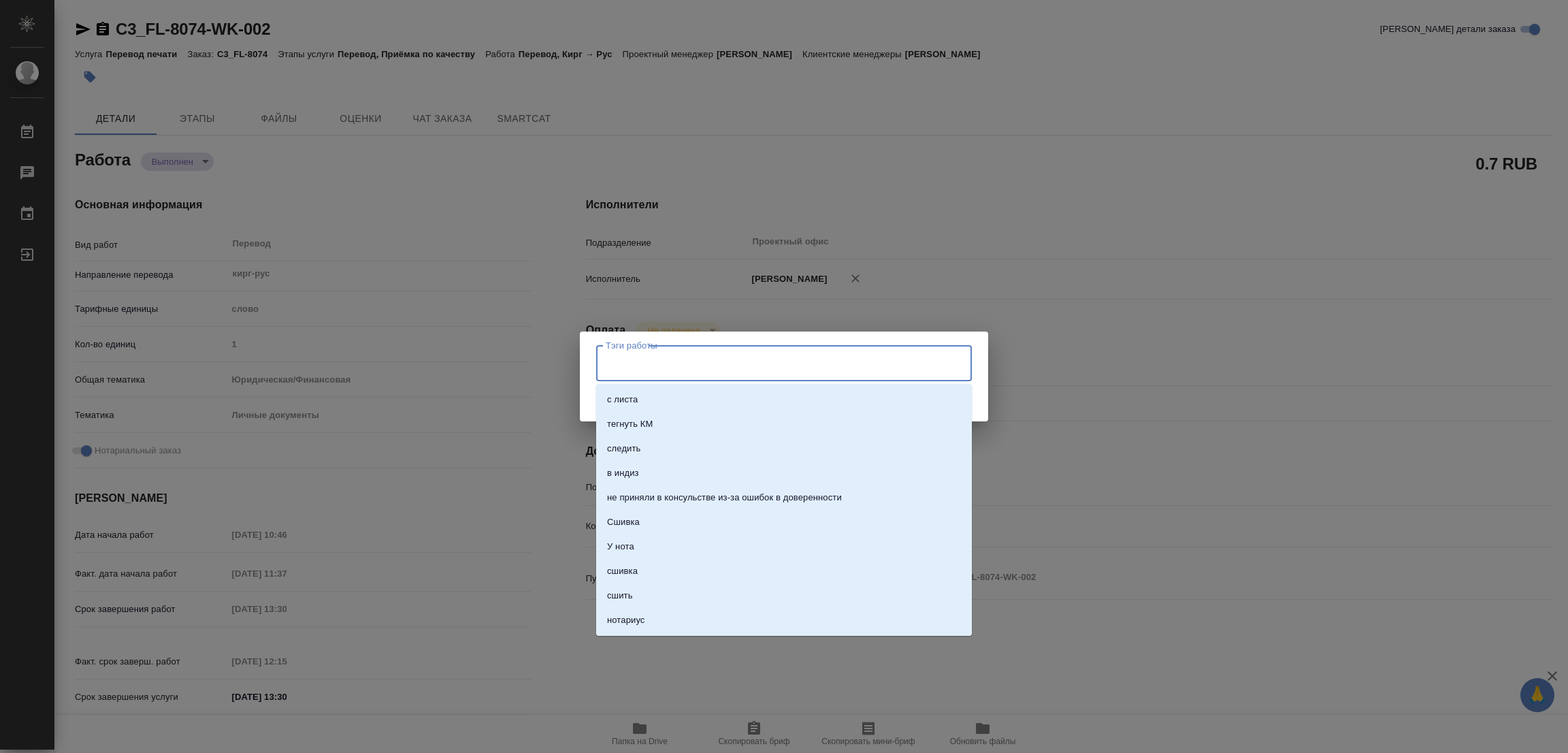
click at [605, 363] on input "Тэги работы" at bounding box center [771, 363] width 338 height 23
type input "стат: 90"
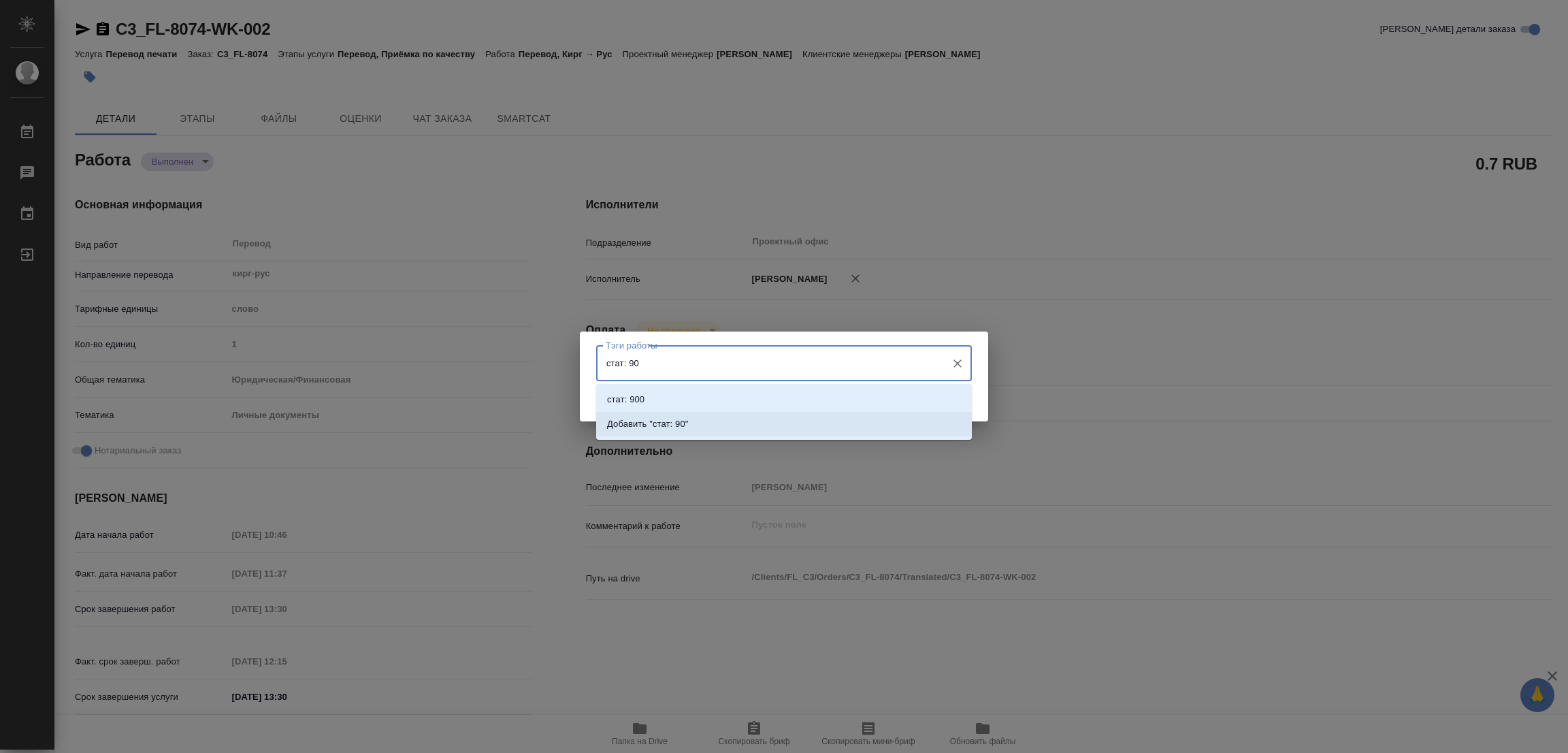
click at [671, 420] on p "Добавить "стат: 90"" at bounding box center [648, 424] width 81 height 14
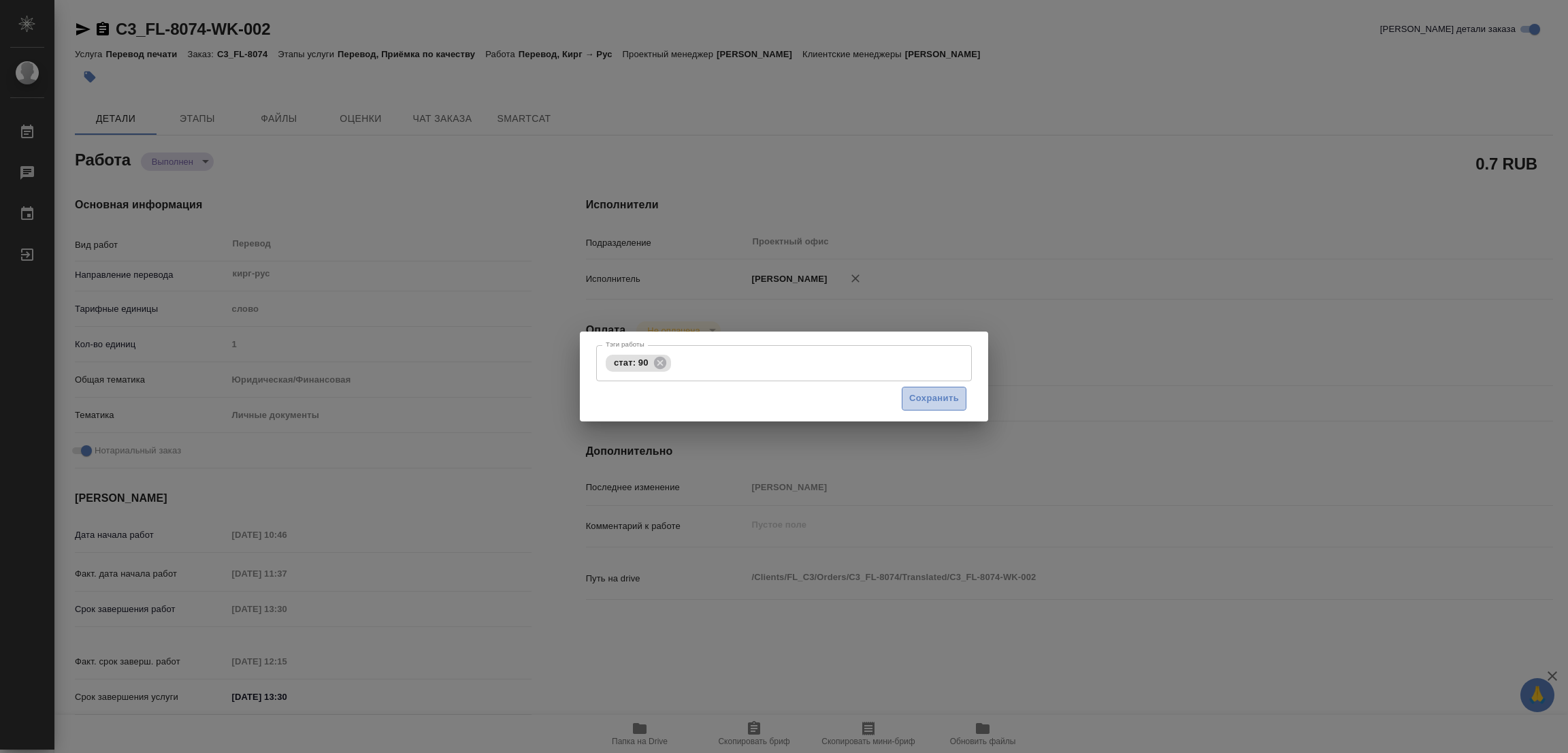
click at [936, 396] on span "Сохранить" at bounding box center [934, 399] width 49 height 16
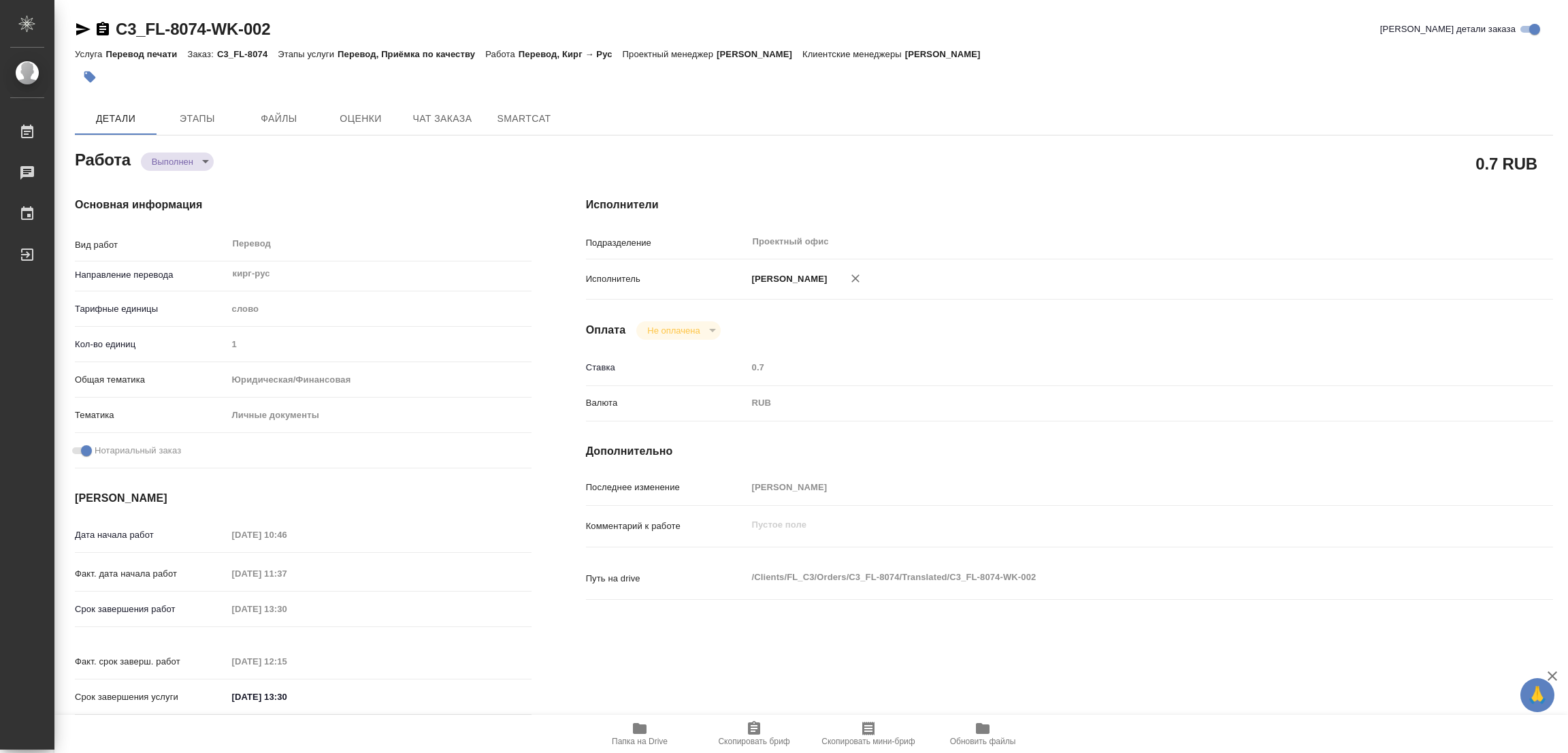
type input "completed"
type textarea "Перевод"
type textarea "x"
type input "кирг-рус"
type input "5a8b1489cc6b4906c91bfd90"
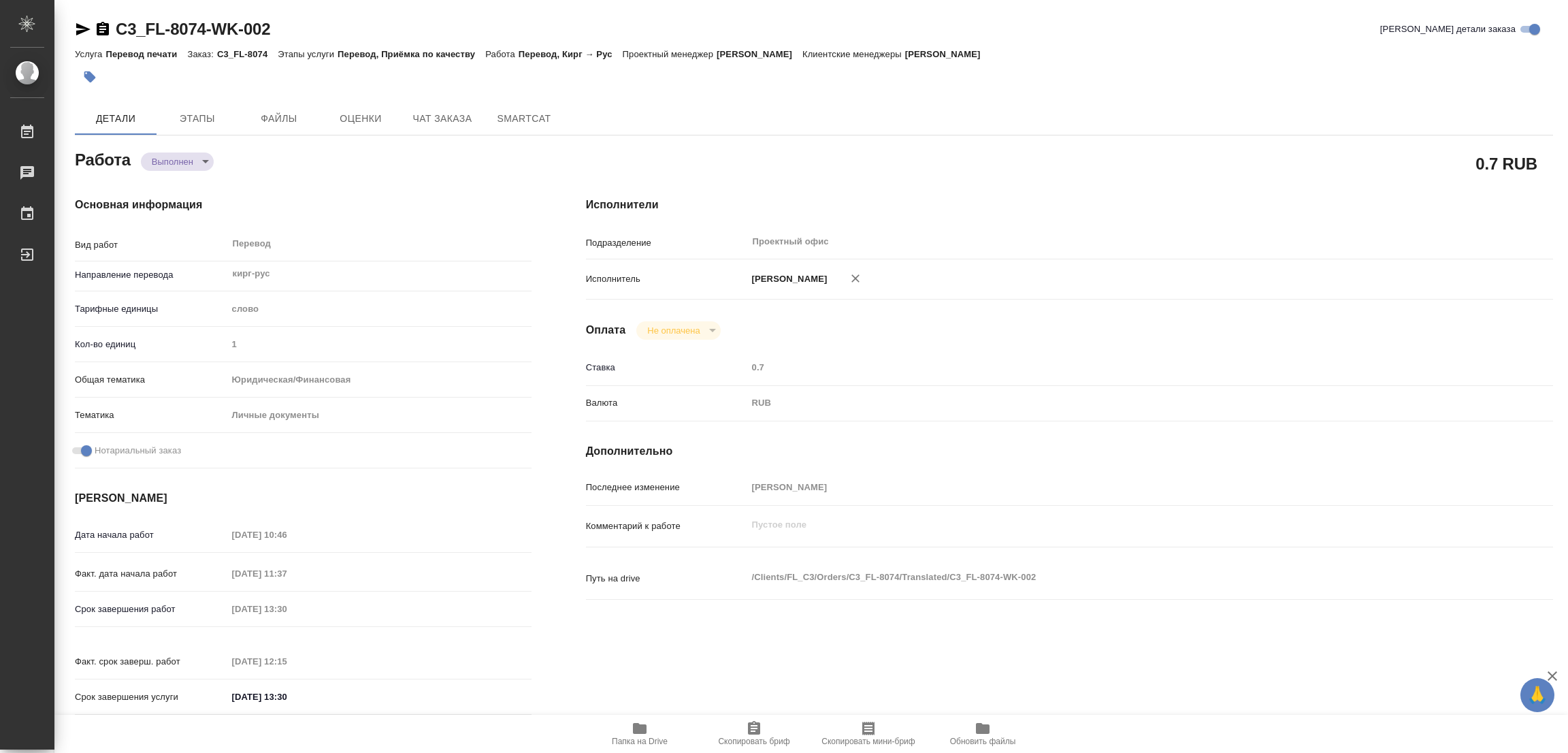
type input "1"
type input "yr-fn"
type input "5a8b8b956a9677013d343cfe"
checkbox input "true"
type input "22.08.2025 10:46"
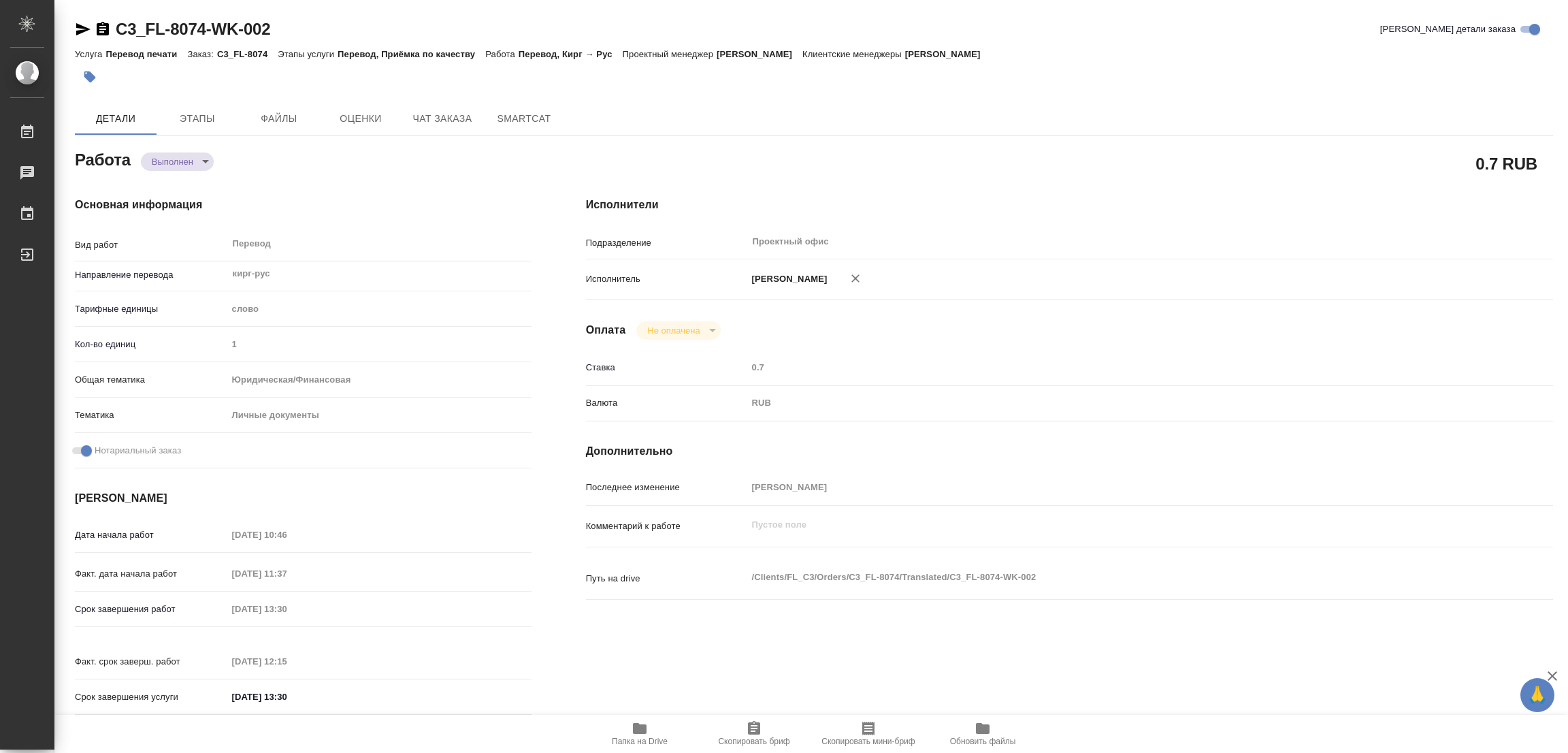
type input "22.08.2025 11:37"
type input "22.08.2025 13:30"
type input "22.08.2025 12:15"
type input "22.08.2025 13:30"
type input "Проектный офис"
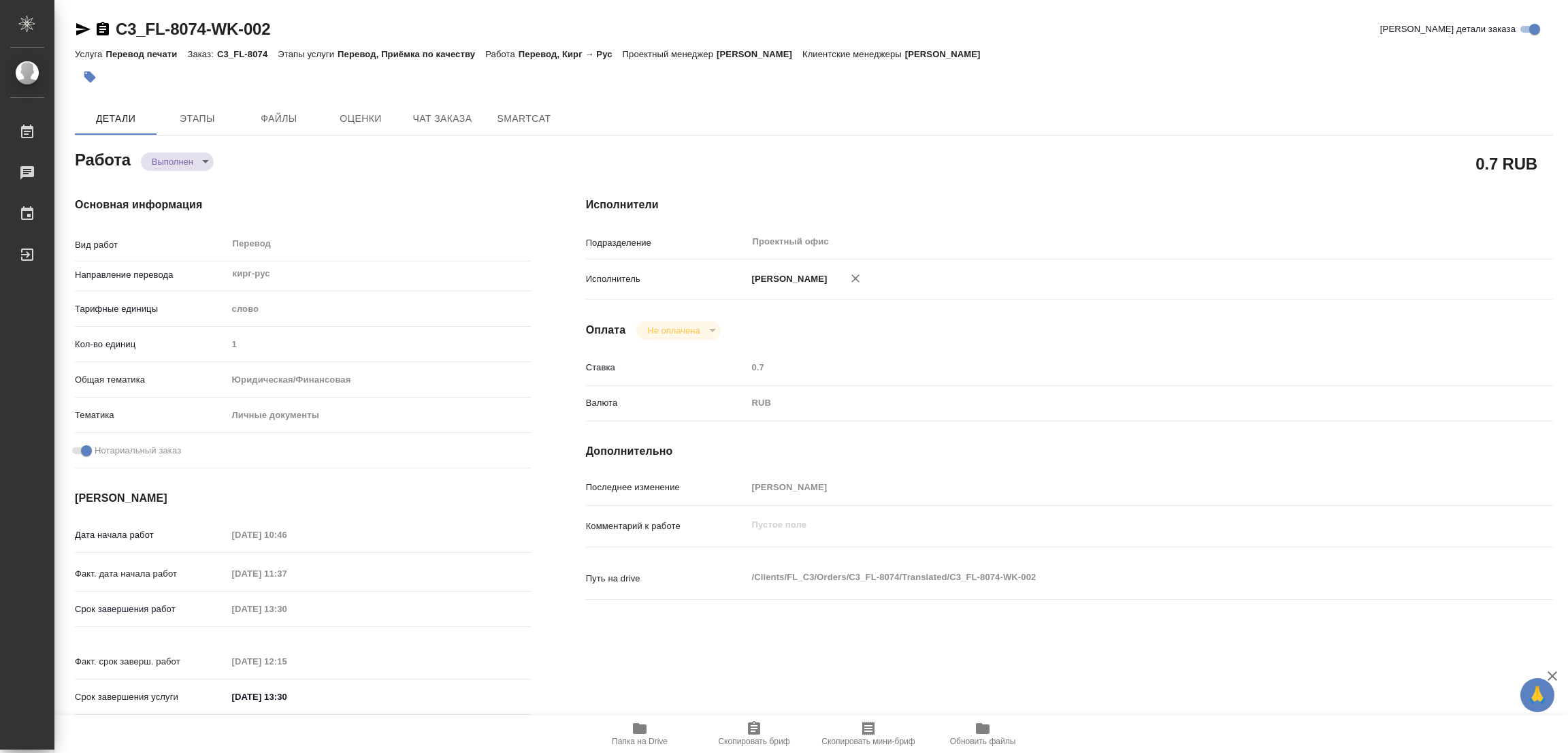
type input "notPayed"
type input "0.7"
type input "RUB"
type input "[PERSON_NAME]"
type textarea "x"
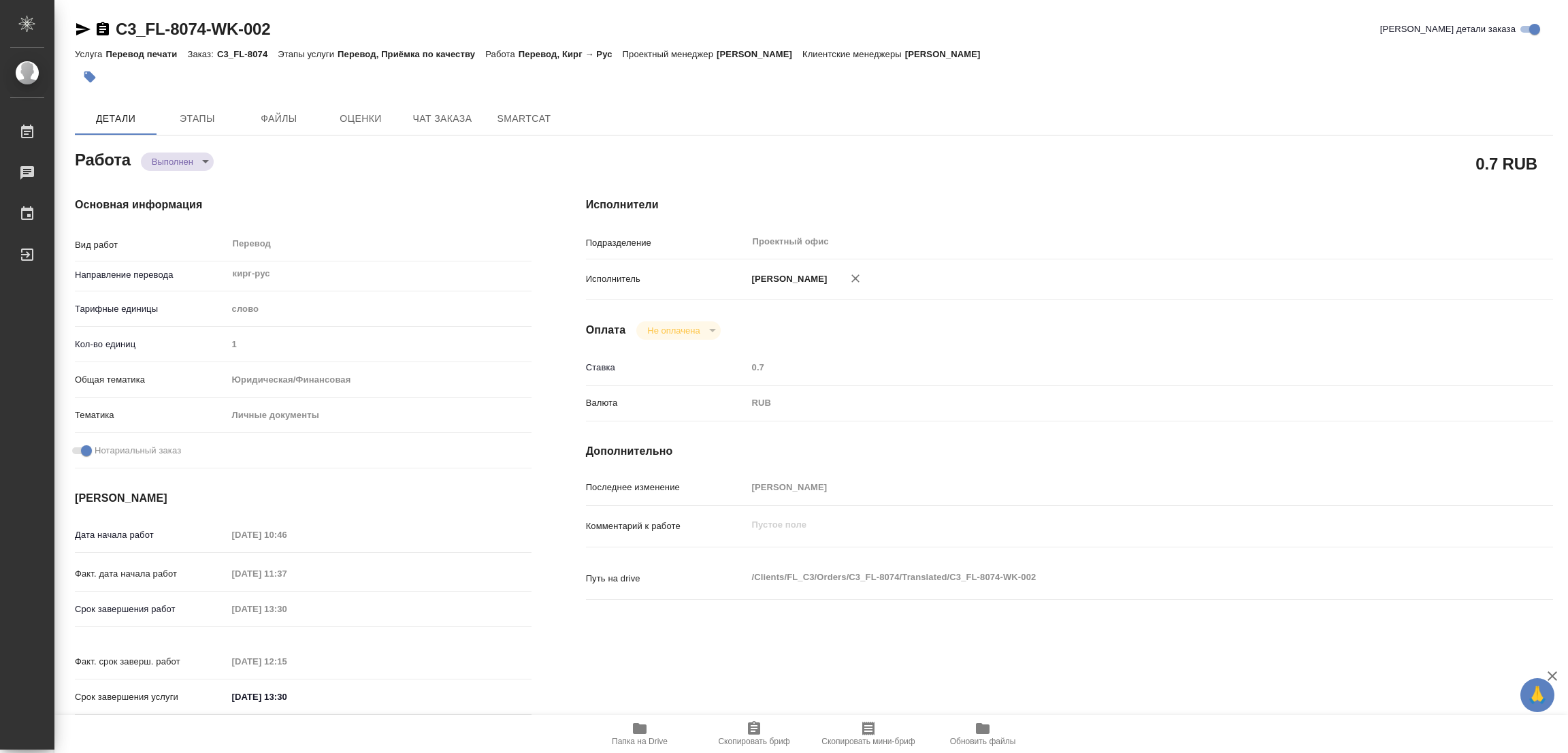
type textarea "/Clients/FL_C3/Orders/C3_FL-8074/Translated/C3_FL-8074-WK-002"
type textarea "x"
type input "C3_FL-8074"
type input "Перевод печати"
type input "Перевод, Приёмка по качеству"
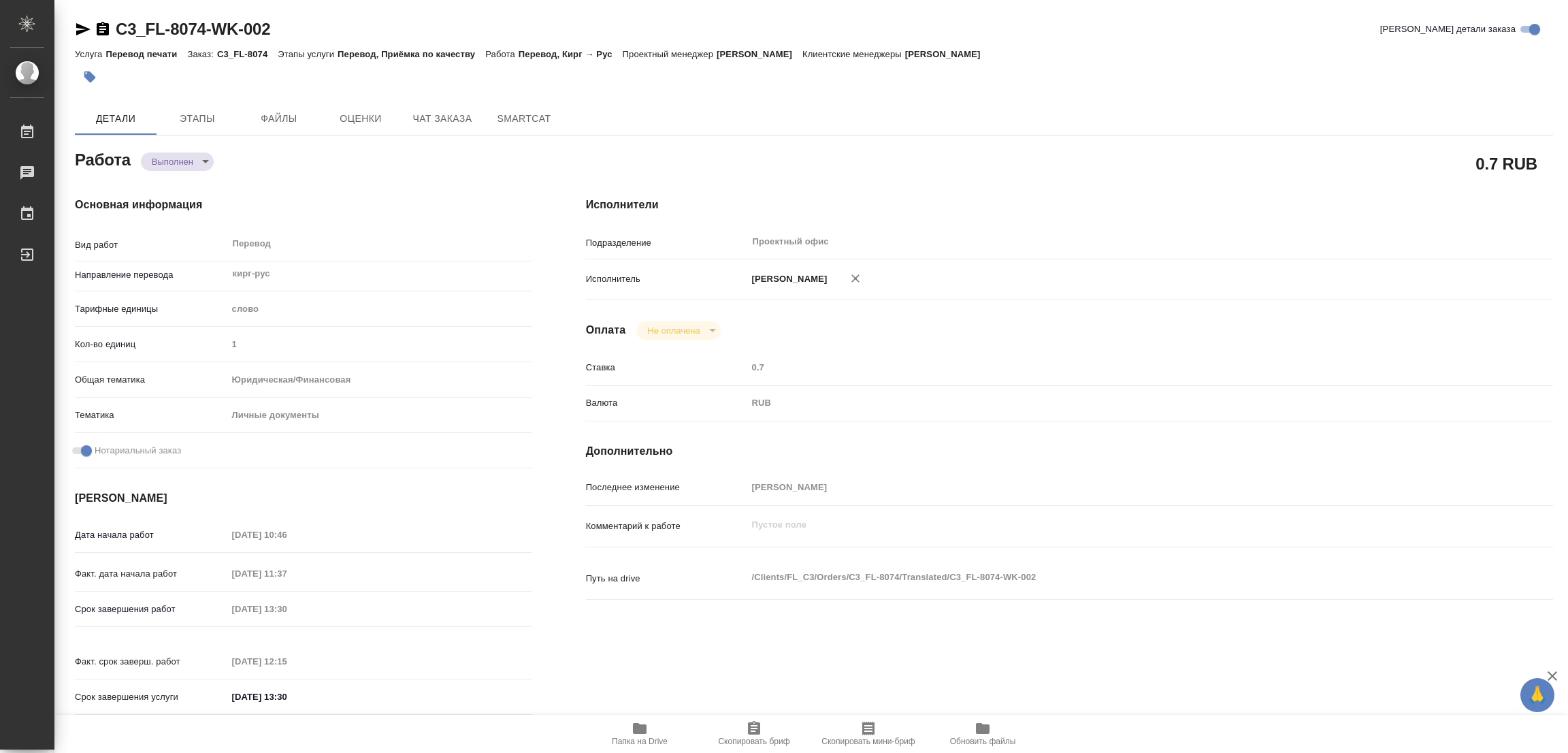
type input "Никитина Татьяна"
type input "/Clients/FL_C3/Orders/C3_FL-8074"
type textarea "x"
type textarea "перенабрать просто печати + перевести фон с документа Справка 1( здесь все дубл…"
type textarea "x"
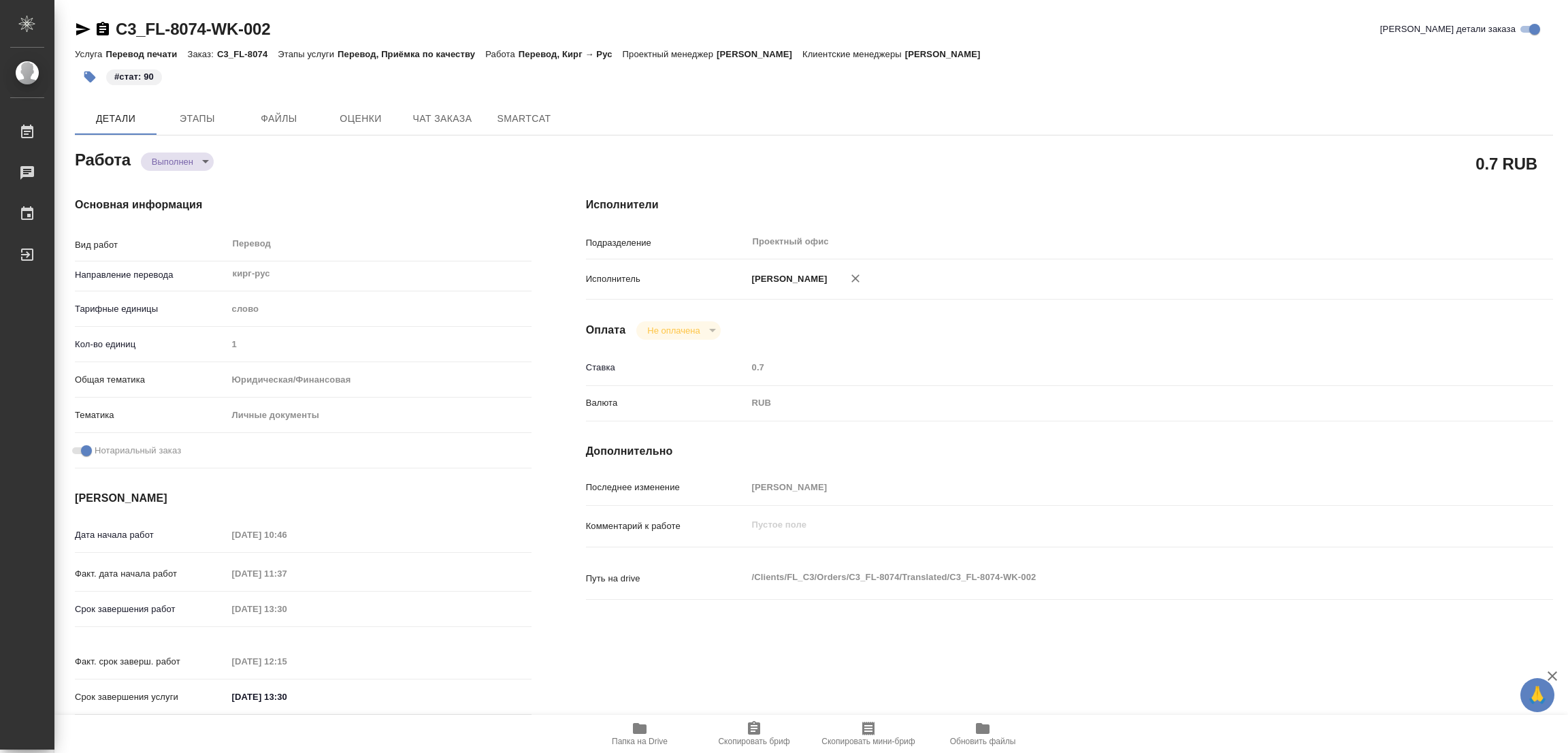
type textarea "x"
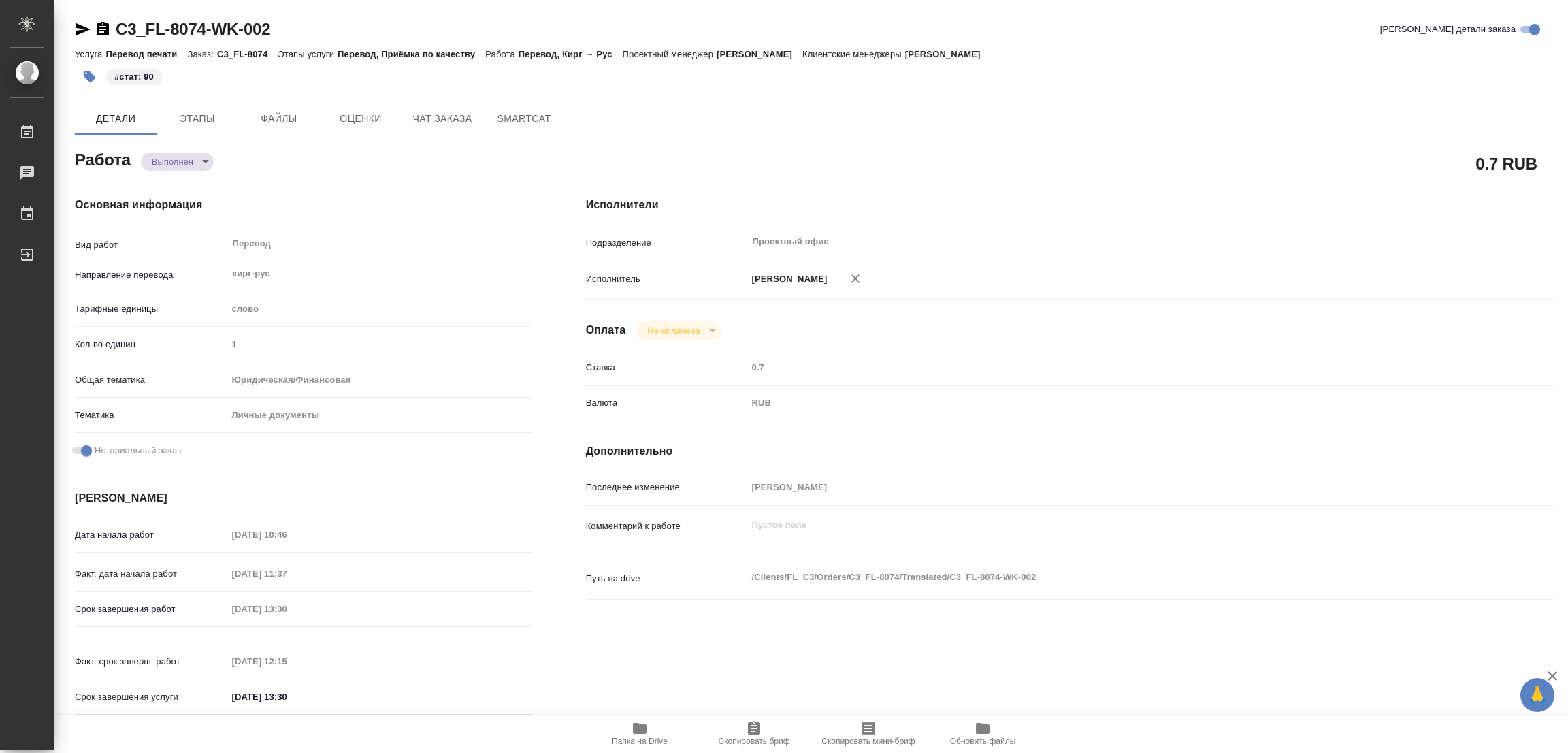
type textarea "x"
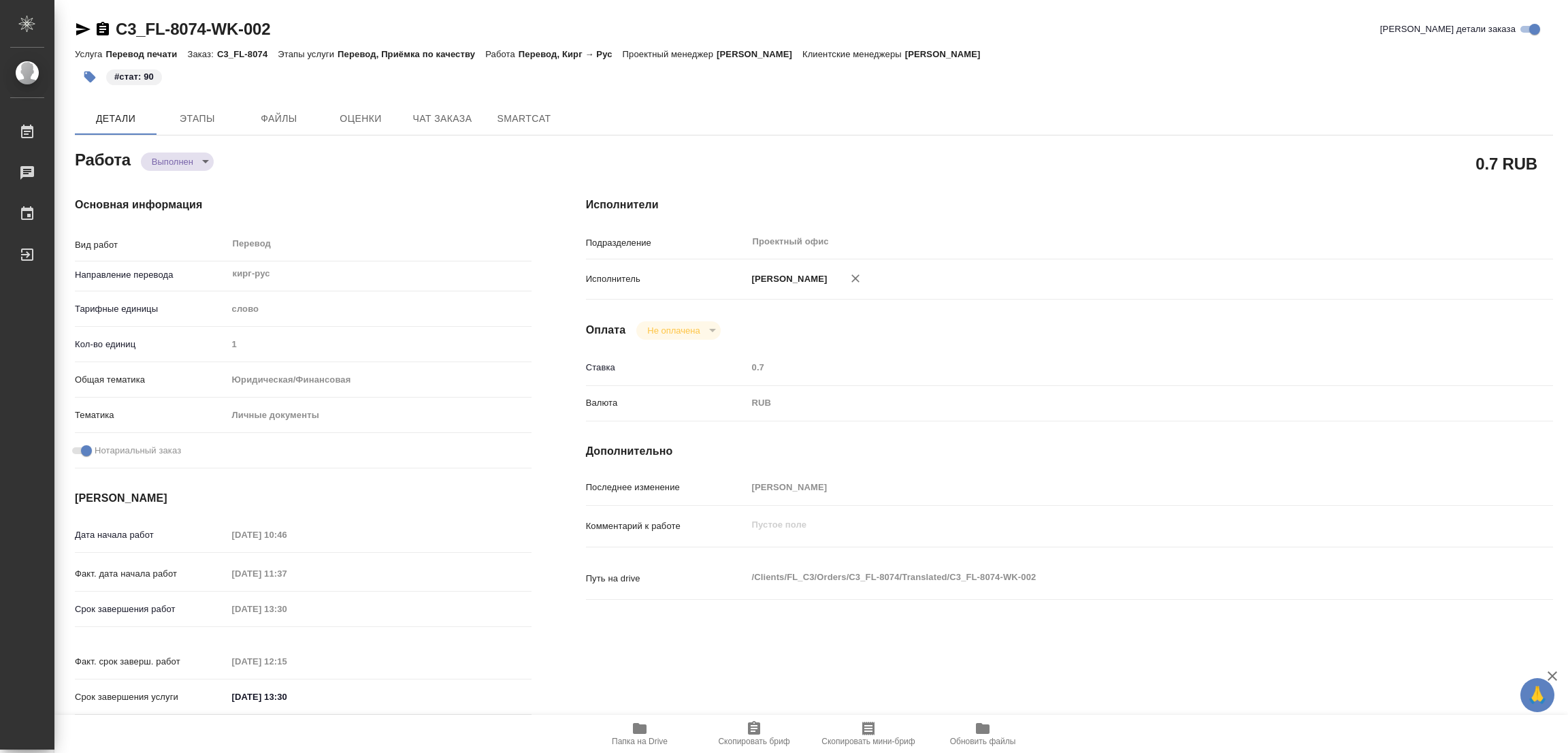
type textarea "x"
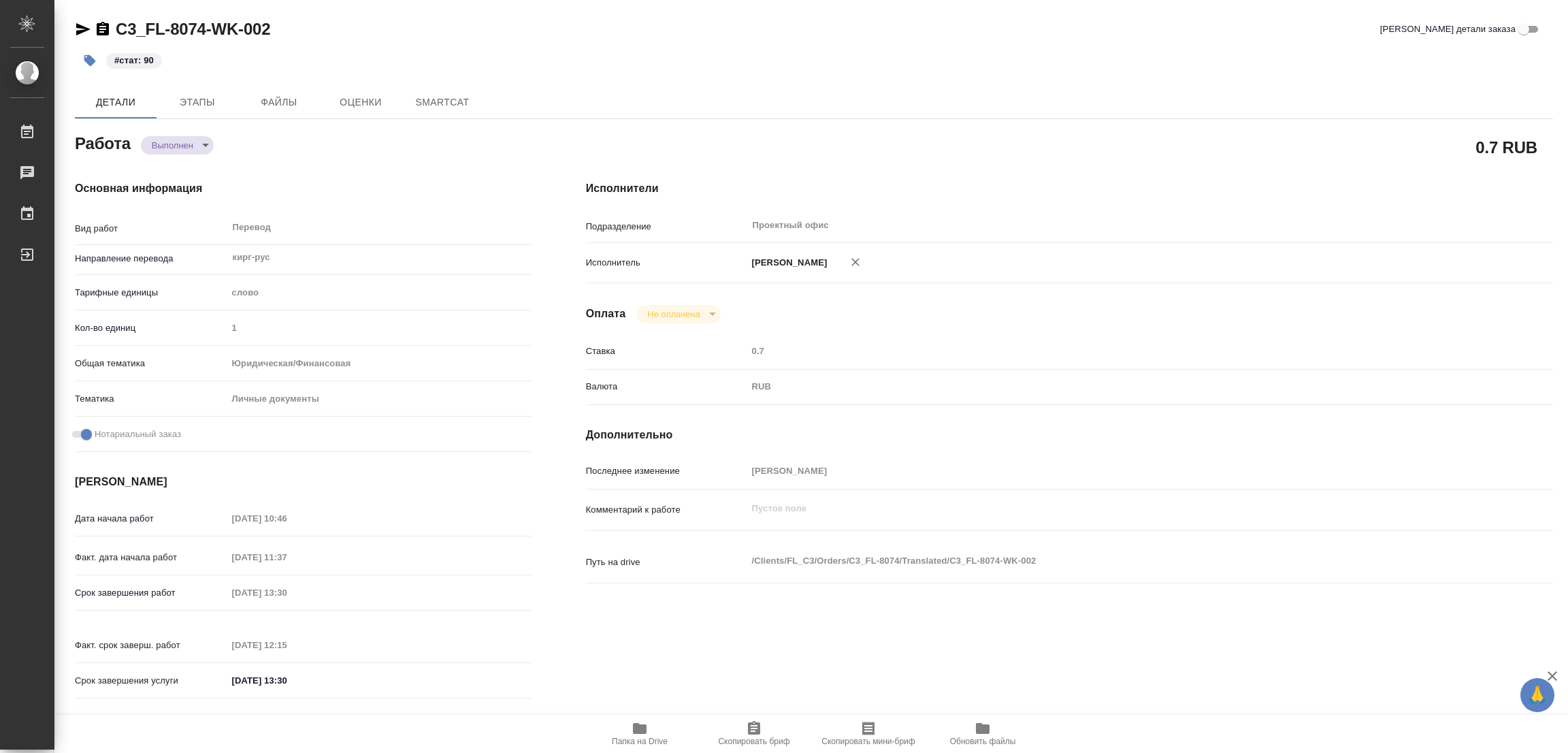
type textarea "x"
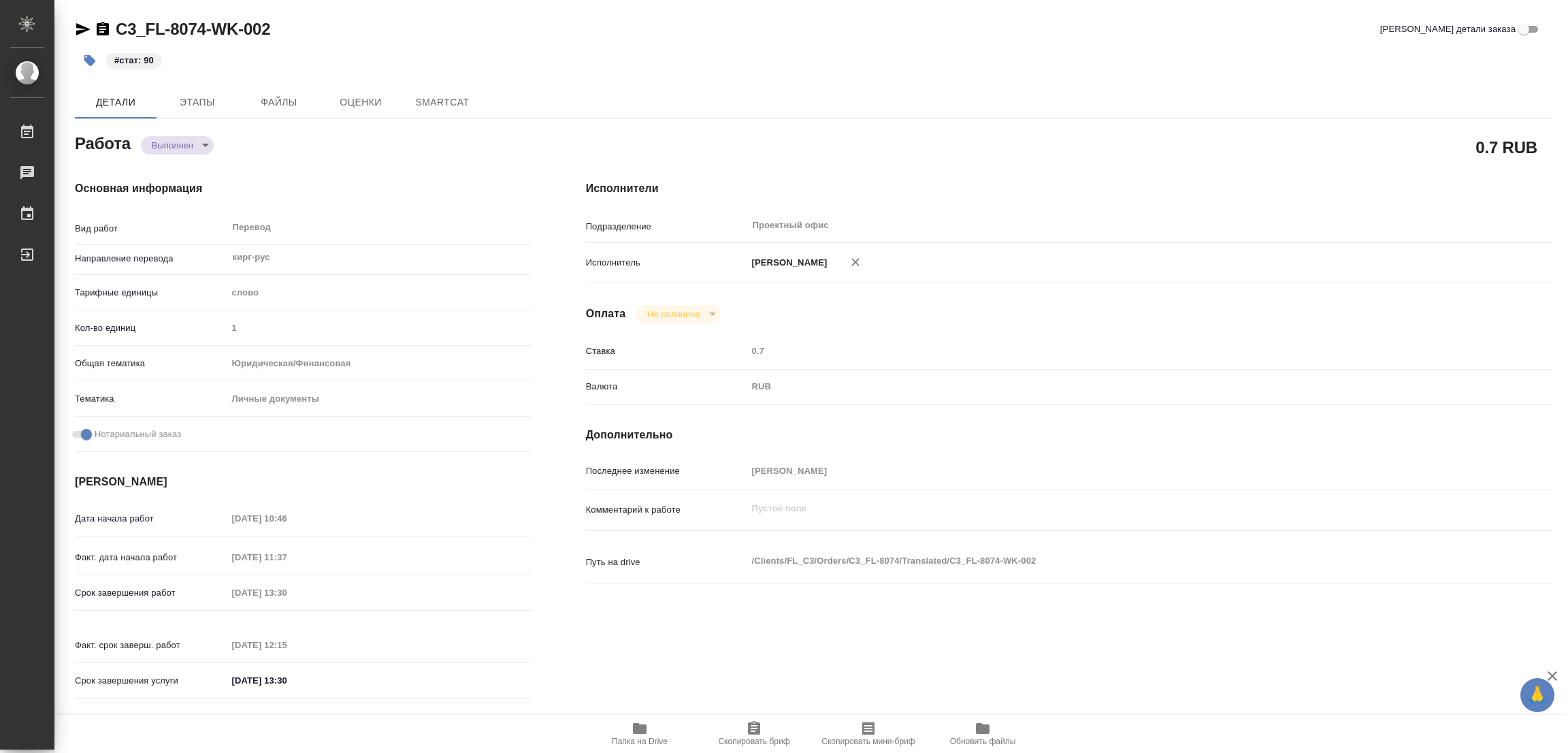
type textarea "x"
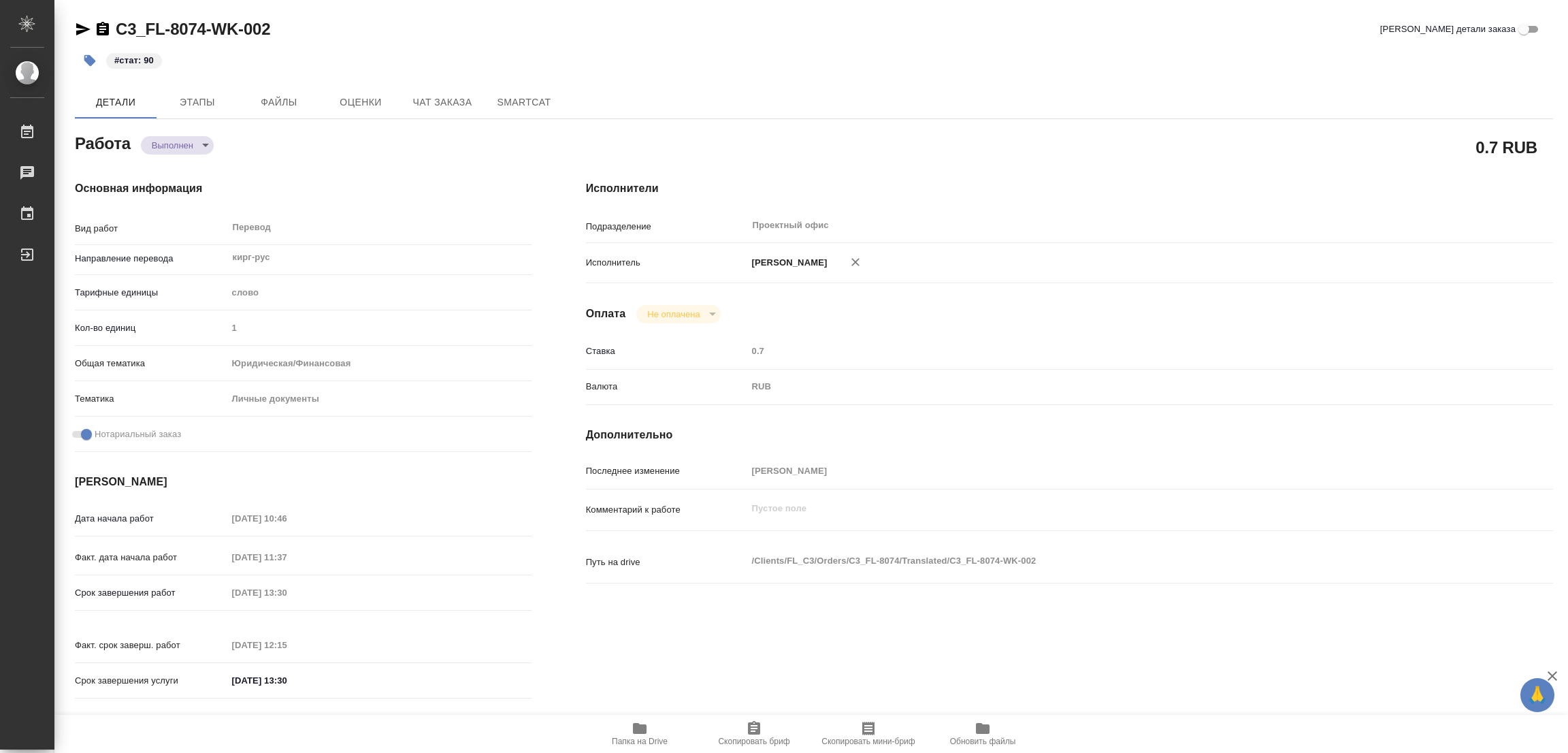
type textarea "x"
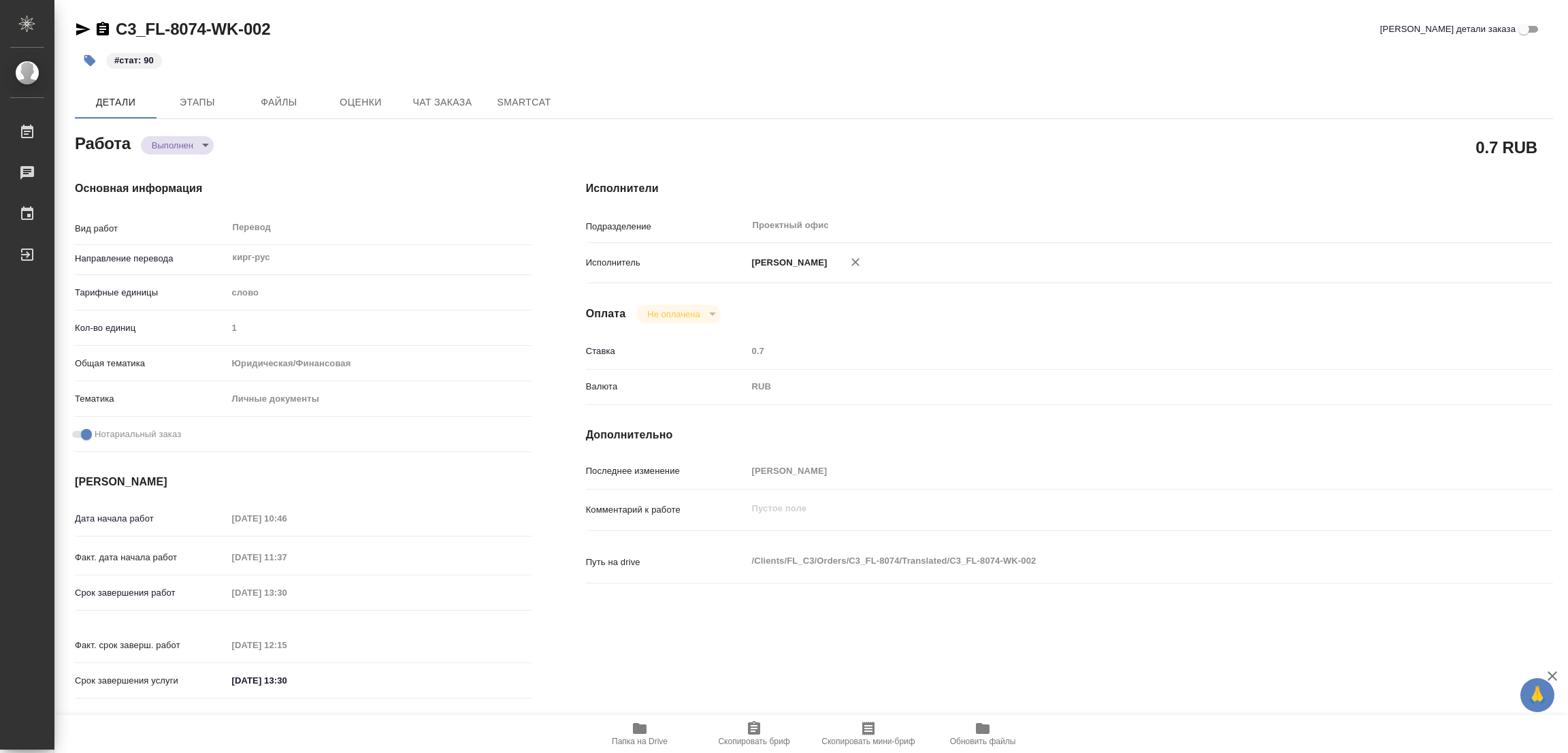
type textarea "x"
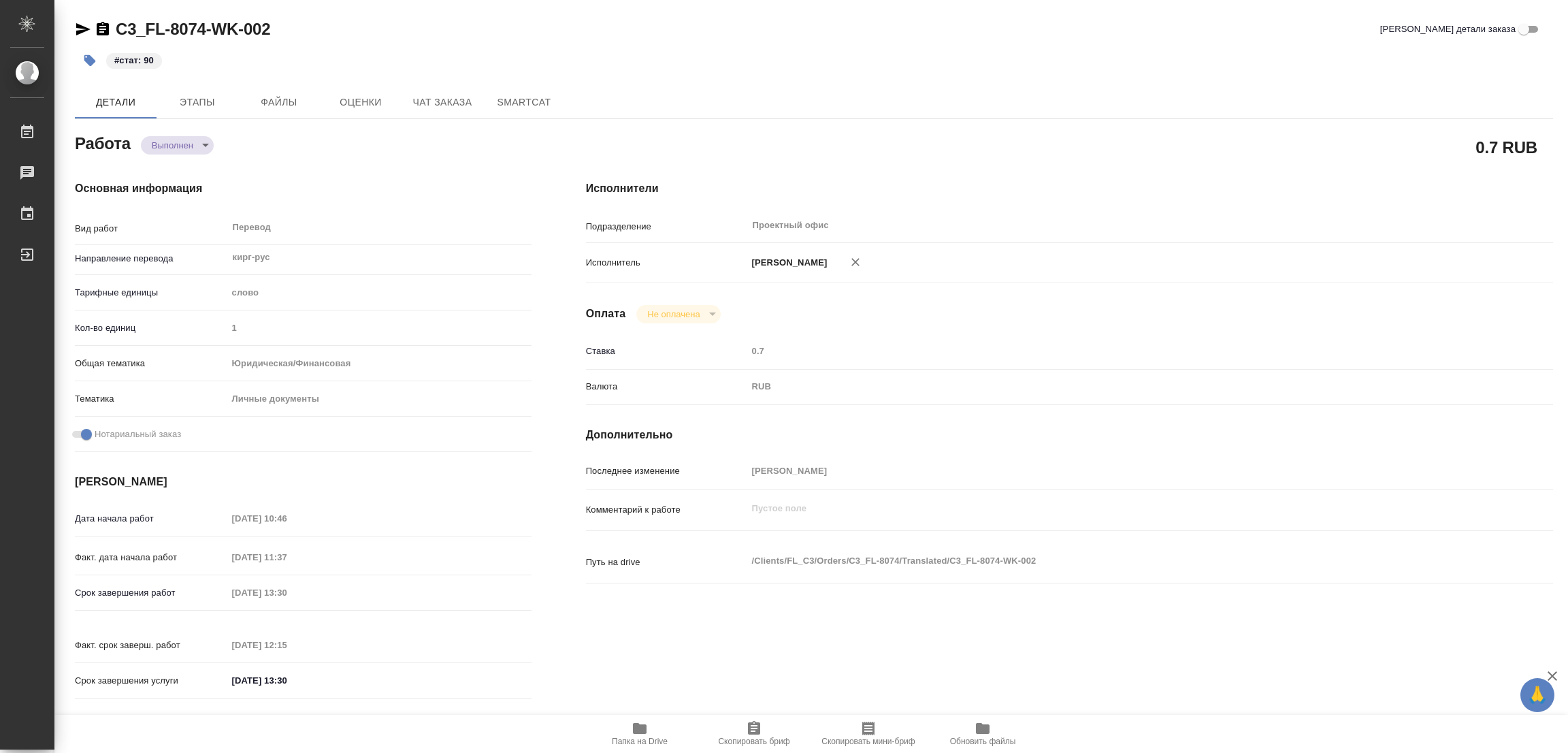
type textarea "x"
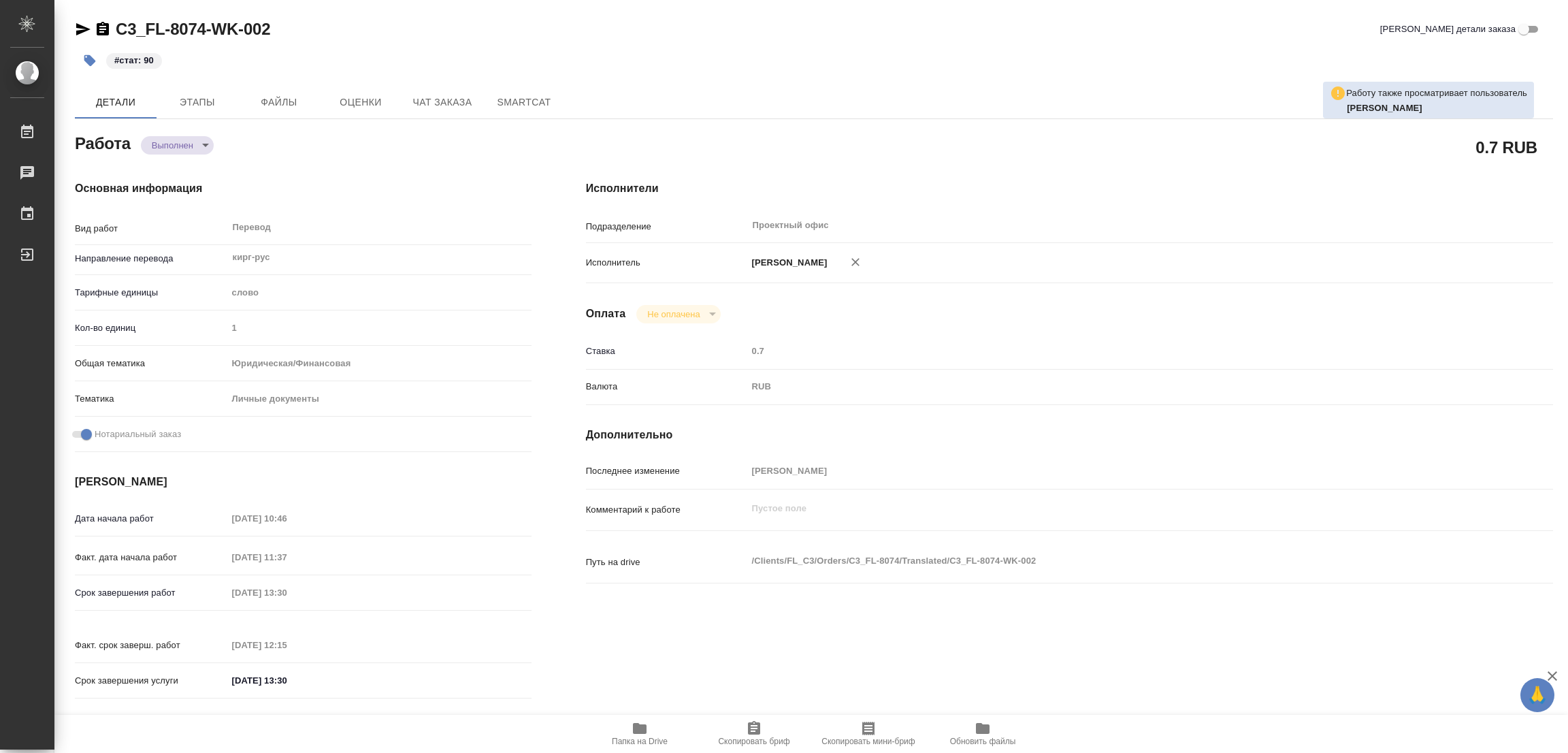
type textarea "x"
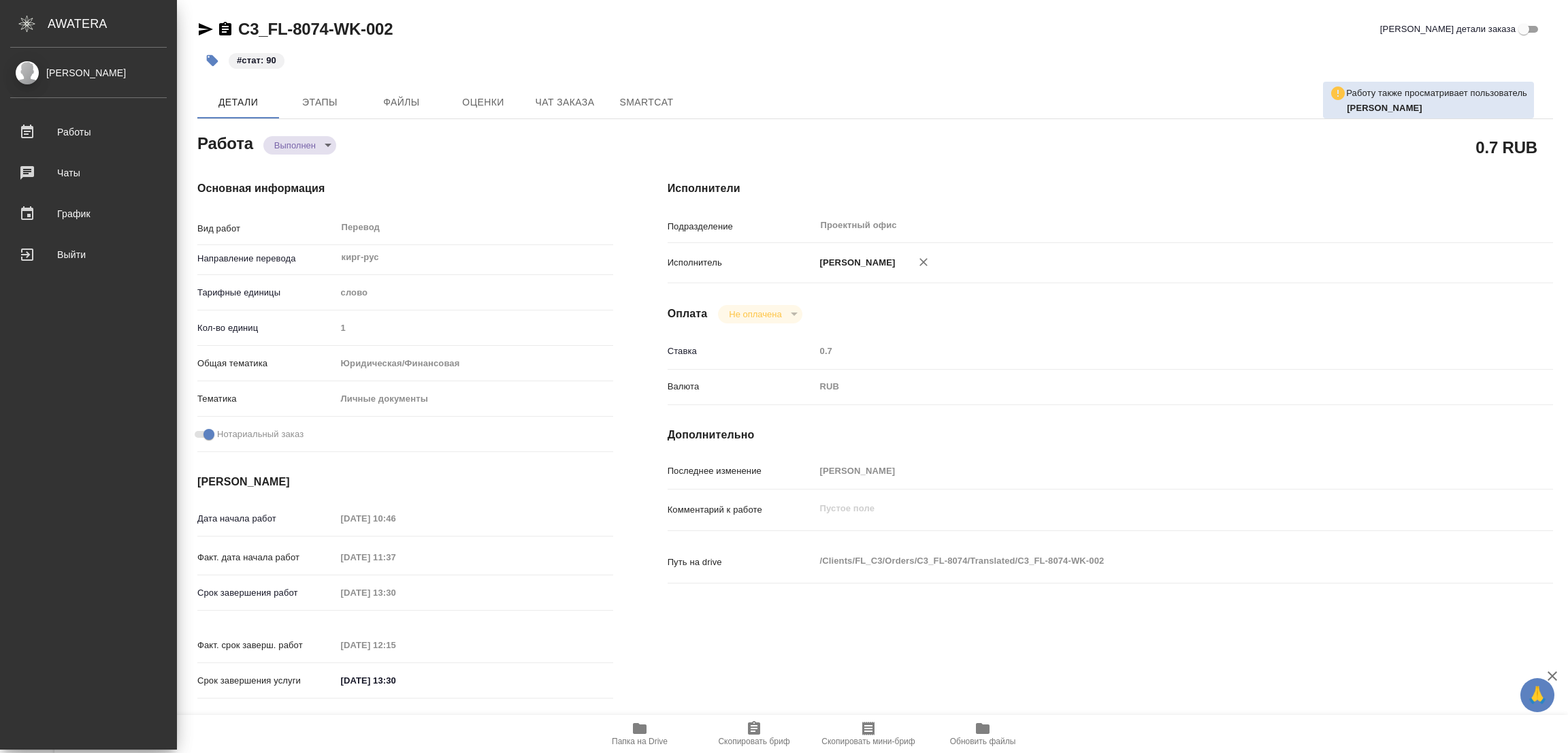
type textarea "x"
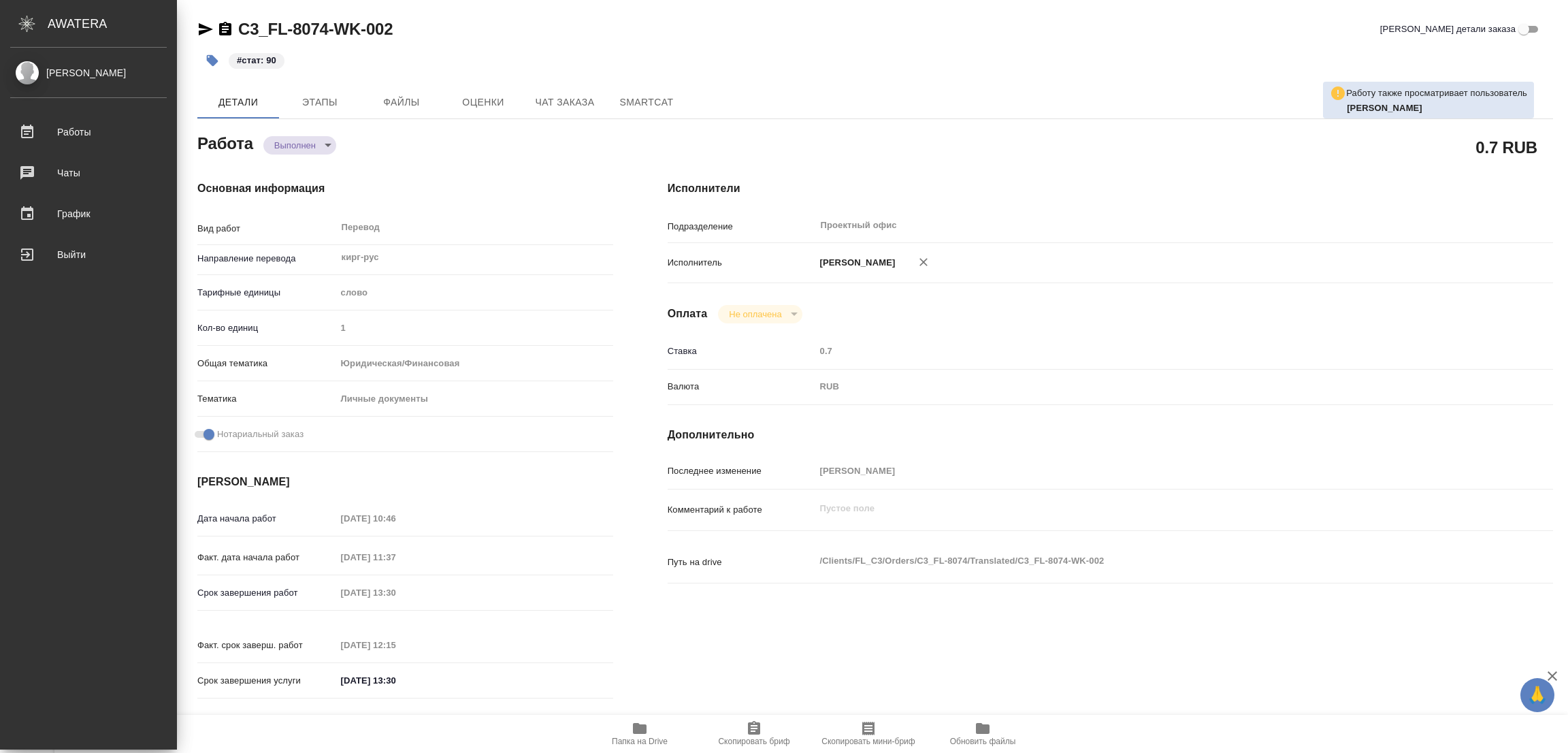
type textarea "x"
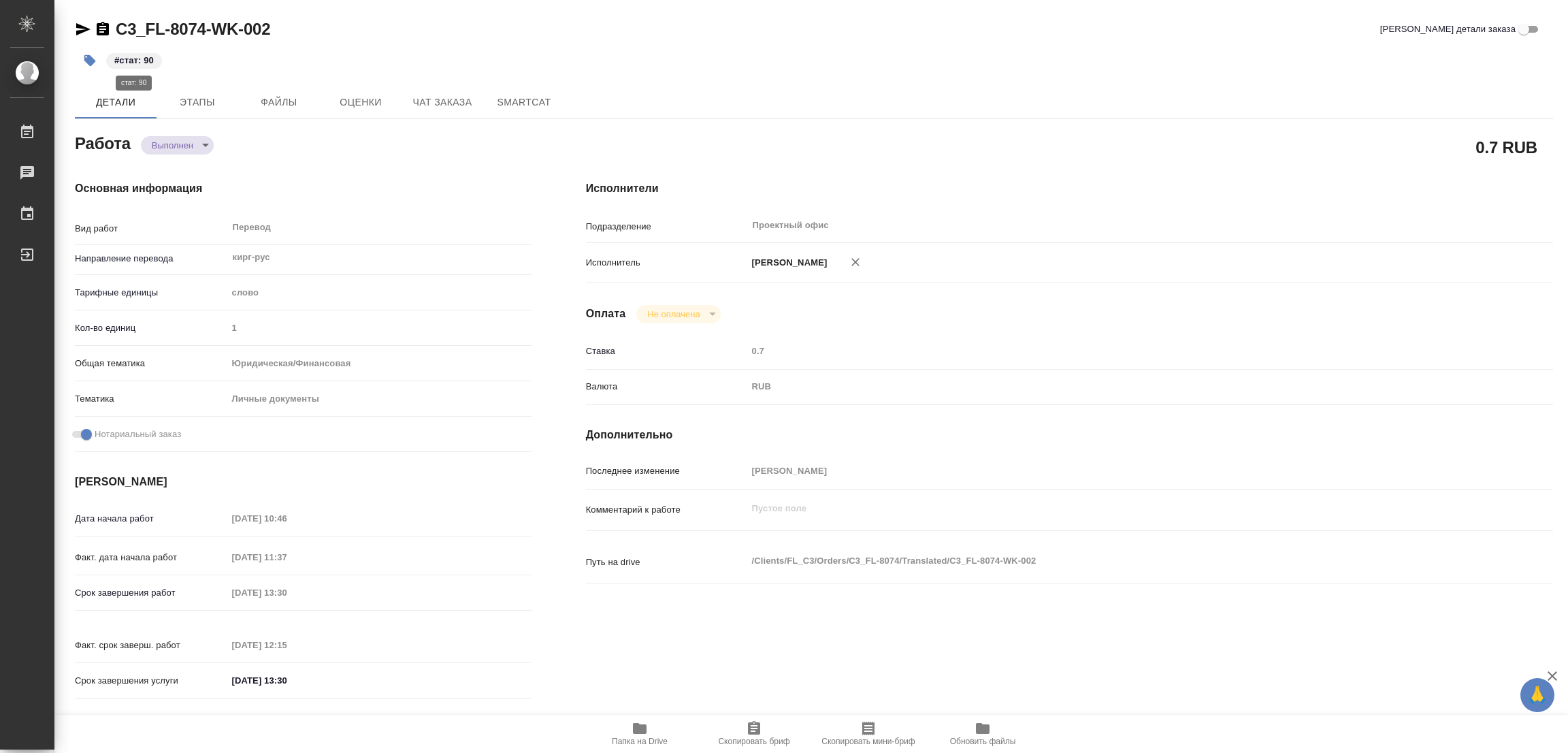
type textarea "x"
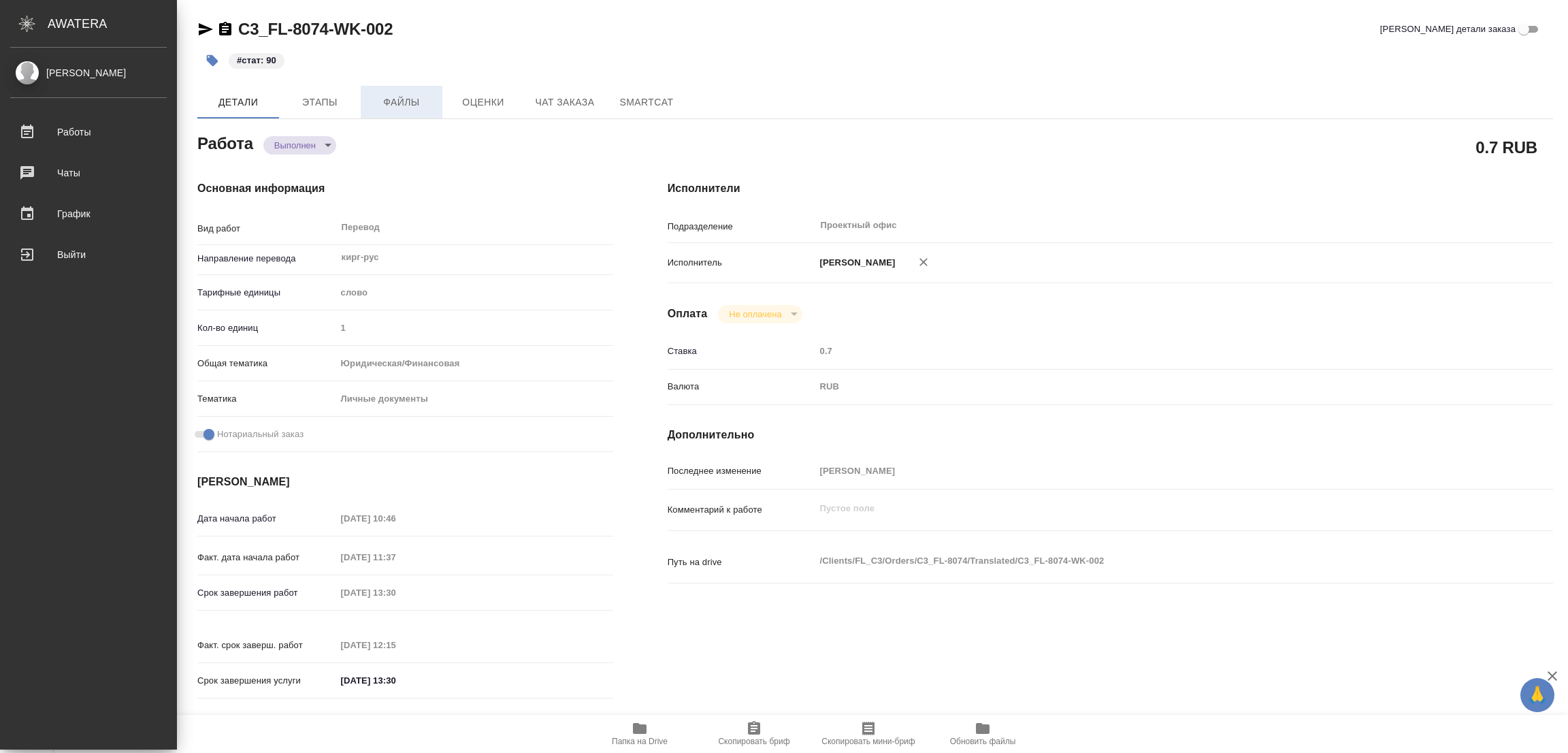
type textarea "x"
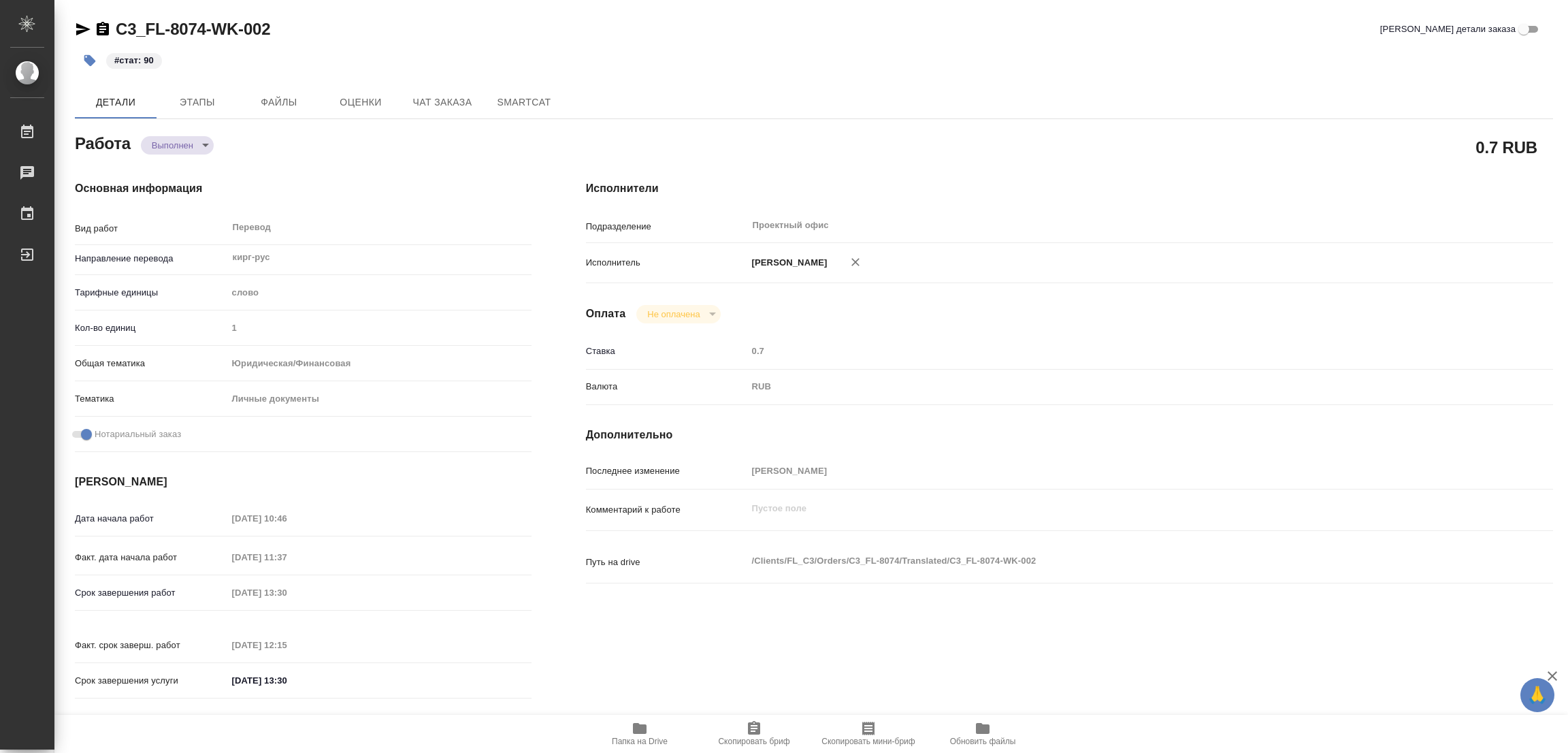
type textarea "x"
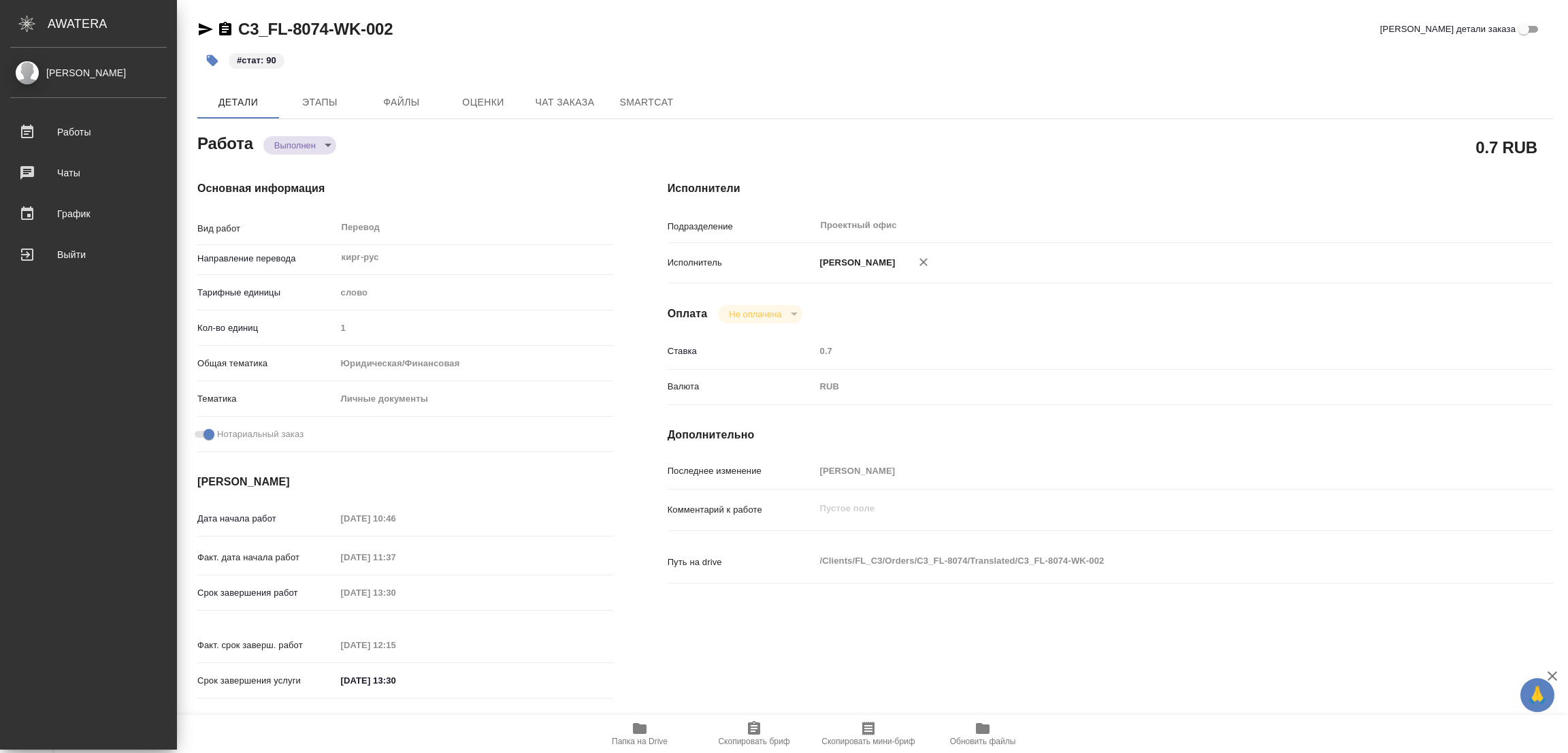
type textarea "x"
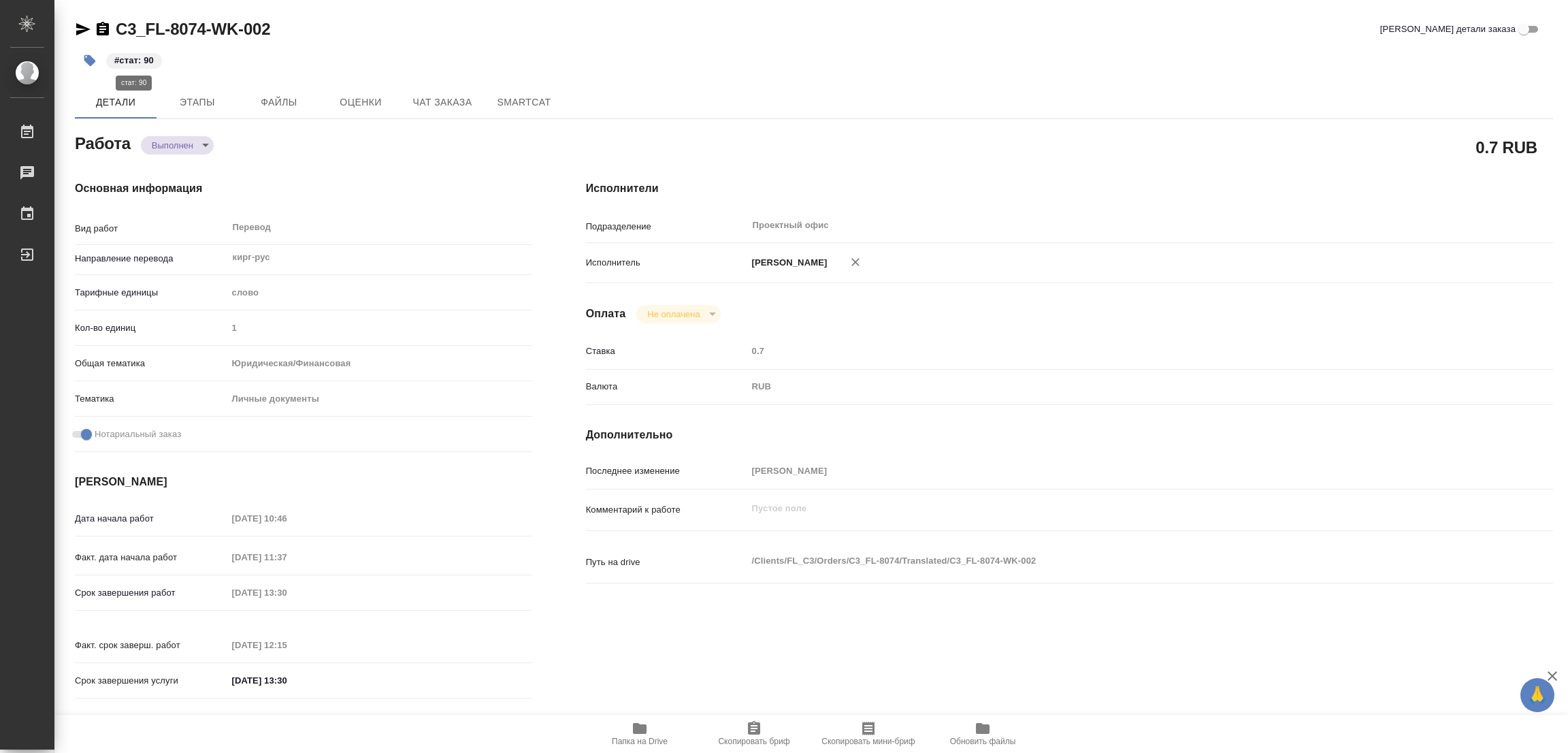
click at [134, 60] on p "#стат: 90" at bounding box center [134, 60] width 39 height 14
click at [140, 55] on p "#стат: 90" at bounding box center [134, 60] width 39 height 14
click at [86, 57] on icon "button" at bounding box center [89, 60] width 14 height 14
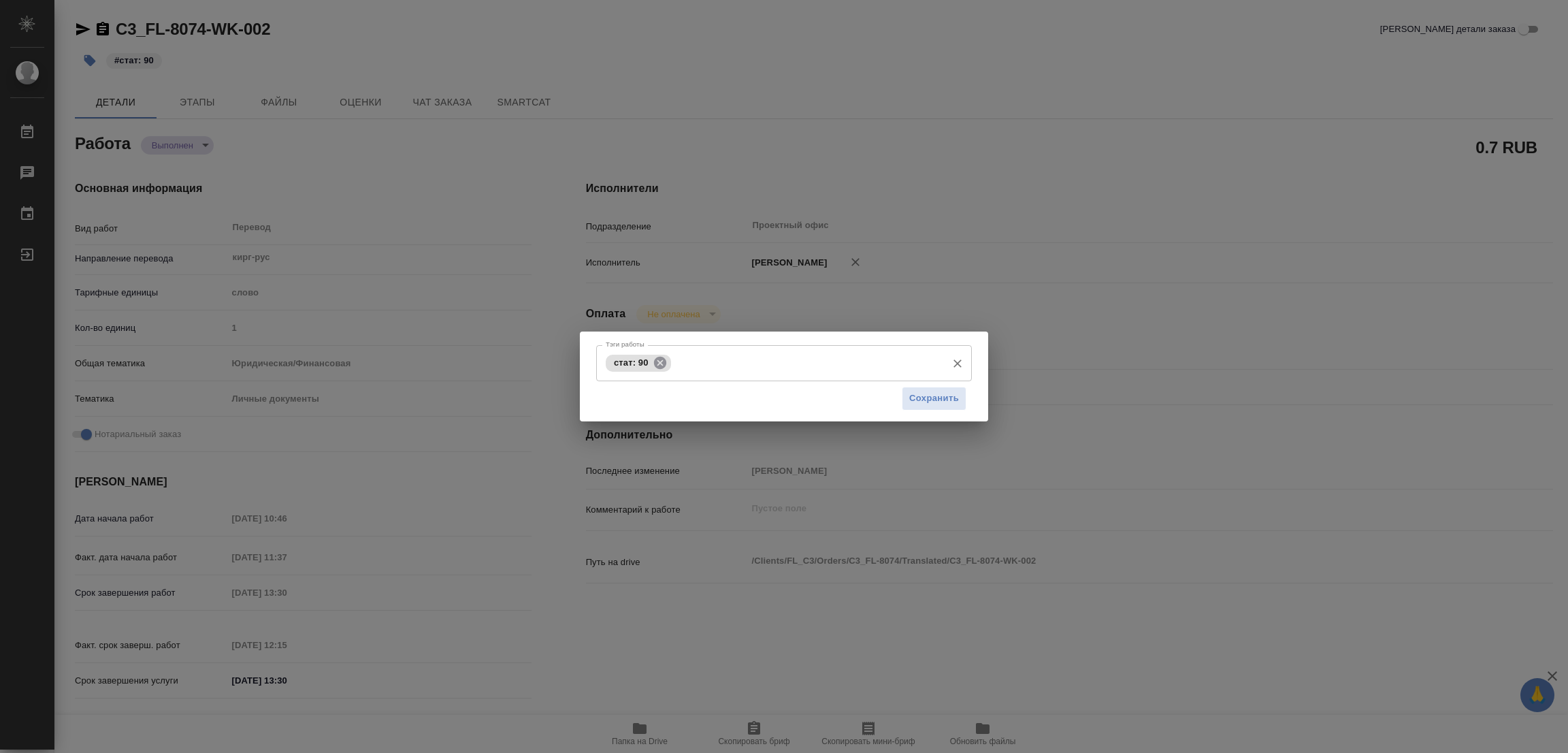
click at [658, 360] on icon at bounding box center [660, 362] width 15 height 15
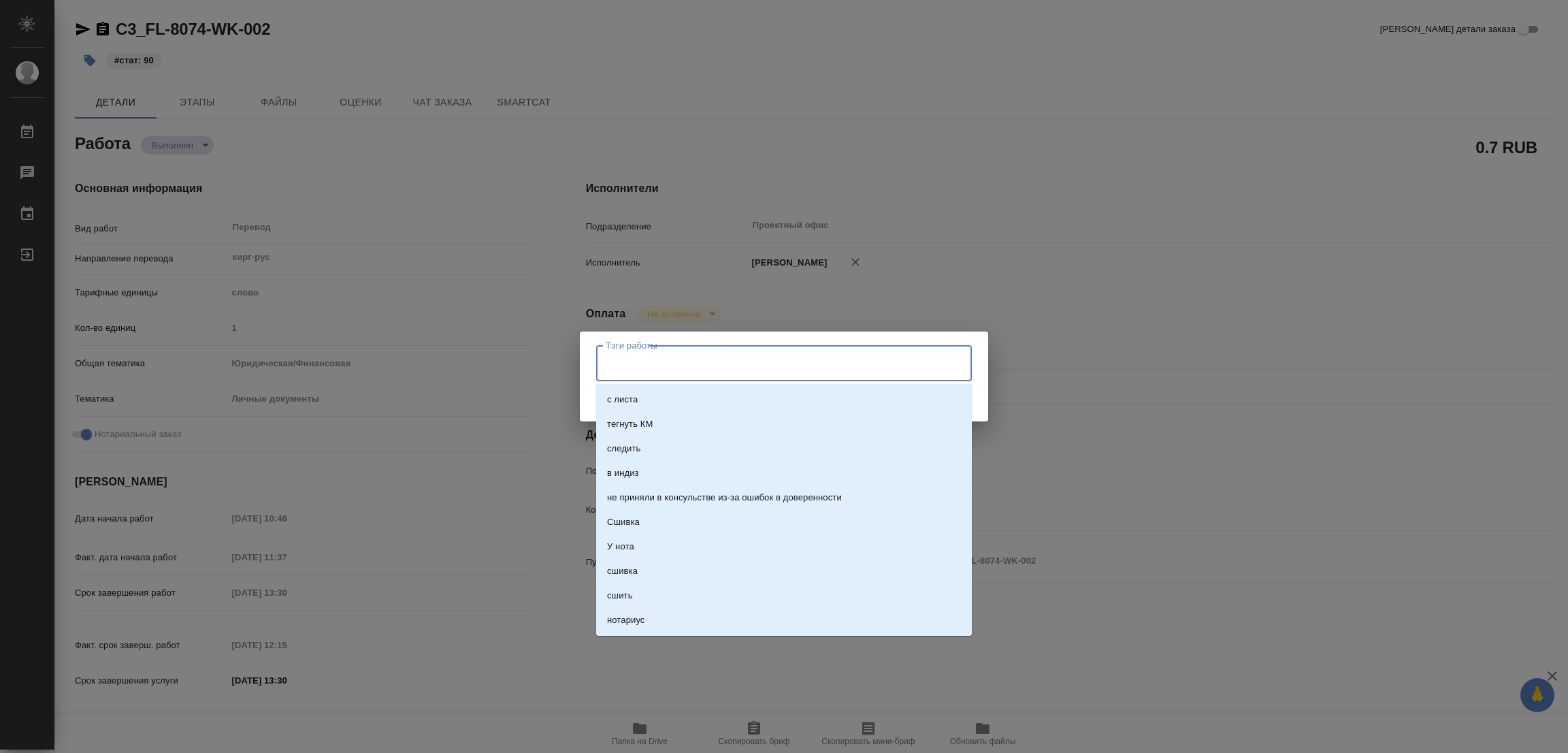
click at [662, 357] on input "Тэги работы" at bounding box center [771, 363] width 338 height 23
type input "стат: 120"
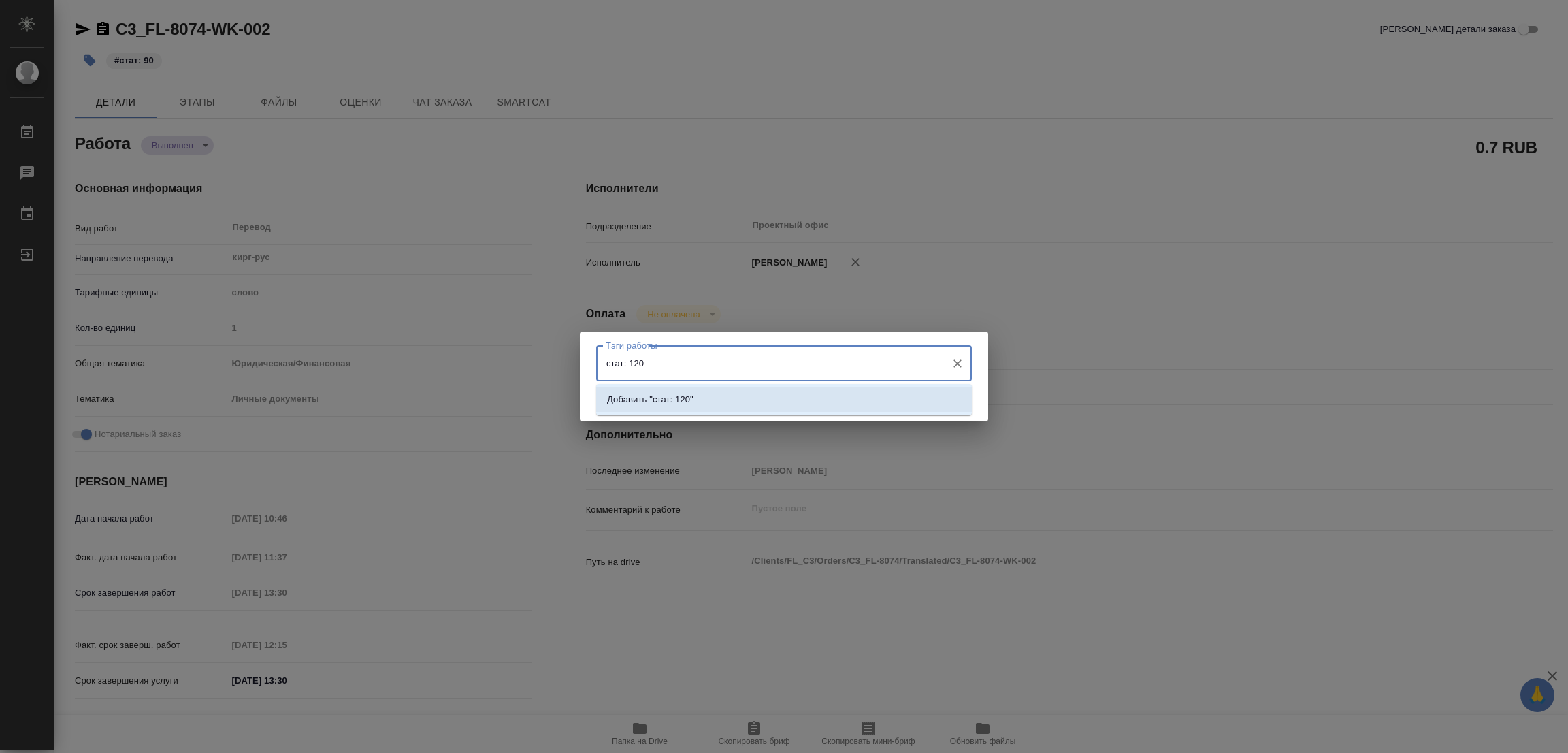
click at [679, 397] on p "Добавить "стат: 120"" at bounding box center [650, 399] width 86 height 14
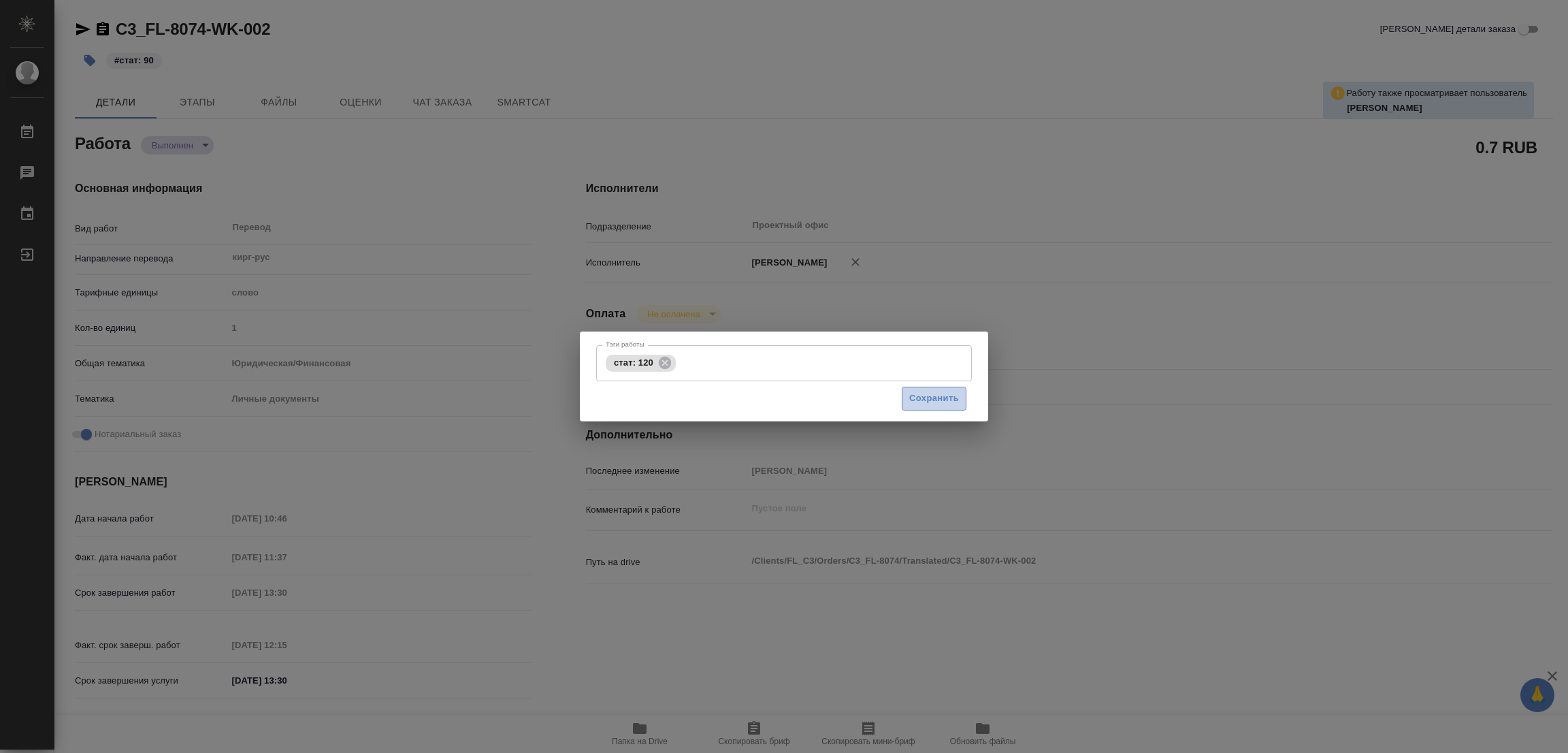
click at [952, 400] on span "Сохранить" at bounding box center [934, 399] width 49 height 16
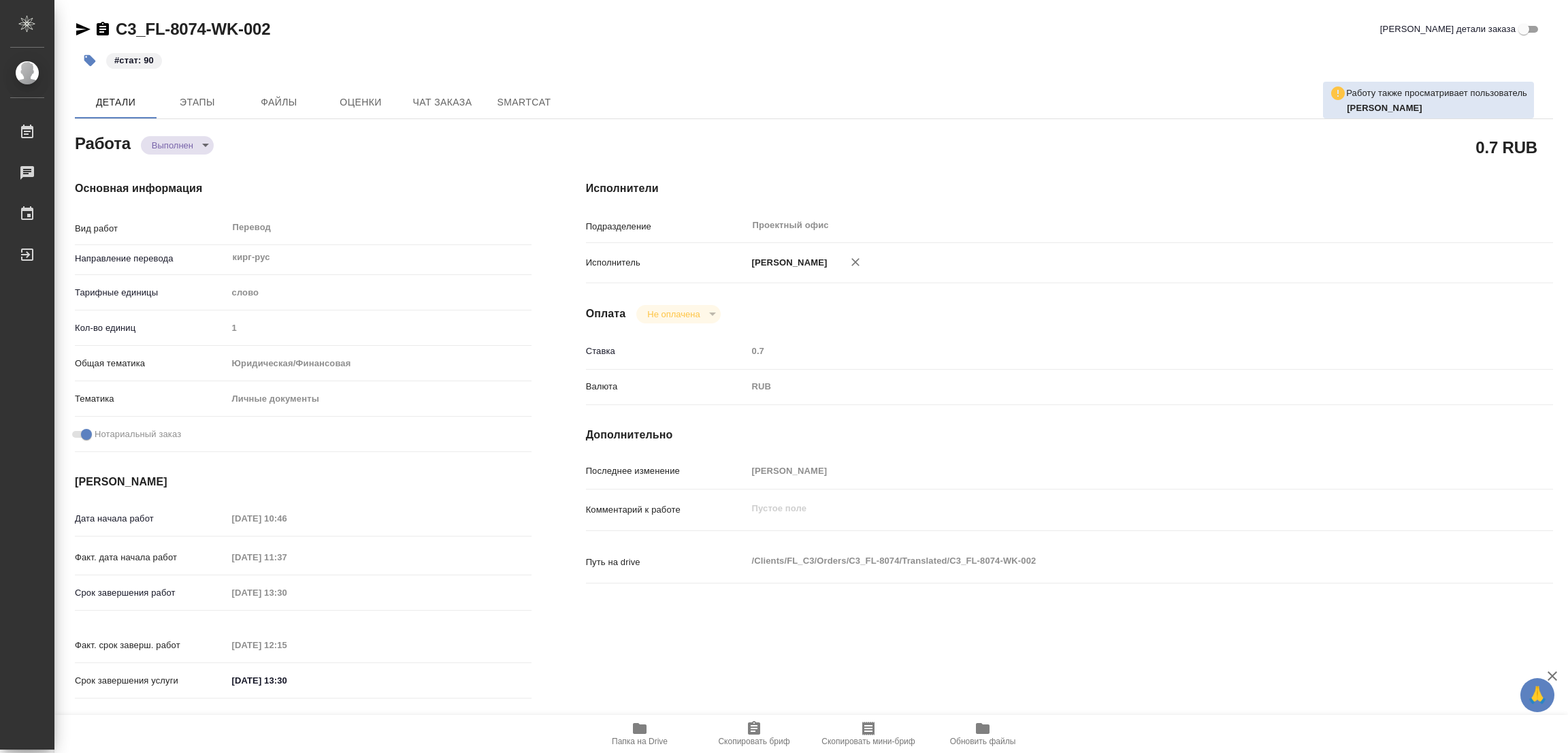
type input "closed"
type textarea "Перевод"
type textarea "x"
type input "кирг-рус"
type input "5a8b1489cc6b4906c91bfd90"
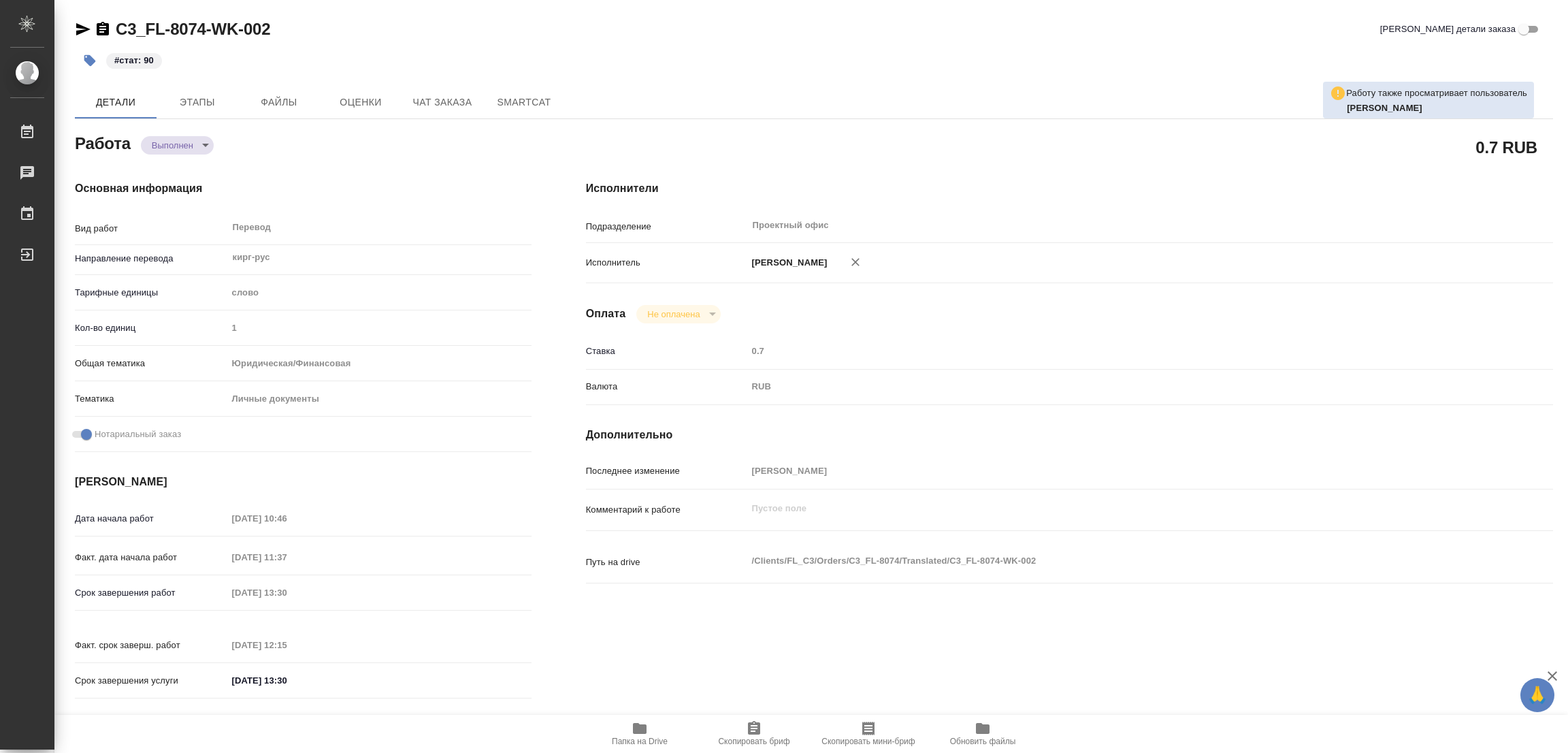
type input "90"
type input "yr-fn"
type input "5a8b8b956a9677013d343cfe"
checkbox input "true"
type input "[DATE] 10:46"
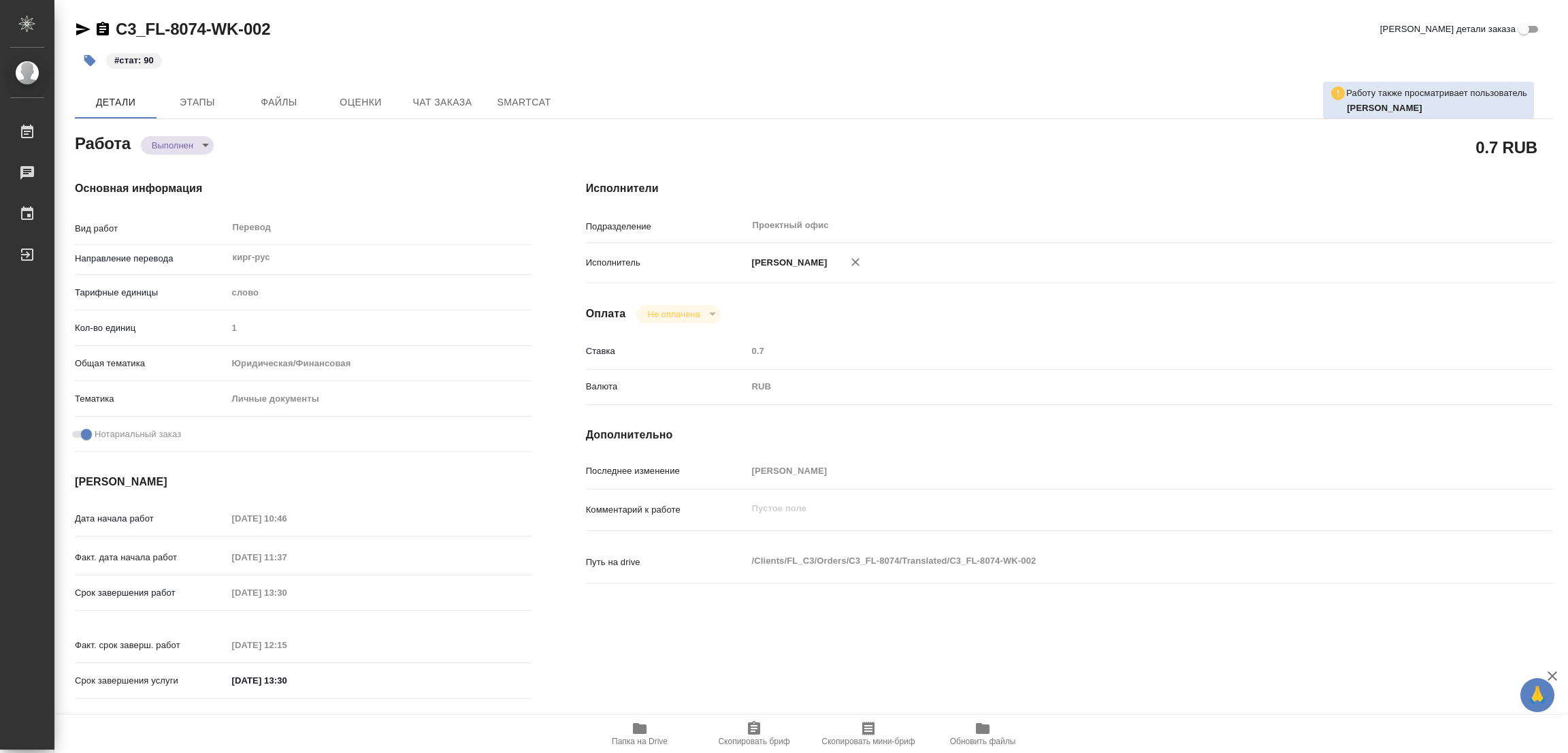
type input "[DATE] 11:37"
type input "[DATE] 13:30"
type input "[DATE] 12:15"
type input "[DATE] 13:30"
type input "Проектный офис"
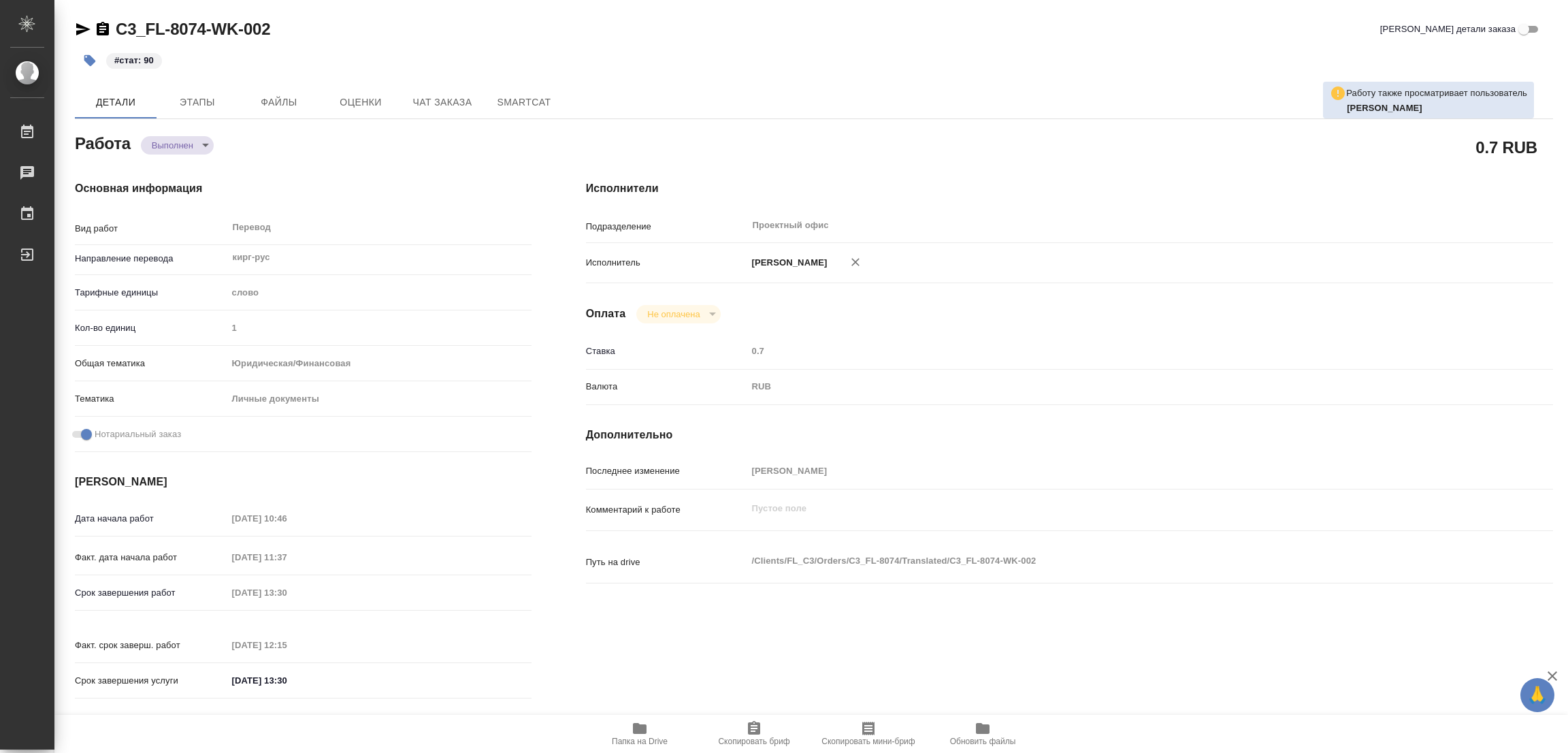
type input "notPayed"
type input "0.7"
type input "RUB"
type input "[PERSON_NAME]"
type textarea "x"
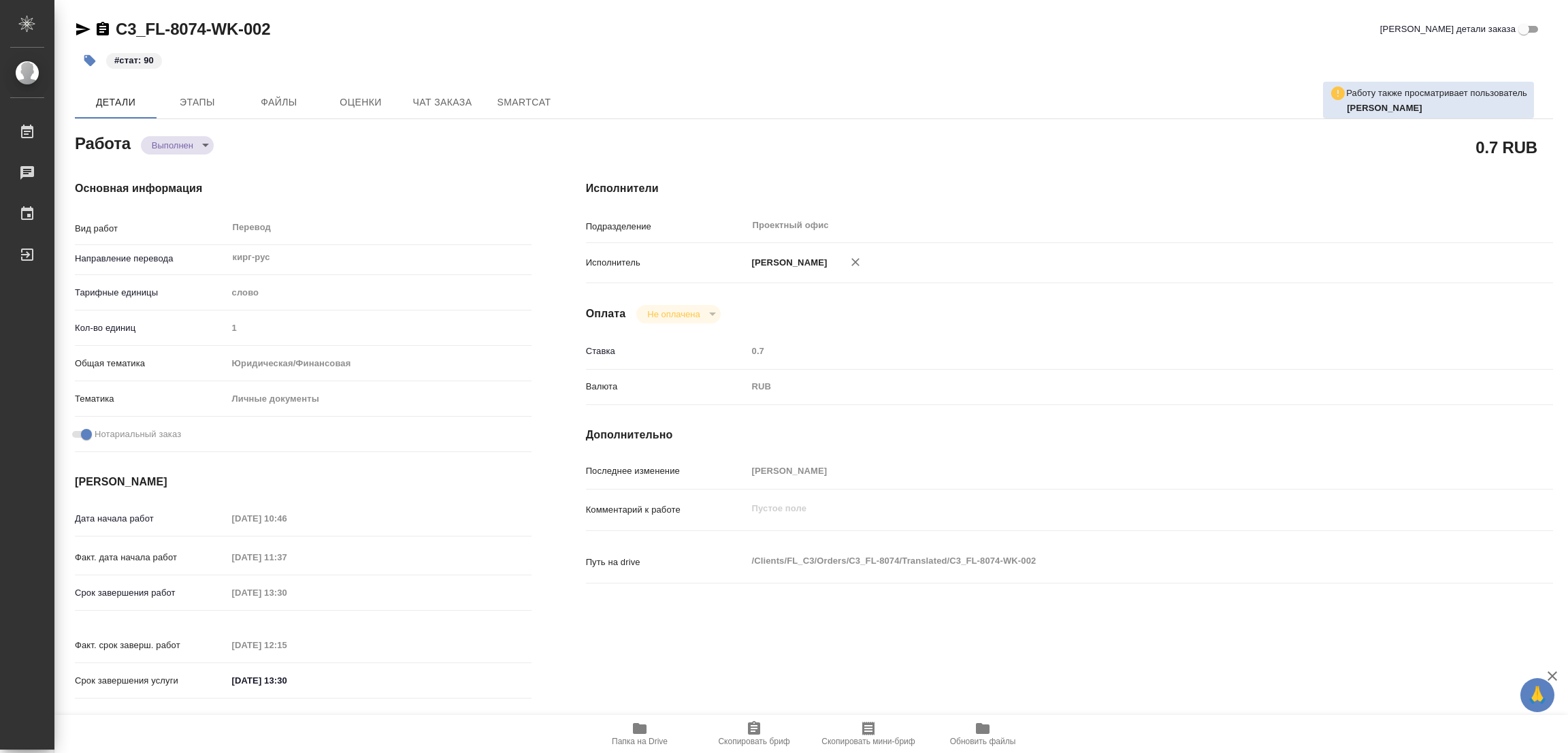
type textarea "/Clients/FL_C3/Orders/C3_FL-8074/Translated/C3_FL-8074-WK-002"
type textarea "x"
type input "C3_FL-8074"
type input "Перевод печати"
type input "Перевод, Приёмка по качеству"
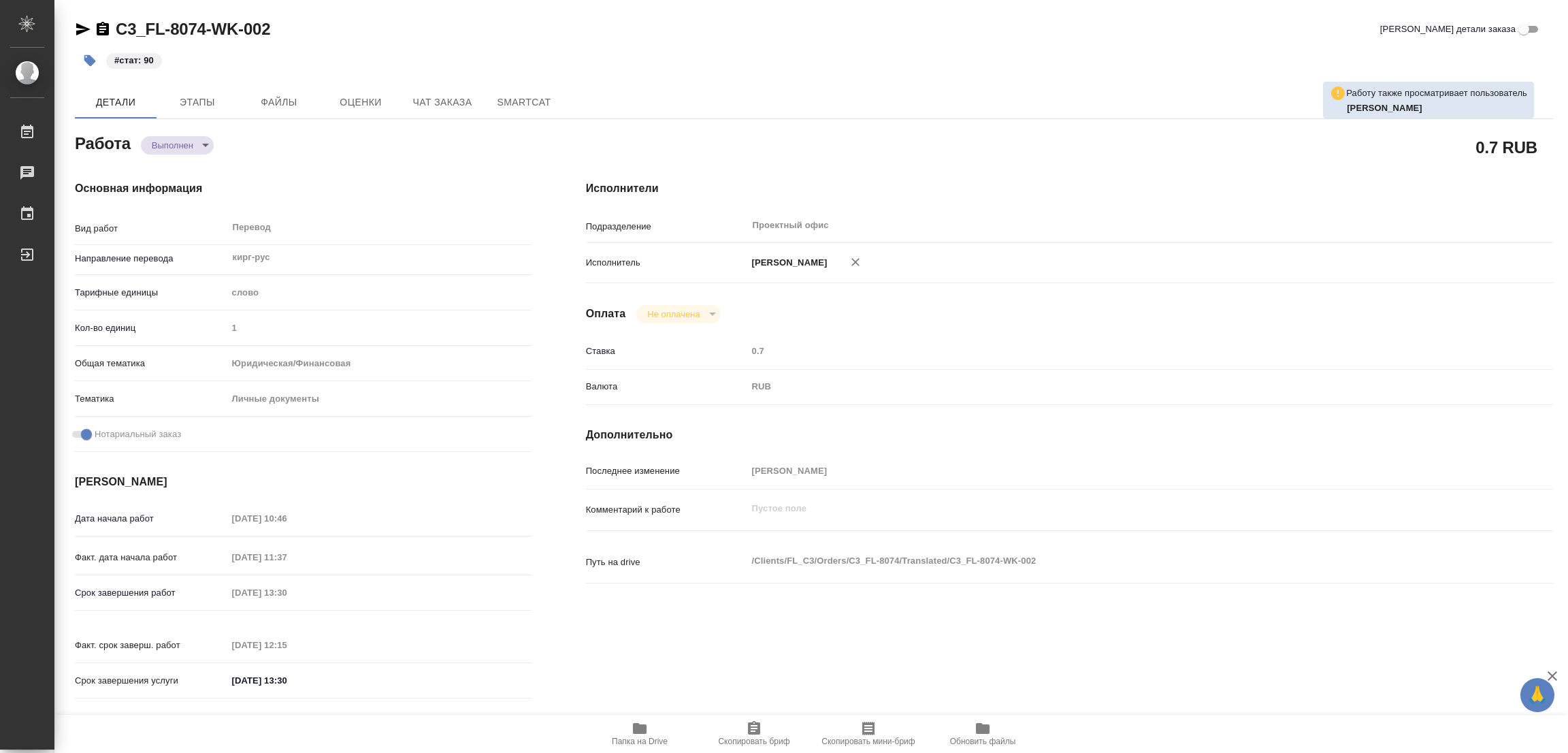
type input "Никитина Татьяна"
type input "/Clients/FL_C3/Orders/C3_FL-8074"
type textarea "x"
type textarea "перенабрать просто печати + перевести фон с документа Справка 1( здесь все дубл…"
type textarea "x"
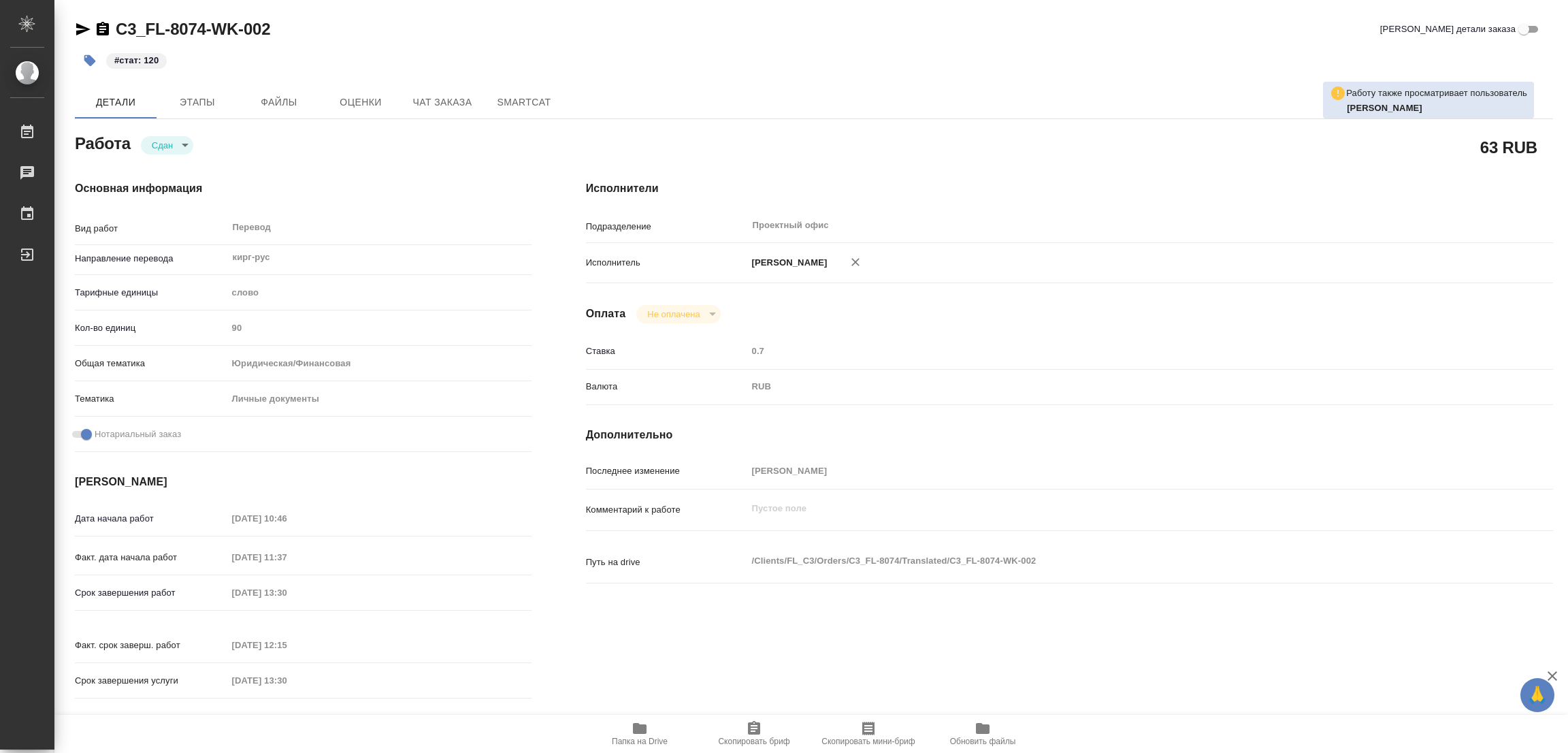
type textarea "x"
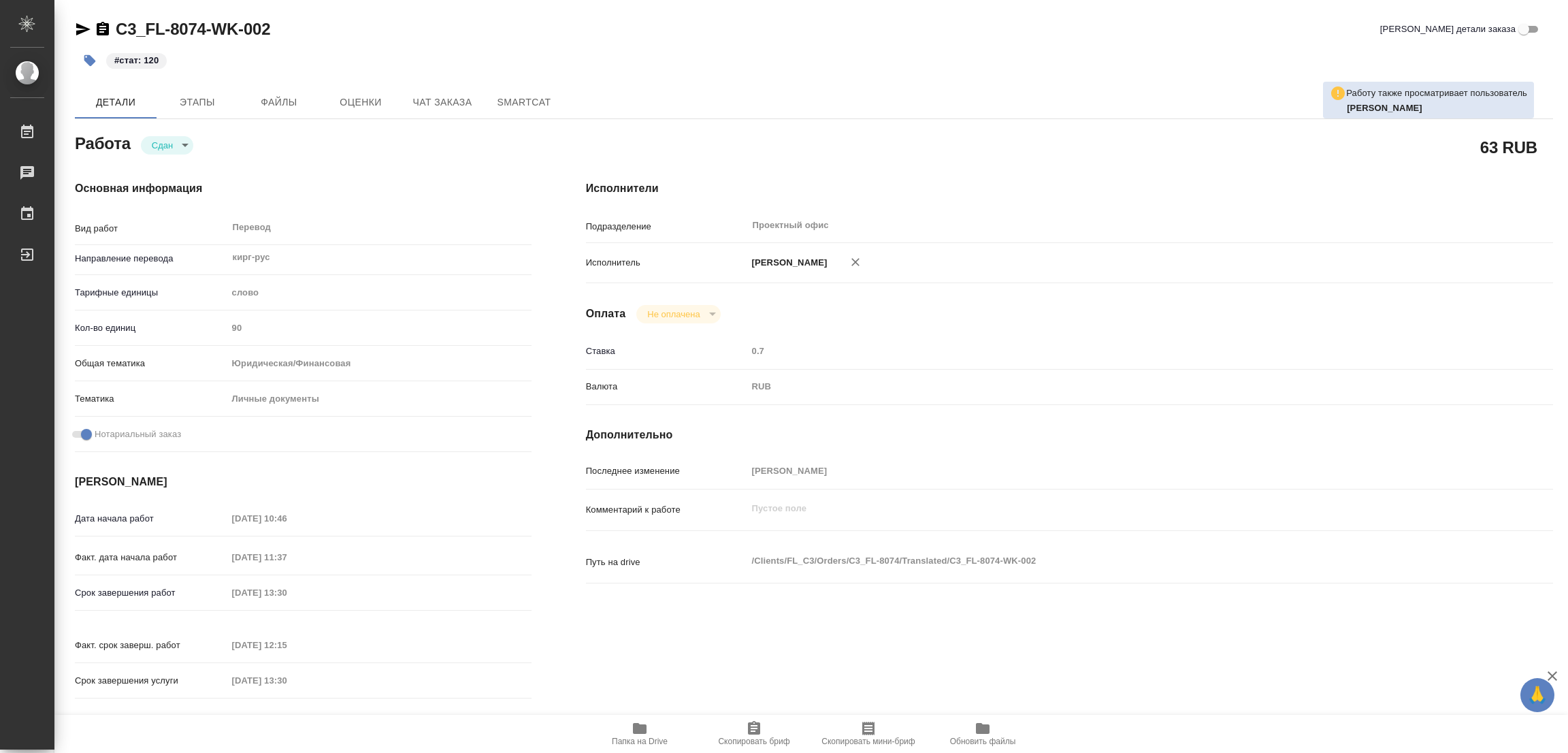
type textarea "x"
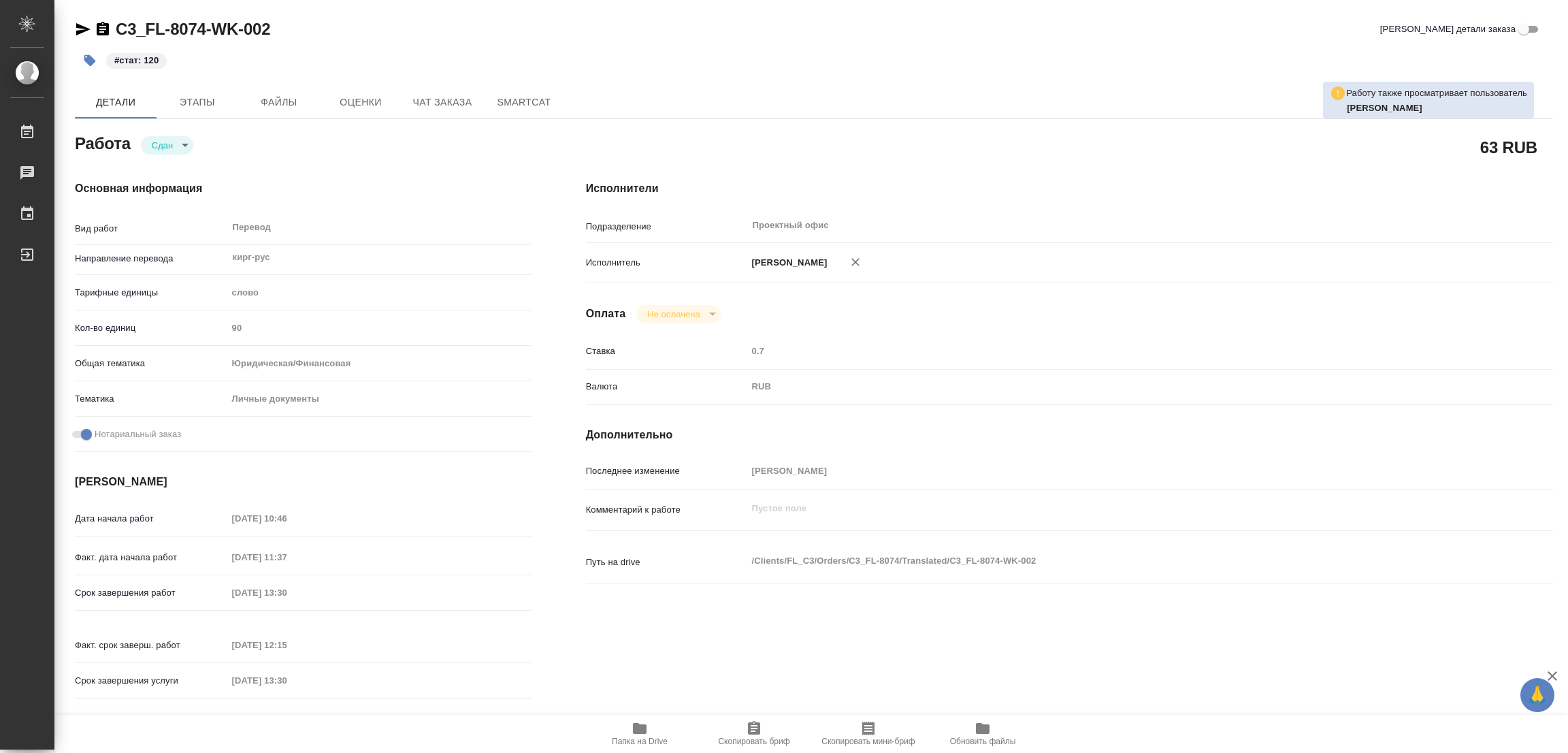
type textarea "x"
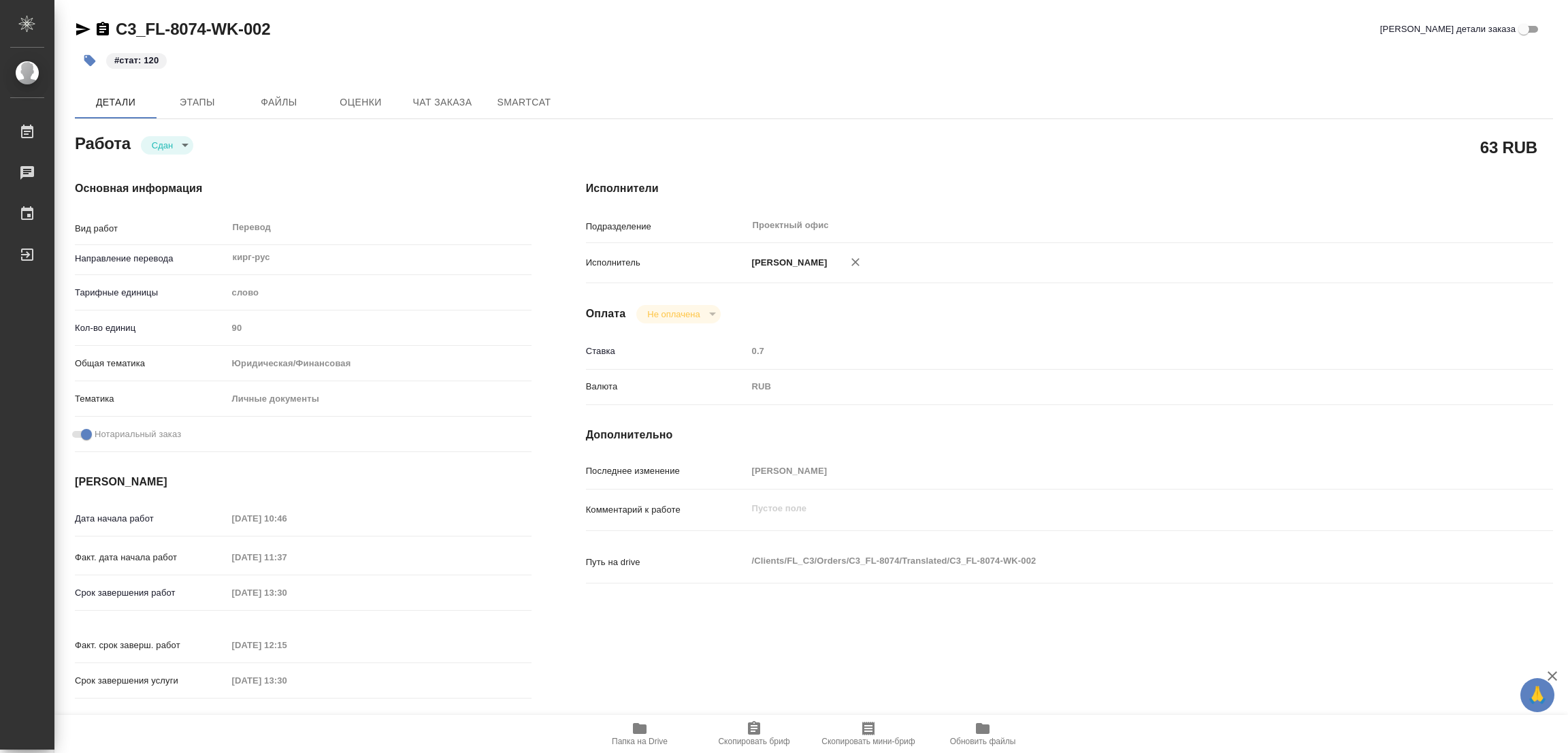
click at [893, 46] on div "#стат: 120" at bounding box center [567, 60] width 985 height 30
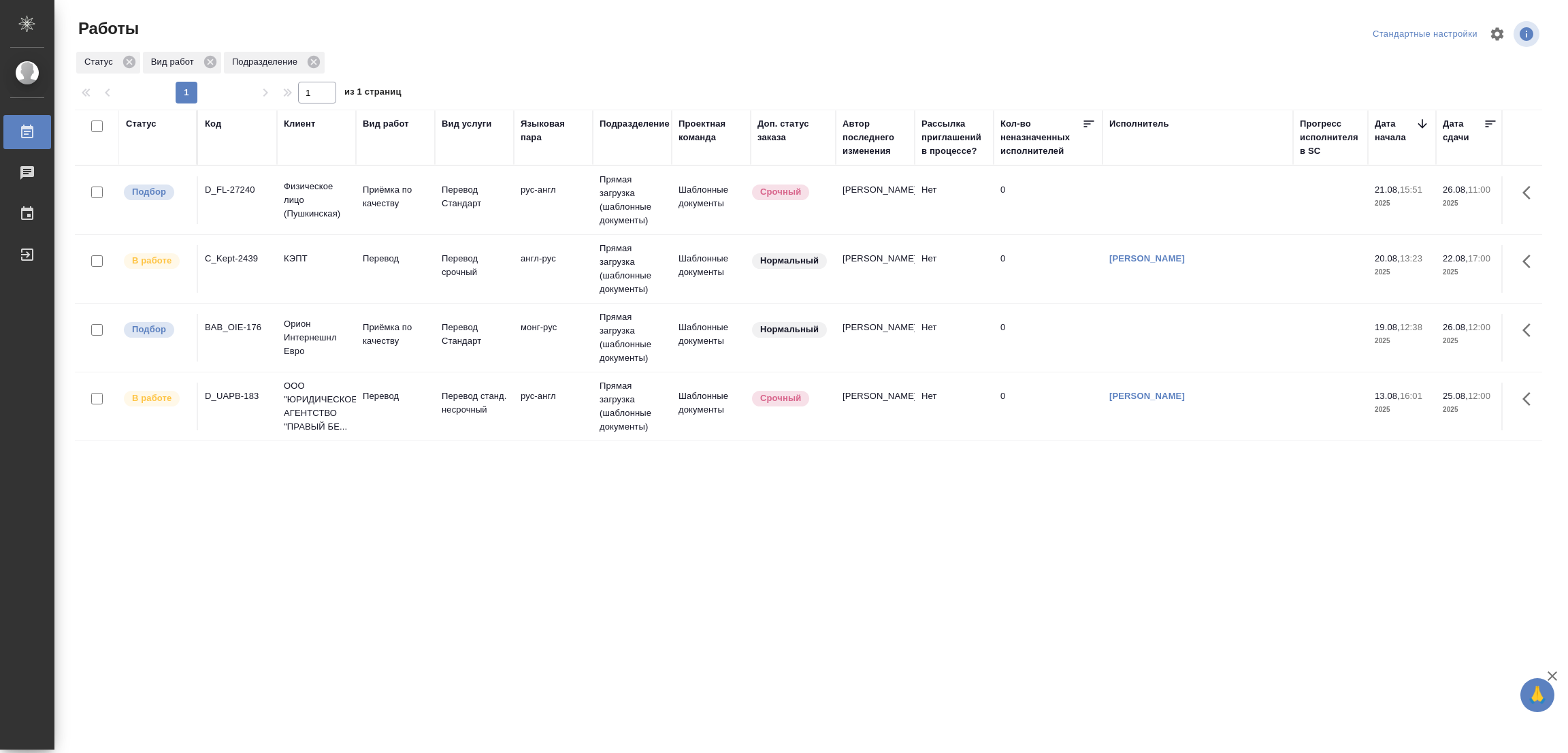
click at [427, 514] on div "Статус Код Клиент Вид работ Вид услуги Языковая пара Подразделение Проектная ко…" at bounding box center [808, 354] width 1467 height 490
click at [430, 480] on div "Статус Код Клиент Вид работ Вид услуги Языковая пара Подразделение Проектная ко…" at bounding box center [808, 354] width 1467 height 490
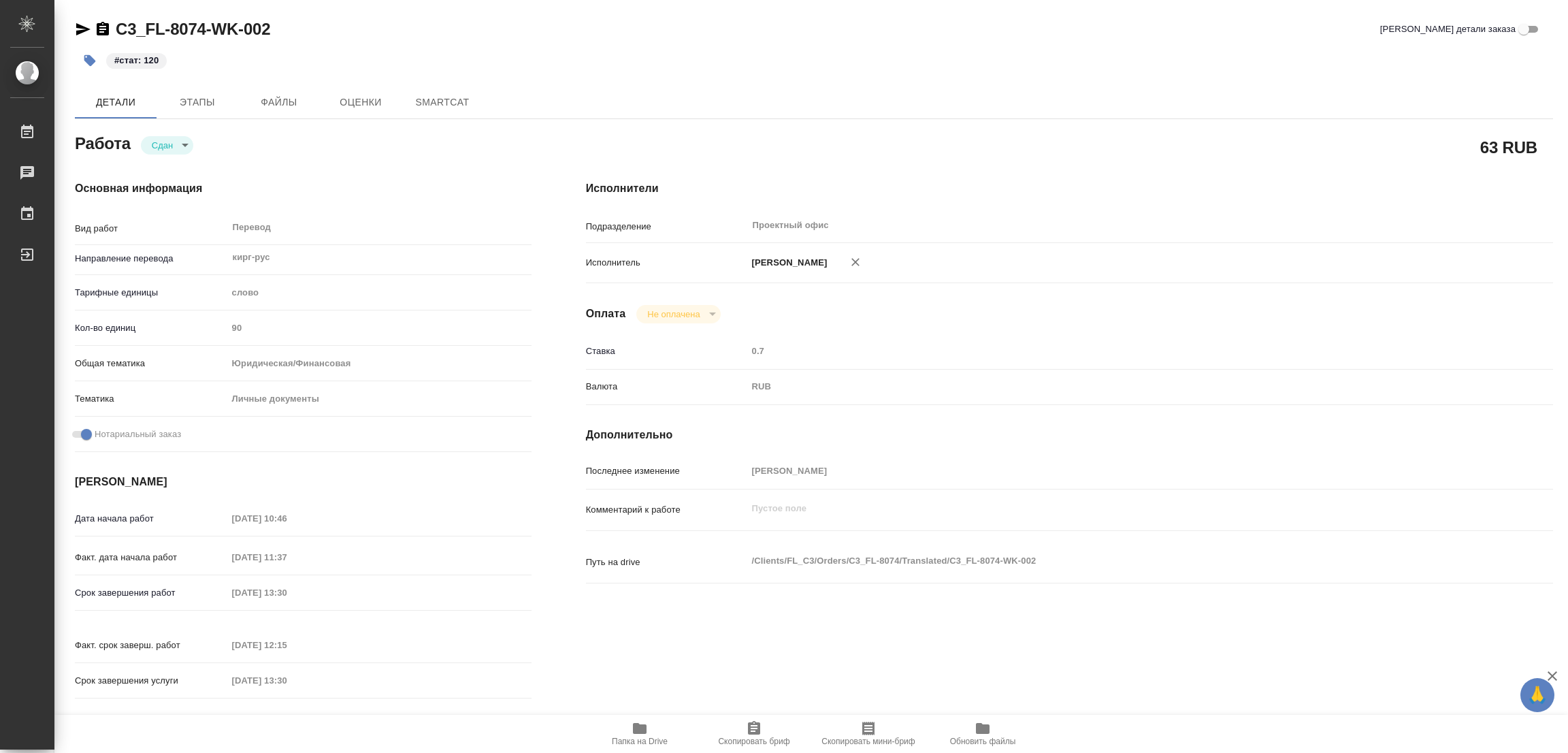
type textarea "x"
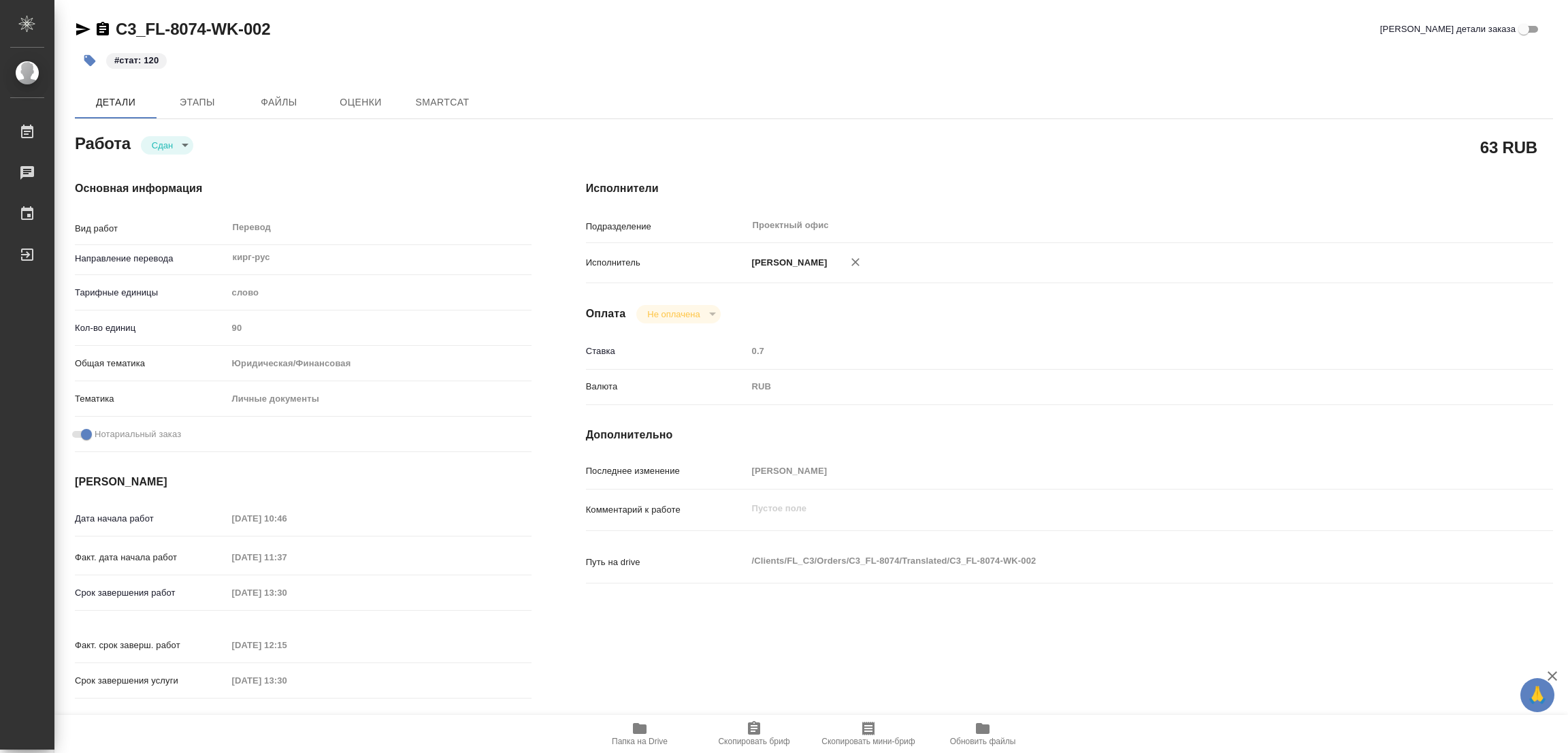
type textarea "x"
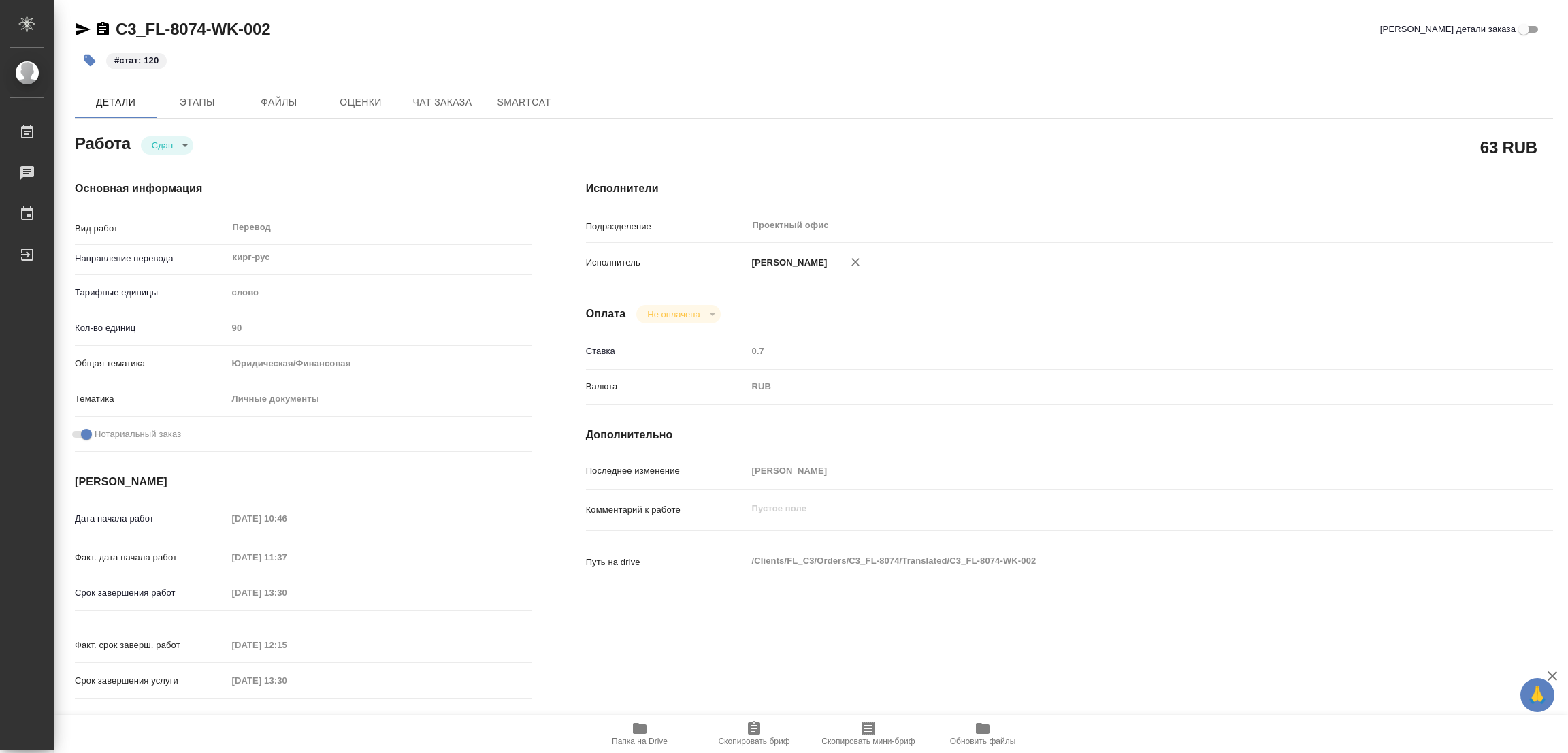
type textarea "x"
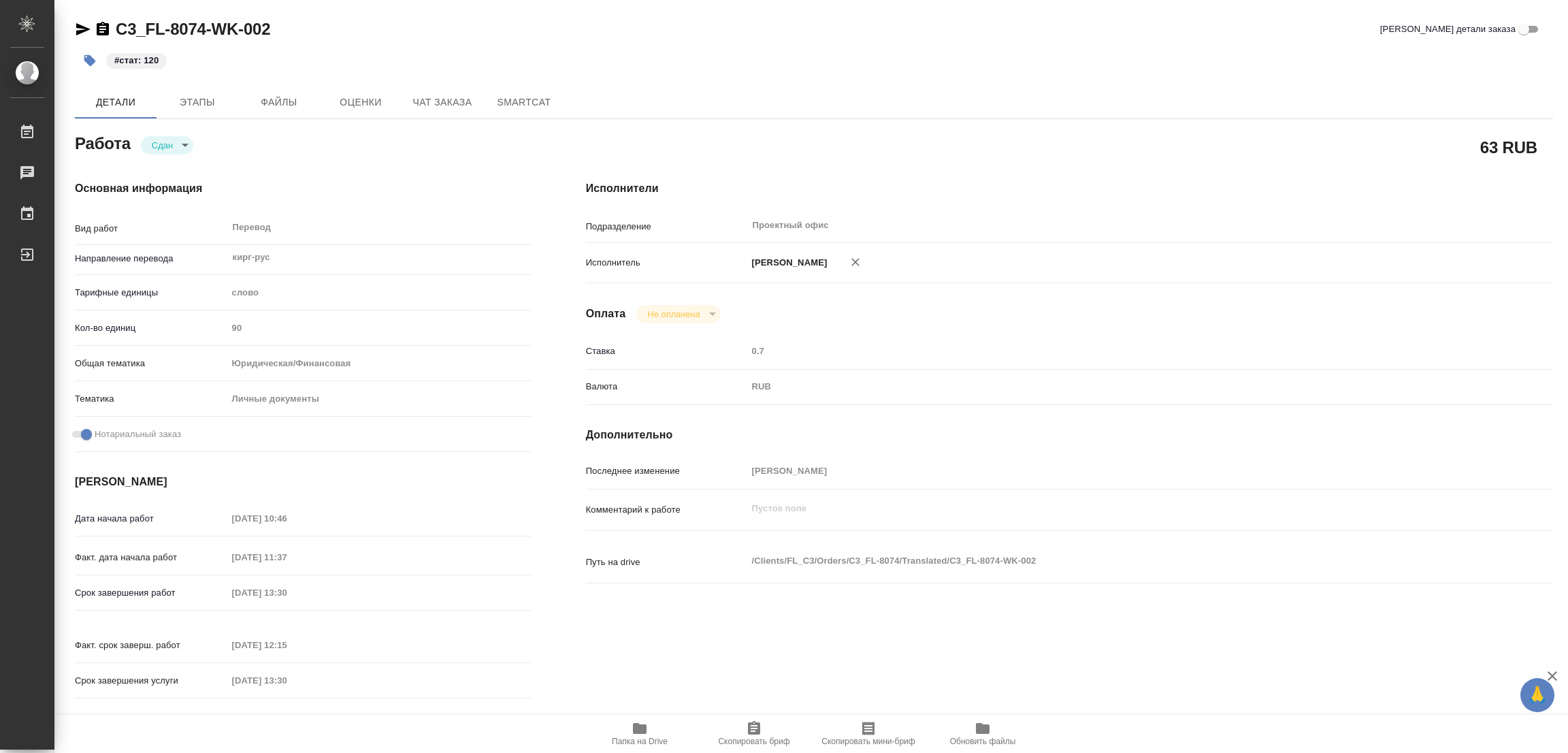
type textarea "x"
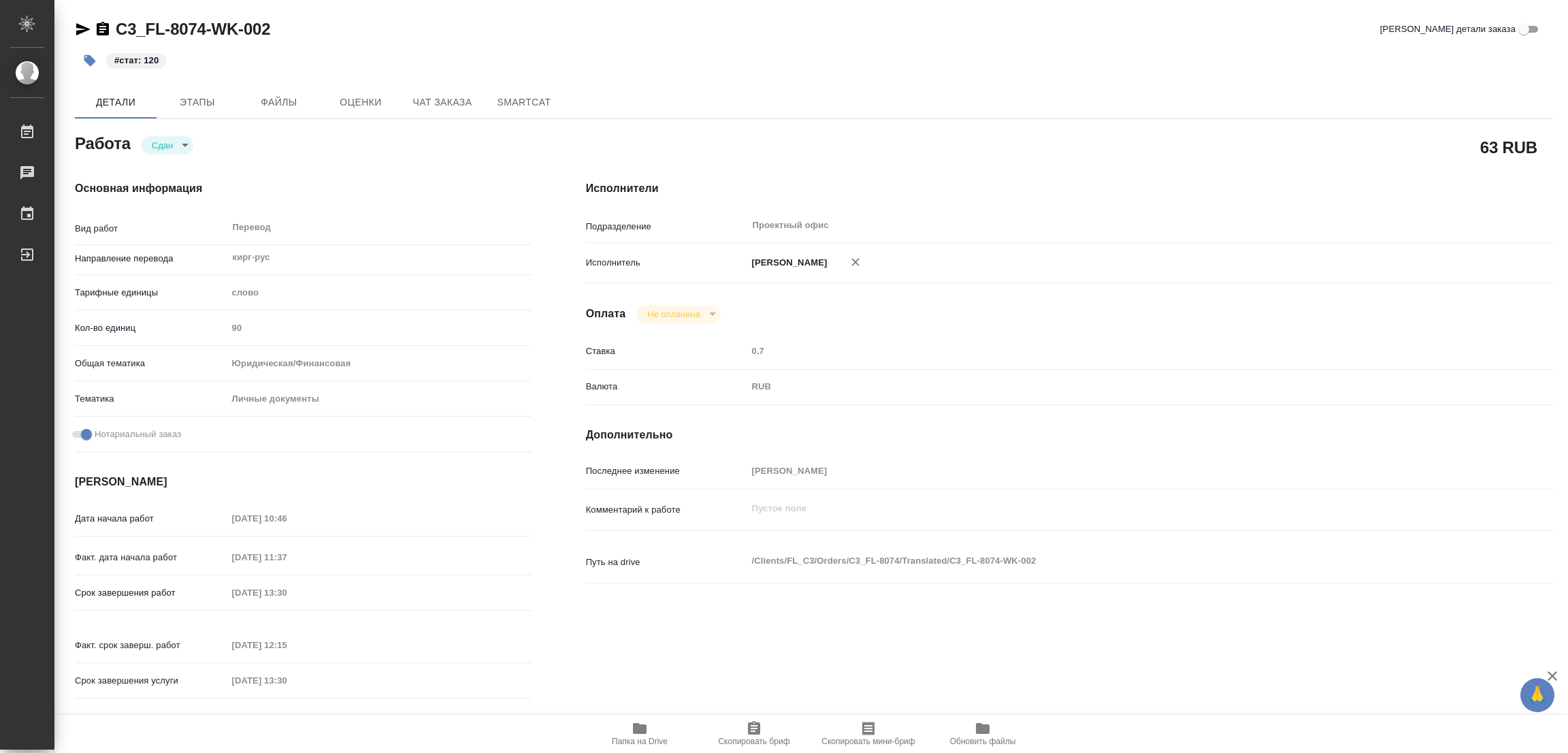
type textarea "x"
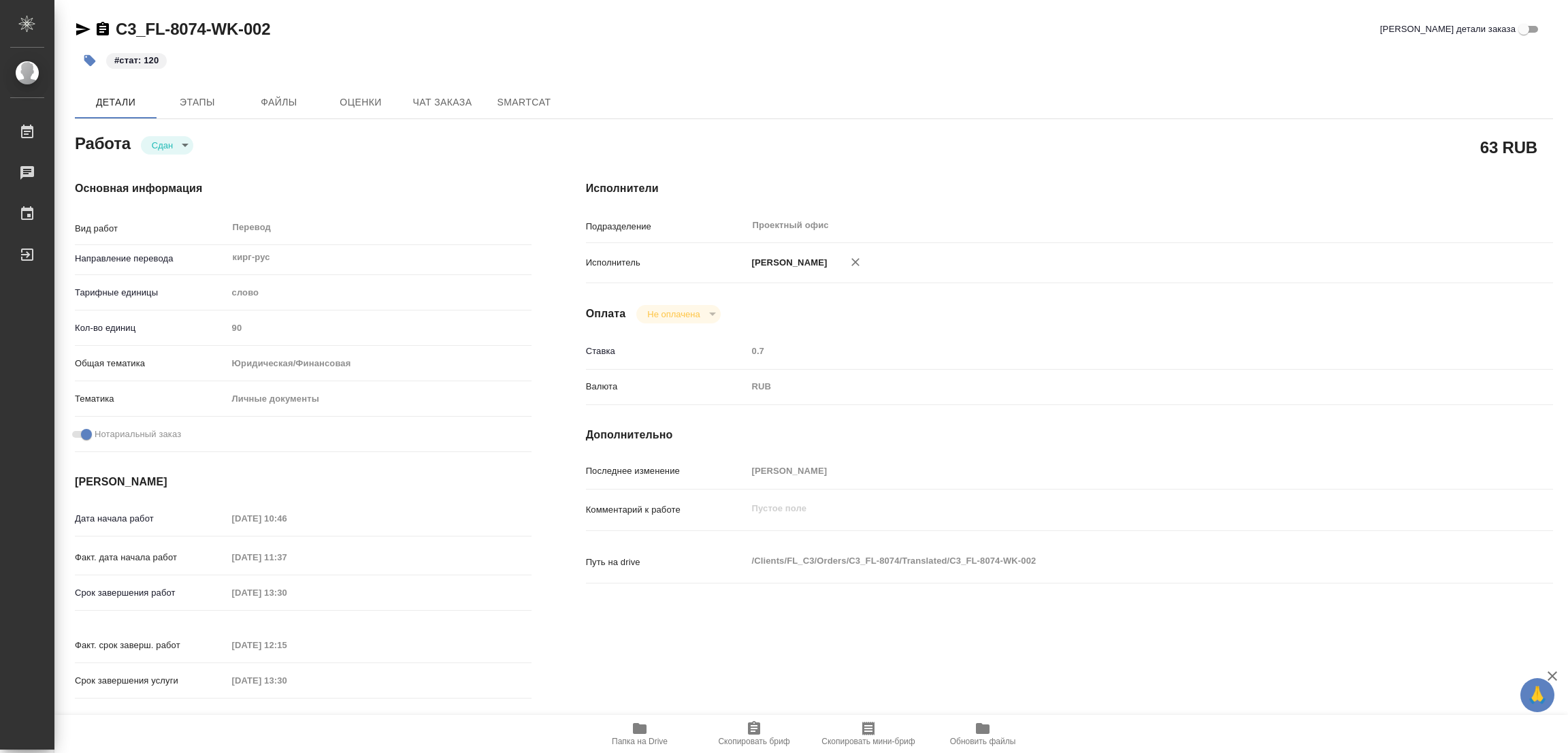
type textarea "x"
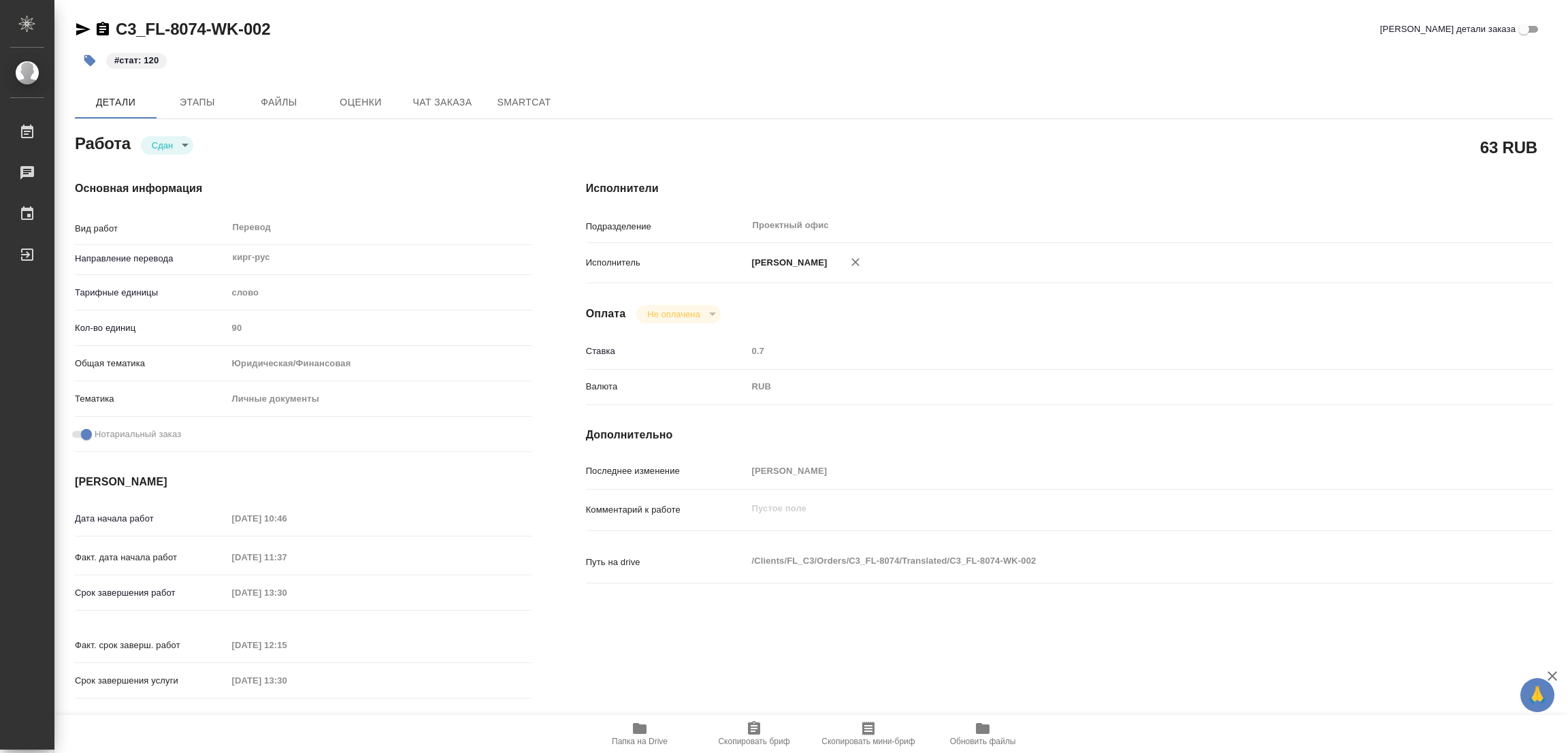
click at [811, 46] on div "#стат: 120" at bounding box center [567, 60] width 985 height 30
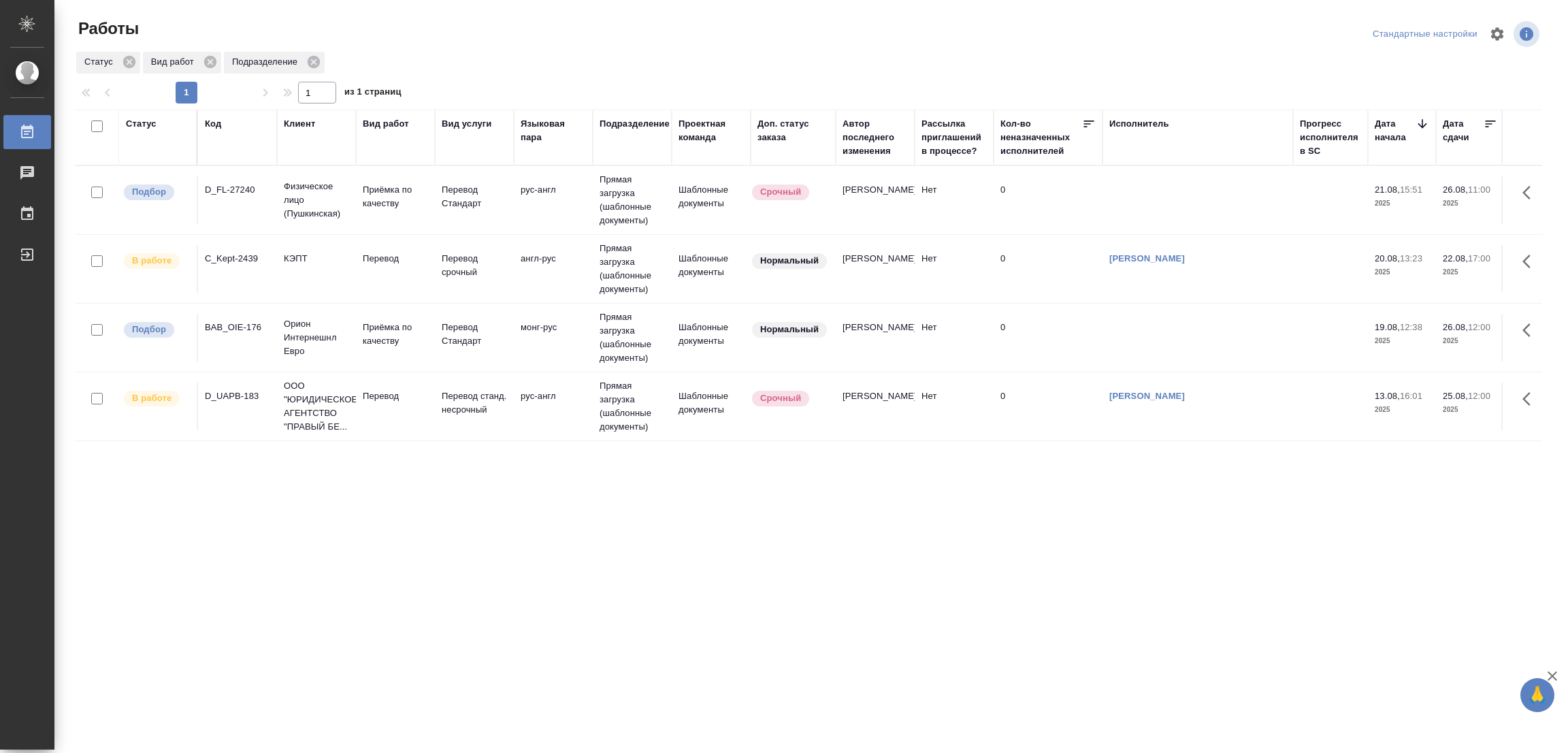
click at [572, 508] on div "Статус Код Клиент Вид работ Вид услуги Языковая пара Подразделение Проектная ко…" at bounding box center [808, 354] width 1467 height 490
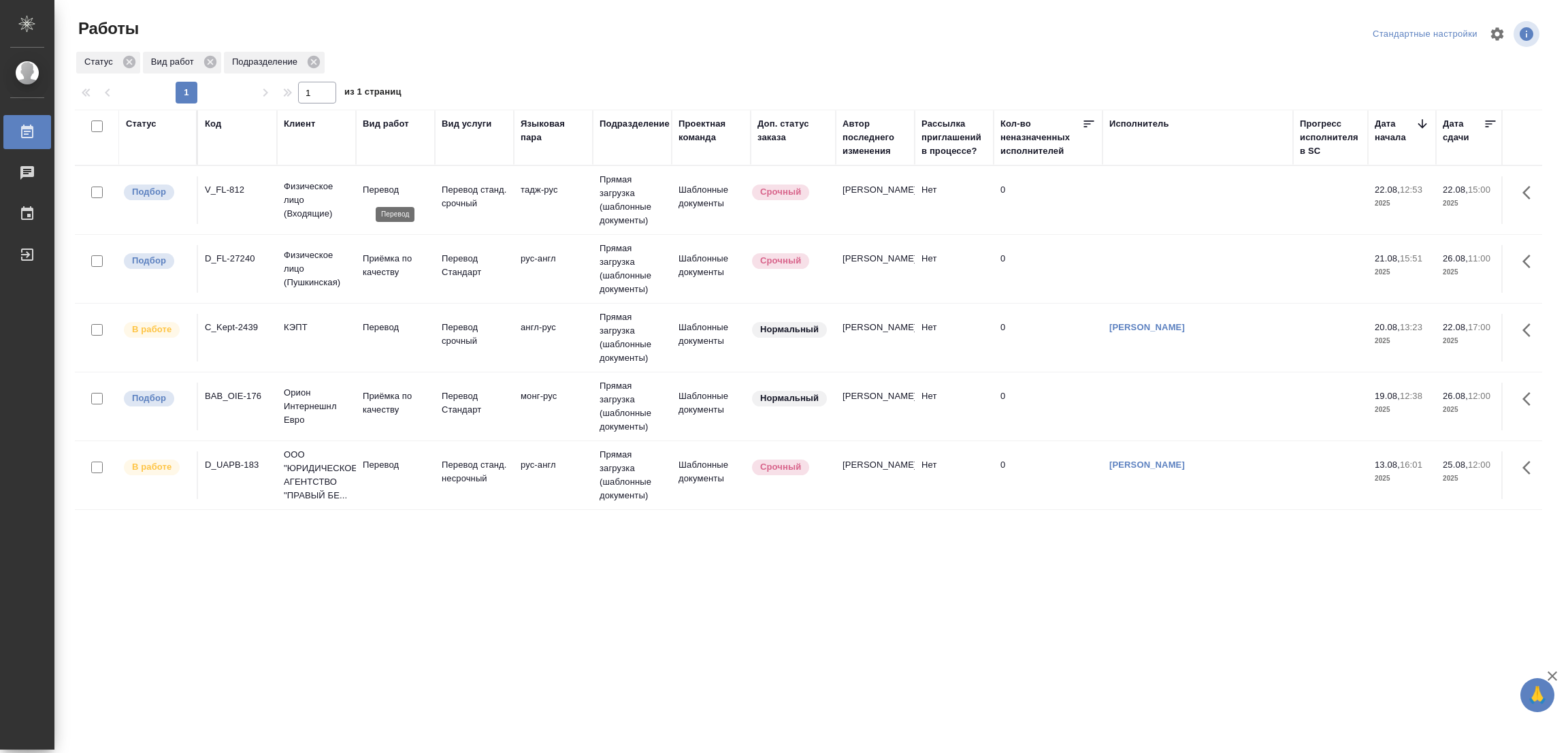
click at [378, 190] on p "Перевод" at bounding box center [396, 190] width 65 height 14
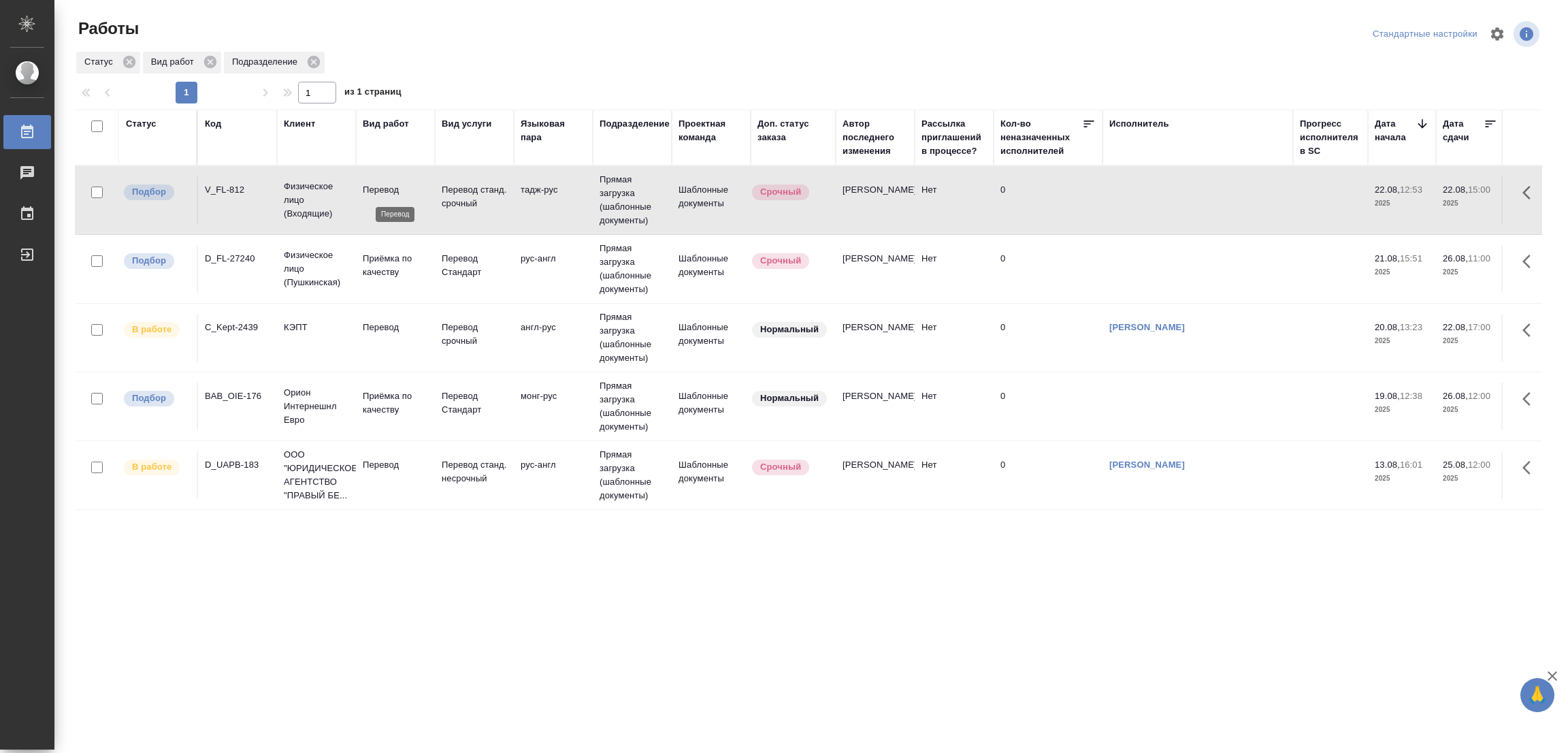
click at [378, 190] on p "Перевод" at bounding box center [396, 190] width 65 height 14
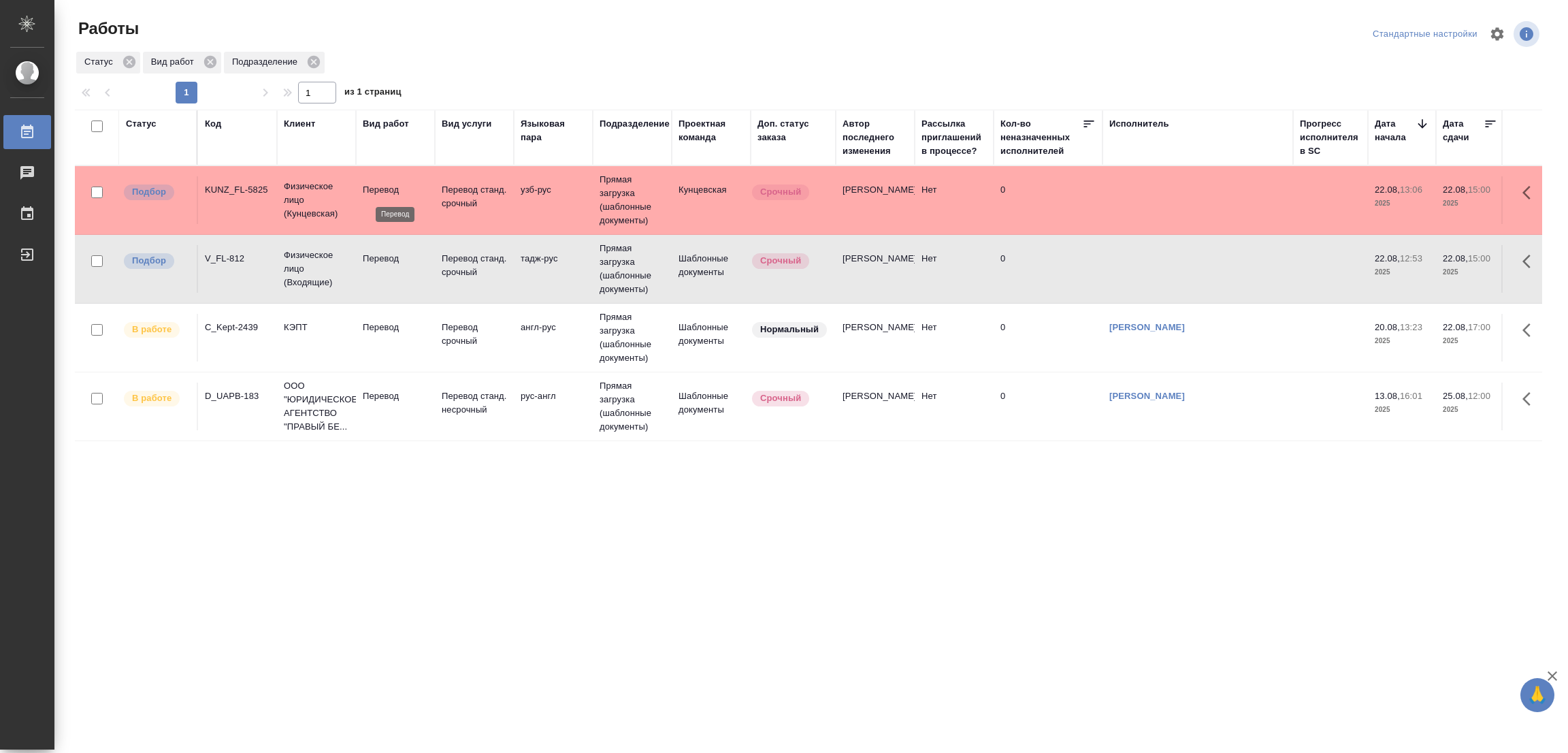
click at [377, 187] on p "Перевод" at bounding box center [396, 190] width 65 height 14
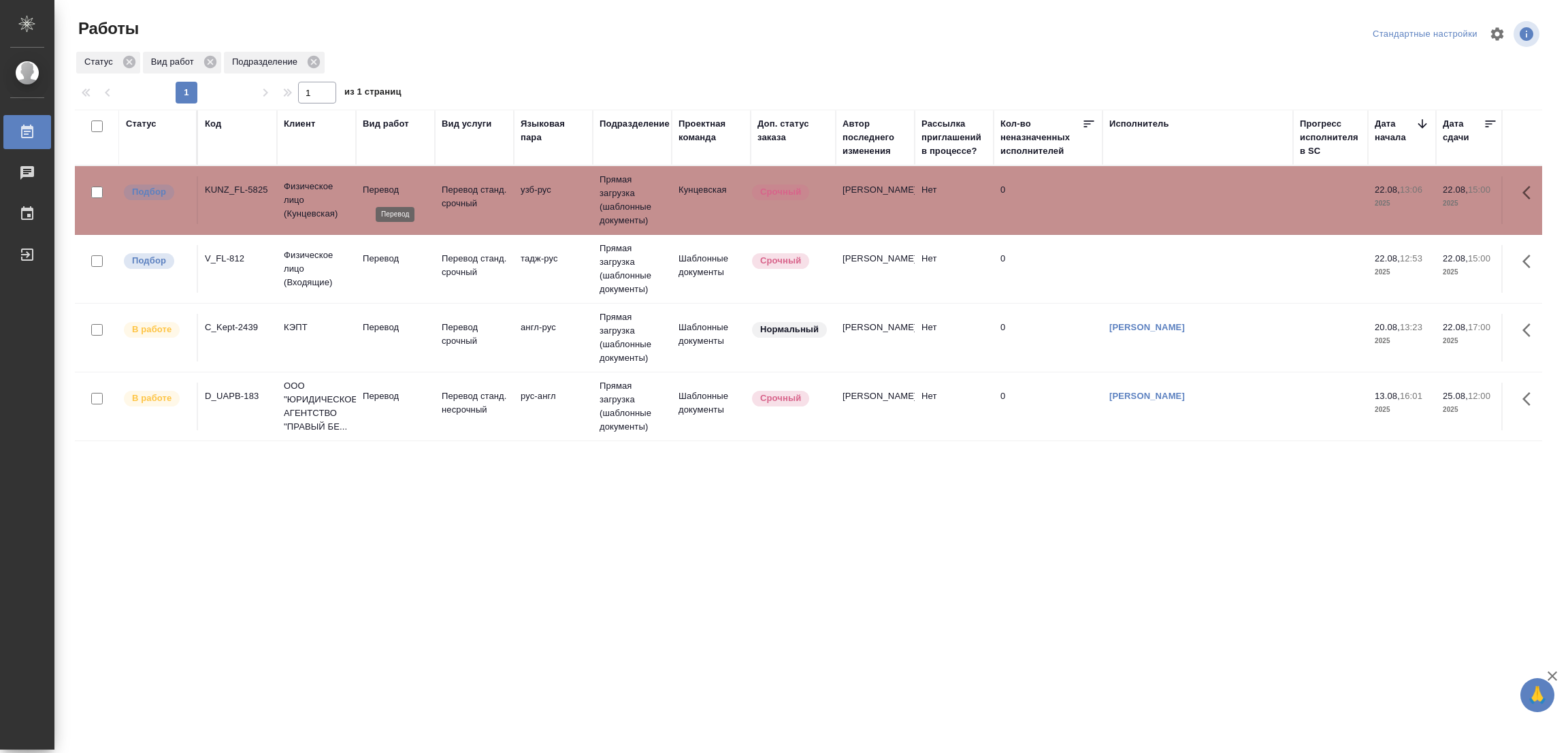
click at [377, 187] on p "Перевод" at bounding box center [396, 190] width 65 height 14
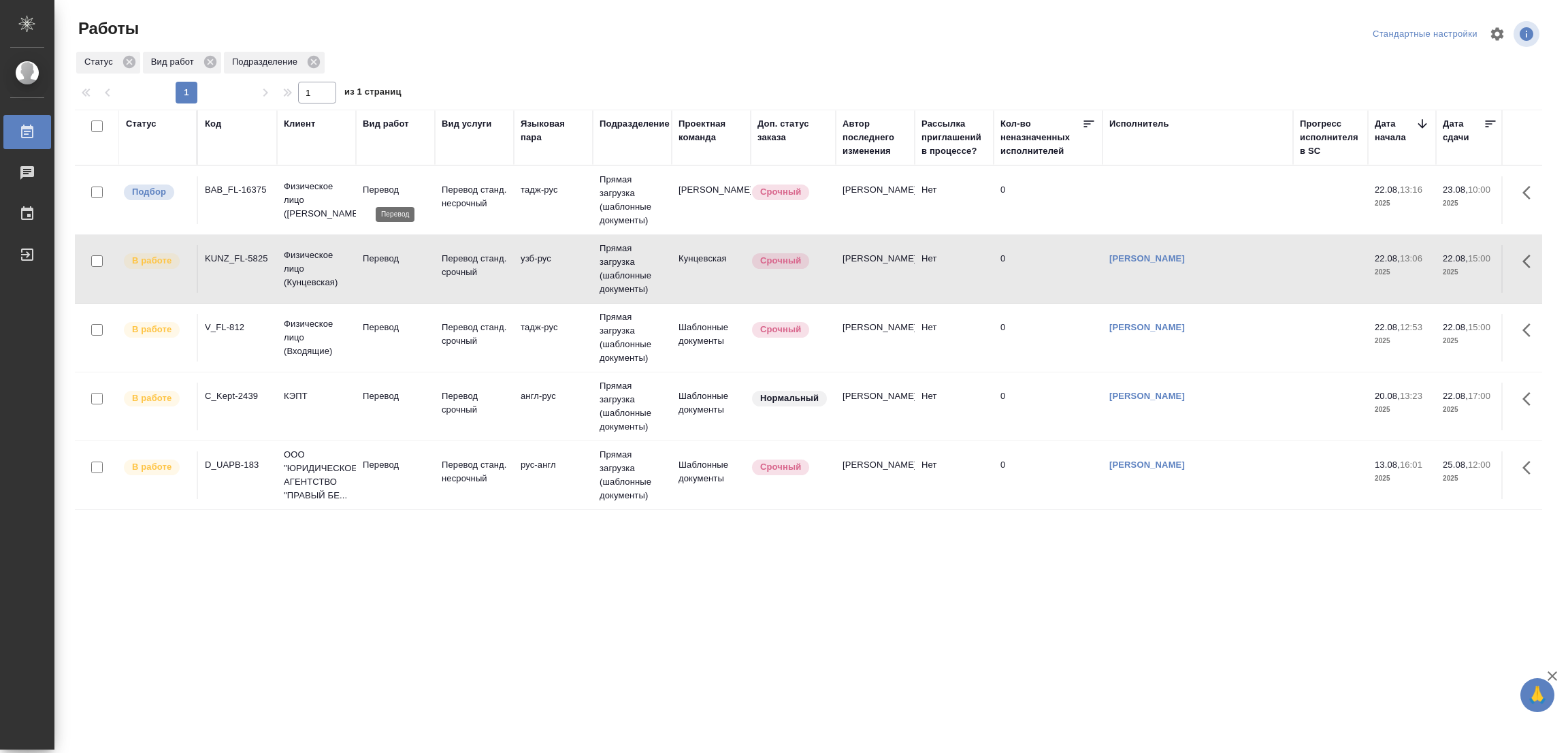
click at [375, 184] on p "Перевод" at bounding box center [396, 190] width 65 height 14
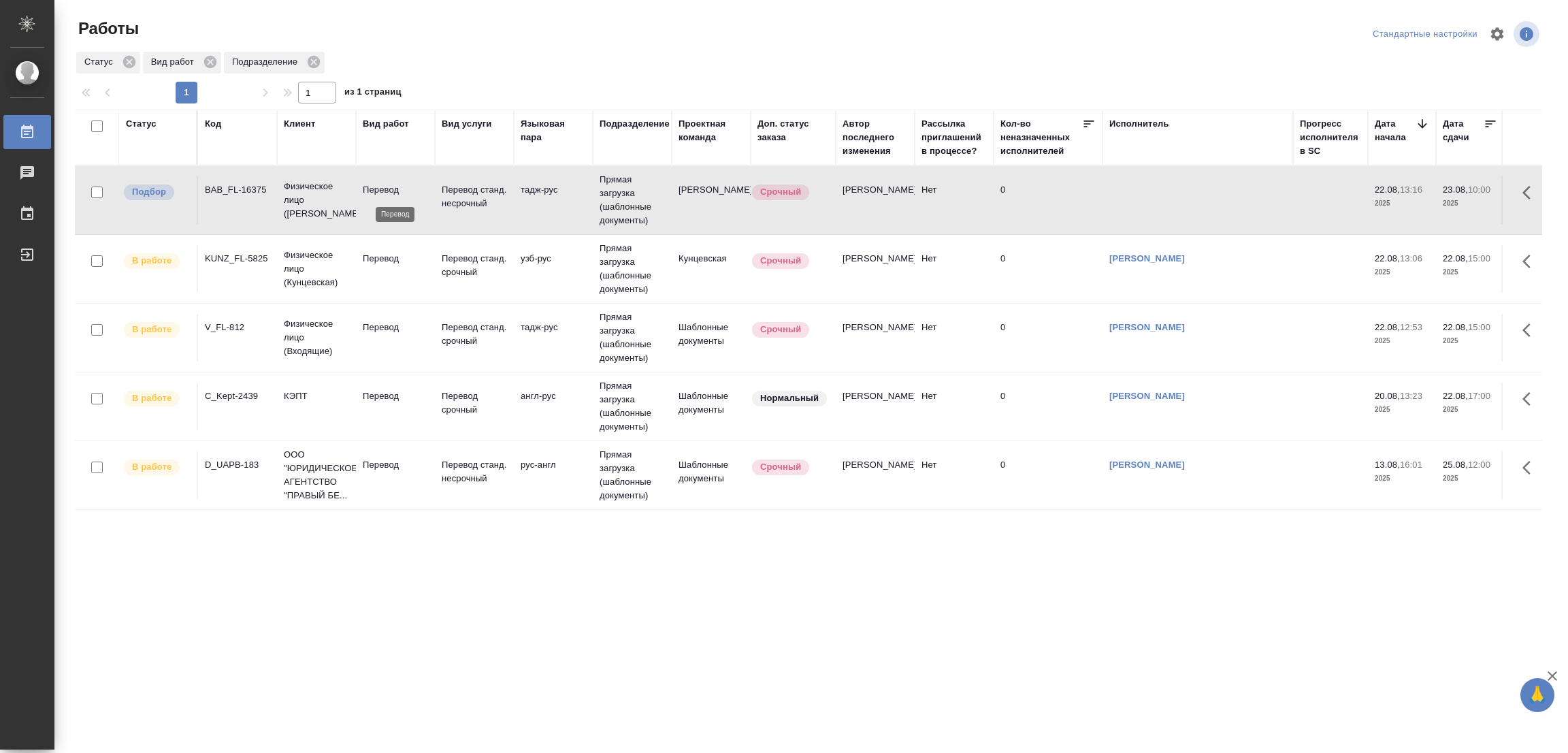
click at [375, 184] on p "Перевод" at bounding box center [396, 190] width 65 height 14
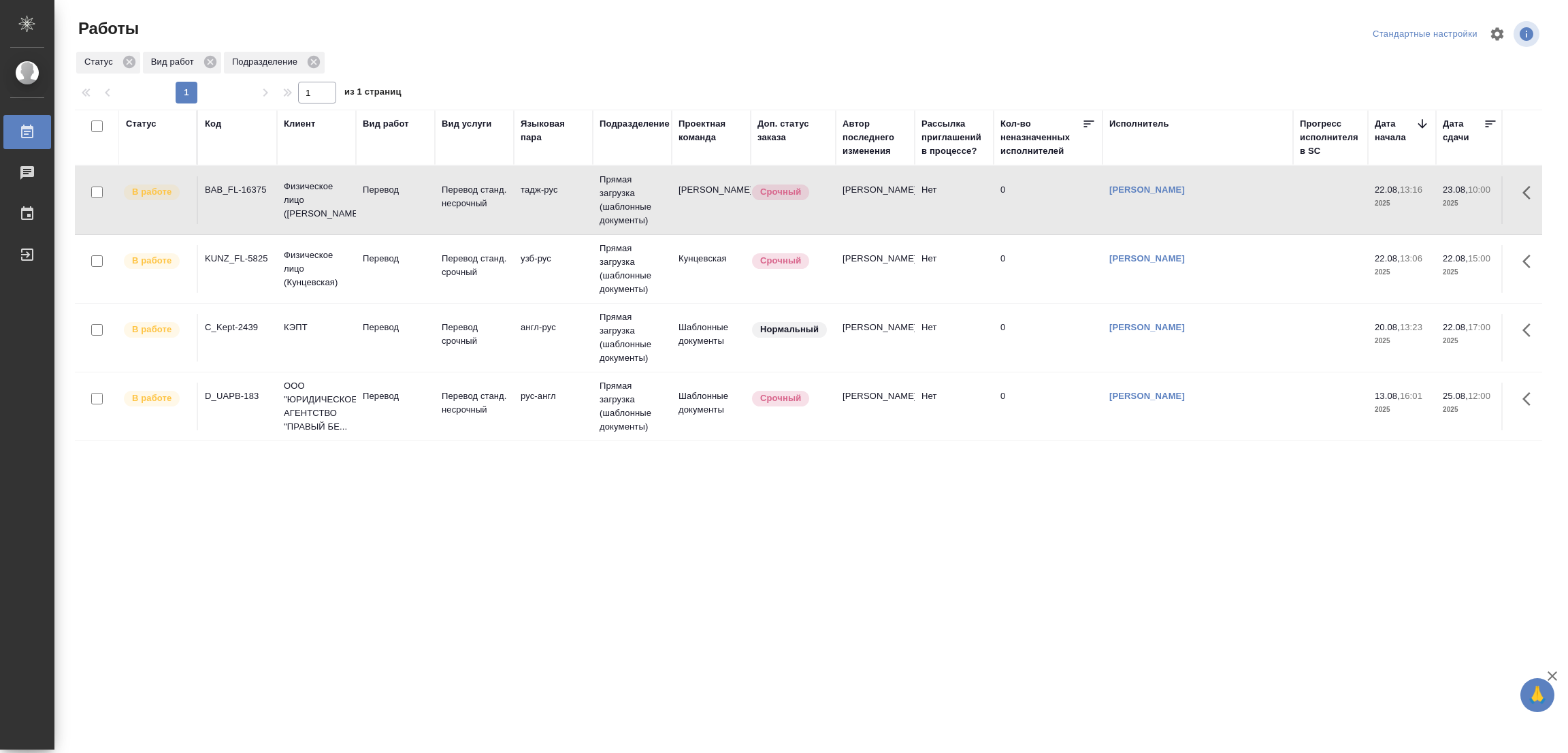
drag, startPoint x: 675, startPoint y: 699, endPoint x: 642, endPoint y: 535, distance: 167.3
click at [674, 699] on div ".cls-1 fill:#fff; AWATERA Popova Galina Работы 0 Чаты График Выйти Работы Станд…" at bounding box center [784, 376] width 1568 height 753
click at [628, 445] on div "Статус Код Клиент Вид работ Вид услуги Языковая пара Подразделение Проектная ко…" at bounding box center [808, 354] width 1467 height 490
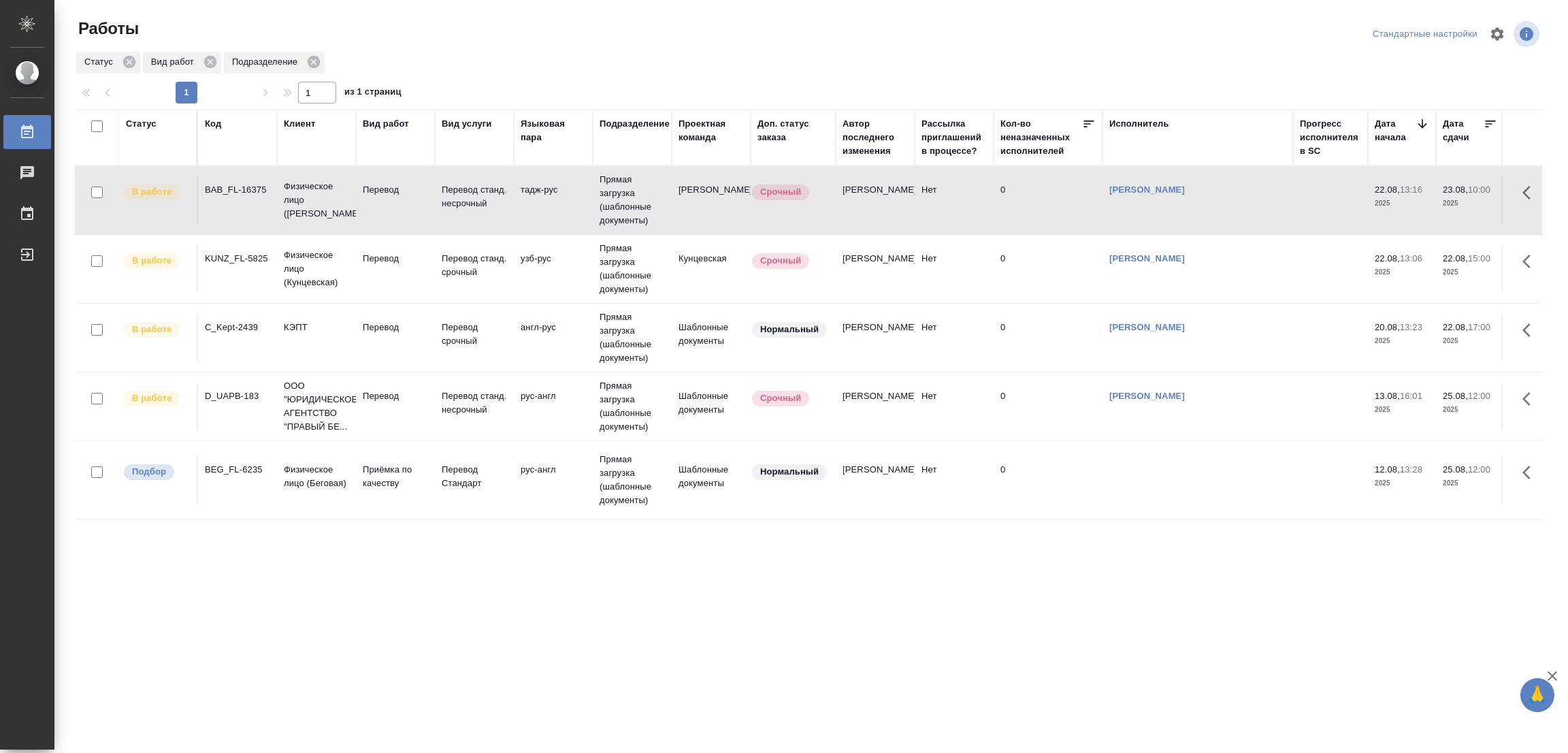
click at [1143, 661] on div ".cls-1 fill:#fff; AWATERA Popova Galina Работы 0 Чаты График Выйти Работы Станд…" at bounding box center [784, 376] width 1568 height 753
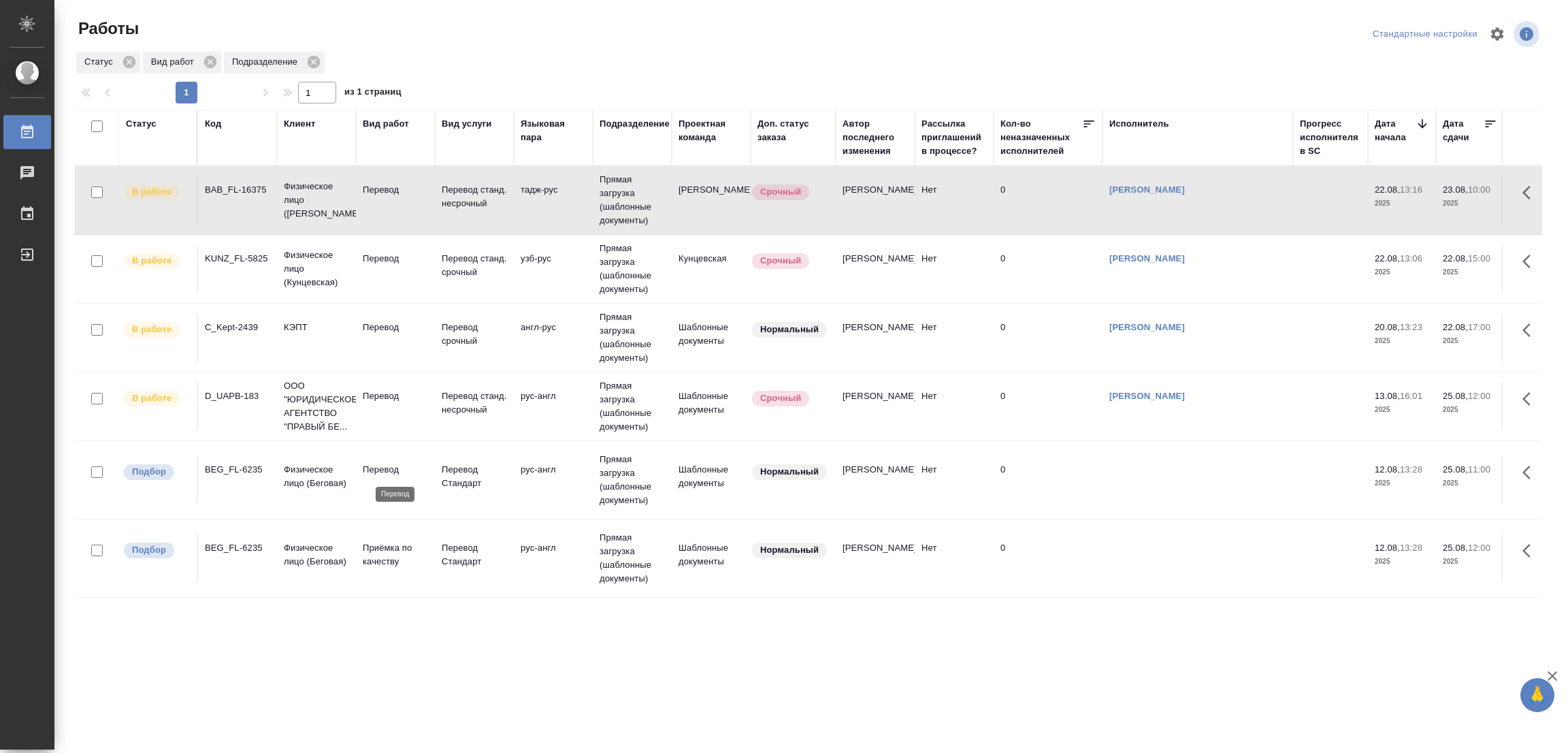
click at [385, 468] on p "Перевод" at bounding box center [396, 469] width 65 height 14
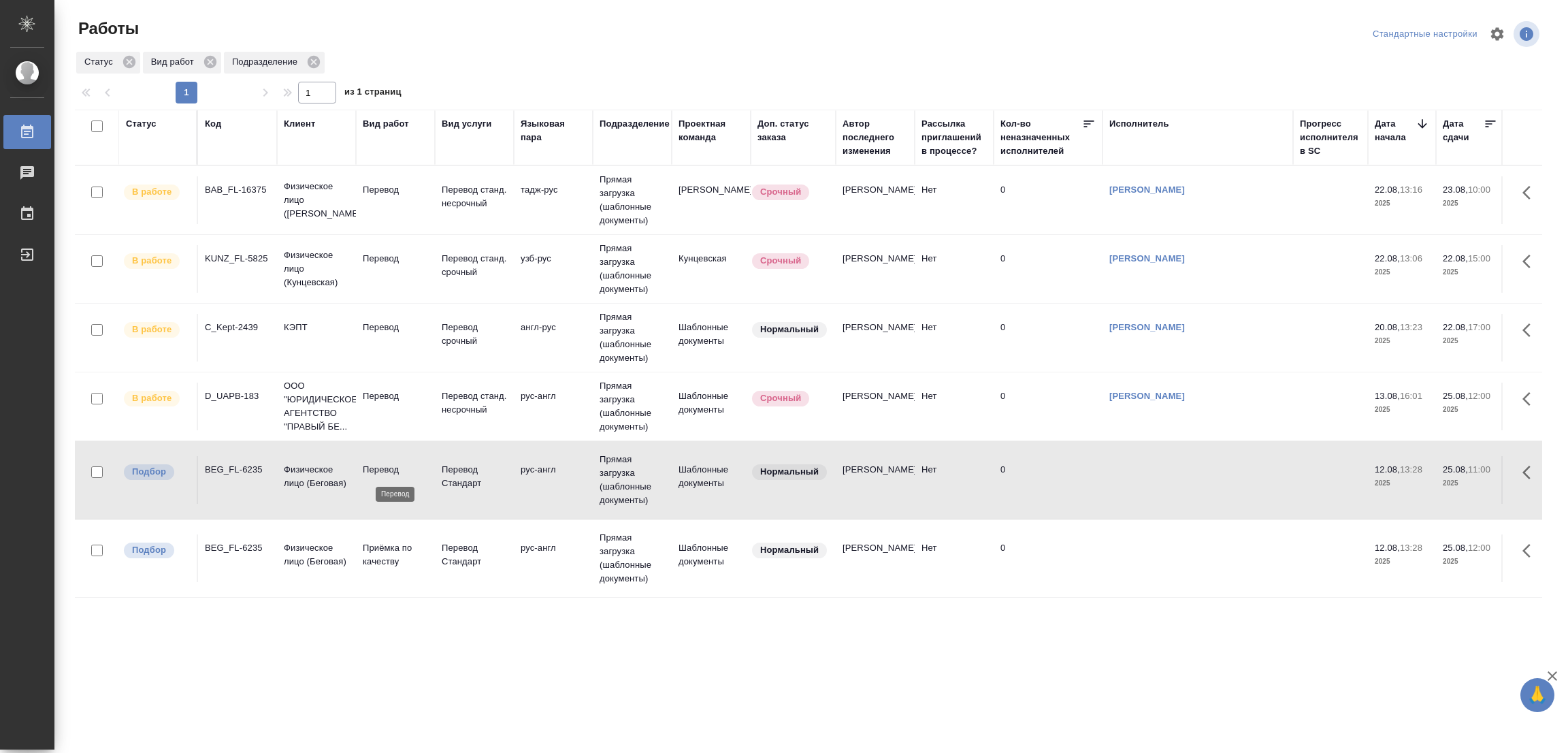
click at [385, 468] on p "Перевод" at bounding box center [396, 469] width 65 height 14
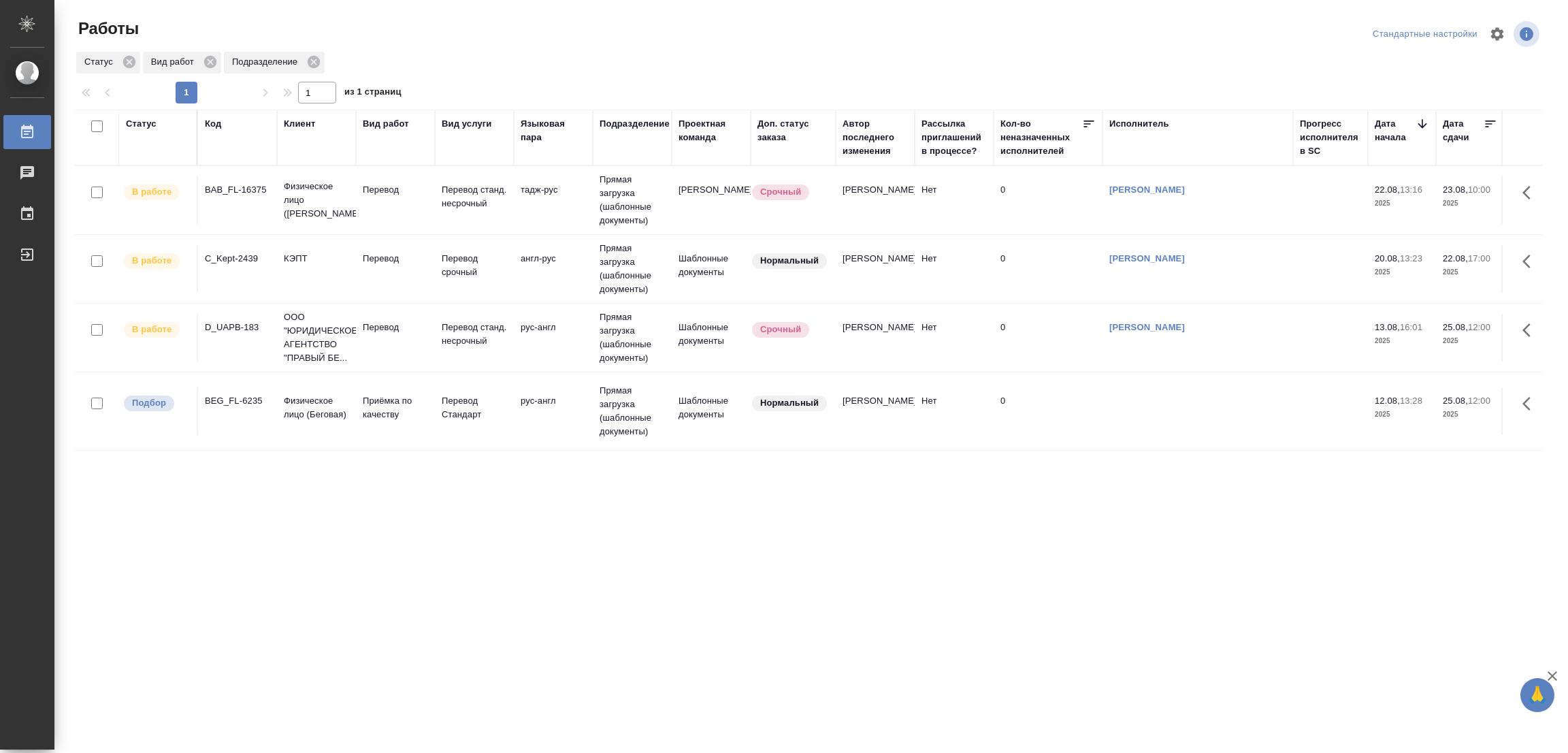
click at [771, 651] on div ".cls-1 fill:#fff; AWATERA Popova Galina Работы 0 Чаты График Выйти Работы Станд…" at bounding box center [784, 376] width 1568 height 753
drag, startPoint x: 489, startPoint y: 523, endPoint x: 510, endPoint y: 347, distance: 177.2
click at [489, 516] on div "Статус Код Клиент Вид работ Вид услуги Языковая пара Подразделение Проектная ко…" at bounding box center [808, 354] width 1467 height 490
click at [183, 659] on div ".cls-1 fill:#fff; AWATERA Popova Galina Работы 0 Чаты График Выйти Работы Станд…" at bounding box center [784, 376] width 1568 height 753
click at [158, 542] on div "Статус Код Клиент Вид работ Вид услуги Языковая пара Подразделение Проектная ко…" at bounding box center [808, 354] width 1467 height 490
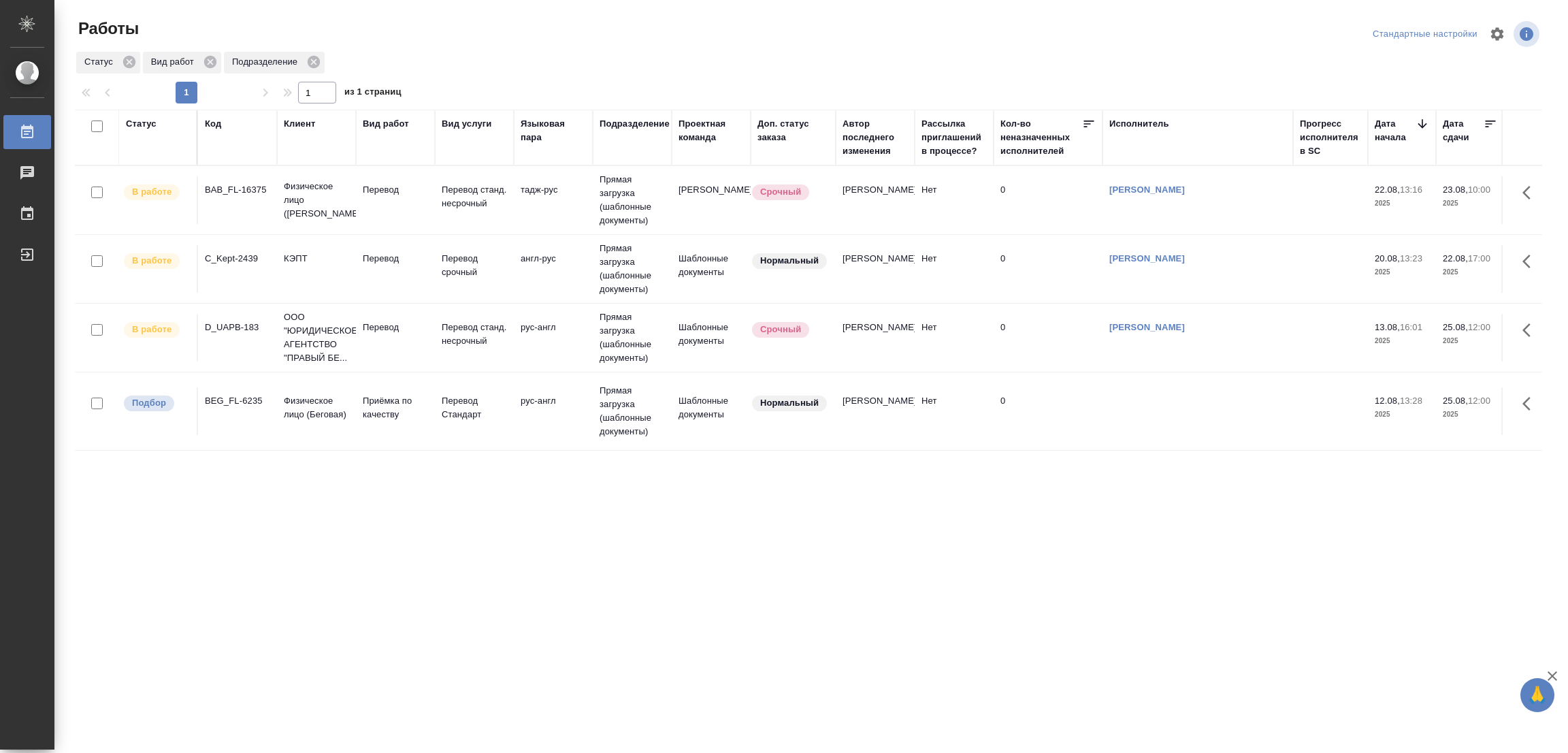
click at [446, 524] on div "Статус Код Клиент Вид работ Вид услуги Языковая пара Подразделение Проектная ко…" at bounding box center [808, 354] width 1467 height 490
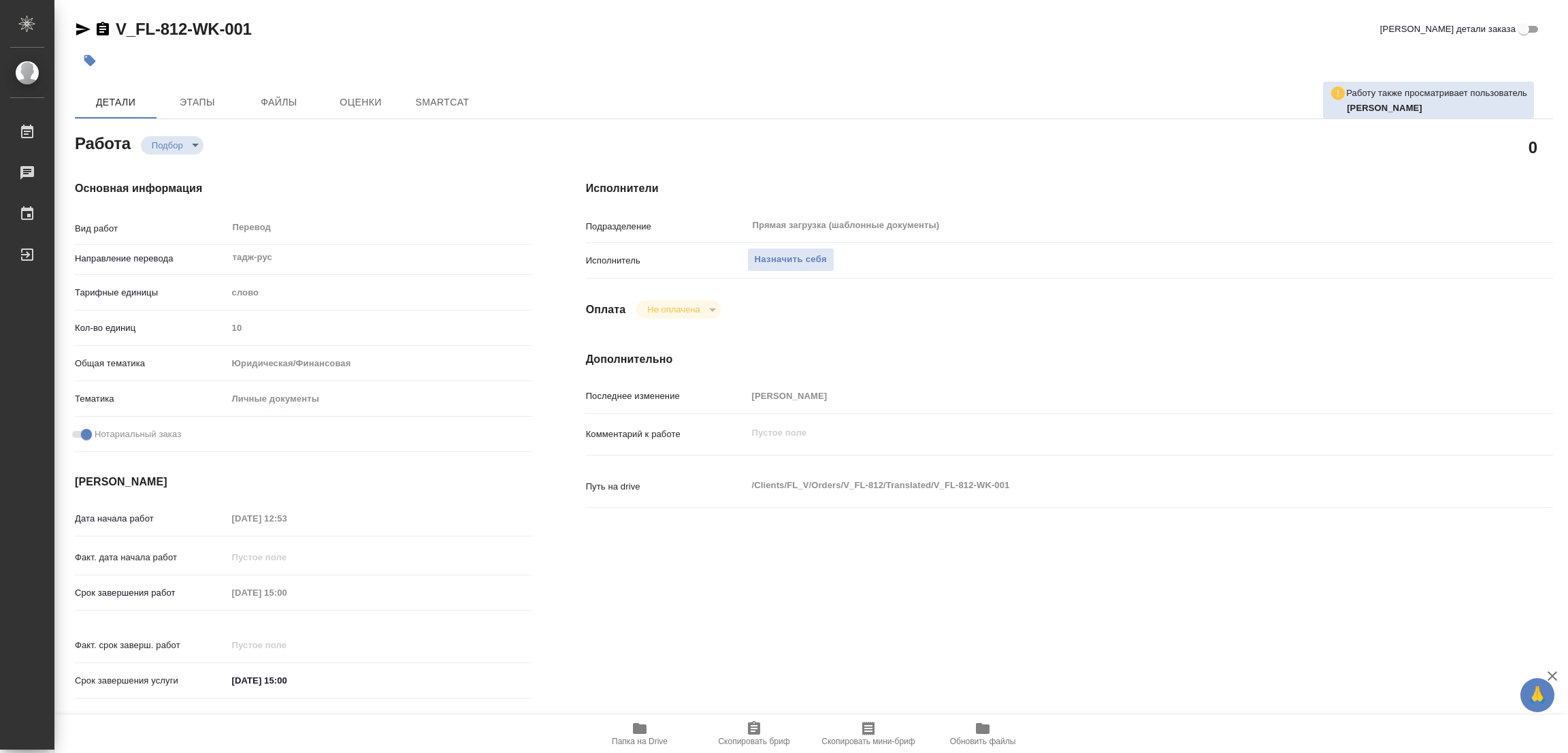
type textarea "x"
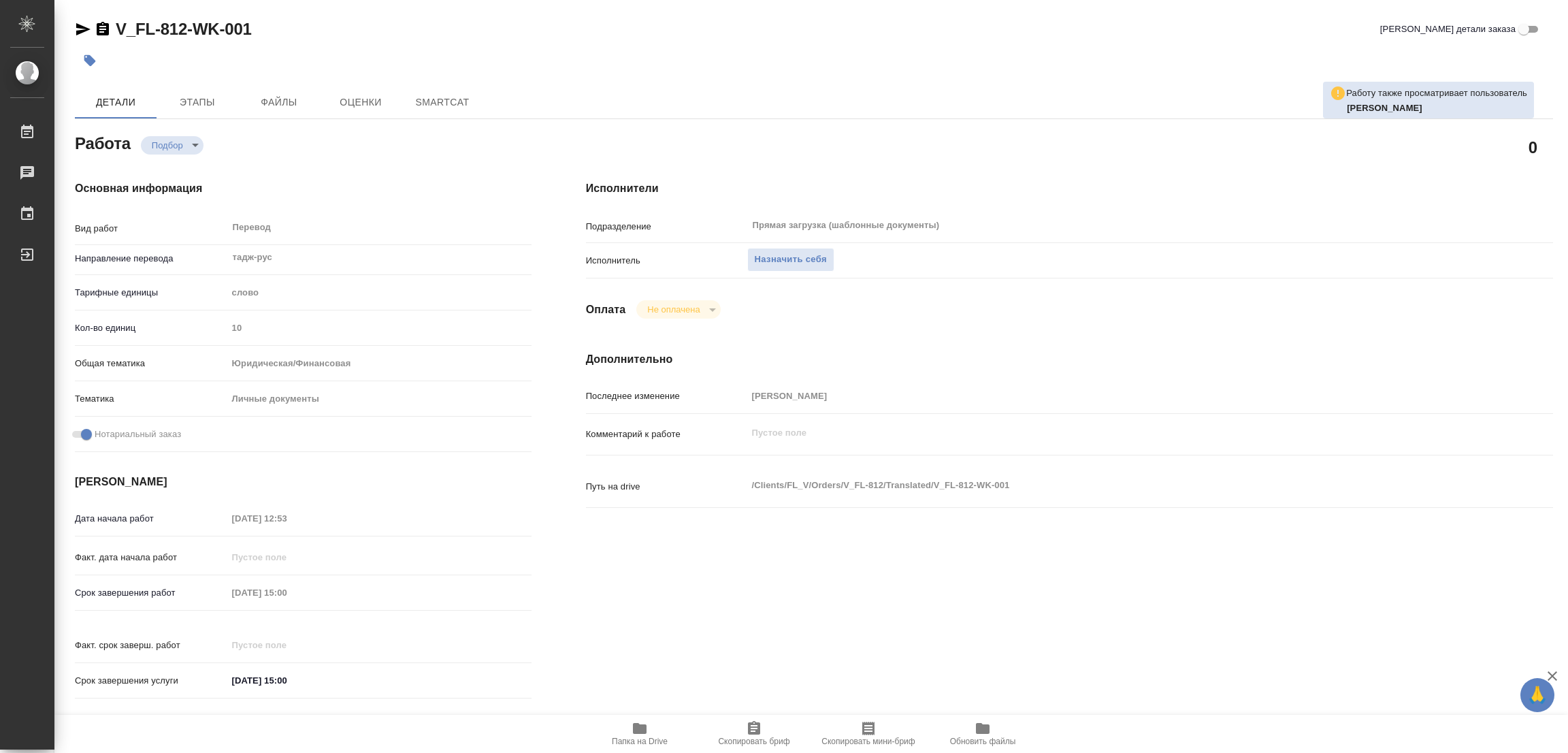
type textarea "x"
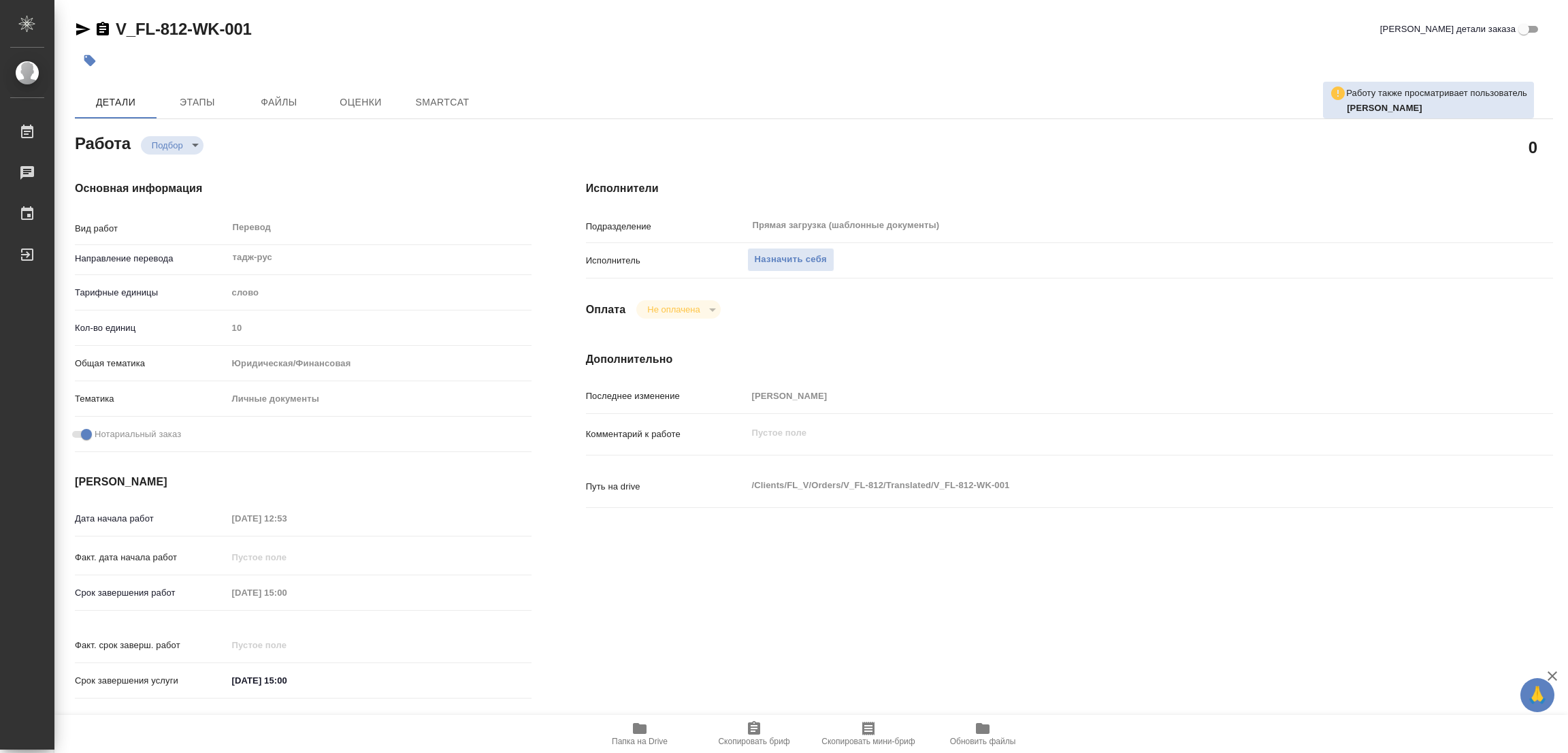
type textarea "x"
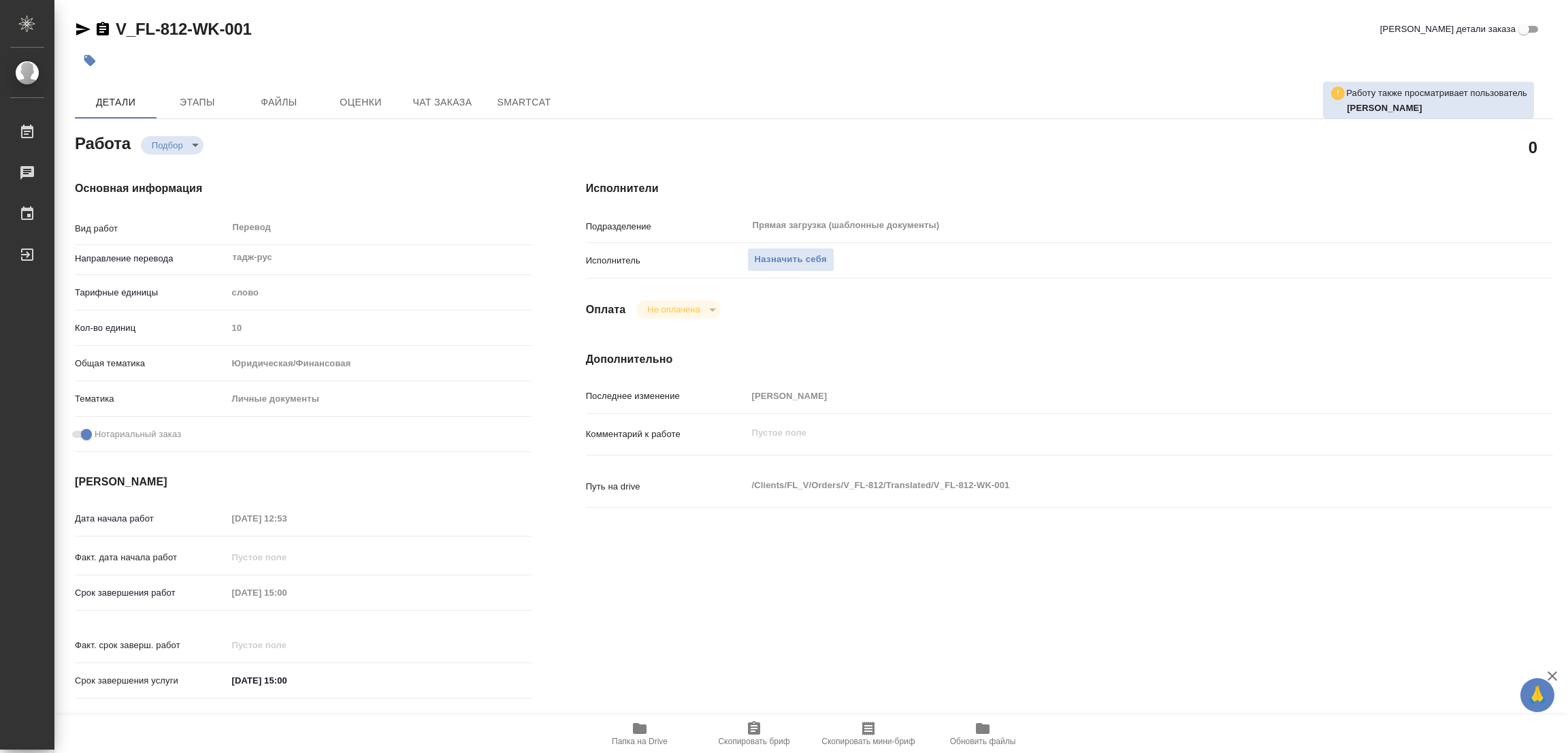
click at [640, 733] on icon "button" at bounding box center [640, 728] width 14 height 11
type textarea "x"
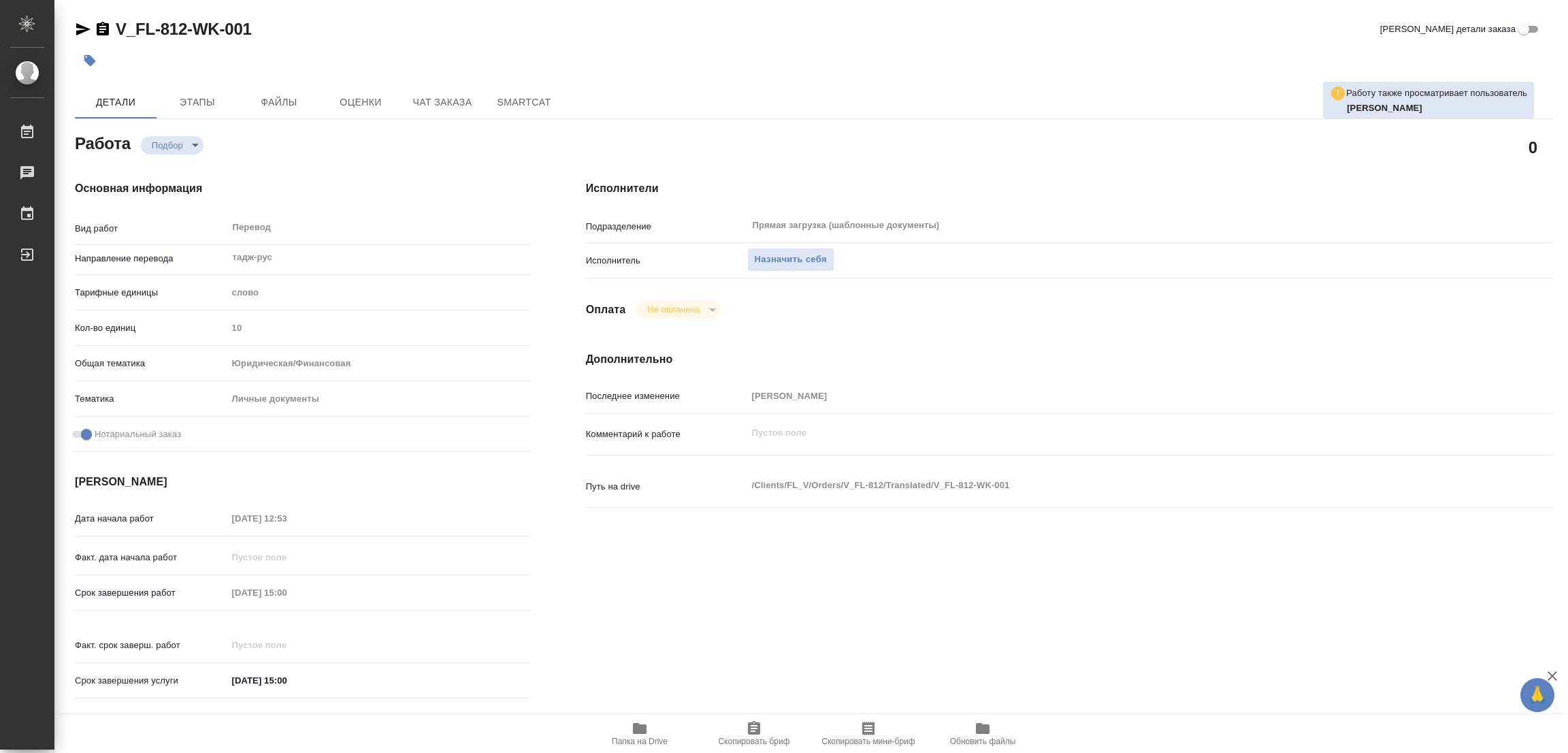
type textarea "x"
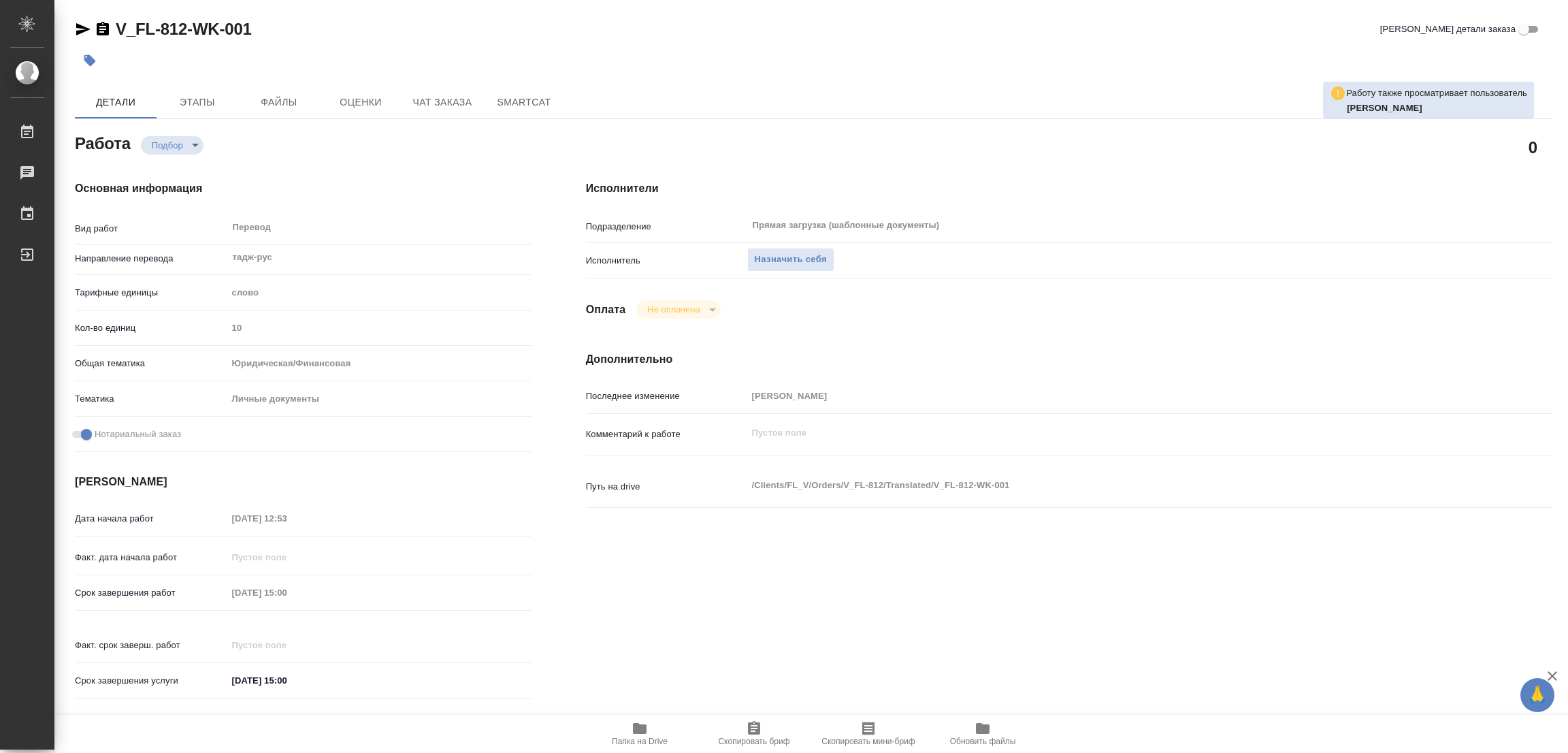
type textarea "x"
click at [788, 256] on span "Назначить себя" at bounding box center [791, 260] width 72 height 16
type textarea "x"
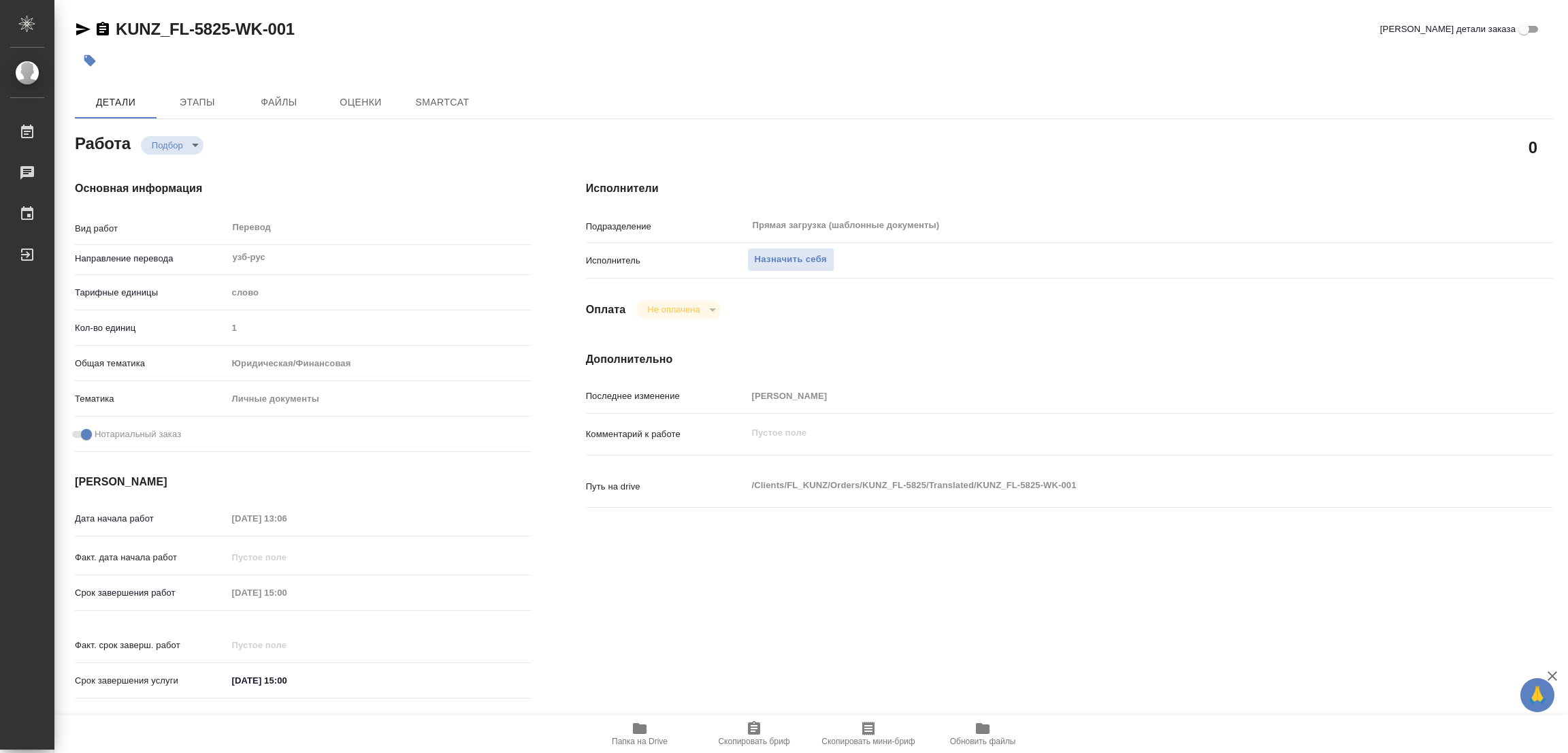
type textarea "x"
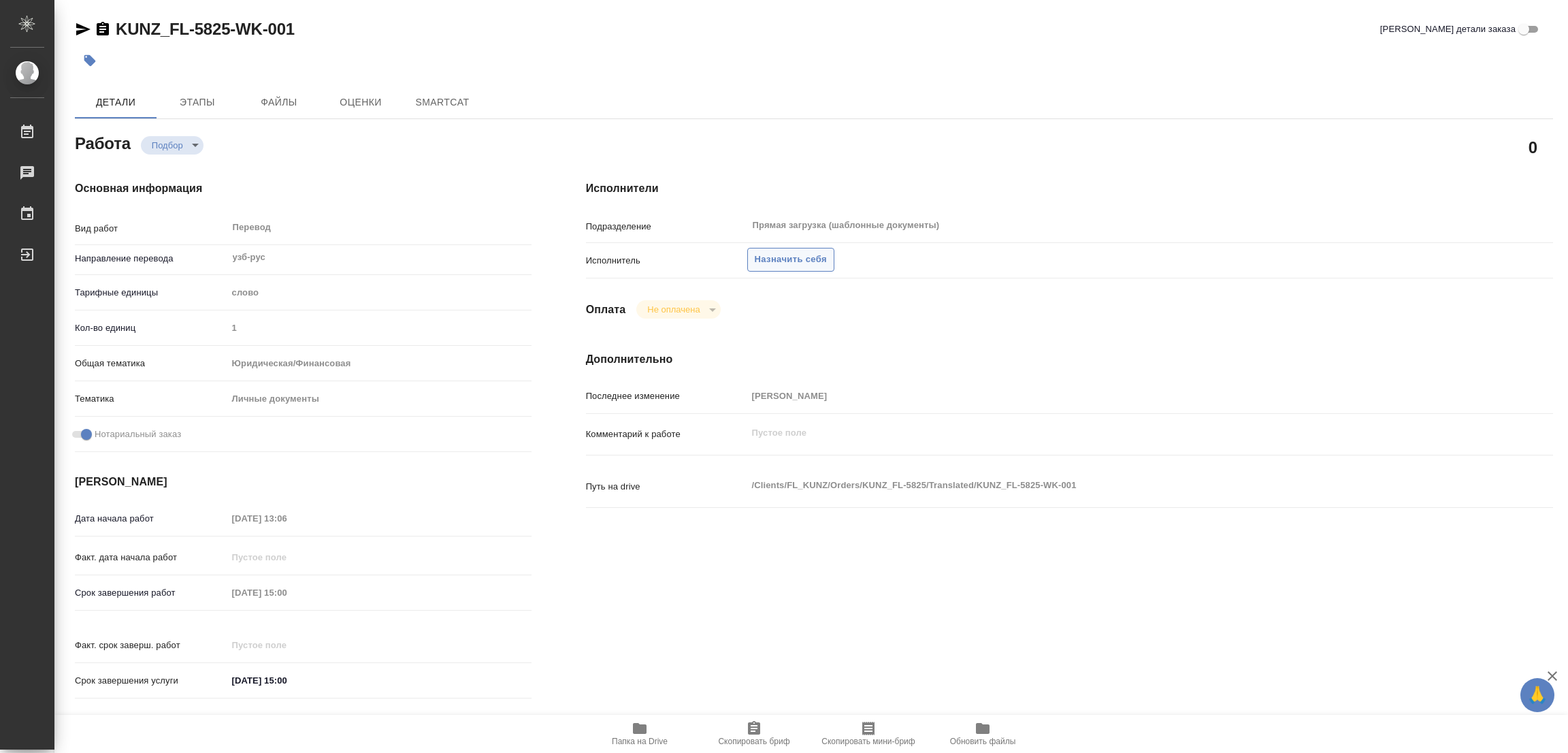
type textarea "x"
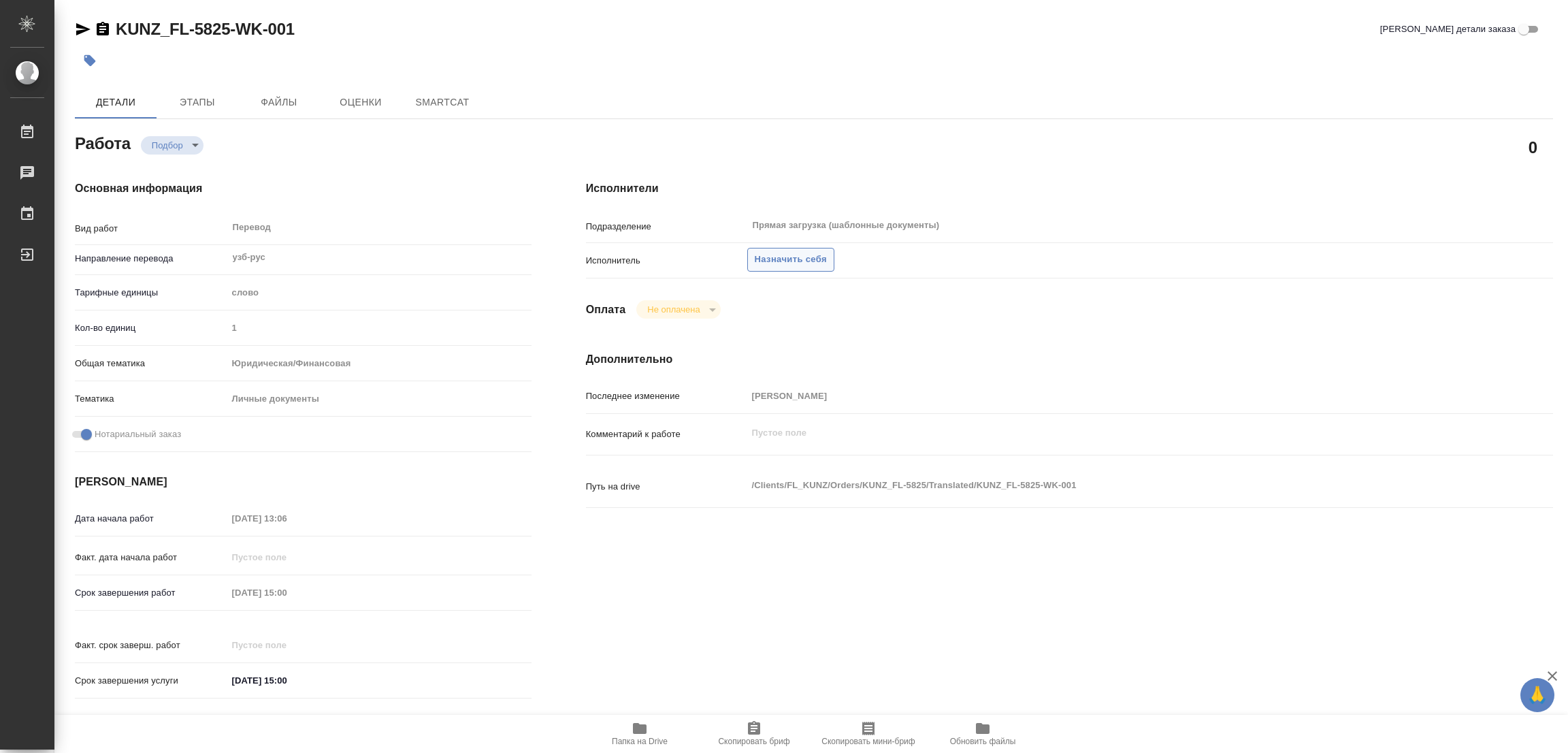
type textarea "x"
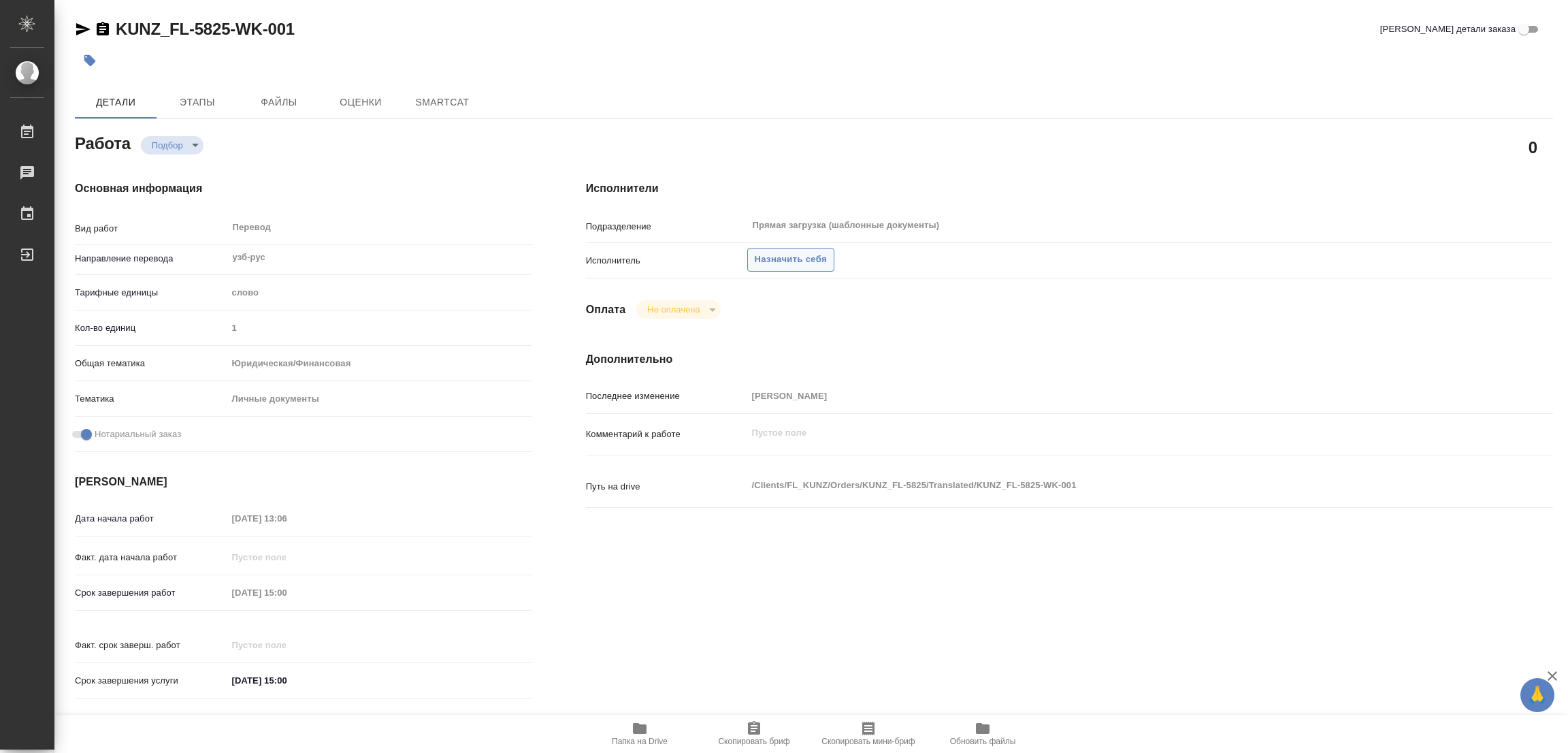
type textarea "x"
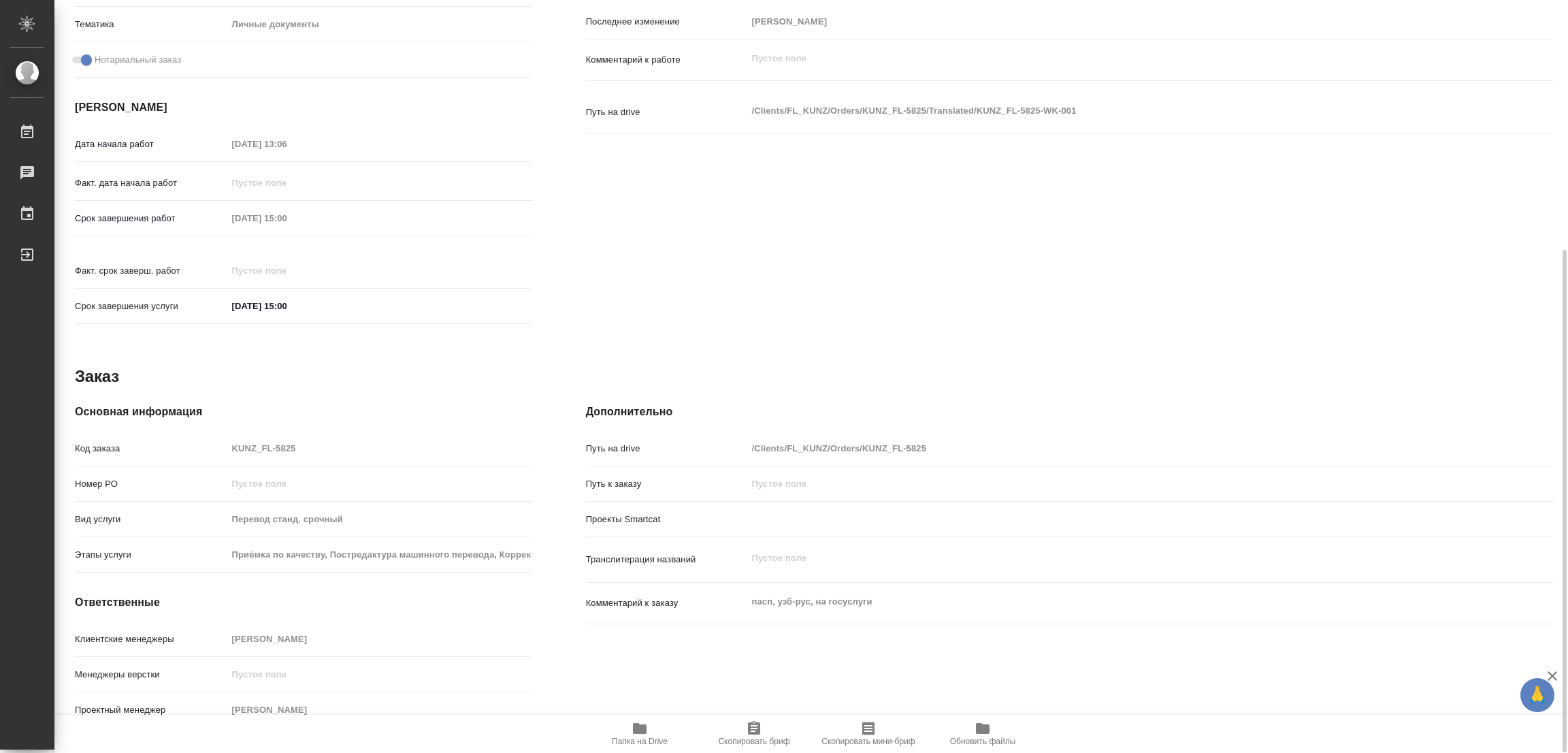
type textarea "x"
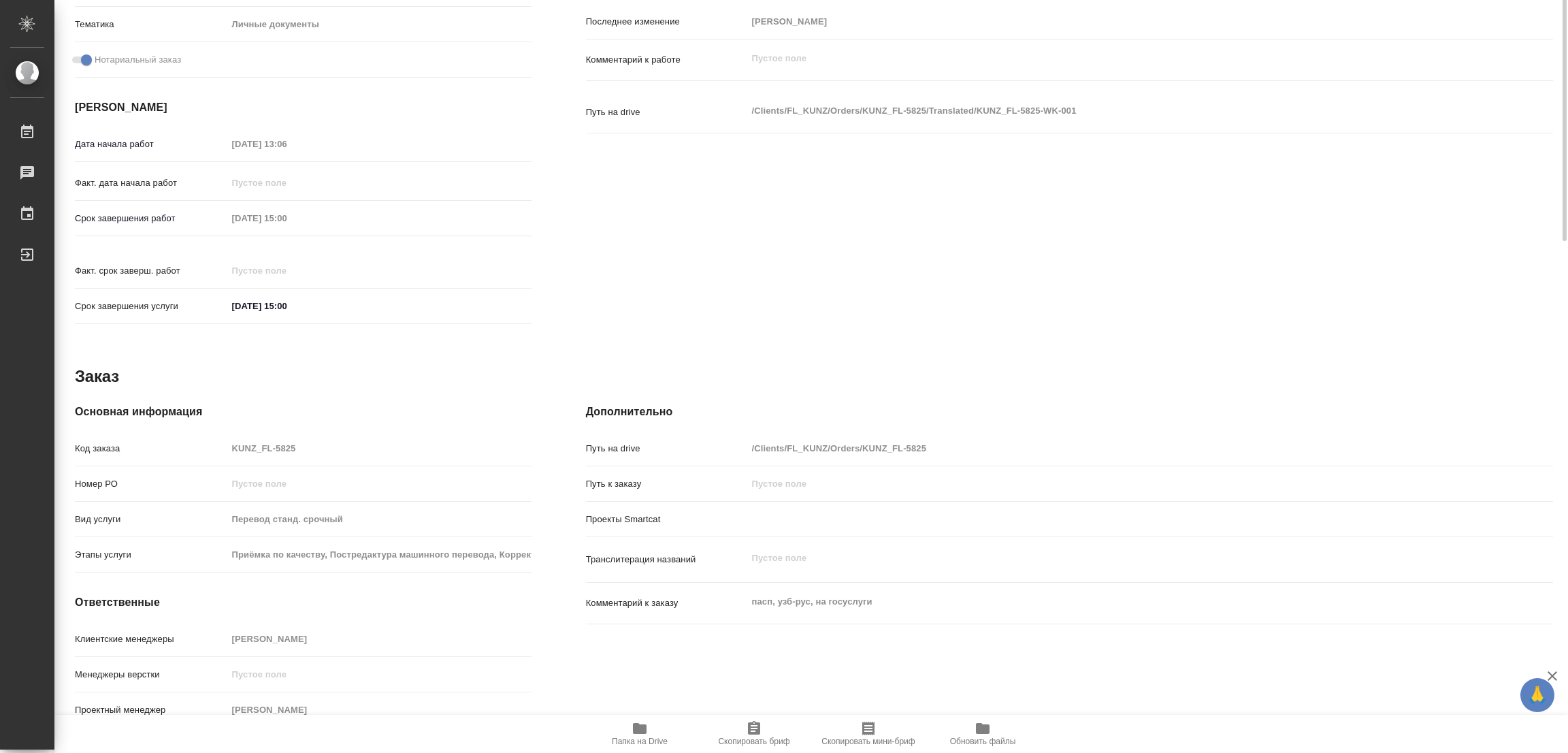
scroll to position [0, 0]
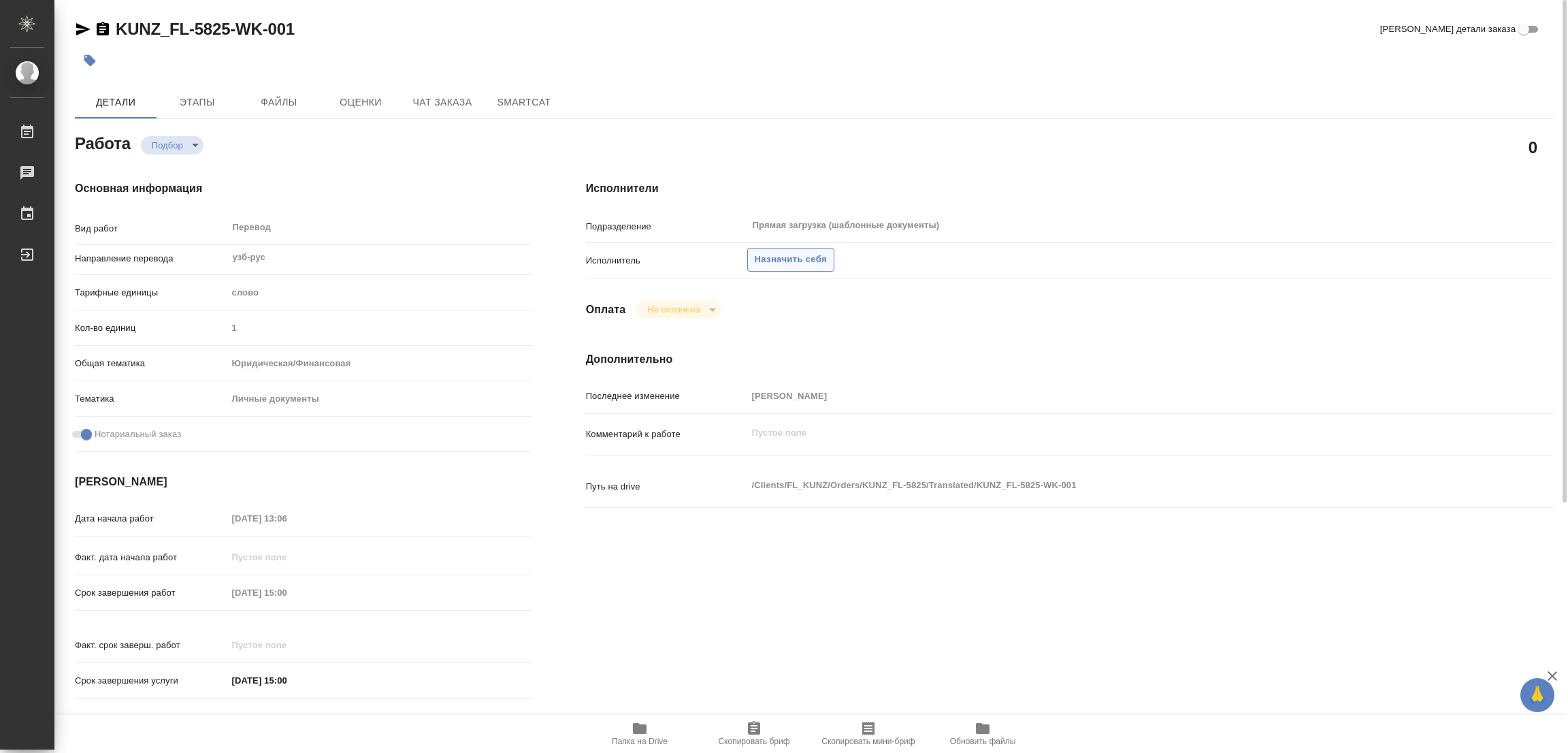
click at [767, 252] on span "Назначить себя" at bounding box center [791, 260] width 72 height 16
type textarea "x"
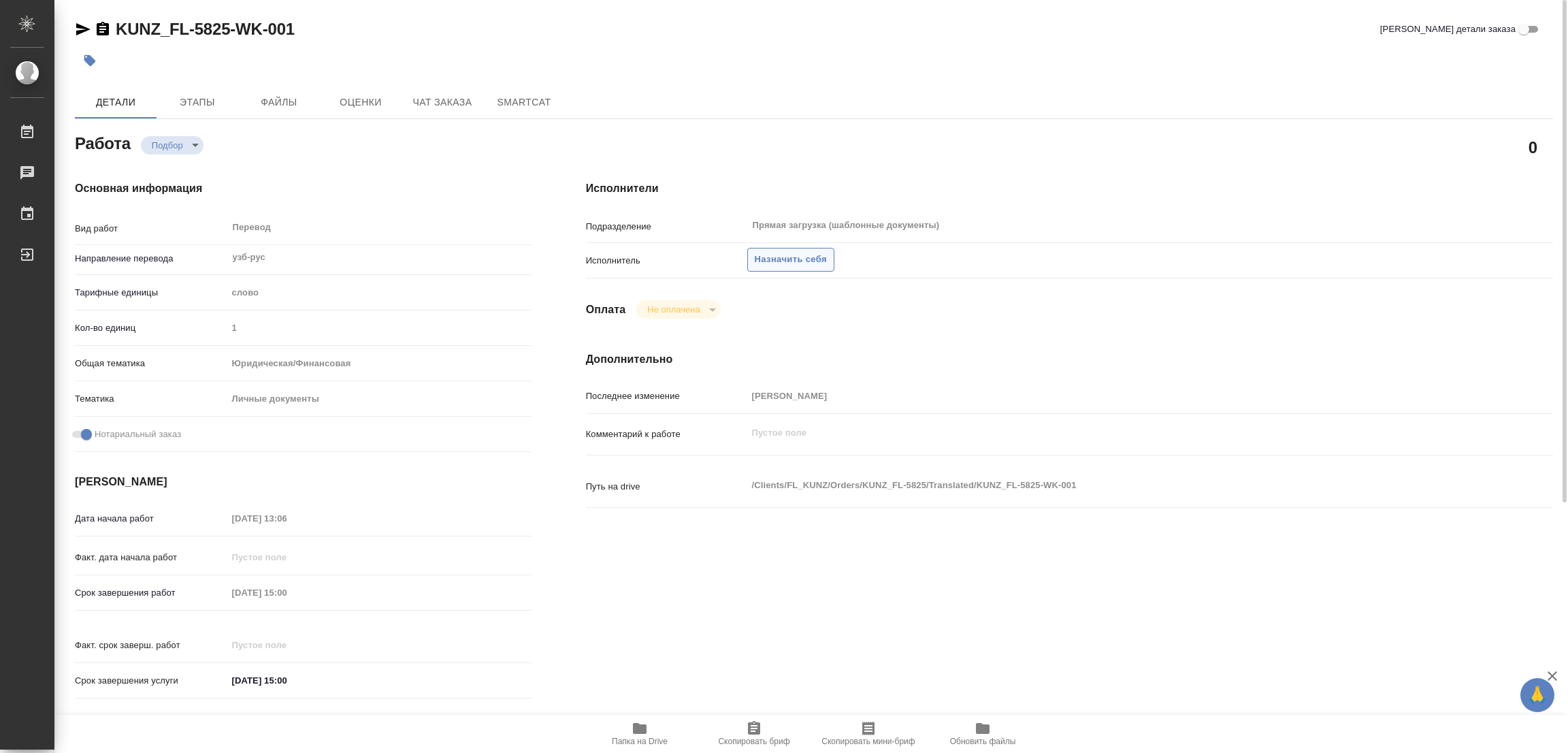
type textarea "x"
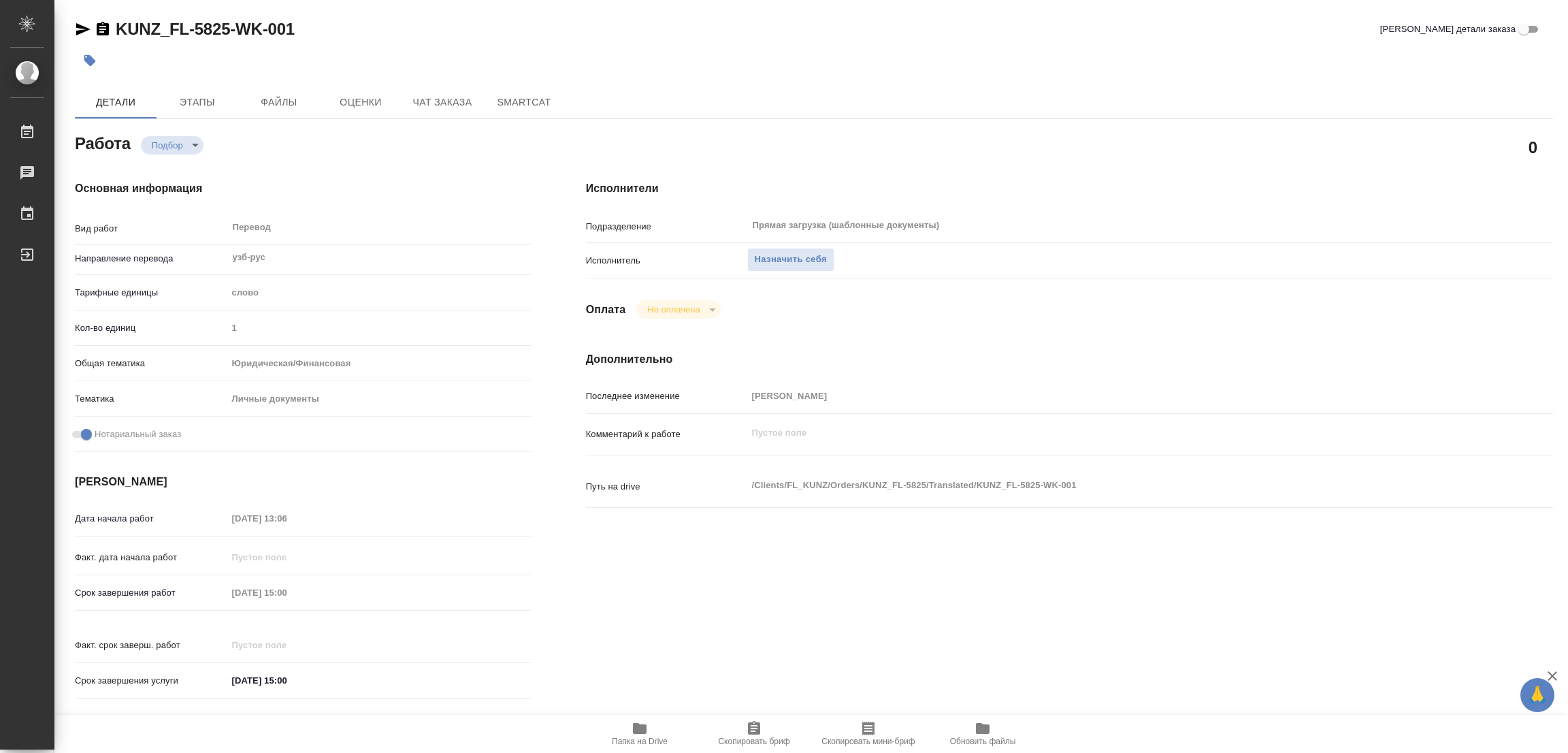
type textarea "x"
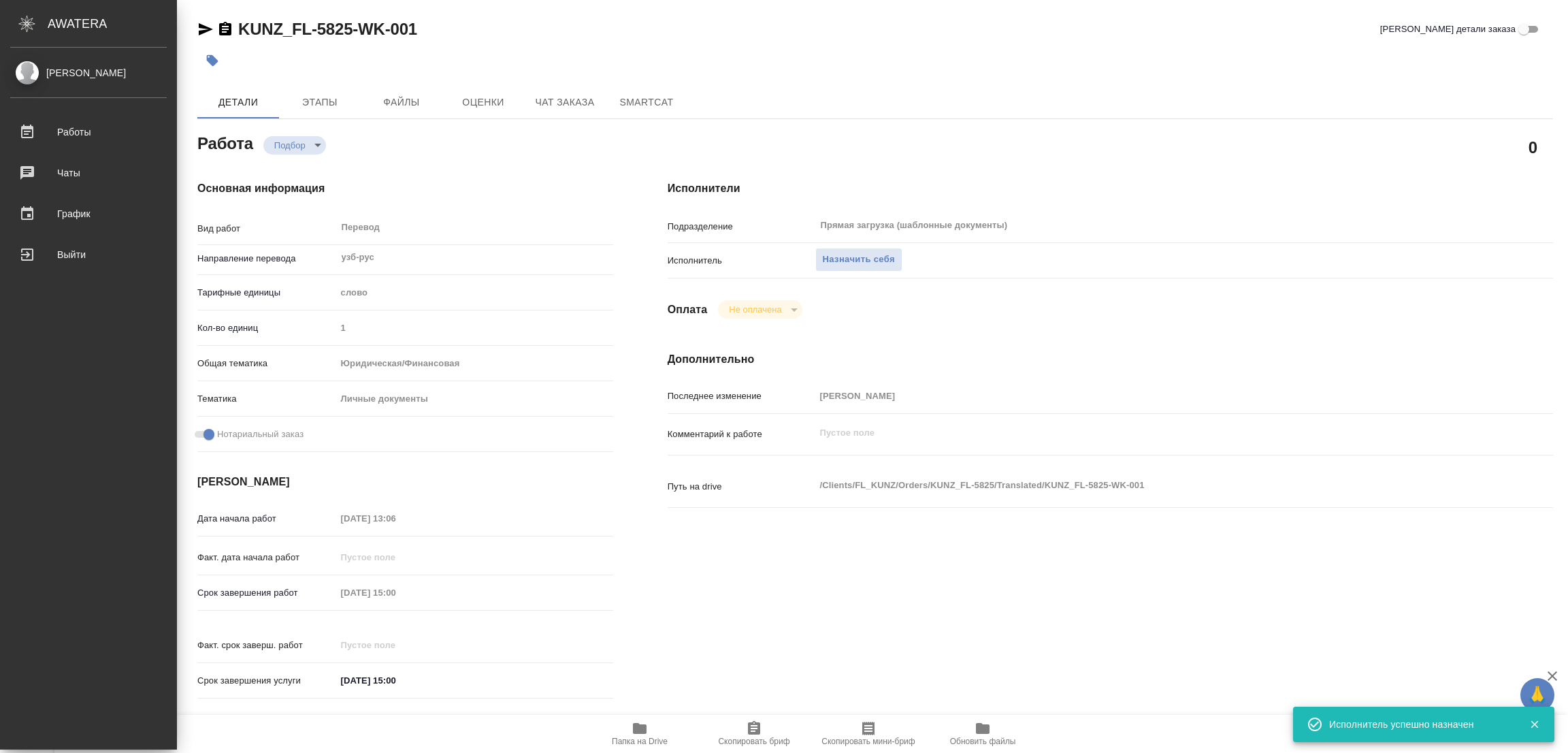
type textarea "x"
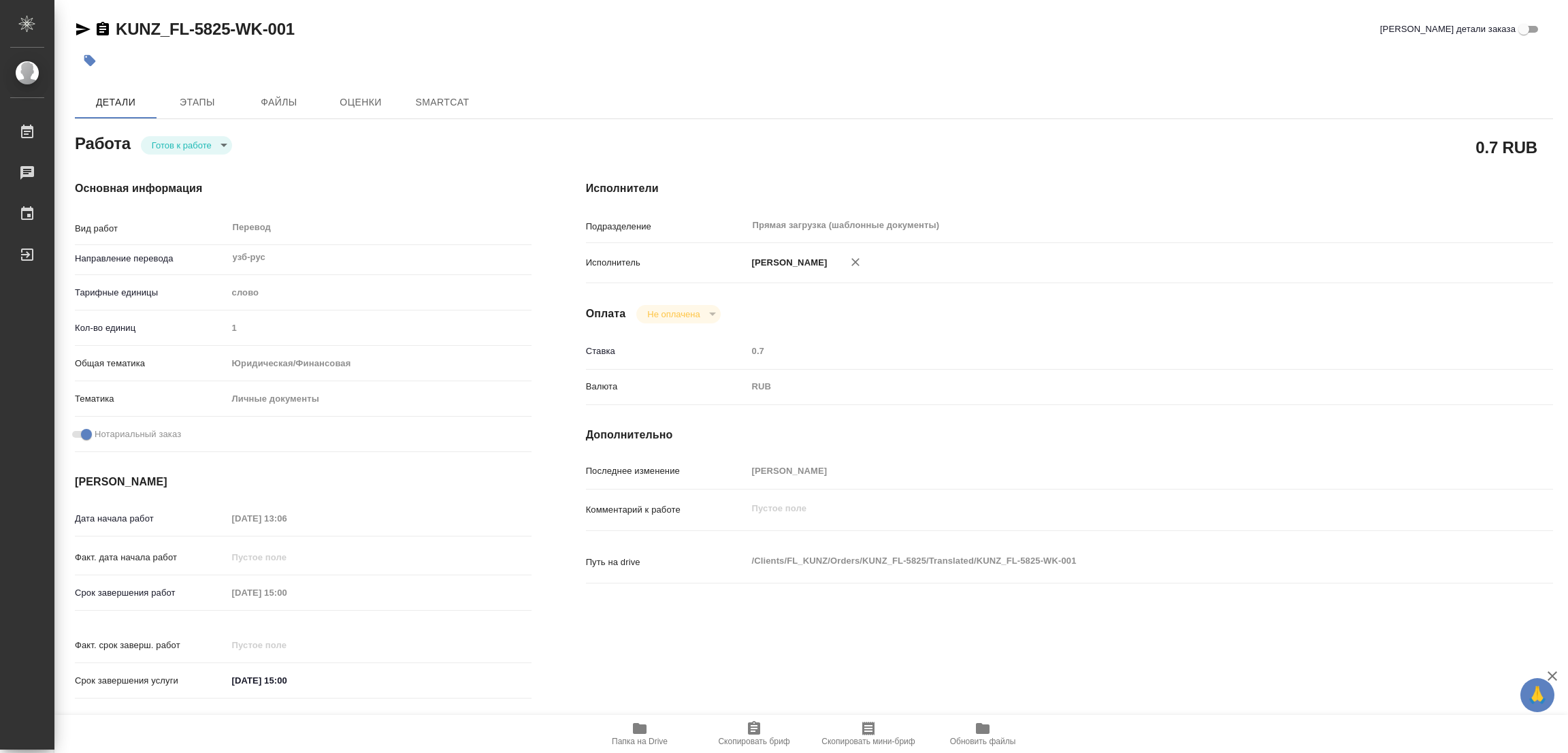
type textarea "x"
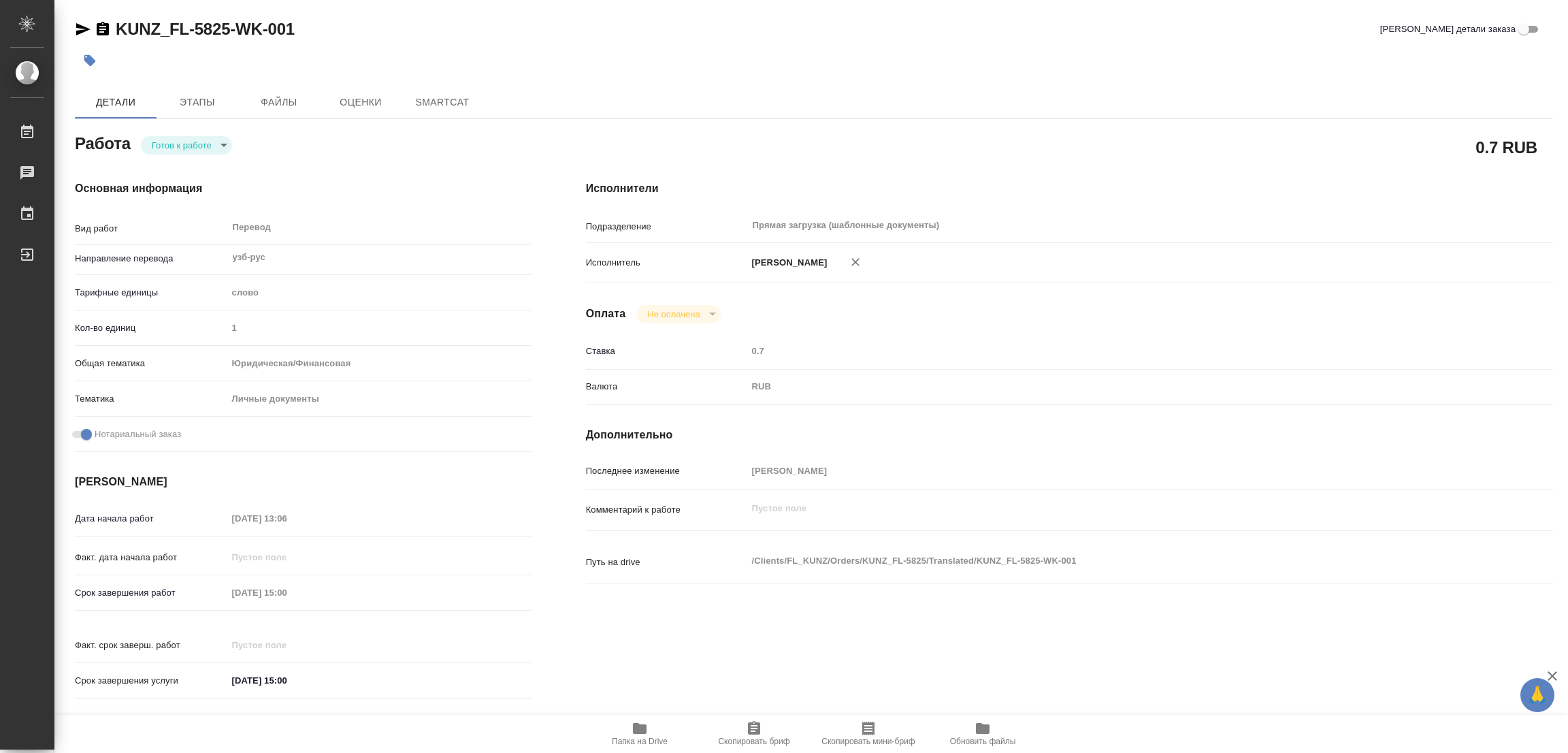
type textarea "x"
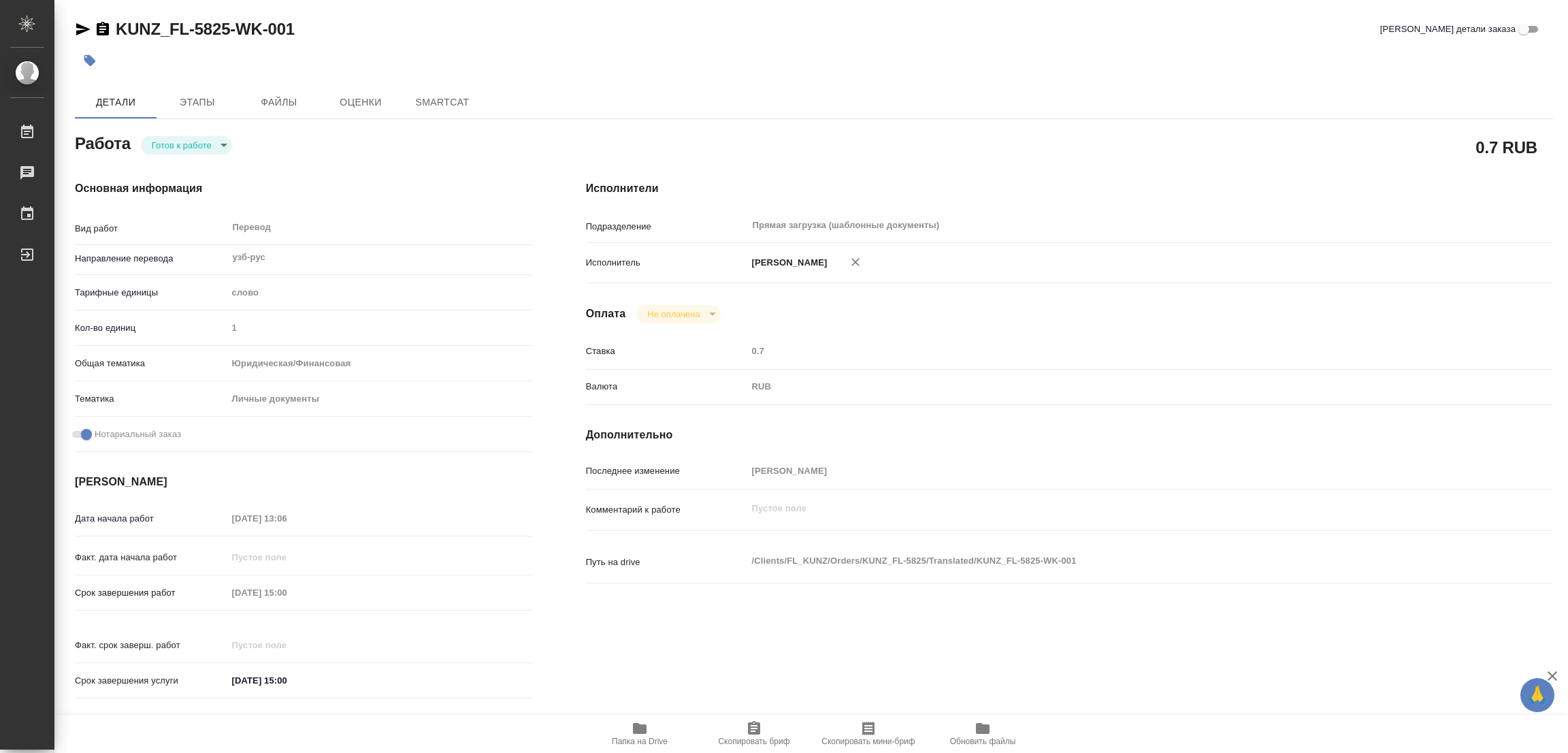
type textarea "x"
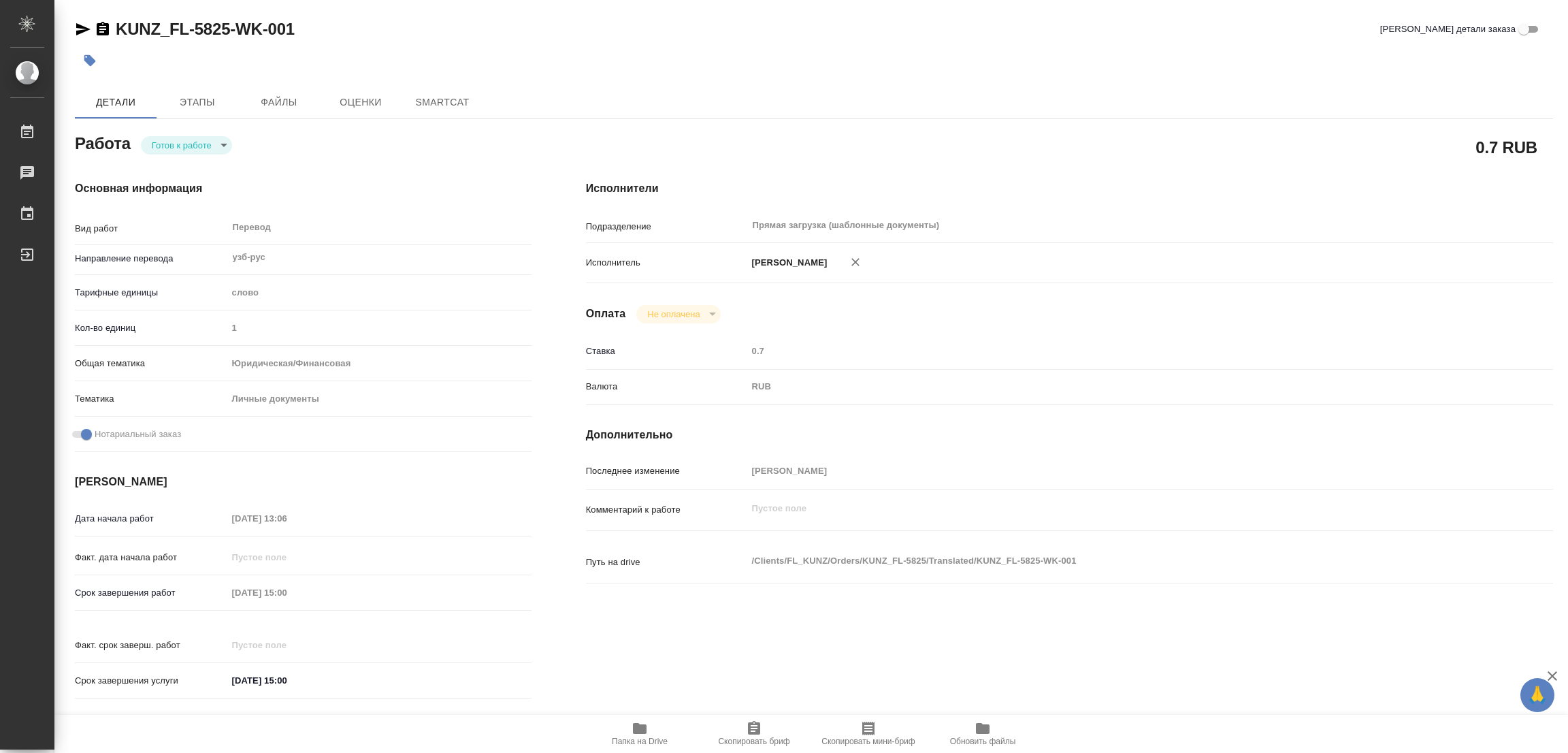
type textarea "x"
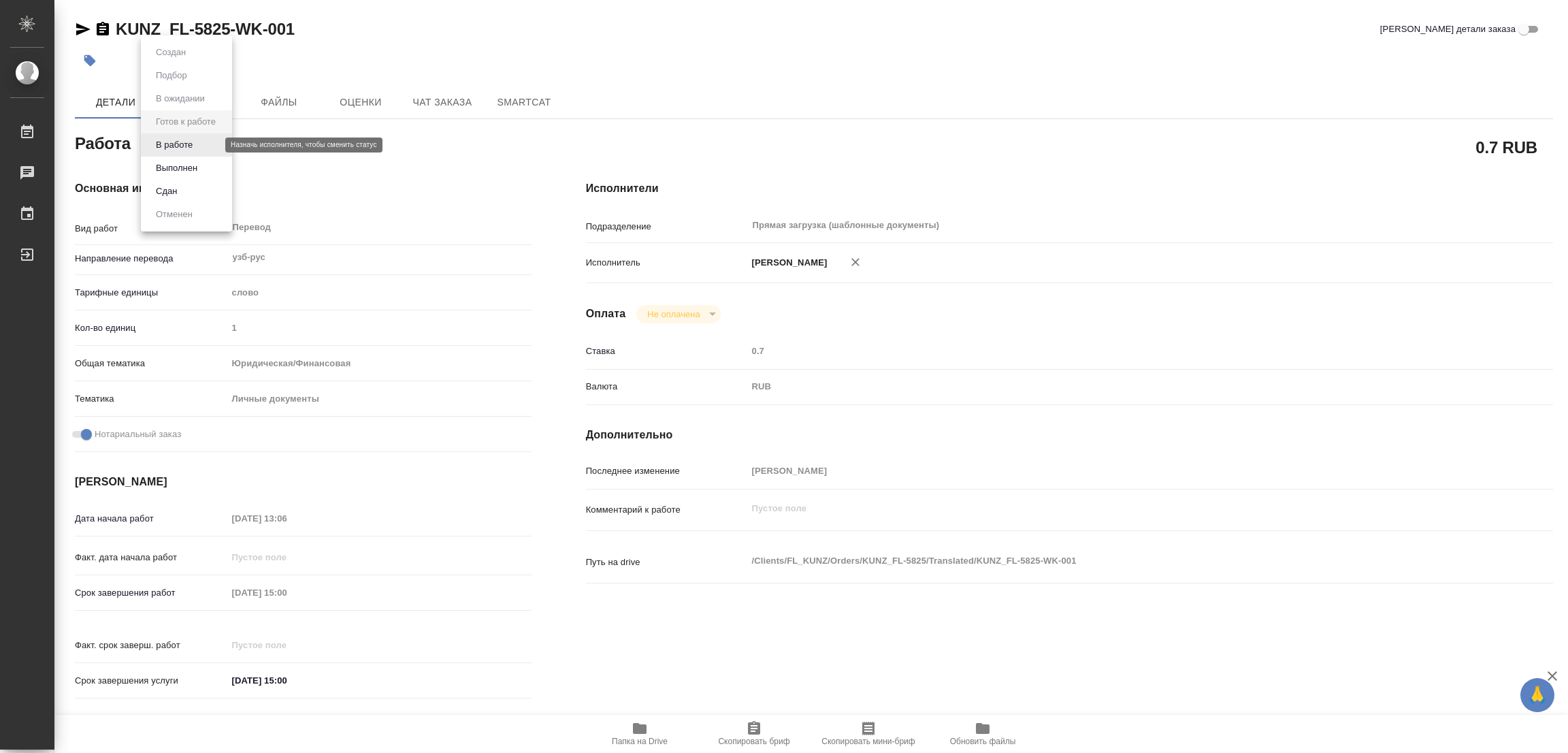
click at [173, 145] on body "🙏 .cls-1 fill:#fff; AWATERA [PERSON_NAME] Работы Чаты График Выйти KUNZ_FL-5825…" at bounding box center [784, 376] width 1568 height 753
click at [165, 136] on li "В работе" at bounding box center [187, 145] width 91 height 23
type textarea "x"
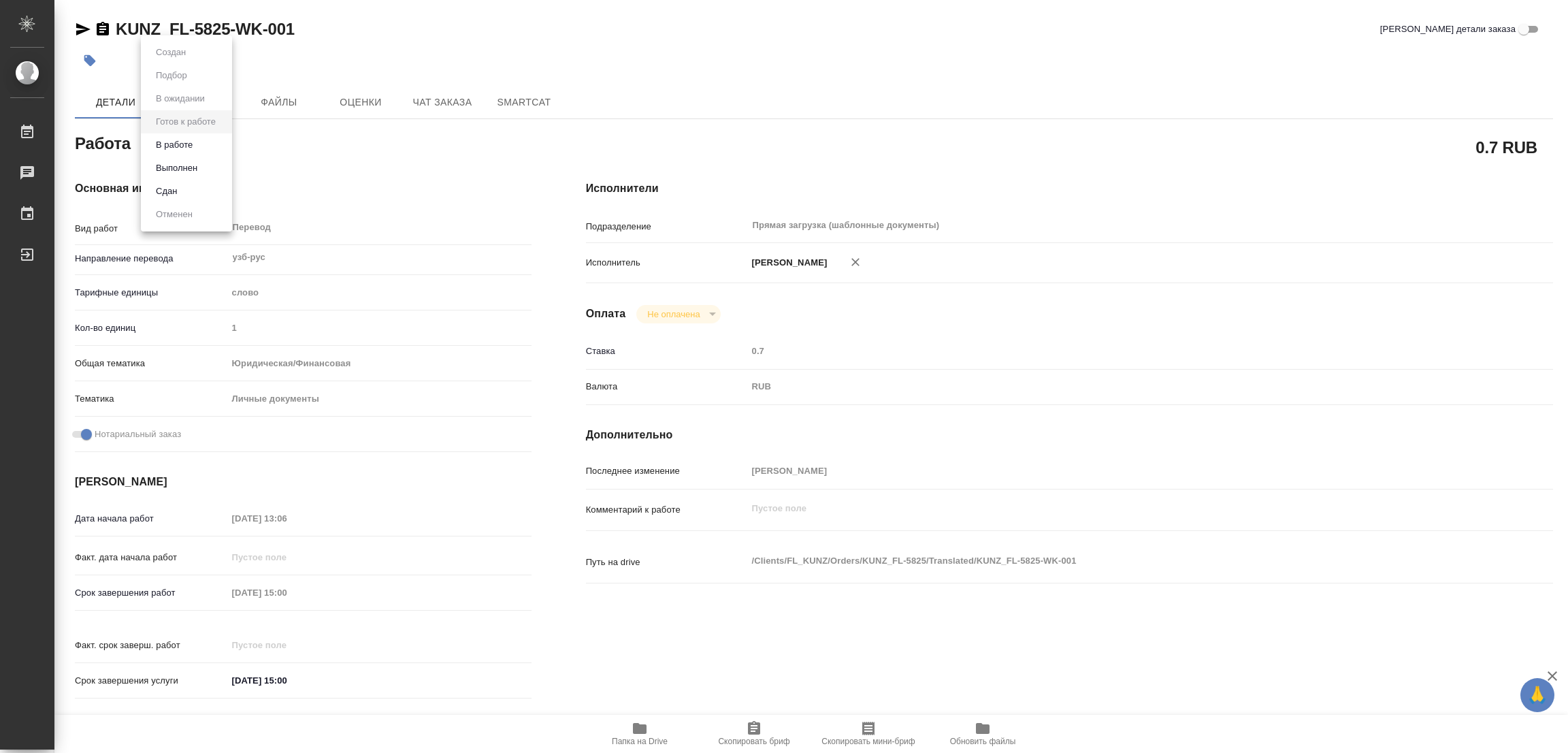
type textarea "x"
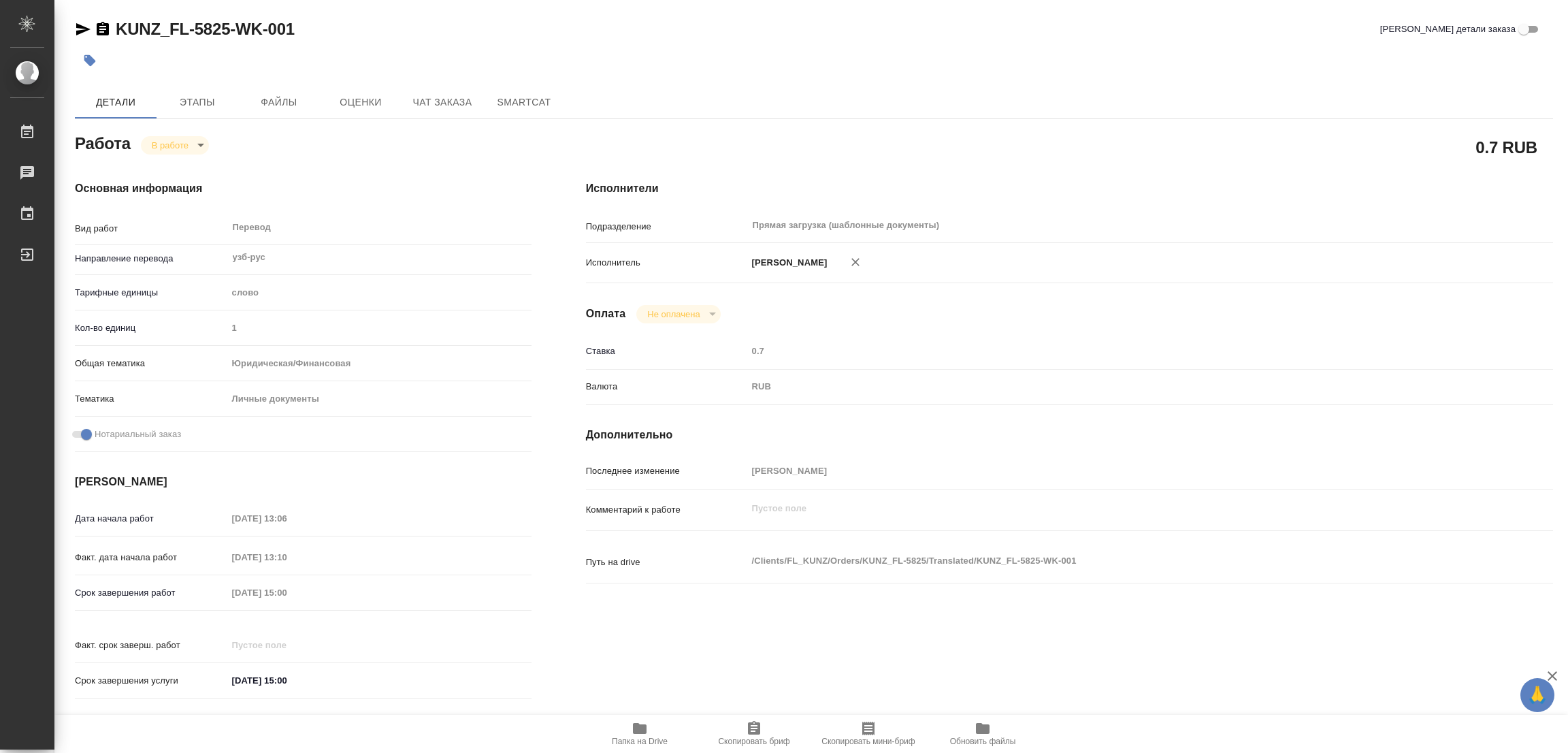
type textarea "x"
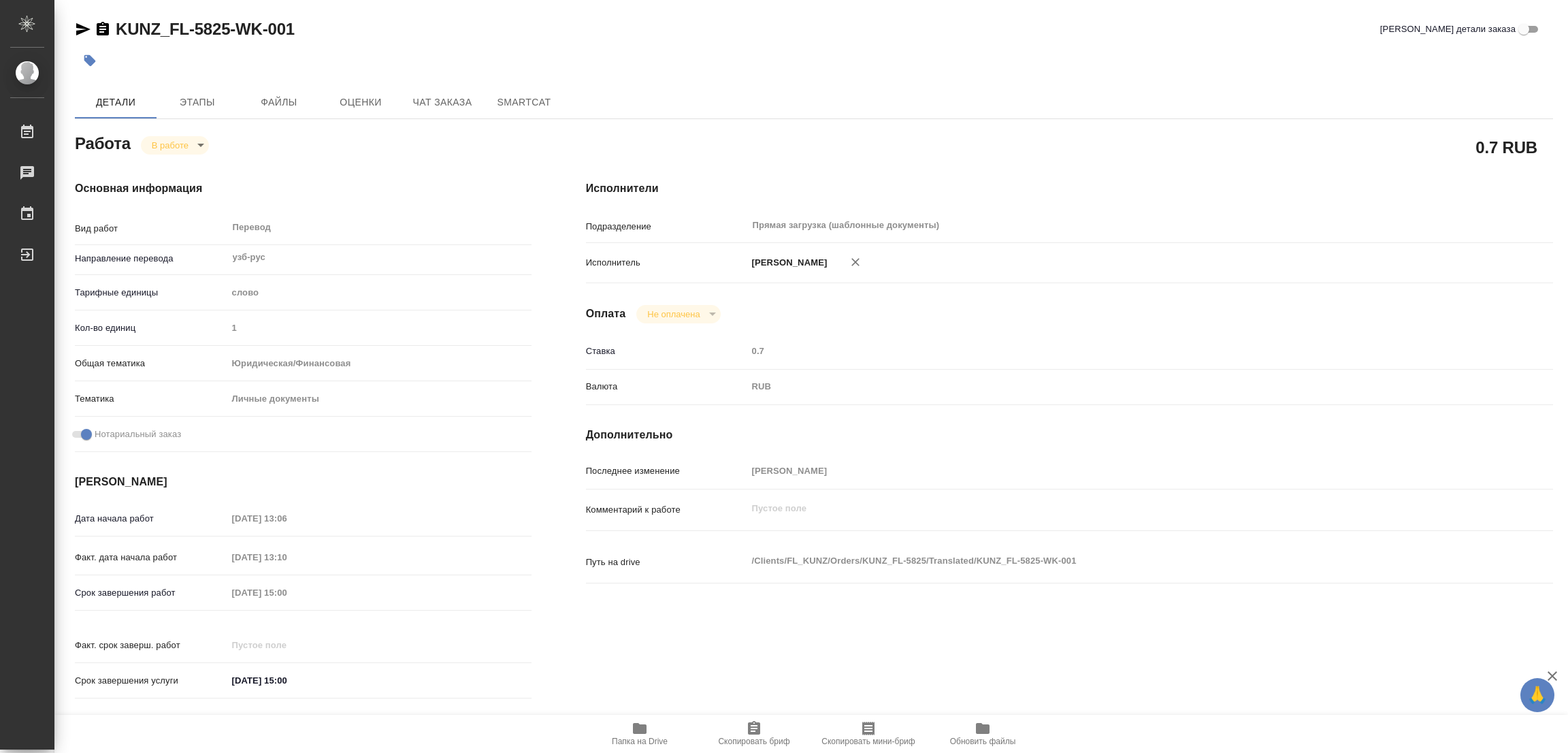
type textarea "x"
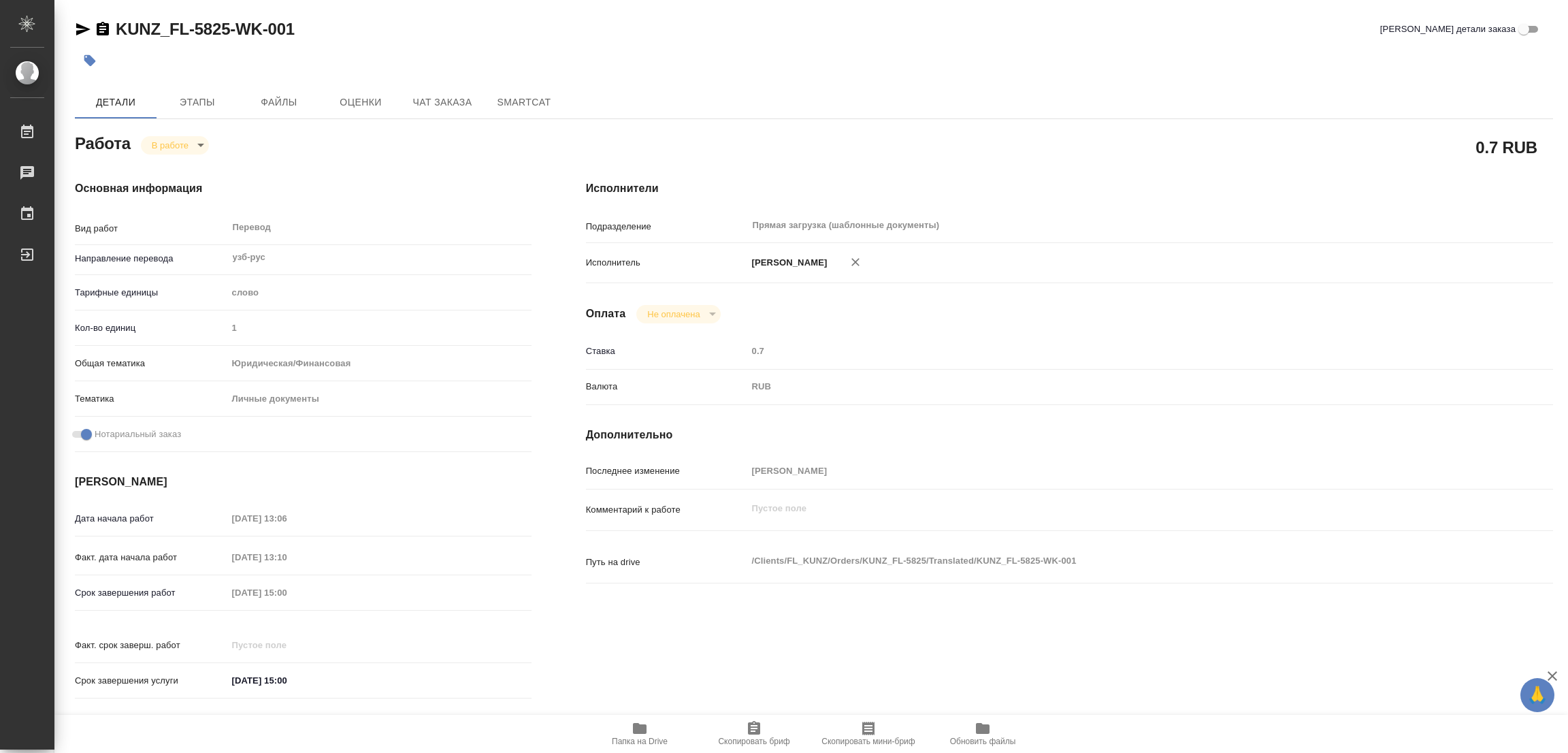
type textarea "x"
click at [644, 728] on icon "button" at bounding box center [640, 728] width 14 height 11
drag, startPoint x: 113, startPoint y: 17, endPoint x: 230, endPoint y: 38, distance: 118.9
click at [230, 38] on div "KUNZ_FL-5825-WK-001 Кратко детали заказа Детали Этапы Файлы Оценки Чат заказа S…" at bounding box center [814, 571] width 1493 height 1142
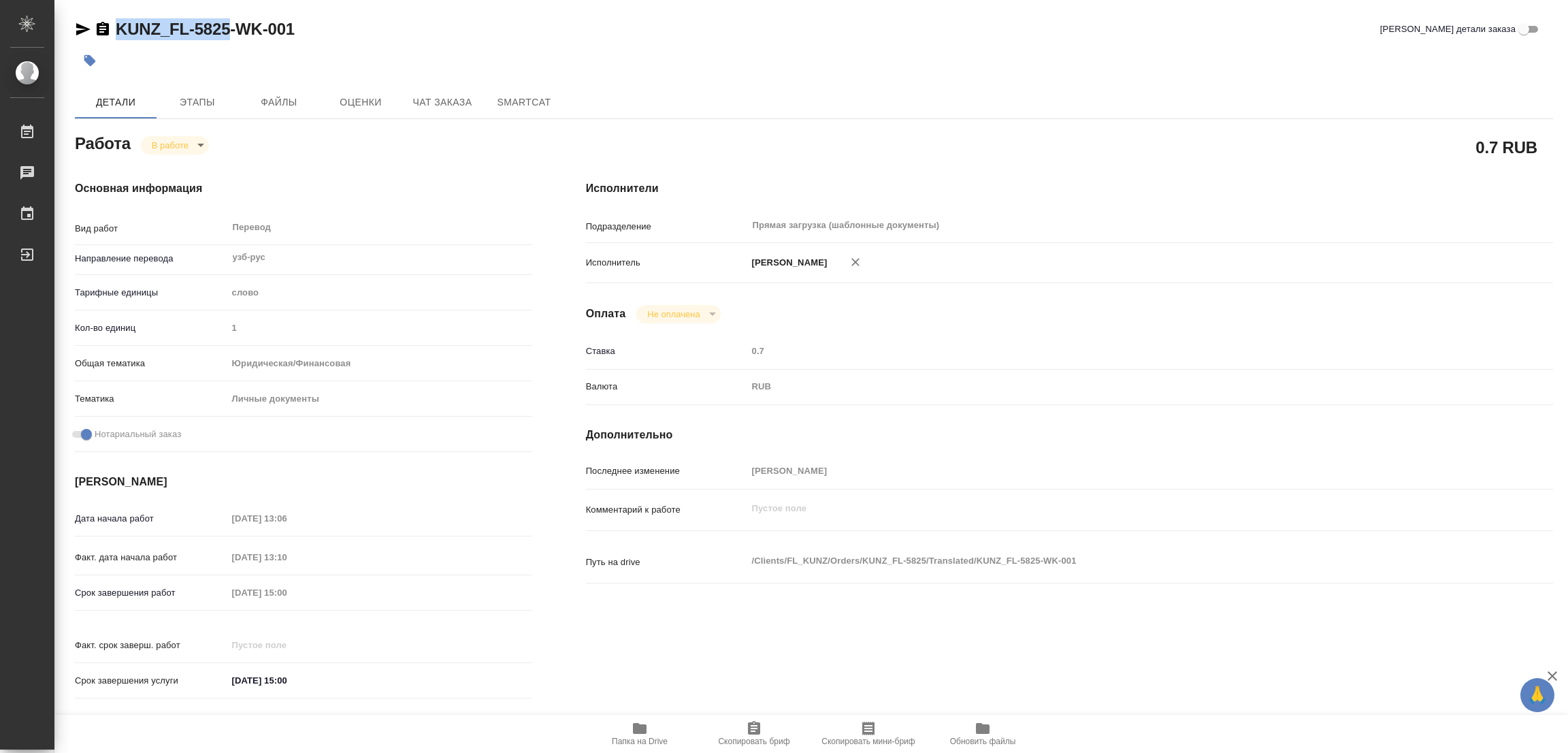
copy link "KUNZ_FL-5825"
click at [762, 736] on span "Скопировать бриф" at bounding box center [754, 741] width 71 height 9
copy link "KUNZ_FL-5825"
type textarea "x"
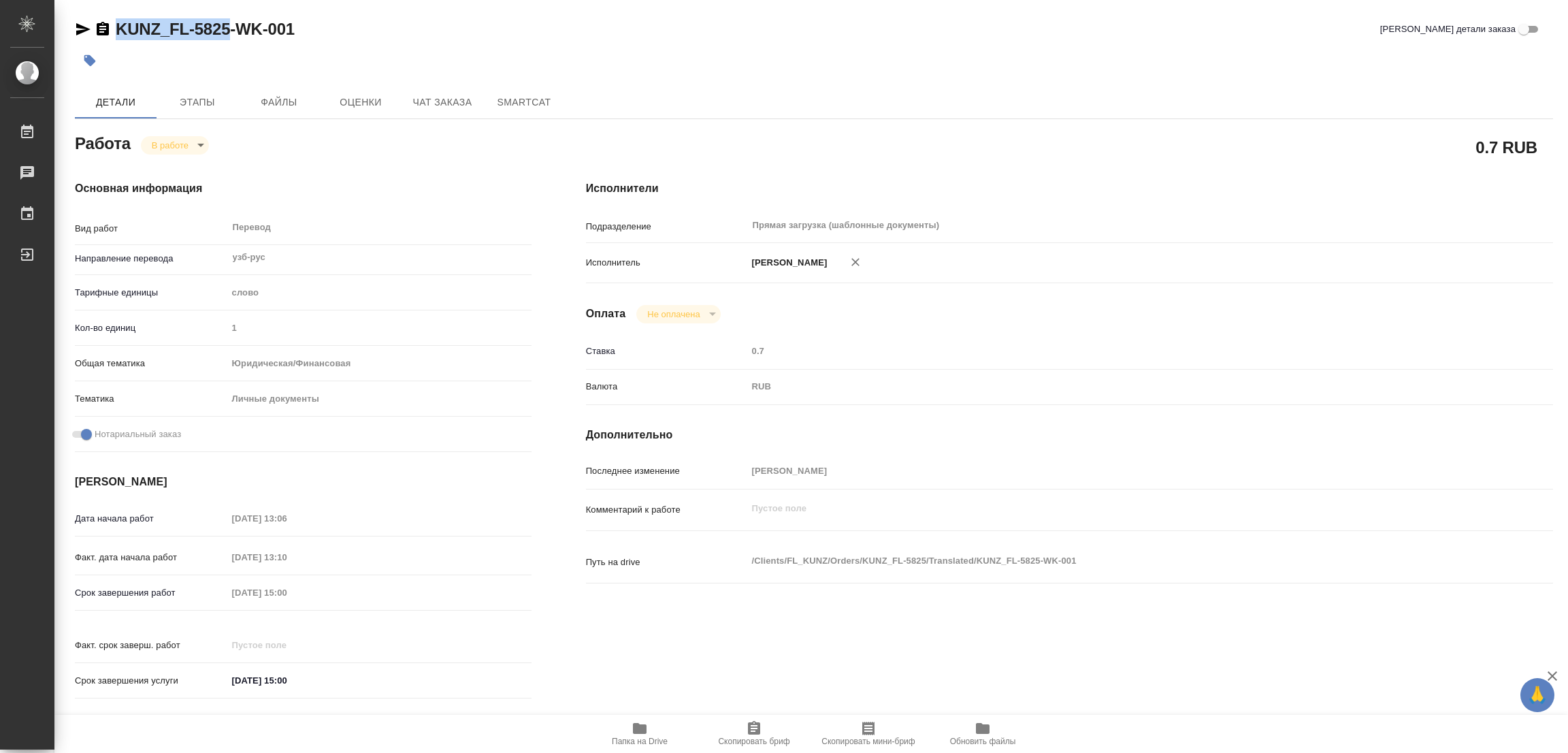
type textarea "x"
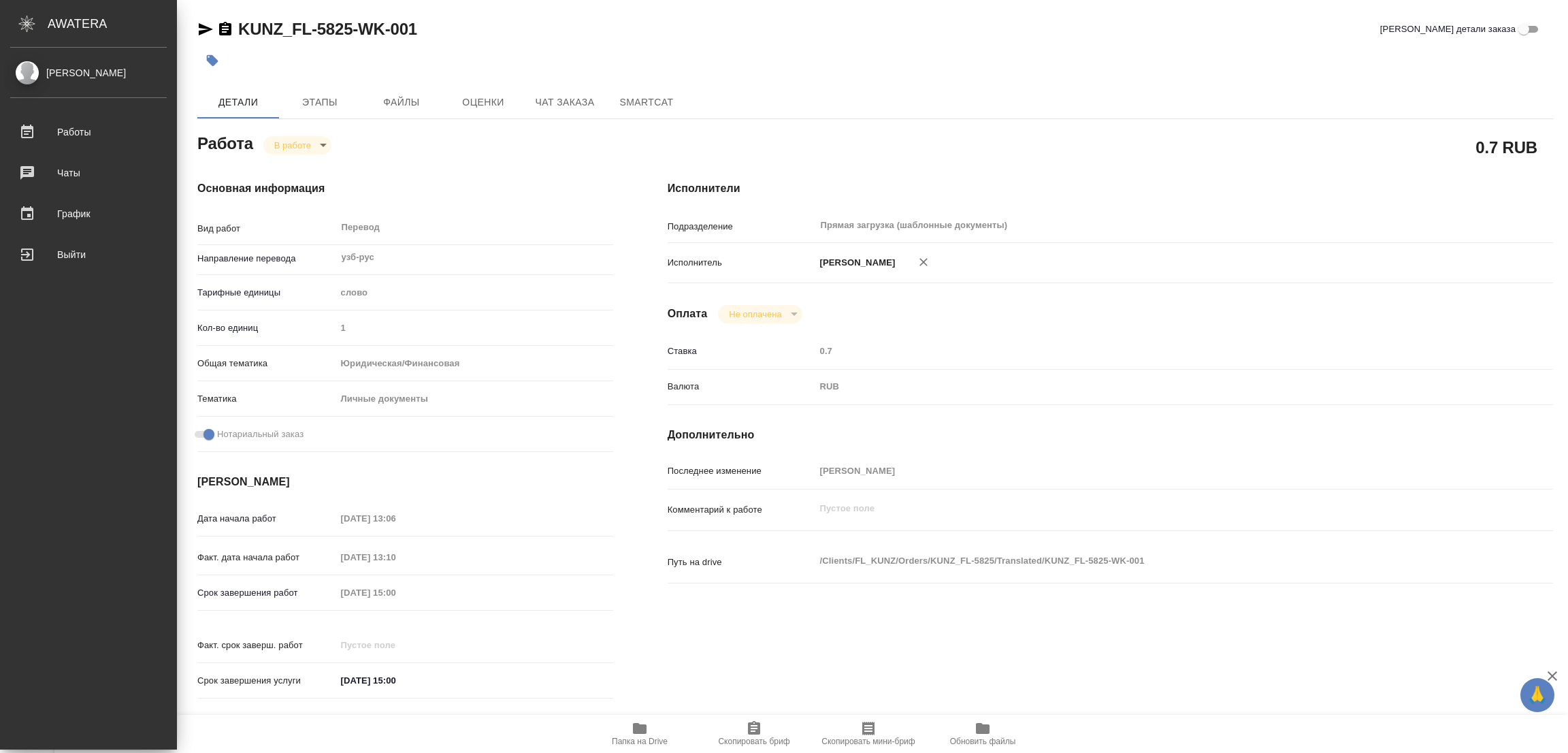
type textarea "x"
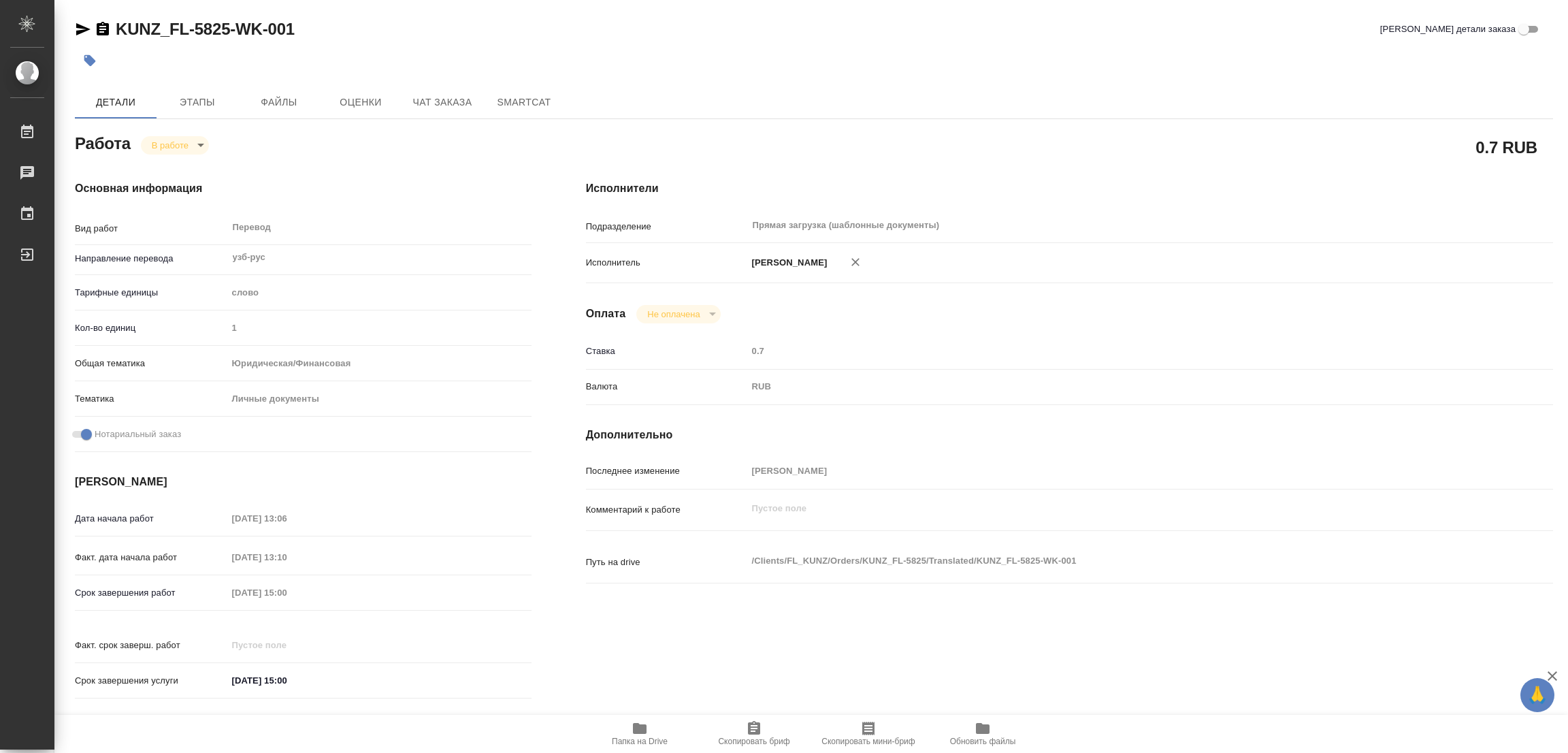
click at [127, 561] on div "Дата начала работ 22.08.2025 13:06 Факт. дата начала работ 22.08.2025 13:10 Сро…" at bounding box center [303, 606] width 457 height 201
click at [228, 49] on div at bounding box center [567, 60] width 985 height 30
type textarea "x"
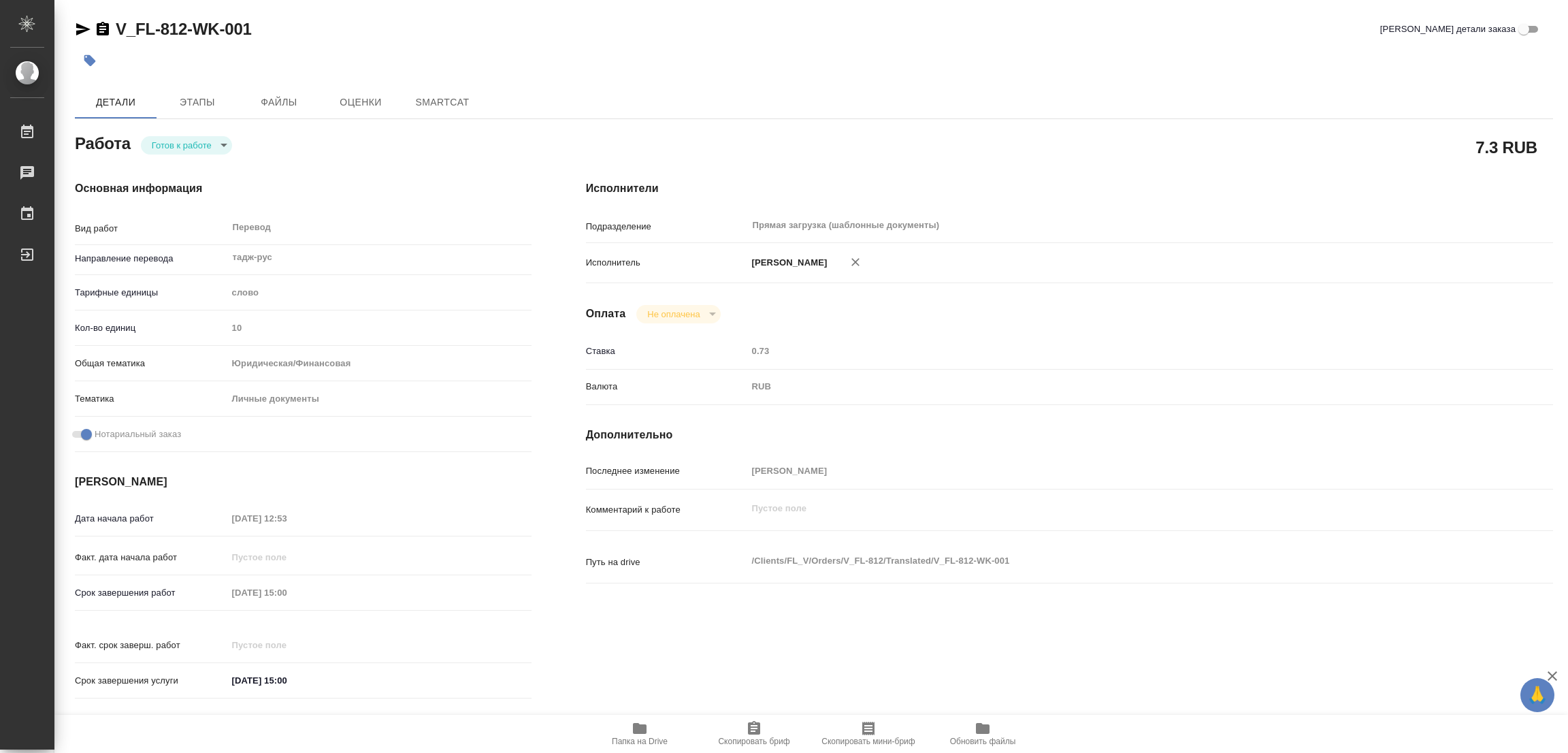
type textarea "x"
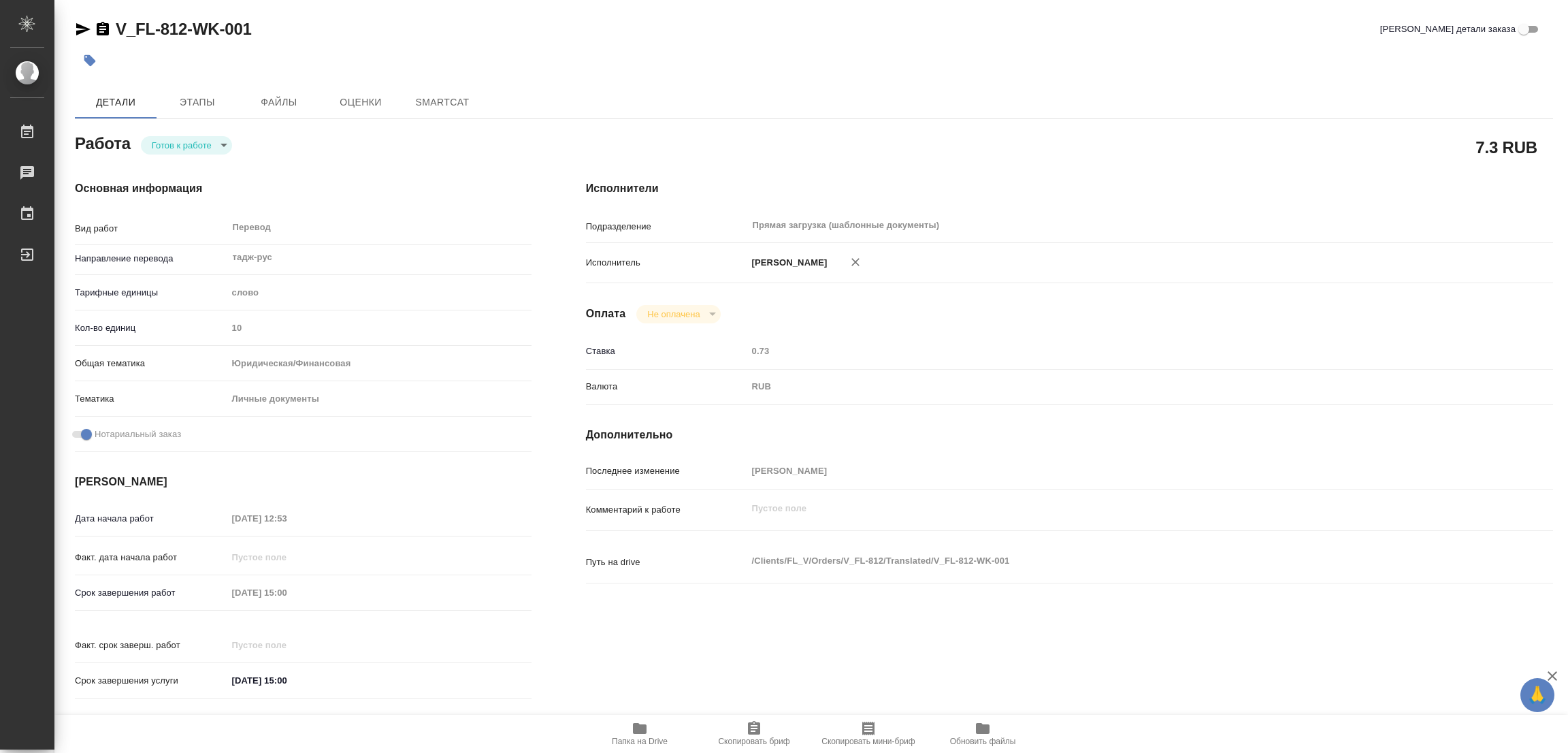
type textarea "x"
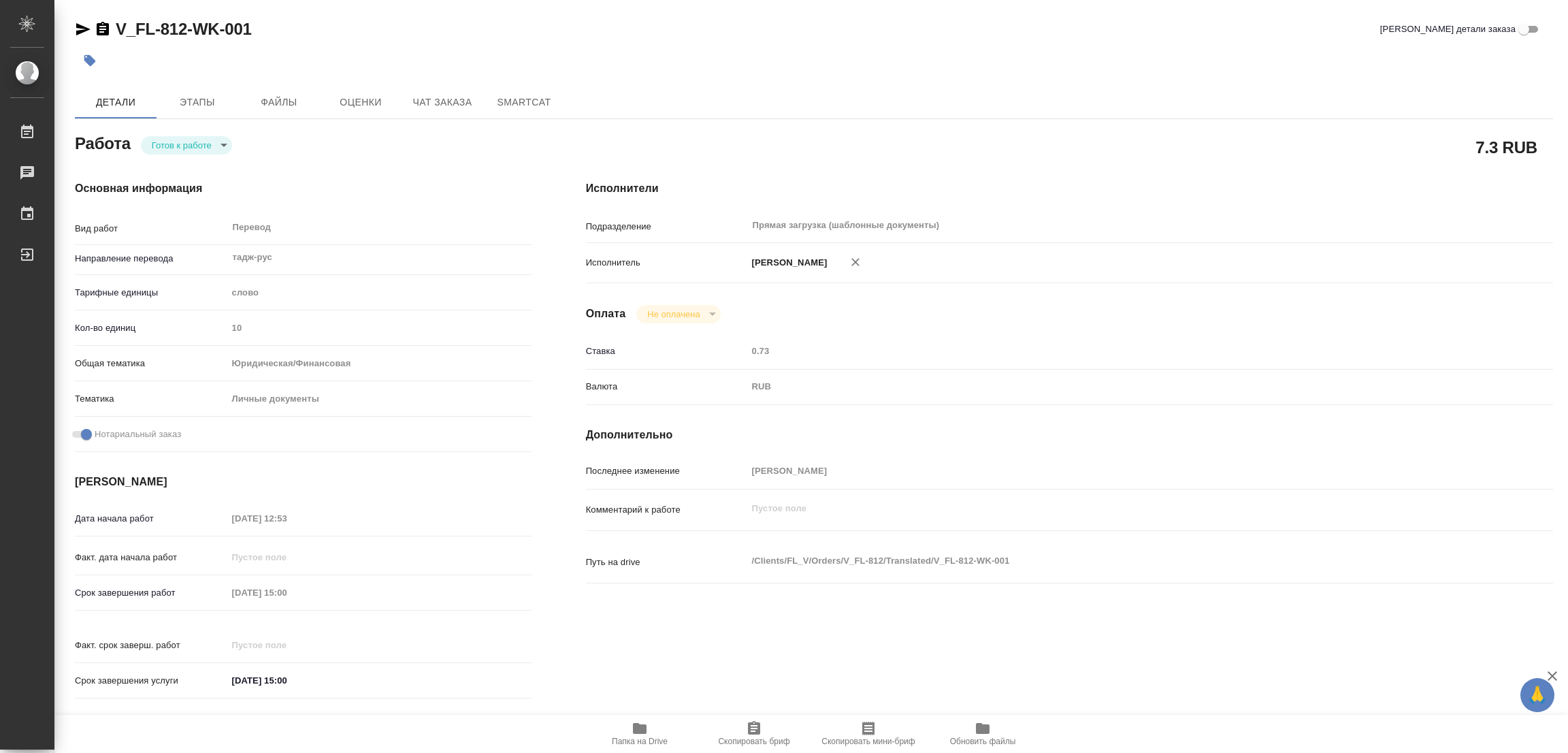
type textarea "x"
click at [191, 145] on body "🙏 .cls-1 fill:#fff; AWATERA [PERSON_NAME] Работы Чаты График Выйти V_FL-812-WK-…" at bounding box center [784, 376] width 1568 height 753
type textarea "x"
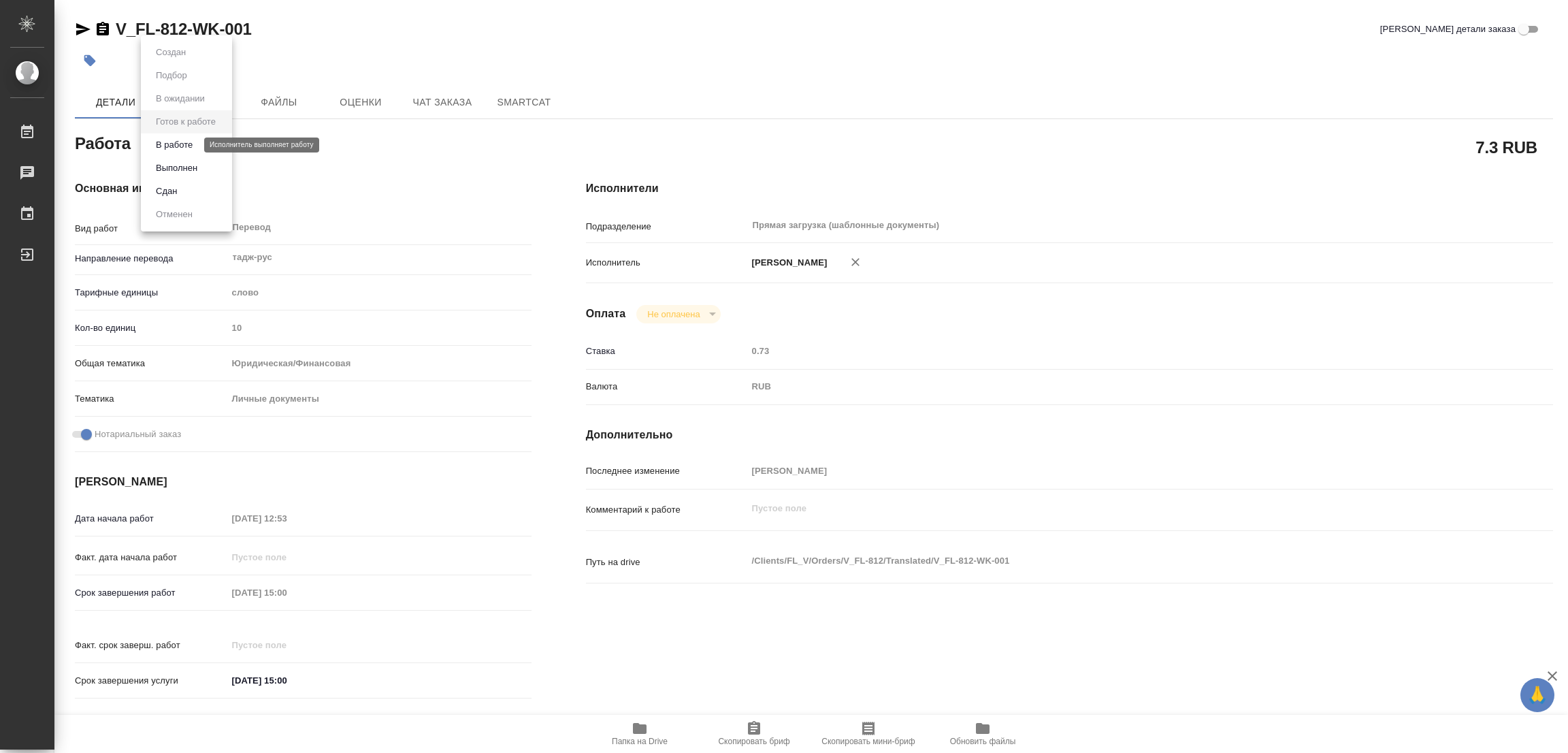
type textarea "x"
click at [191, 145] on button "В работе" at bounding box center [174, 145] width 45 height 15
type textarea "x"
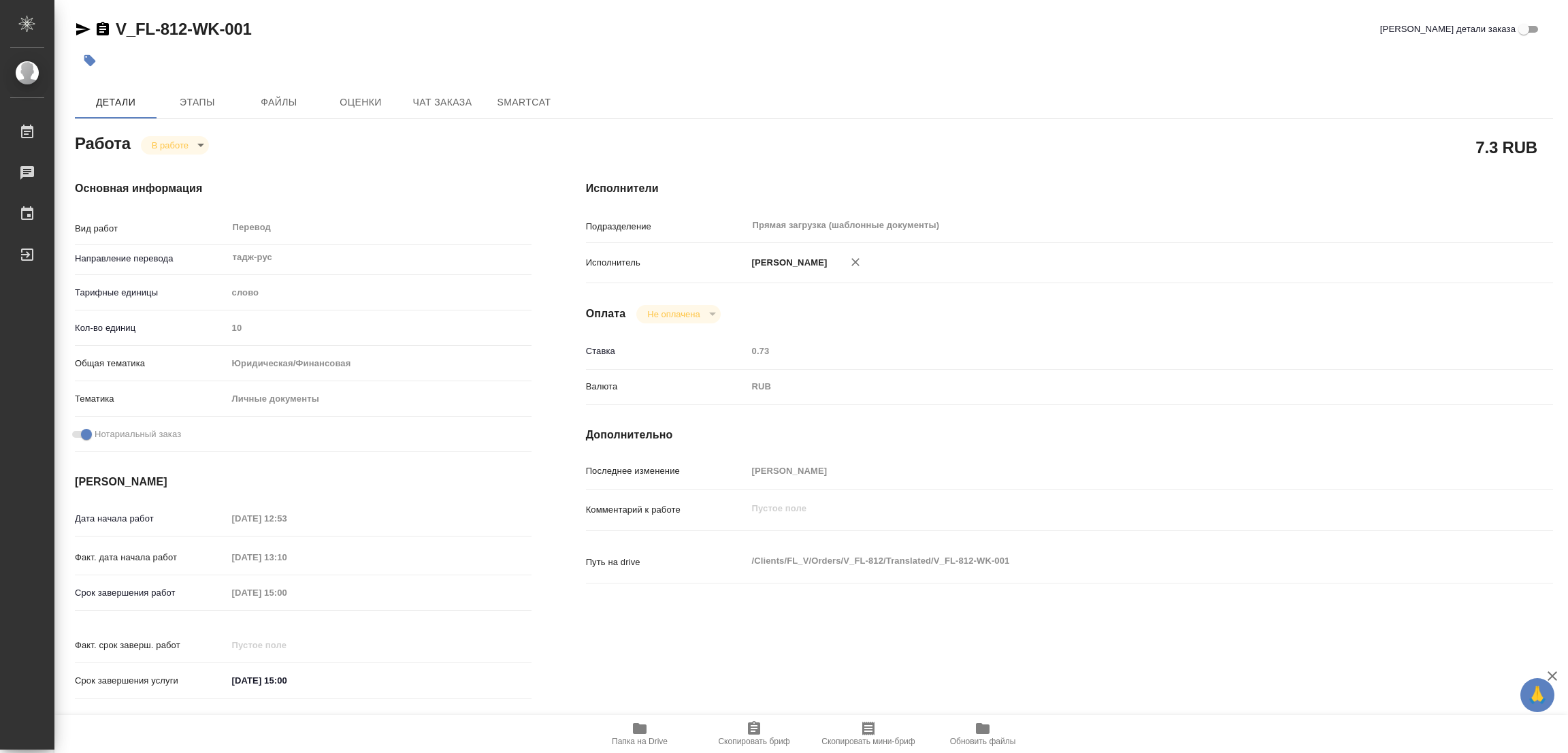
type textarea "x"
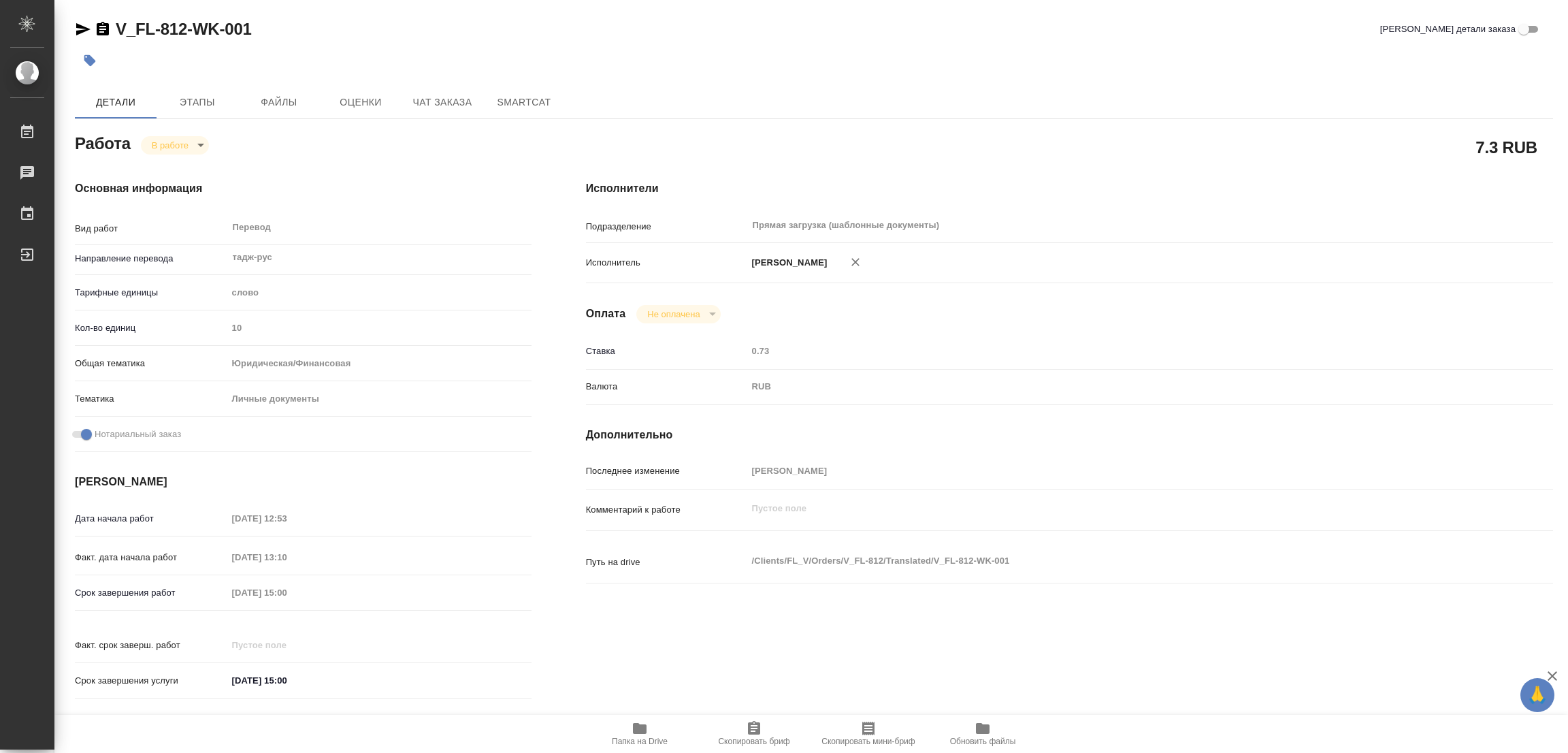
type textarea "x"
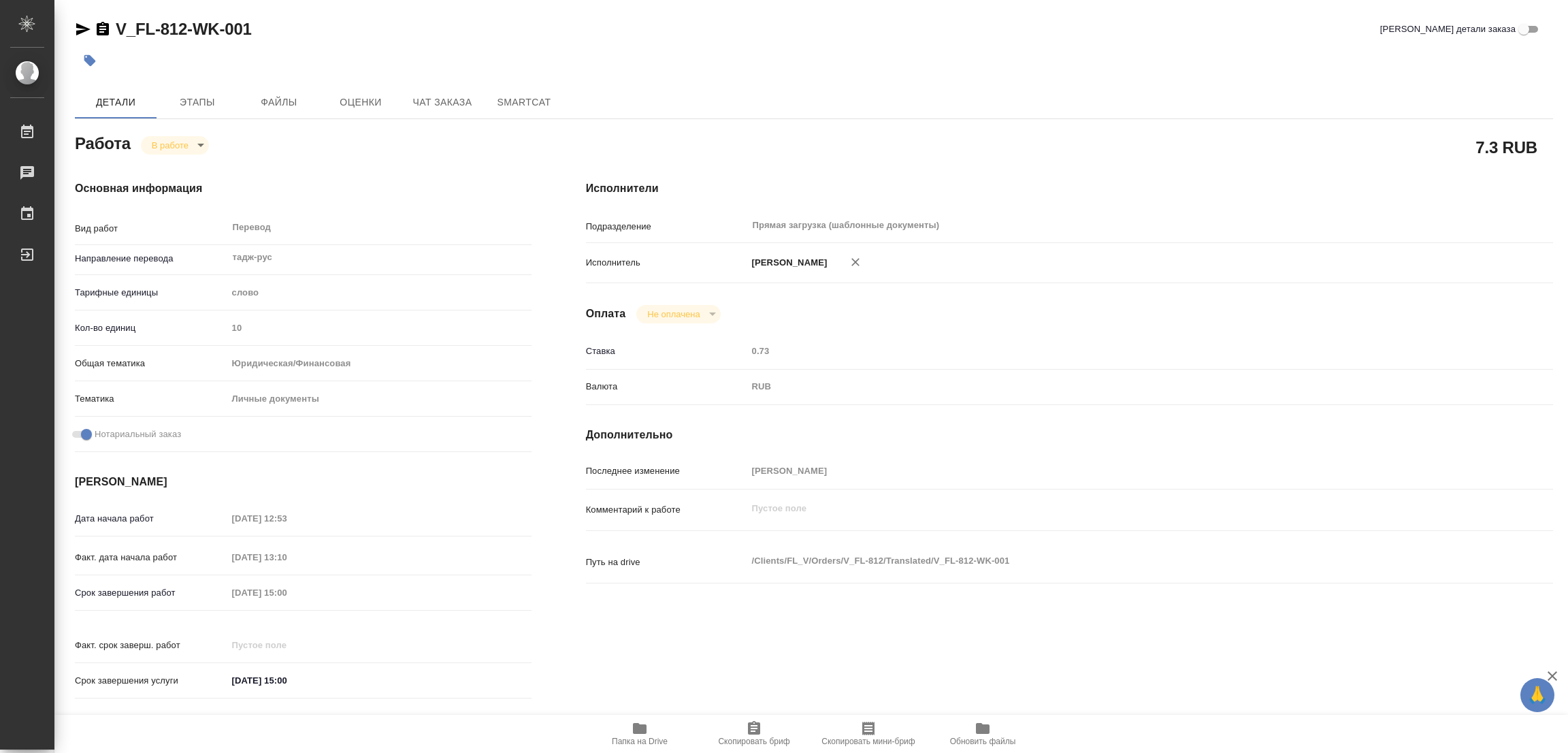
type textarea "x"
drag, startPoint x: 107, startPoint y: 9, endPoint x: 187, endPoint y: 28, distance: 82.2
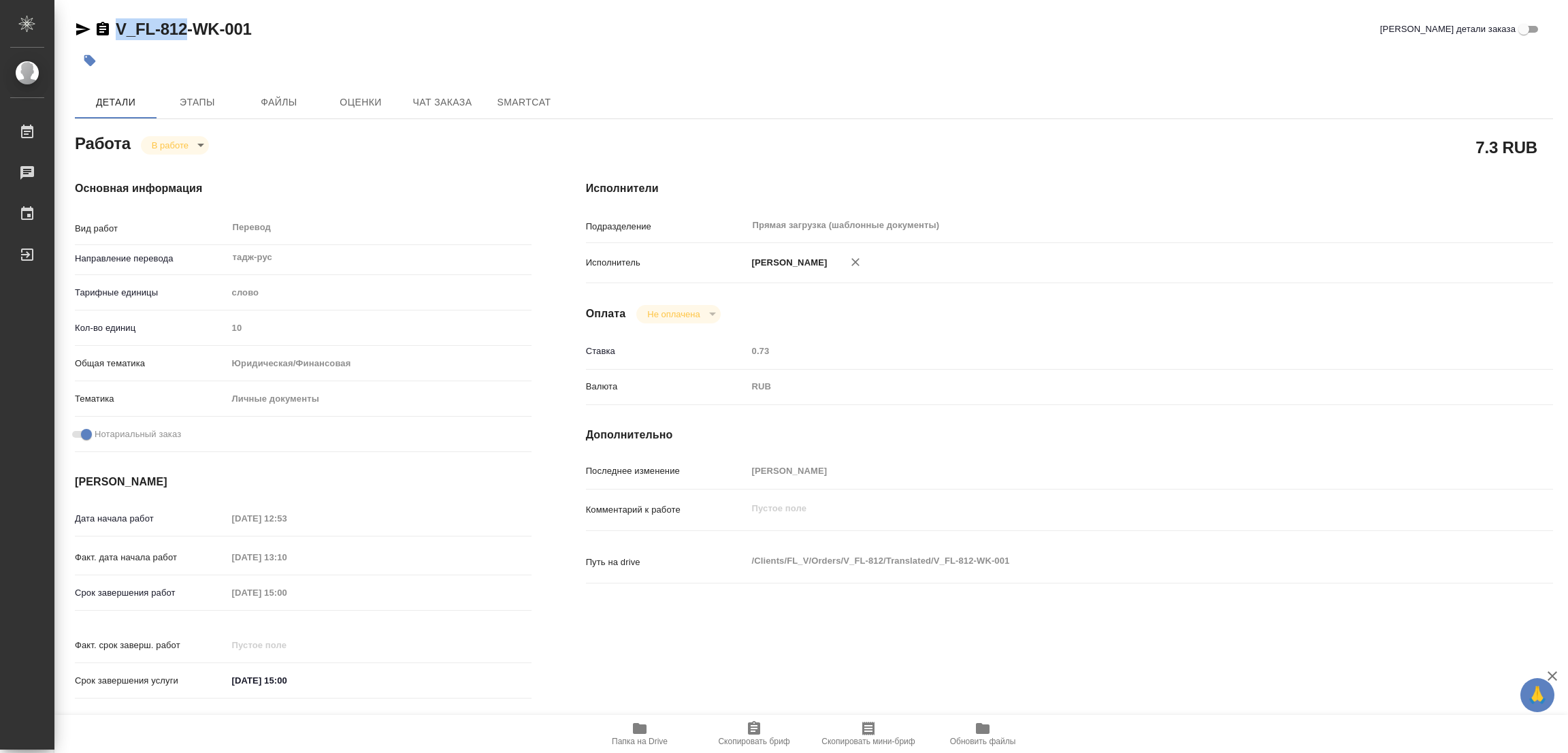
click at [187, 28] on div "V_FL-812-WK-001 Кратко детали заказа Детали Этапы Файлы Оценки Чат заказа Smart…" at bounding box center [814, 571] width 1493 height 1142
copy link "V_FL-812"
click at [763, 733] on span "Скопировать бриф" at bounding box center [754, 733] width 98 height 26
copy link "V_FL-812"
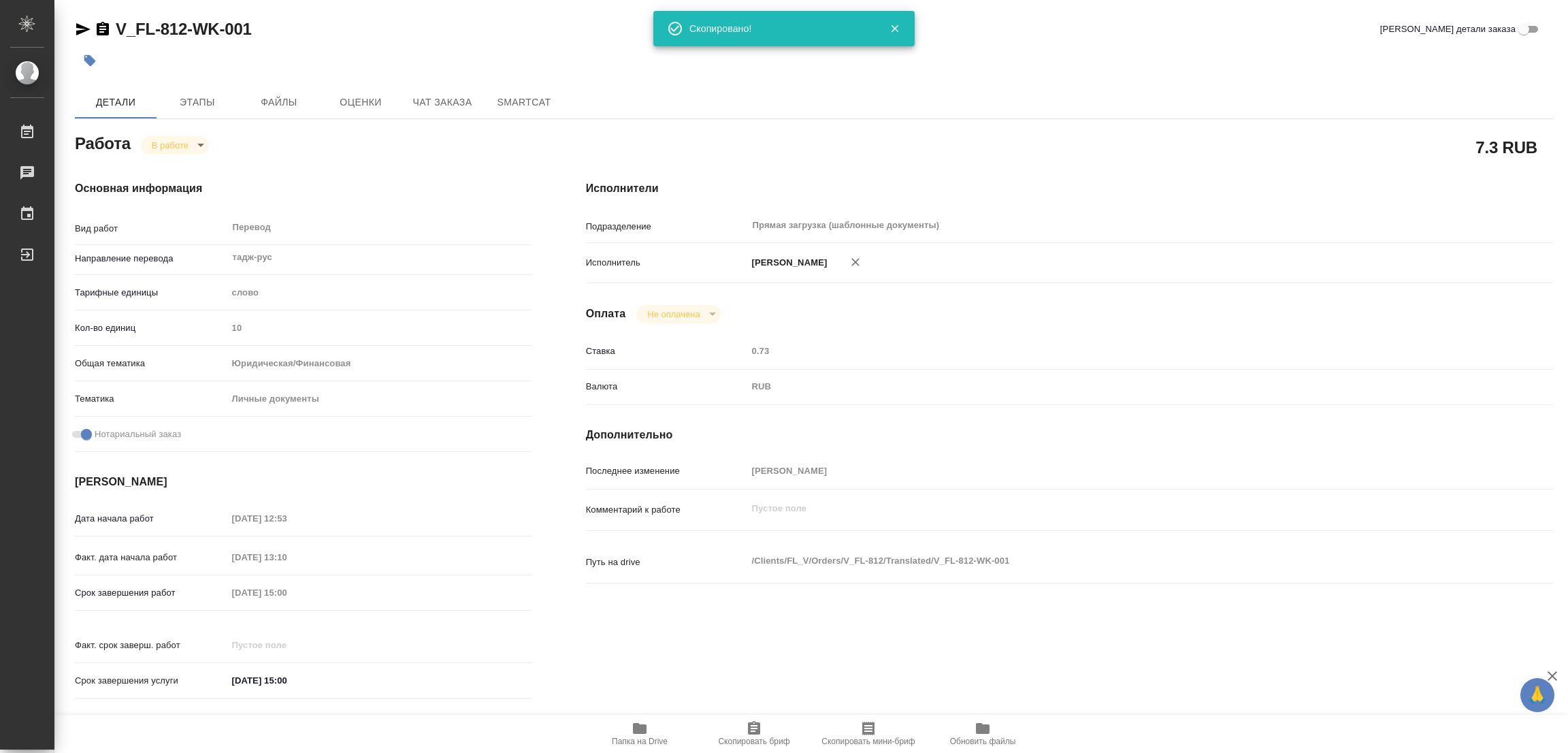
click at [1014, 180] on h4 "Исполнители" at bounding box center [1069, 188] width 967 height 16
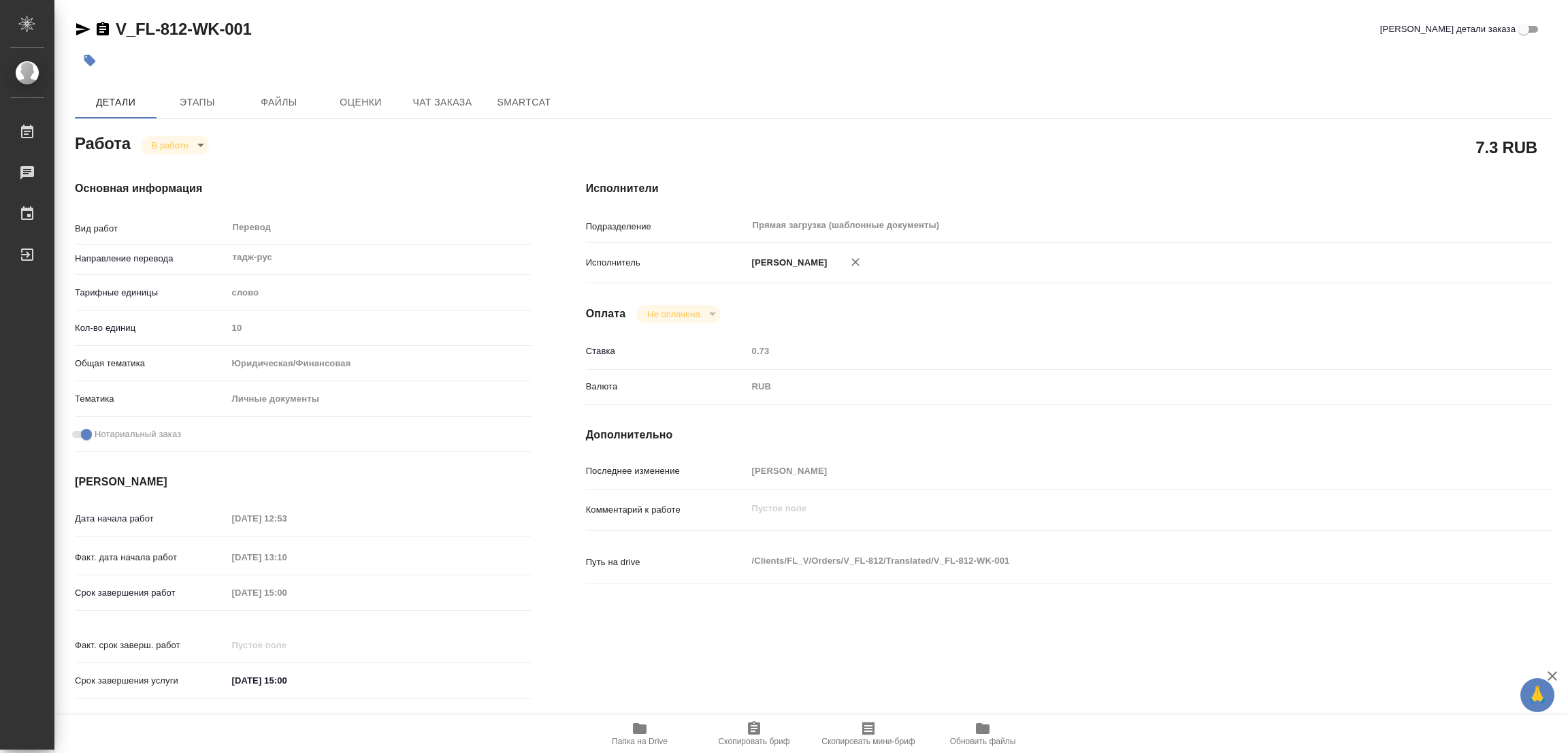
type textarea "x"
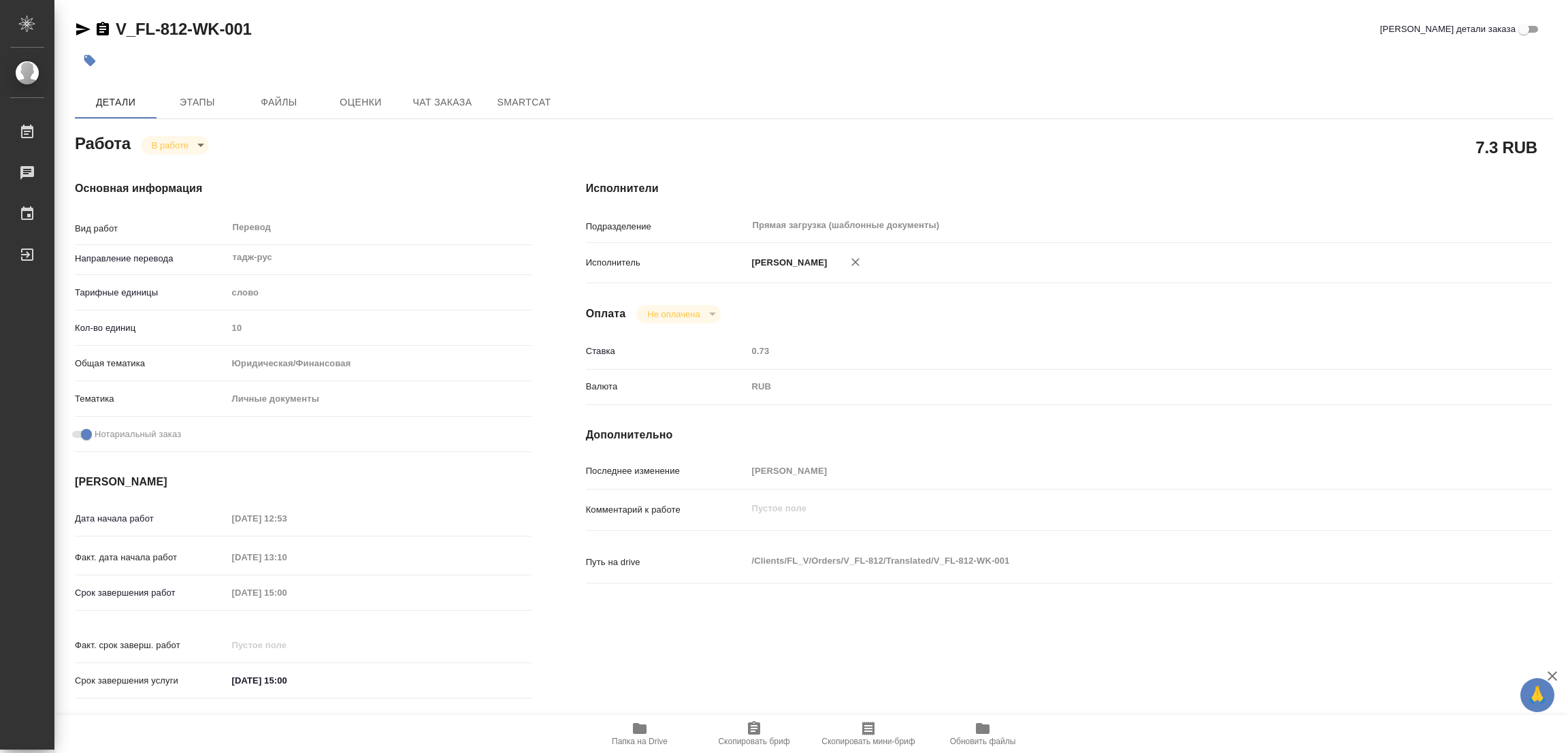
type textarea "x"
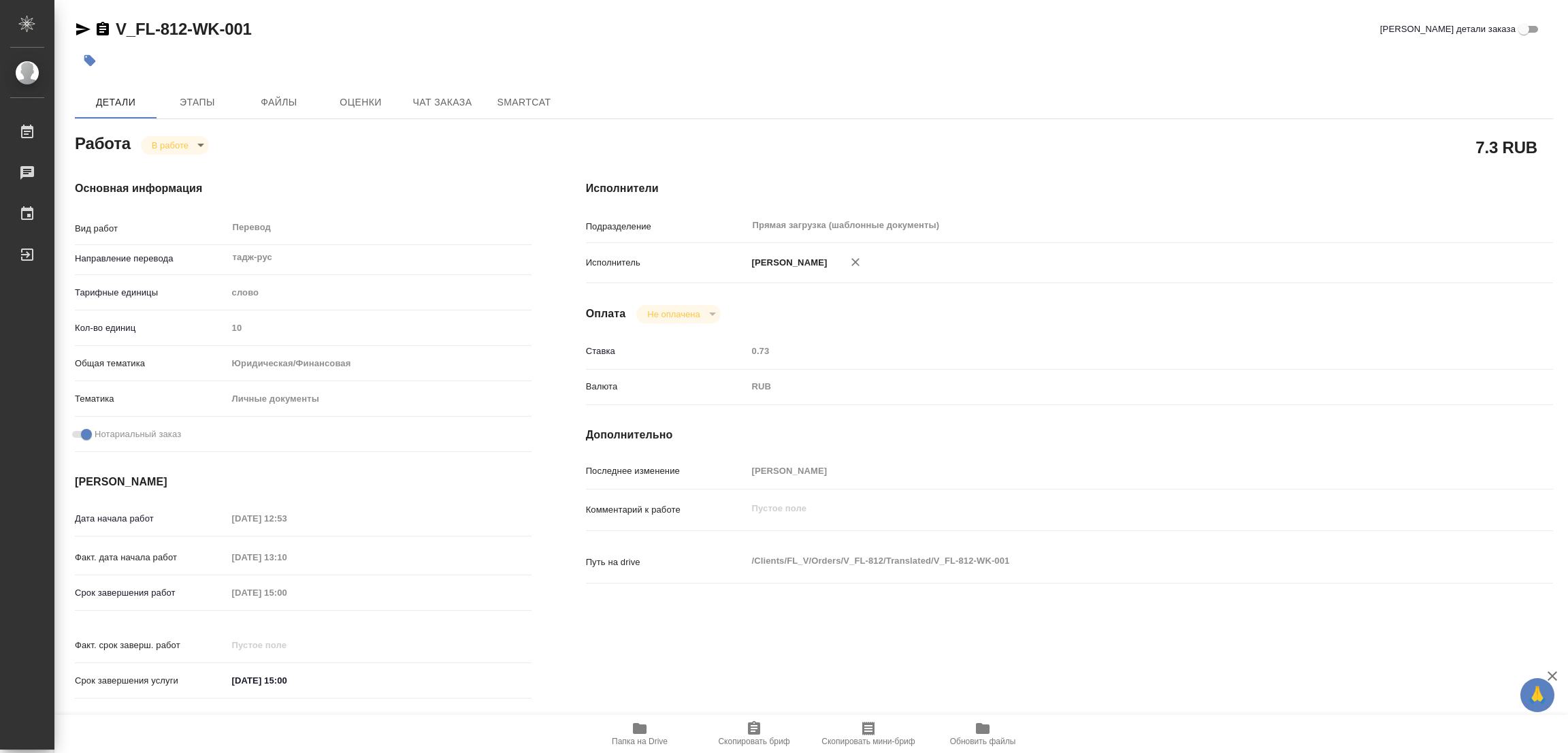
click at [105, 590] on div "Срок завершения работ 22.08.2025 15:00" at bounding box center [303, 593] width 457 height 24
type textarea "x"
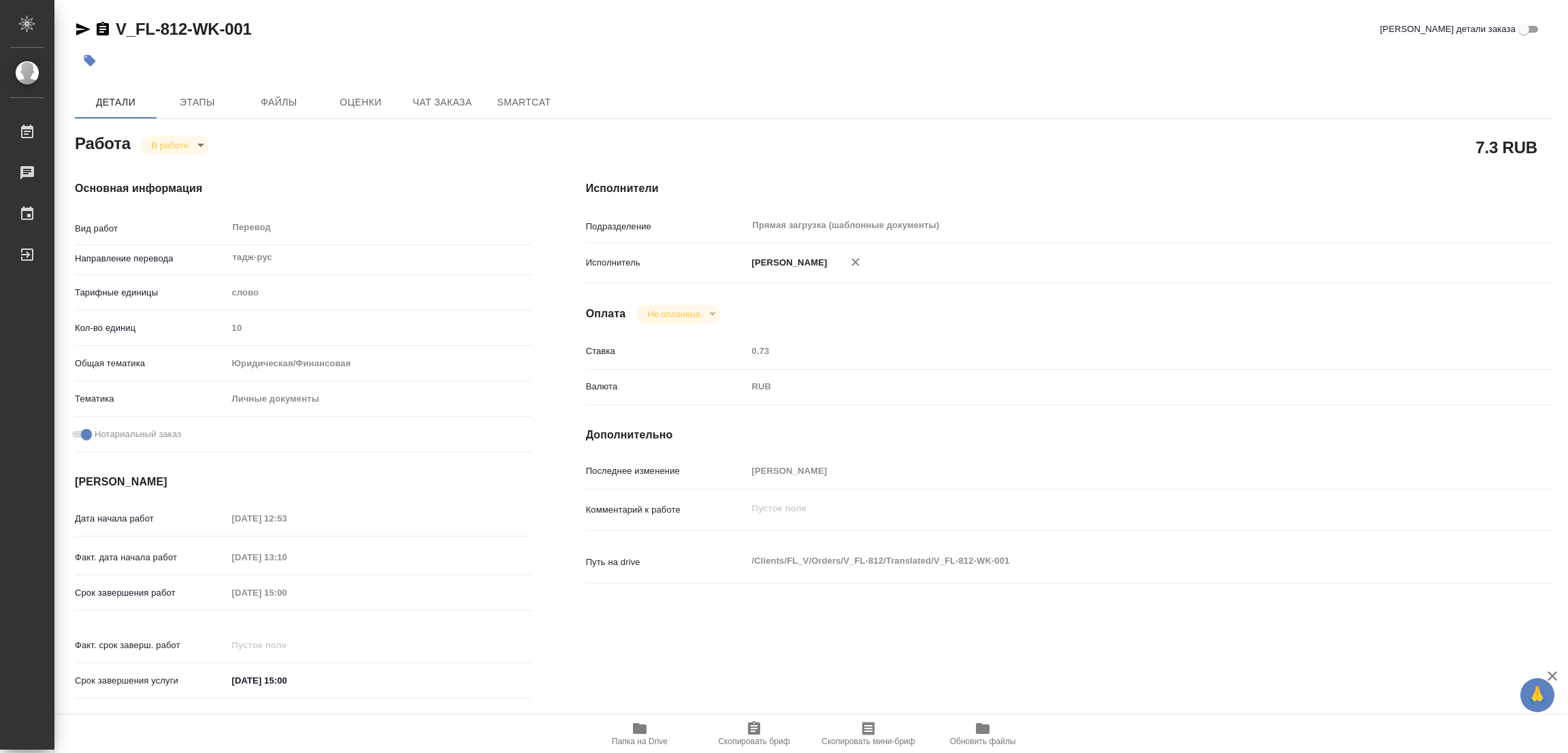
type textarea "x"
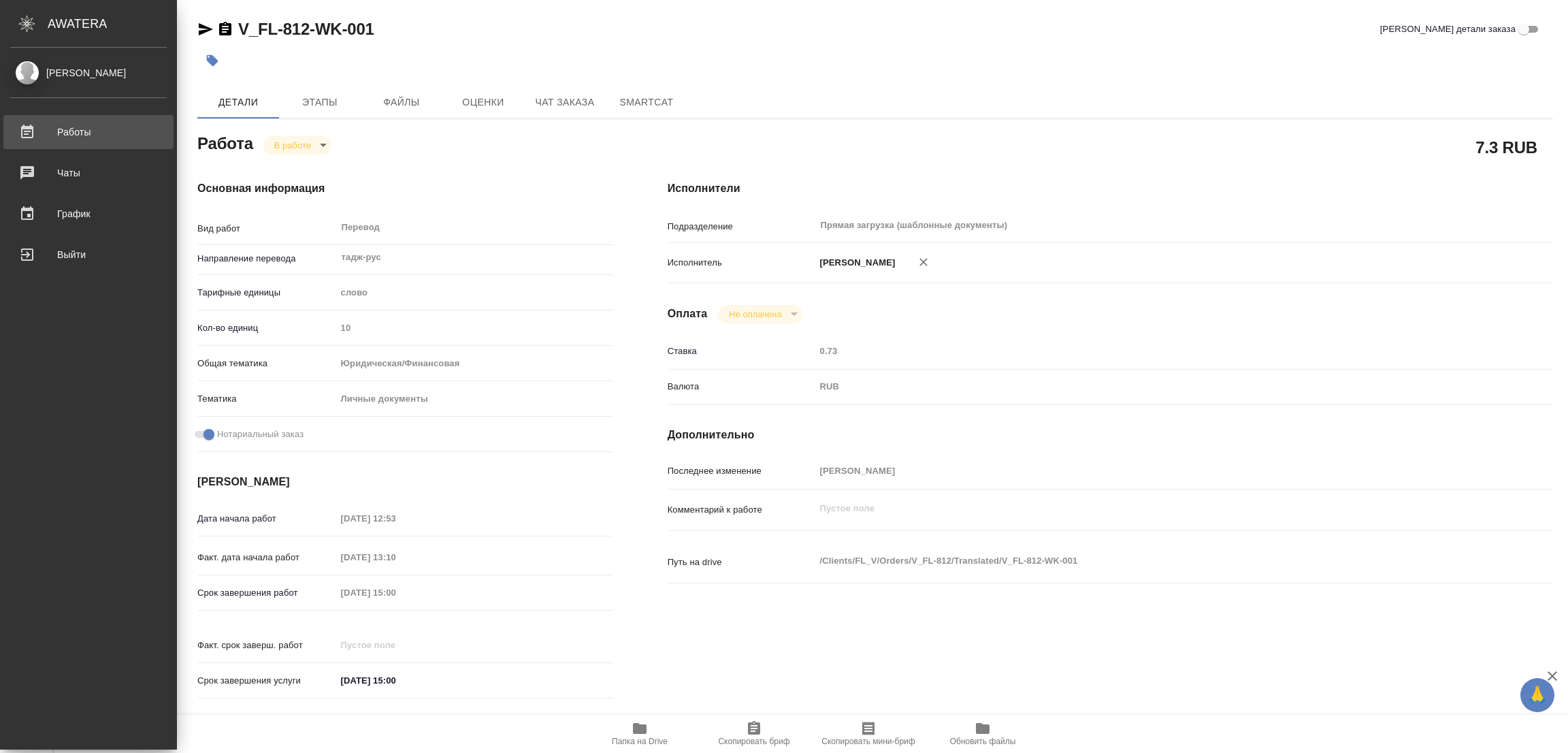
type textarea "x"
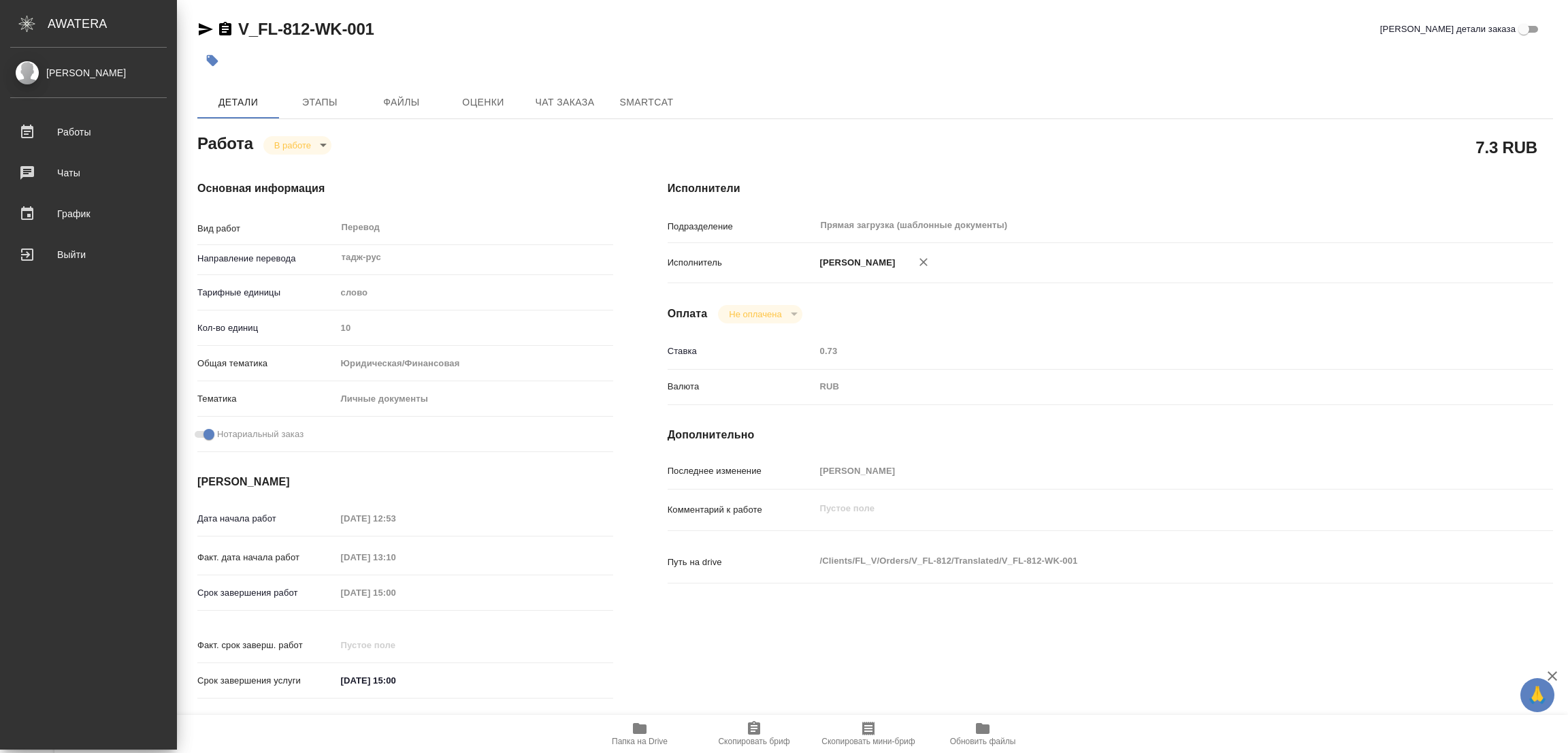
type textarea "x"
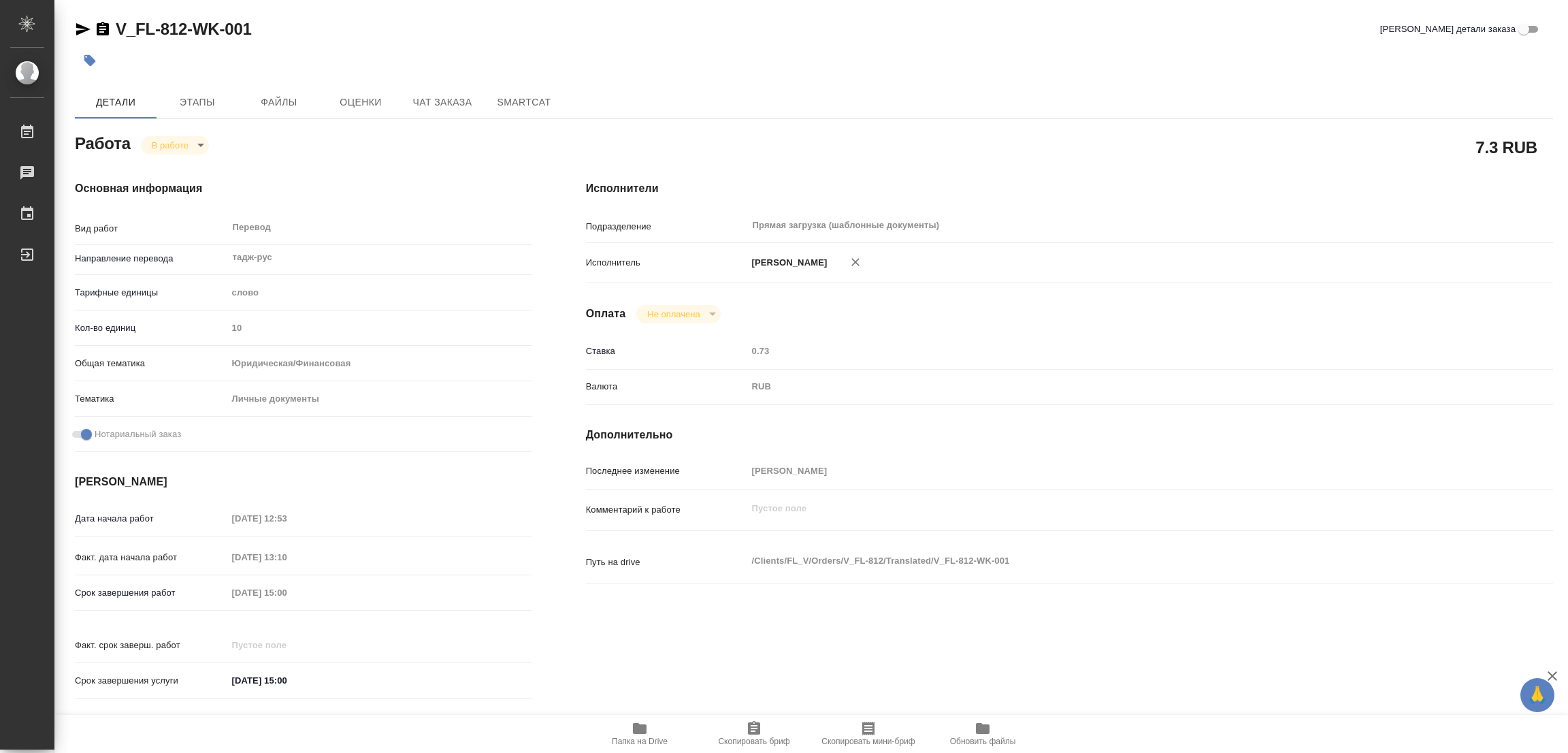
click at [413, 46] on div at bounding box center [567, 60] width 985 height 30
click at [136, 674] on p "Срок завершения услуги" at bounding box center [151, 680] width 152 height 14
click at [828, 68] on div at bounding box center [567, 60] width 985 height 30
click at [171, 140] on body "🙏 .cls-1 fill:#fff; AWATERA Popova Galina Работы 0 Чаты График Выйти V_FL-812-W…" at bounding box center [784, 376] width 1568 height 753
click at [177, 165] on button "Выполнен" at bounding box center [176, 168] width 49 height 15
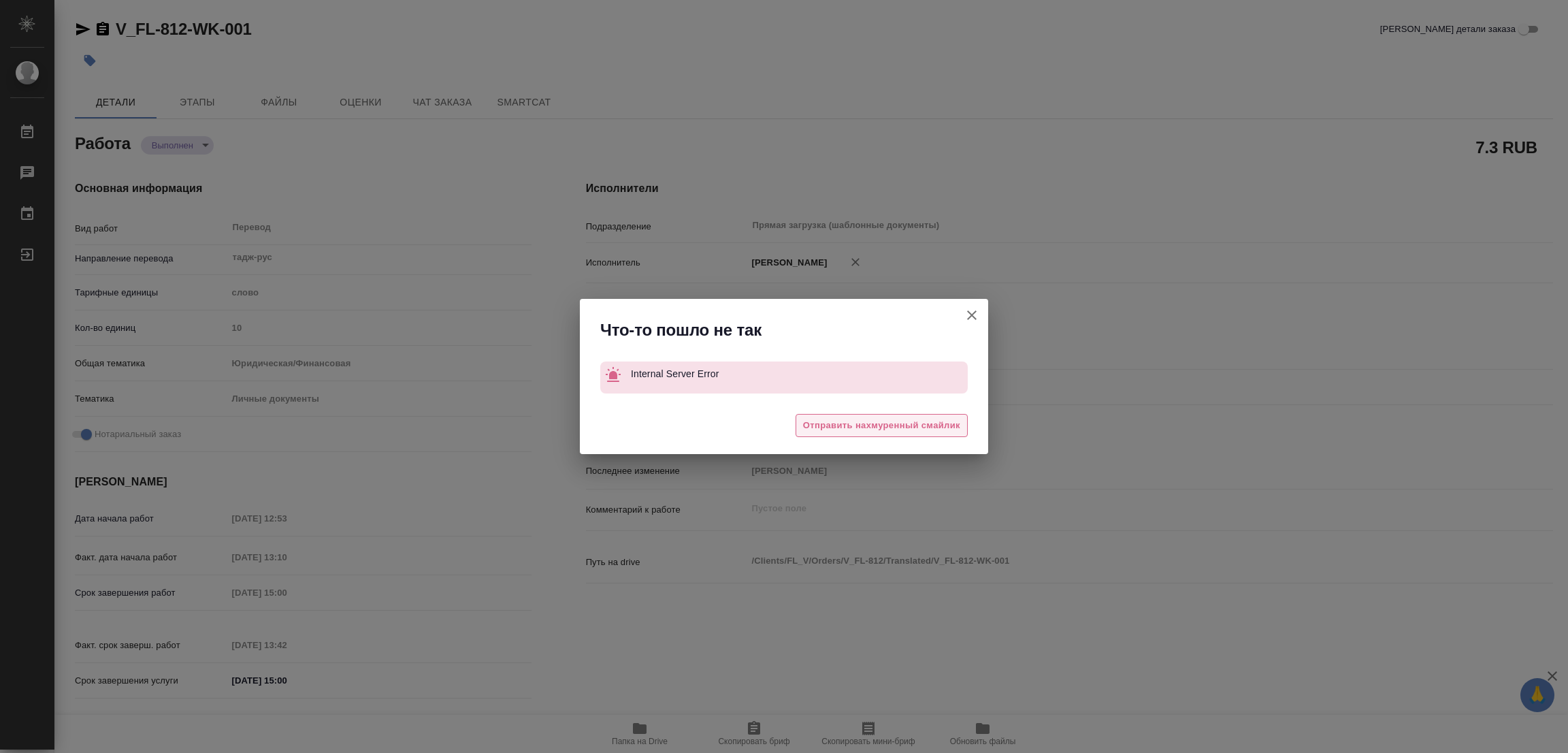
type textarea "x"
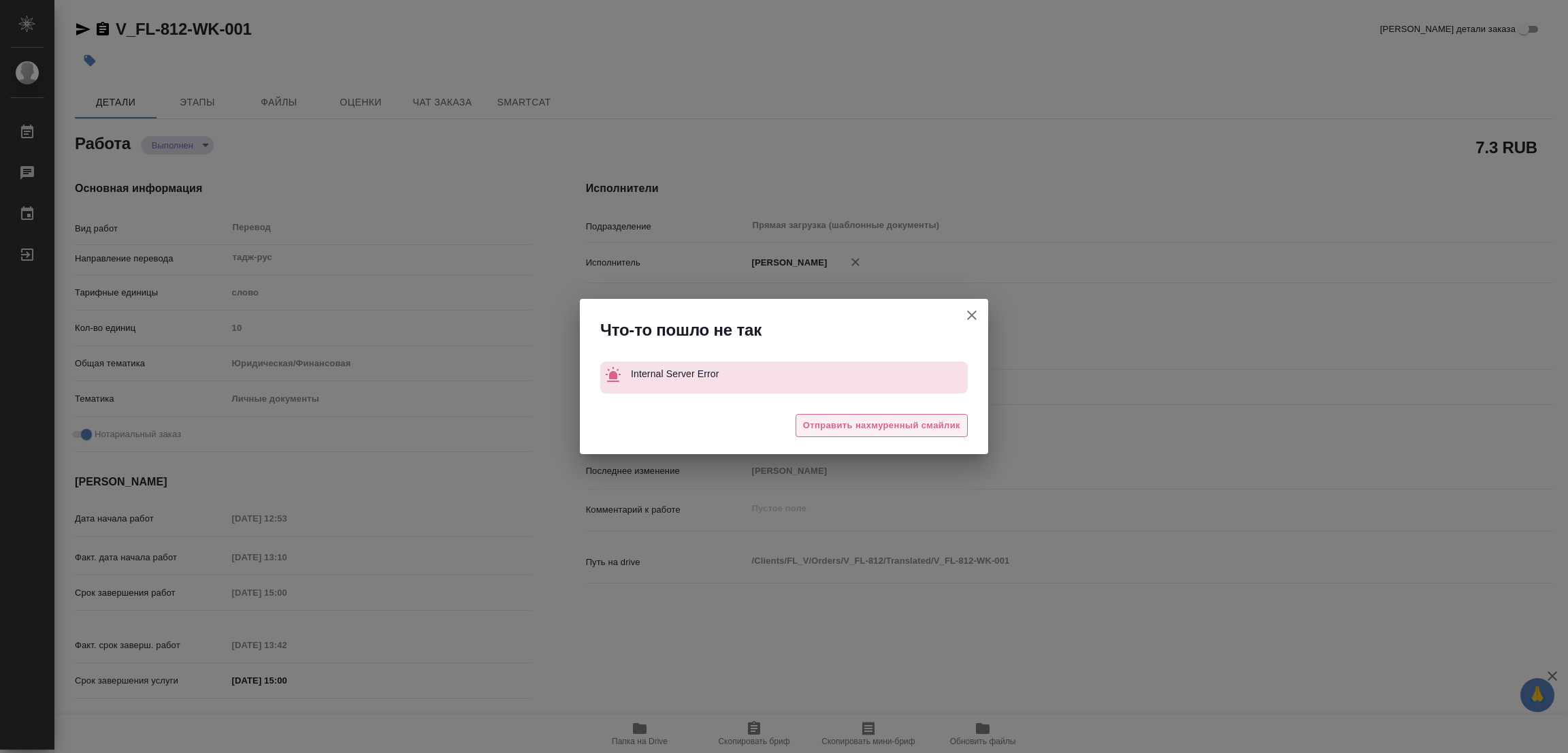
type textarea "x"
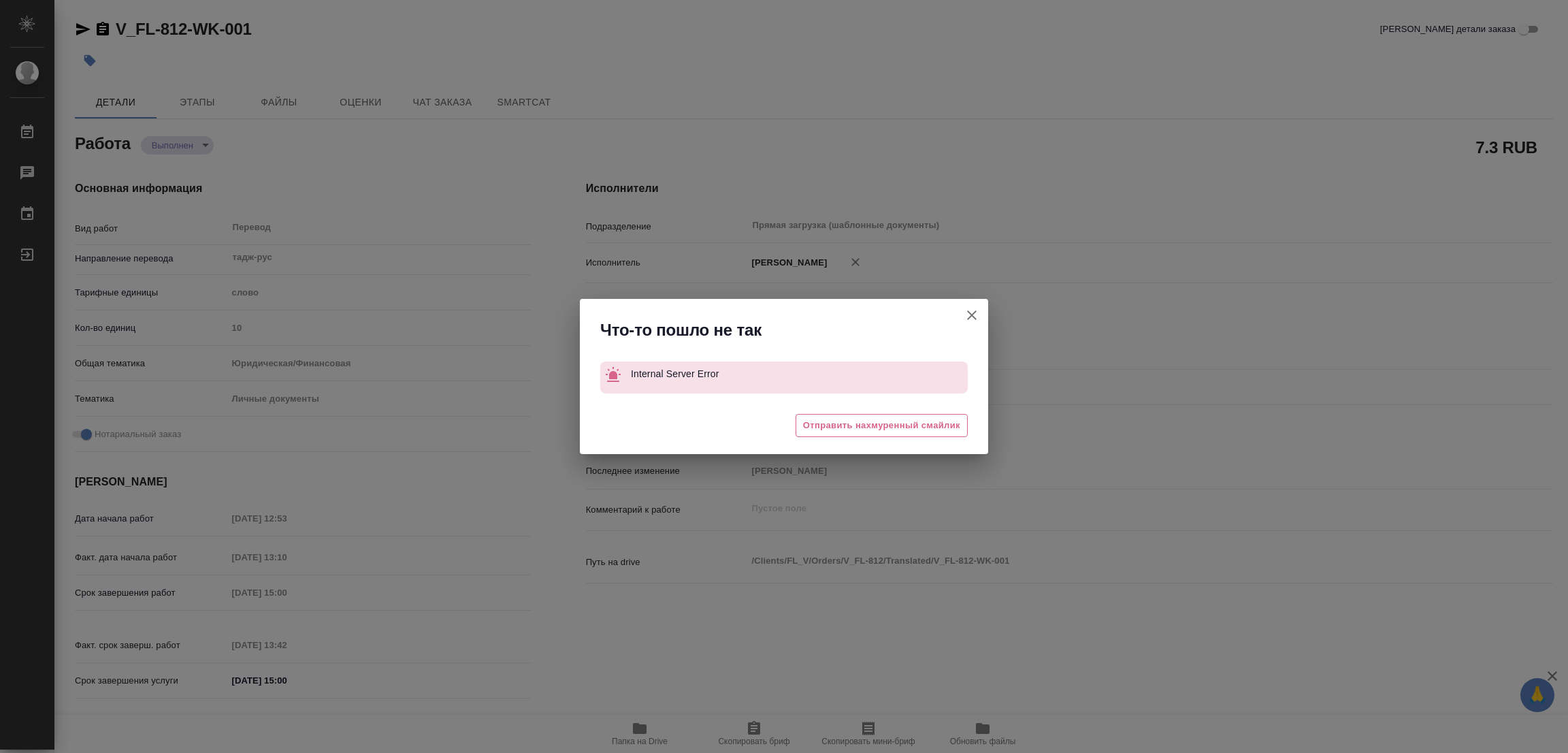
type textarea "x"
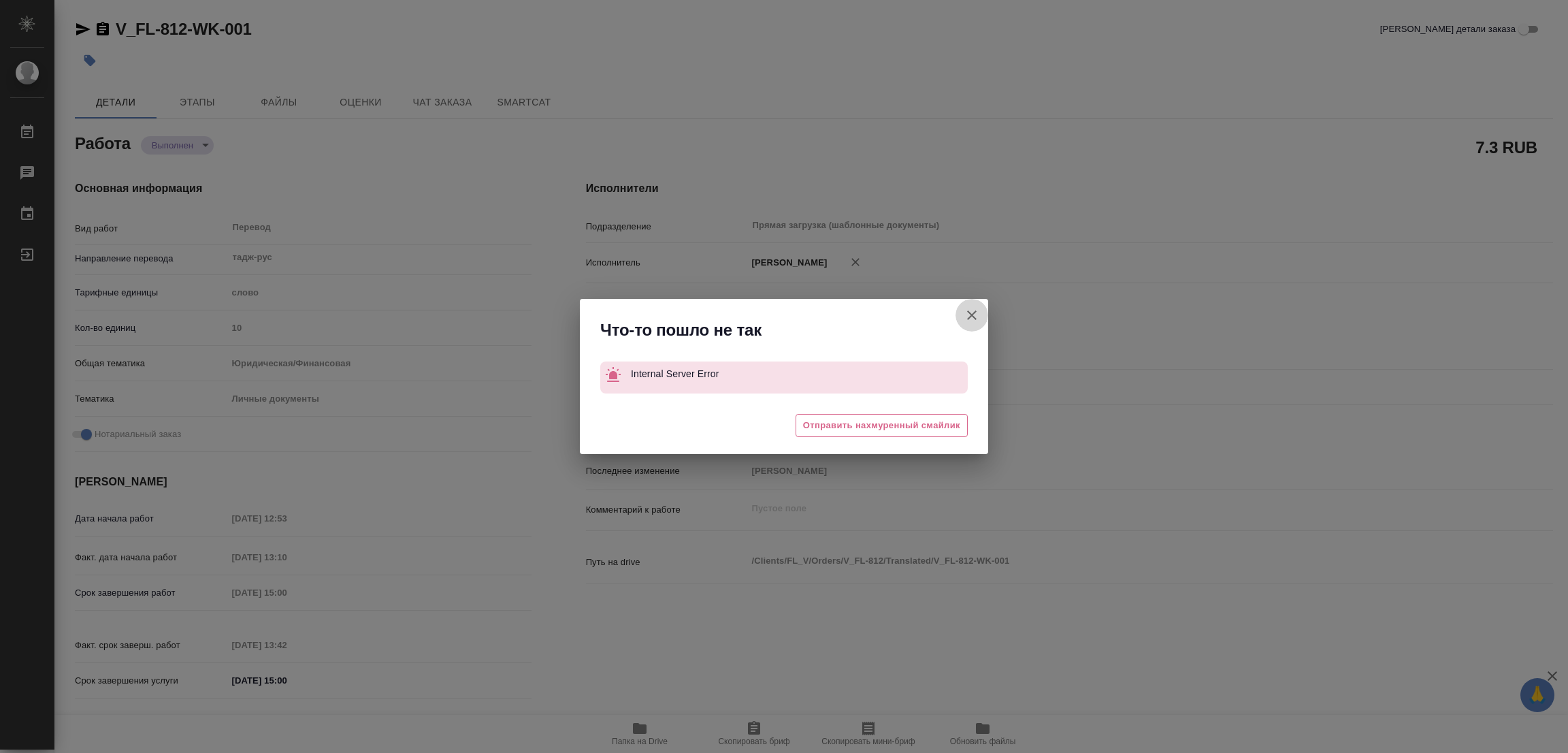
click at [967, 309] on icon "button" at bounding box center [971, 315] width 16 height 16
type textarea "x"
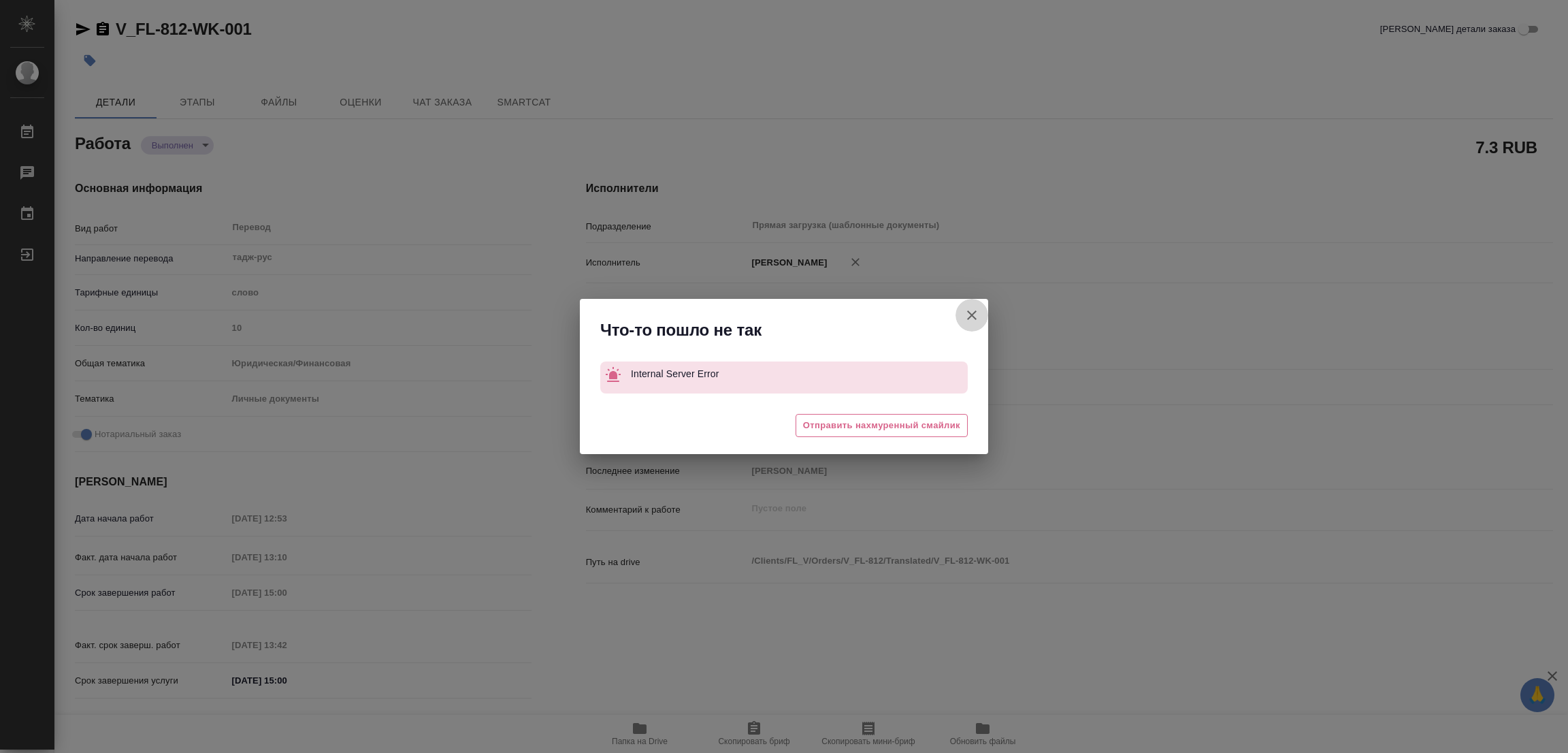
type textarea "x"
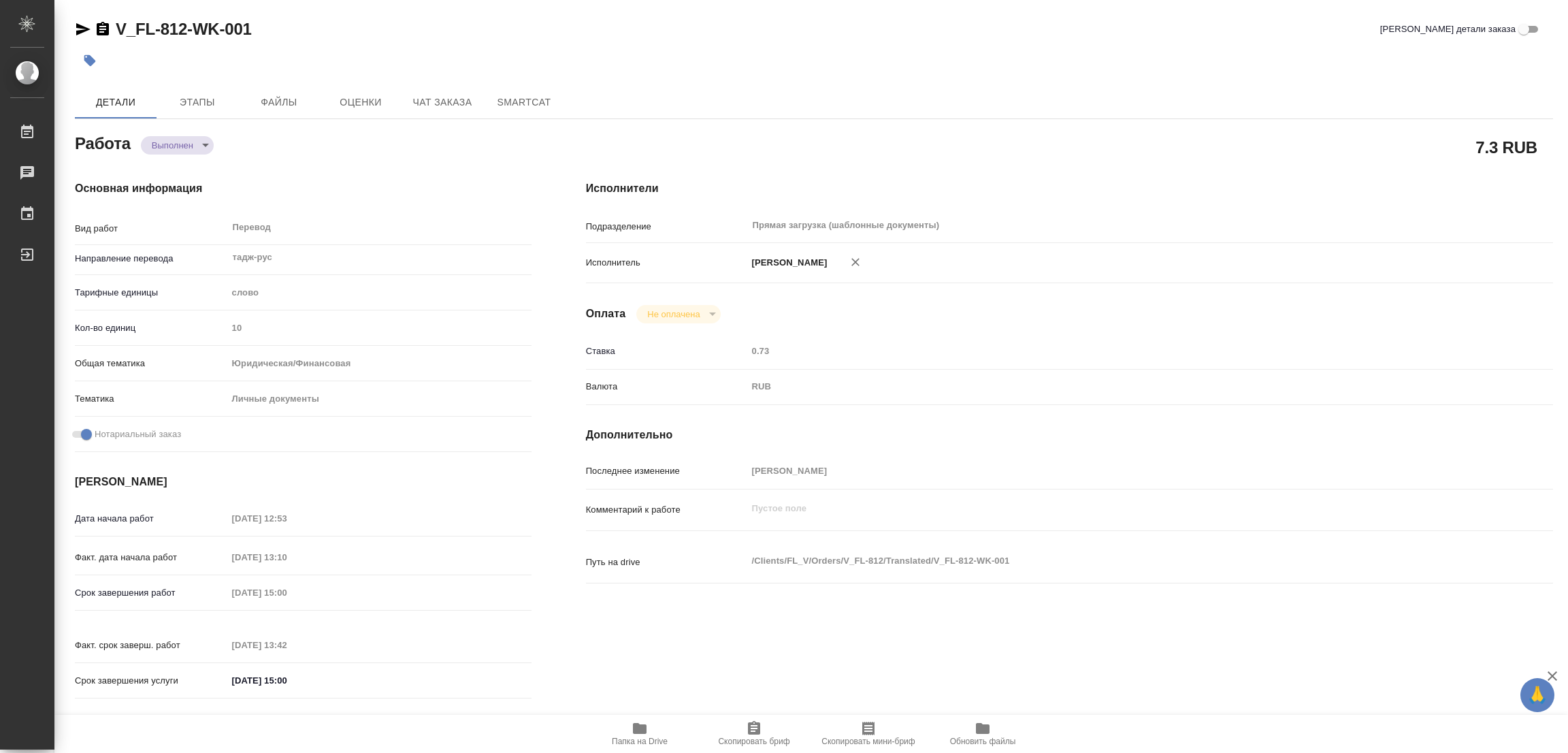
click at [85, 60] on icon "button" at bounding box center [90, 61] width 12 height 12
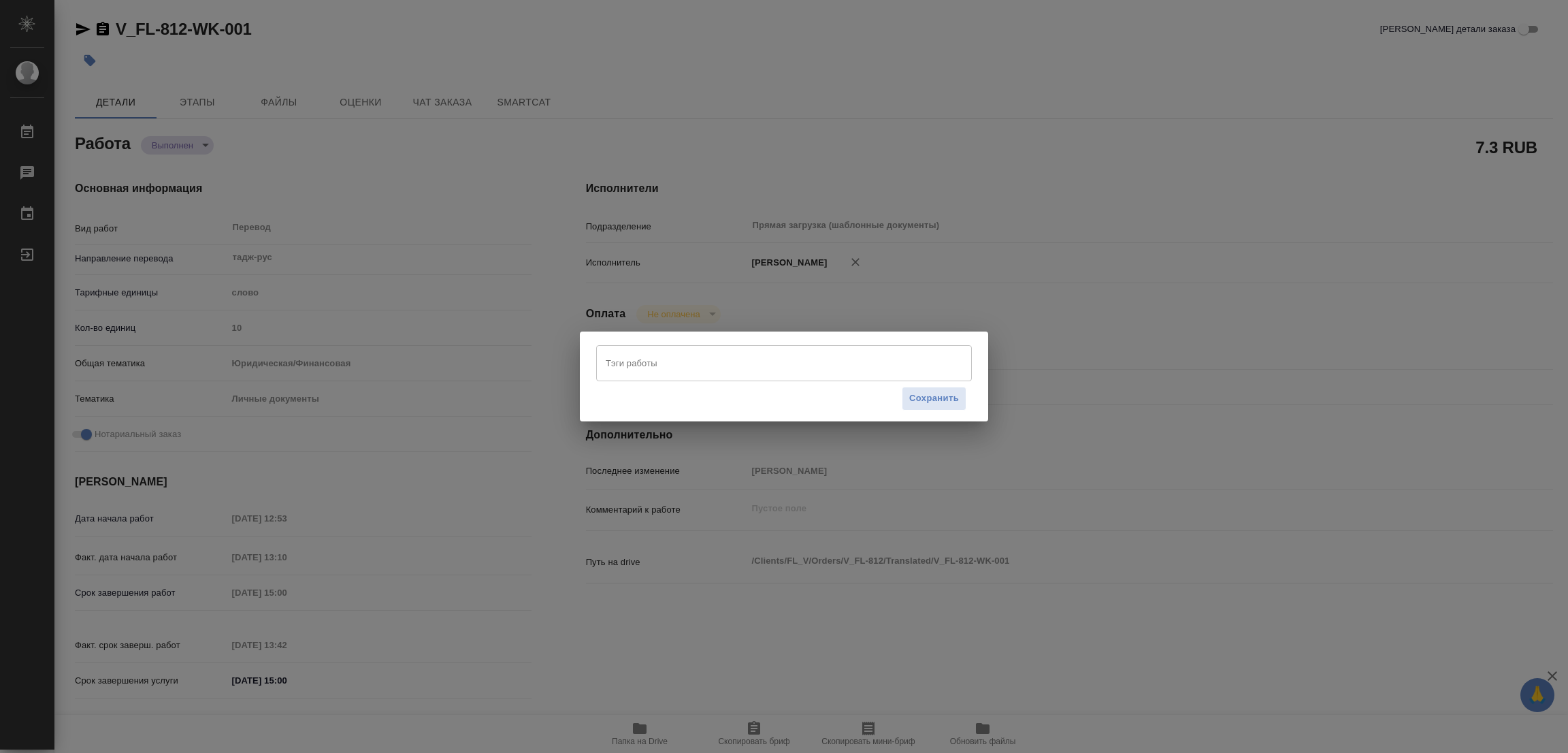
click at [719, 380] on div "Тэги работы" at bounding box center [783, 362] width 375 height 36
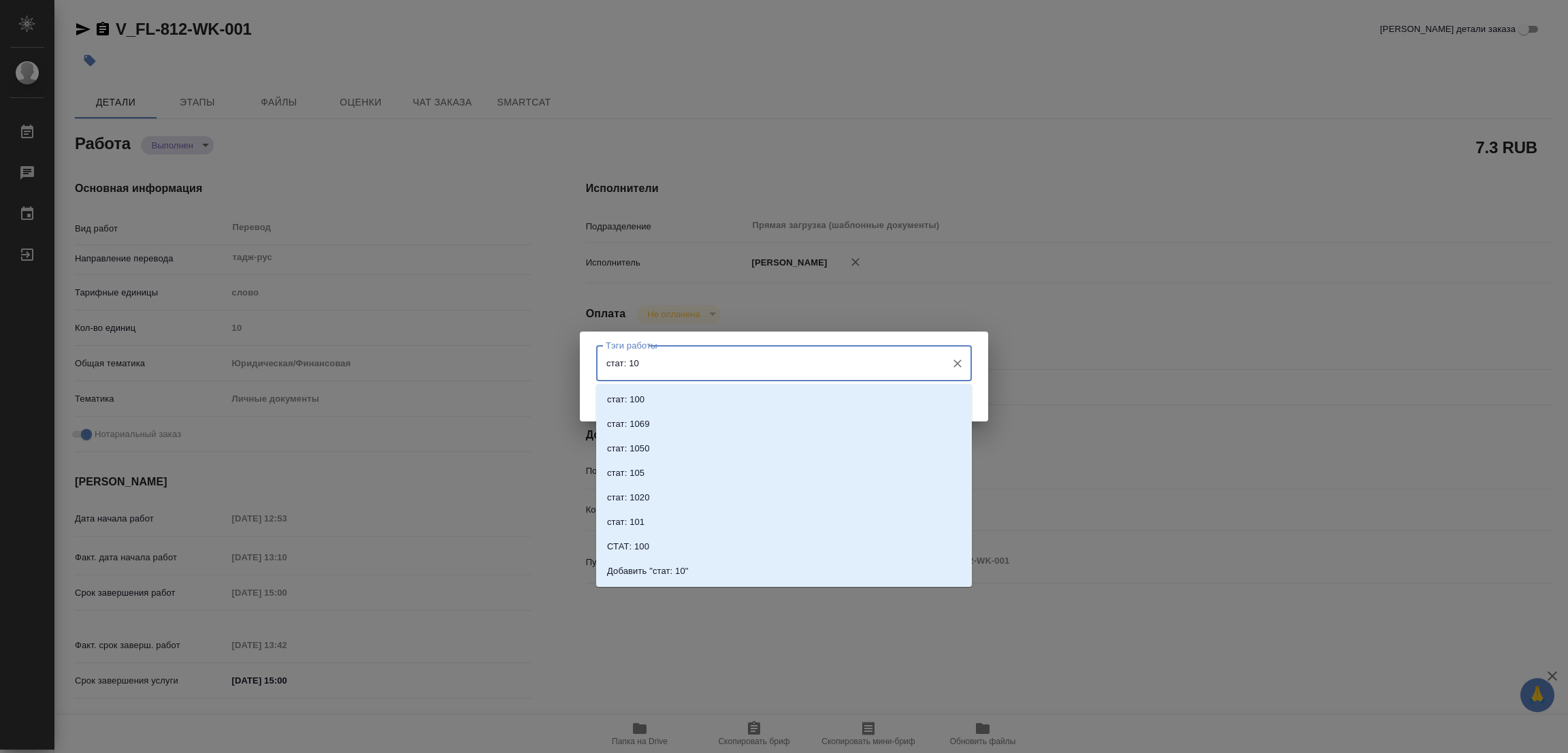
type input "стат: 100"
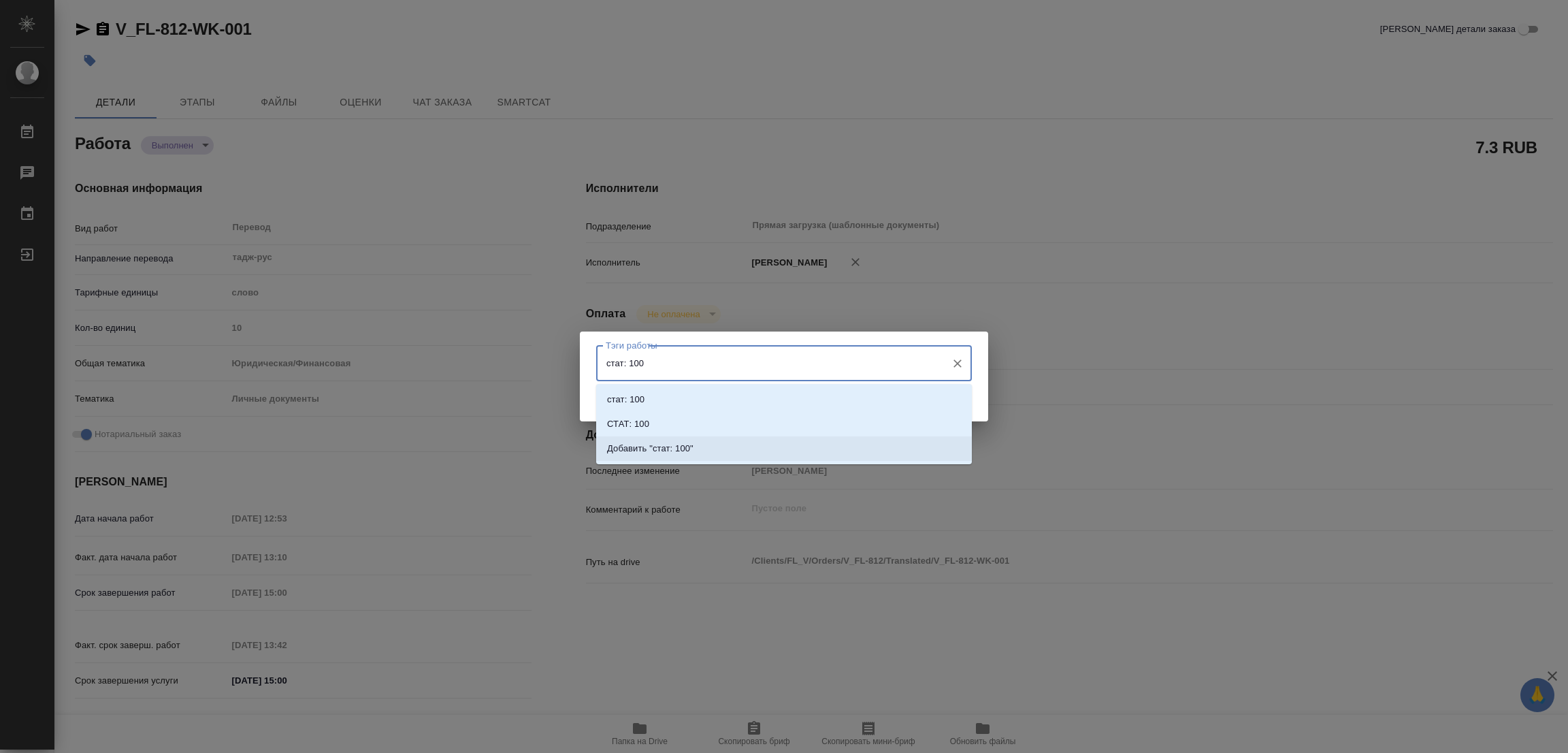
click at [676, 439] on li "Добавить "стат: 100"" at bounding box center [783, 449] width 375 height 25
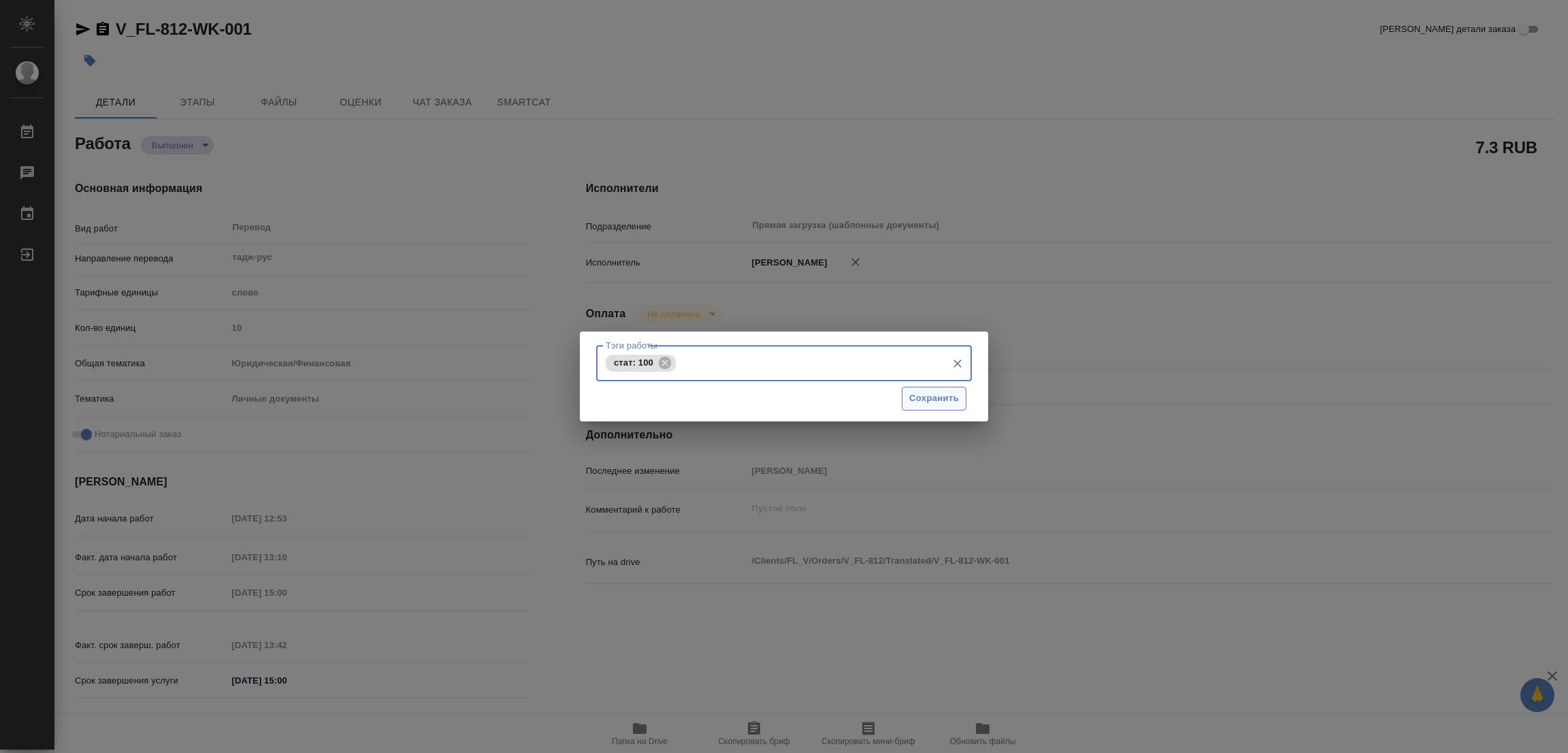
click at [924, 401] on span "Сохранить" at bounding box center [934, 399] width 49 height 16
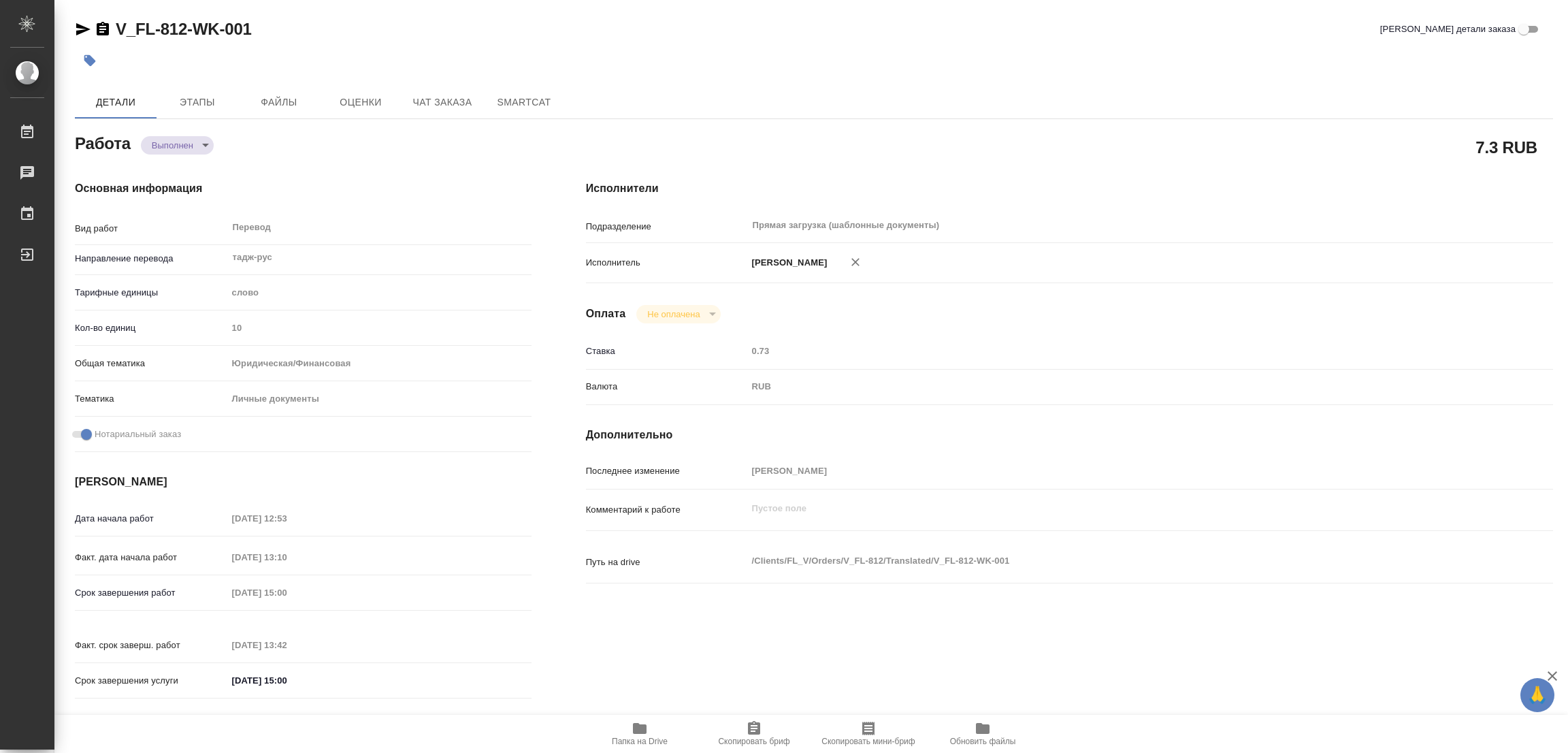
click at [720, 36] on div "V_FL-812-WK-001 Кратко детали заказа" at bounding box center [814, 29] width 1478 height 22
type input "completed"
type textarea "Перевод"
type textarea "x"
type input "тадж-рус"
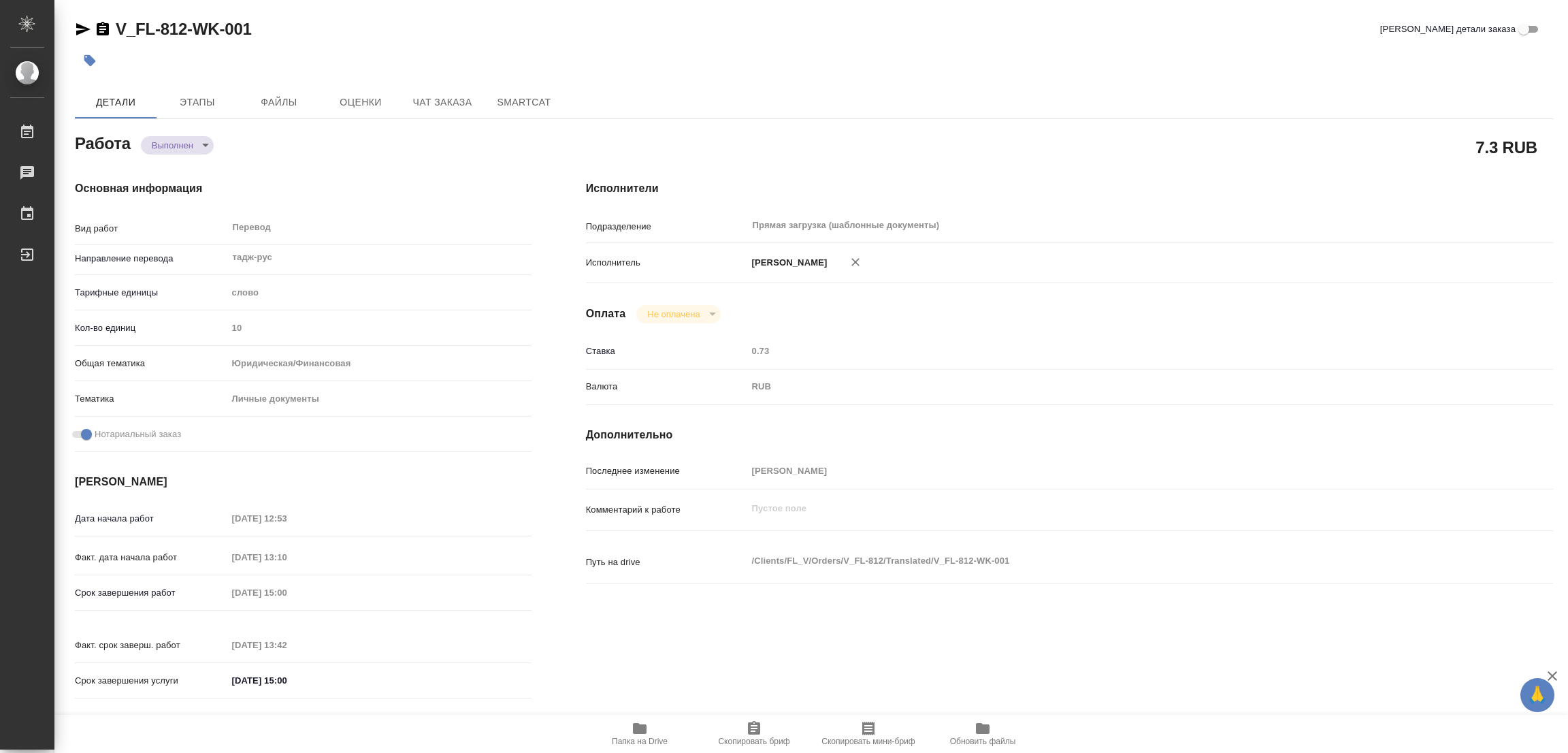
type input "5a8b1489cc6b4906c91bfd90"
type input "10"
type input "yr-fn"
type input "5a8b8b956a9677013d343cfe"
checkbox input "true"
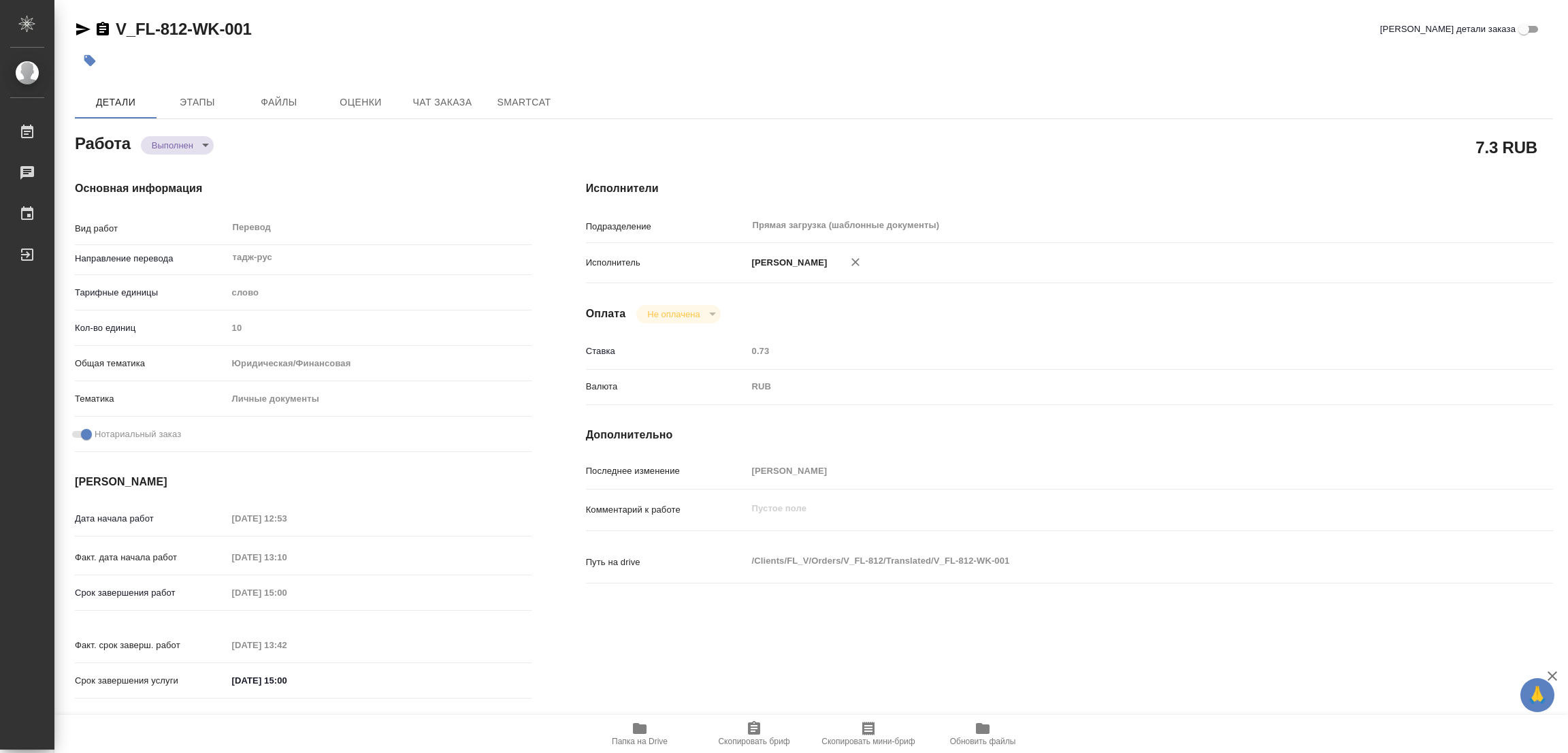
type input "22.08.2025 12:53"
type input "22.08.2025 13:10"
type input "22.08.2025 15:00"
type input "22.08.2025 13:42"
type input "22.08.2025 15:00"
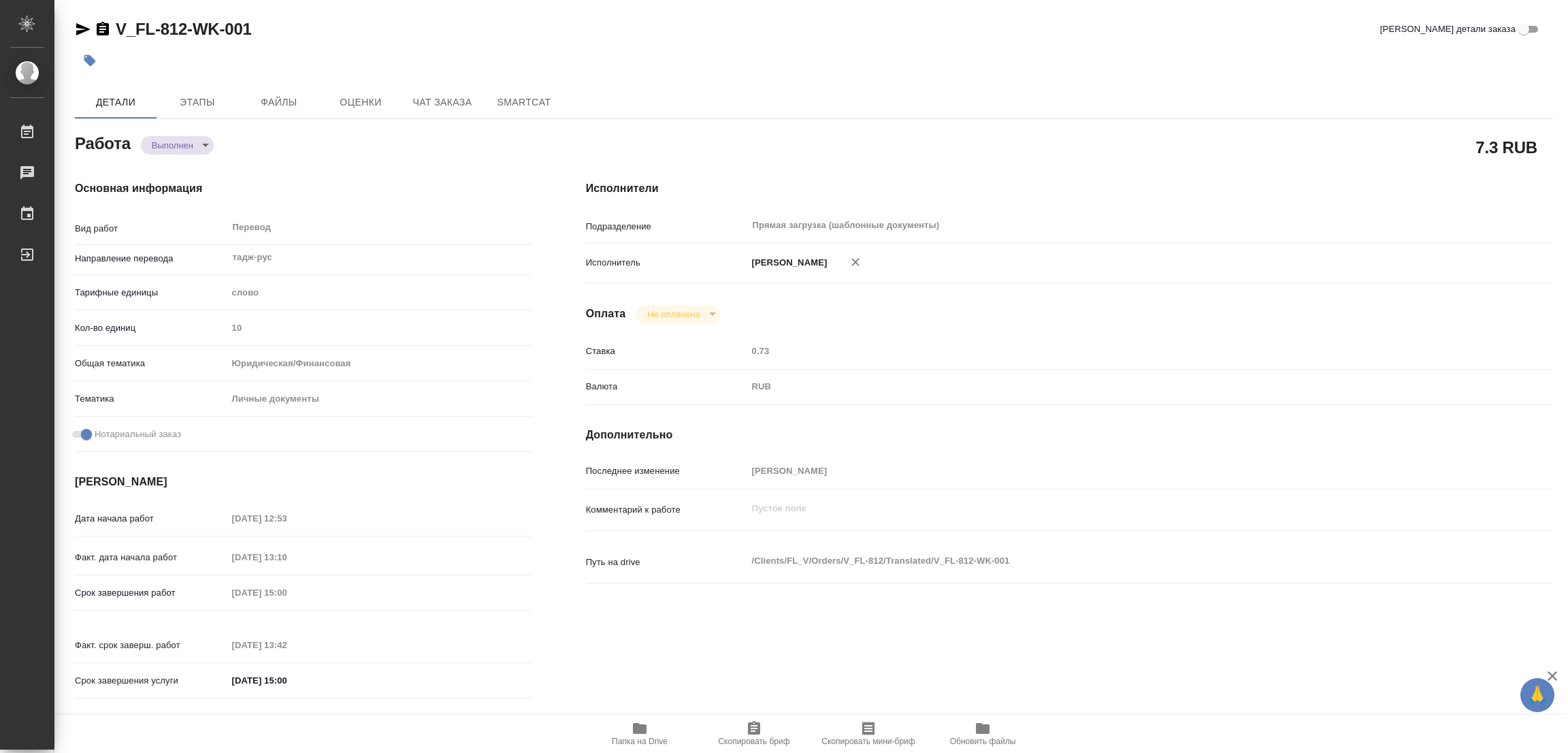
type input "Прямая загрузка (шаблонные документы)"
type input "notPayed"
type input "0.73"
type input "RUB"
type input "[PERSON_NAME]"
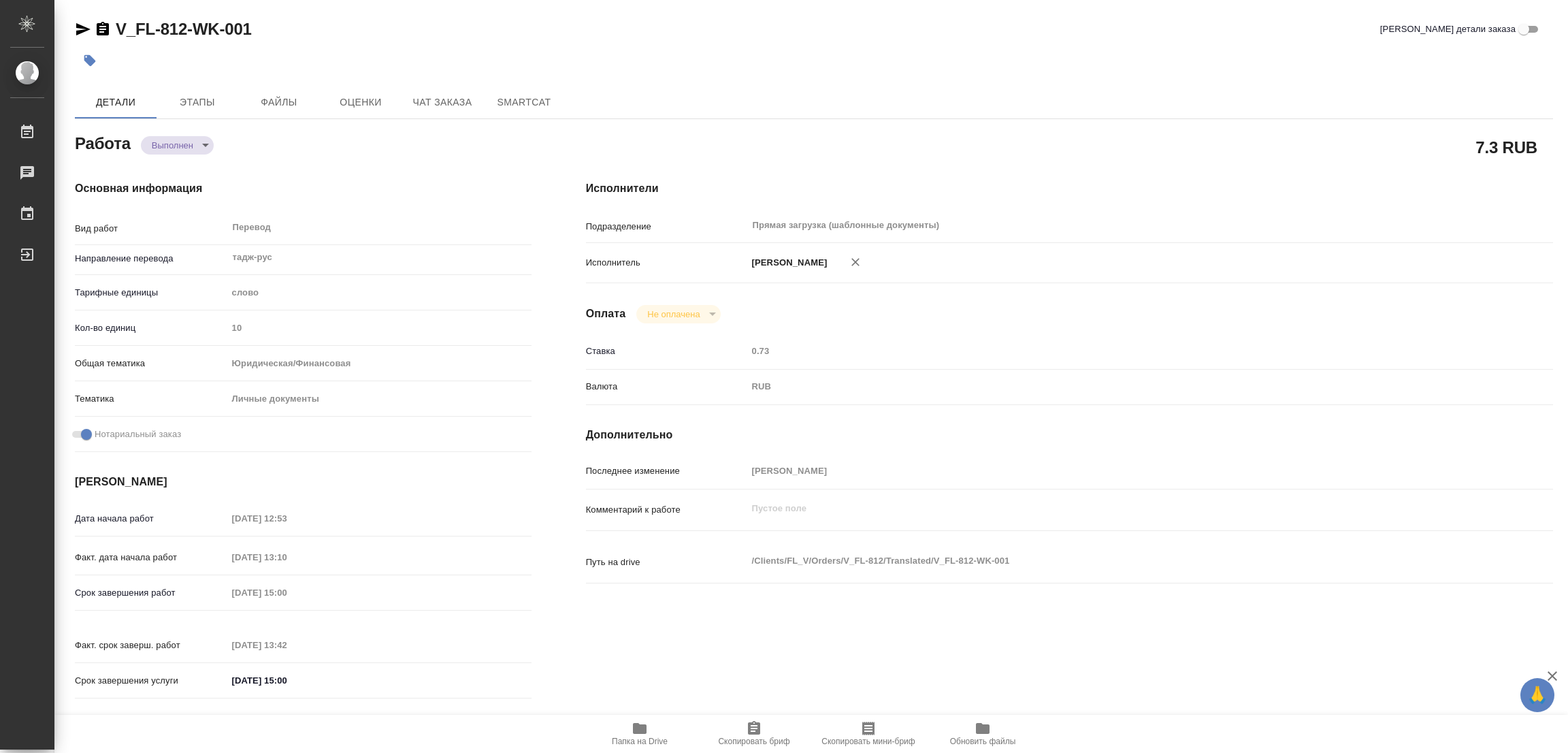
type textarea "x"
type textarea "/Clients/FL_V/Orders/V_FL-812/Translated/V_FL-812-WK-001"
type textarea "x"
type input "V_FL-812"
type input "Перевод станд. срочный"
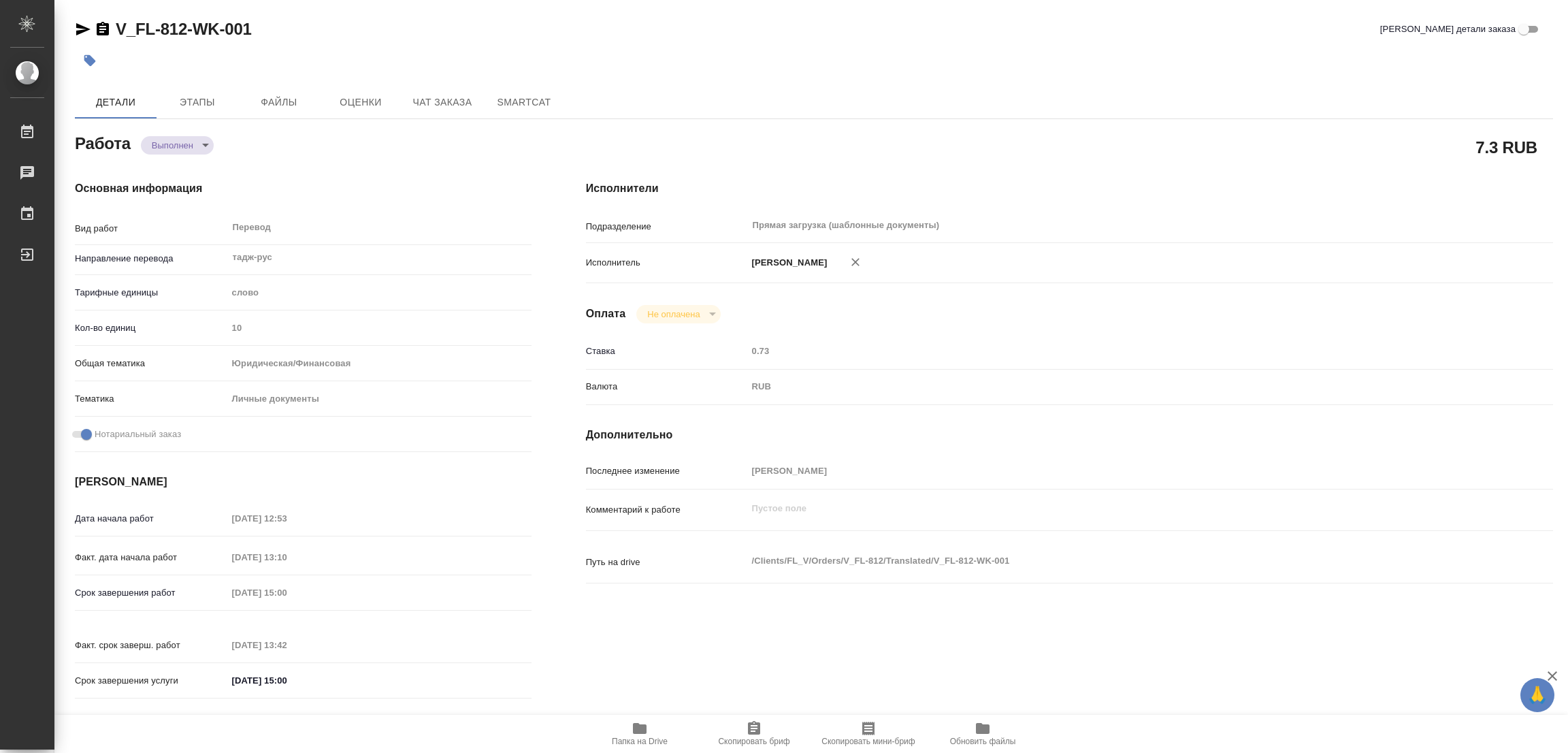
type input "Редактура, Постредактура машинного перевода, Перевод, Корректура, Приёмка по ка…"
type input "Голубев Дмитрий, Касымов Тимур"
type input "/Clients/FL_V/Orders/V_FL-812"
type textarea "x"
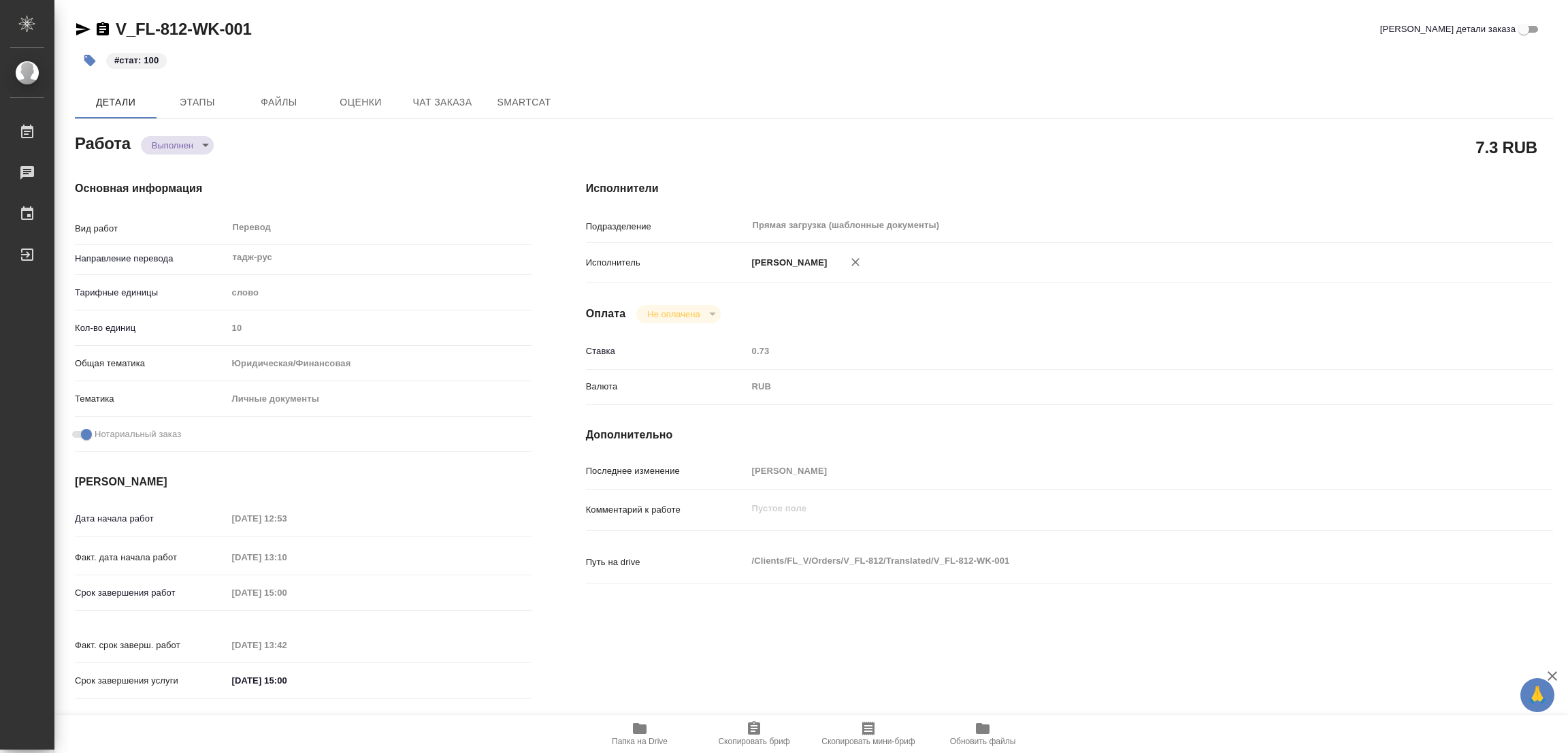
type textarea "x"
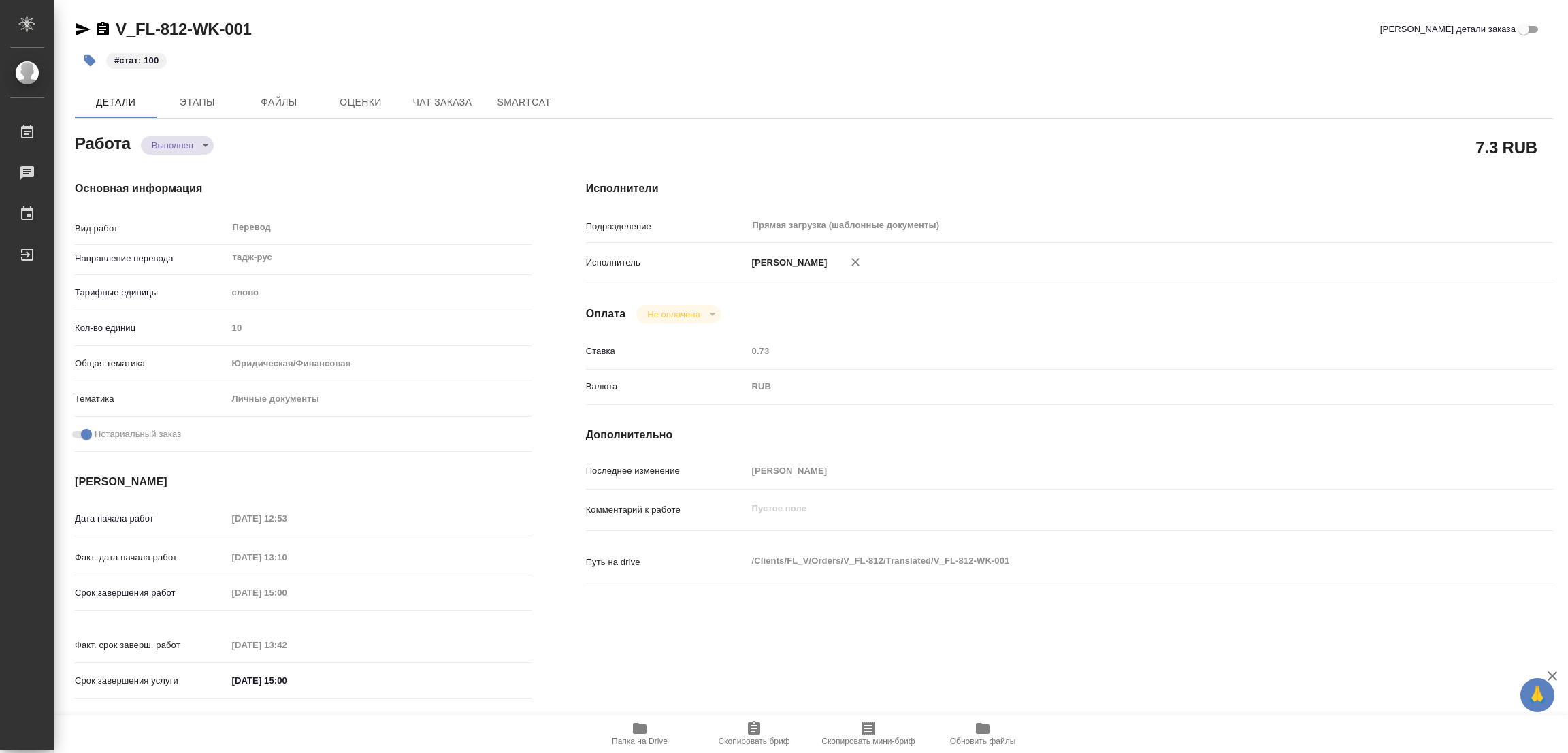
type textarea "x"
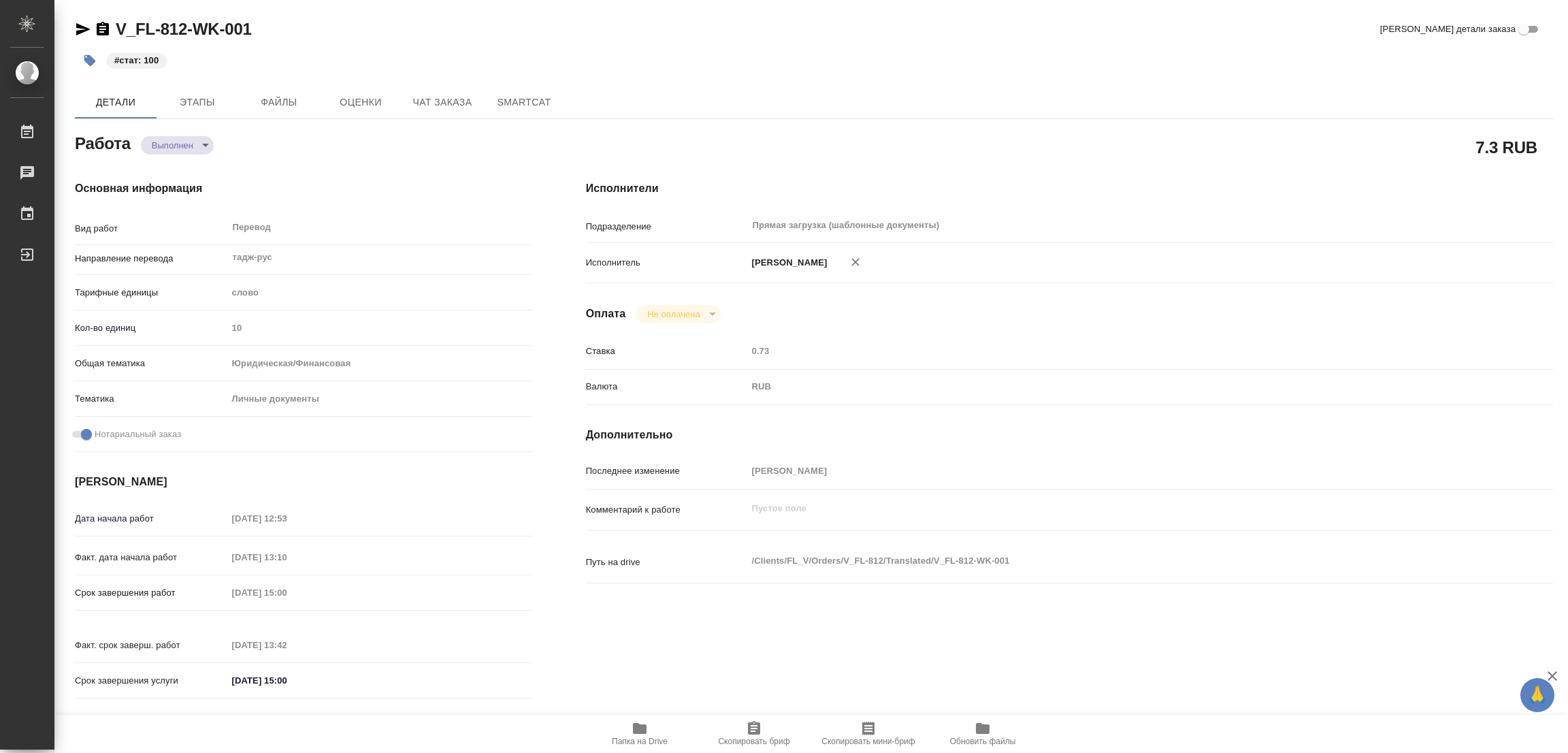
type textarea "x"
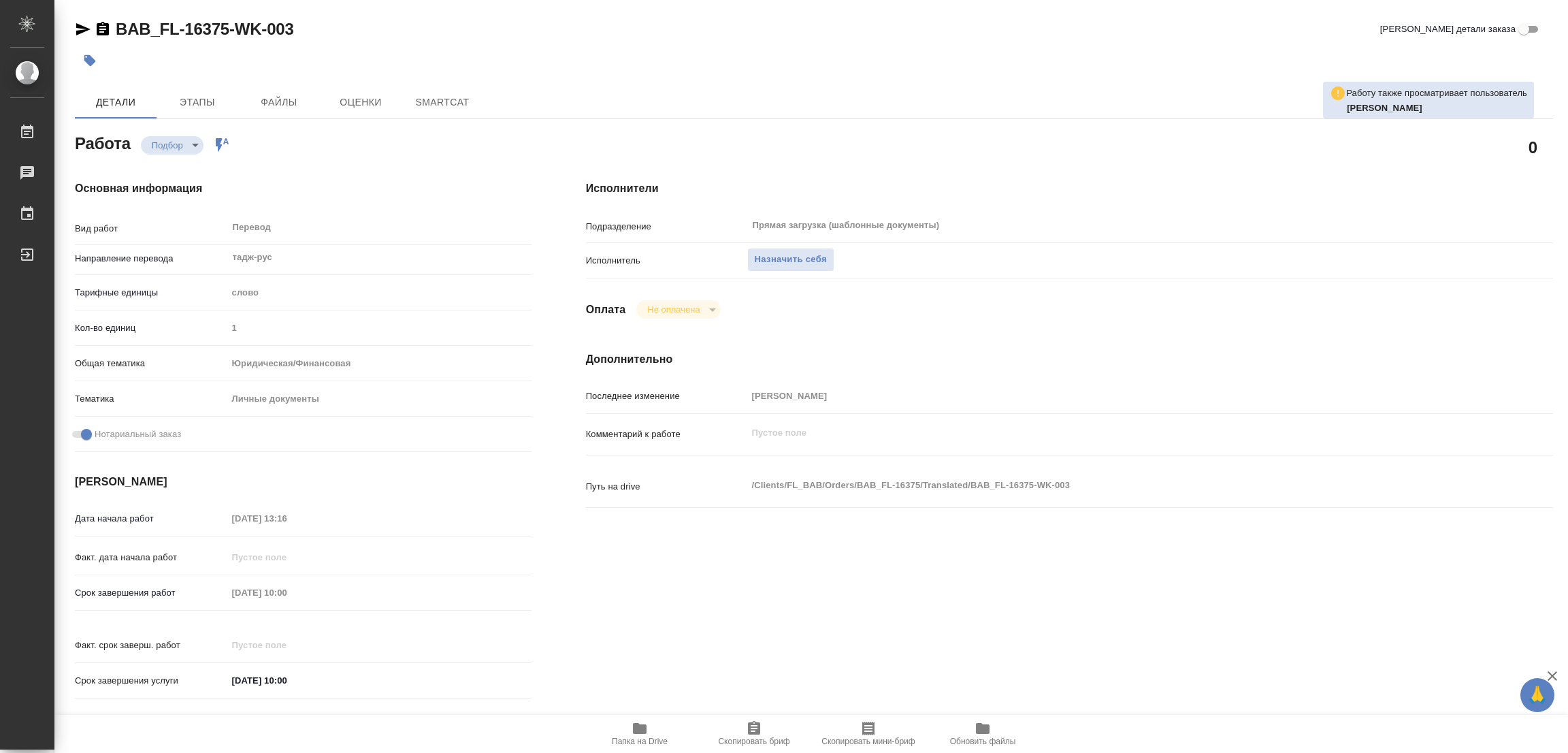
type textarea "x"
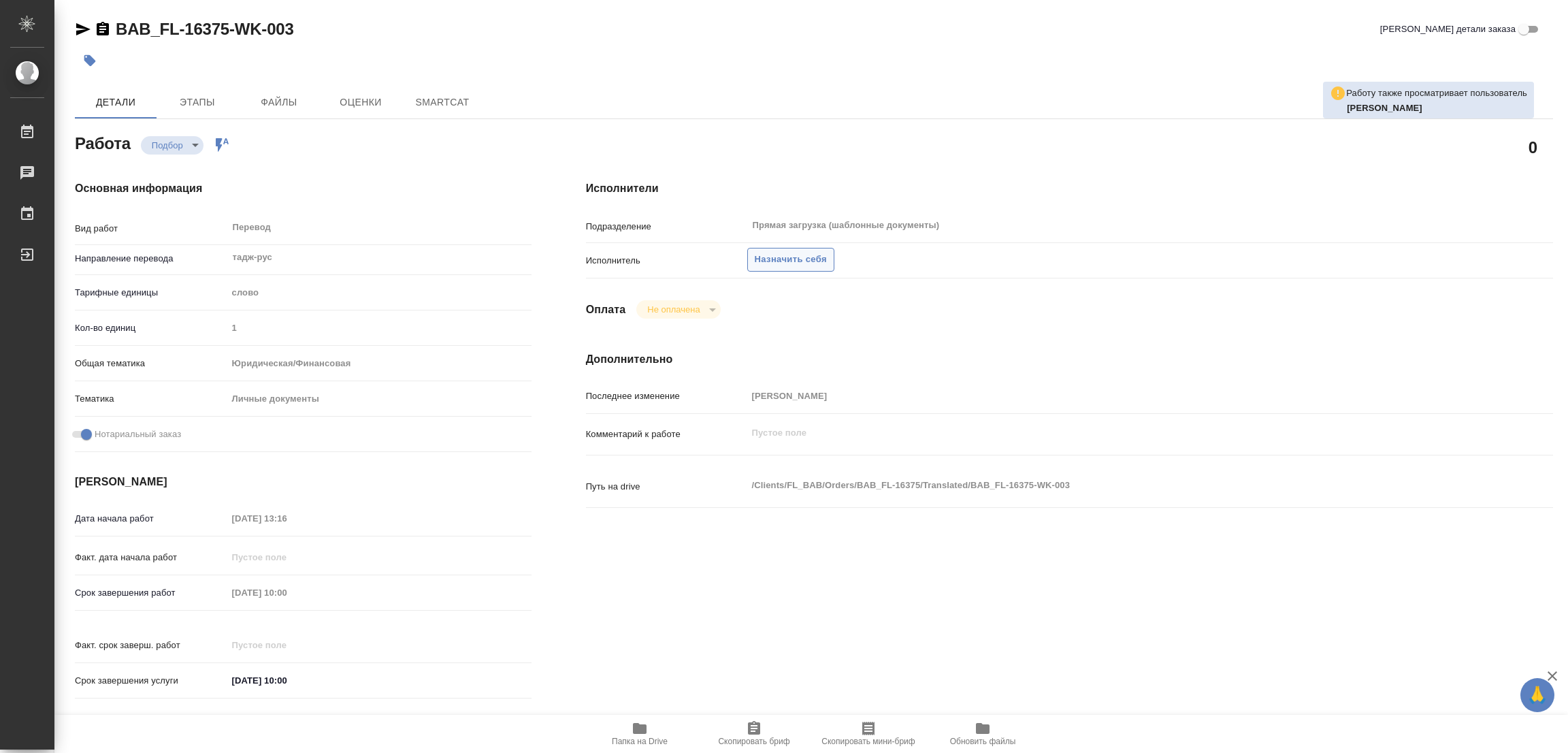
type textarea "x"
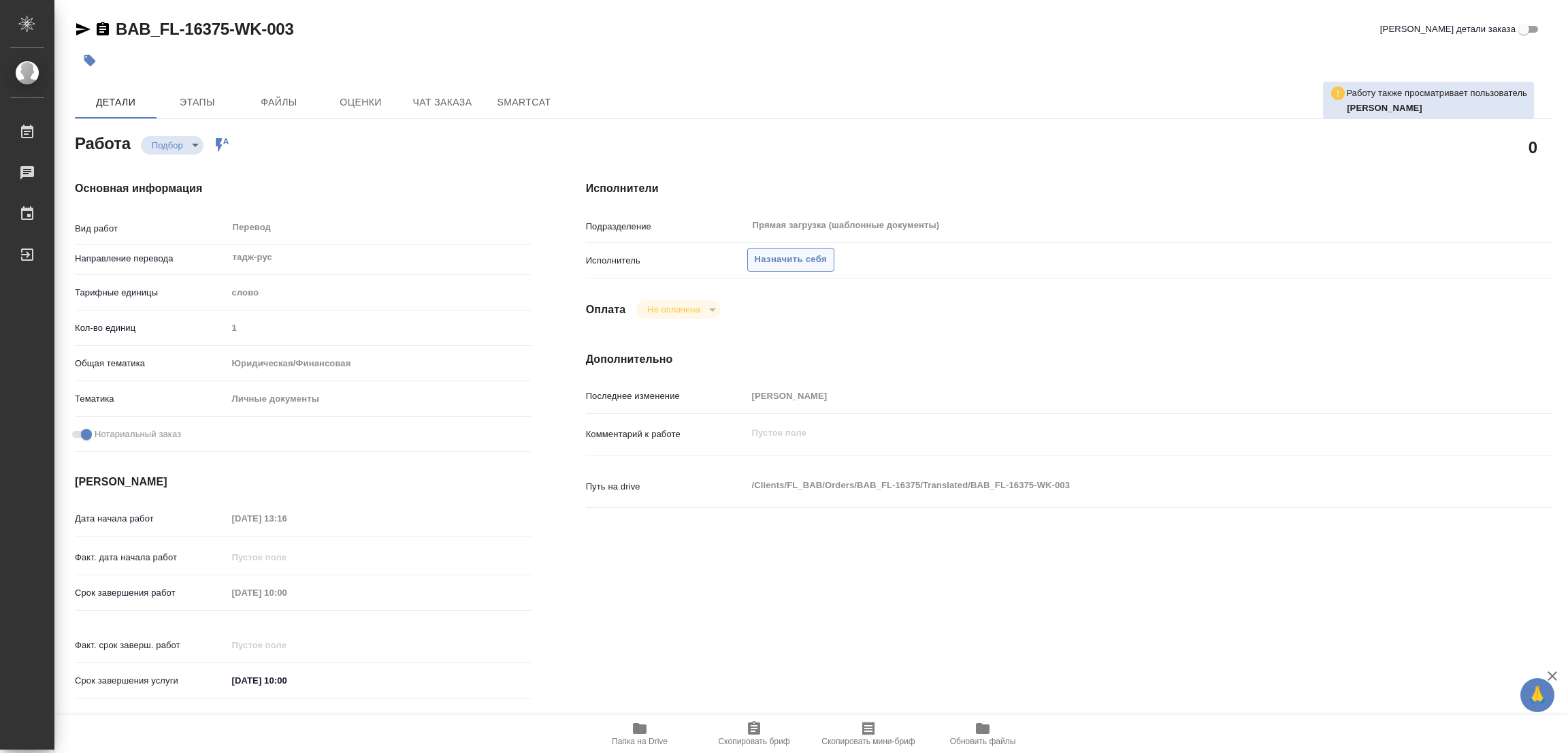
type textarea "x"
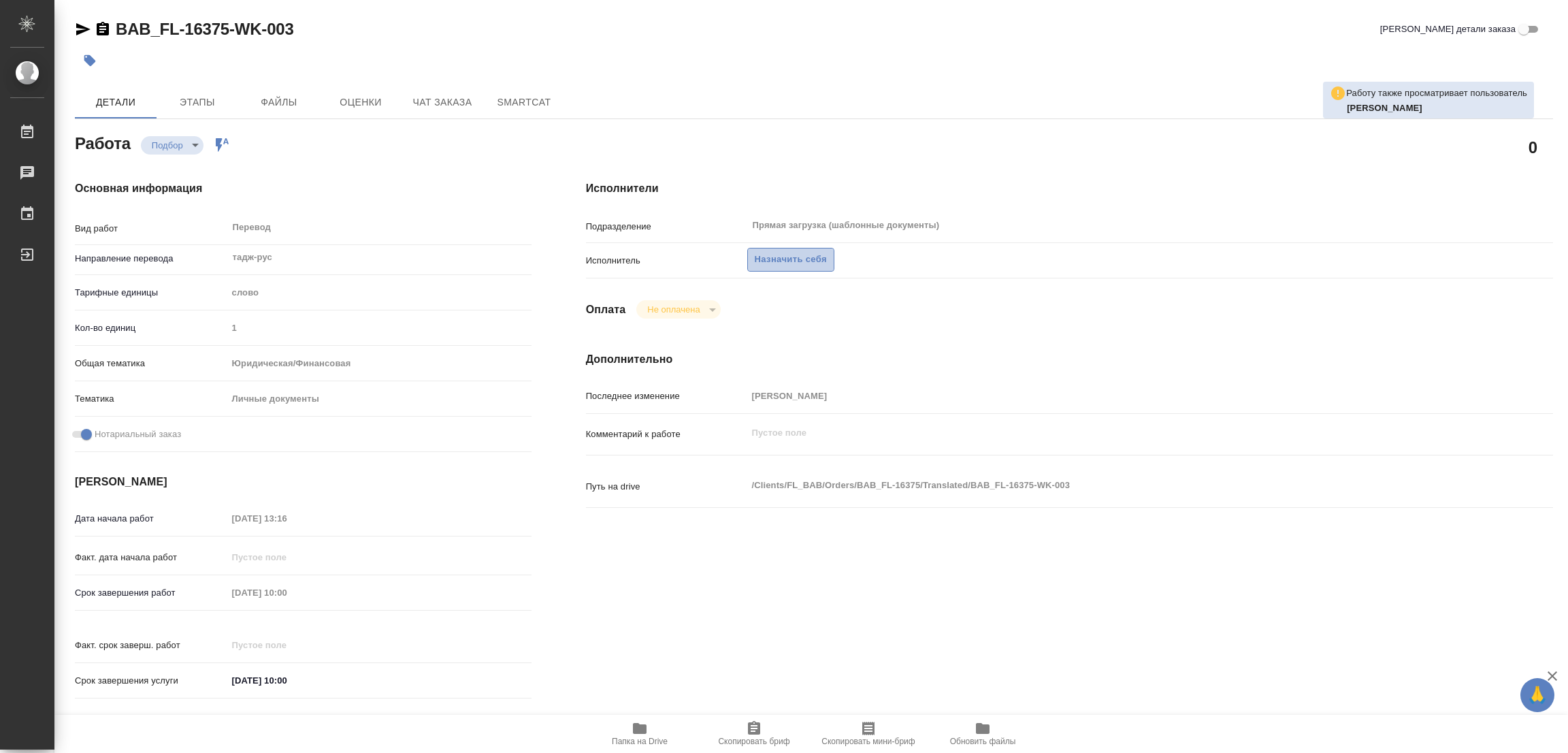
click at [788, 257] on span "Назначить себя" at bounding box center [791, 260] width 72 height 16
type textarea "x"
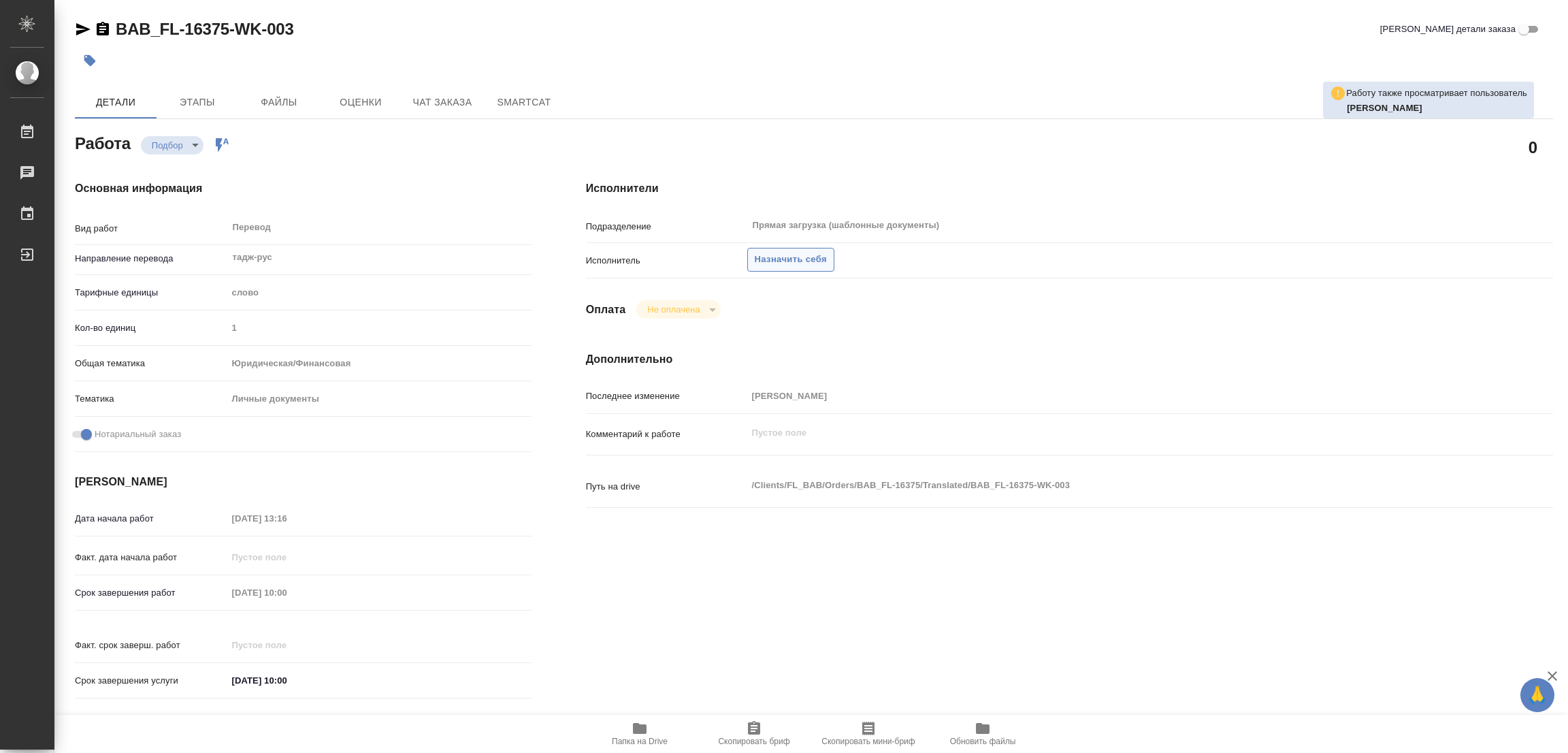
type textarea "x"
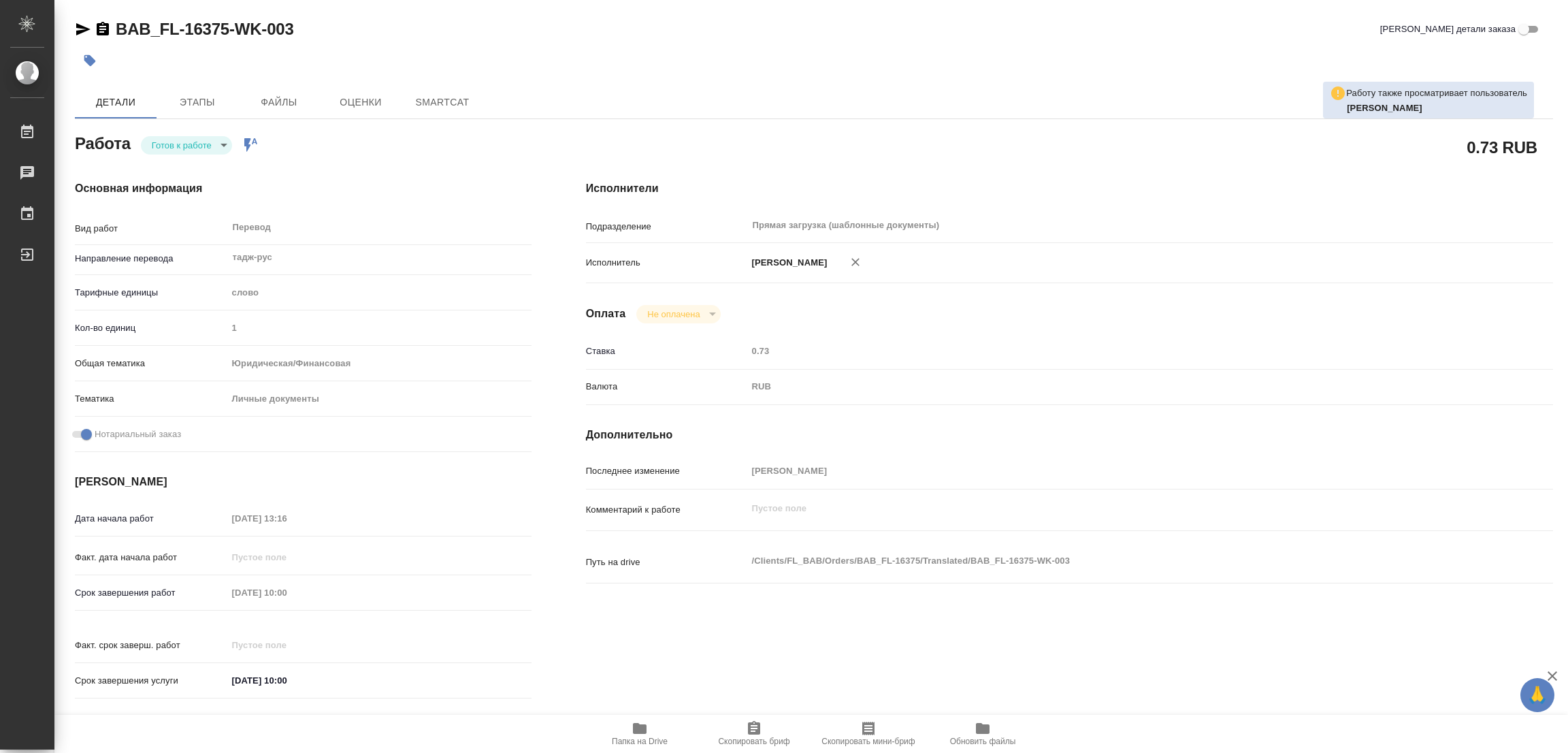
type textarea "x"
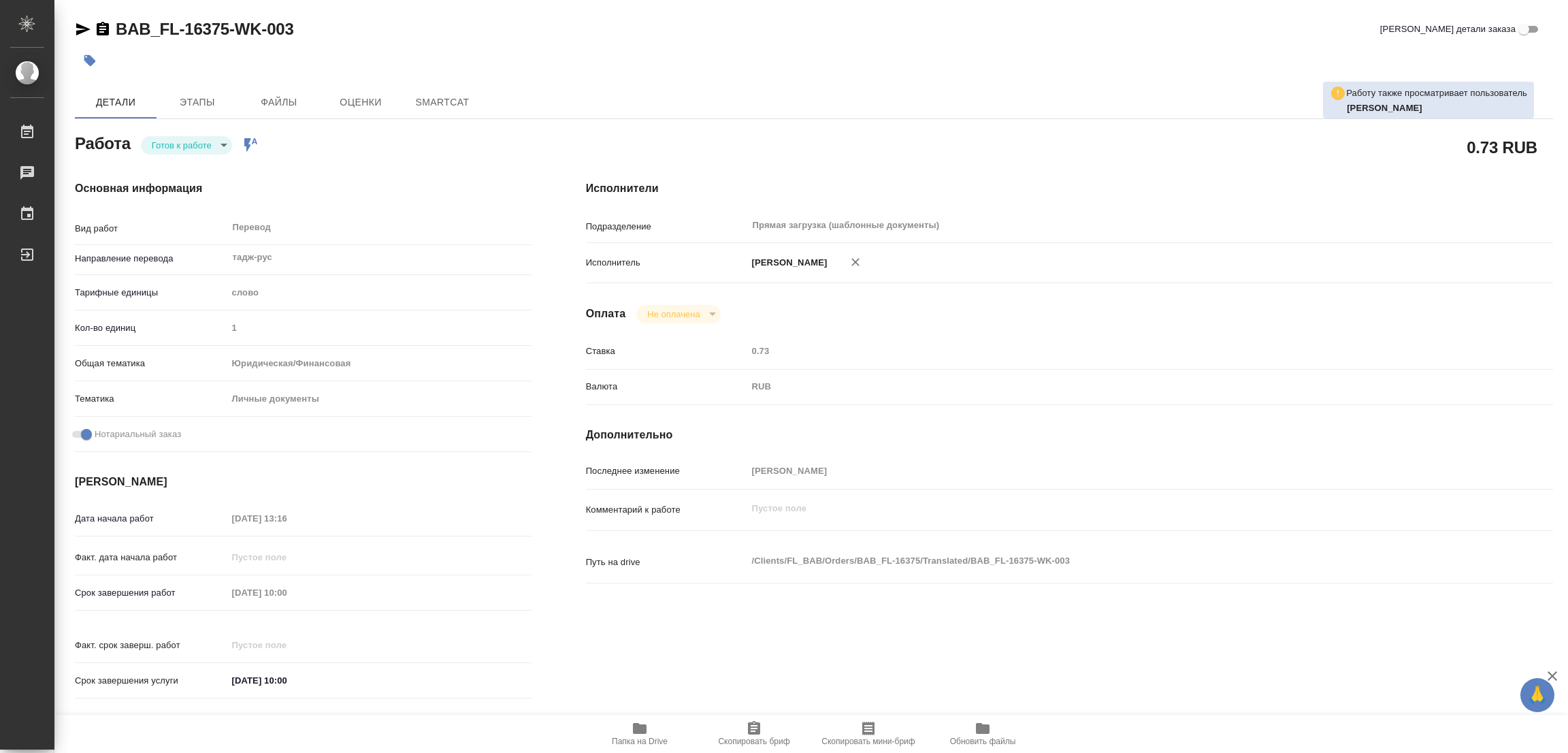
type textarea "x"
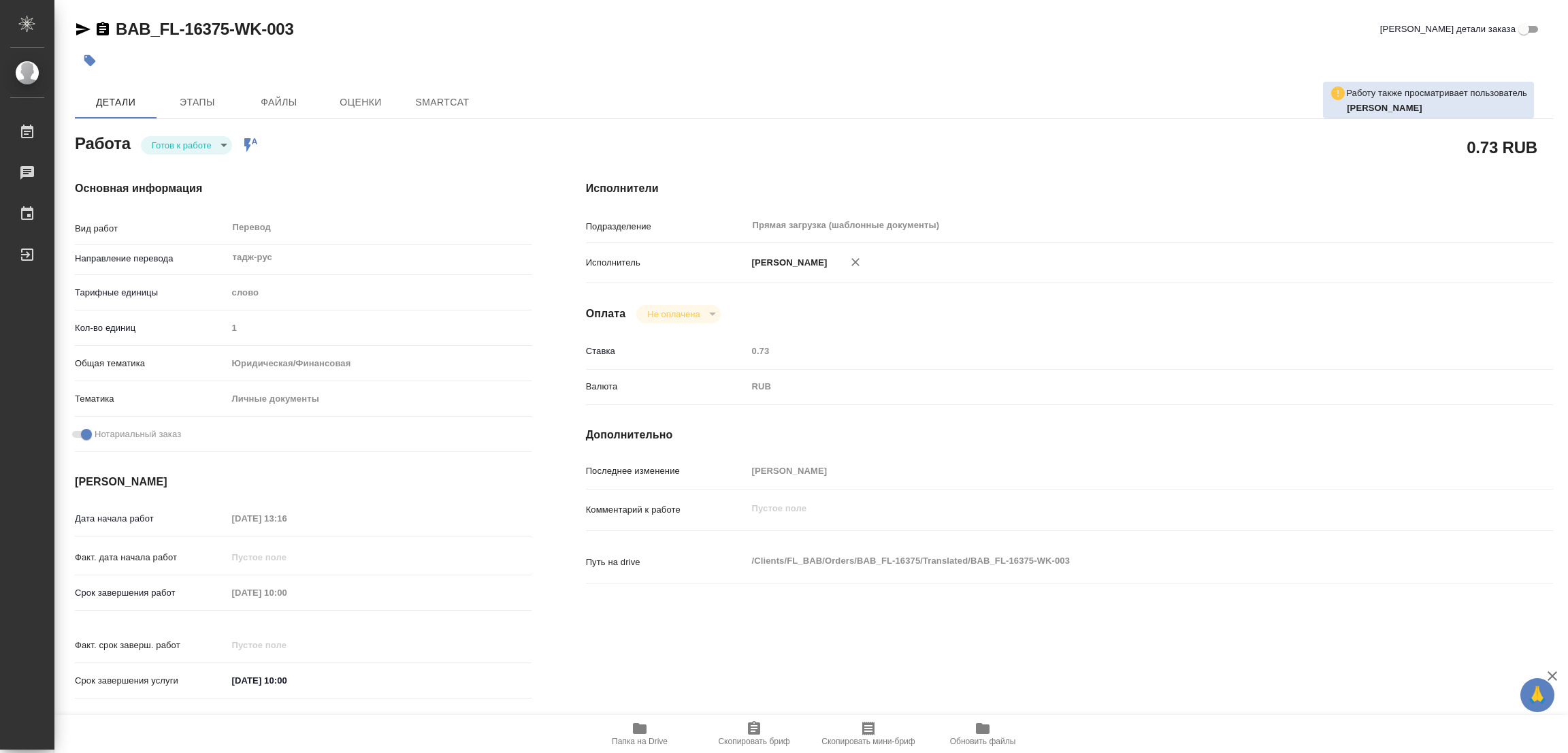
type textarea "x"
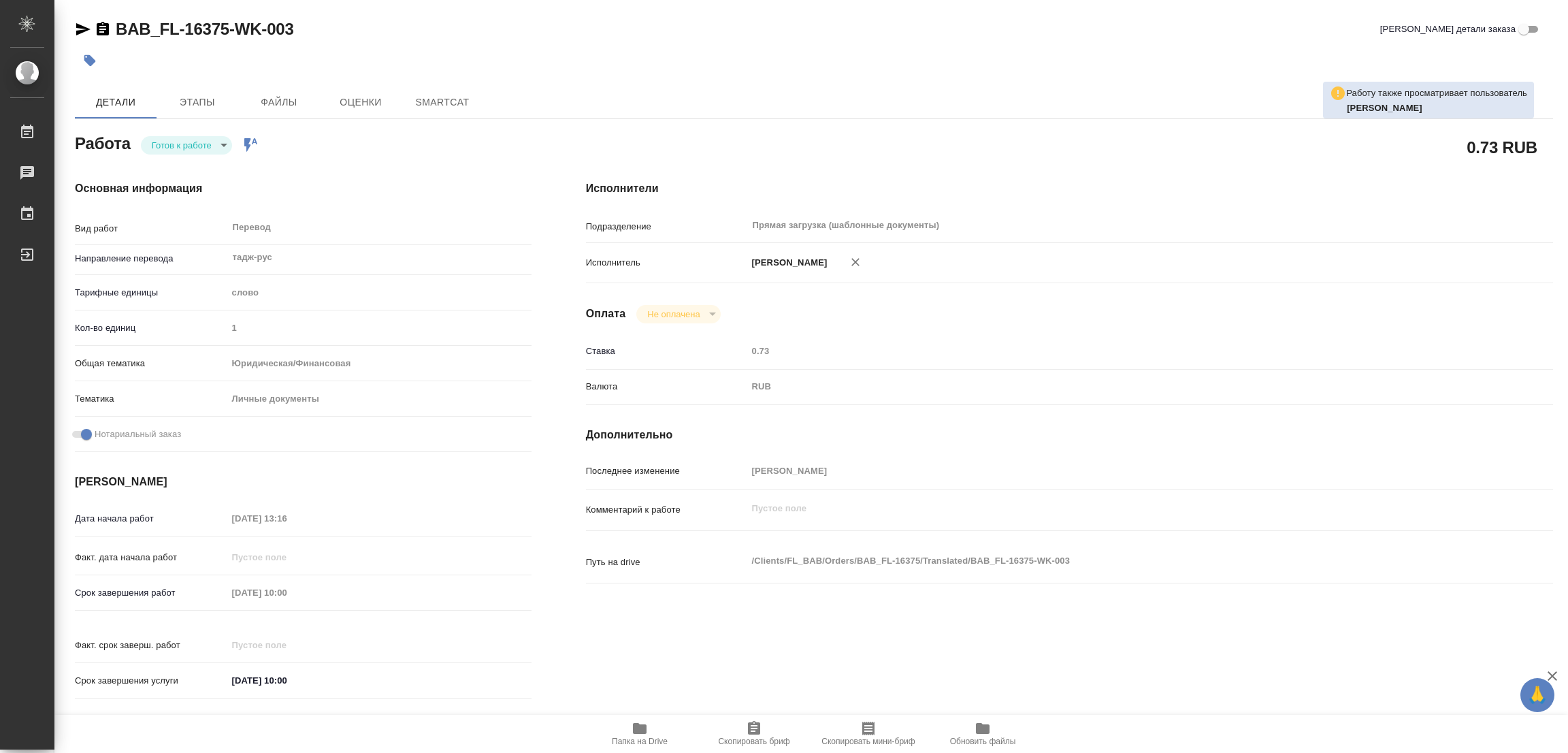
type textarea "x"
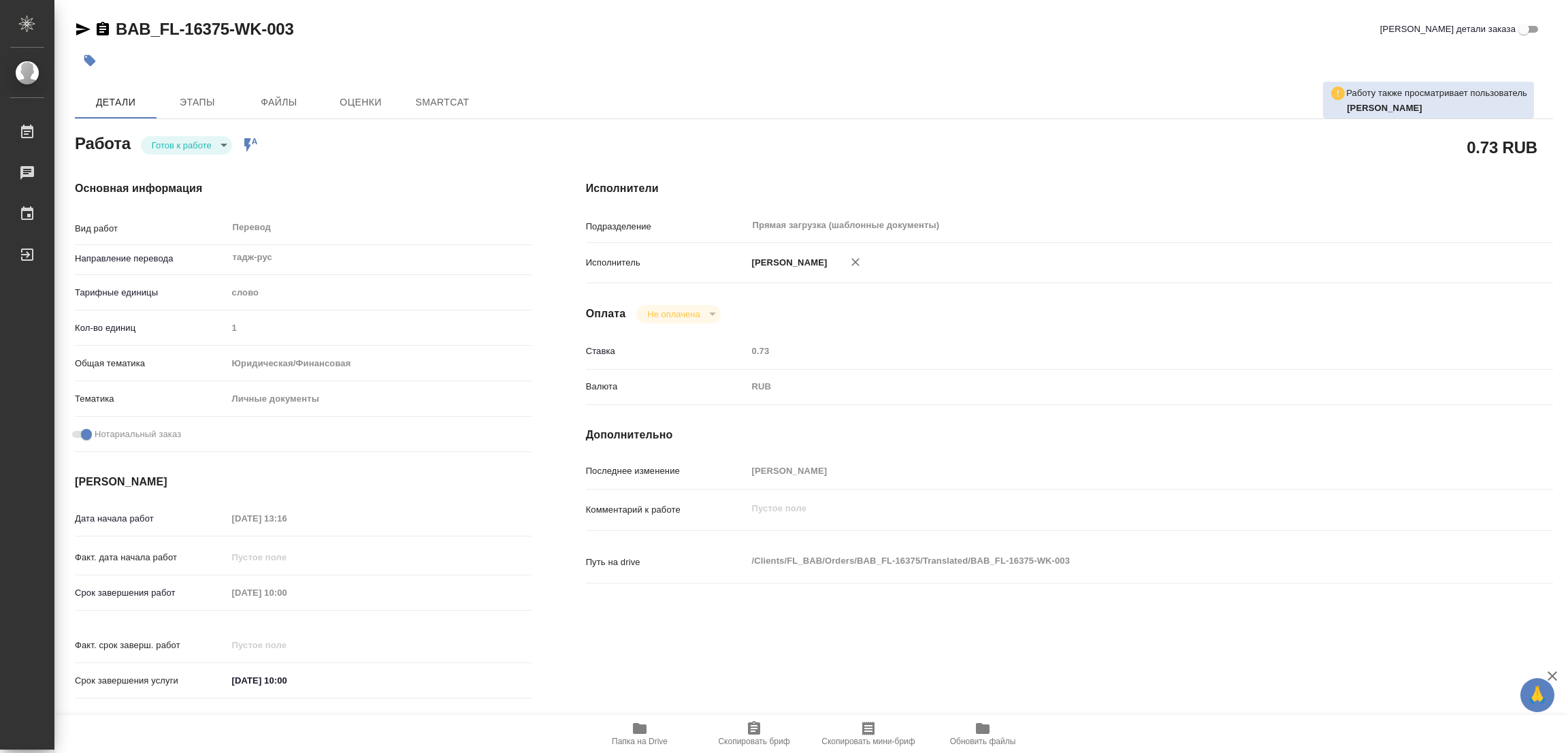
type textarea "x"
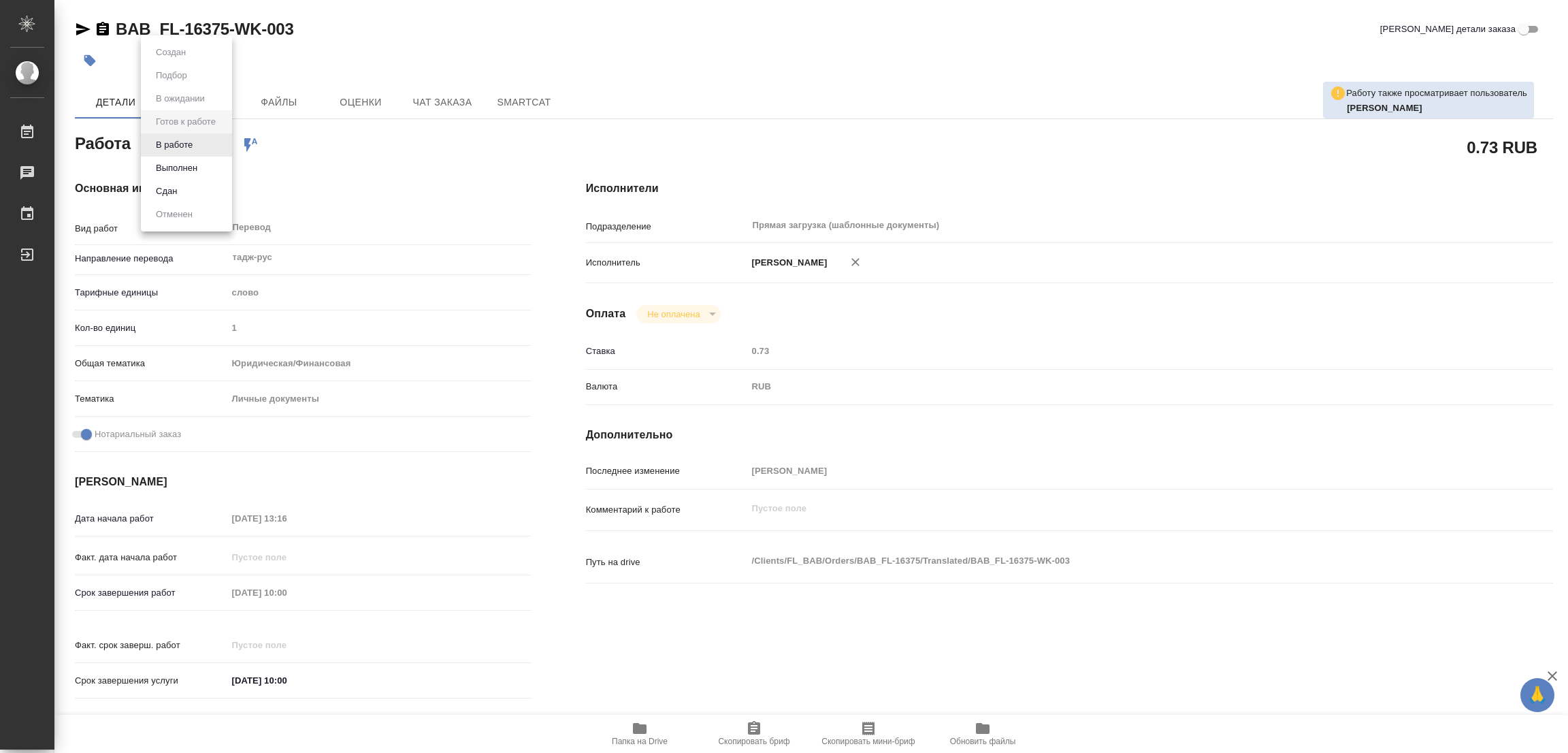
click at [158, 147] on body "🙏 .cls-1 fill:#fff; AWATERA Popova Galina Работы Чаты График Выйти BAB_FL-16375…" at bounding box center [784, 376] width 1568 height 753
click at [158, 147] on button "В работе" at bounding box center [174, 145] width 45 height 15
type textarea "x"
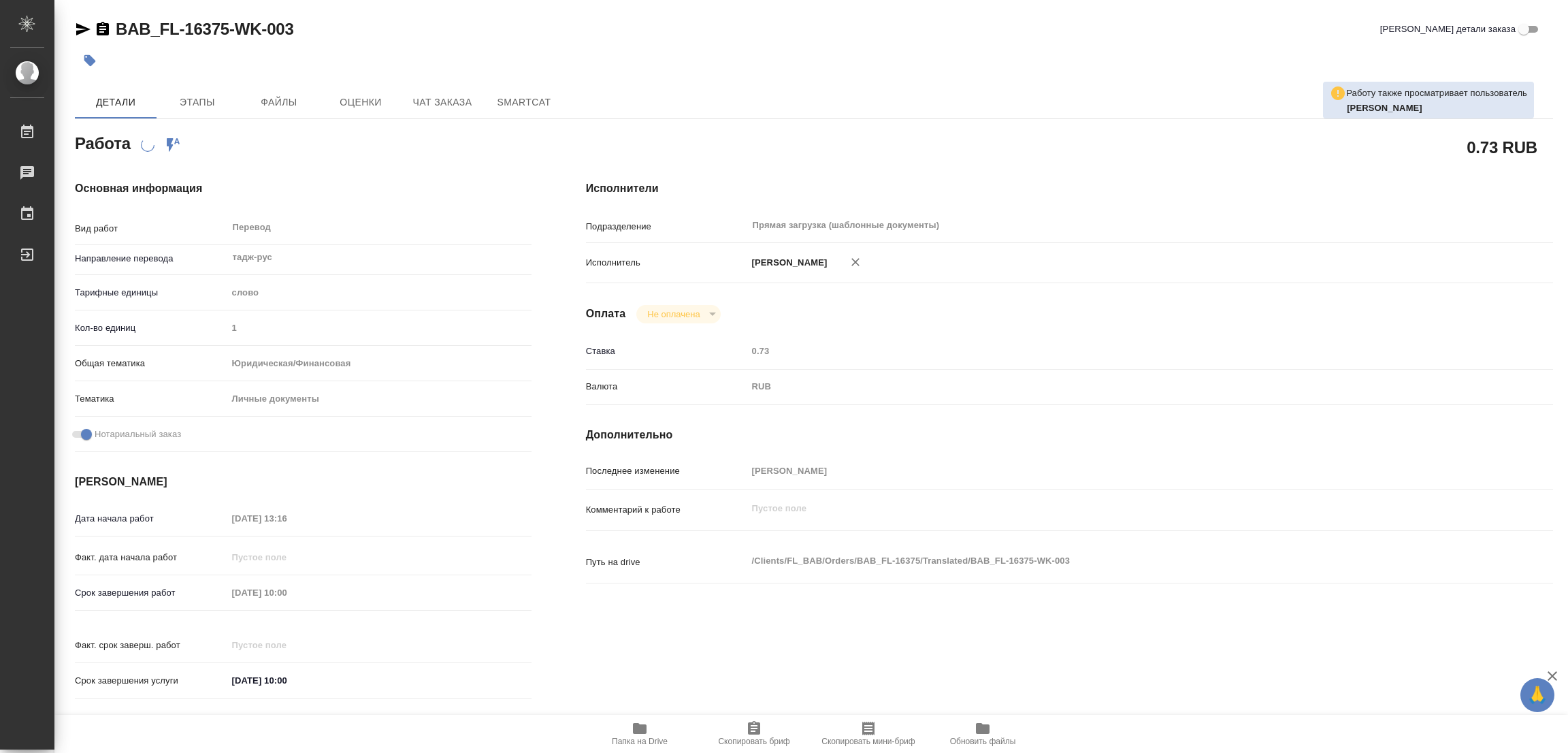
type textarea "x"
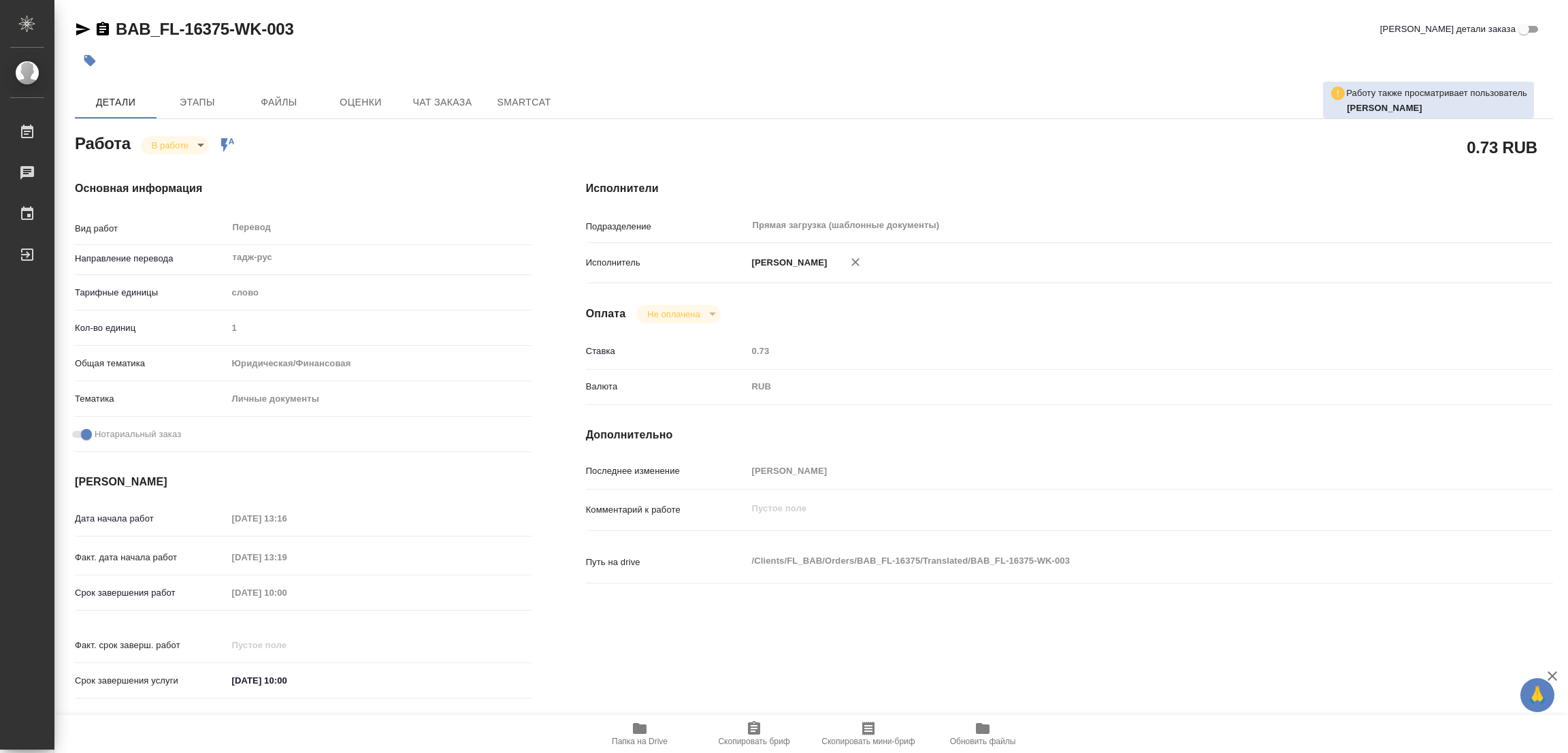
type textarea "x"
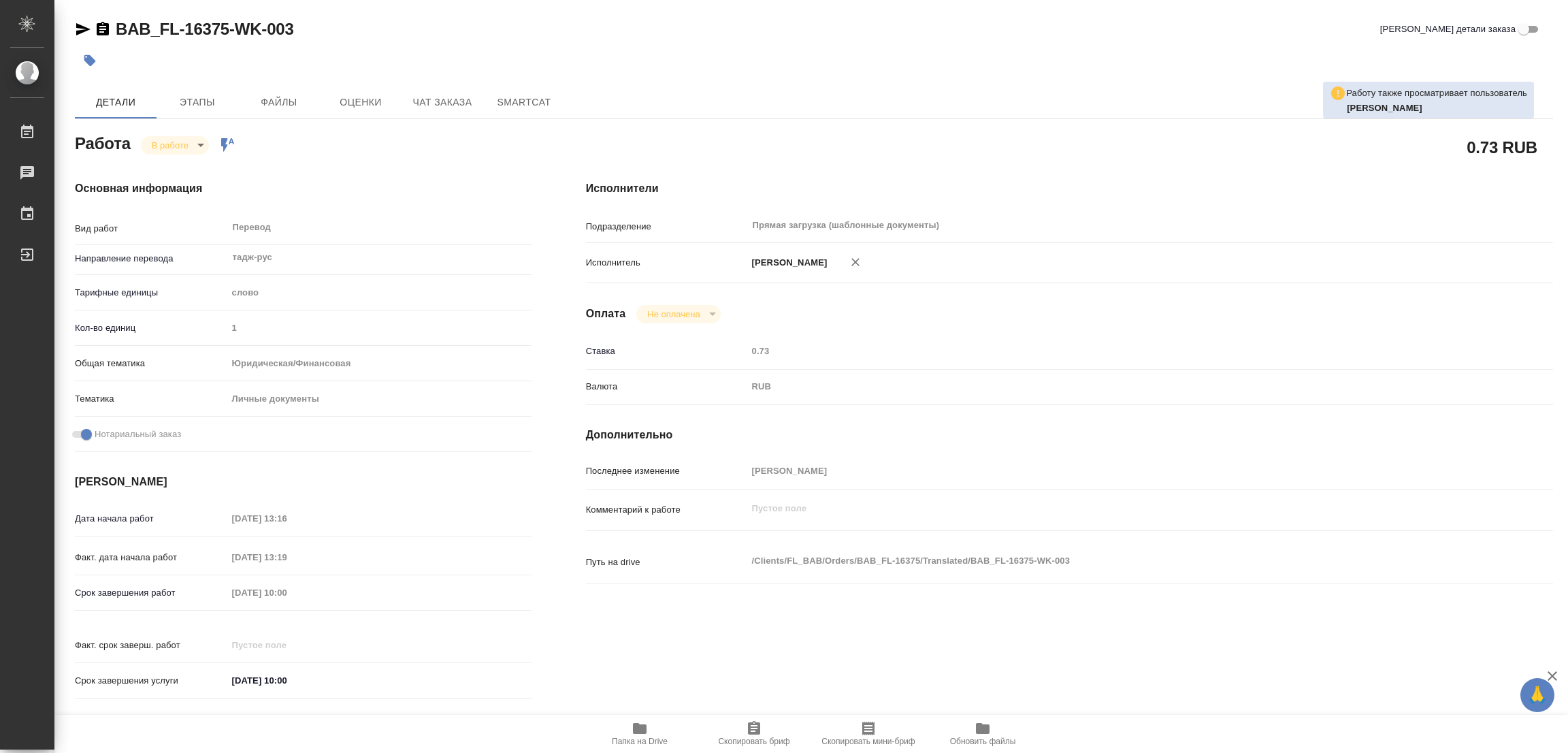
type textarea "x"
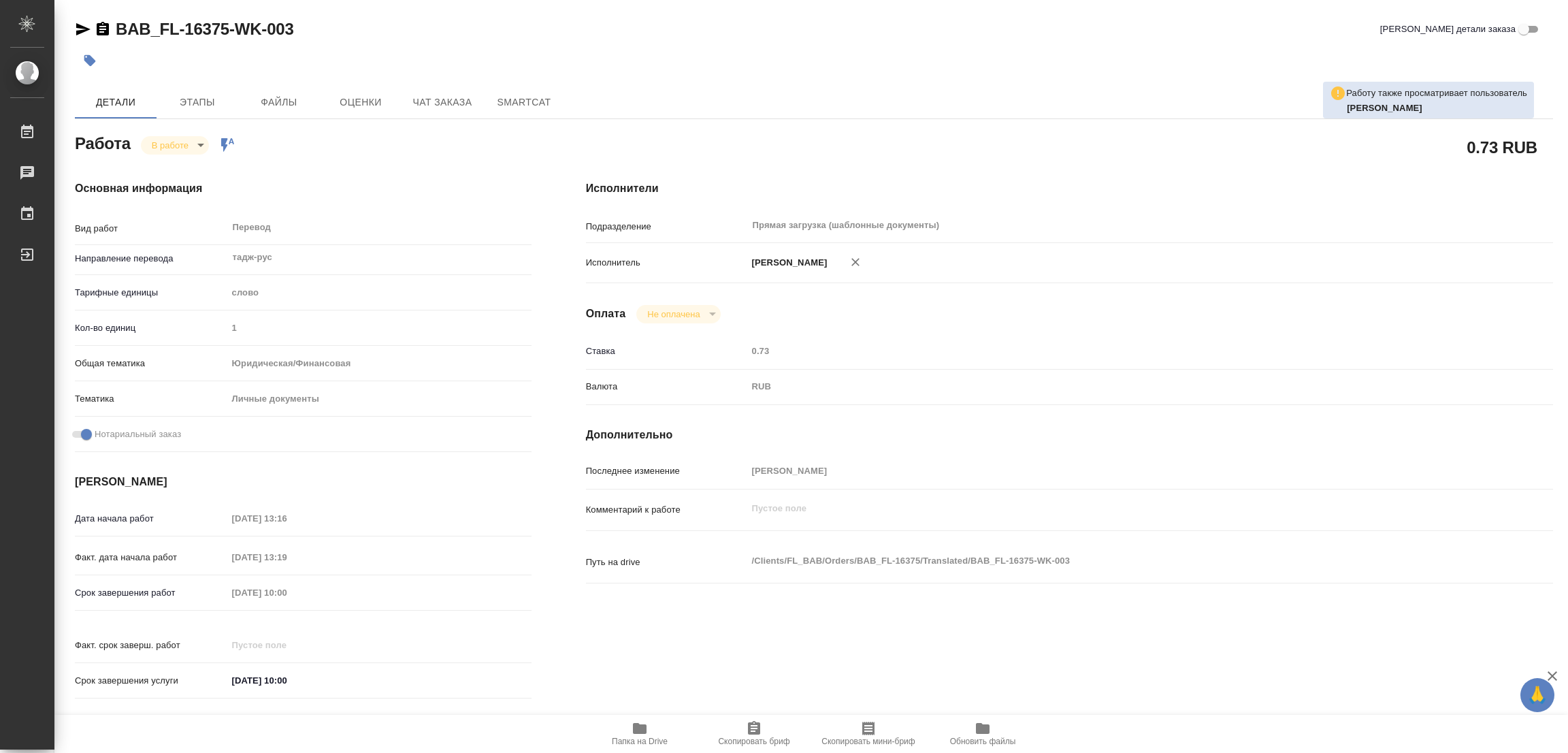
type textarea "x"
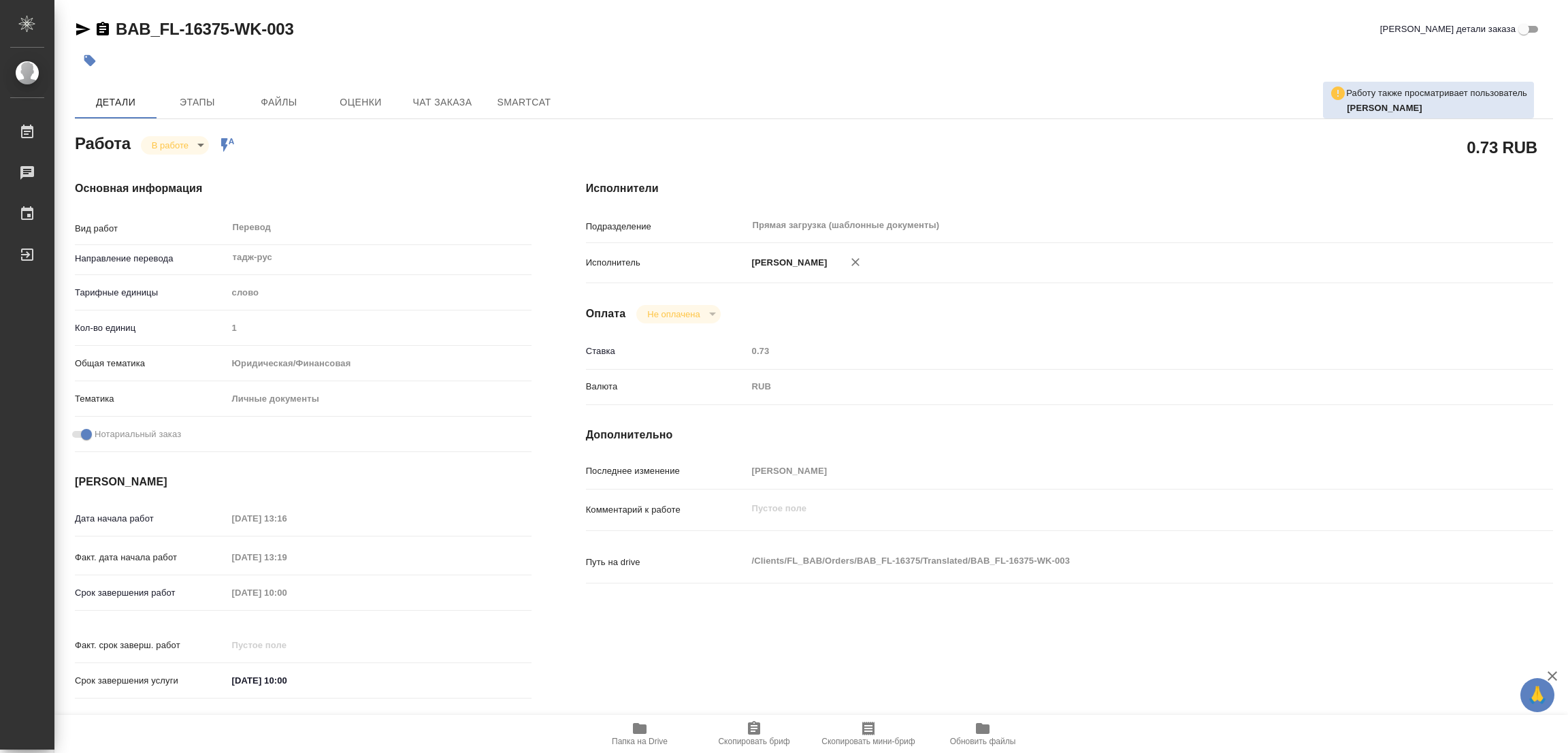
type textarea "x"
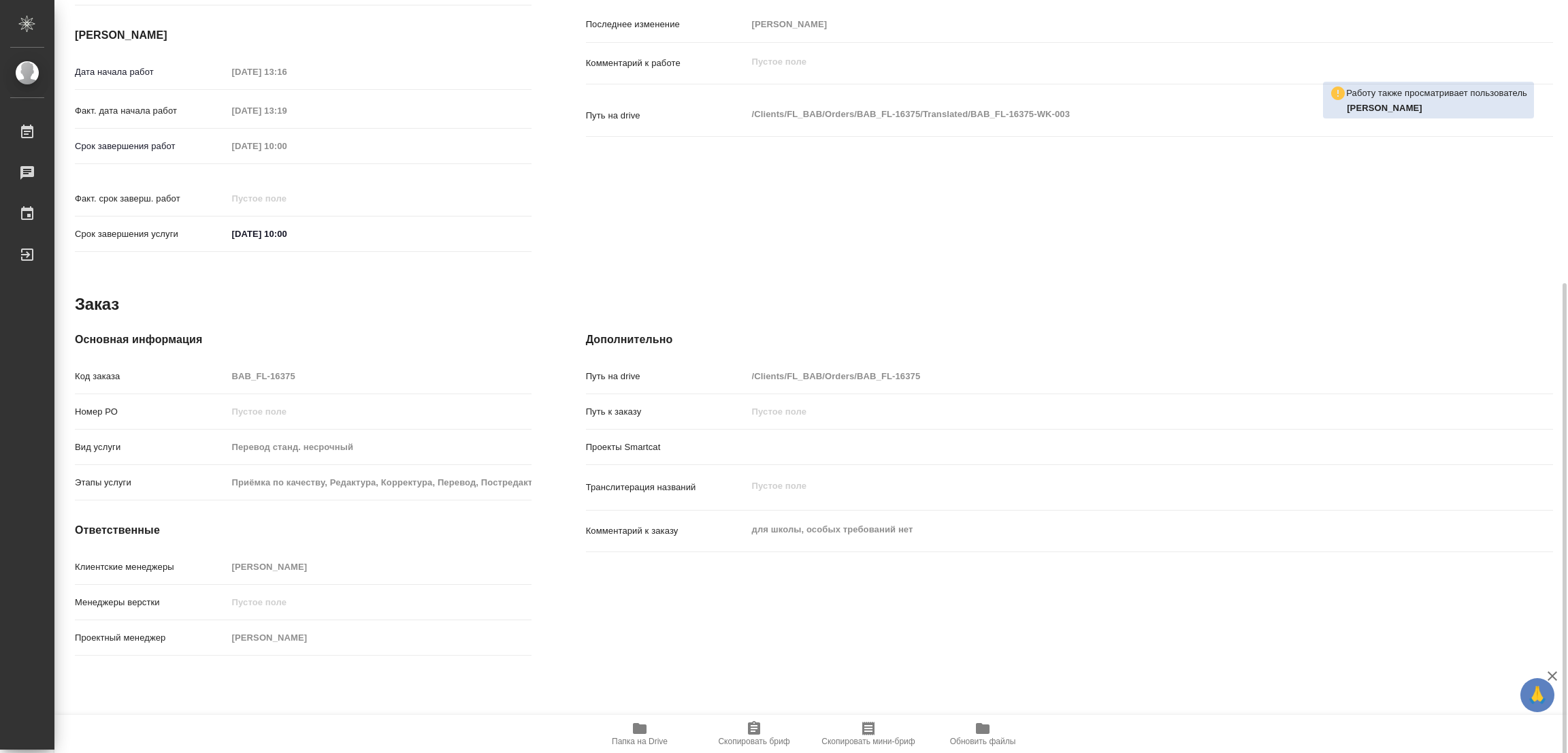
scroll to position [451, 0]
type textarea "x"
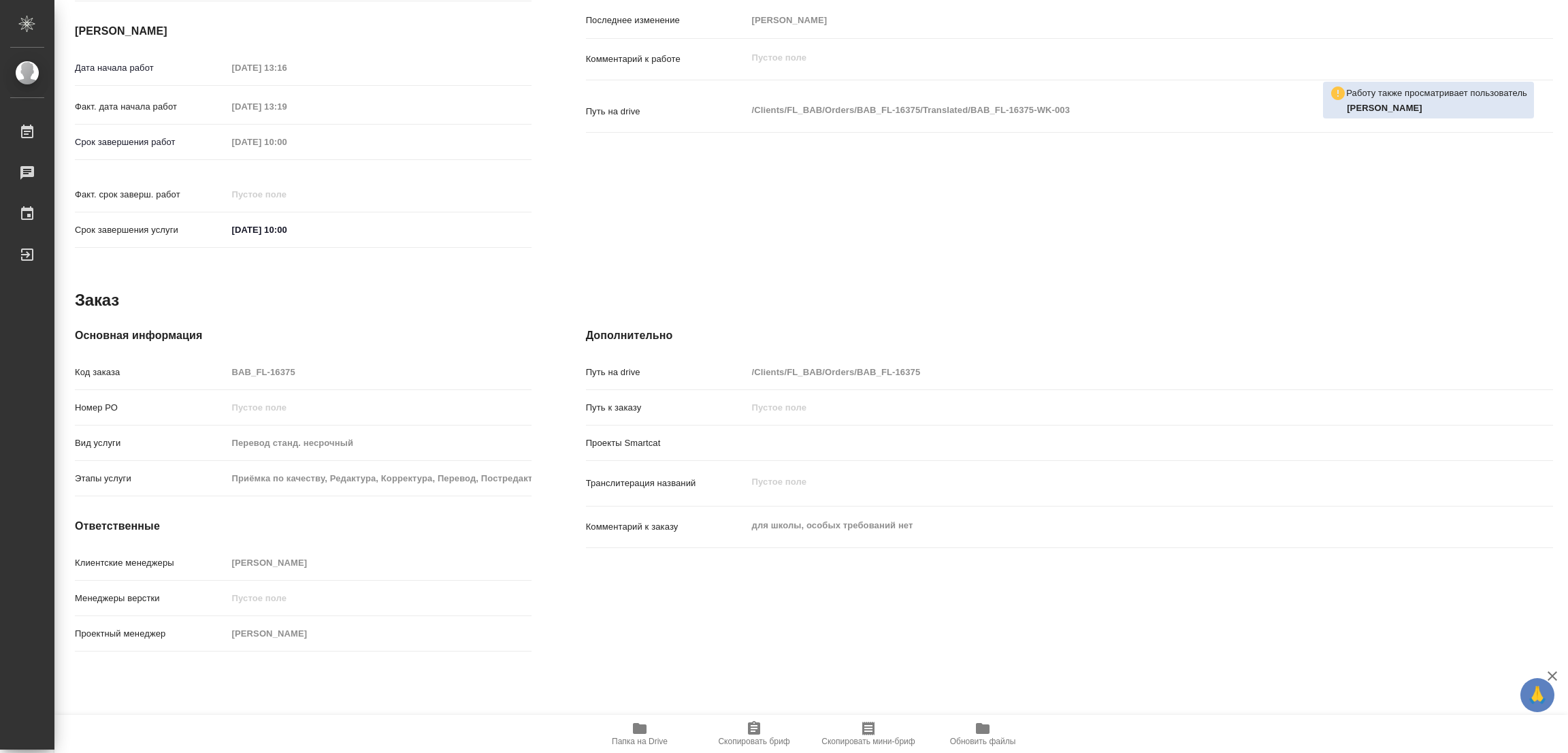
type textarea "x"
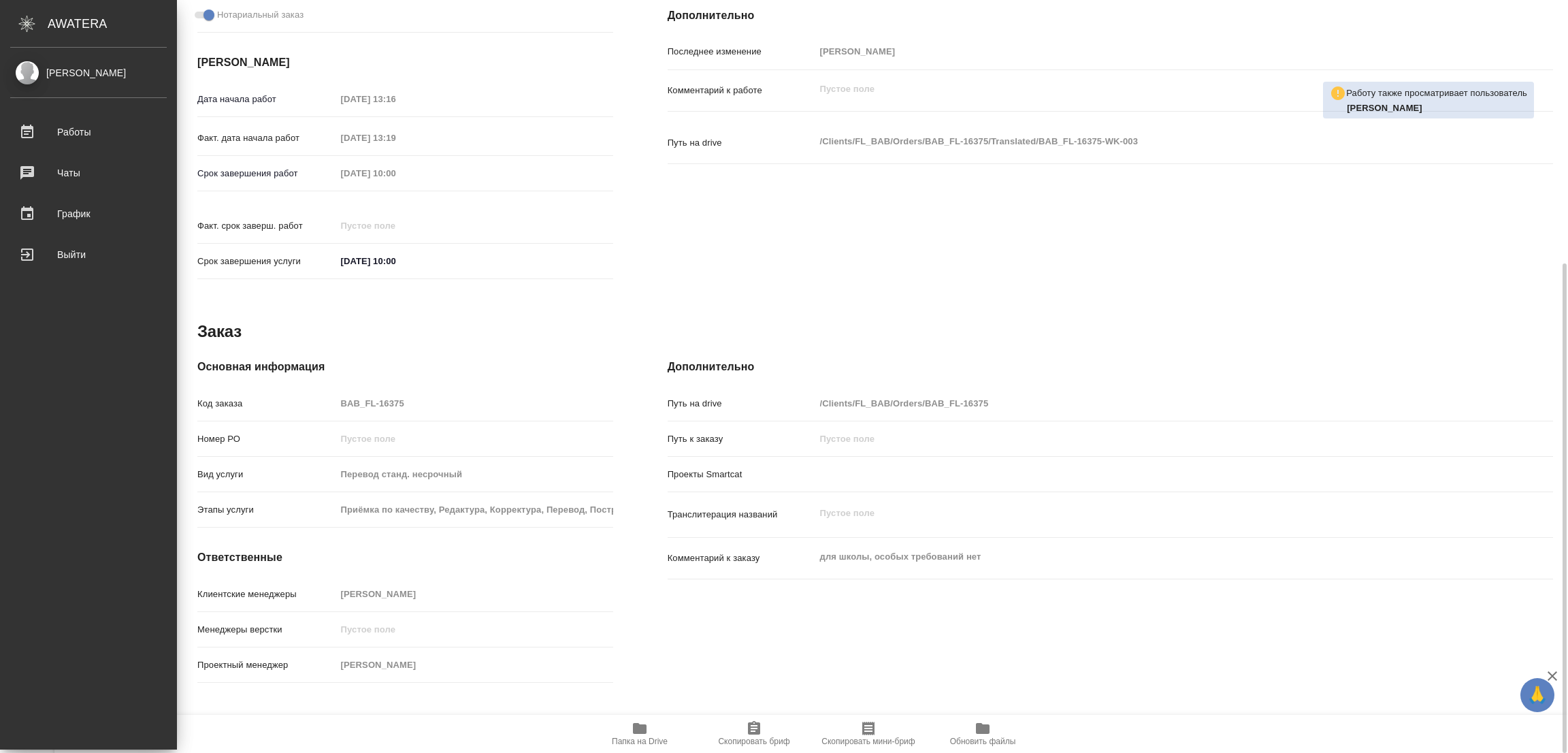
type textarea "x"
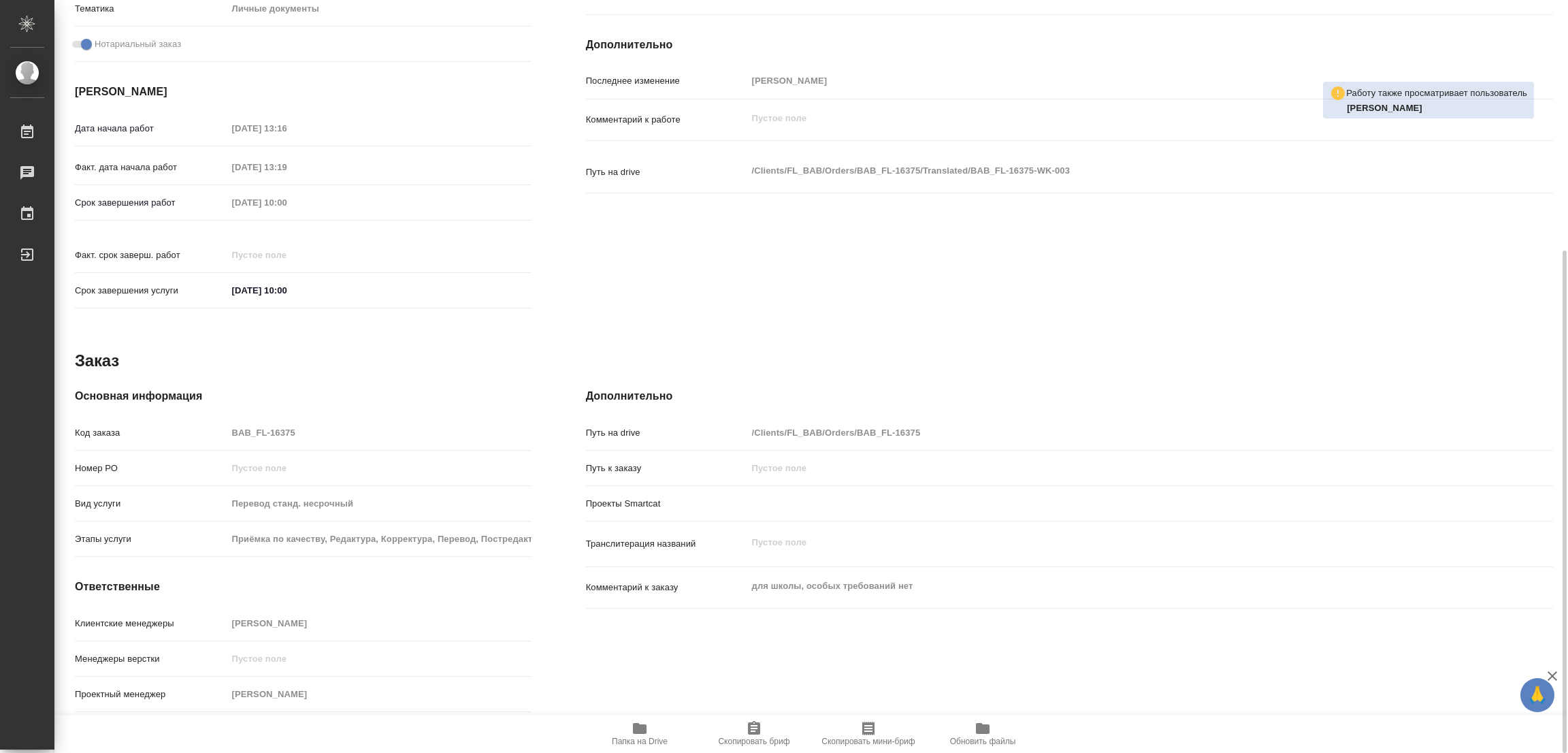
scroll to position [390, 0]
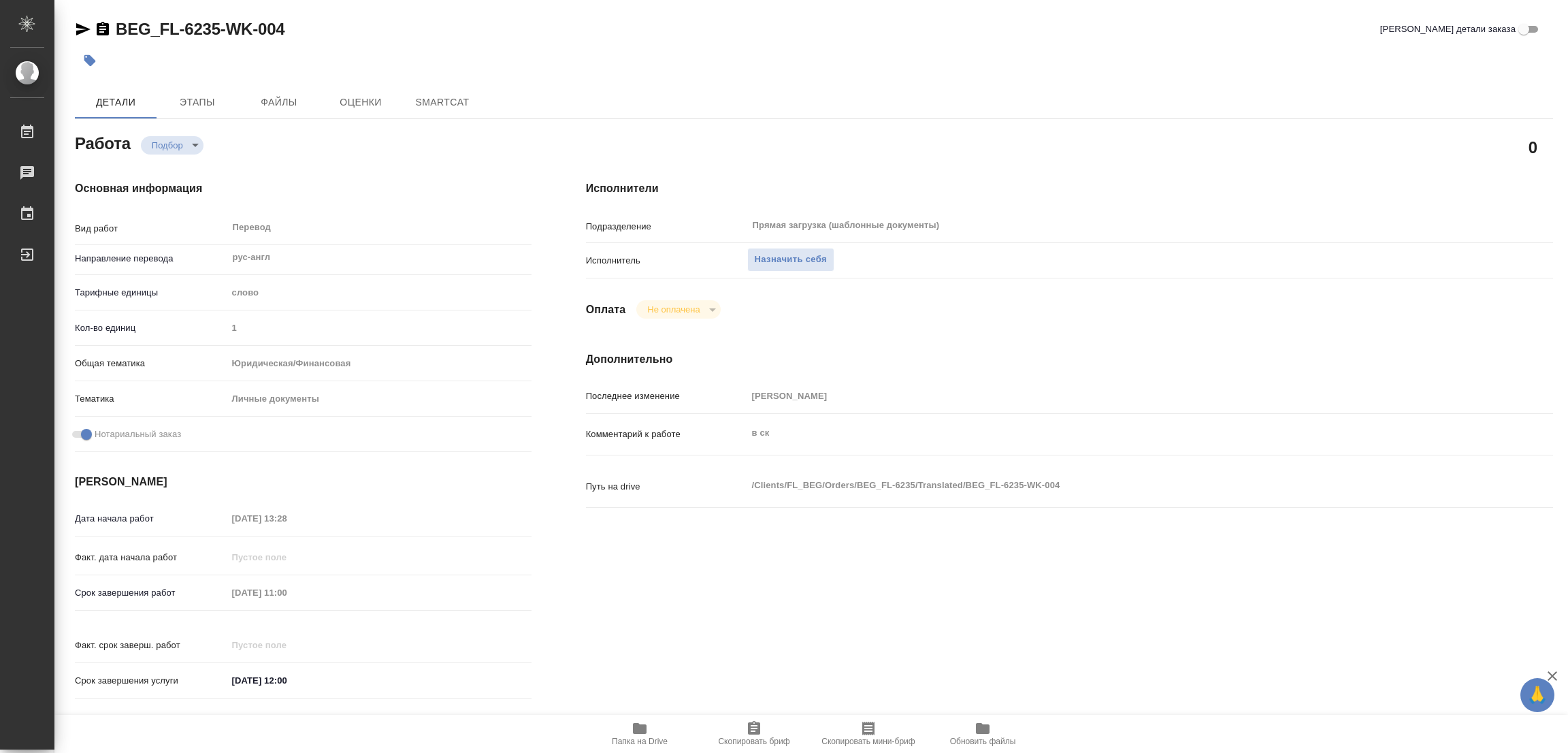
type textarea "x"
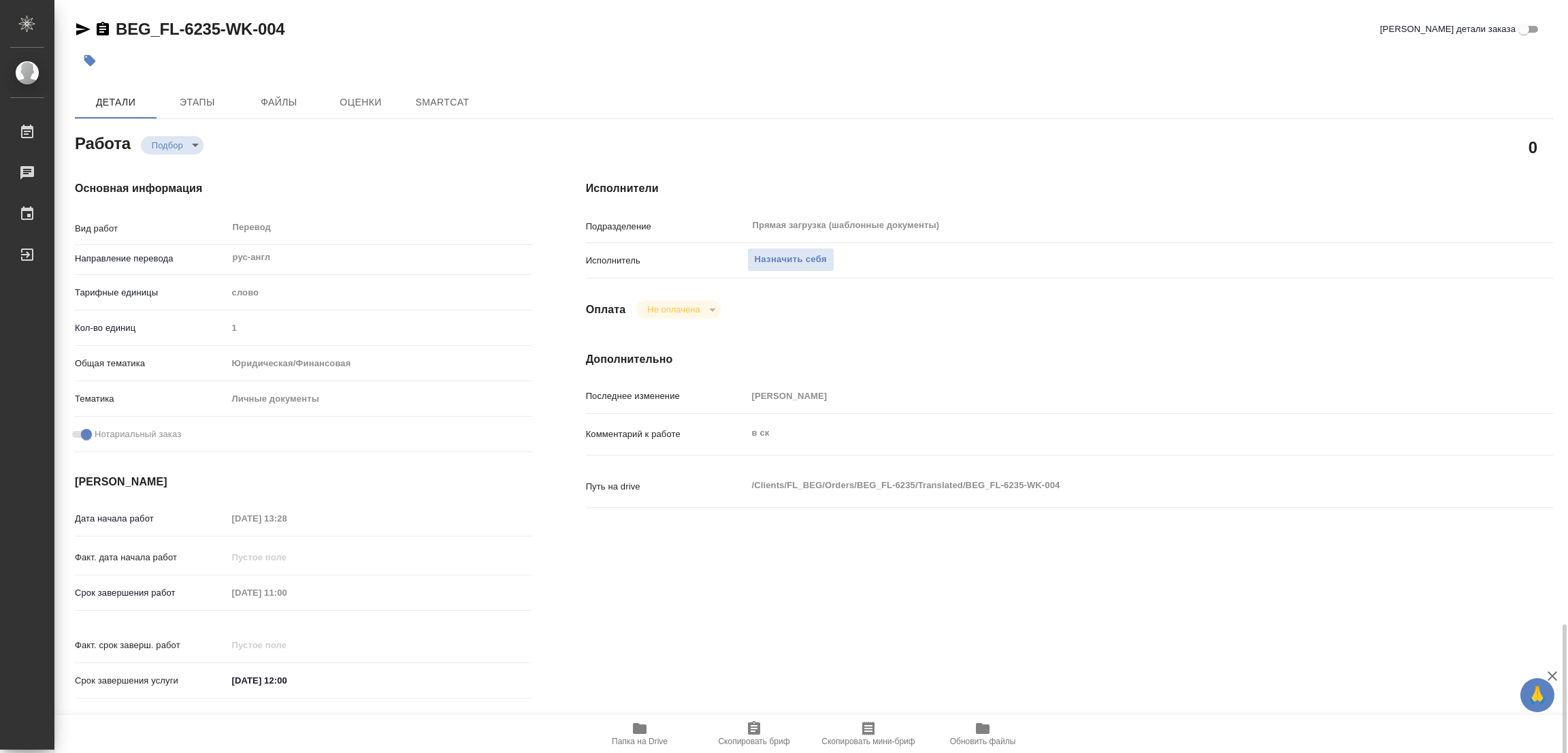
type textarea "x"
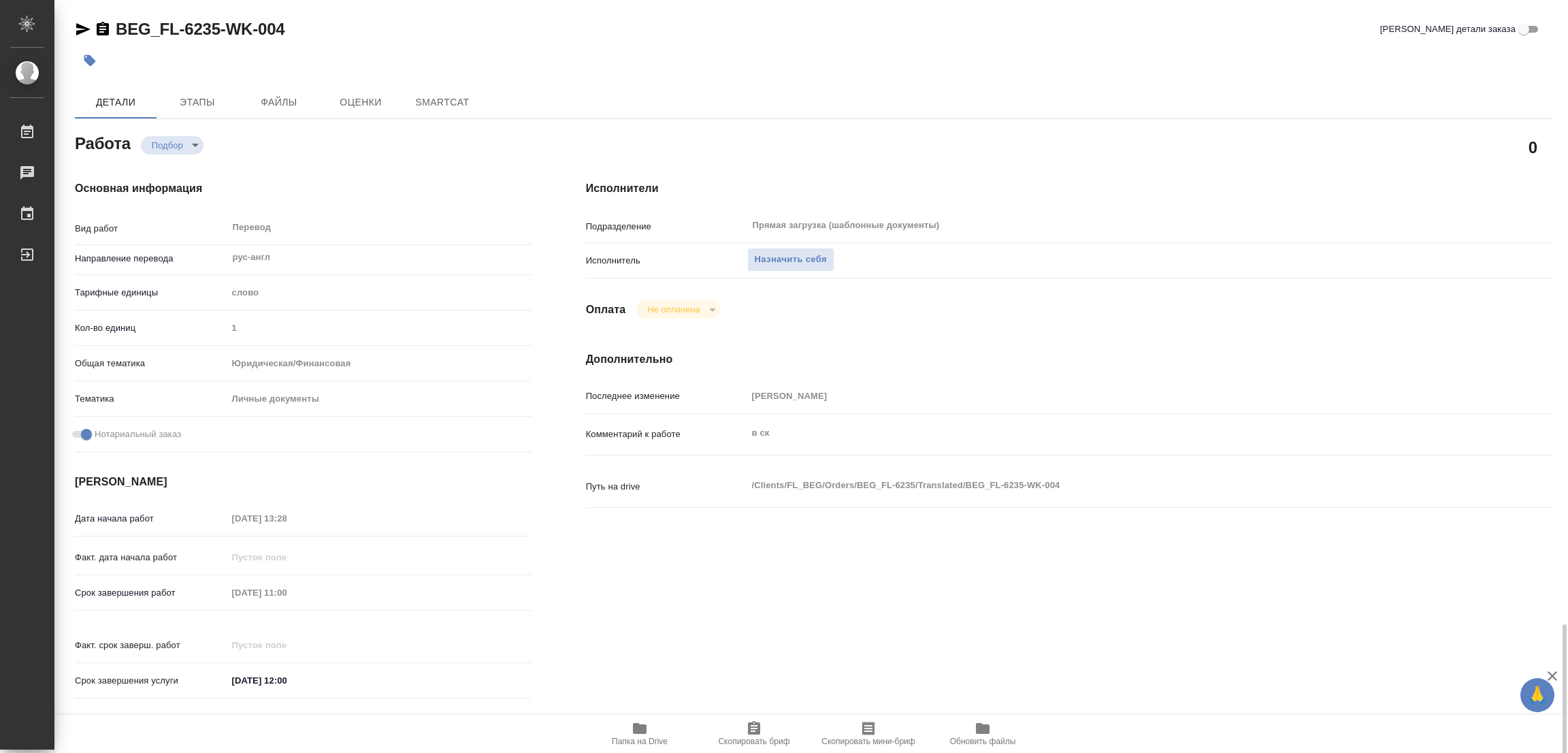
type textarea "x"
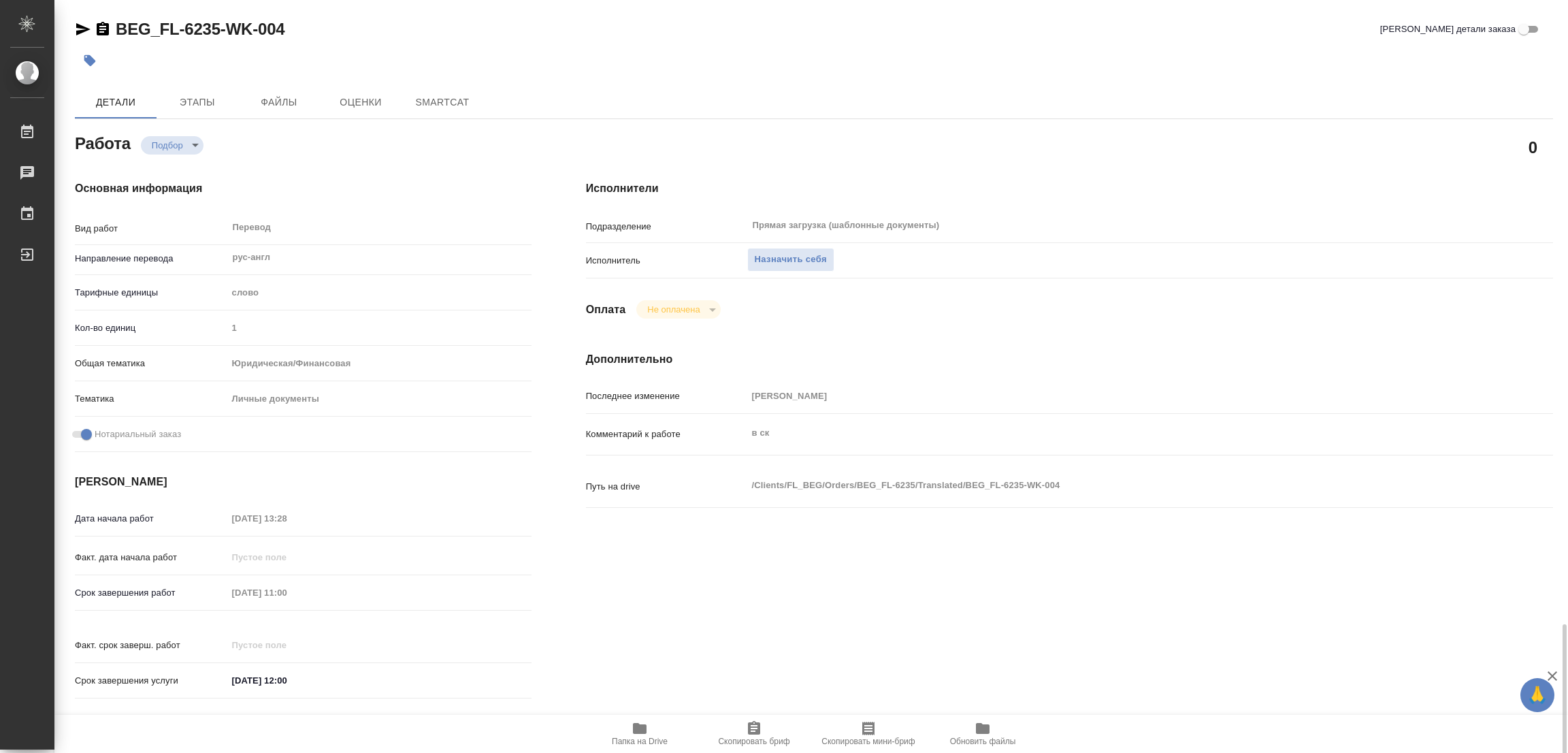
scroll to position [375, 0]
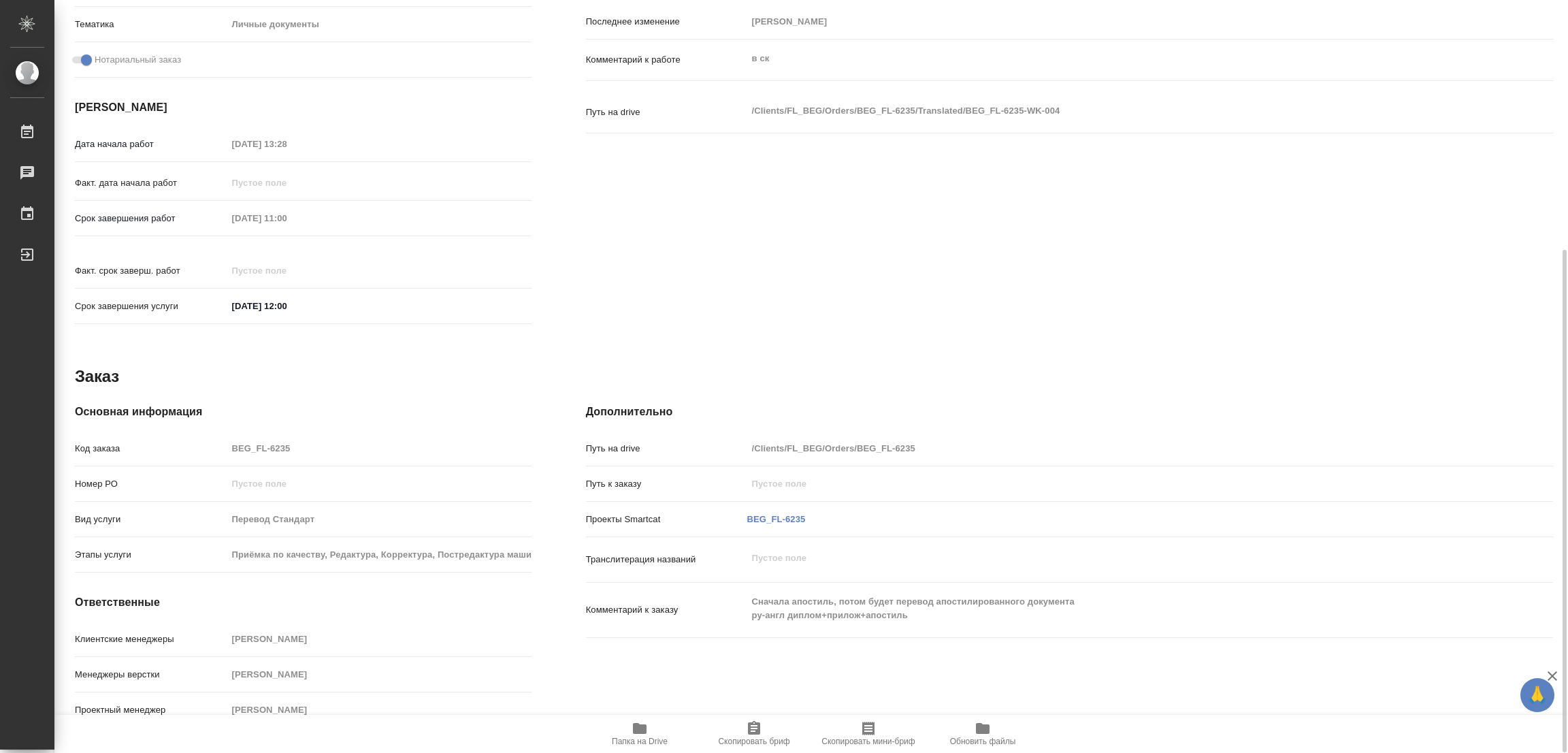
type textarea "x"
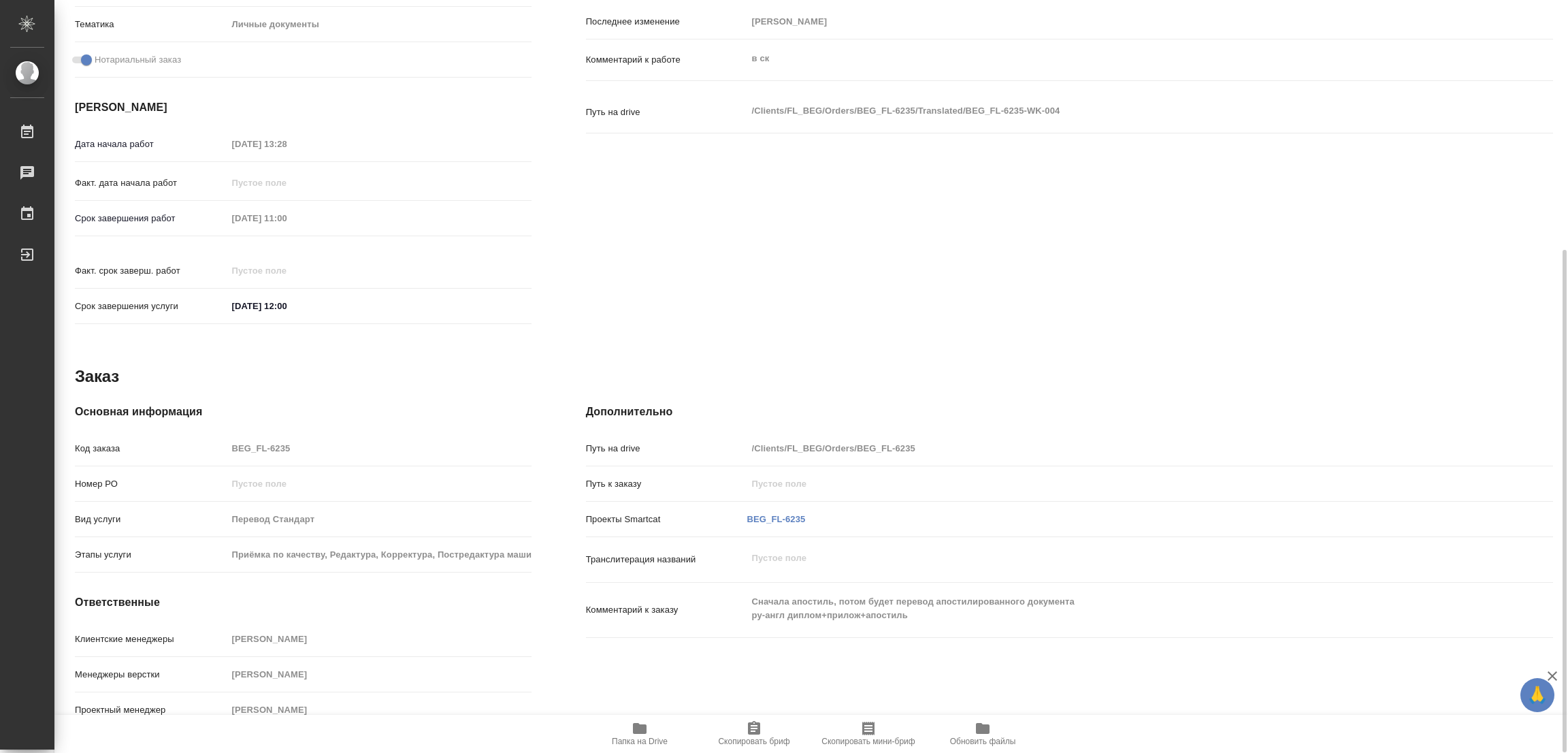
type textarea "x"
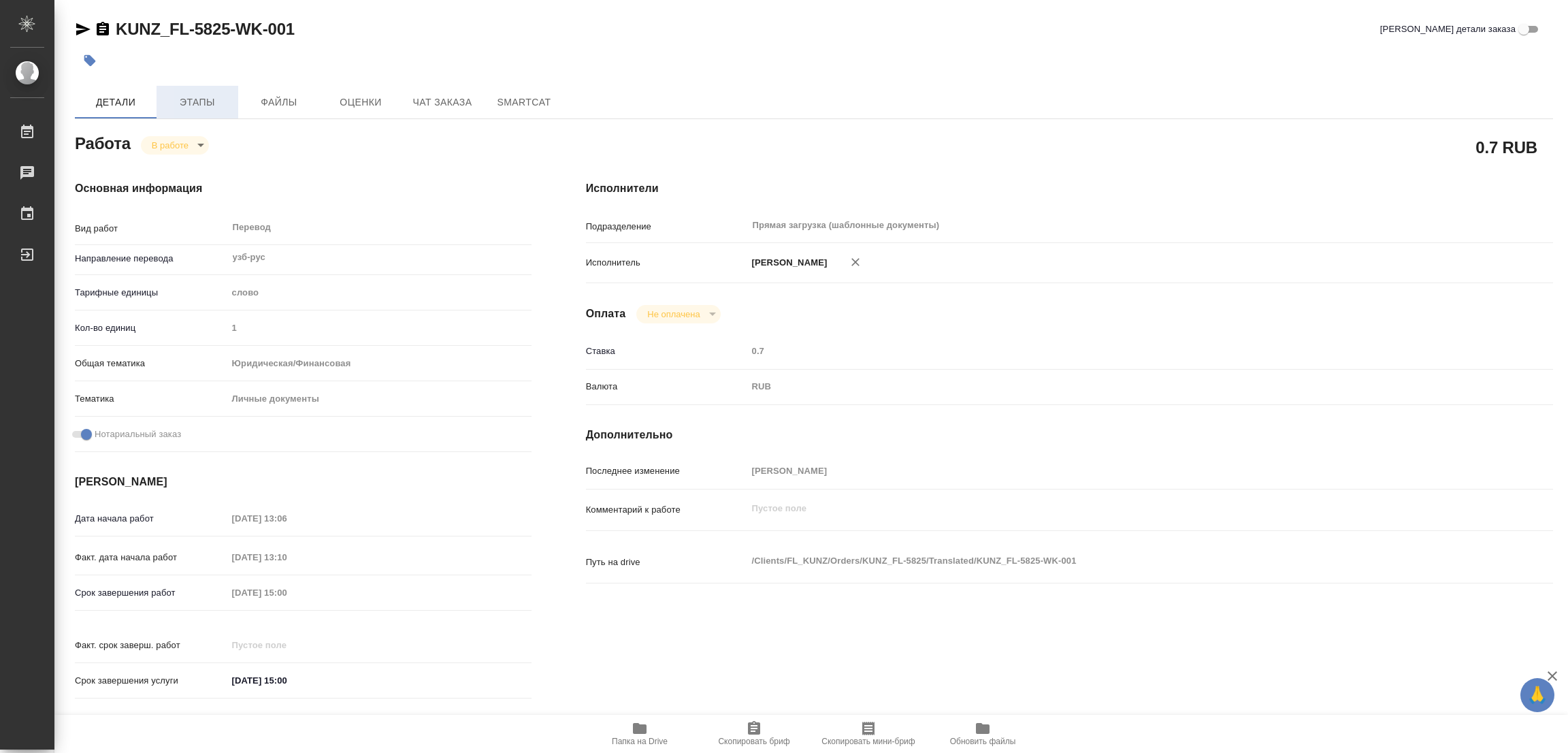
click at [186, 96] on span "Этапы" at bounding box center [197, 102] width 65 height 17
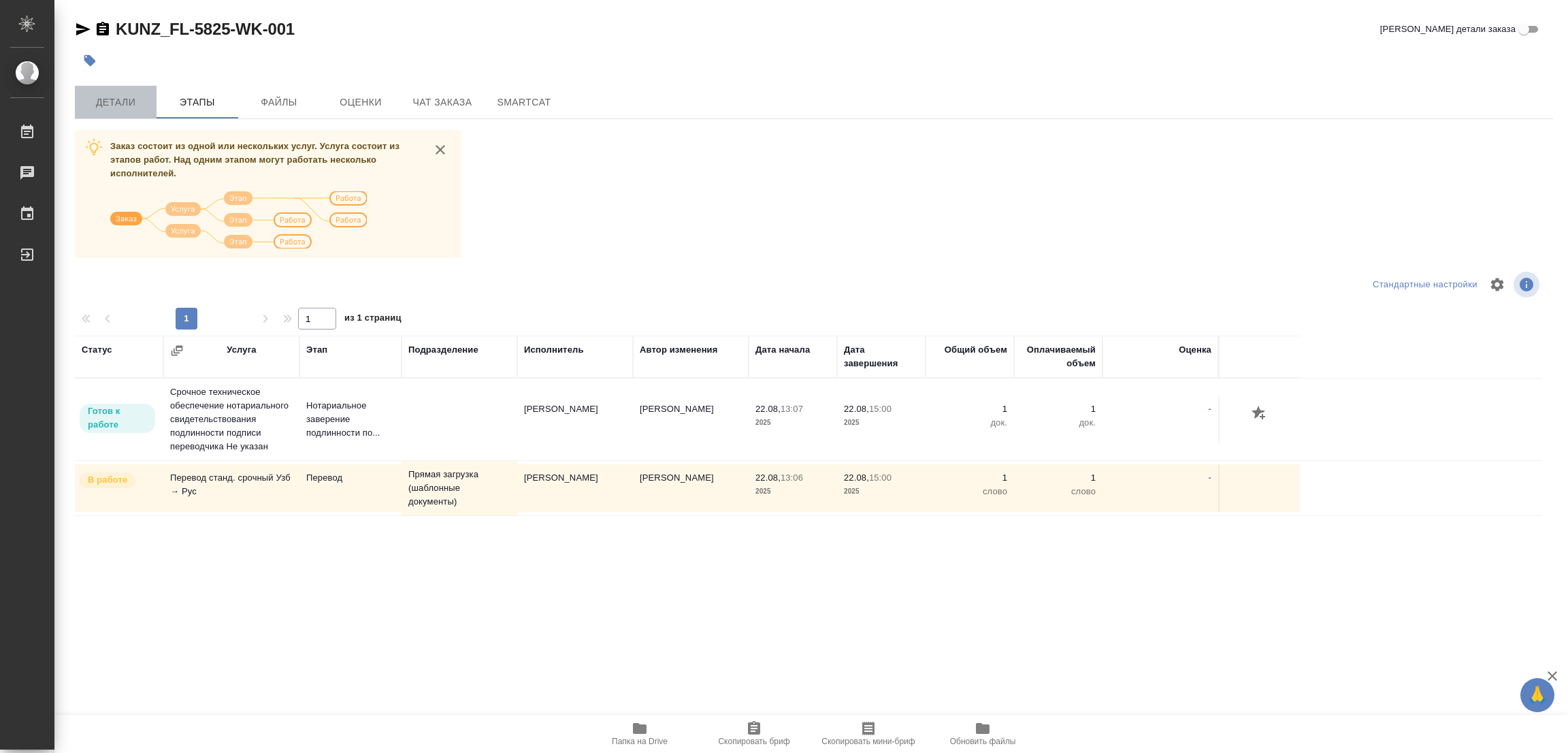
click at [118, 103] on span "Детали" at bounding box center [115, 102] width 65 height 17
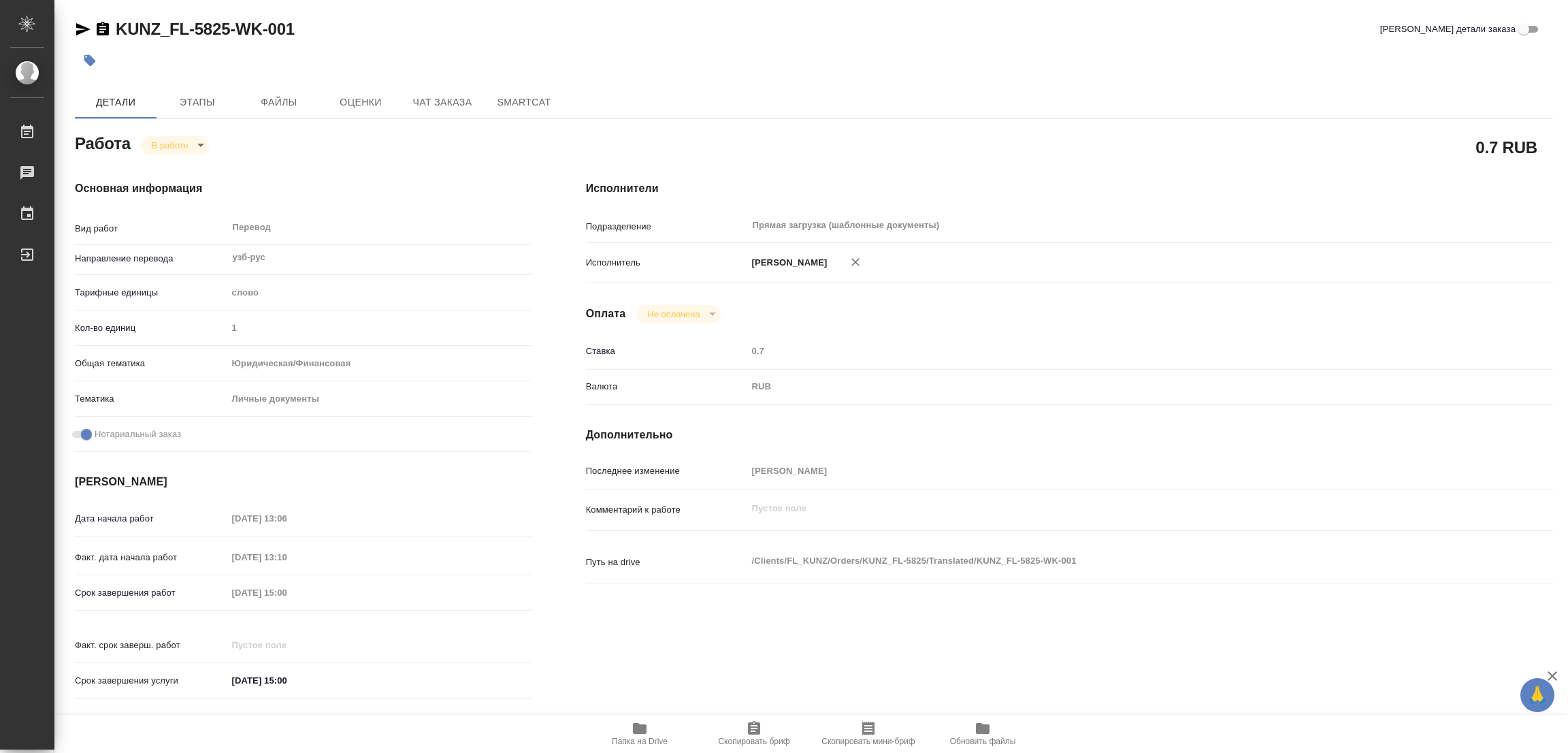
type textarea "x"
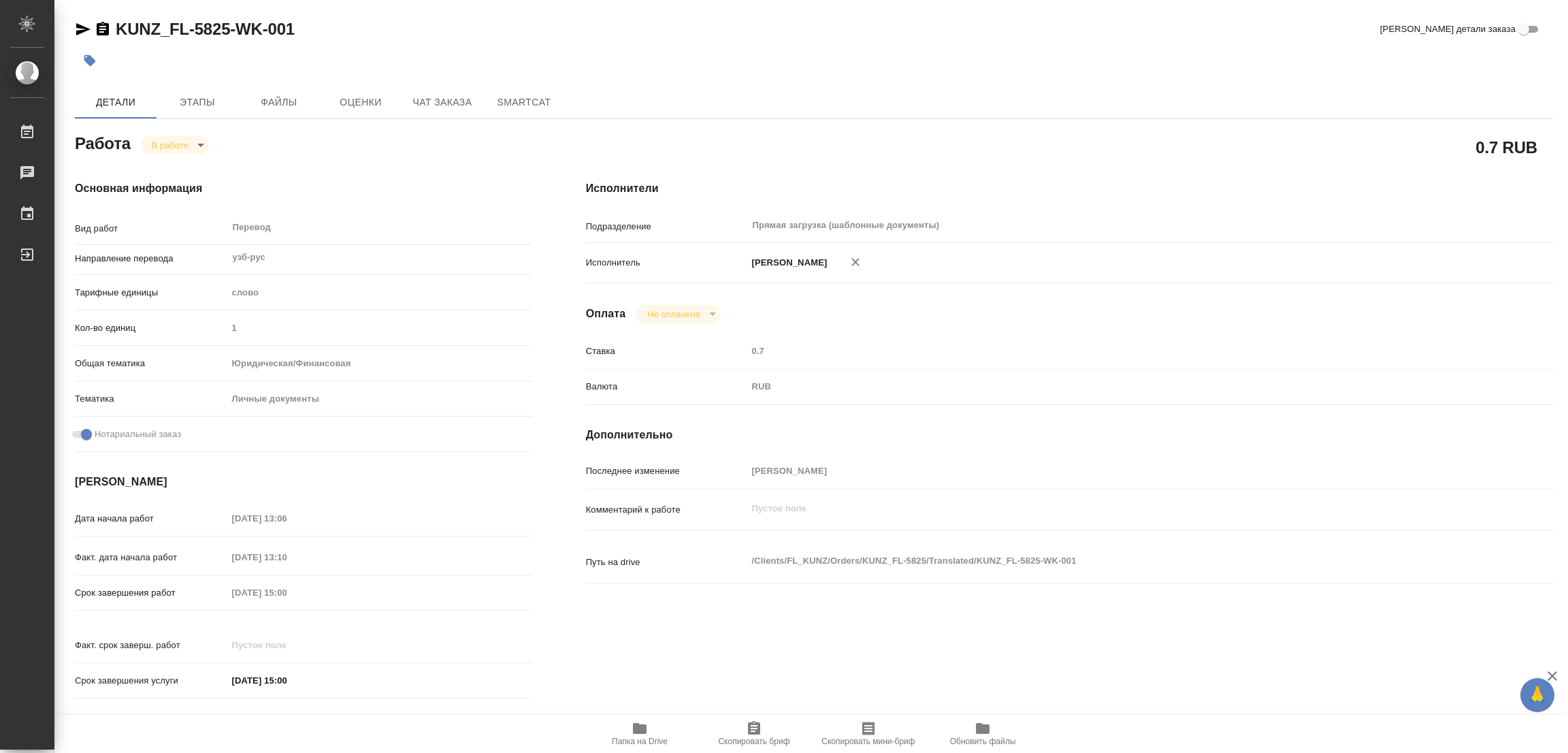
type textarea "x"
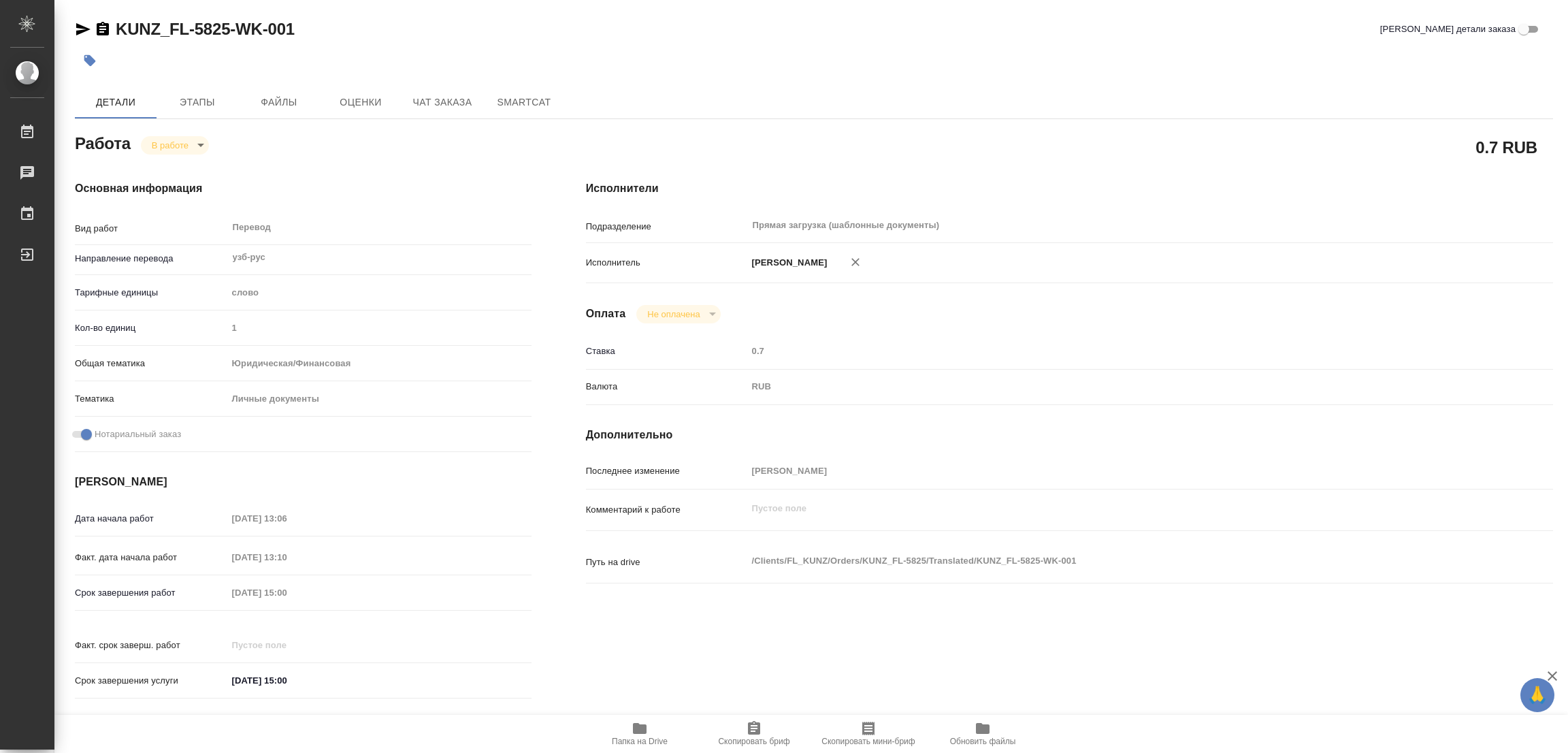
type textarea "x"
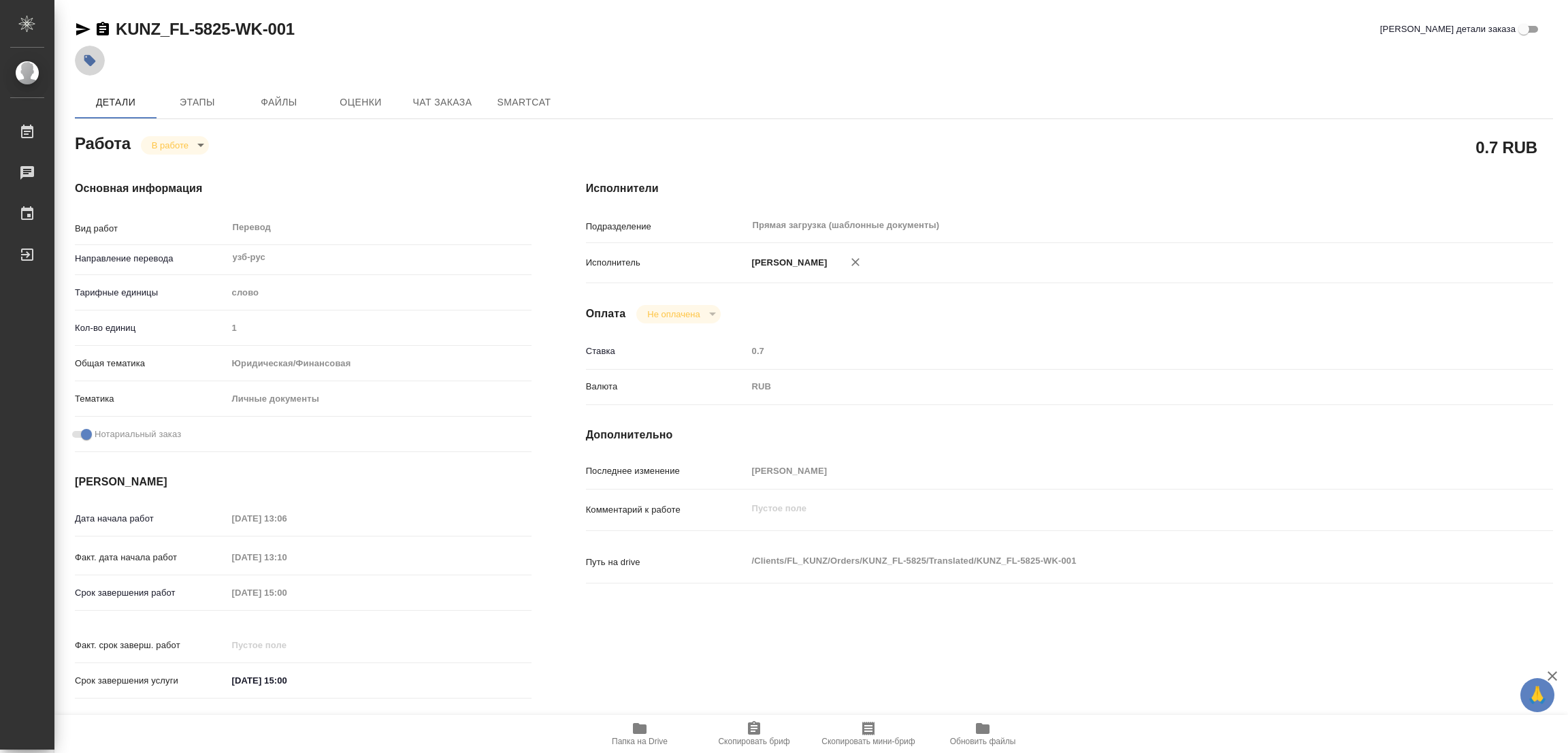
click at [85, 55] on icon "button" at bounding box center [90, 61] width 12 height 12
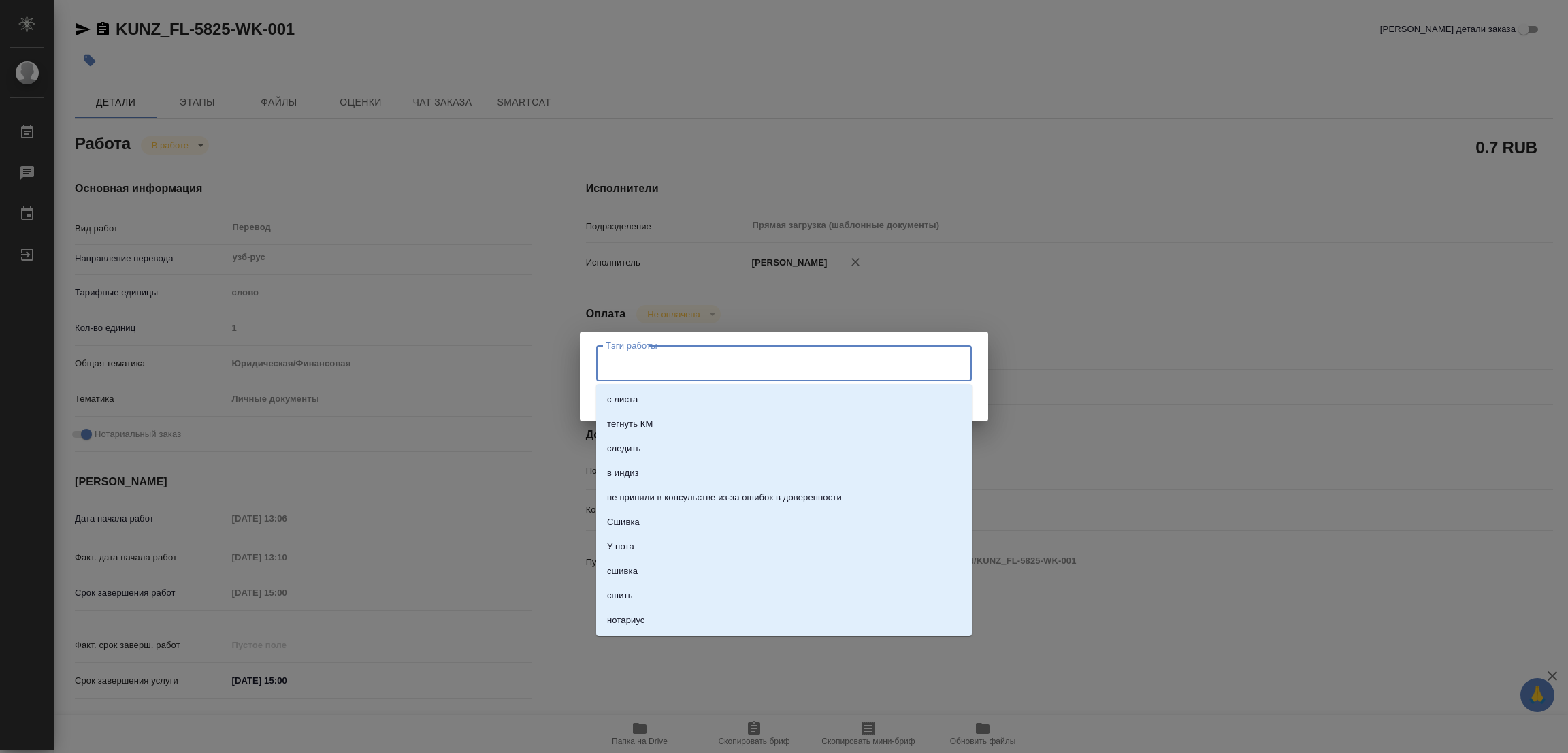
click at [647, 361] on input "Тэги работы" at bounding box center [771, 363] width 338 height 23
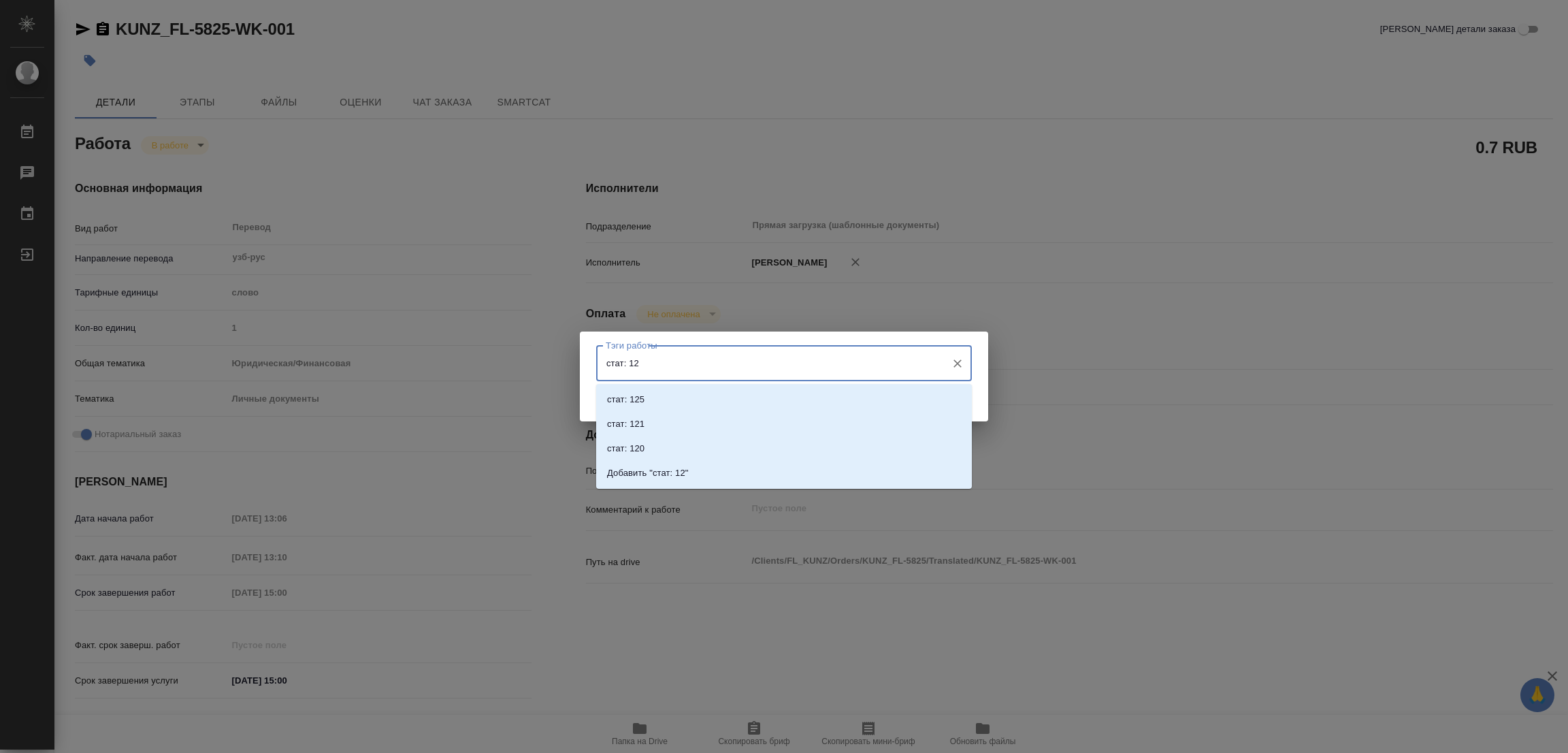
type input "стат: 125"
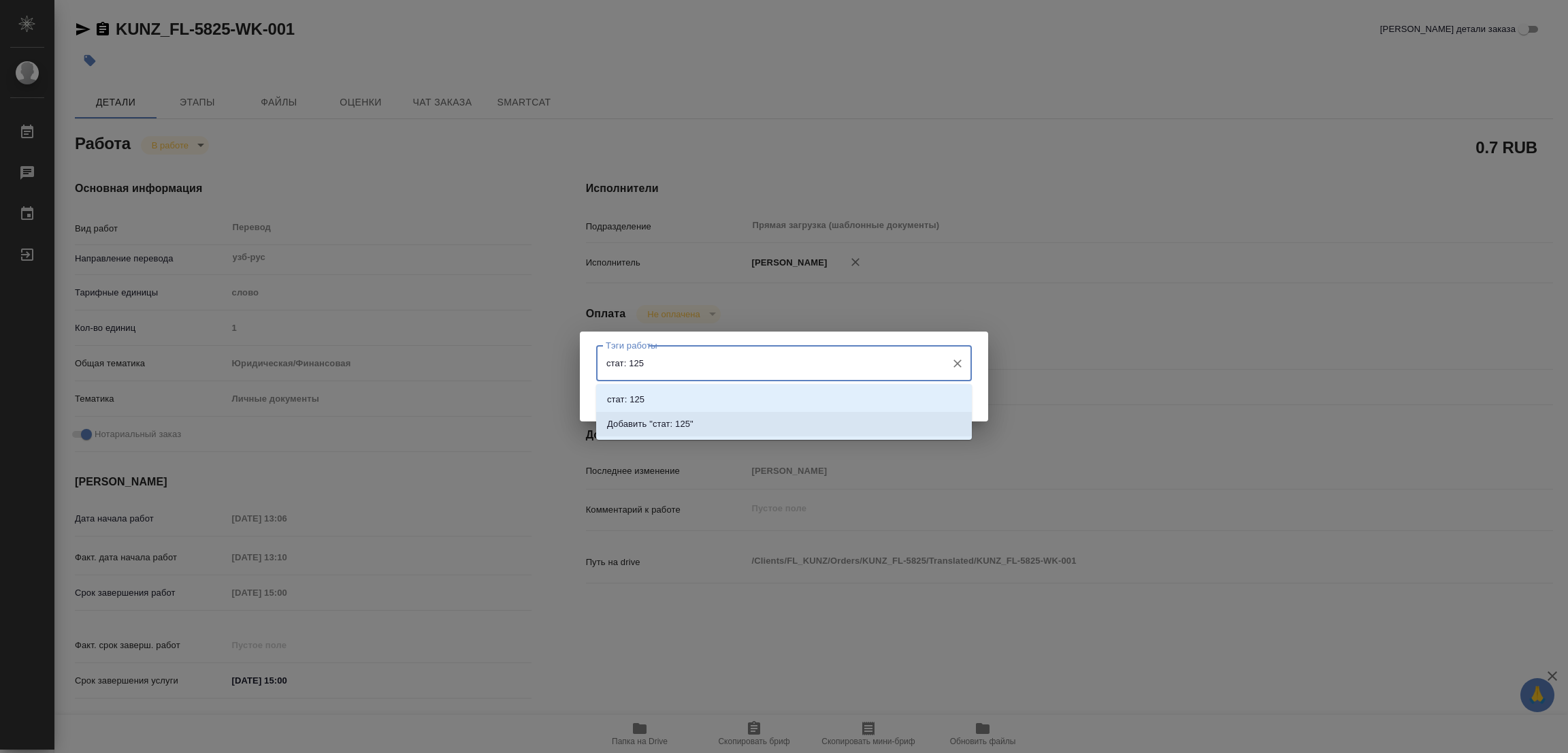
click at [676, 415] on li "Добавить "стат: 125"" at bounding box center [783, 424] width 375 height 25
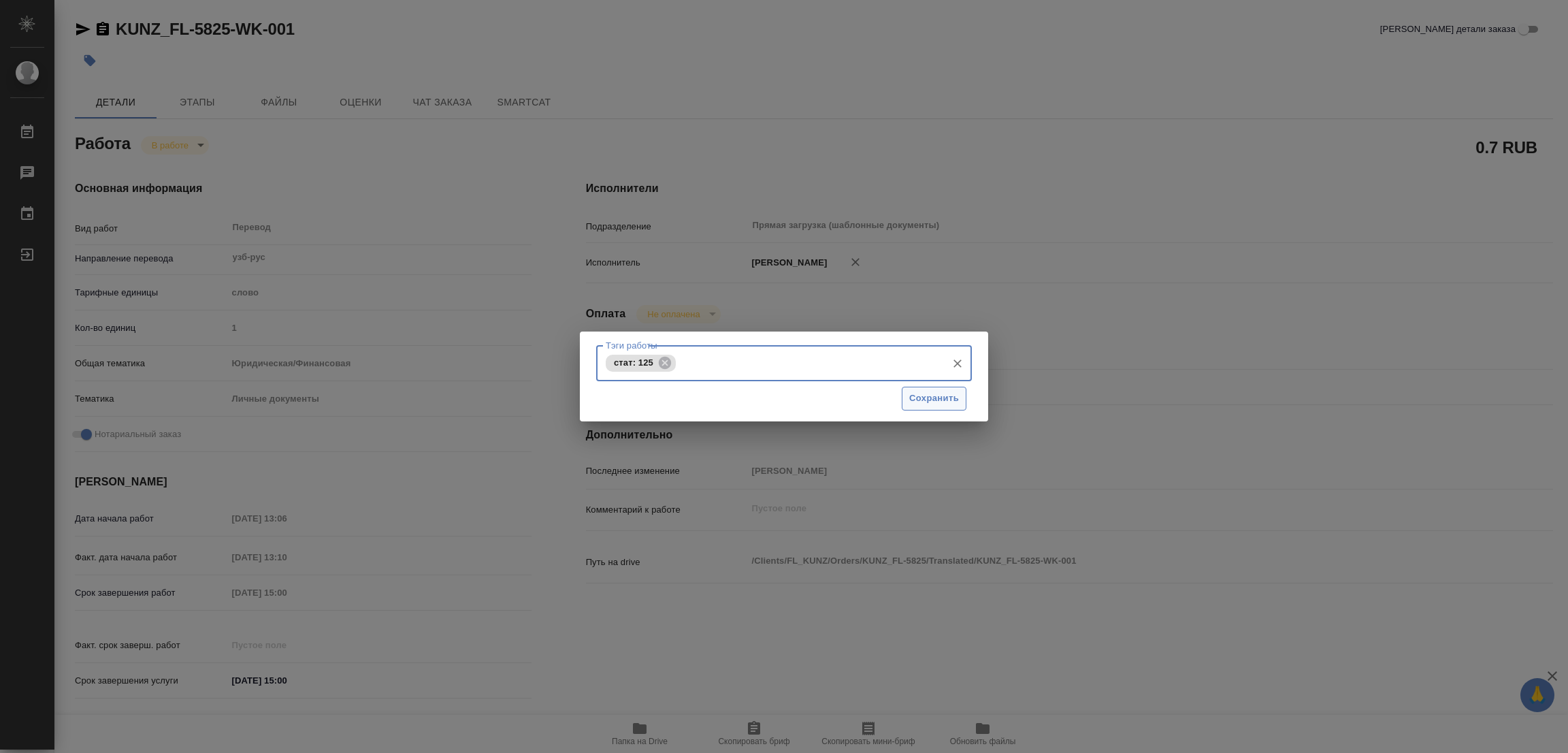
click at [953, 396] on span "Сохранить" at bounding box center [934, 399] width 49 height 16
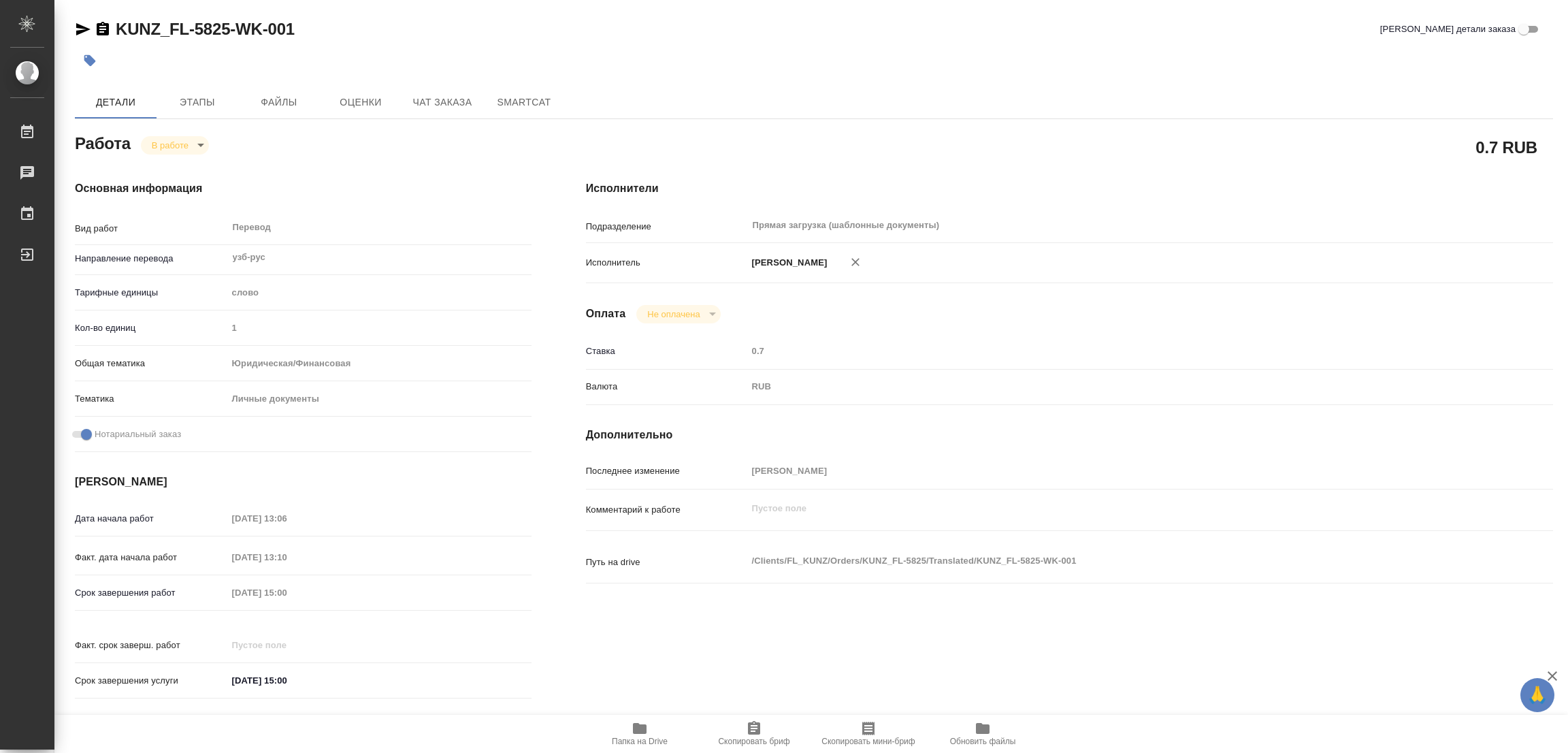
type input "inProgress"
type textarea "Перевод"
type textarea "x"
type input "узб-рус"
type input "5a8b1489cc6b4906c91bfd90"
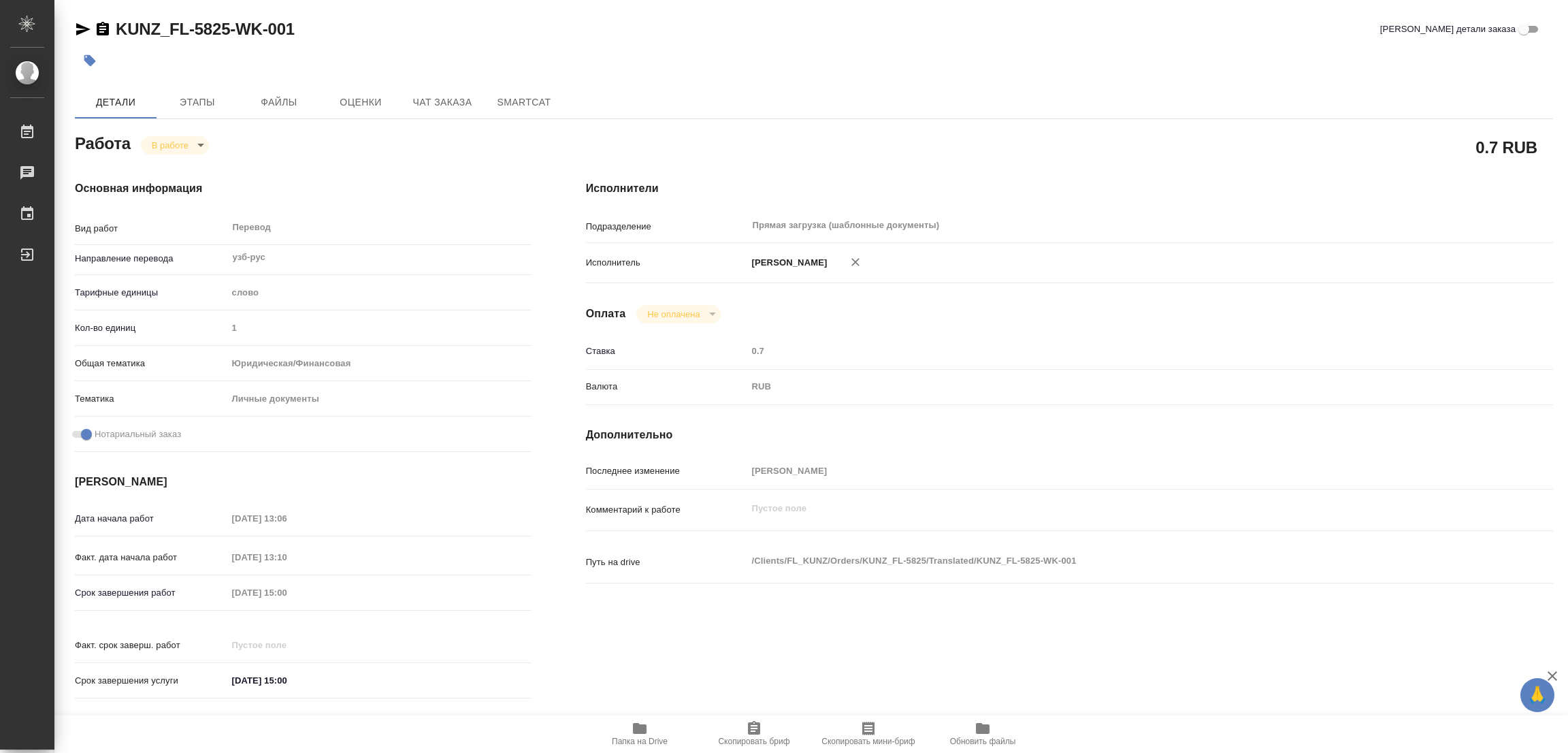
type input "1"
type input "yr-fn"
type input "5a8b8b956a9677013d343cfe"
checkbox input "true"
type input "22.08.2025 13:06"
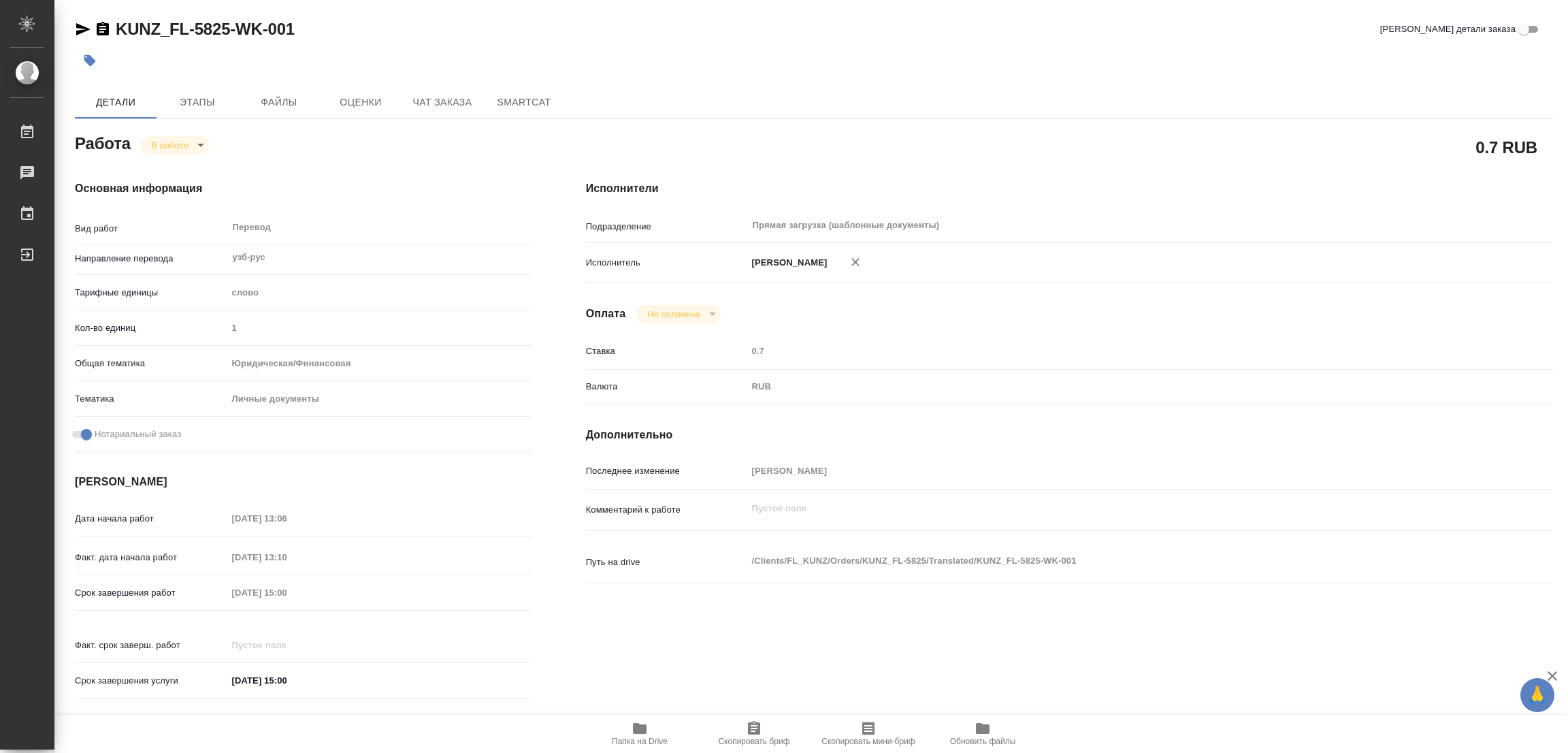
type input "22.08.2025 13:10"
type input "22.08.2025 15:00"
type input "Прямая загрузка (шаблонные документы)"
type input "notPayed"
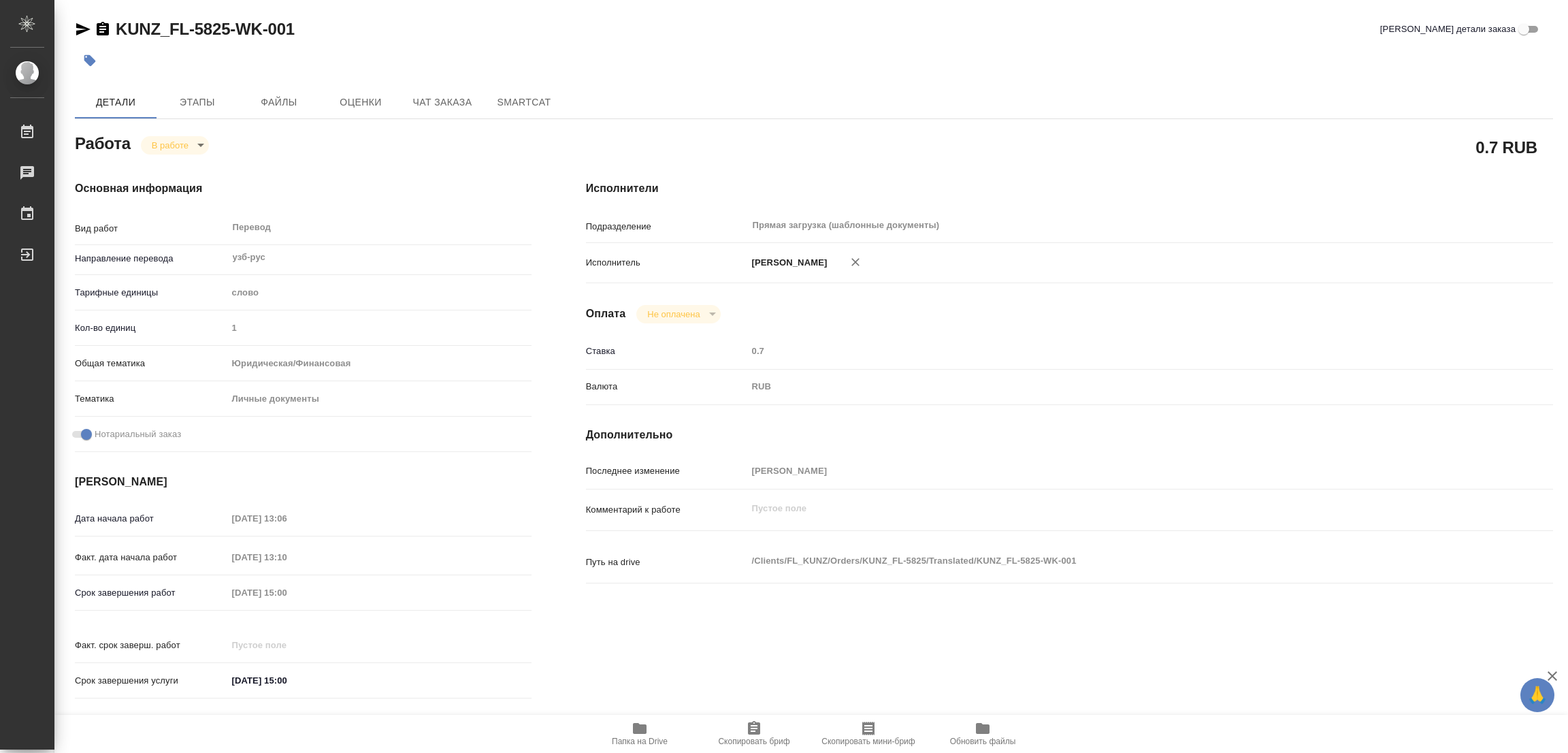
type input "0.7"
type input "RUB"
type input "[PERSON_NAME]"
type textarea "x"
type textarea "/Clients/FL_KUNZ/Orders/KUNZ_FL-5825/Translated/KUNZ_FL-5825-WK-001"
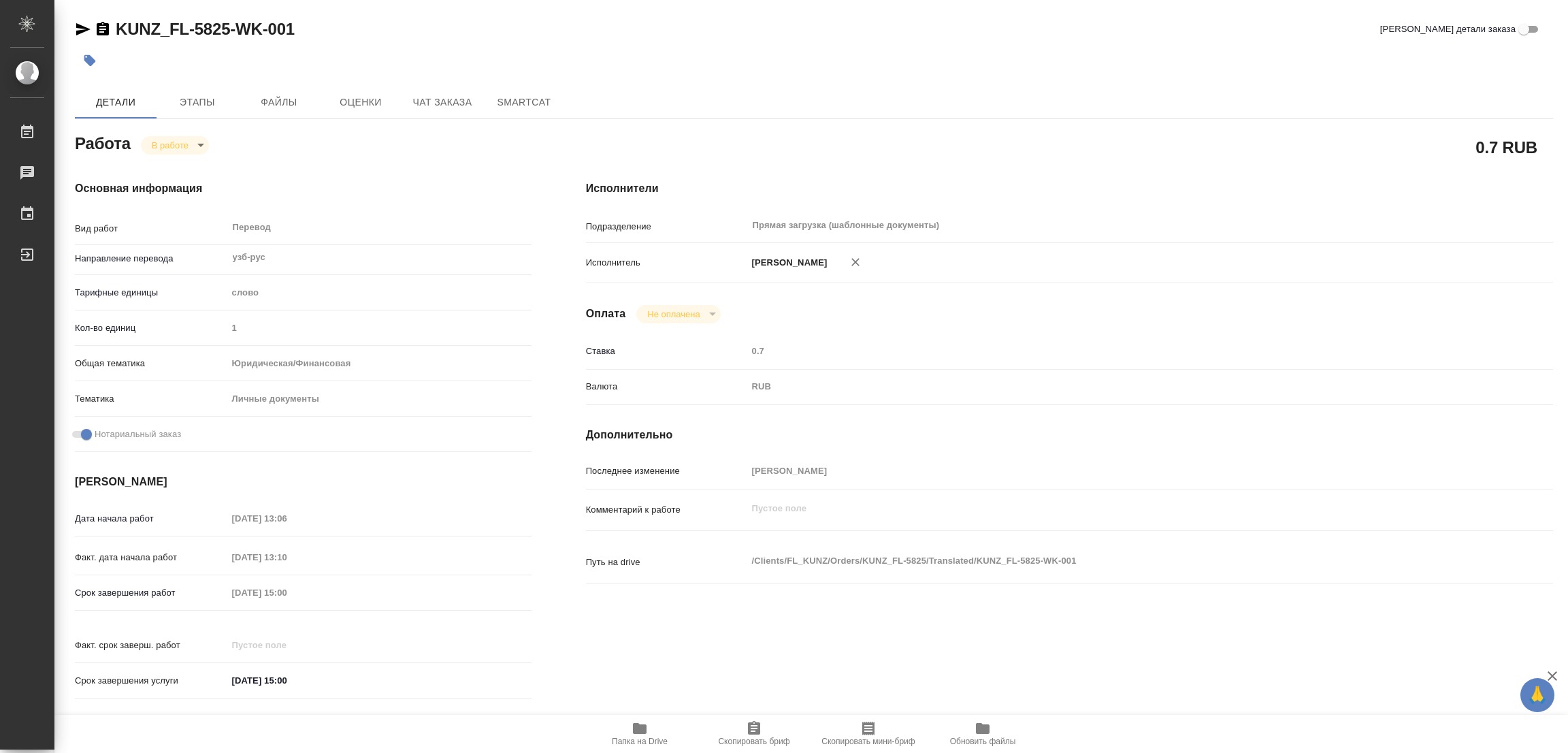
type textarea "x"
type input "KUNZ_FL-5825"
type input "Перевод станд. срочный"
type input "Приёмка по качеству, Постредактура машинного перевода, Корректура, Перевод, Ред…"
type input "Moskalets Alina"
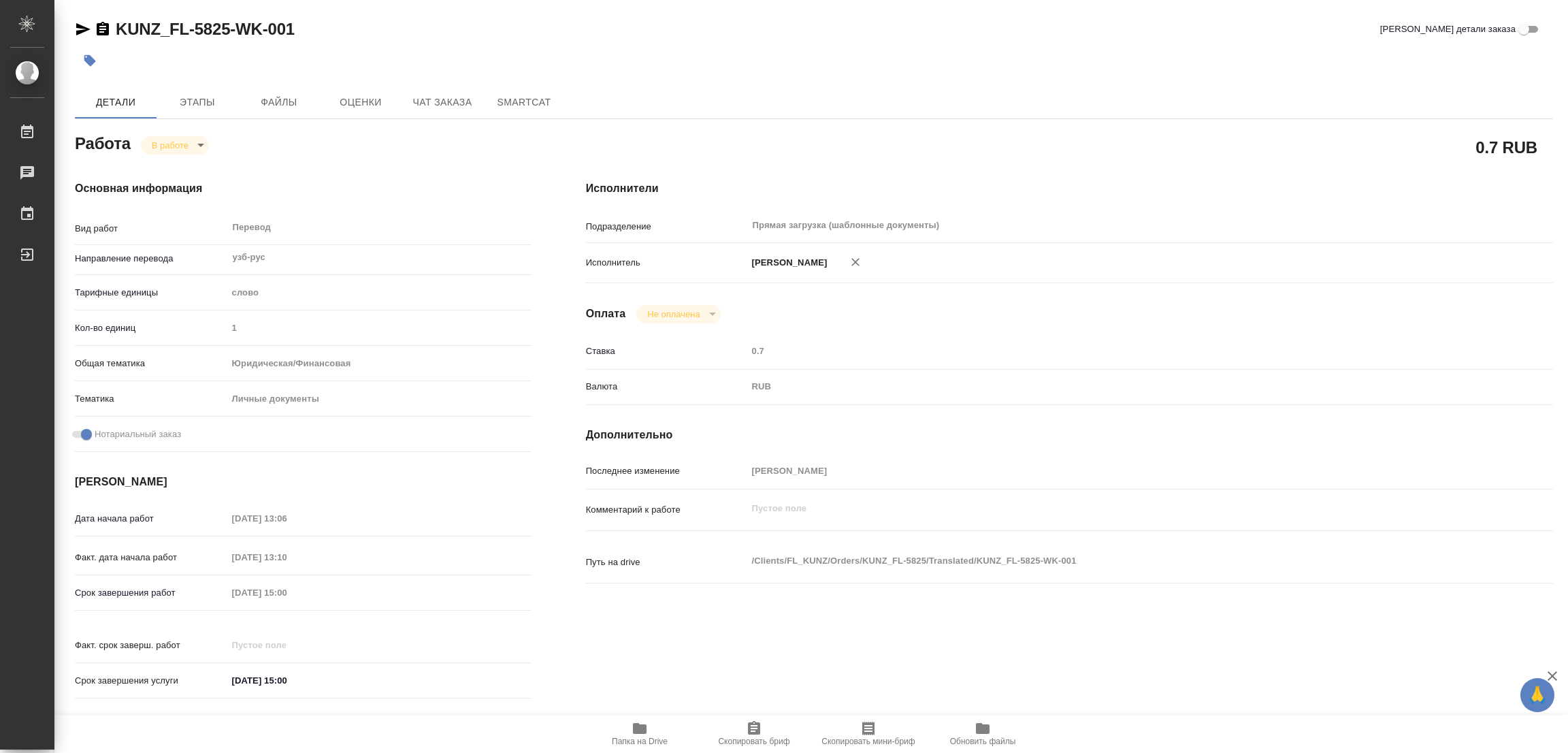
type input "/Clients/FL_KUNZ/Orders/KUNZ_FL-5825"
type textarea "x"
type textarea "пасп, узб-рус, на госуслуги"
type textarea "x"
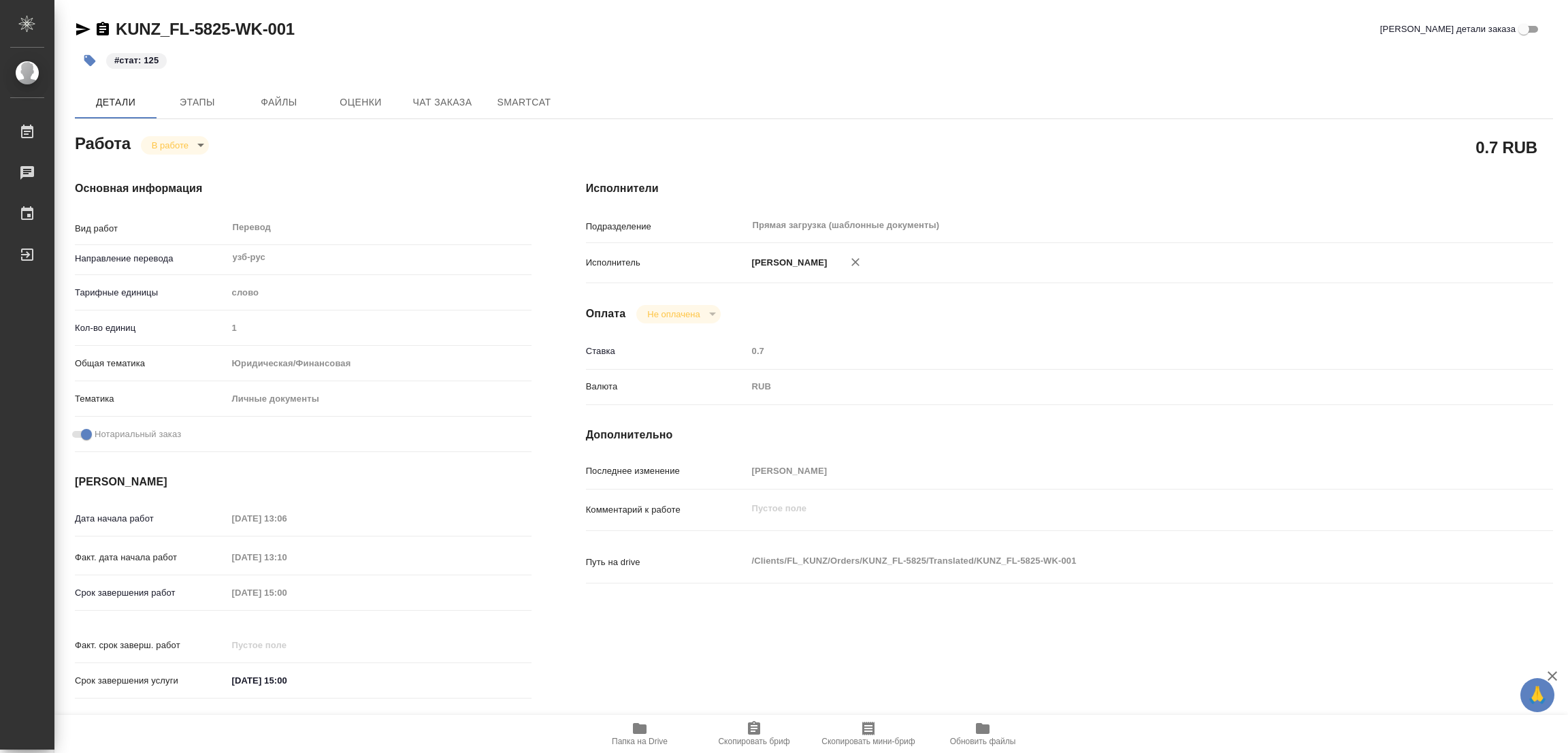
type textarea "x"
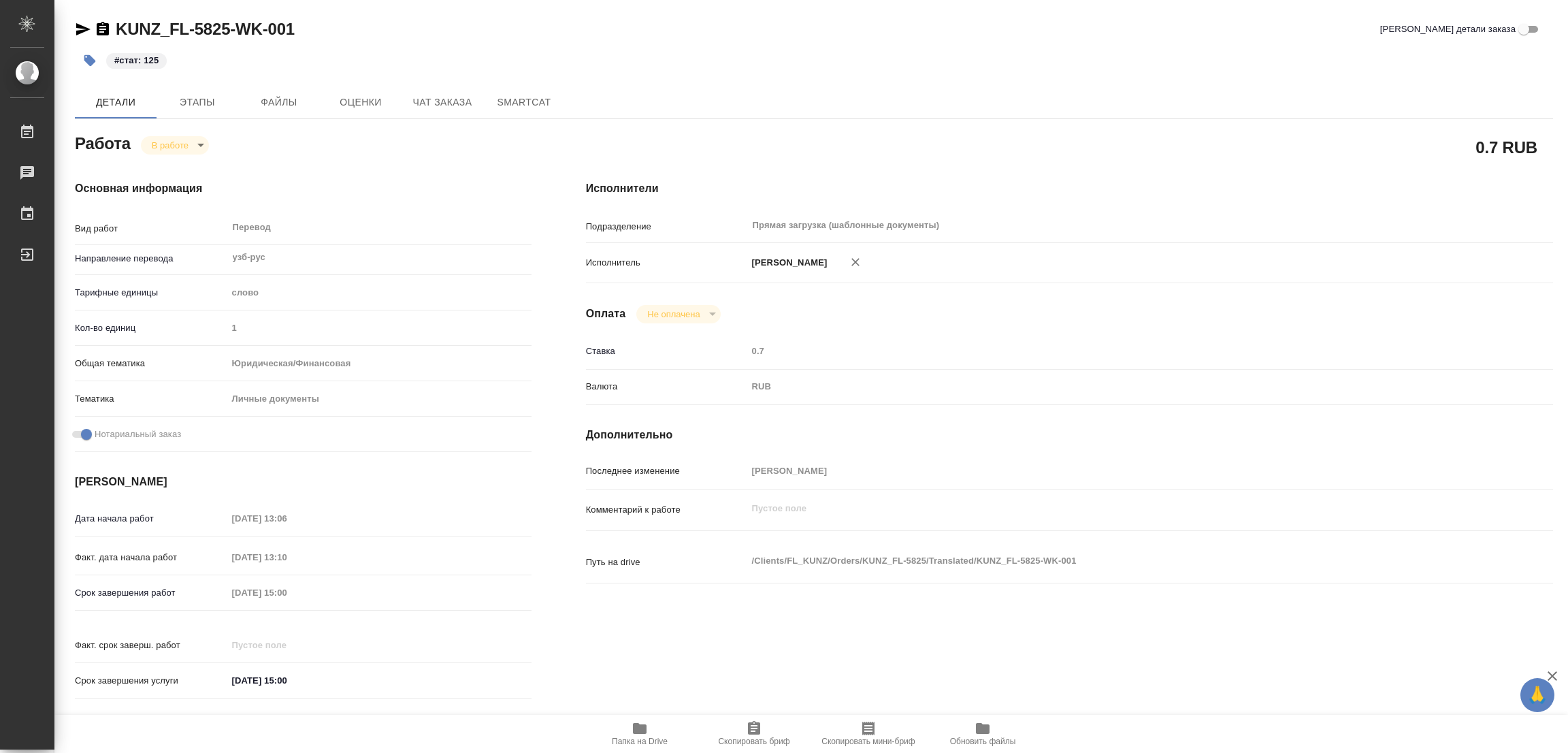
type textarea "x"
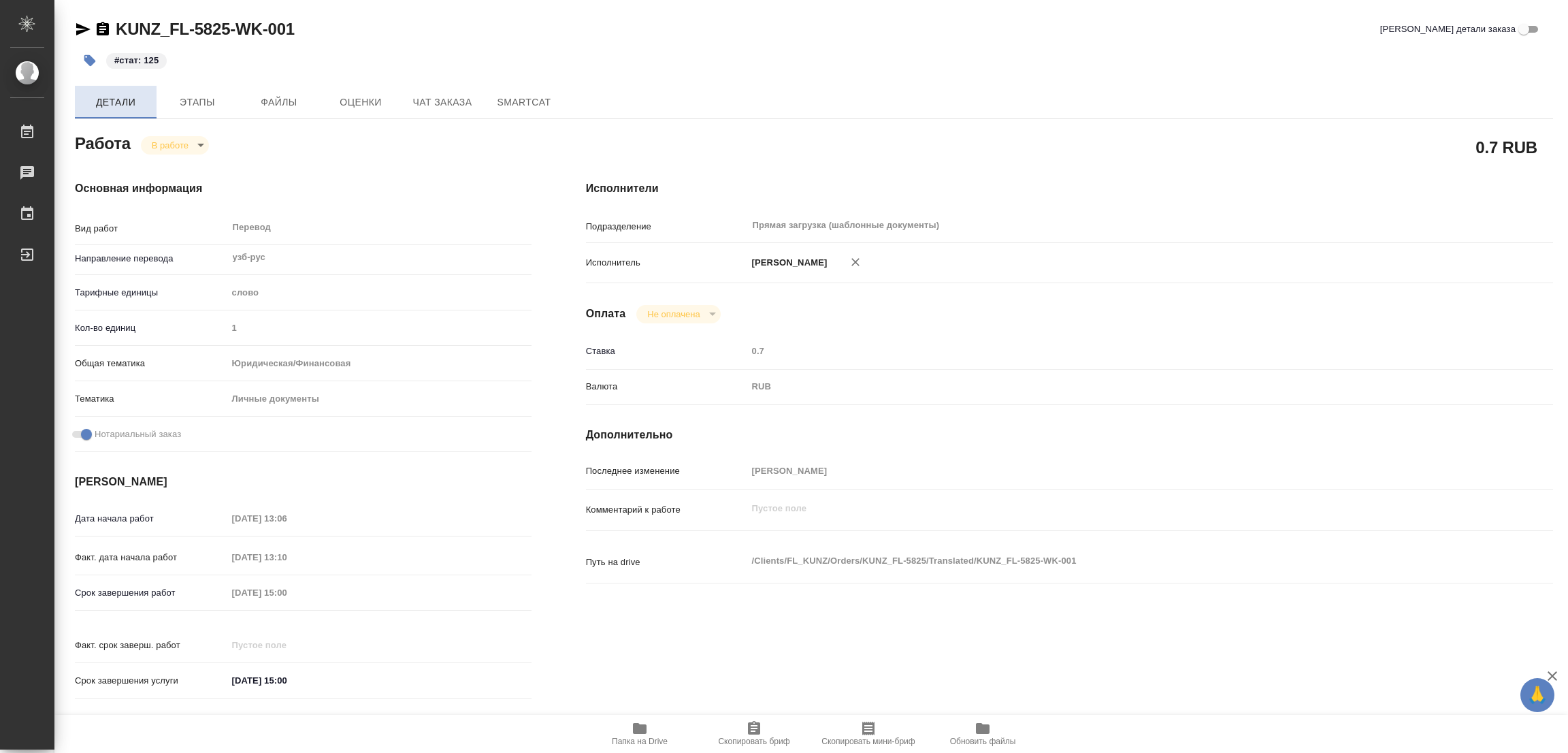
type textarea "x"
click at [167, 144] on body "🙏 .cls-1 fill:#fff; AWATERA Popova Galina Работы 0 Чаты График Выйти KUNZ_FL-58…" at bounding box center [784, 376] width 1568 height 753
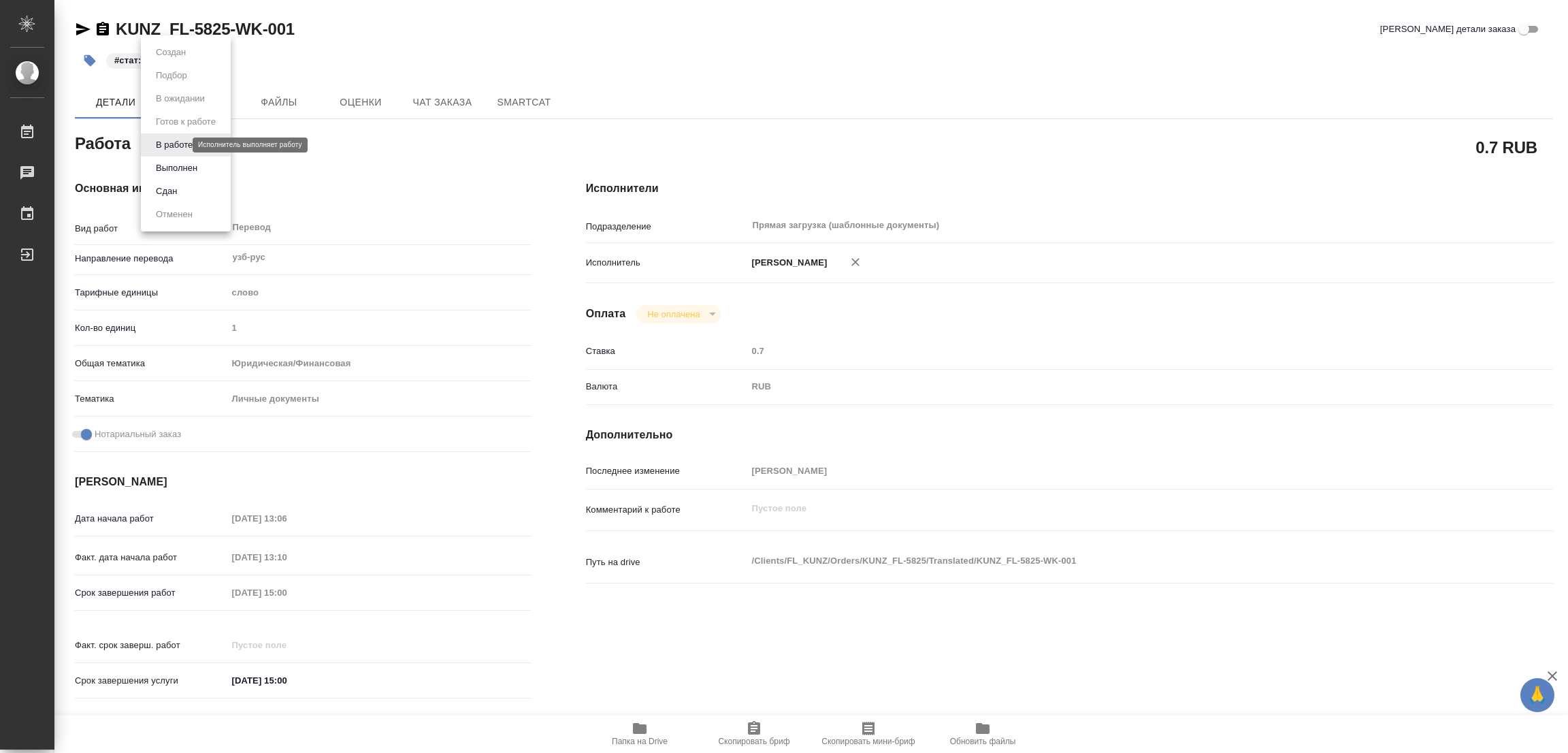
type textarea "x"
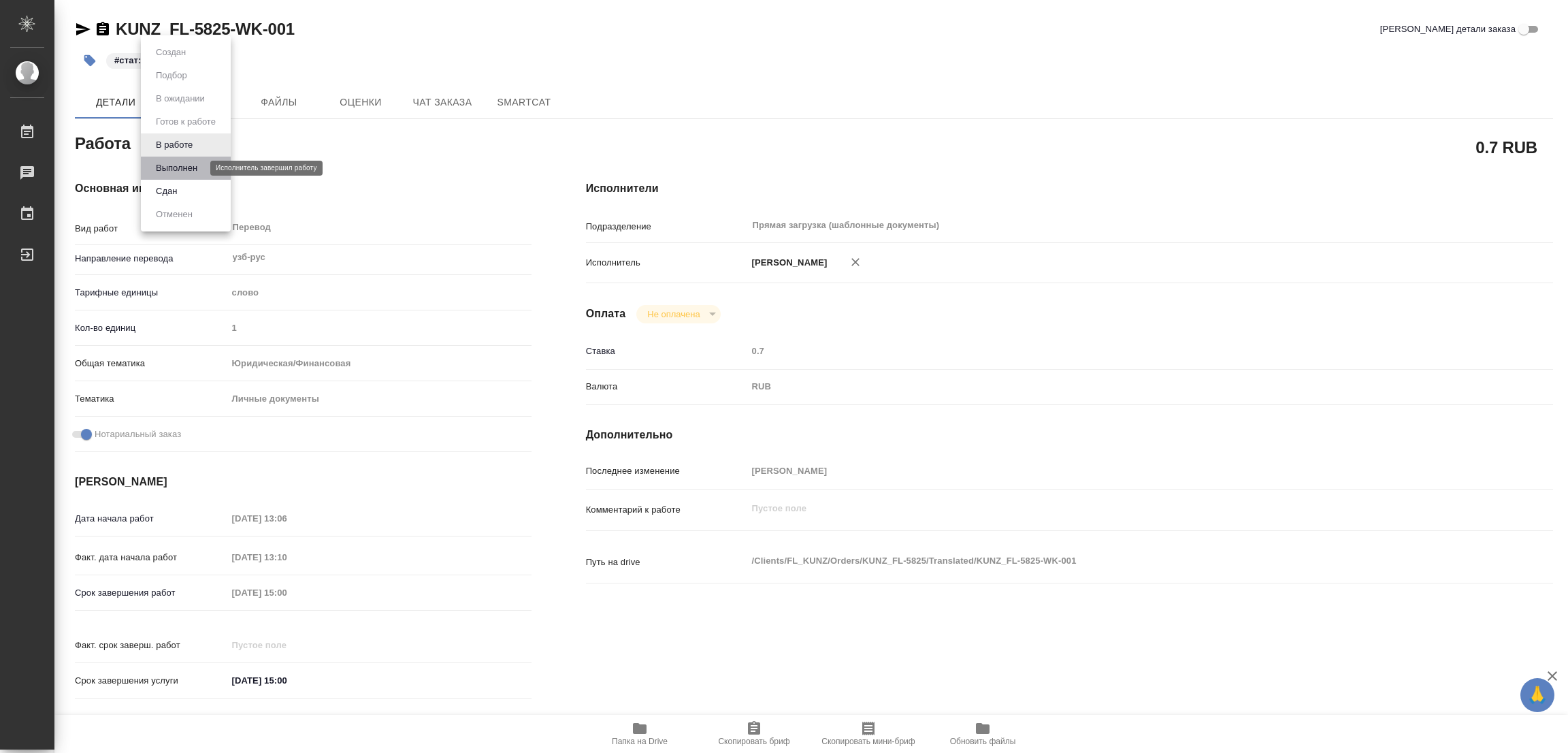
click at [166, 167] on button "Выполнен" at bounding box center [176, 168] width 49 height 15
type textarea "x"
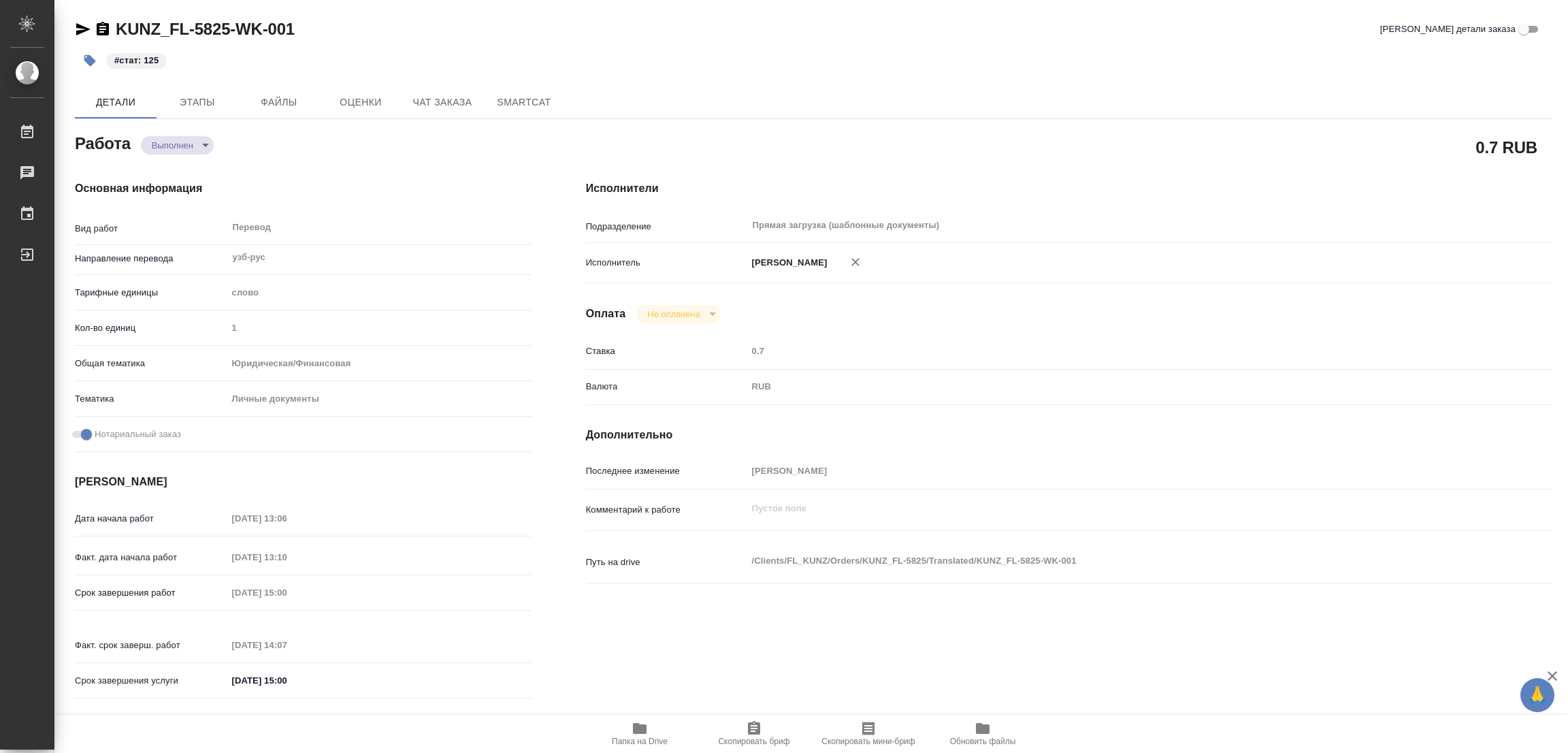
type textarea "x"
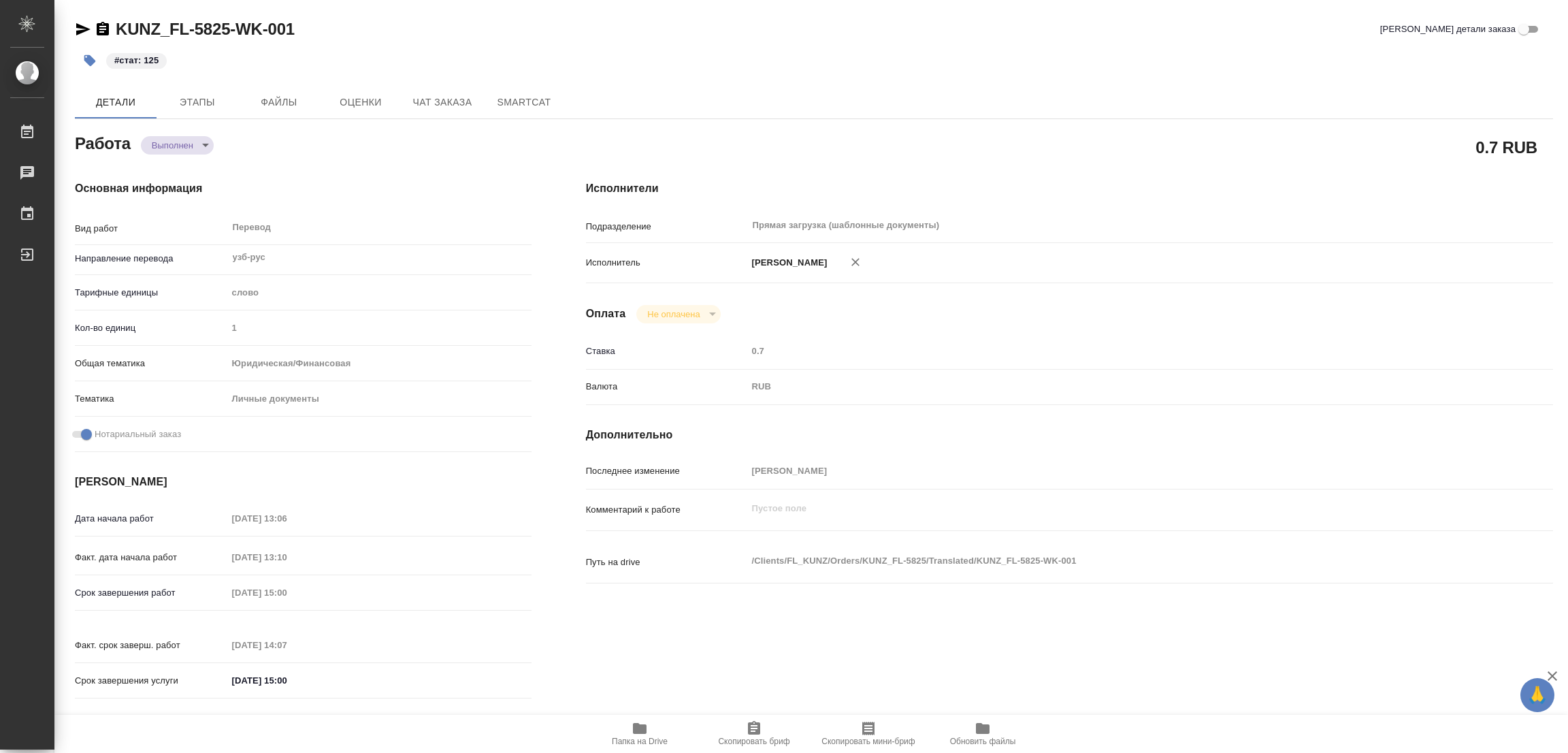
type textarea "x"
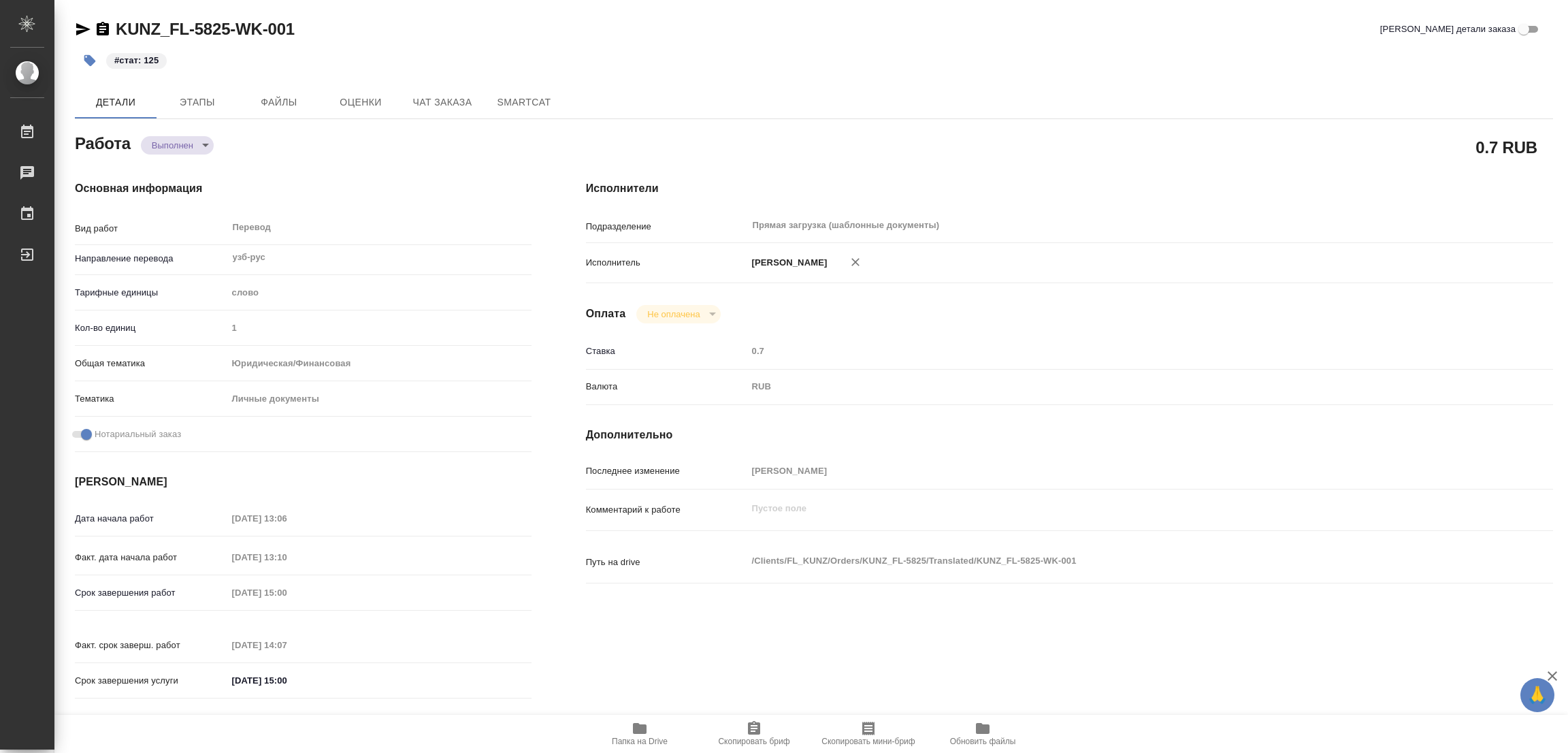
type textarea "x"
click at [394, 62] on div "#стат: 125" at bounding box center [567, 60] width 985 height 30
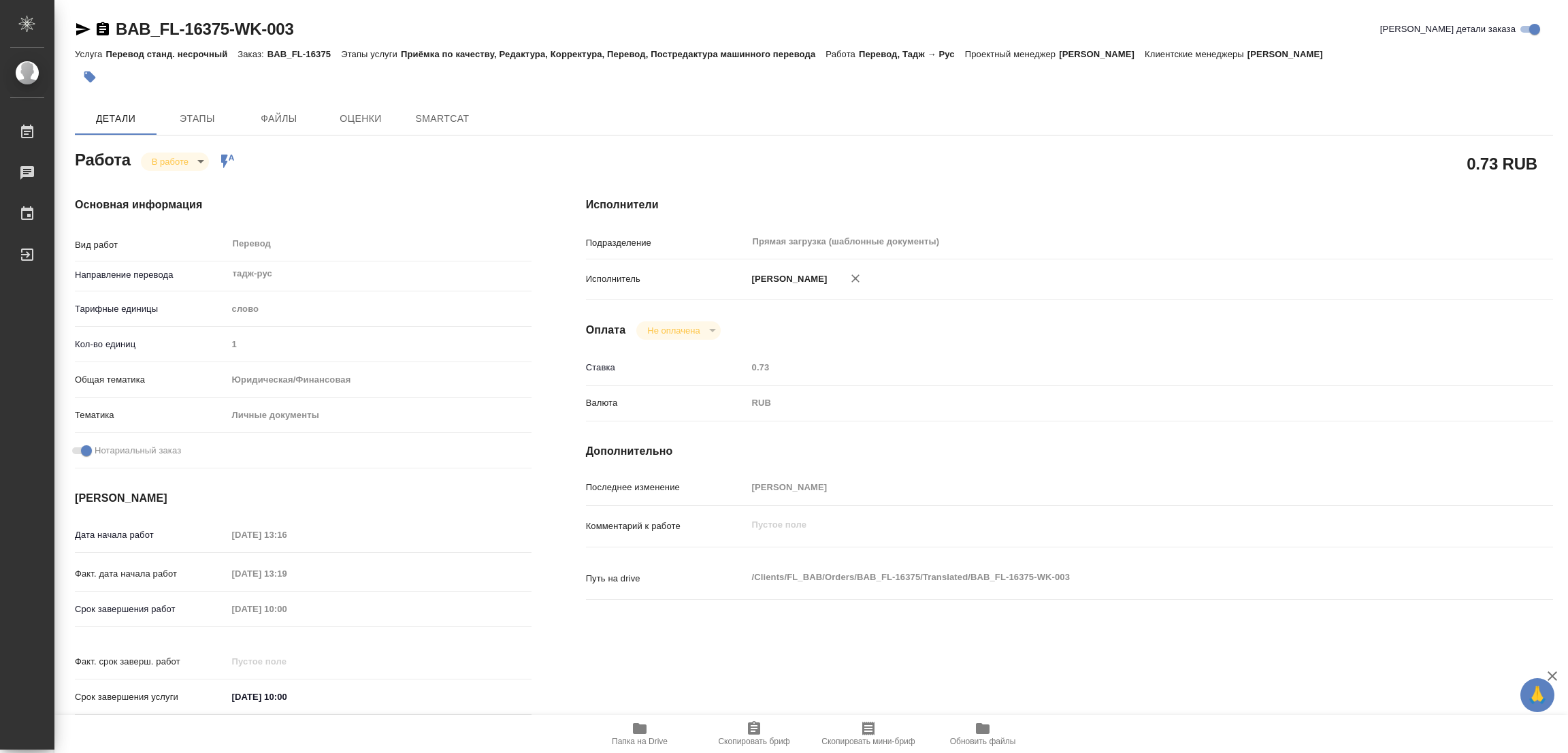
type textarea "x"
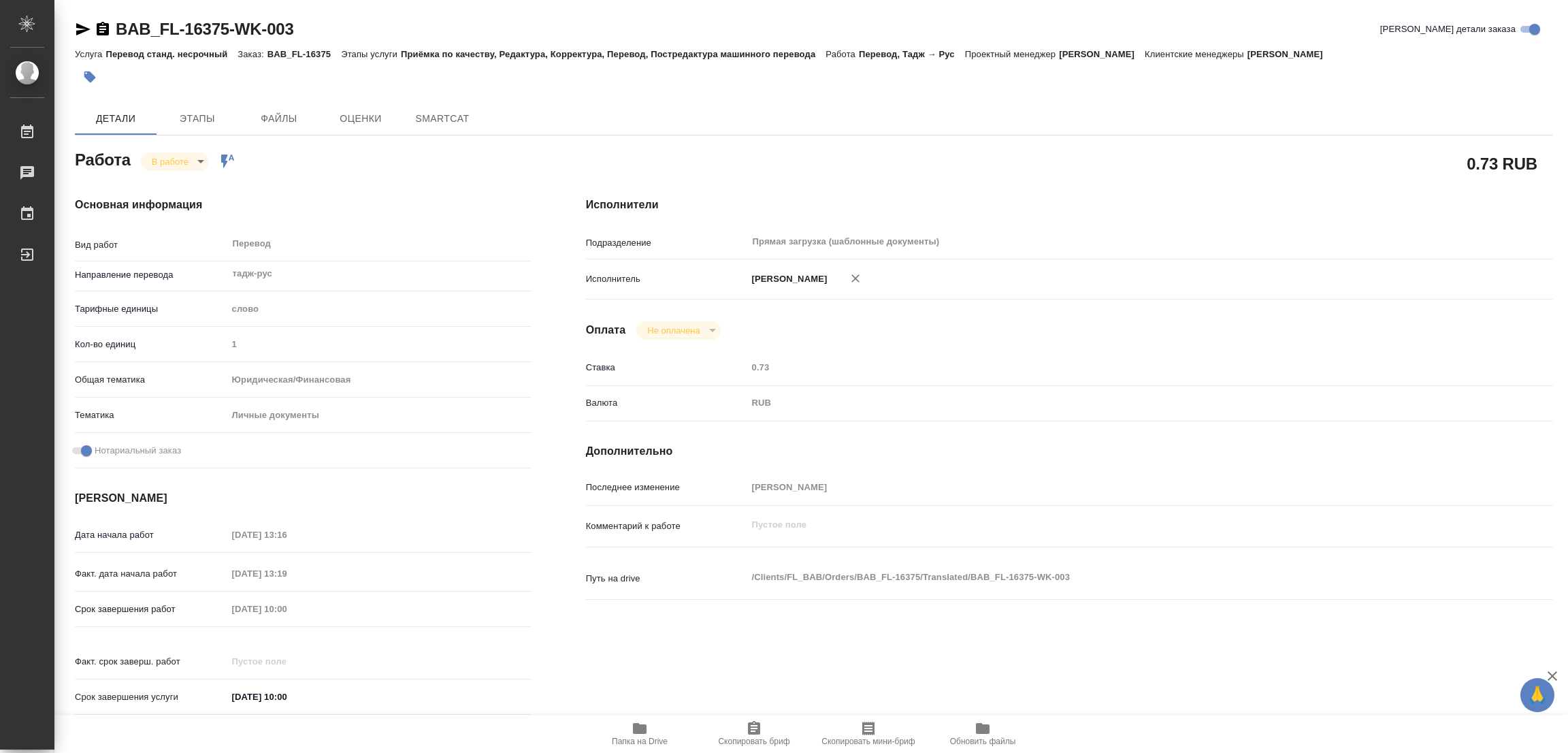
type textarea "x"
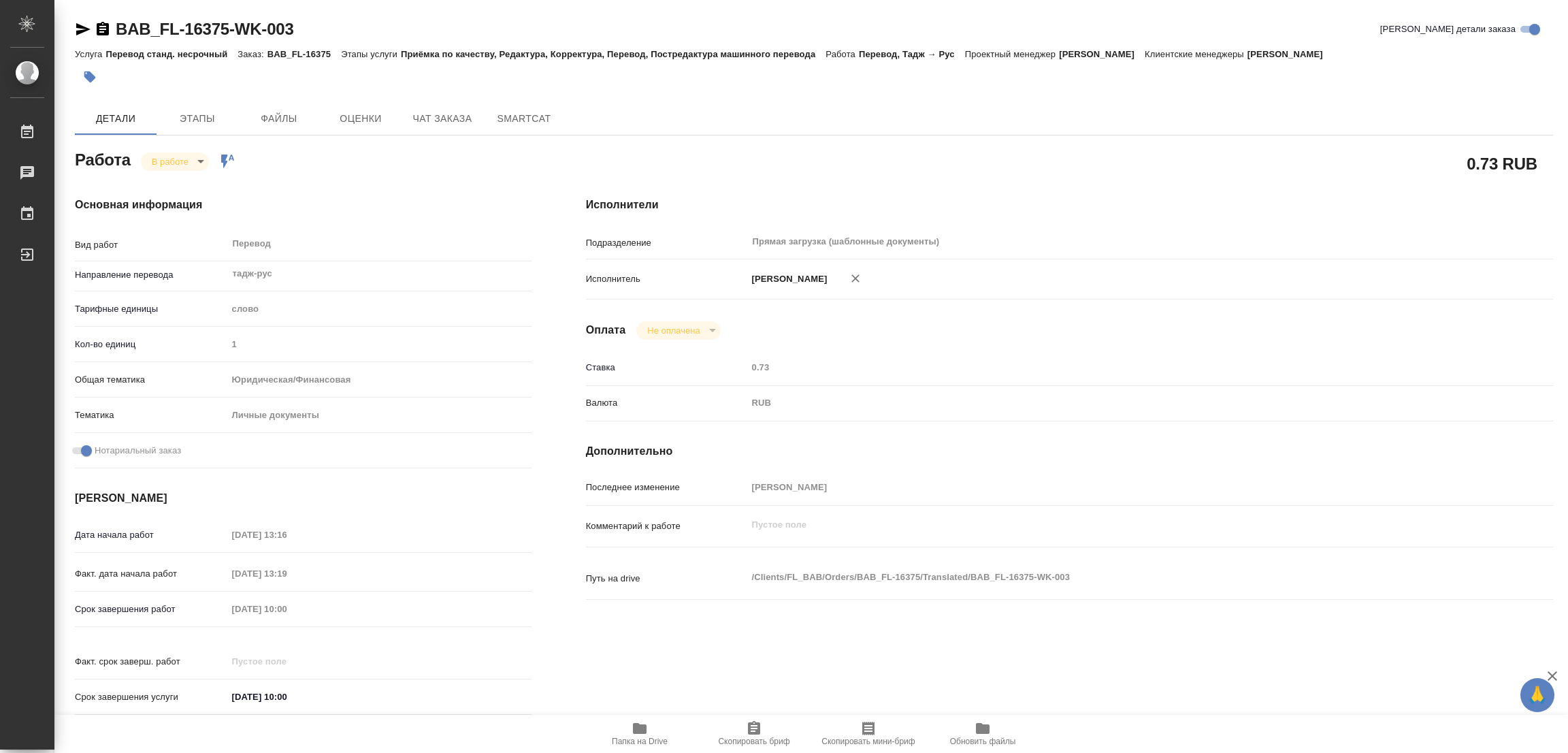
type textarea "x"
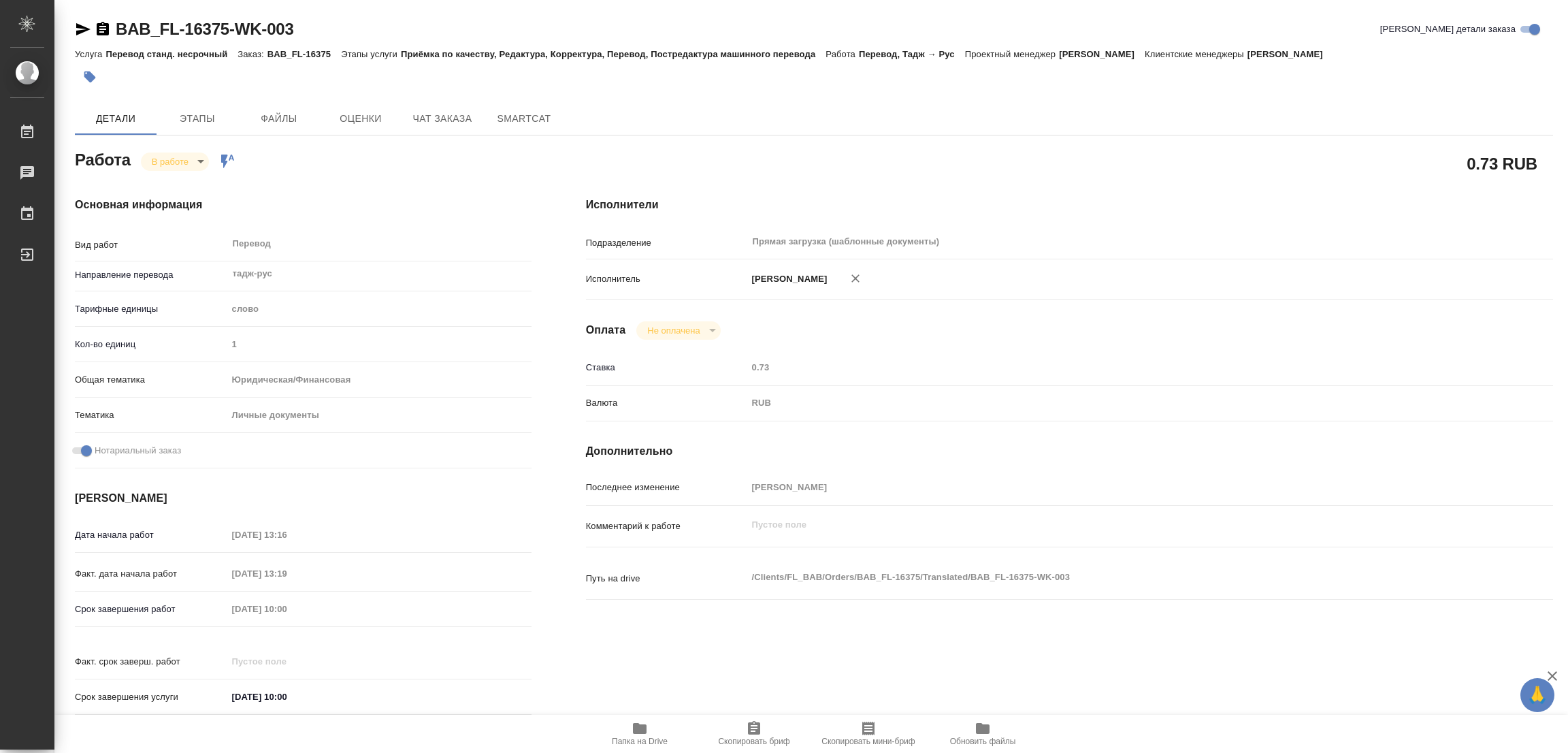
type textarea "x"
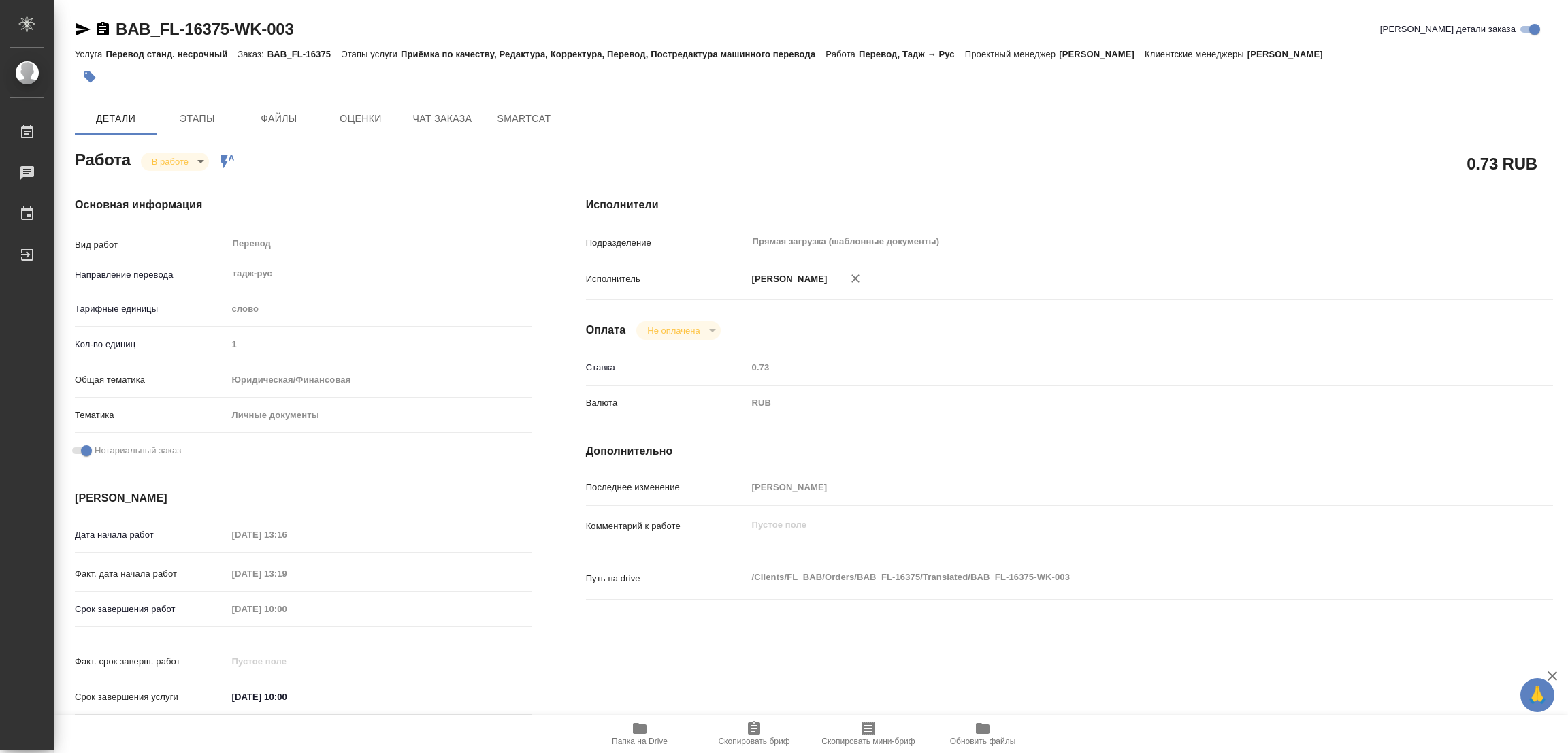
type textarea "x"
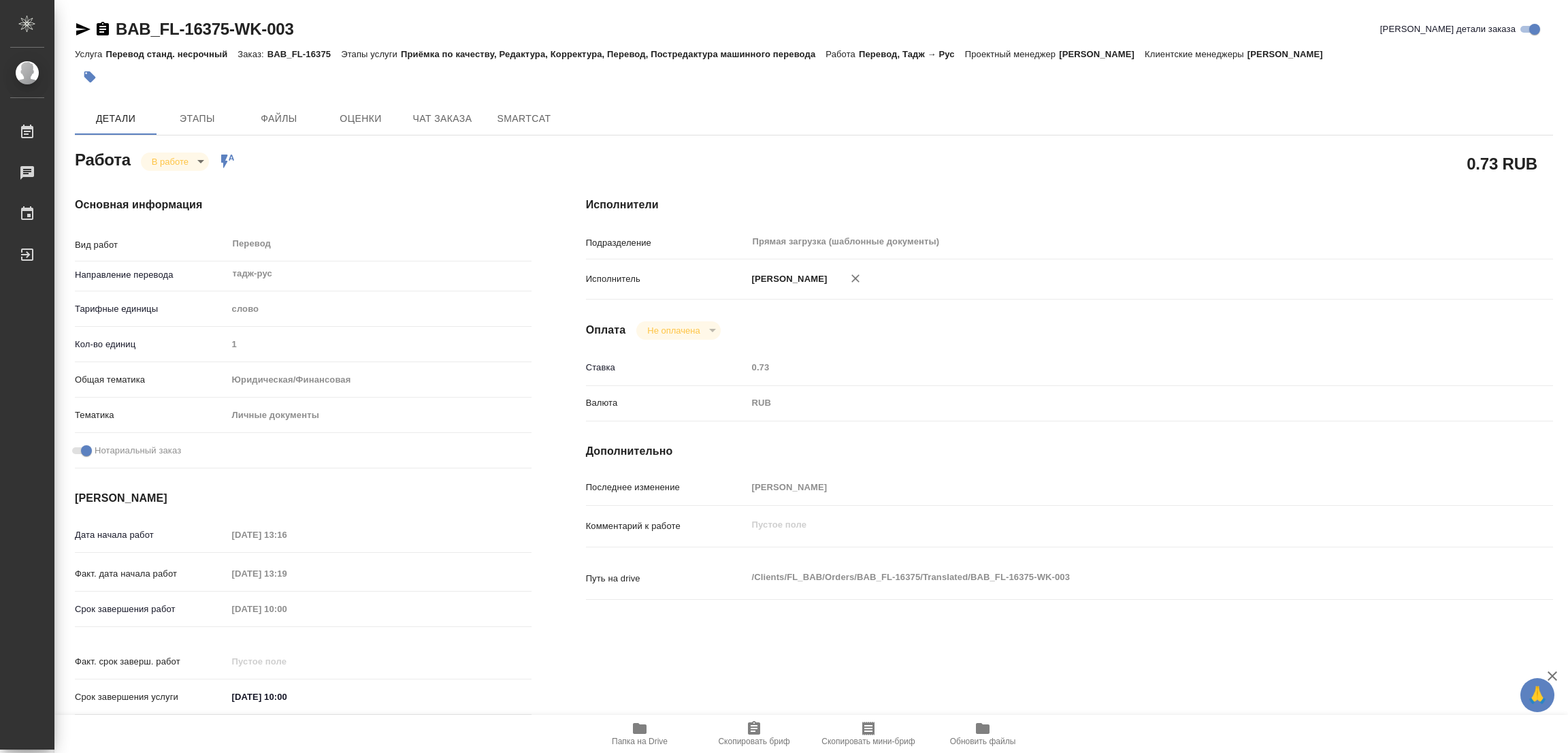
click at [642, 729] on icon "button" at bounding box center [640, 728] width 14 height 11
drag, startPoint x: 113, startPoint y: 14, endPoint x: 231, endPoint y: 20, distance: 118.2
click at [231, 20] on div "BAB_FL-16375-WK-003 Кратко детали заказа Услуга Перевод станд. несрочный Заказ:…" at bounding box center [814, 579] width 1493 height 1158
copy link "BAB_FL-16375"
drag, startPoint x: 761, startPoint y: 734, endPoint x: 754, endPoint y: 735, distance: 7.1
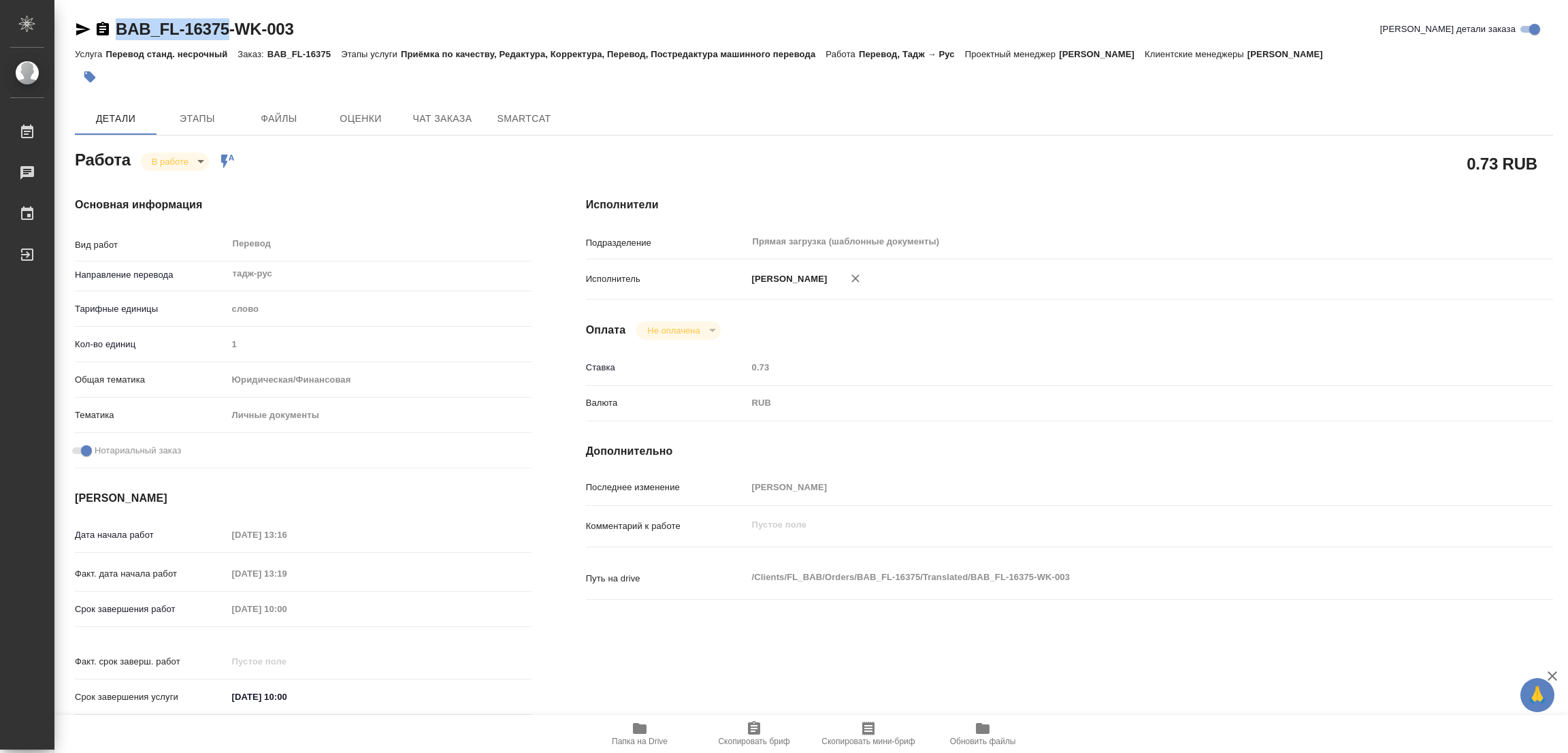
click at [760, 734] on icon "button" at bounding box center [754, 728] width 16 height 16
copy link "BAB_FL-16375"
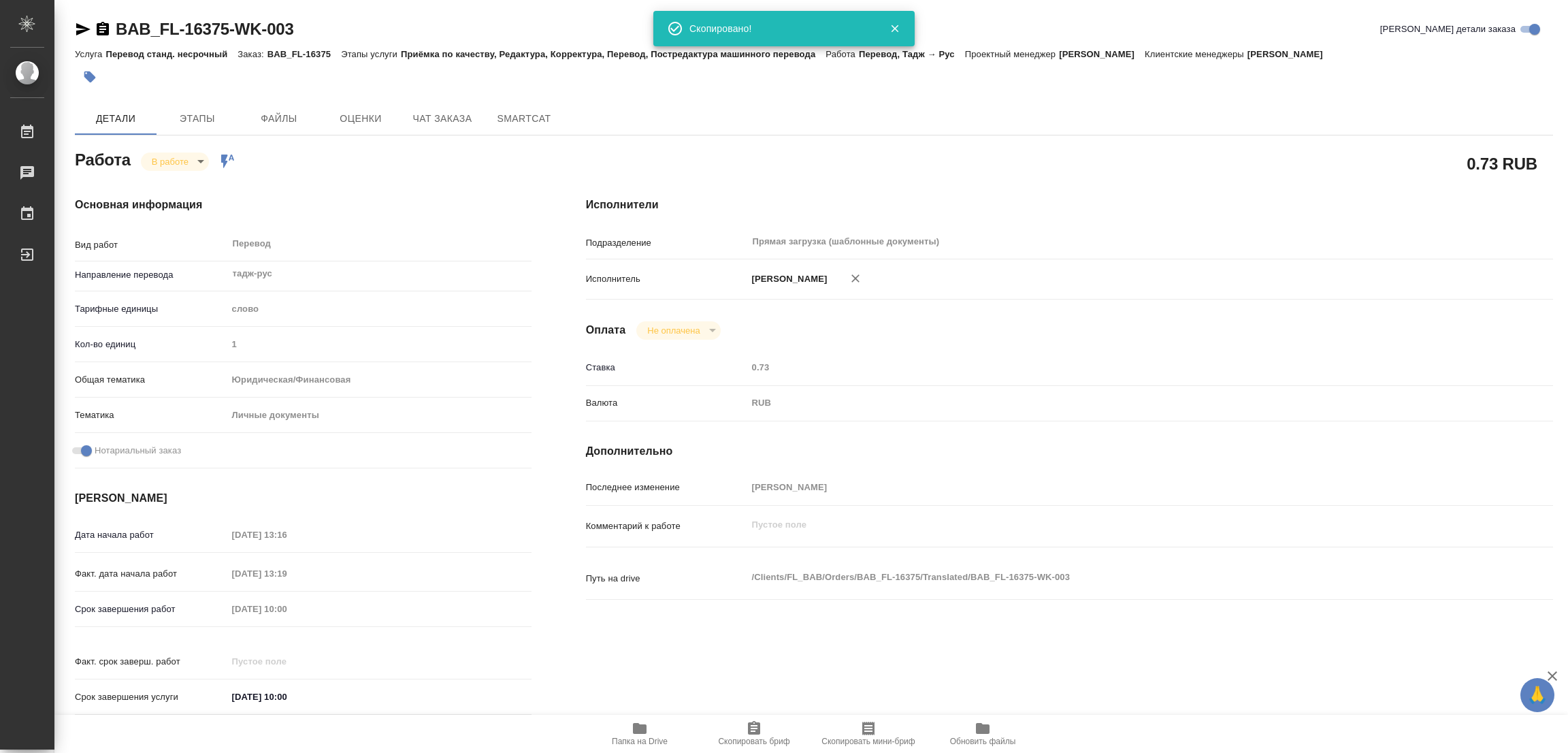
click at [859, 164] on div "0.73 RUB" at bounding box center [1069, 163] width 967 height 34
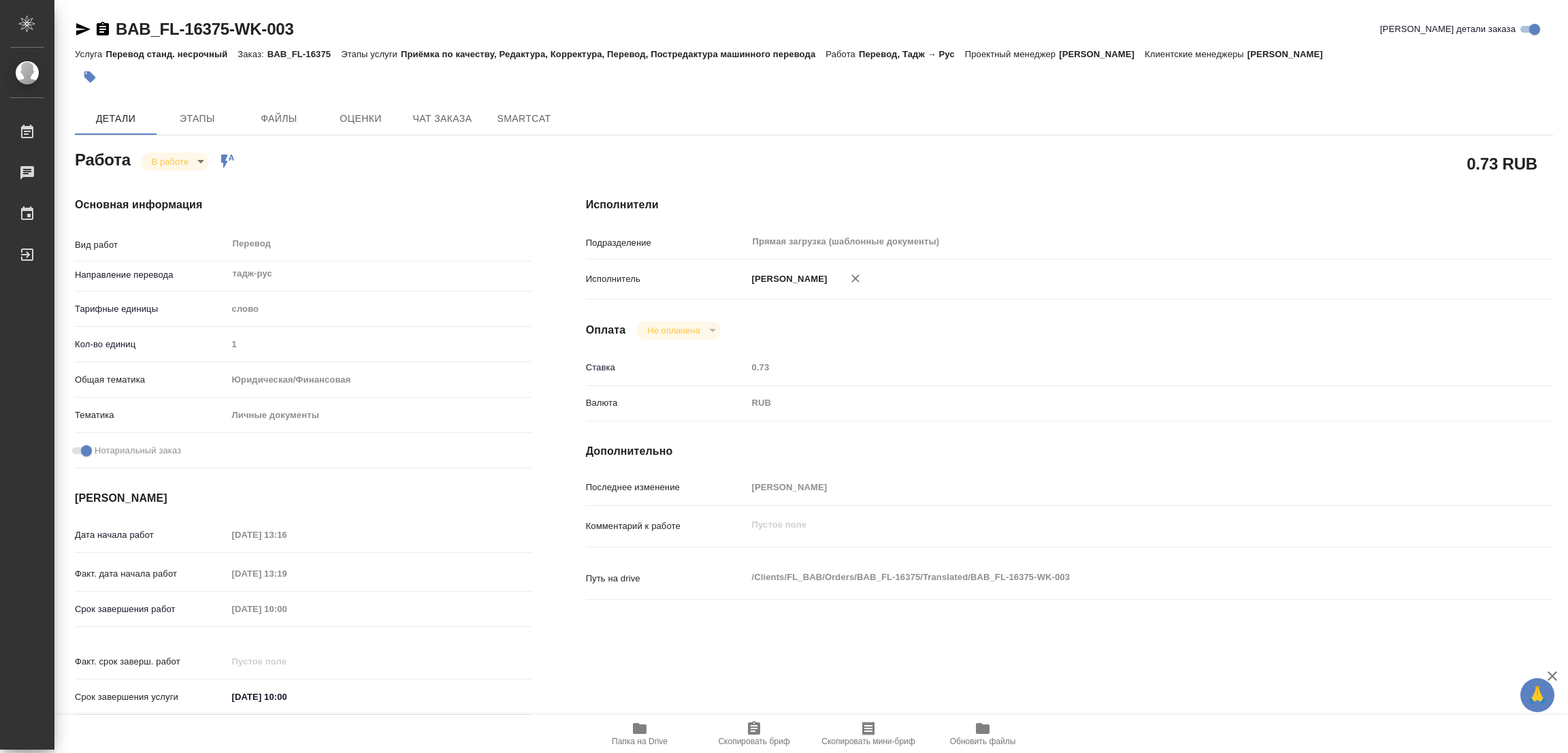
click at [158, 614] on div "Срок завершения работ [DATE] 10:00" at bounding box center [303, 608] width 457 height 24
click at [462, 171] on div "Основная информация Вид работ Перевод x ​ Направление перевода тадж-рус ​ Тариф…" at bounding box center [303, 460] width 511 height 582
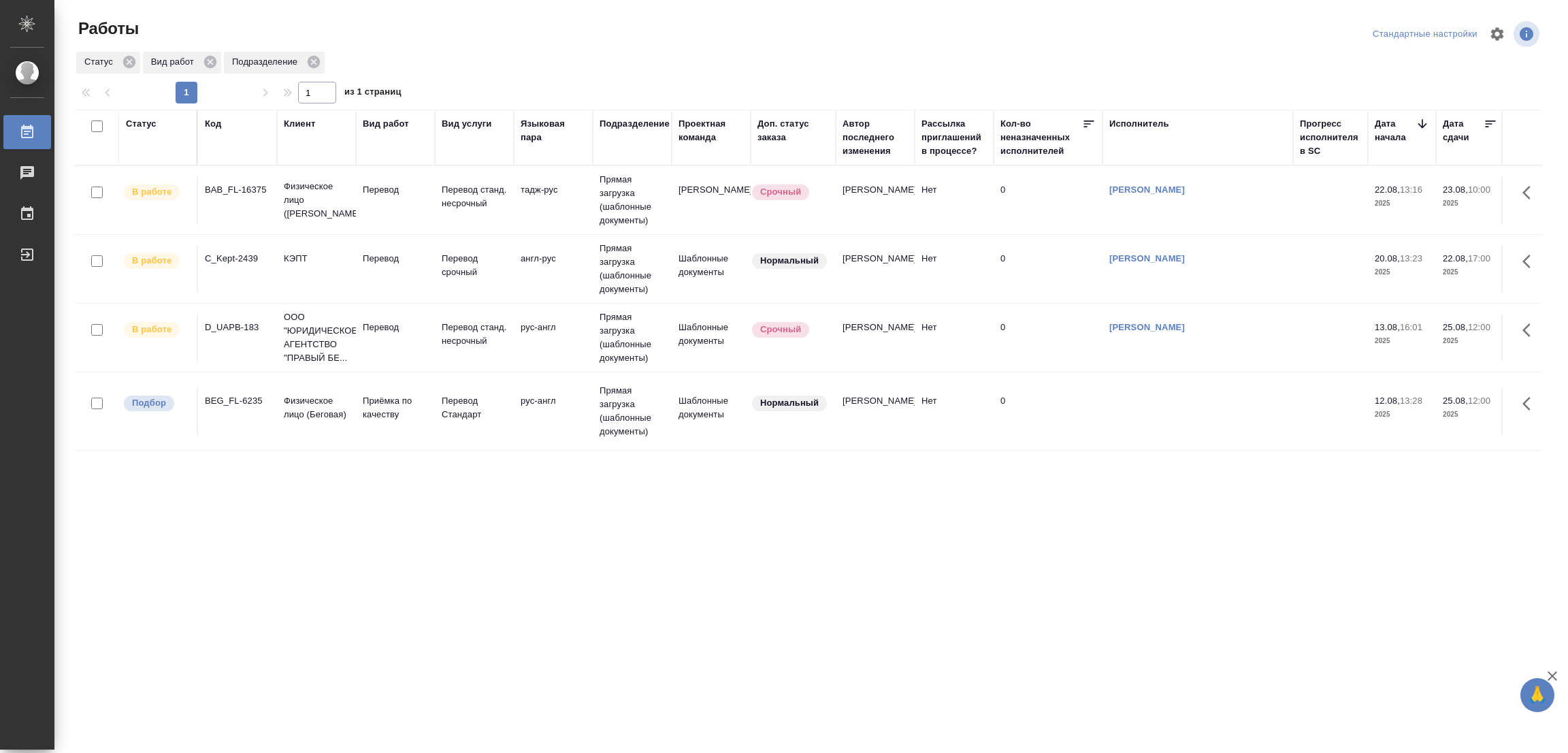
click at [451, 483] on div "Статус Код Клиент Вид работ Вид услуги Языковая пара Подразделение Проектная ко…" at bounding box center [808, 354] width 1467 height 490
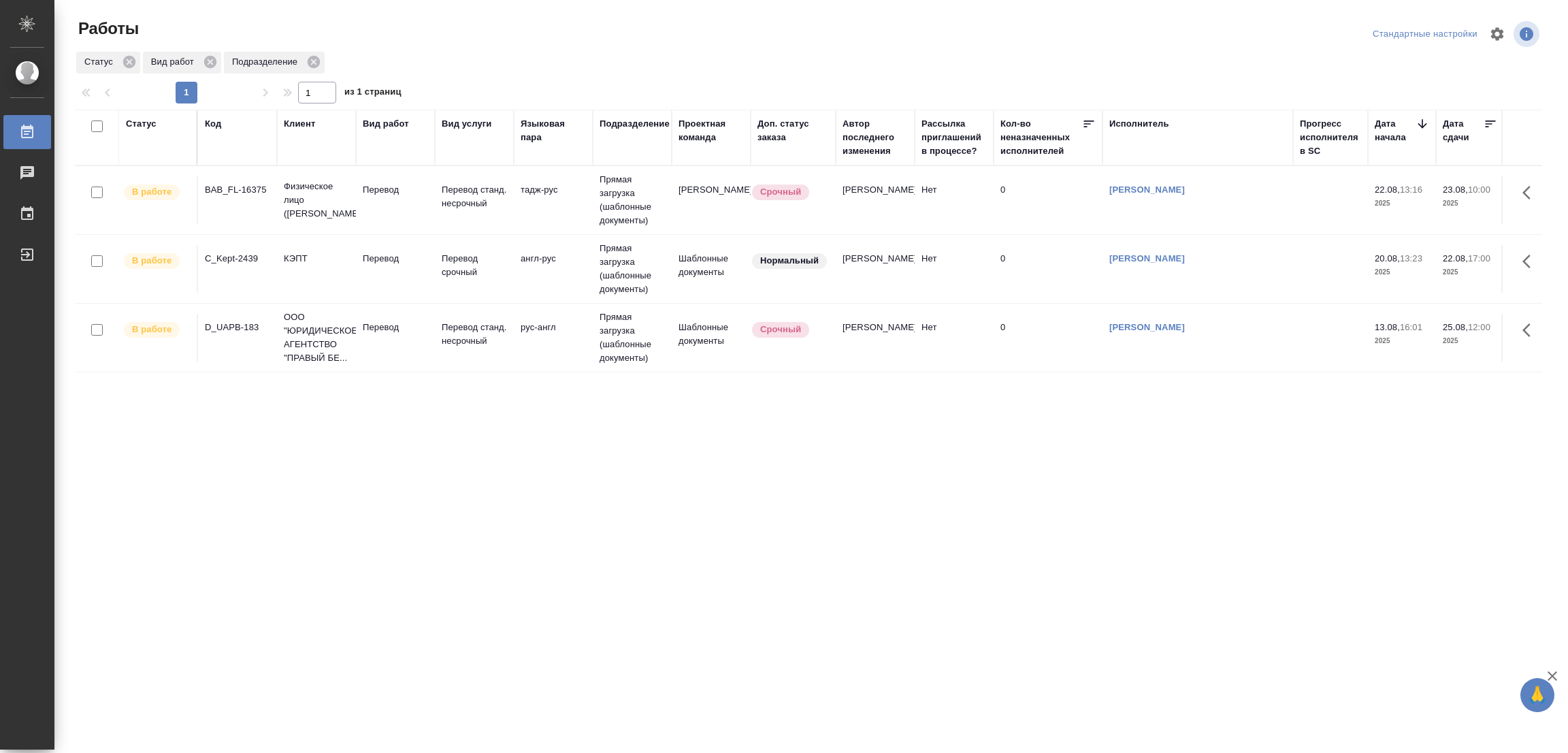
click at [214, 463] on div "Статус Код Клиент Вид работ Вид услуги Языковая пара Подразделение Проектная ко…" at bounding box center [808, 354] width 1467 height 490
click at [375, 126] on div "Вид работ" at bounding box center [386, 123] width 46 height 14
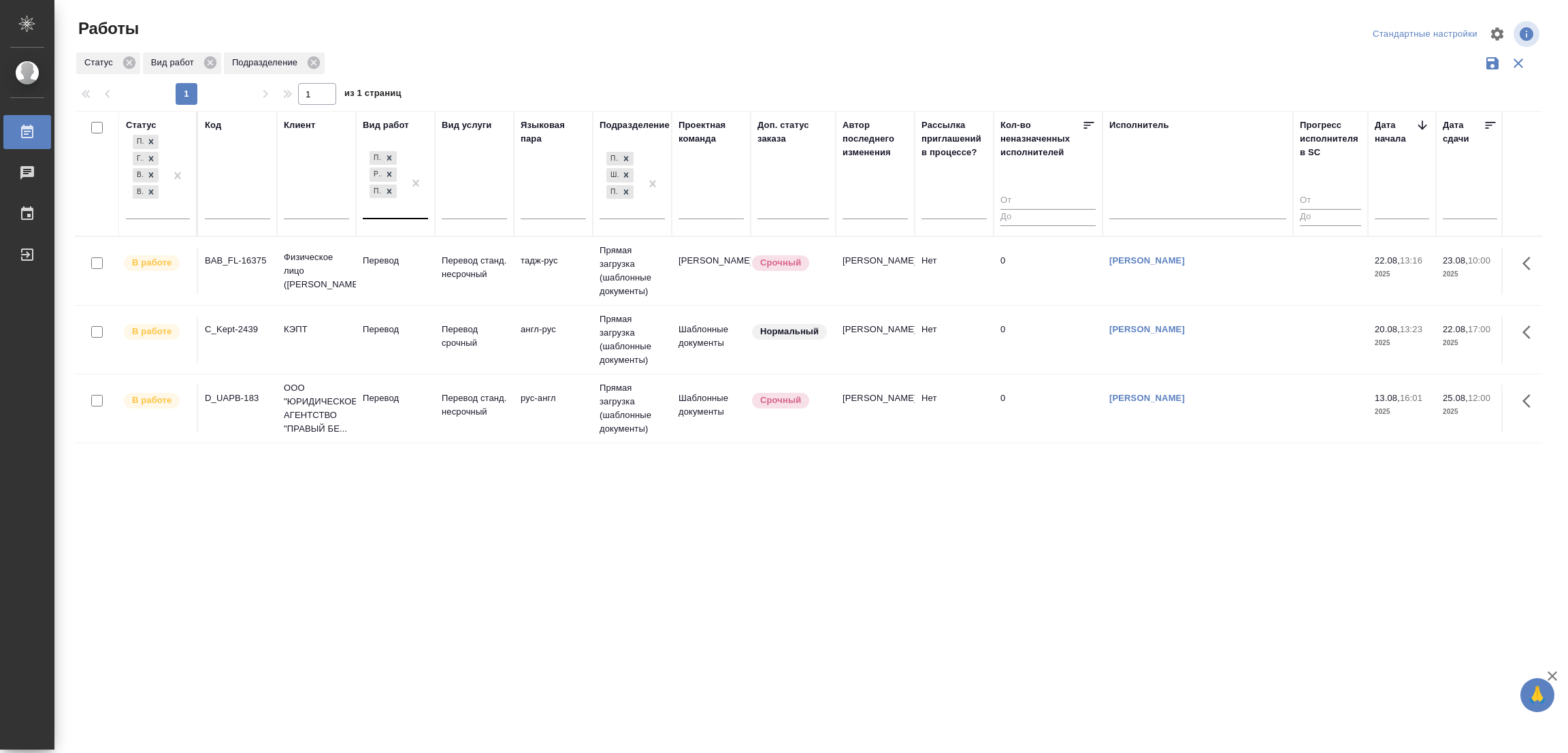
click at [379, 213] on div "Перевод Редактура Приёмка по качеству" at bounding box center [383, 183] width 41 height 70
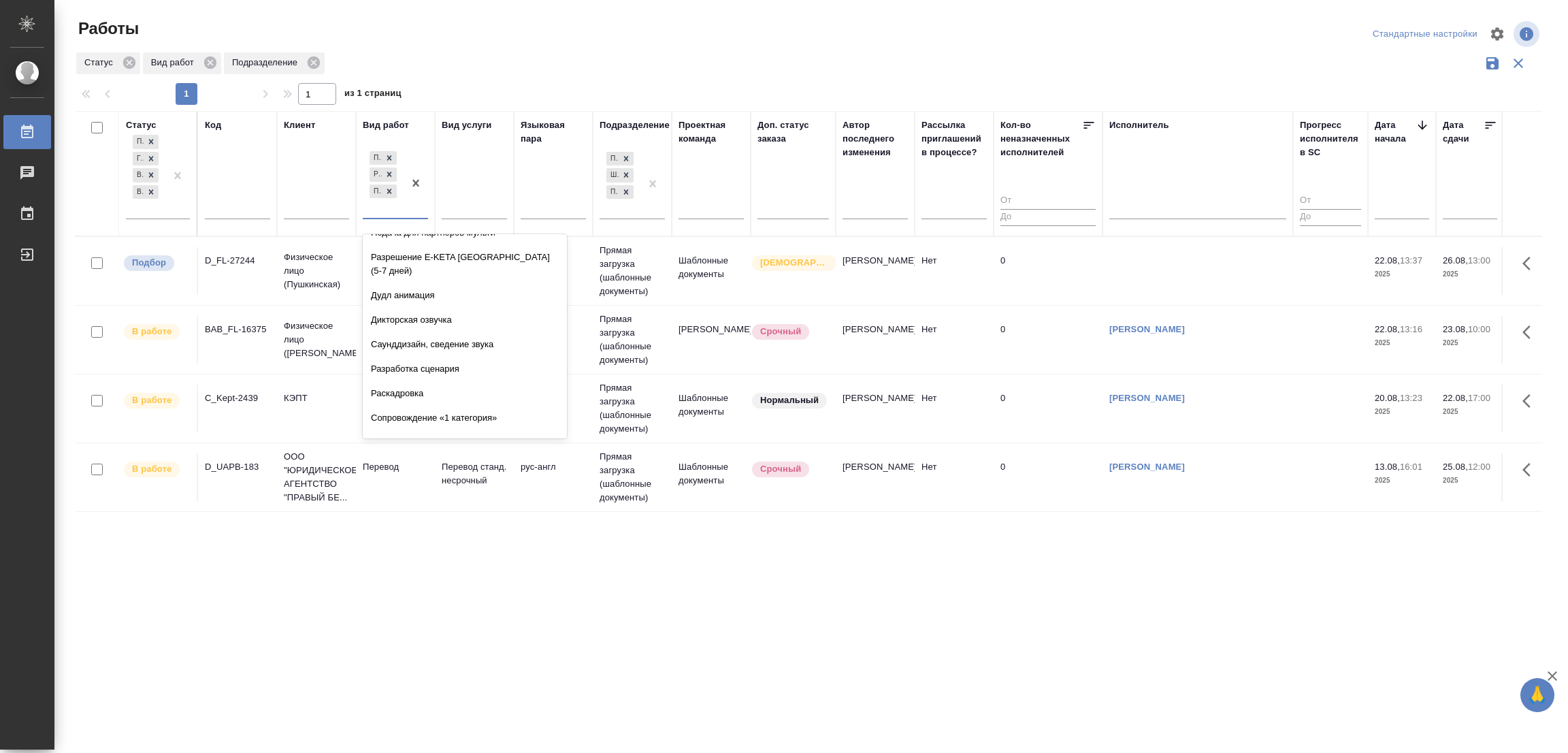
scroll to position [17039, 0]
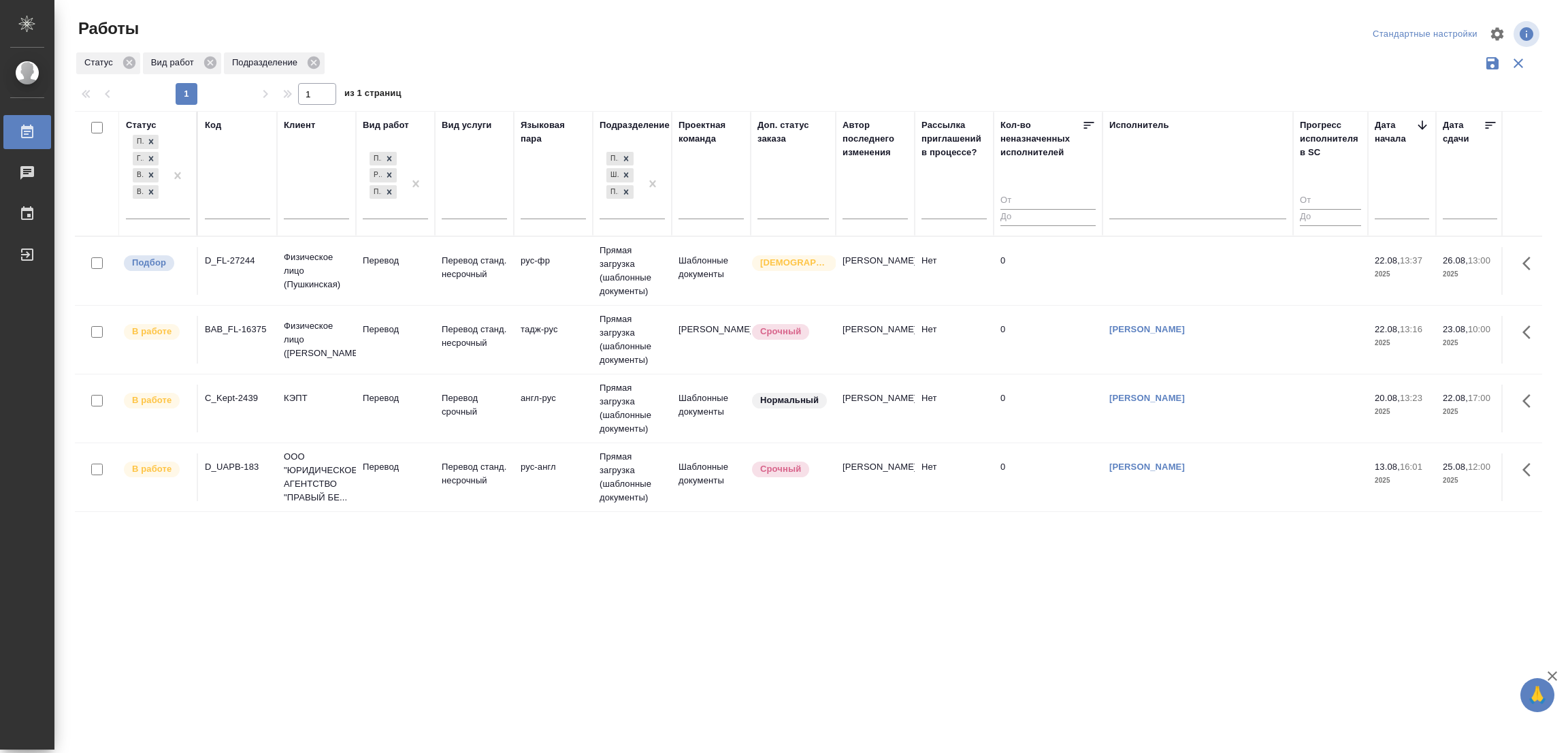
click at [552, 563] on div "Статус Подбор Готов к работе В работе В ожидании Код Клиент Вид работ Перевод Р…" at bounding box center [808, 356] width 1467 height 490
click at [414, 302] on tr "Подбор D_FL-27244 Физическое лицо (Пушкинская) Перевод Перевод станд. несрочный…" at bounding box center [1430, 271] width 2711 height 69
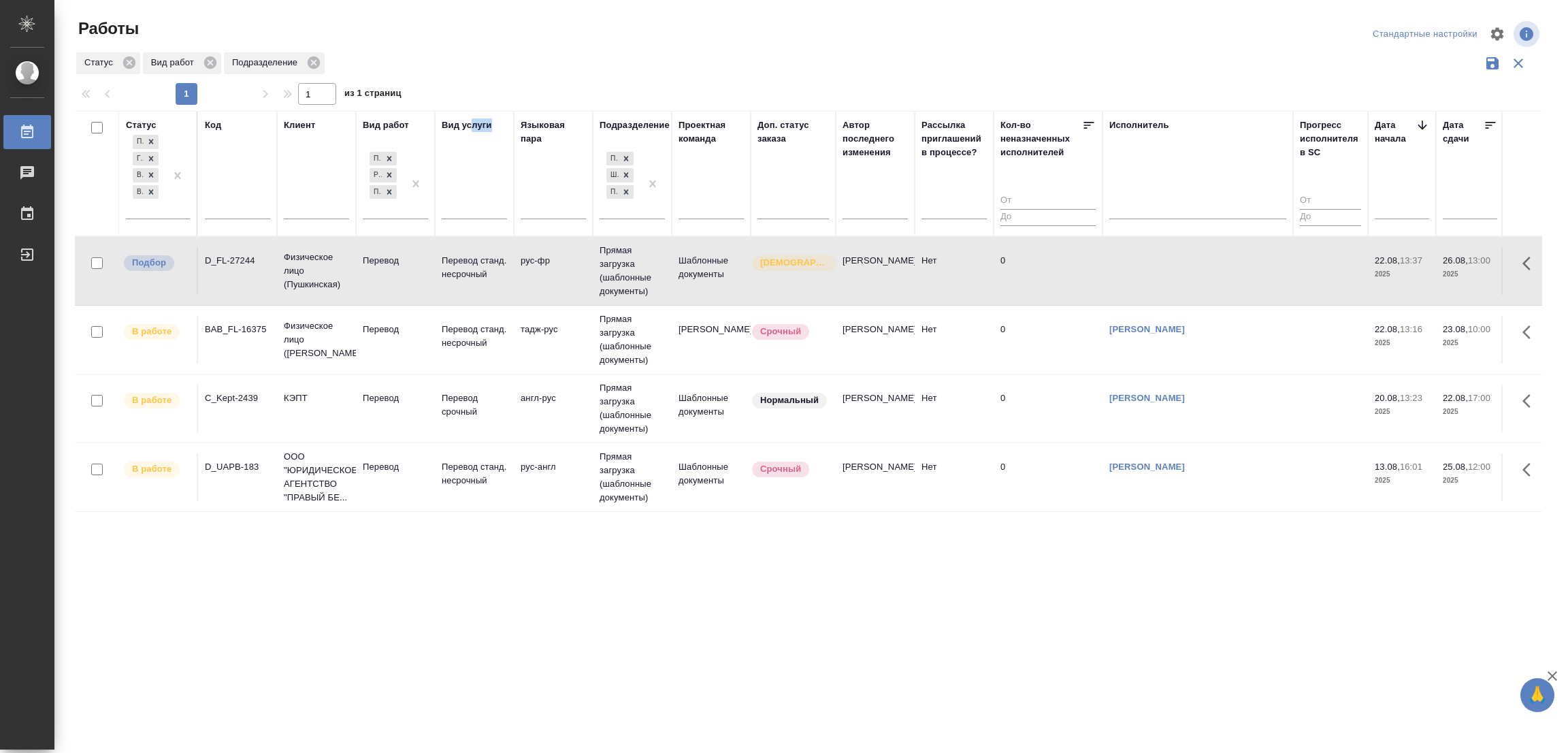
click at [474, 160] on div "Вид услуги" at bounding box center [474, 174] width 65 height 110
click at [475, 65] on div "Статус Вид работ Подразделение" at bounding box center [808, 63] width 1467 height 26
click at [211, 121] on div "Код" at bounding box center [213, 125] width 16 height 14
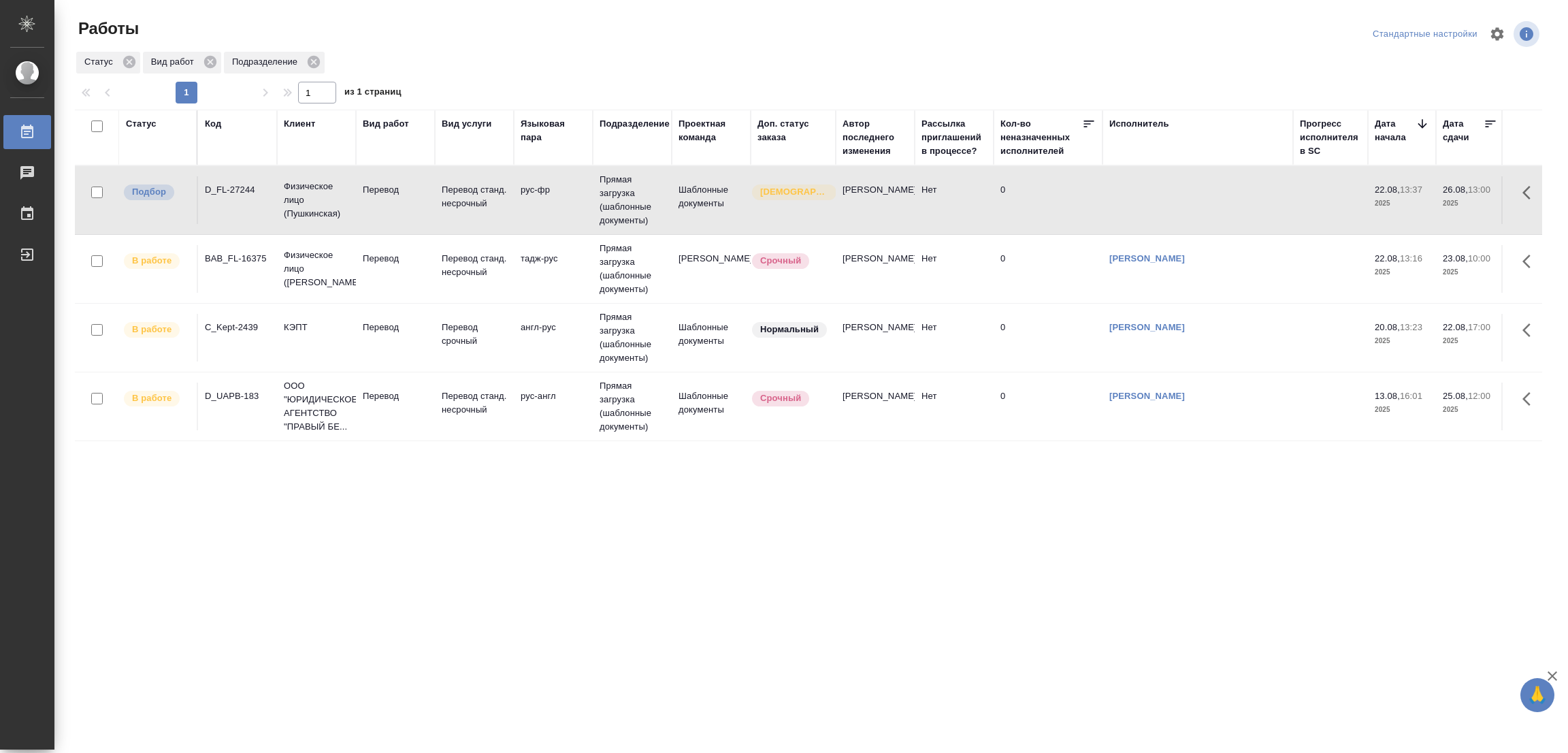
click at [455, 524] on div "Статус Код Клиент Вид работ Вид услуги Языковая пара Подразделение Проектная ко…" at bounding box center [808, 354] width 1467 height 490
click at [712, 514] on div "Статус Код Клиент Вид работ Вид услуги Языковая пара Подразделение Проектная ко…" at bounding box center [808, 354] width 1467 height 490
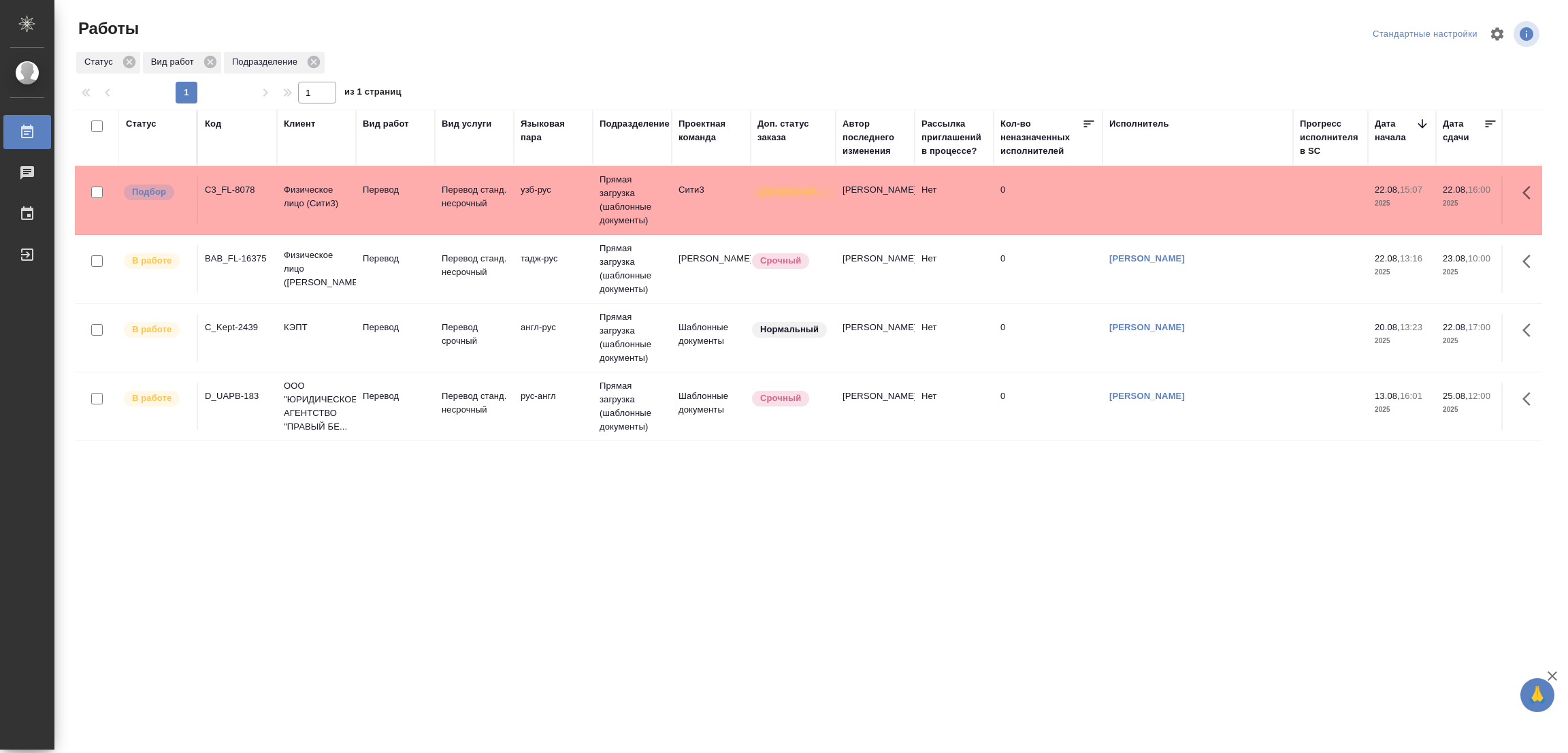
click at [371, 185] on p "Перевод" at bounding box center [396, 190] width 65 height 14
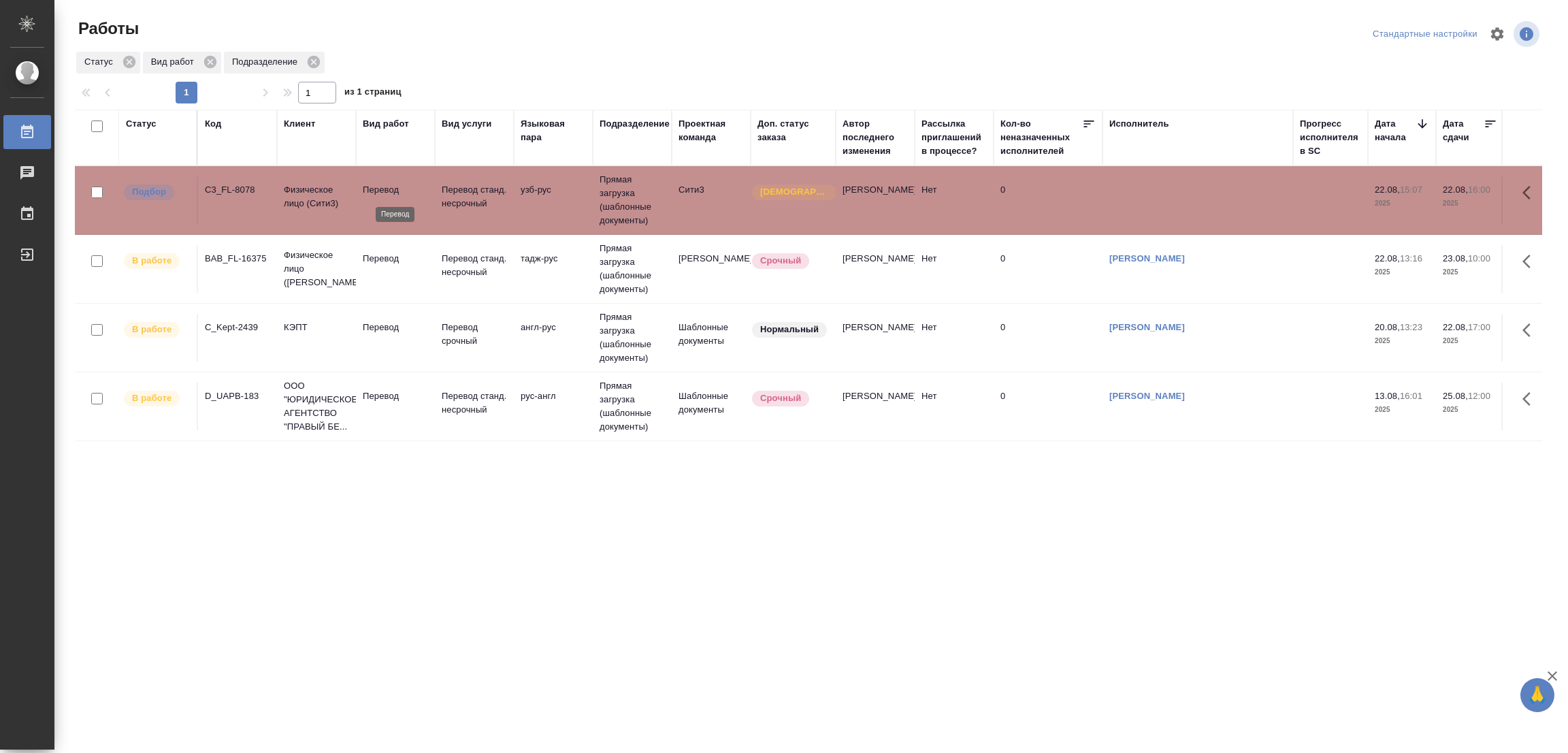
click at [371, 190] on p "Перевод" at bounding box center [396, 190] width 65 height 14
click at [229, 194] on div "C3_FL-8078" at bounding box center [237, 190] width 65 height 14
click at [234, 183] on div "C3_FL-8078" at bounding box center [237, 190] width 65 height 14
click at [223, 184] on div "C3_FL-8078" at bounding box center [237, 190] width 65 height 14
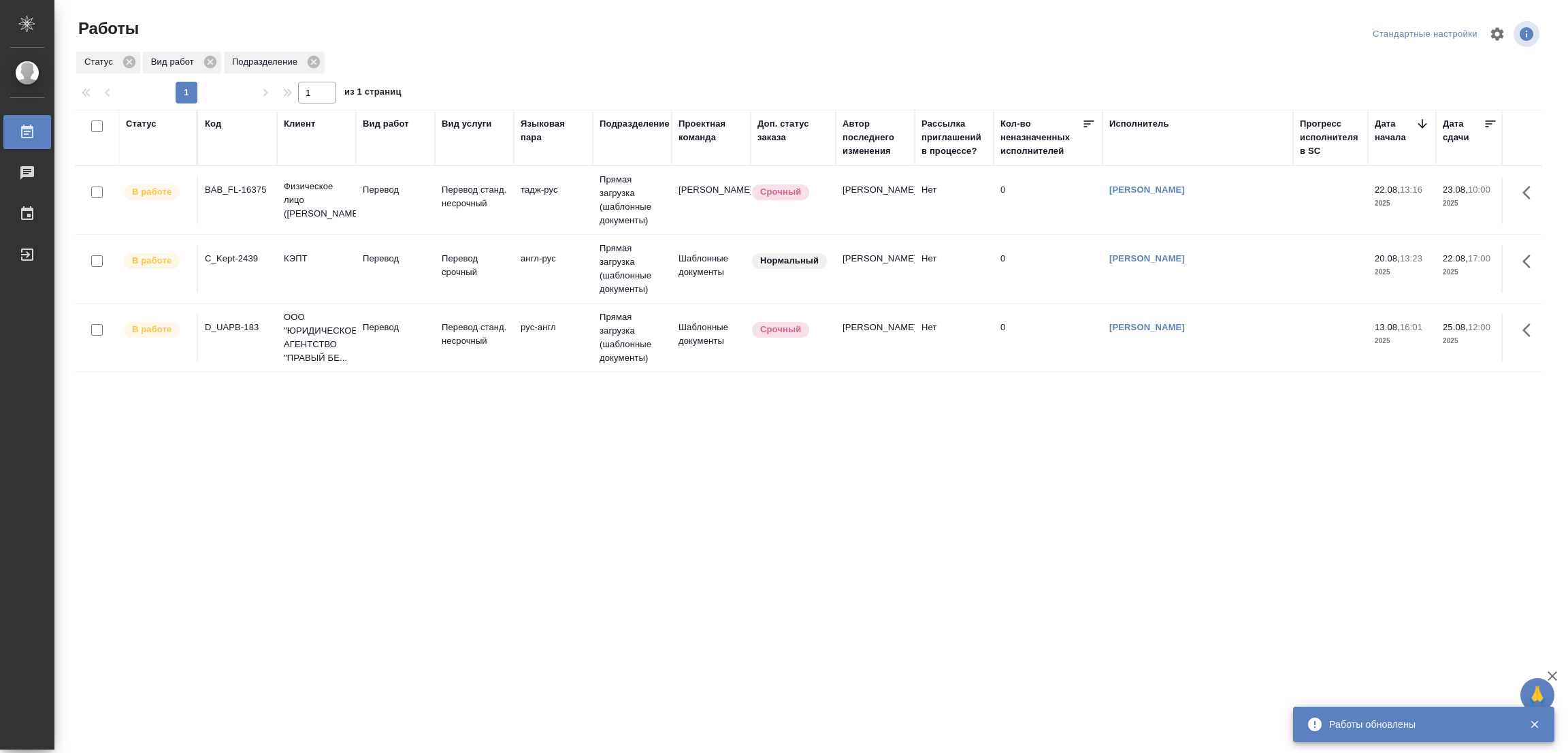
click at [455, 563] on div "Статус Код Клиент Вид работ Вид услуги Языковая пара Подразделение Проектная ко…" at bounding box center [808, 354] width 1467 height 490
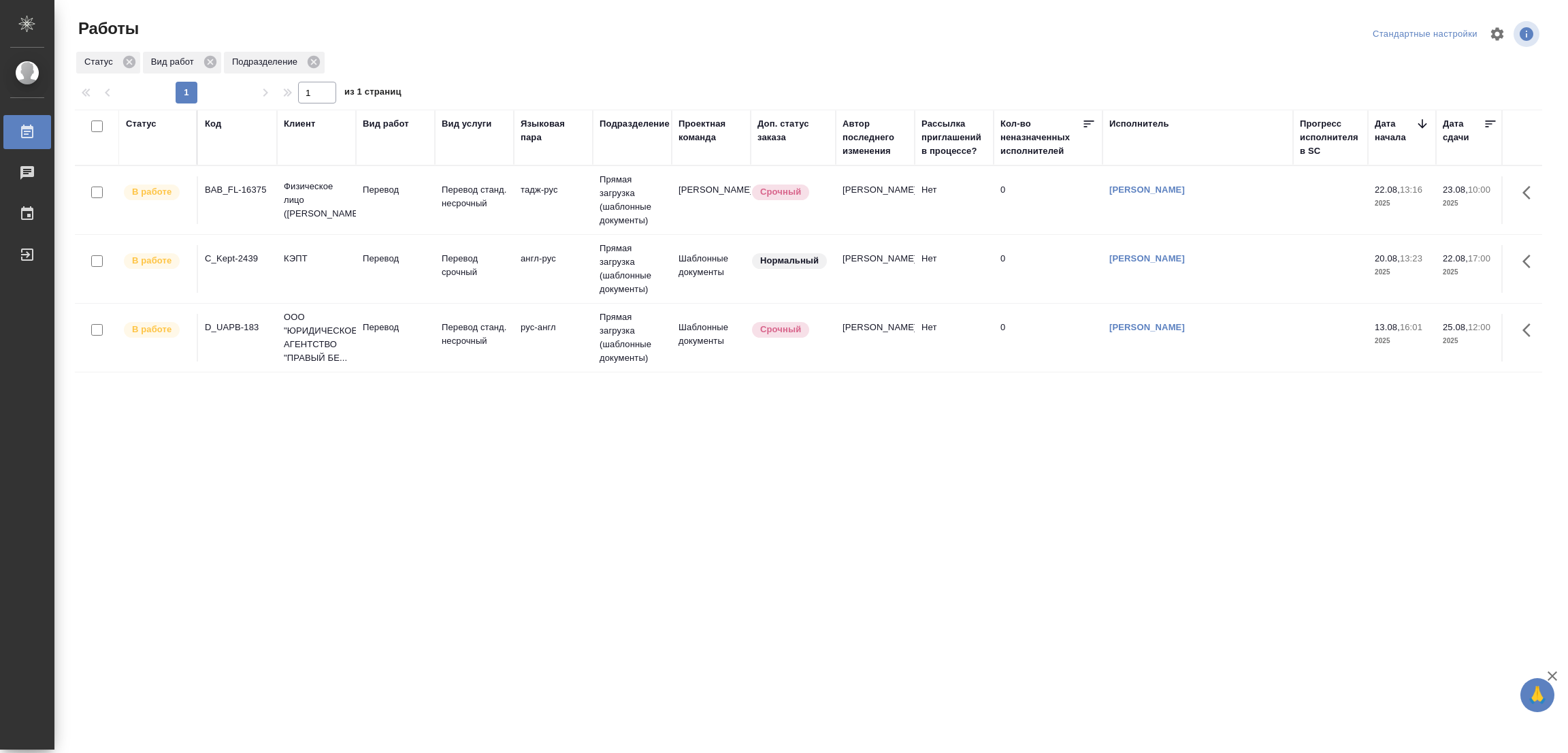
click at [1223, 535] on div "Статус Код Клиент Вид работ Вид услуги Языковая пара Подразделение Проектная ко…" at bounding box center [808, 354] width 1467 height 490
click at [1169, 46] on div "Стандартные настройки" at bounding box center [1301, 33] width 482 height 33
